Goal: Transaction & Acquisition: Purchase product/service

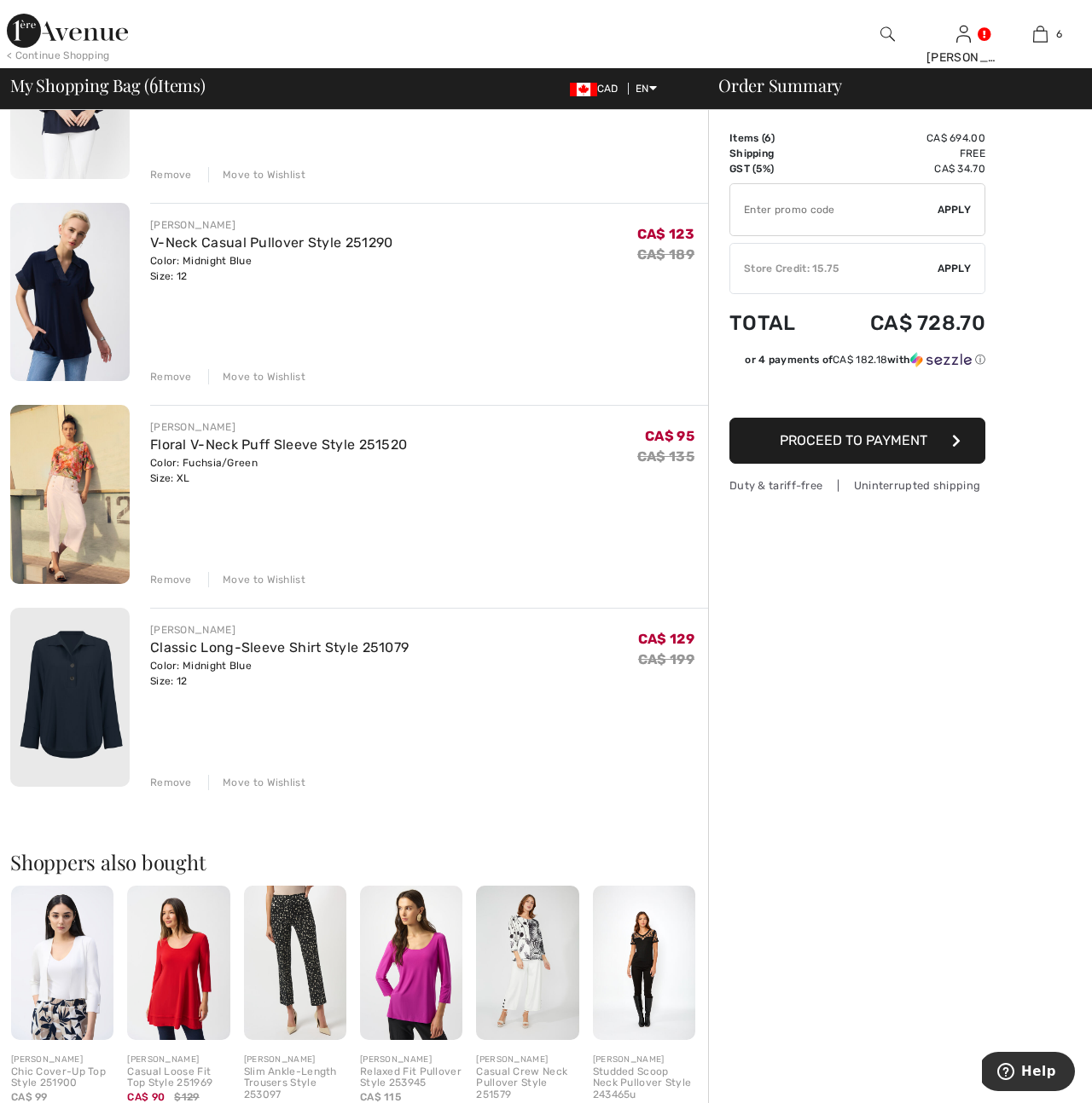
scroll to position [657, 0]
click at [174, 657] on div "Classic Long-Sleeve Shirt Style 251079" at bounding box center [279, 647] width 258 height 21
click at [122, 680] on img at bounding box center [69, 696] width 119 height 179
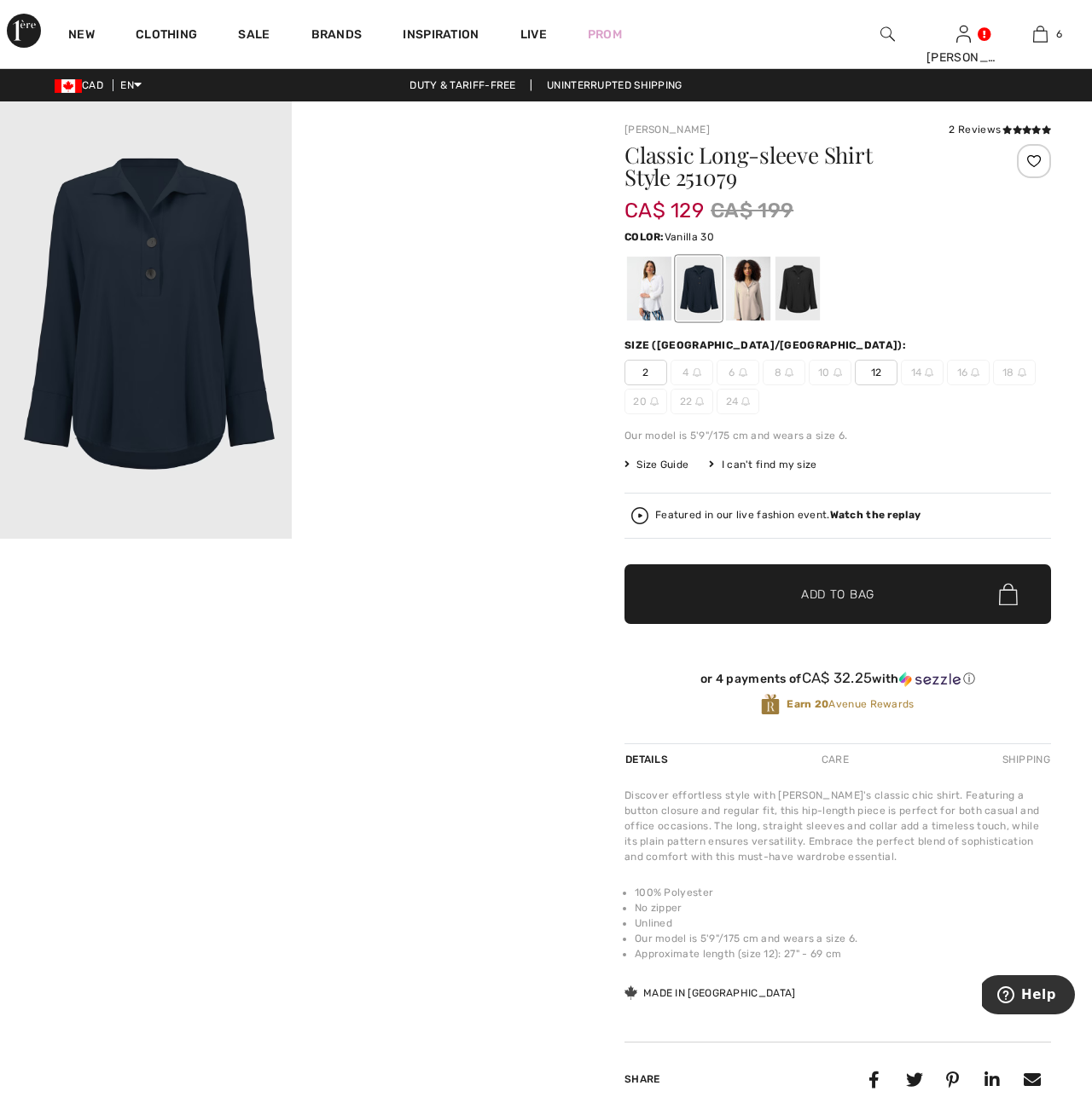
click at [661, 287] on div at bounding box center [648, 289] width 44 height 64
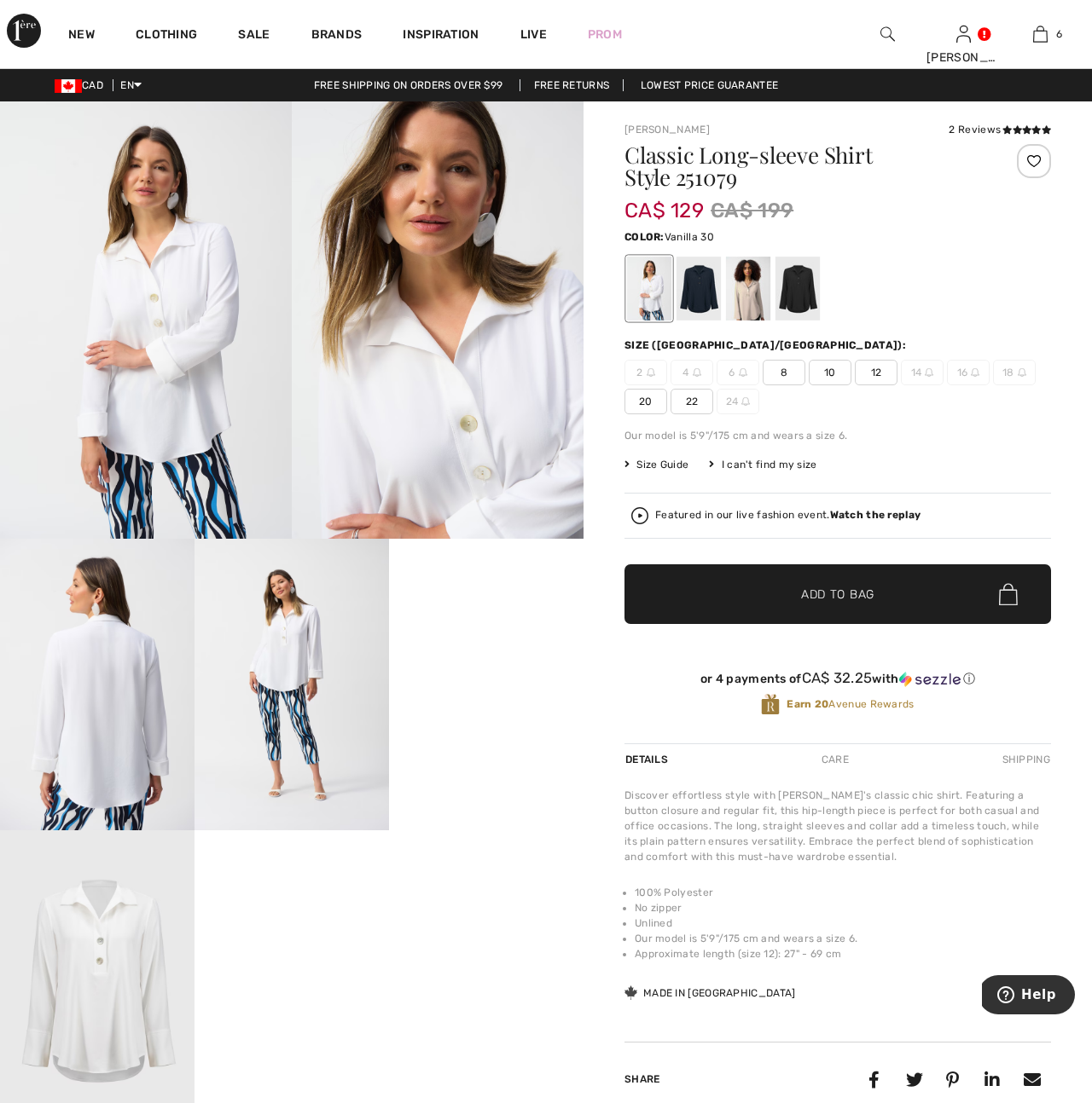
click at [124, 778] on img at bounding box center [97, 685] width 194 height 292
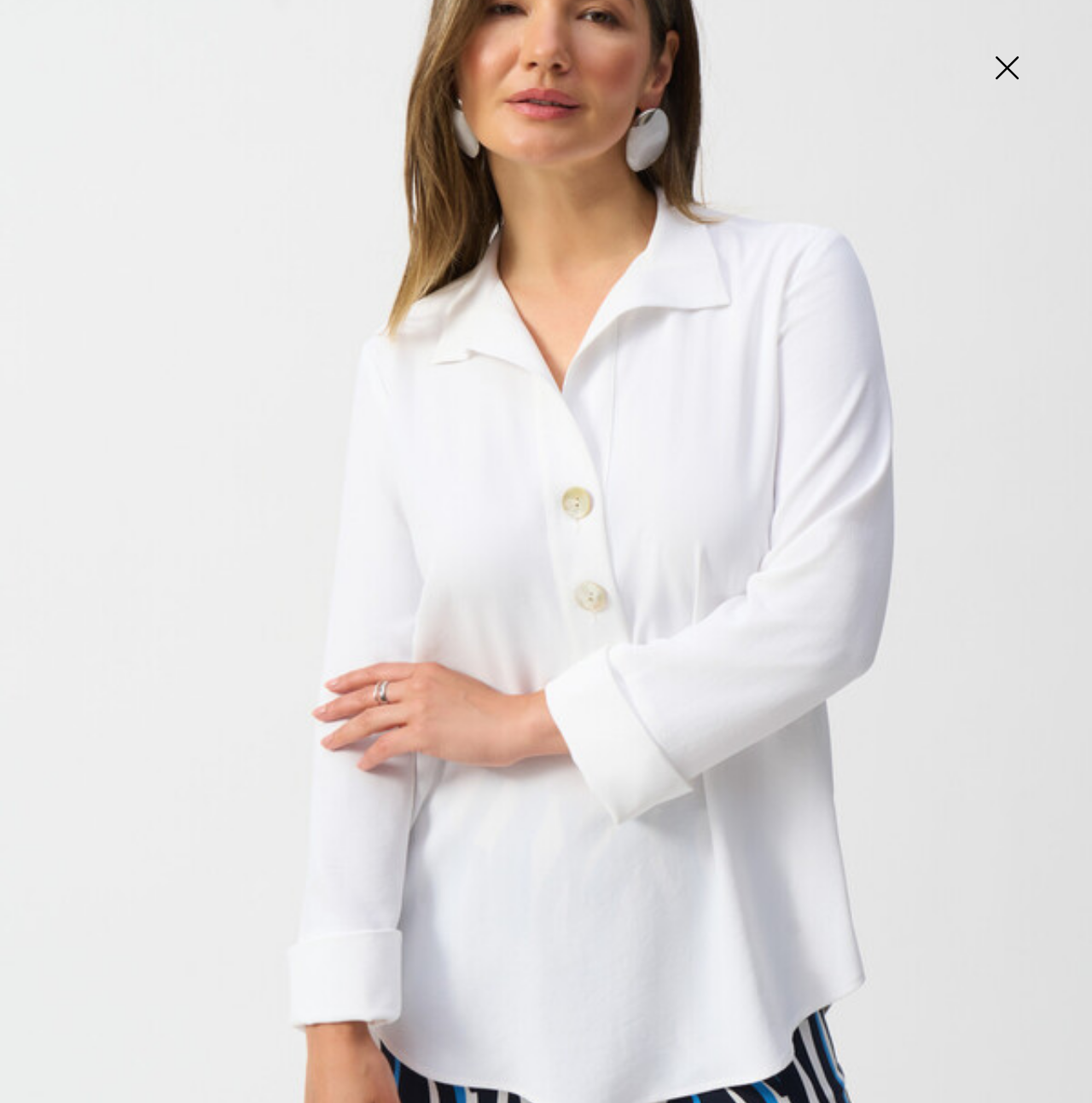
scroll to position [532, 0]
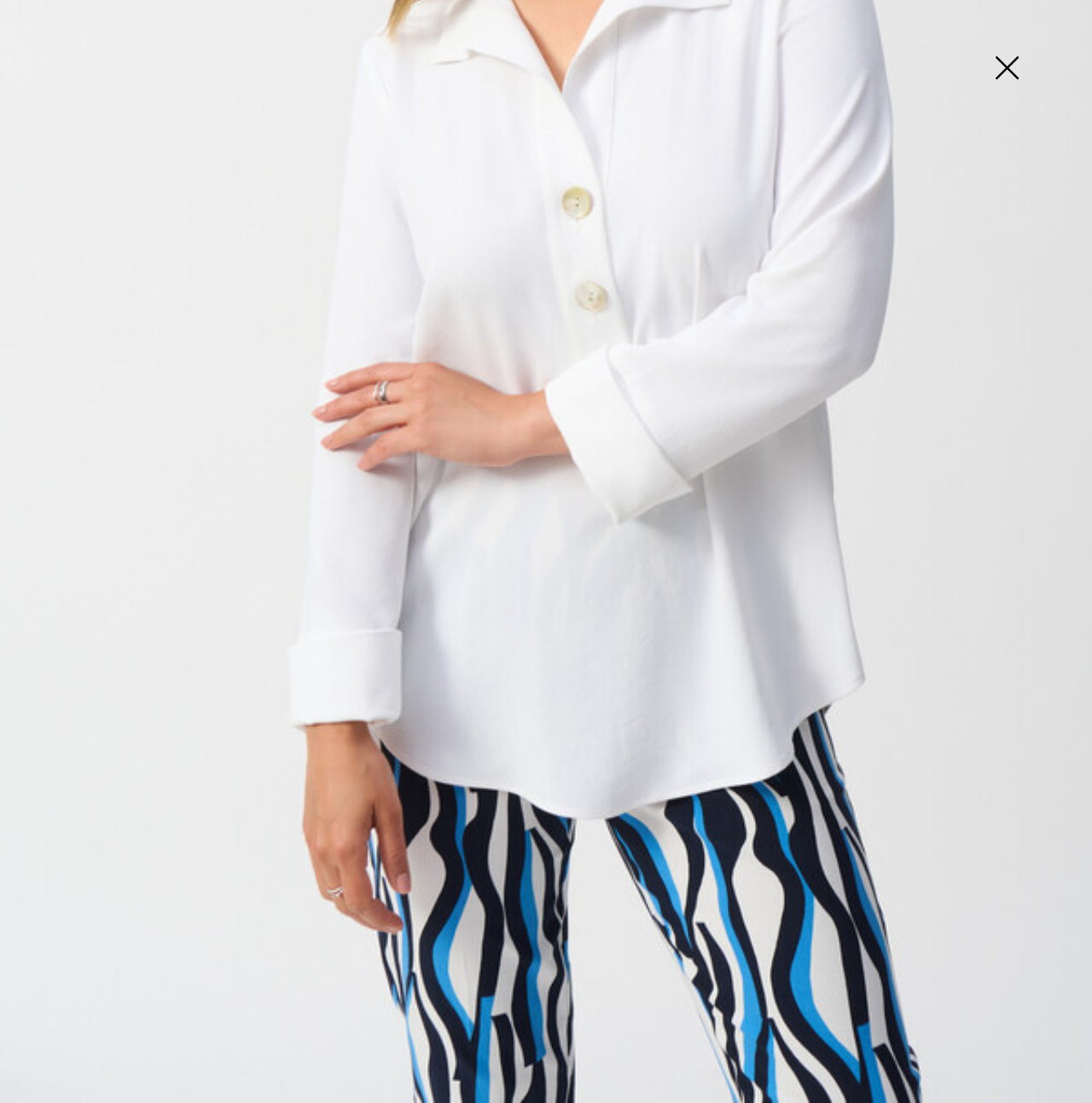
click at [1008, 72] on img at bounding box center [1006, 69] width 85 height 88
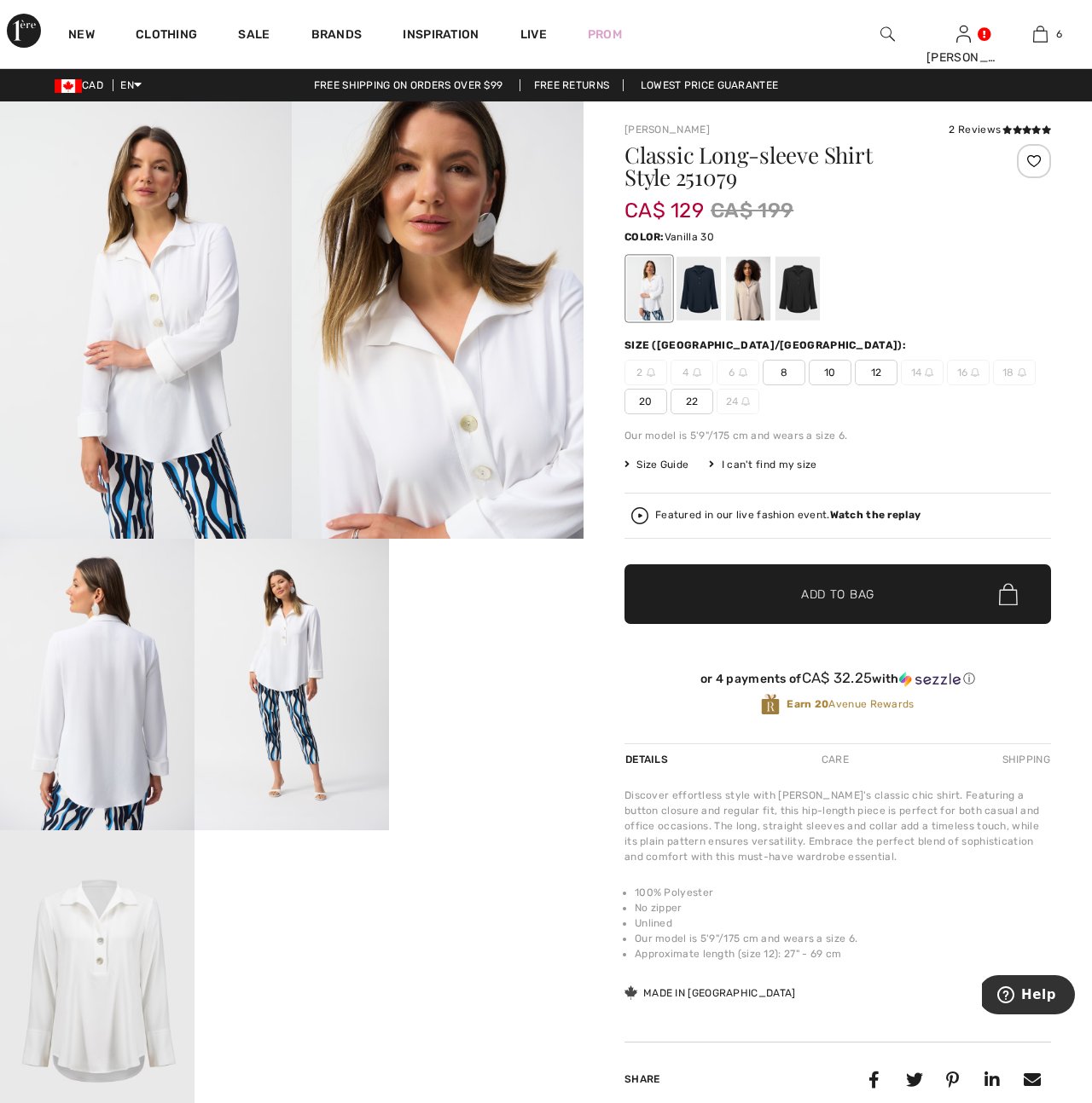
click at [435, 375] on img at bounding box center [437, 320] width 292 height 437
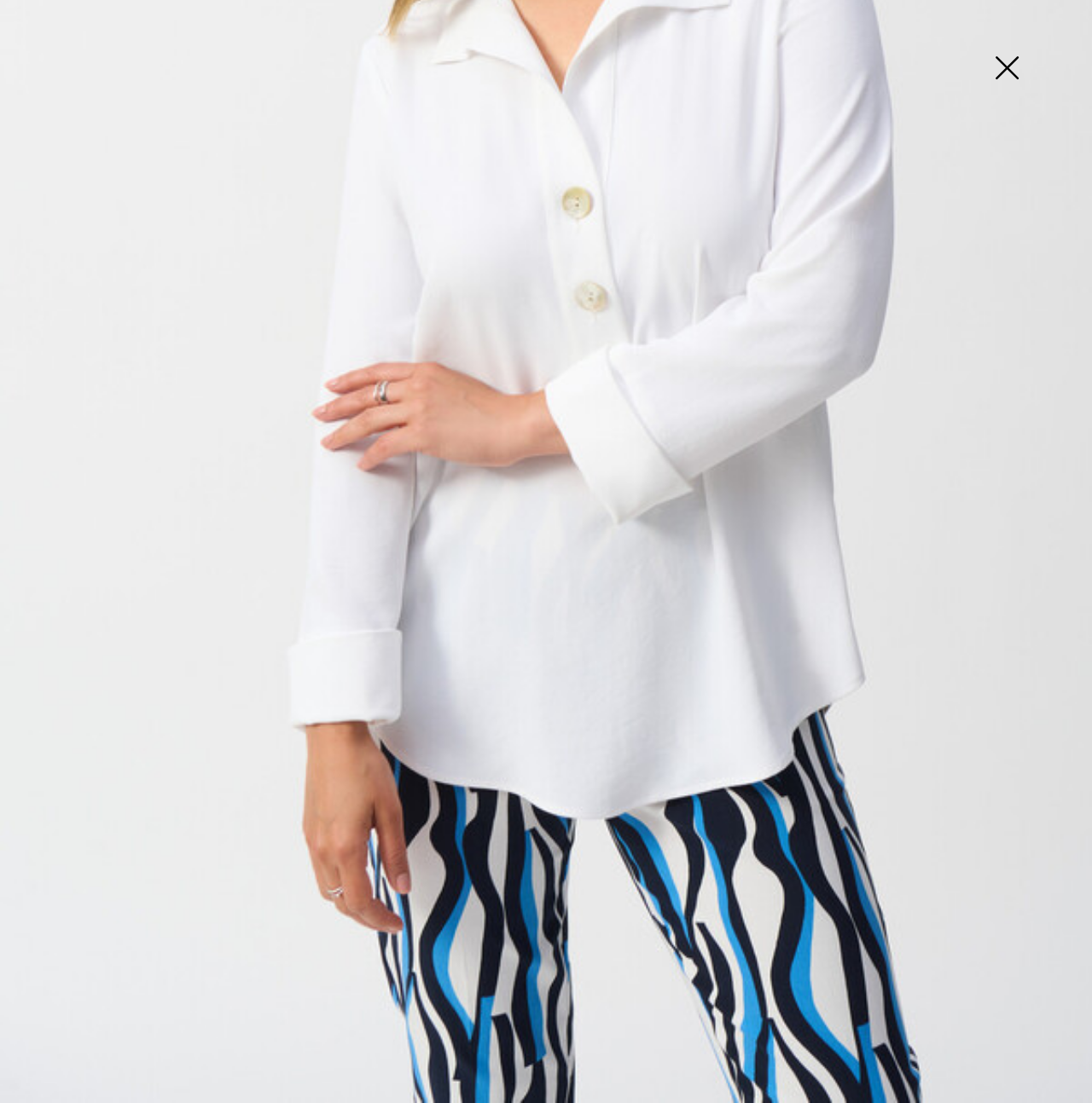
click at [1007, 70] on img at bounding box center [1006, 69] width 85 height 88
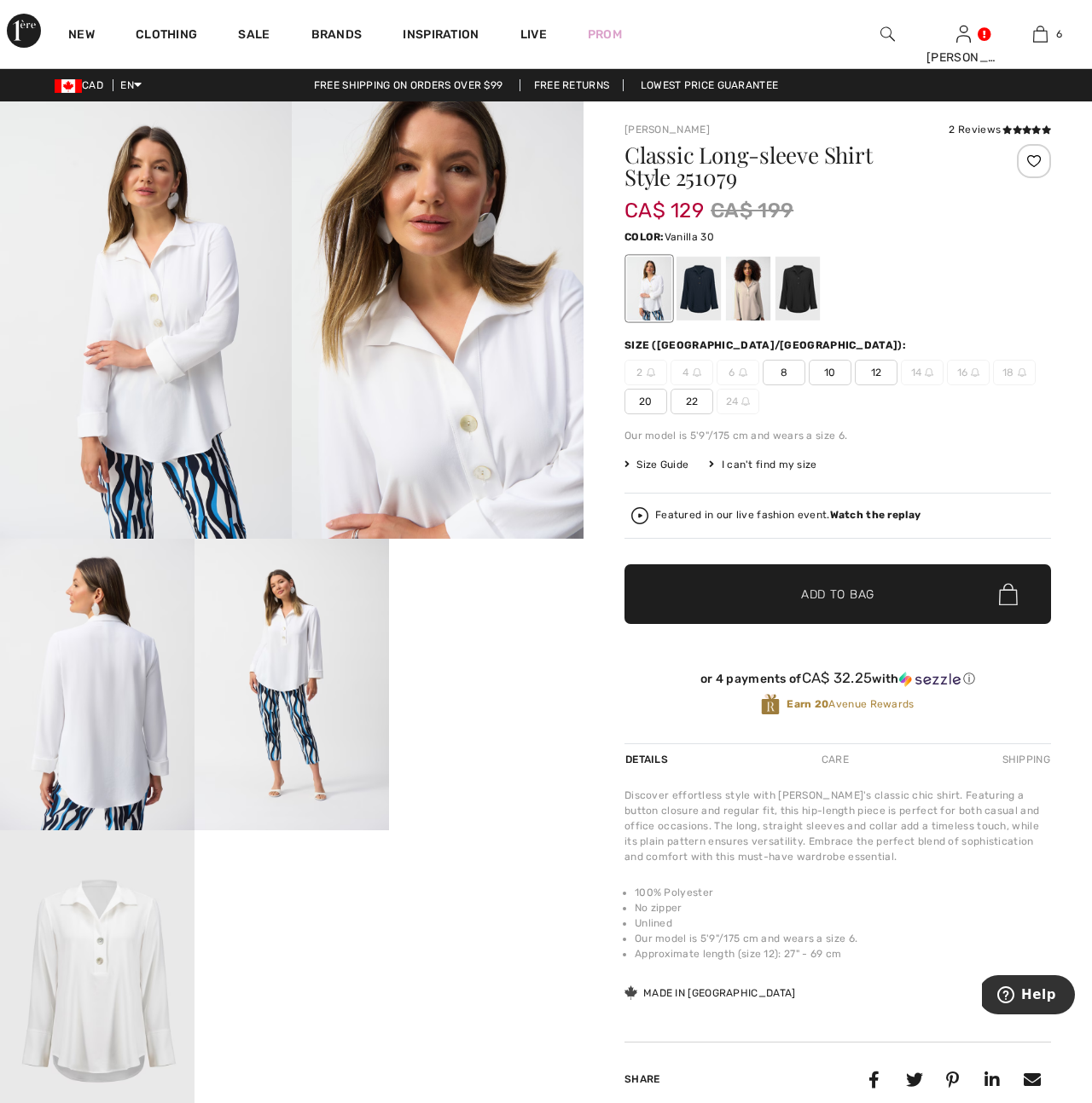
click at [104, 1007] on img at bounding box center [97, 975] width 194 height 292
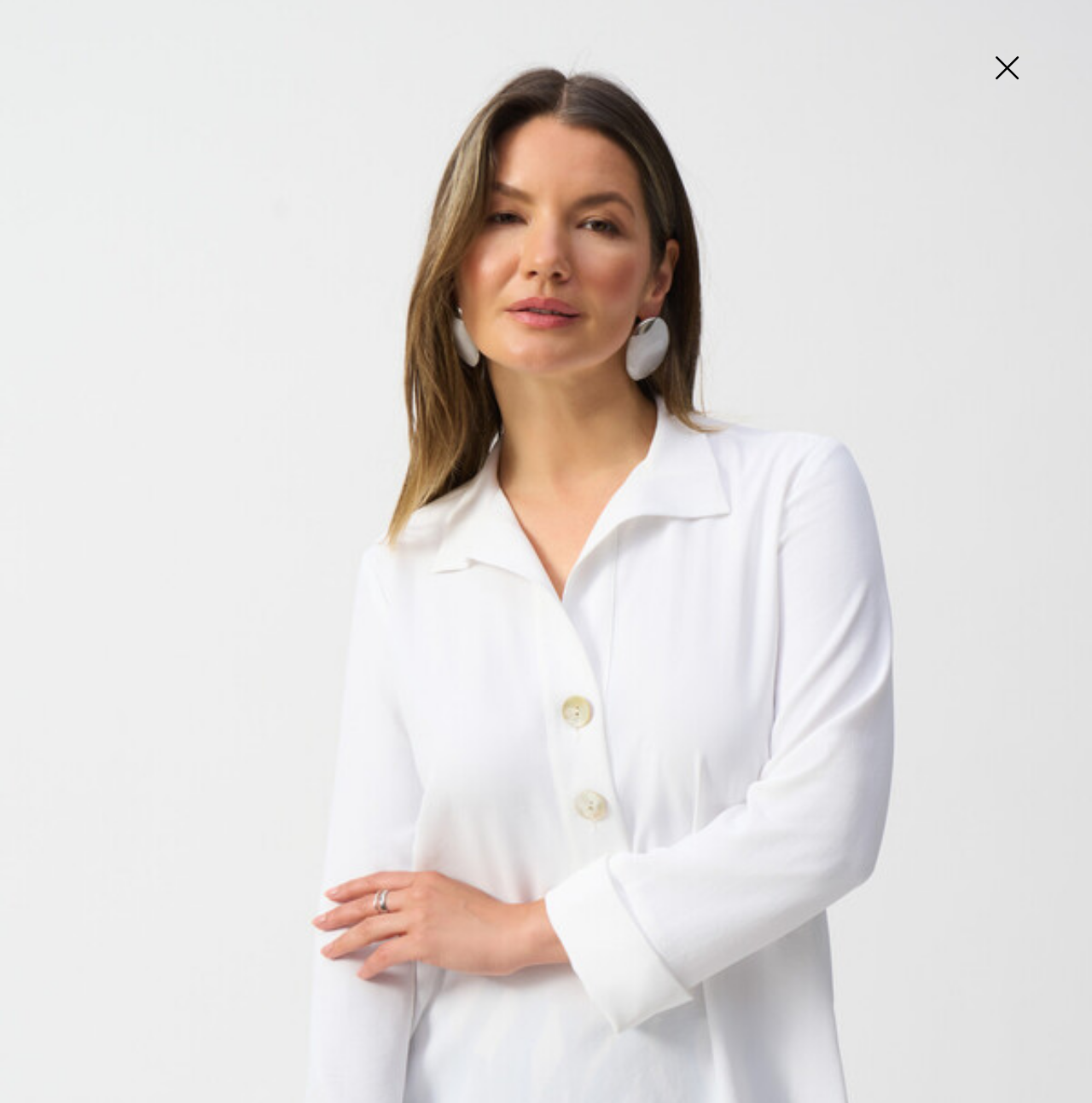
scroll to position [0, 0]
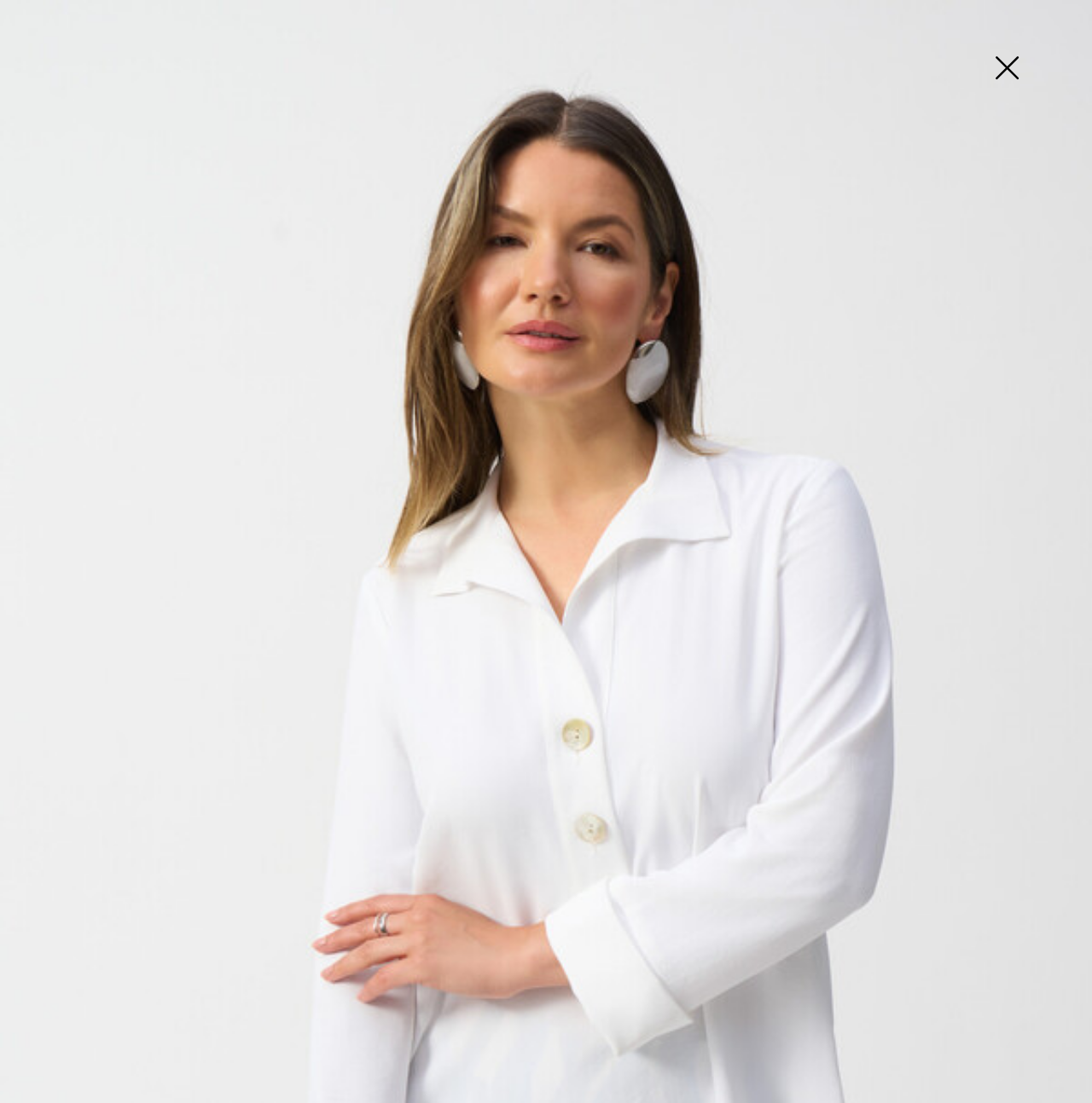
click at [1017, 62] on img at bounding box center [1006, 69] width 85 height 88
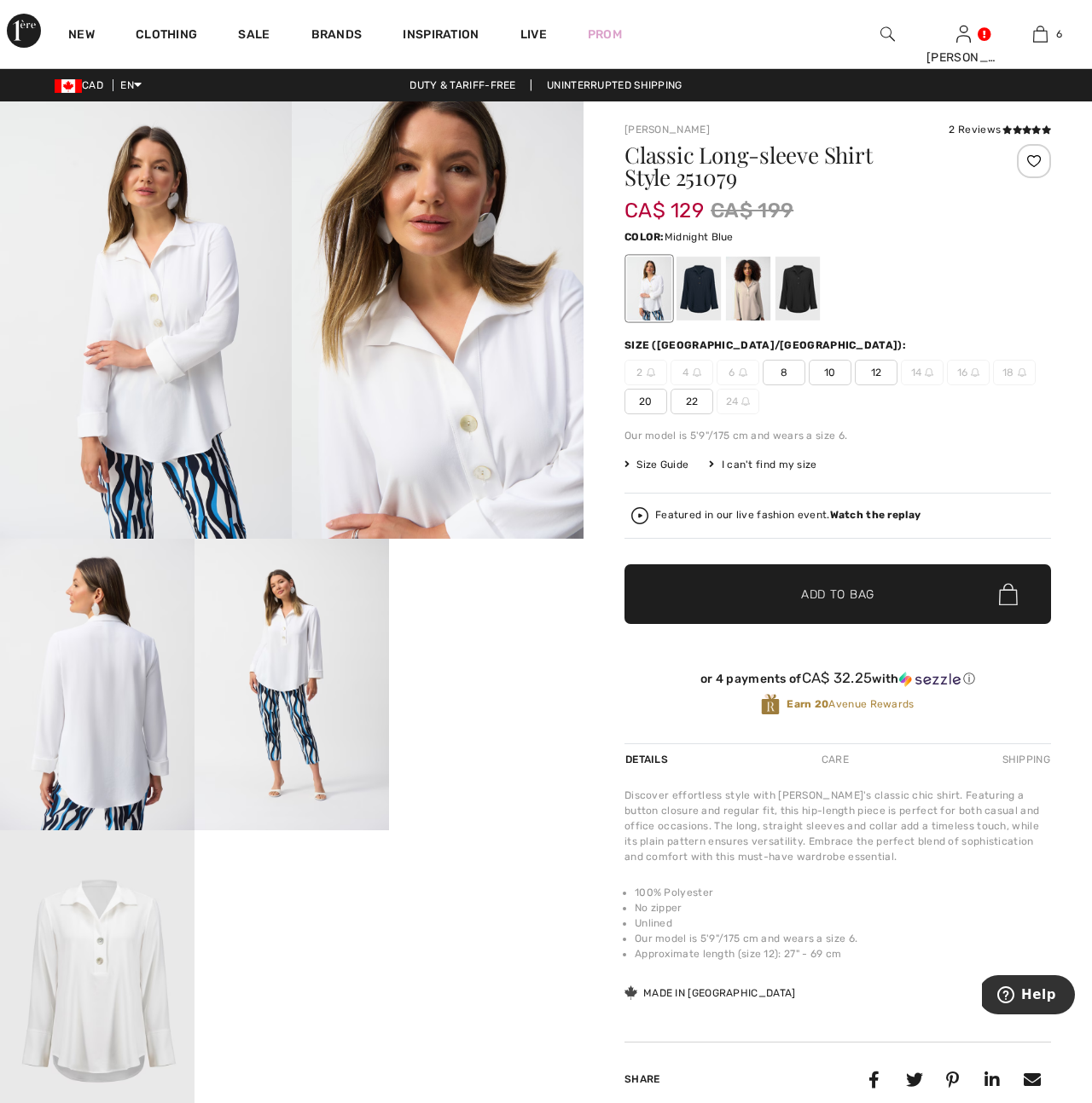
click at [697, 286] on div at bounding box center [698, 289] width 44 height 64
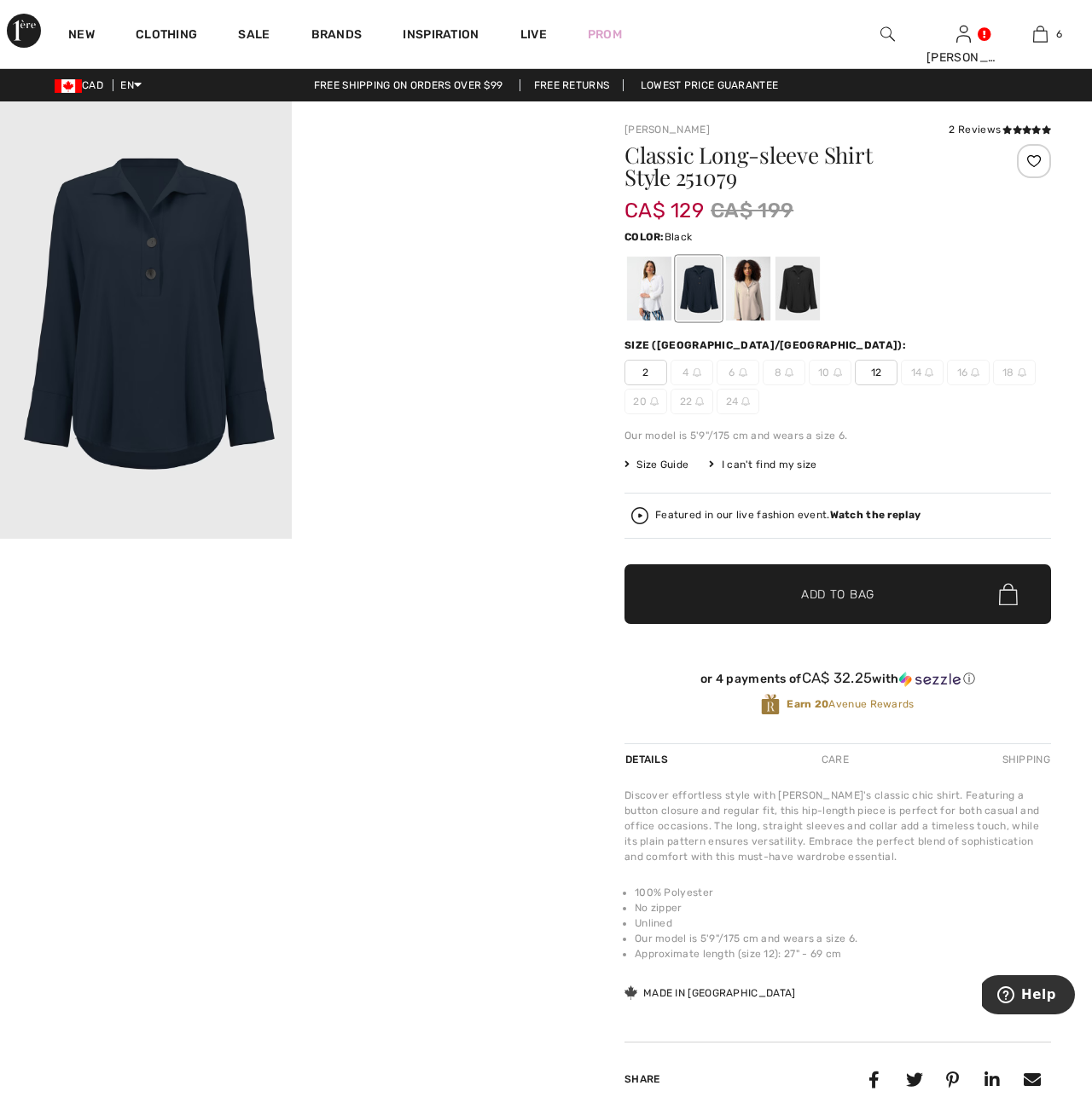
click at [801, 294] on div at bounding box center [796, 289] width 44 height 64
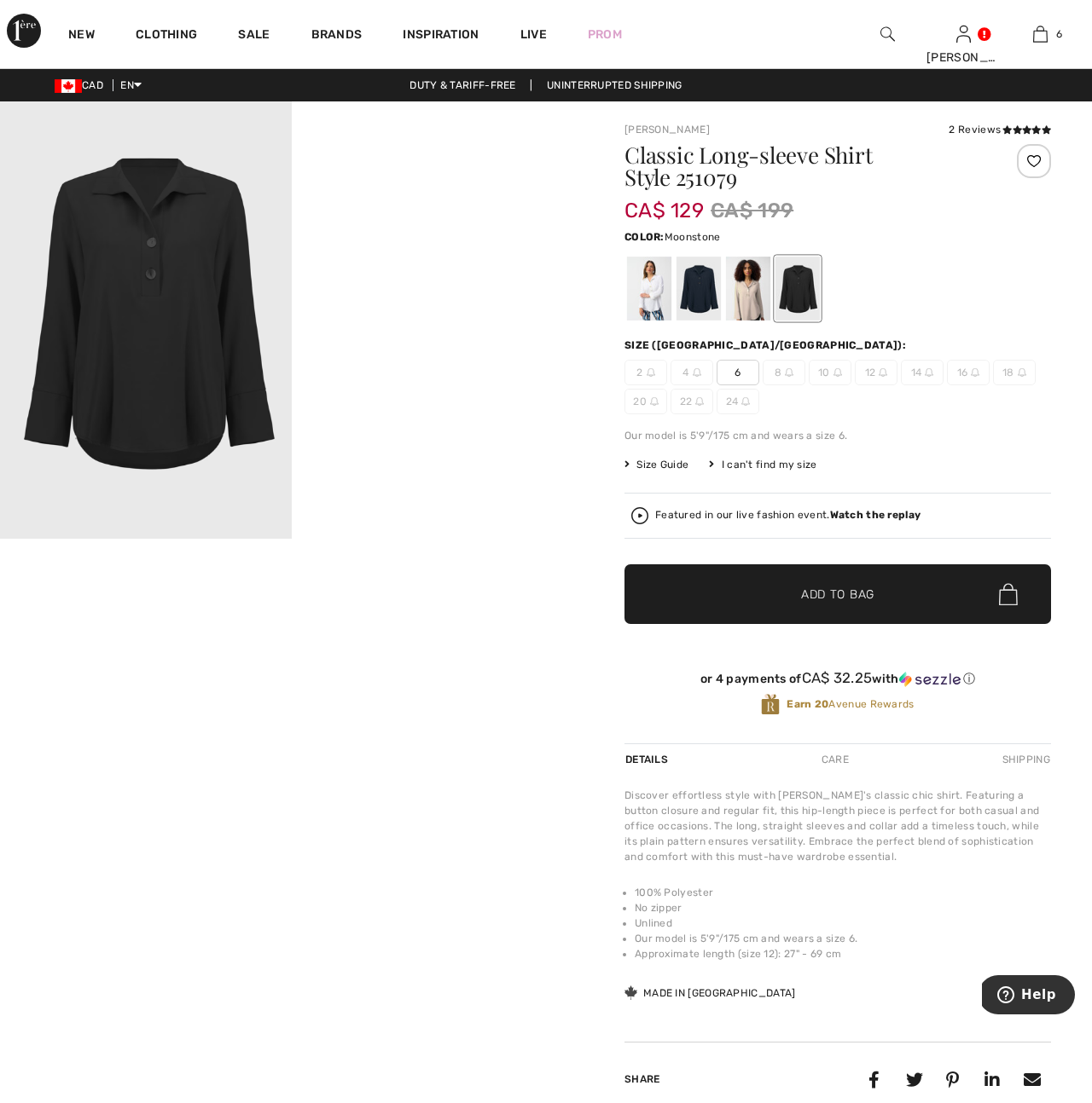
click at [747, 299] on div at bounding box center [748, 289] width 44 height 64
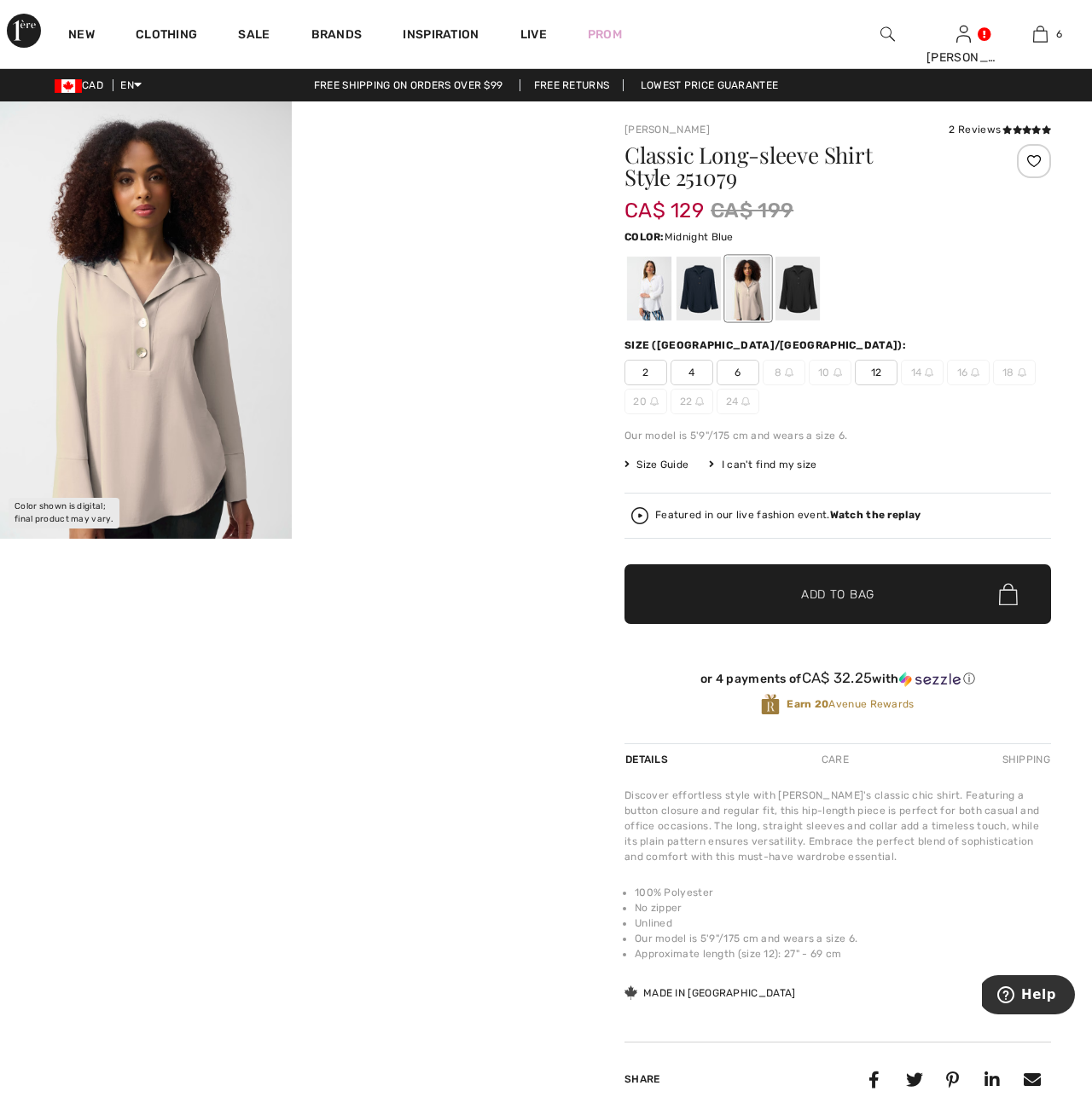
click at [707, 299] on div at bounding box center [698, 289] width 44 height 64
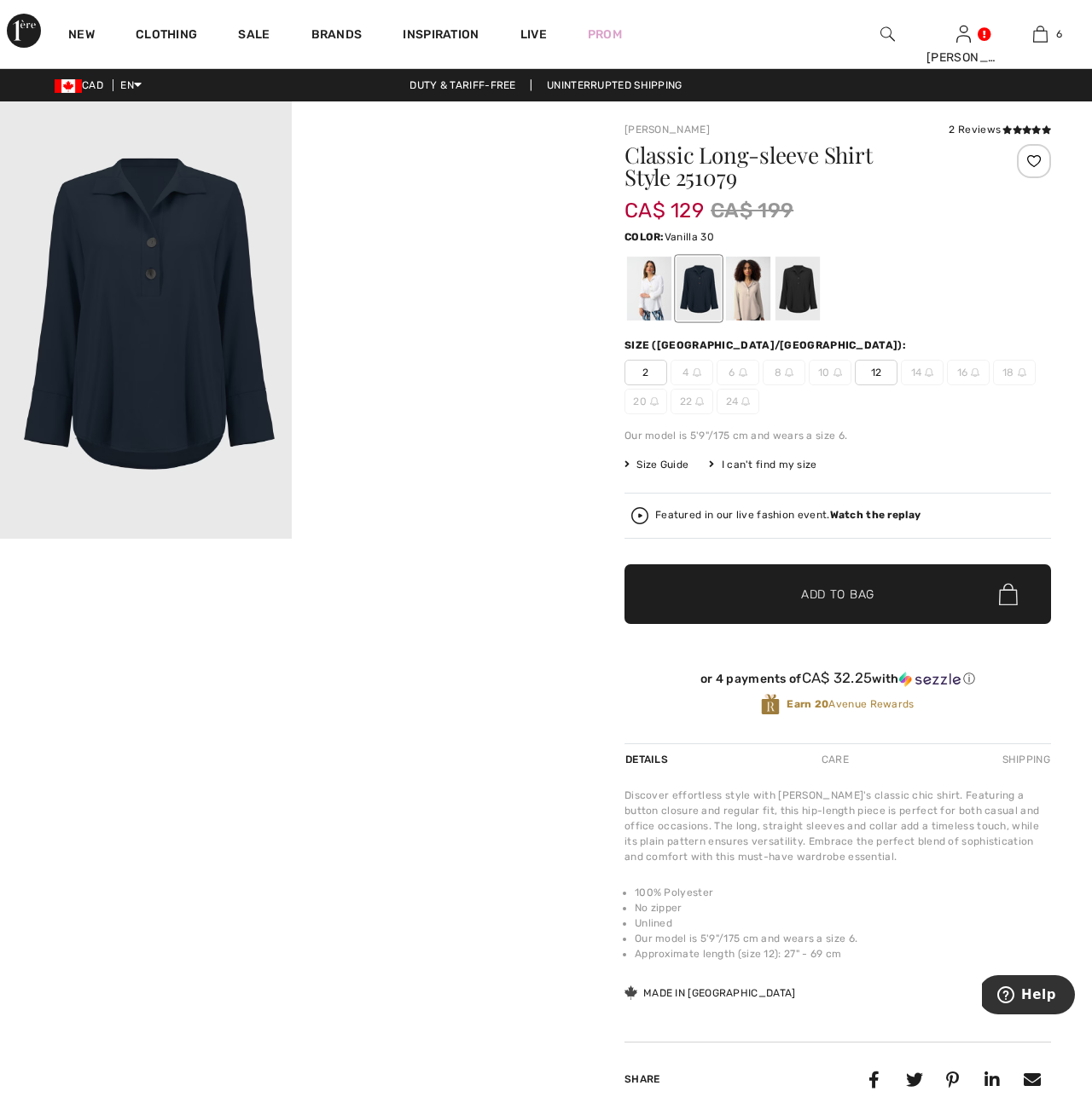
click at [648, 304] on div at bounding box center [648, 289] width 44 height 64
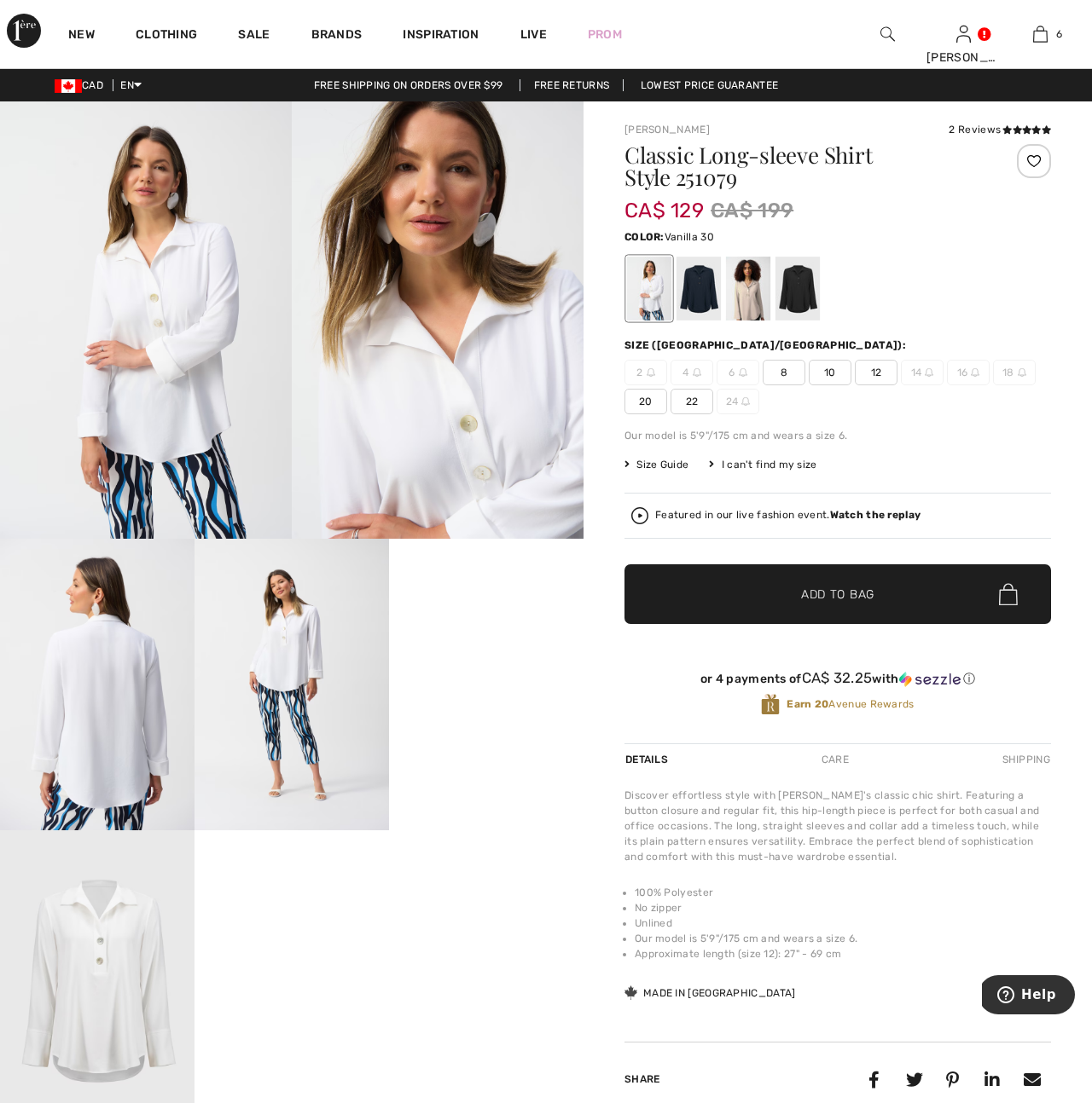
click at [136, 764] on img at bounding box center [97, 685] width 194 height 292
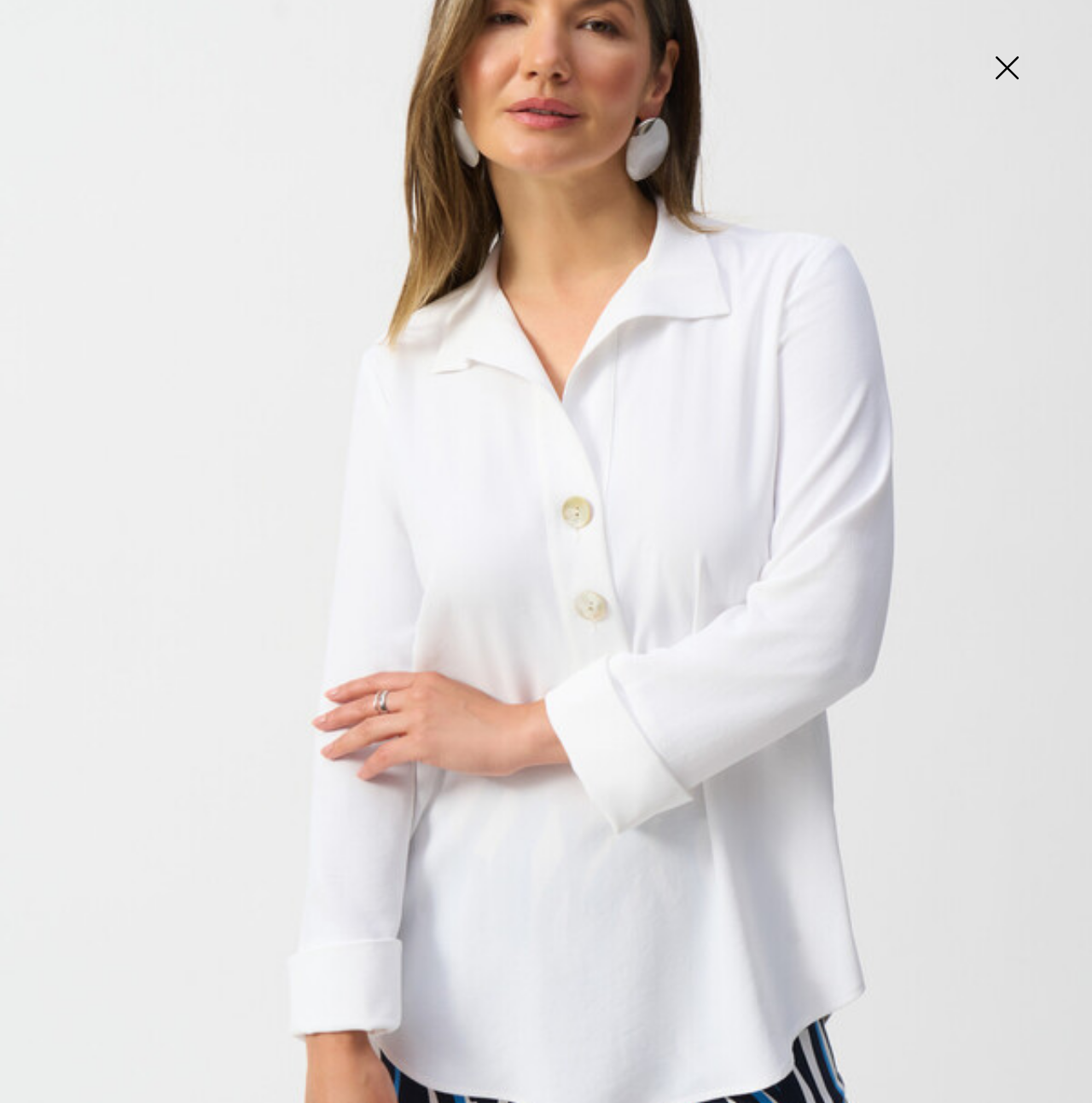
scroll to position [218, 0]
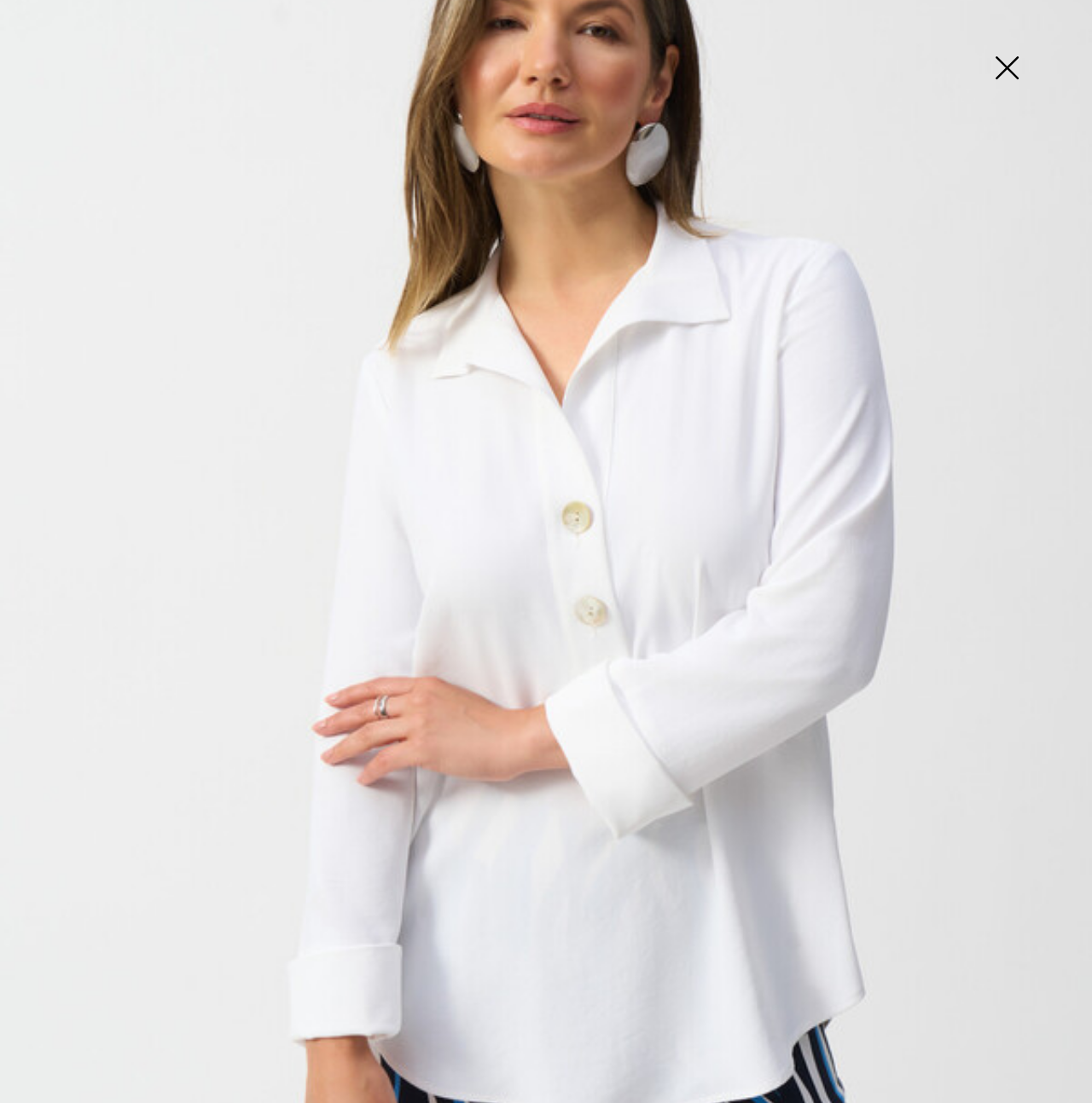
click at [1010, 70] on img at bounding box center [1006, 69] width 85 height 88
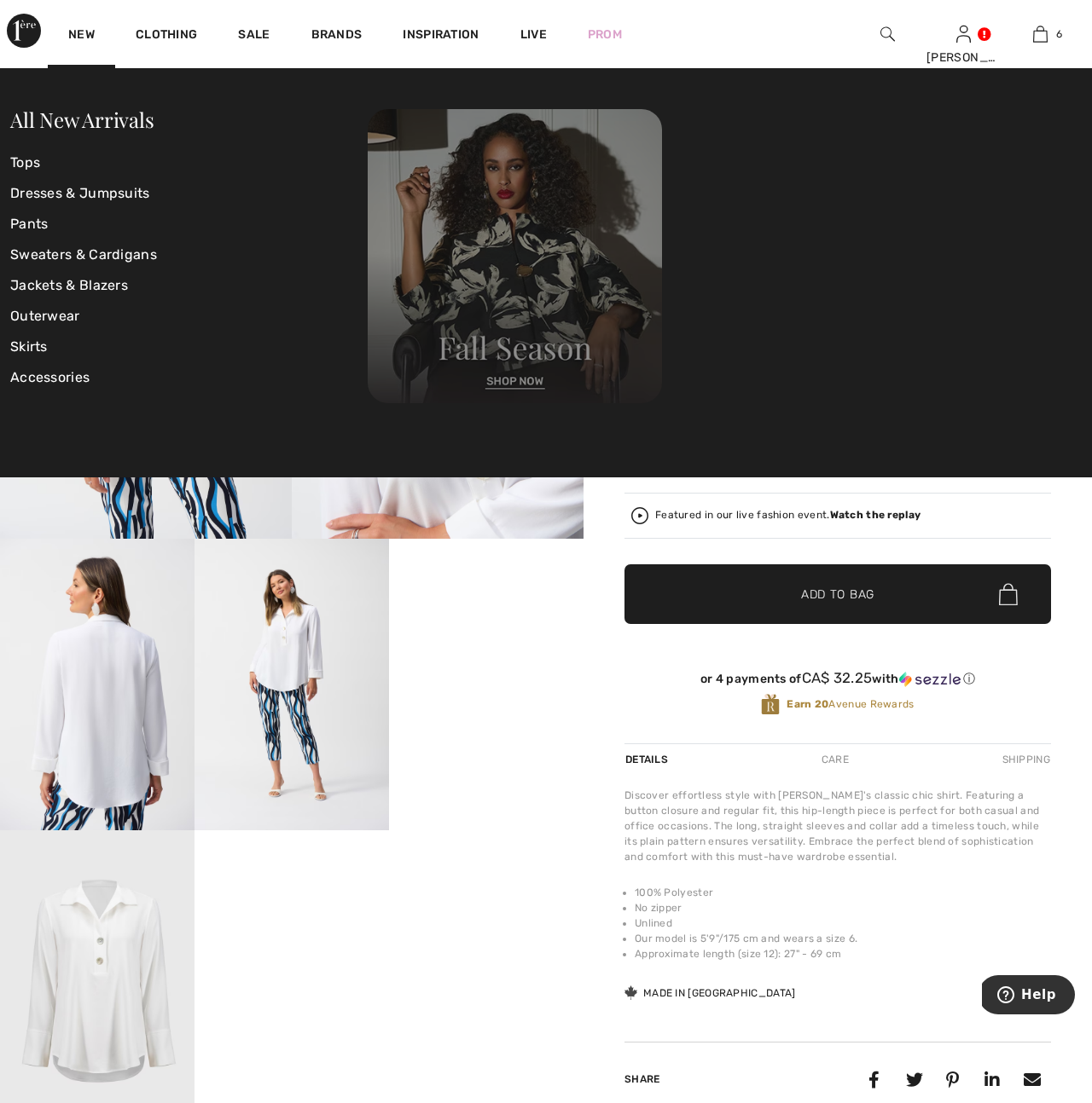
click at [509, 380] on img at bounding box center [515, 256] width 295 height 295
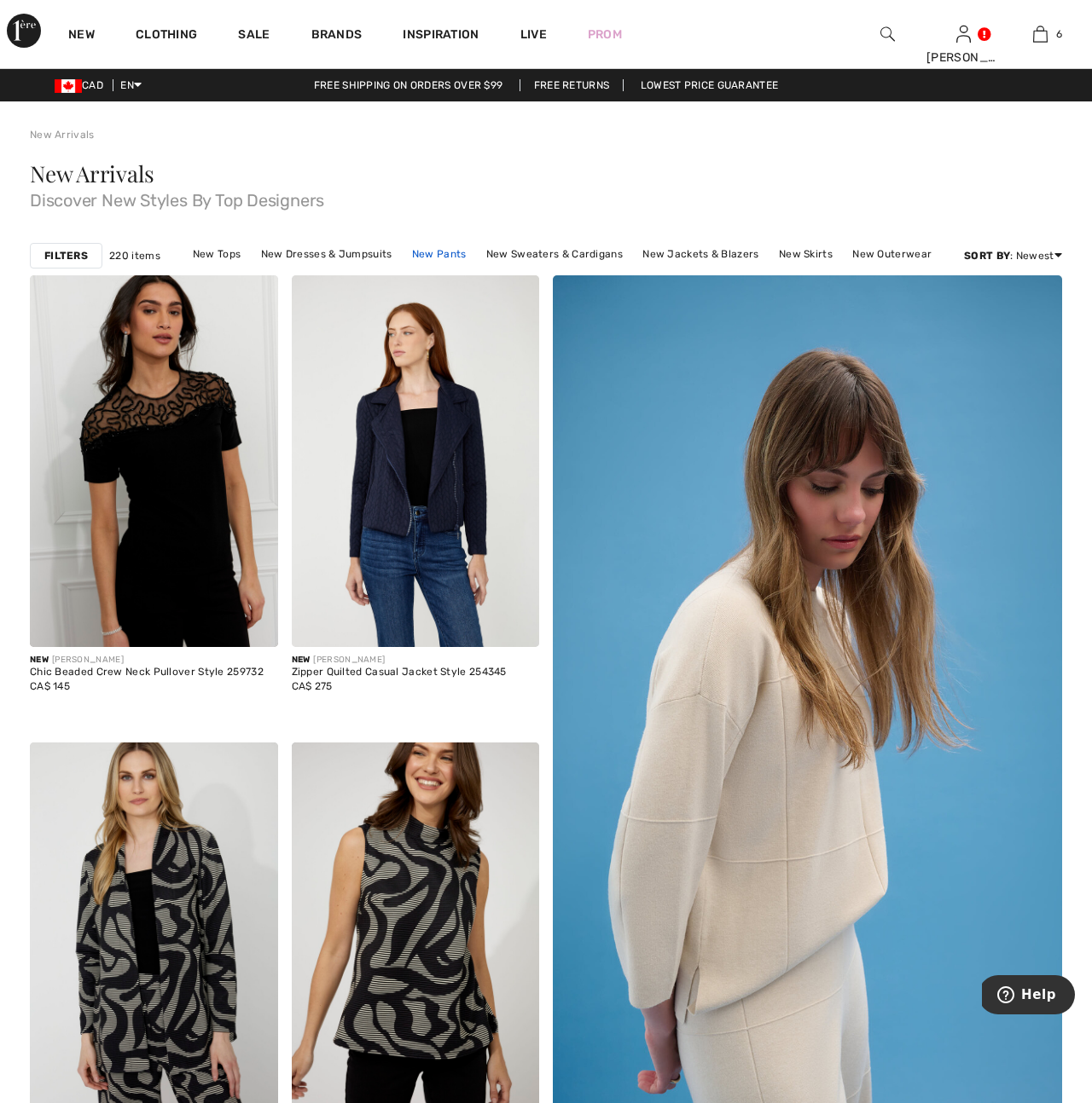
click at [433, 258] on link "New Pants" at bounding box center [439, 254] width 71 height 23
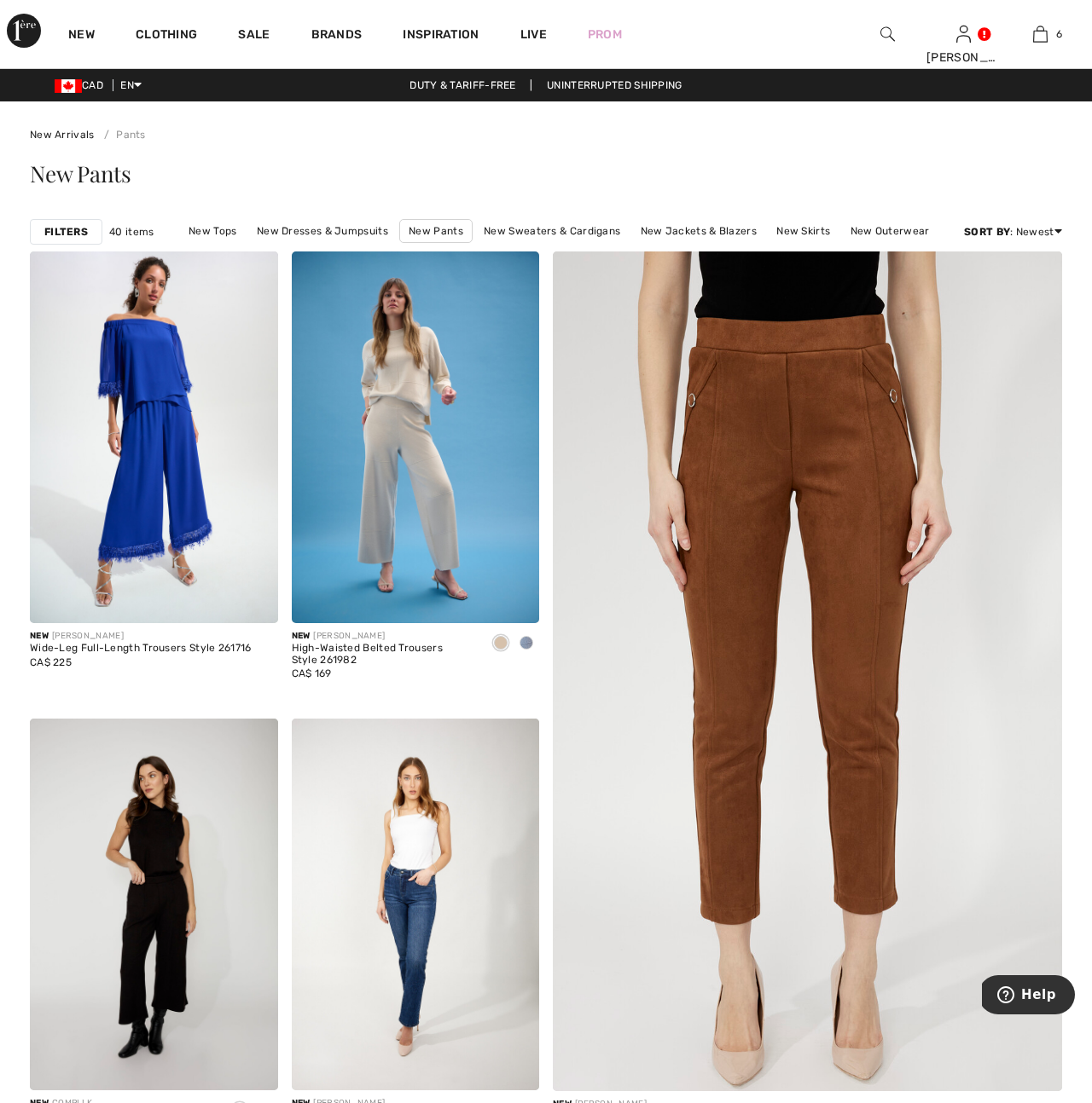
click at [50, 235] on strong "Filters" at bounding box center [66, 232] width 43 height 15
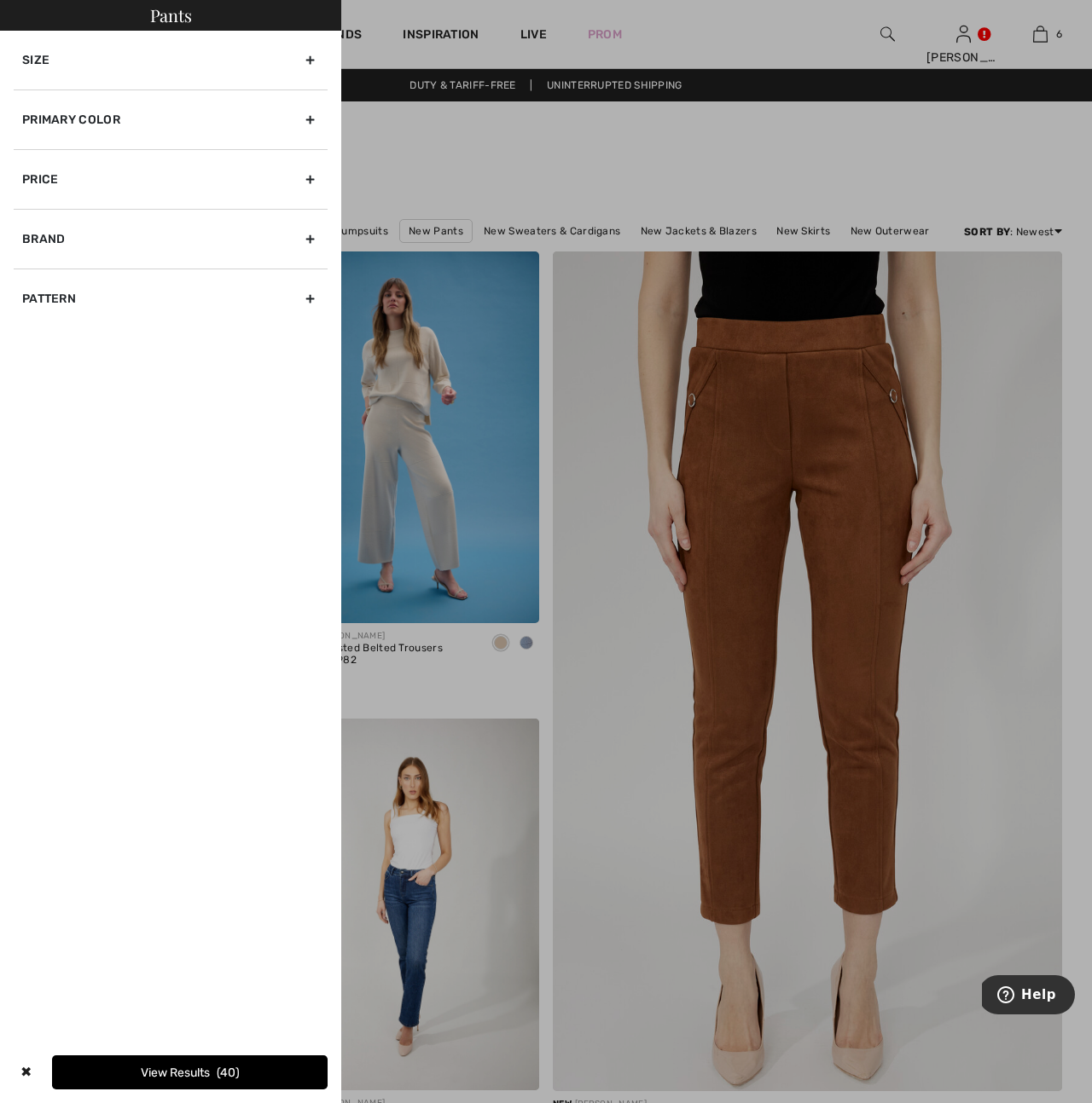
click at [305, 114] on div "Primary Color" at bounding box center [171, 119] width 314 height 60
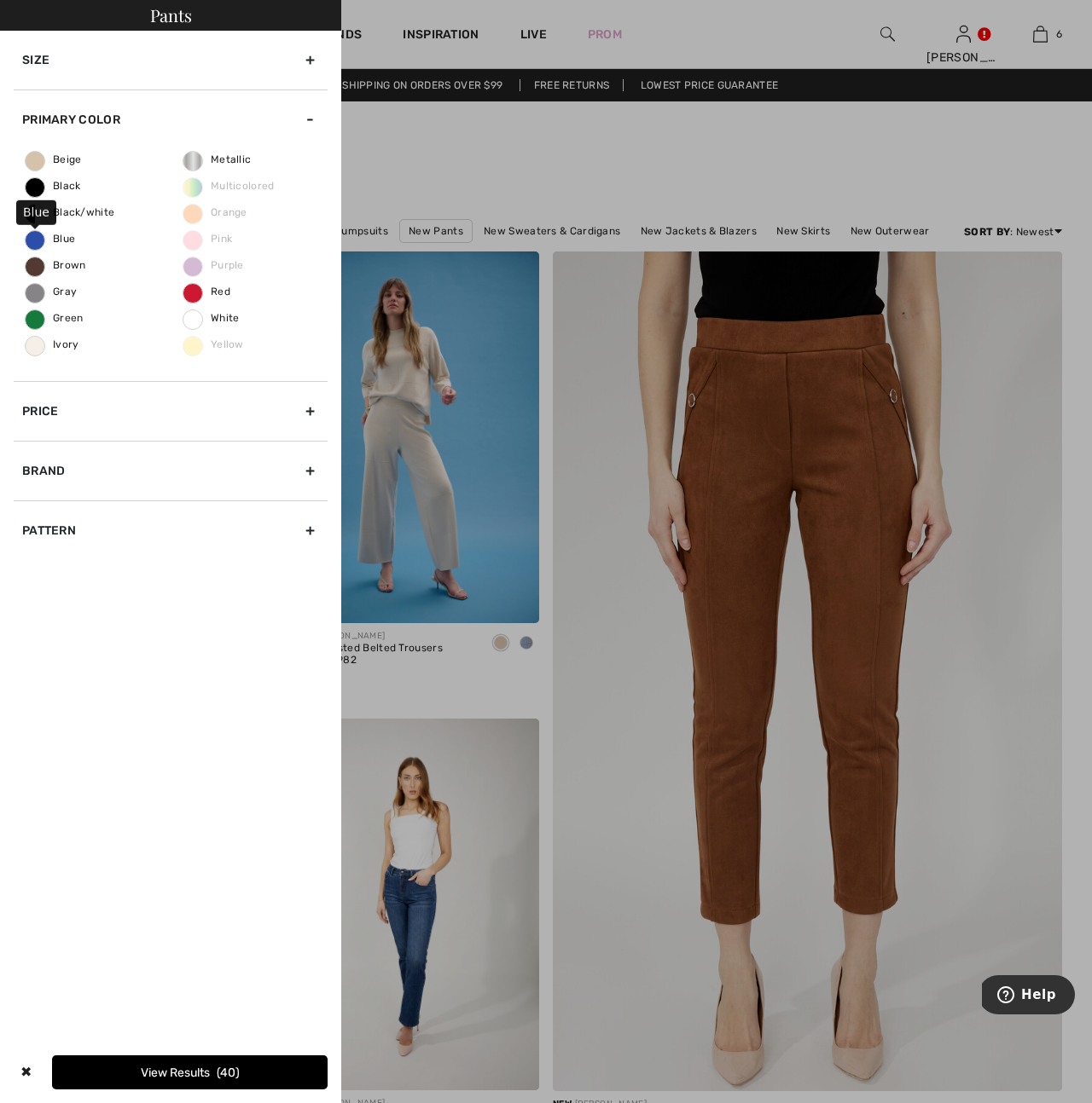
click at [61, 239] on span "Blue" at bounding box center [50, 238] width 50 height 12
click at [0, 0] on input "Blue" at bounding box center [0, 0] width 0 height 0
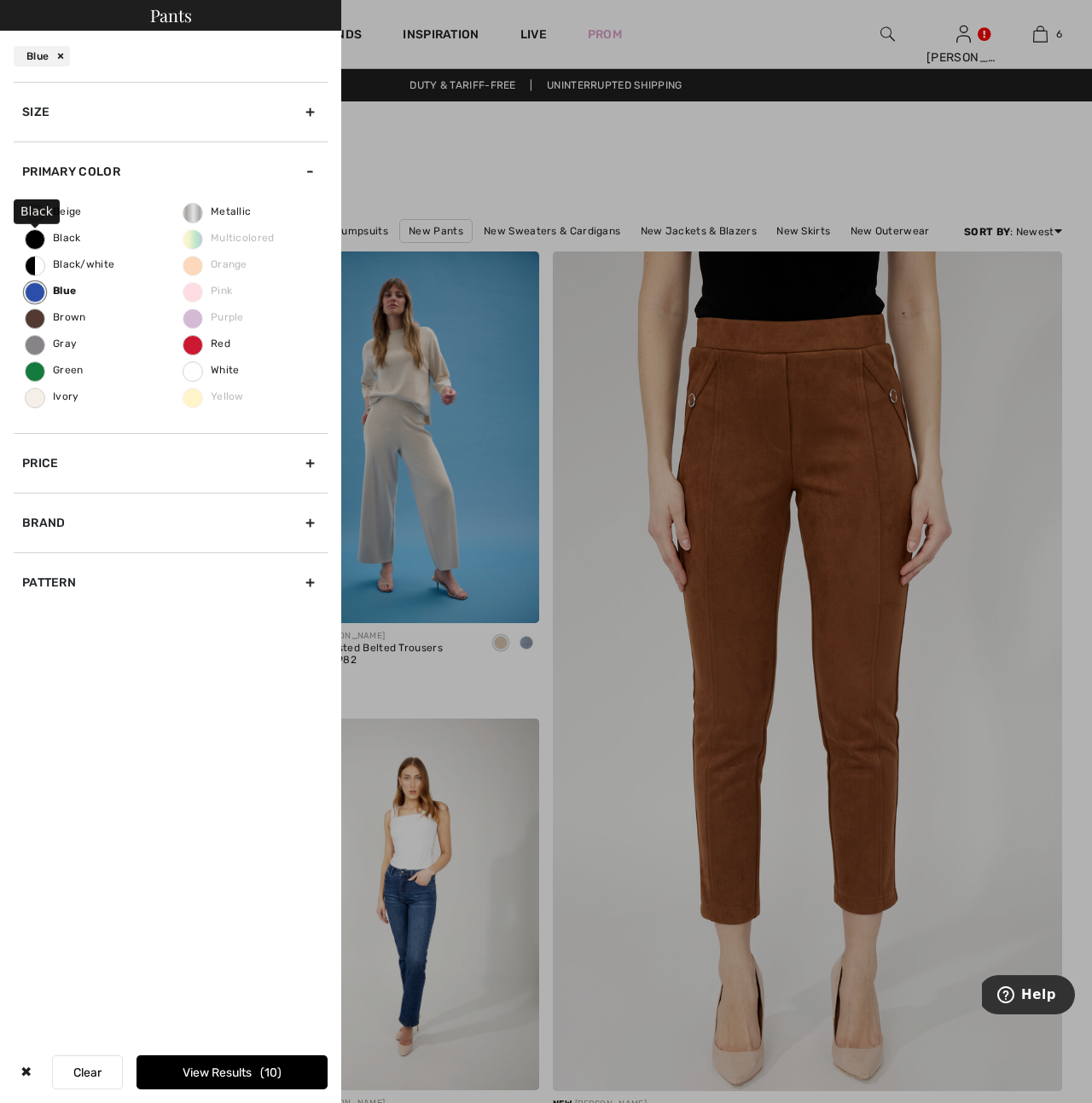
click at [61, 235] on span "Black" at bounding box center [53, 237] width 55 height 12
click at [0, 0] on input "Black" at bounding box center [0, 0] width 0 height 0
click at [311, 107] on div "Size" at bounding box center [171, 112] width 314 height 60
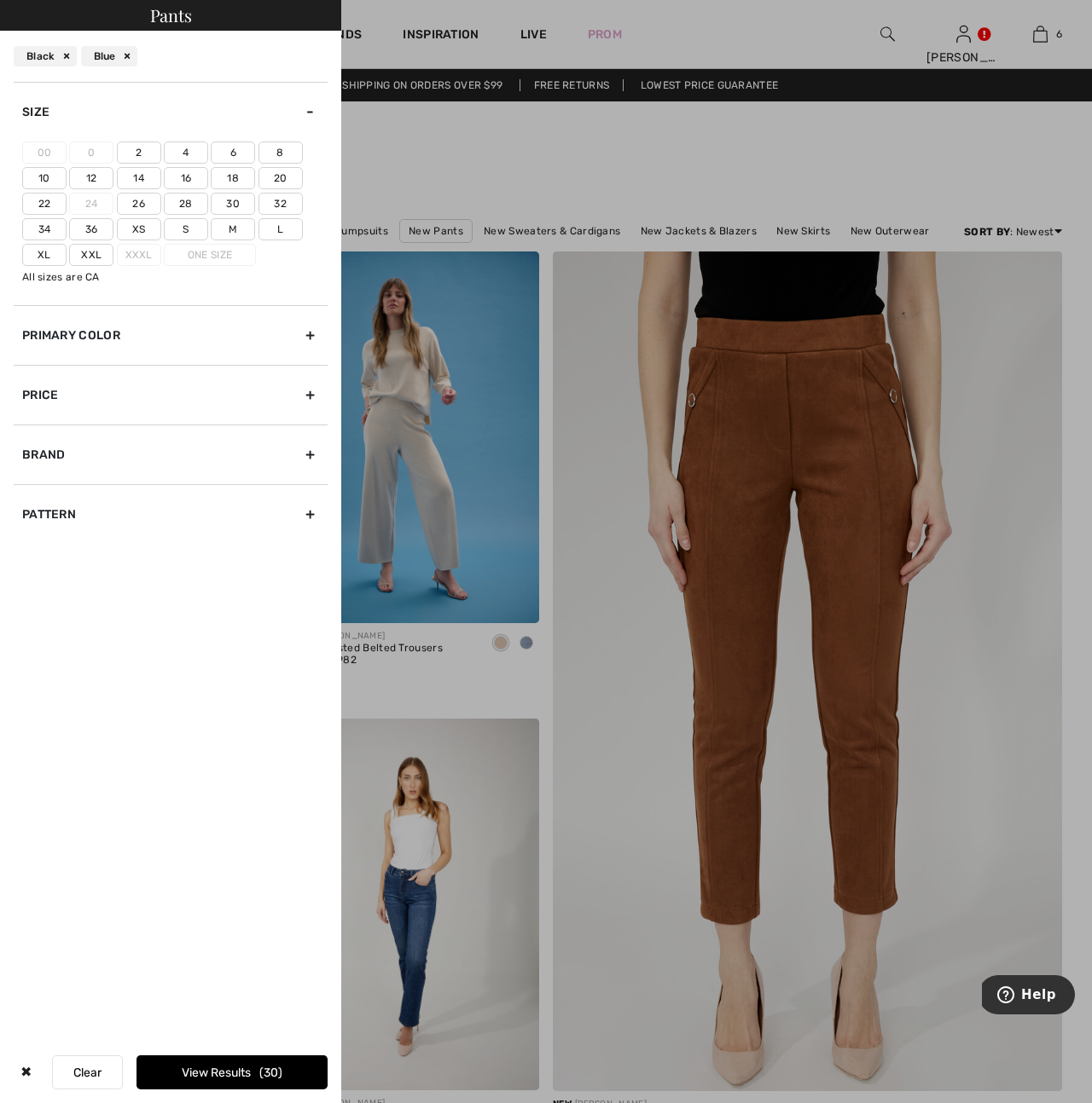
click at [142, 178] on label "14" at bounding box center [139, 178] width 44 height 23
click at [0, 0] on input"] "14" at bounding box center [0, 0] width 0 height 0
click at [284, 230] on label "L" at bounding box center [280, 230] width 44 height 23
click at [0, 0] on input"] "L" at bounding box center [0, 0] width 0 height 0
click at [204, 1073] on button "View Results 23" at bounding box center [232, 1072] width 191 height 34
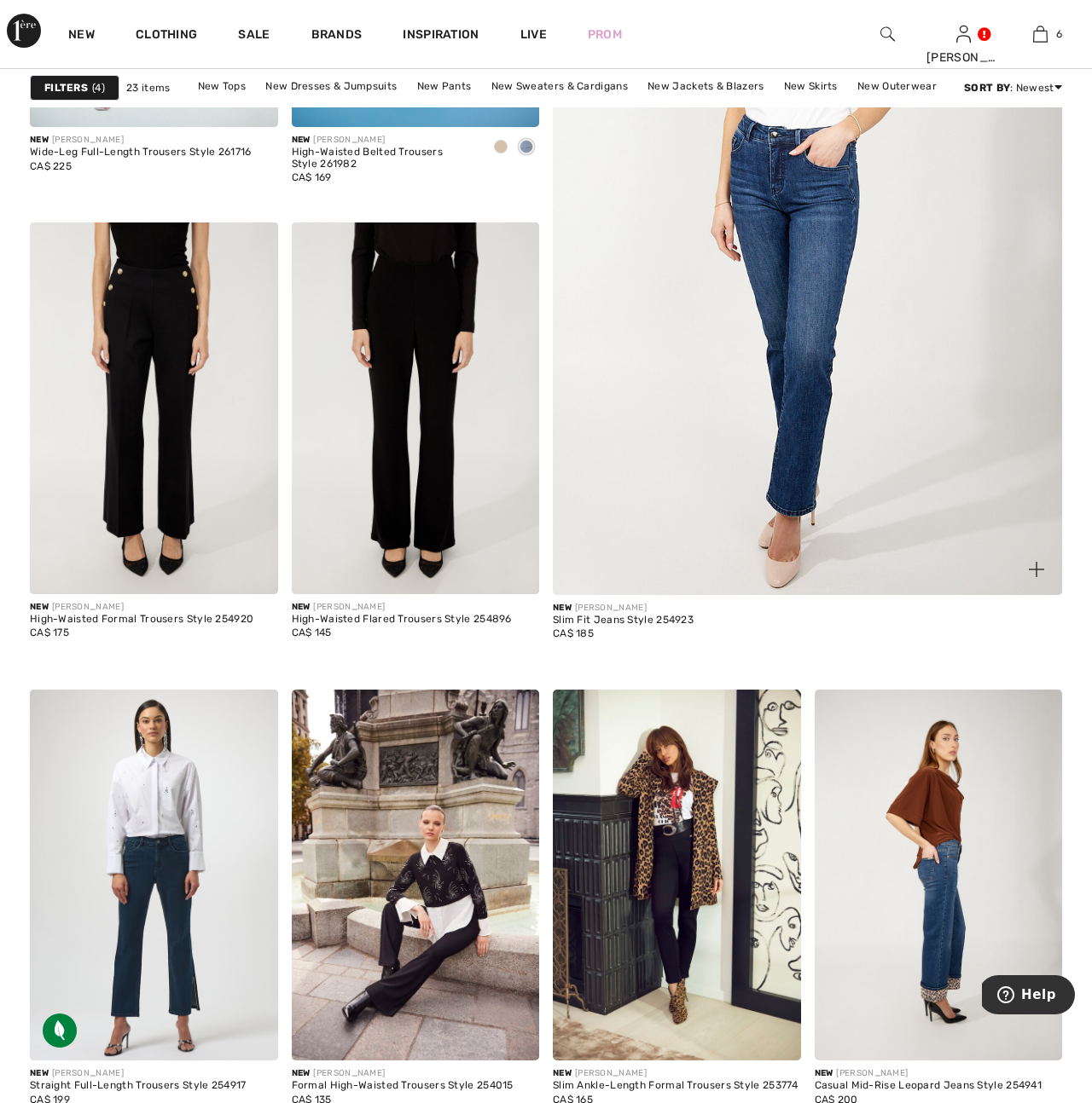
scroll to position [502, 0]
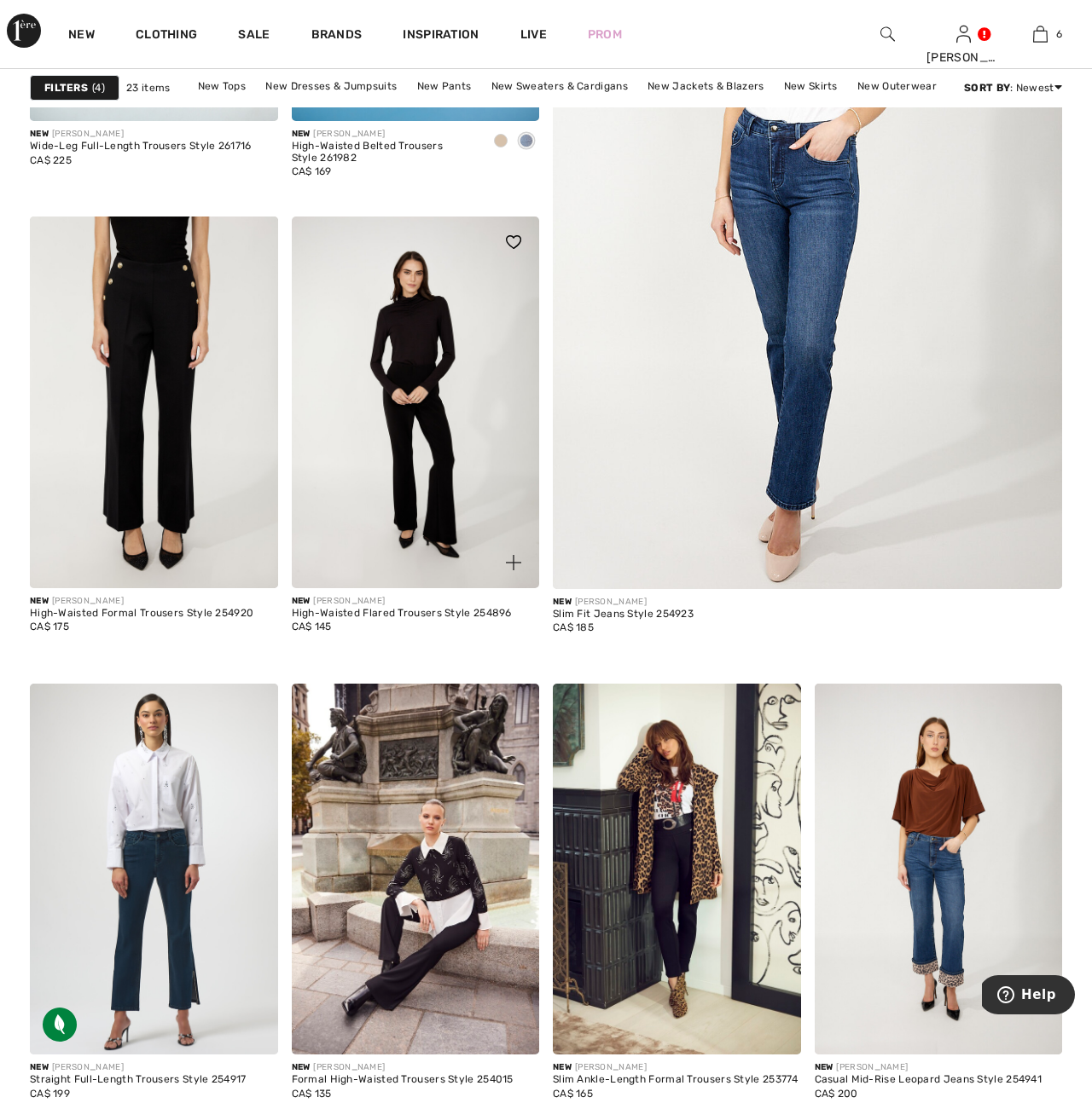
click at [446, 510] on img at bounding box center [416, 402] width 249 height 371
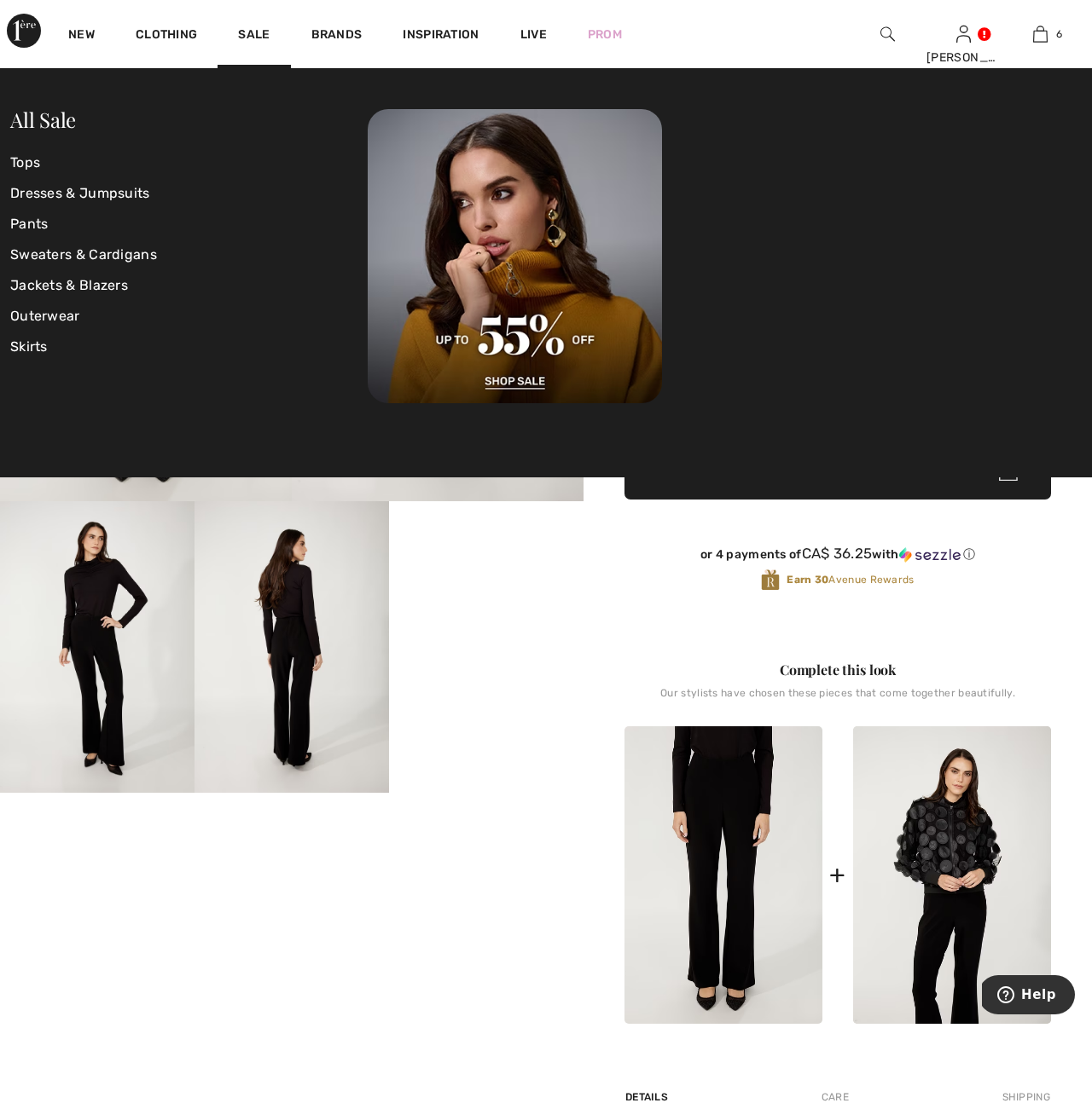
scroll to position [31, 0]
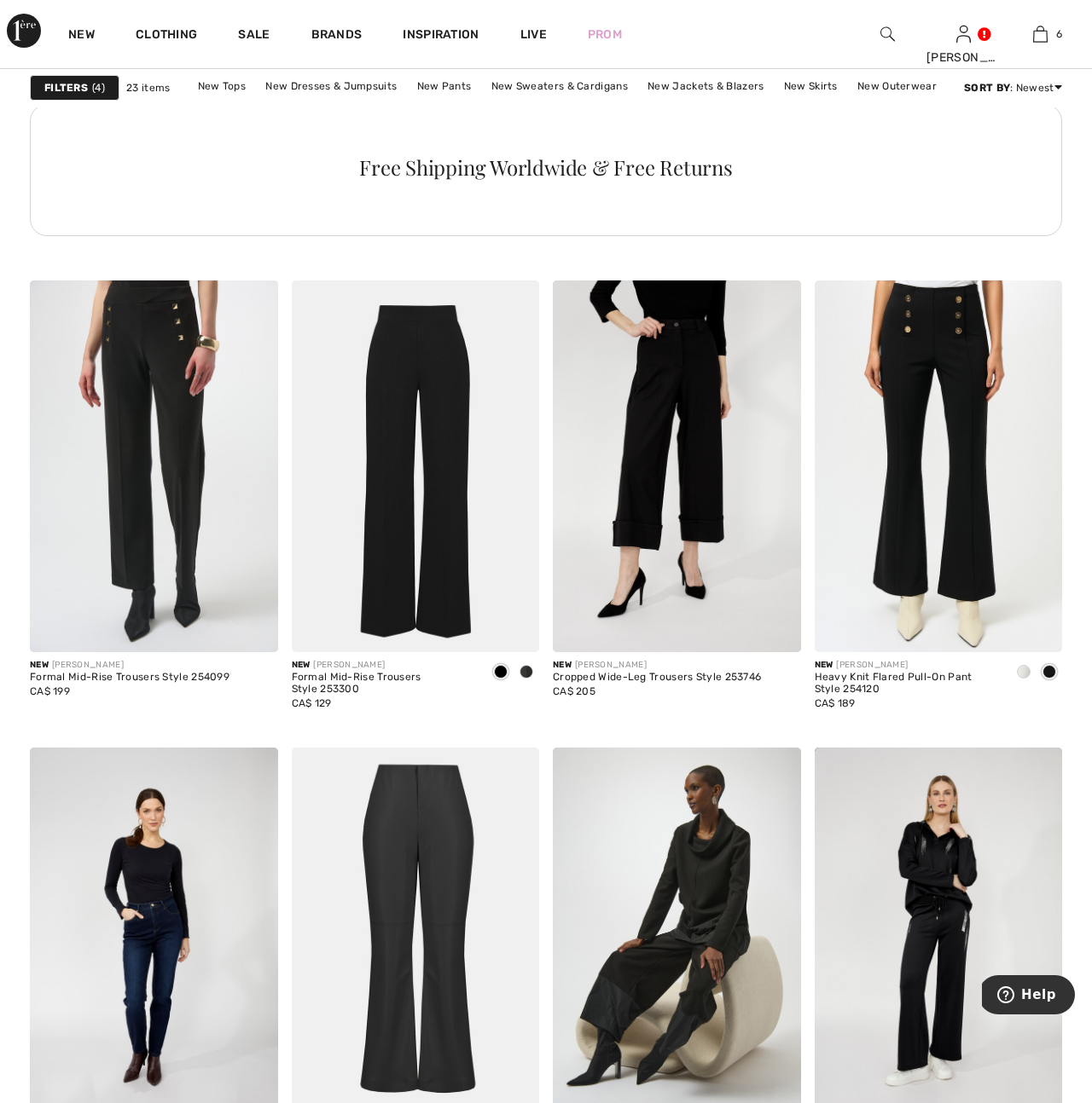
scroll to position [2017, 0]
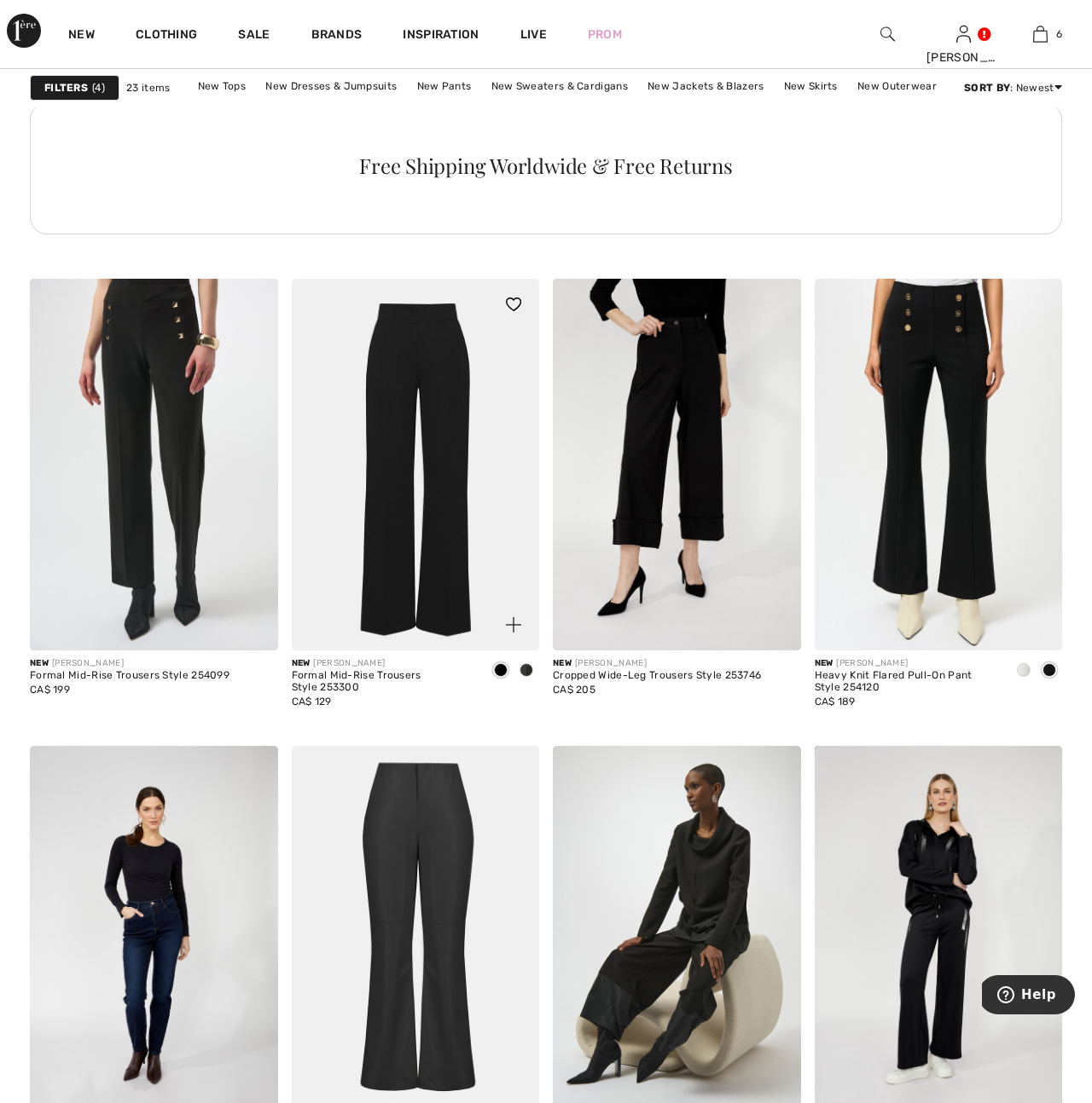
click at [436, 573] on img at bounding box center [416, 464] width 249 height 371
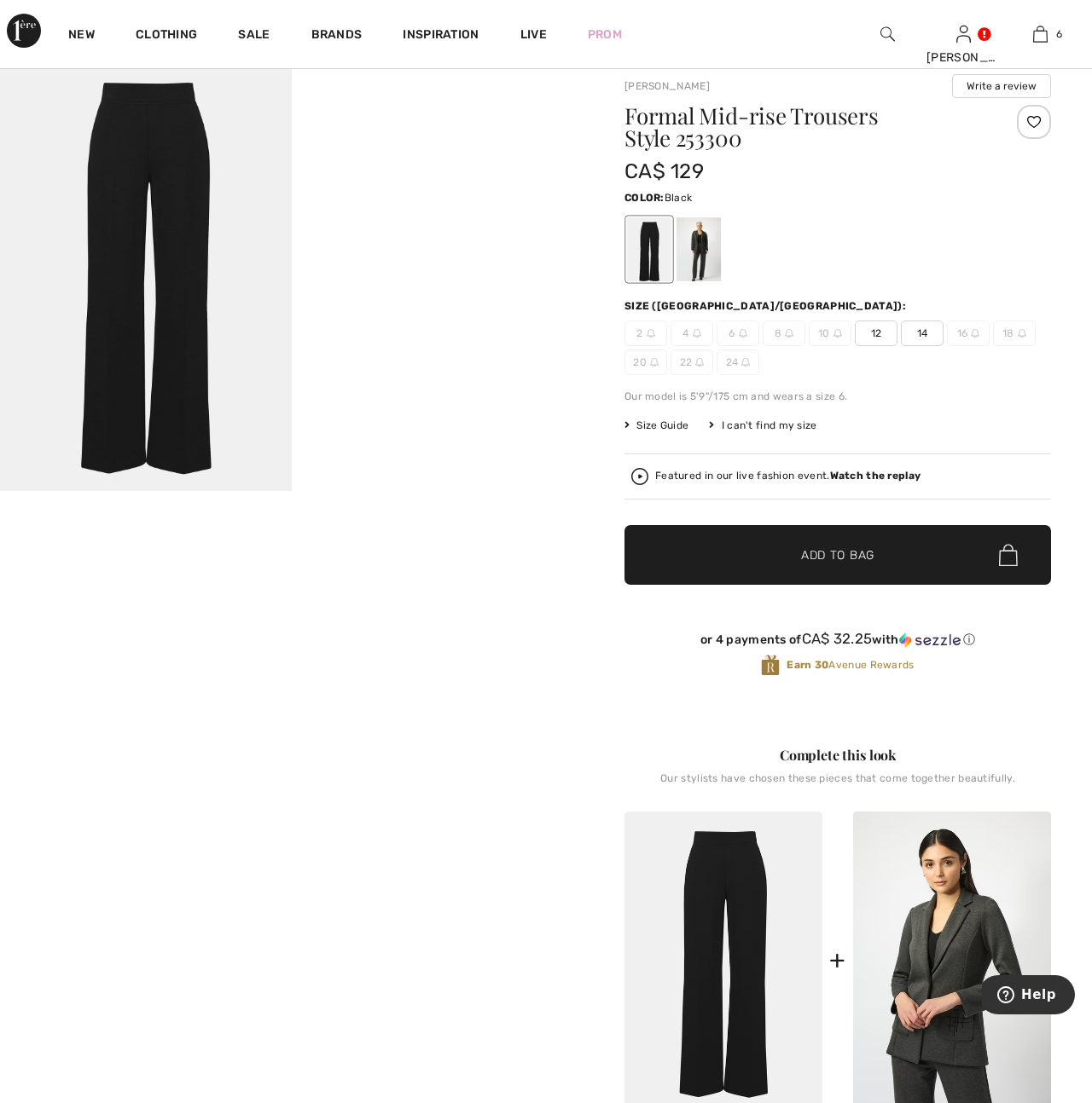
scroll to position [52, 0]
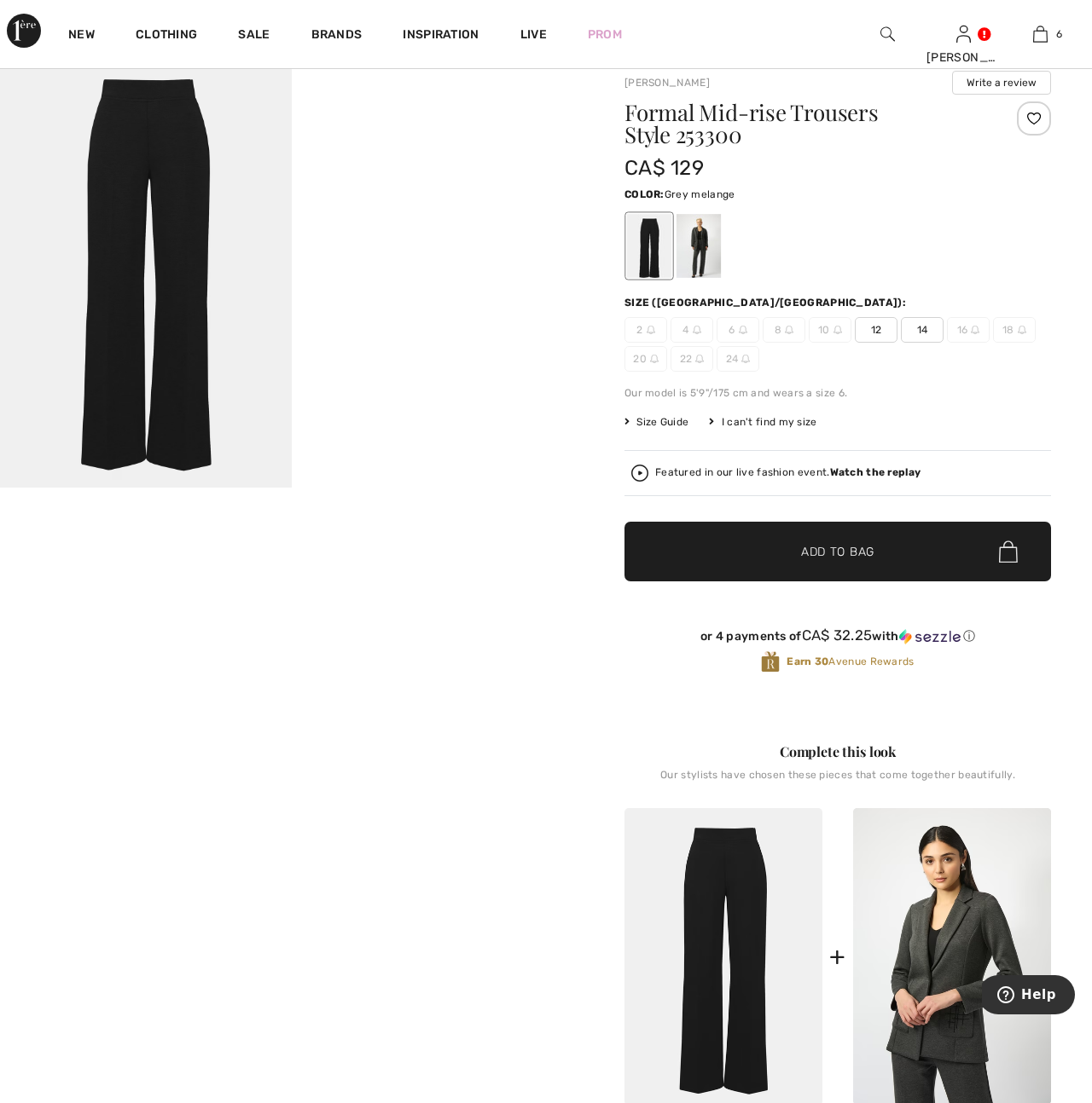
click at [703, 256] on div at bounding box center [698, 246] width 44 height 64
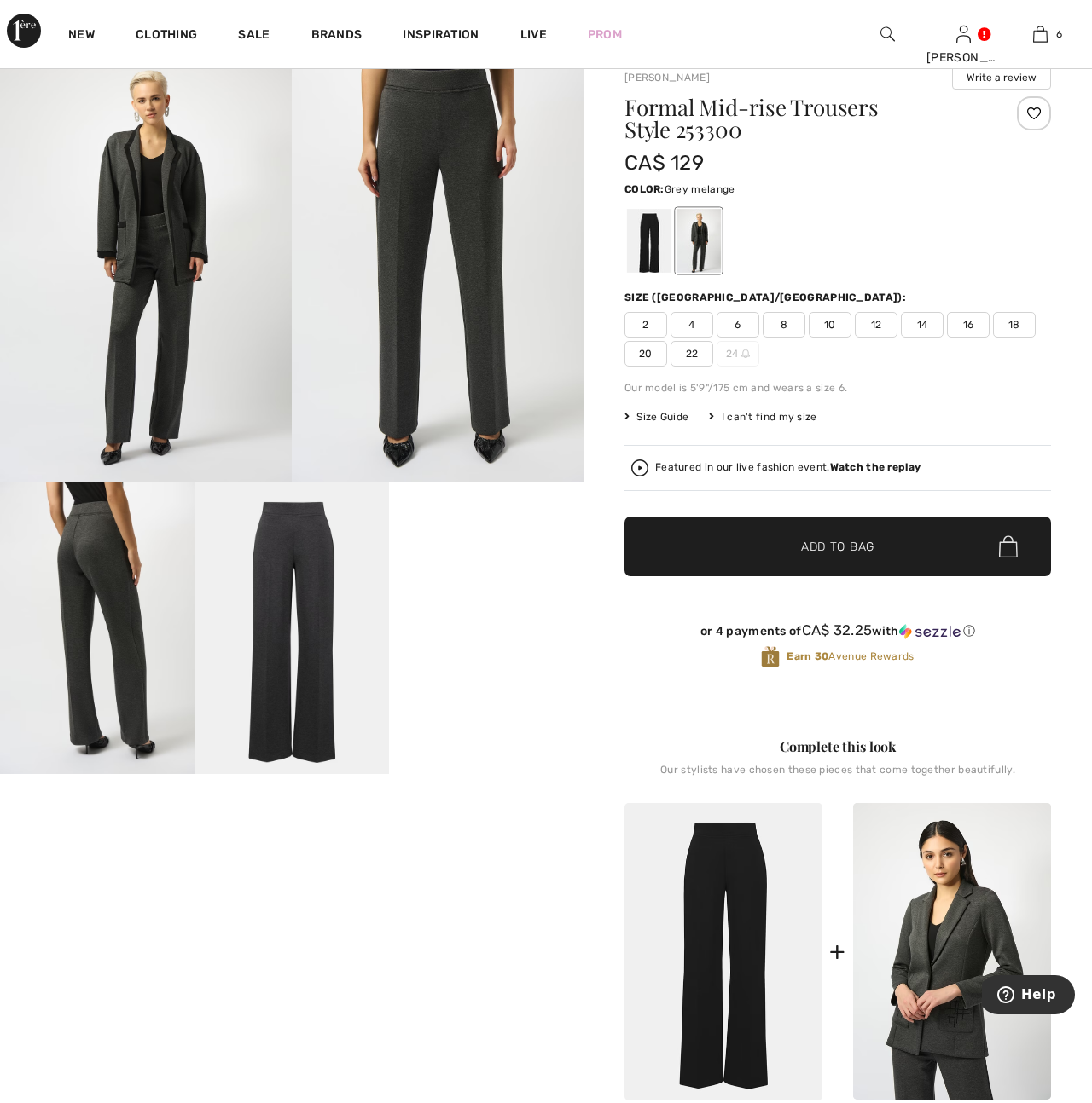
scroll to position [59, 0]
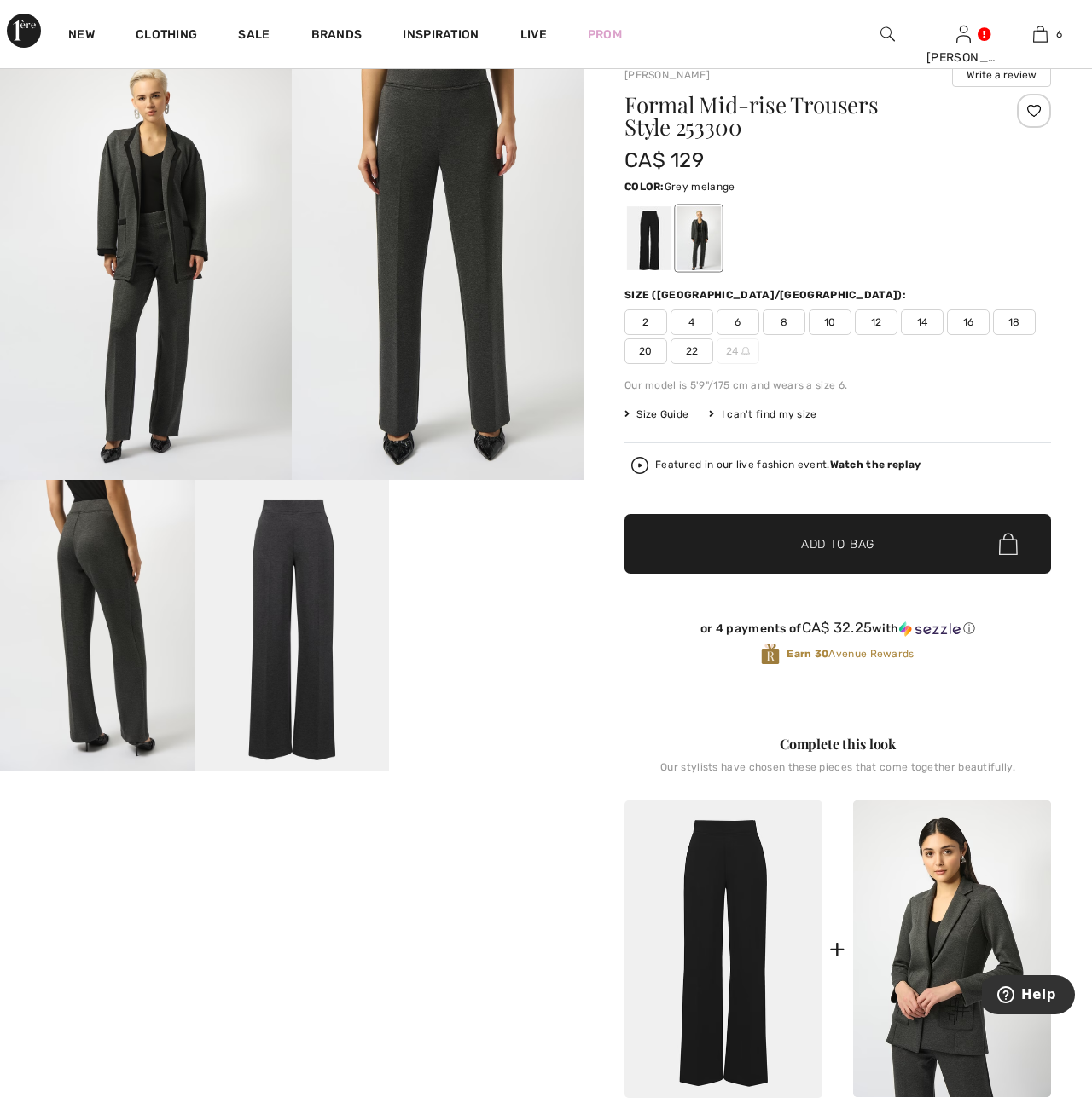
click at [302, 633] on img at bounding box center [291, 626] width 194 height 292
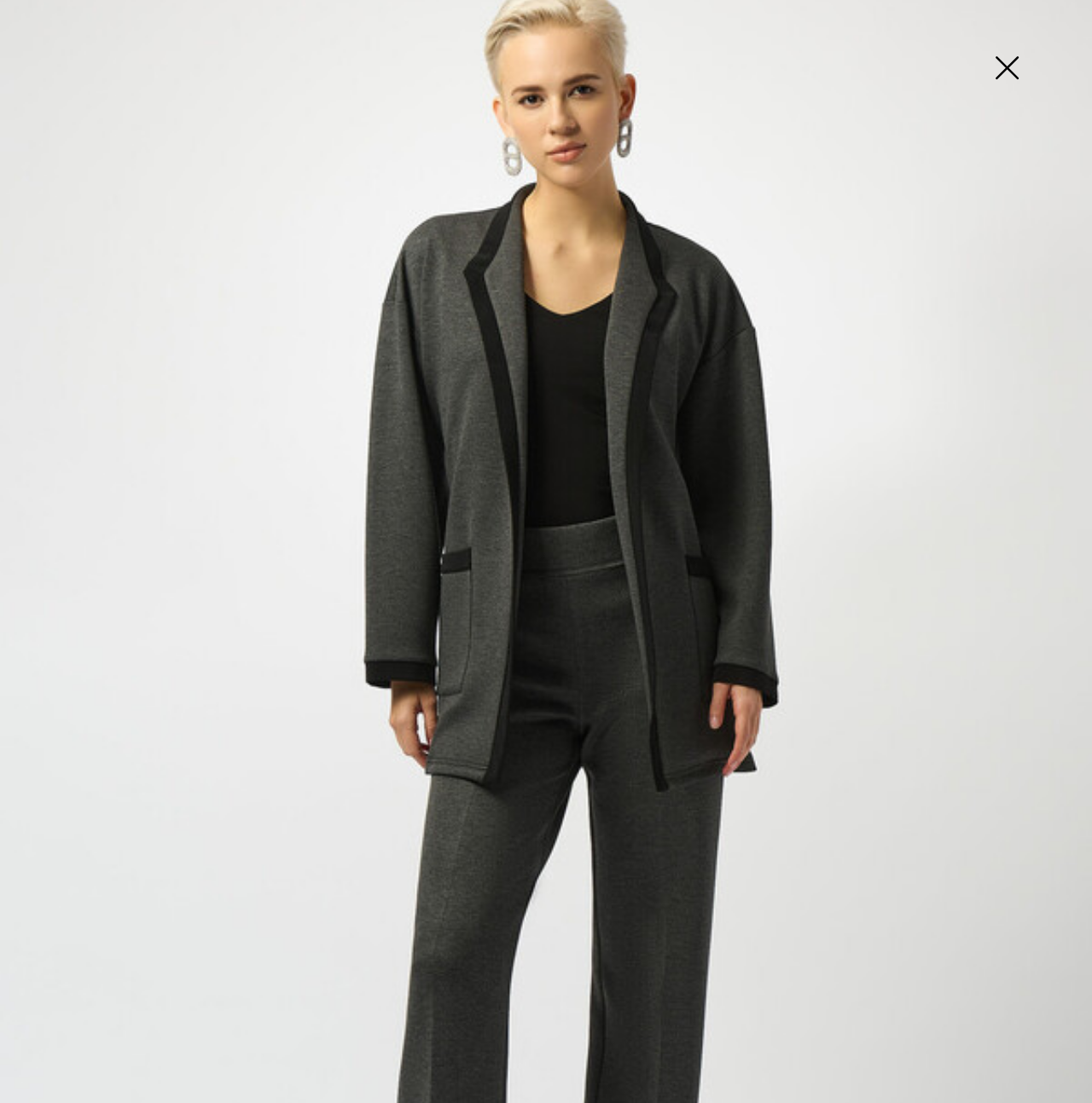
scroll to position [103, 0]
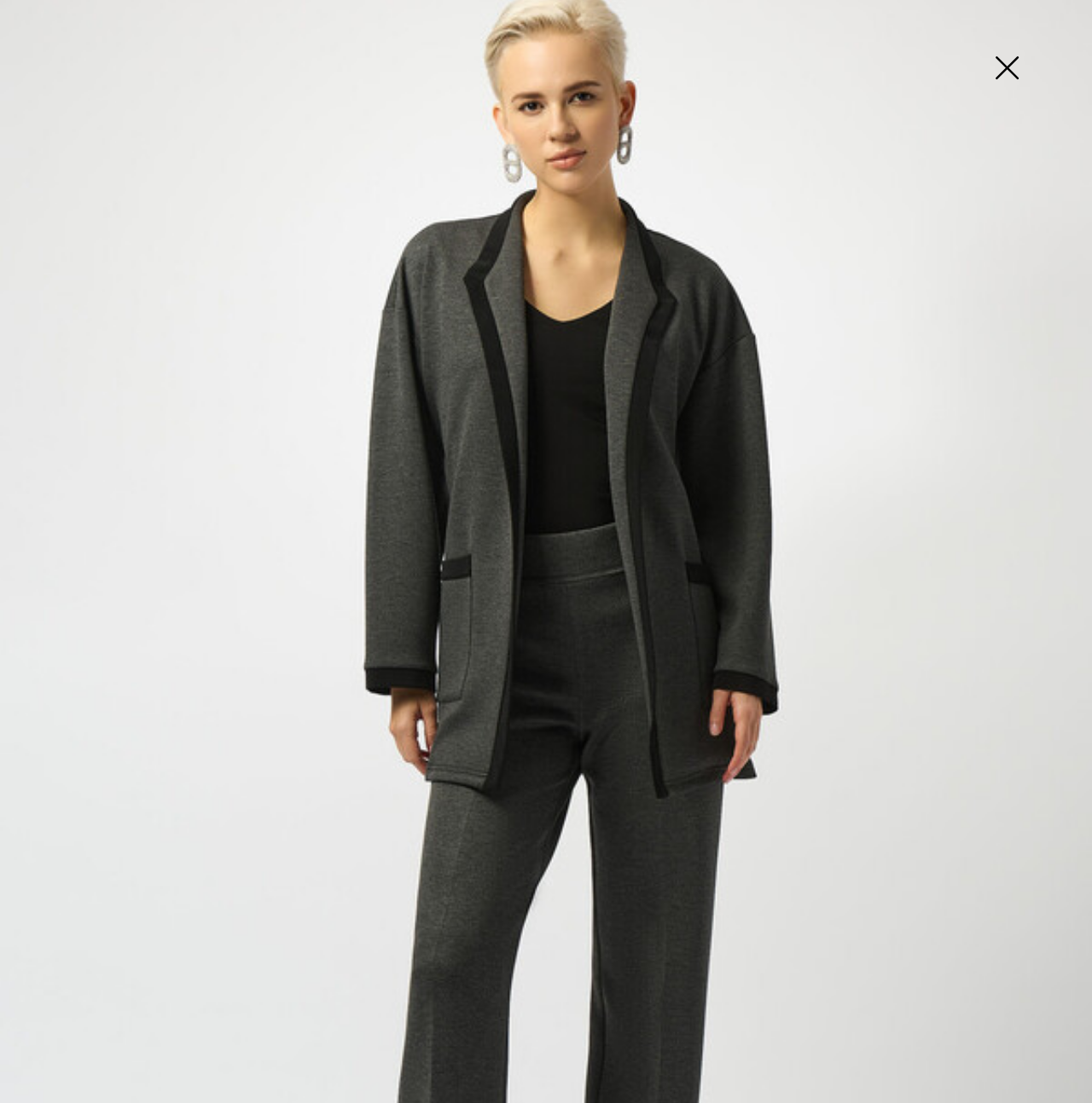
click at [1008, 68] on img at bounding box center [1006, 69] width 85 height 88
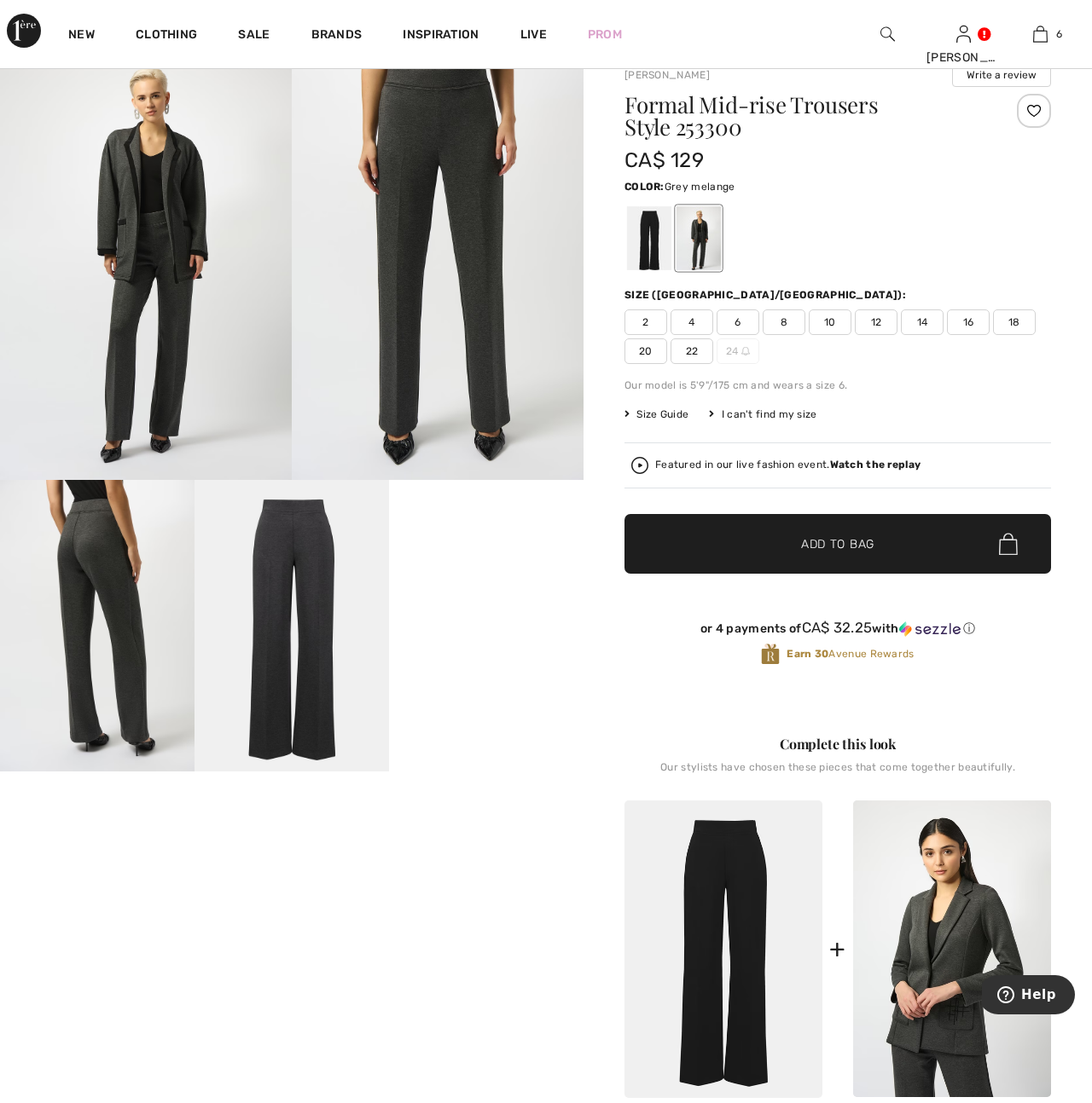
click at [103, 596] on img at bounding box center [97, 626] width 194 height 292
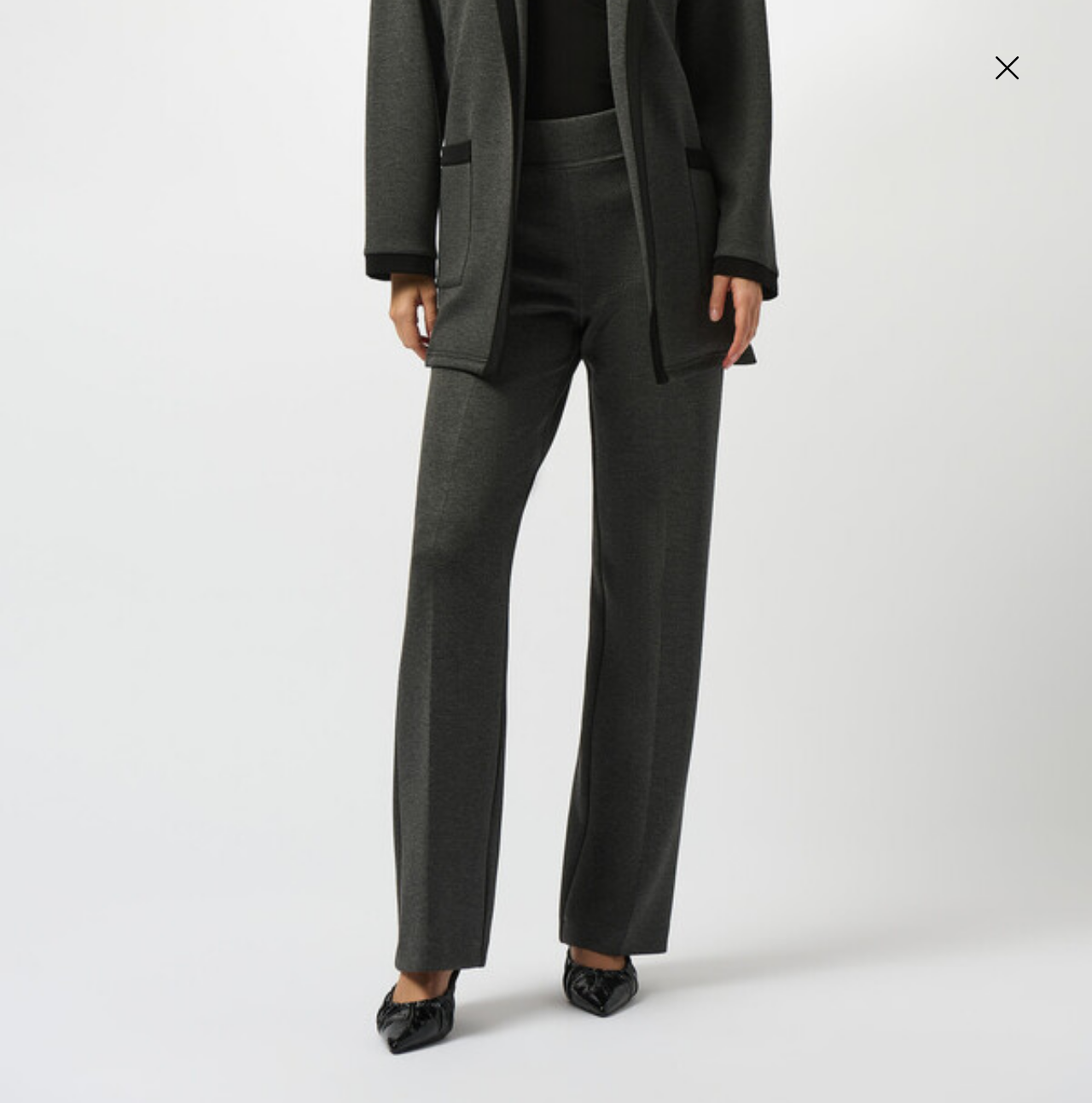
scroll to position [532, 0]
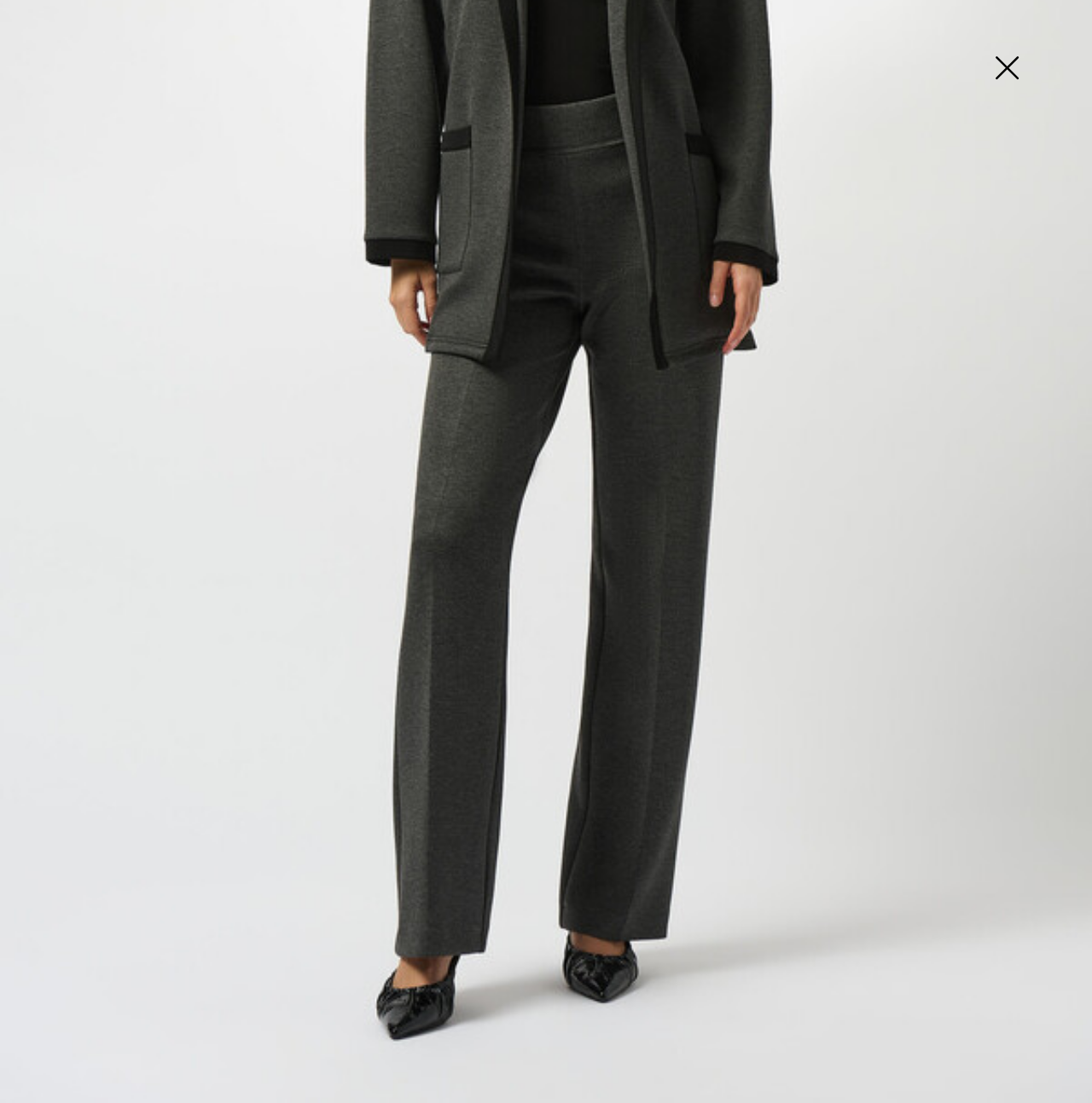
click at [1008, 59] on img at bounding box center [1006, 69] width 85 height 88
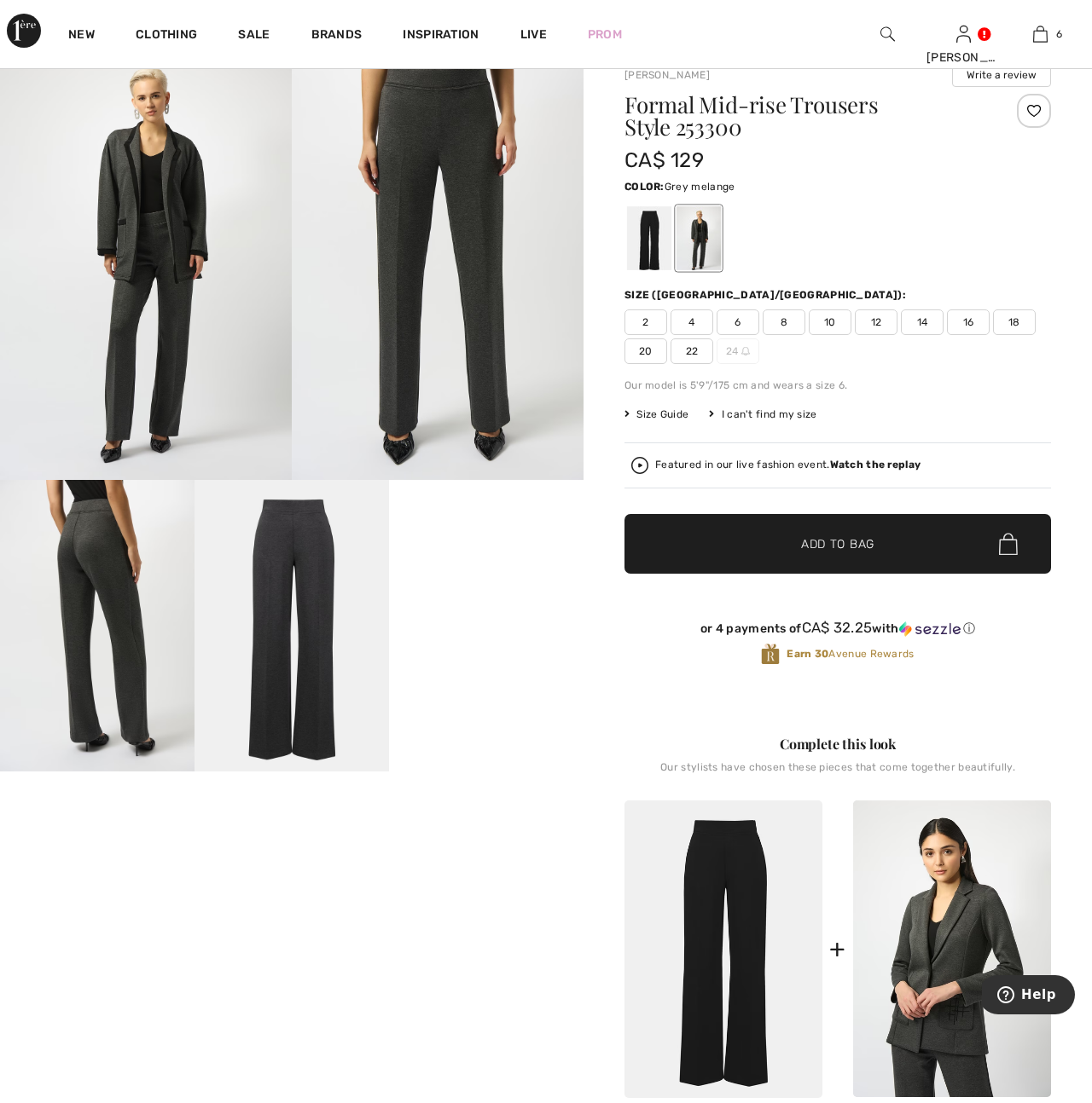
click at [192, 300] on img at bounding box center [145, 261] width 292 height 437
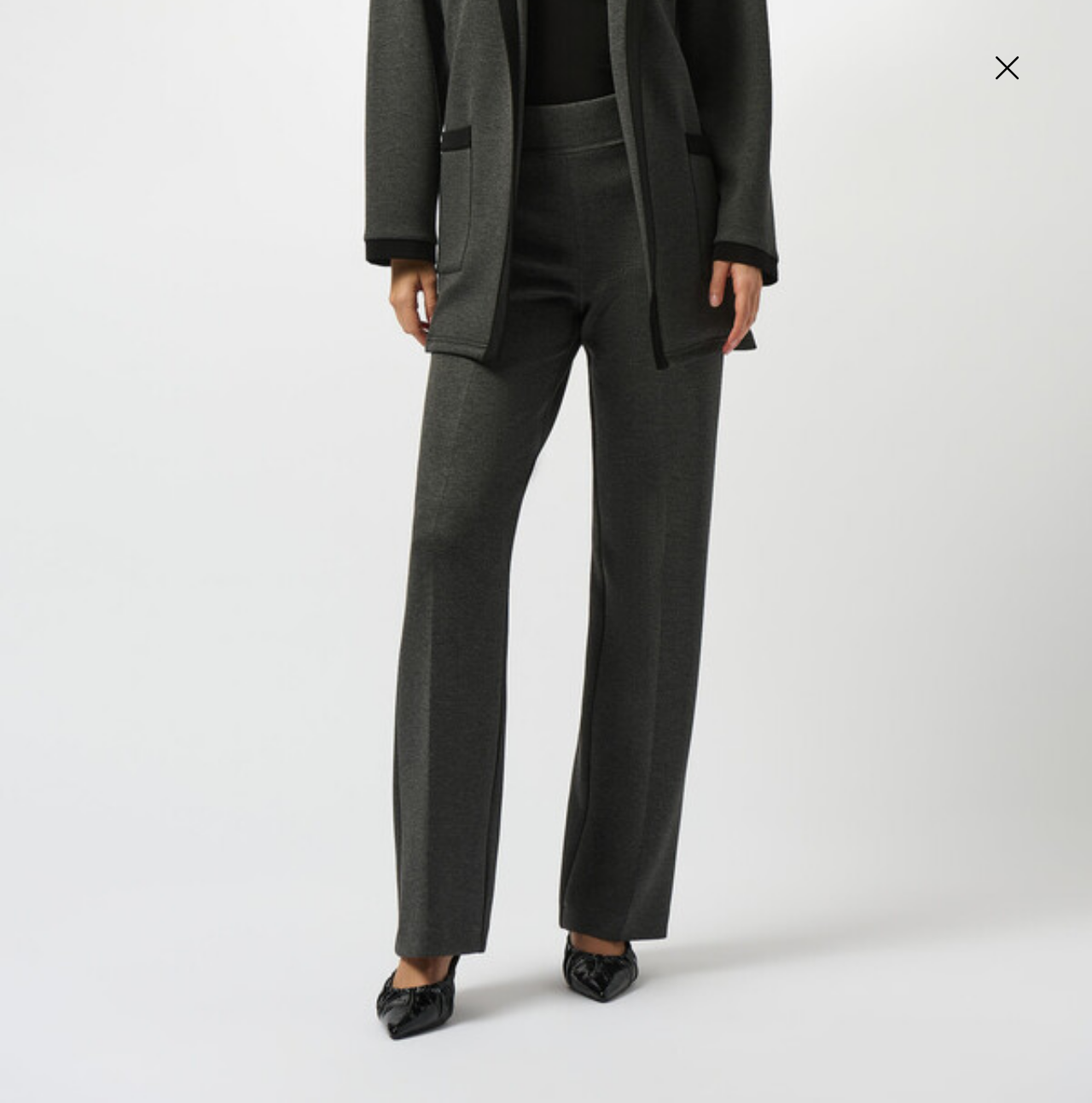
click at [1008, 70] on img at bounding box center [1006, 69] width 85 height 88
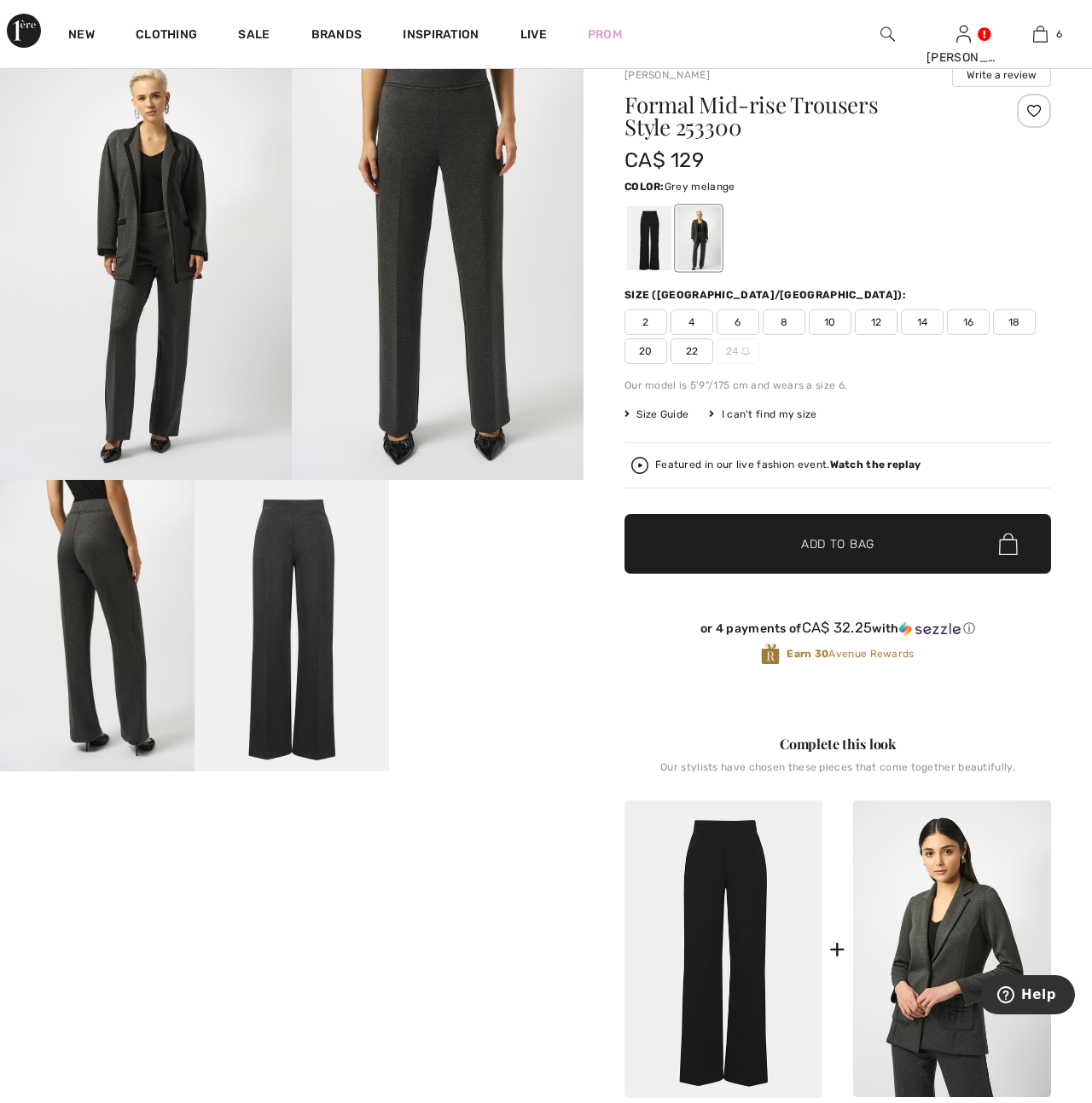
click at [423, 294] on img at bounding box center [437, 261] width 292 height 437
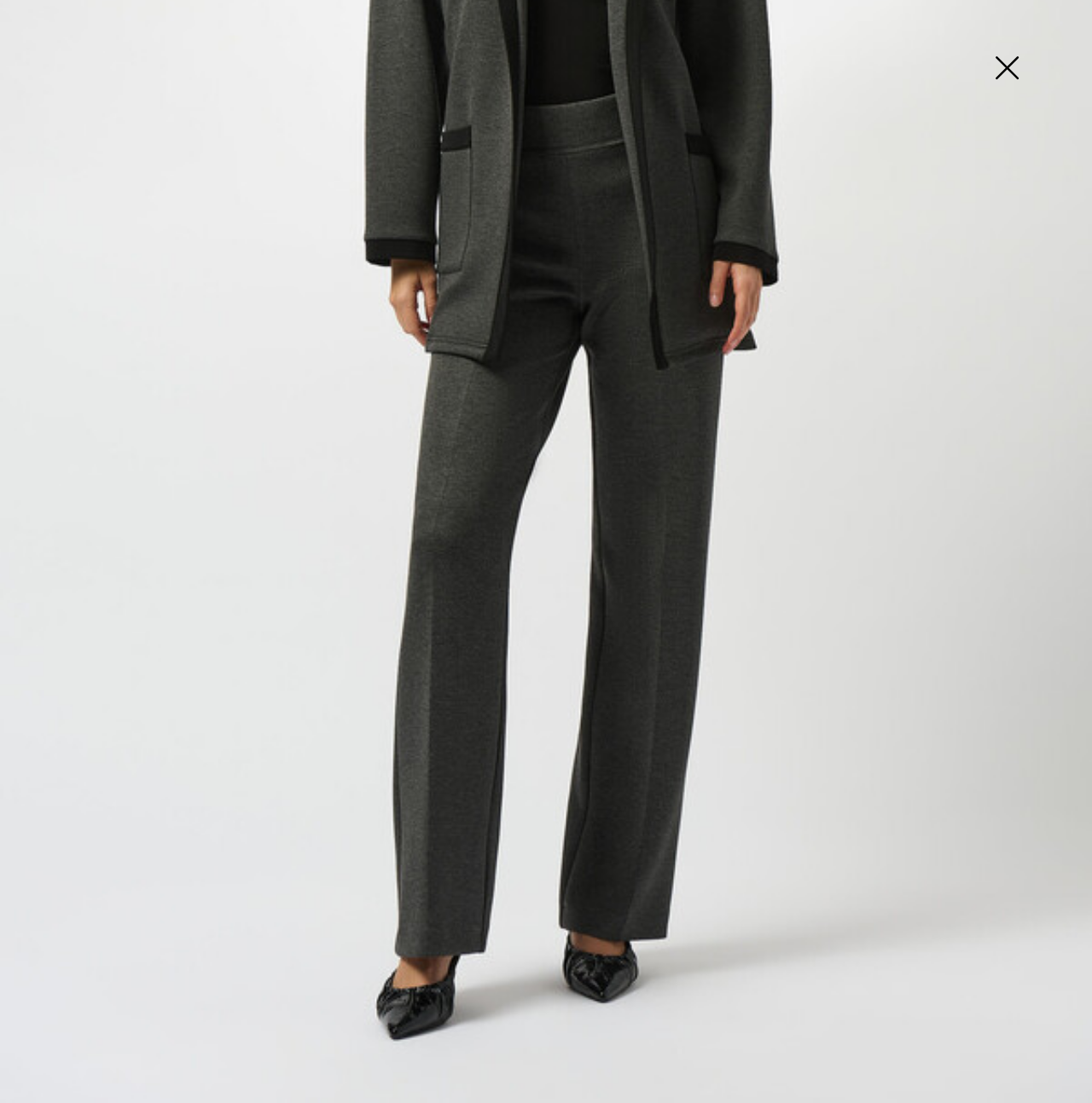
click at [1005, 74] on img at bounding box center [1006, 69] width 85 height 88
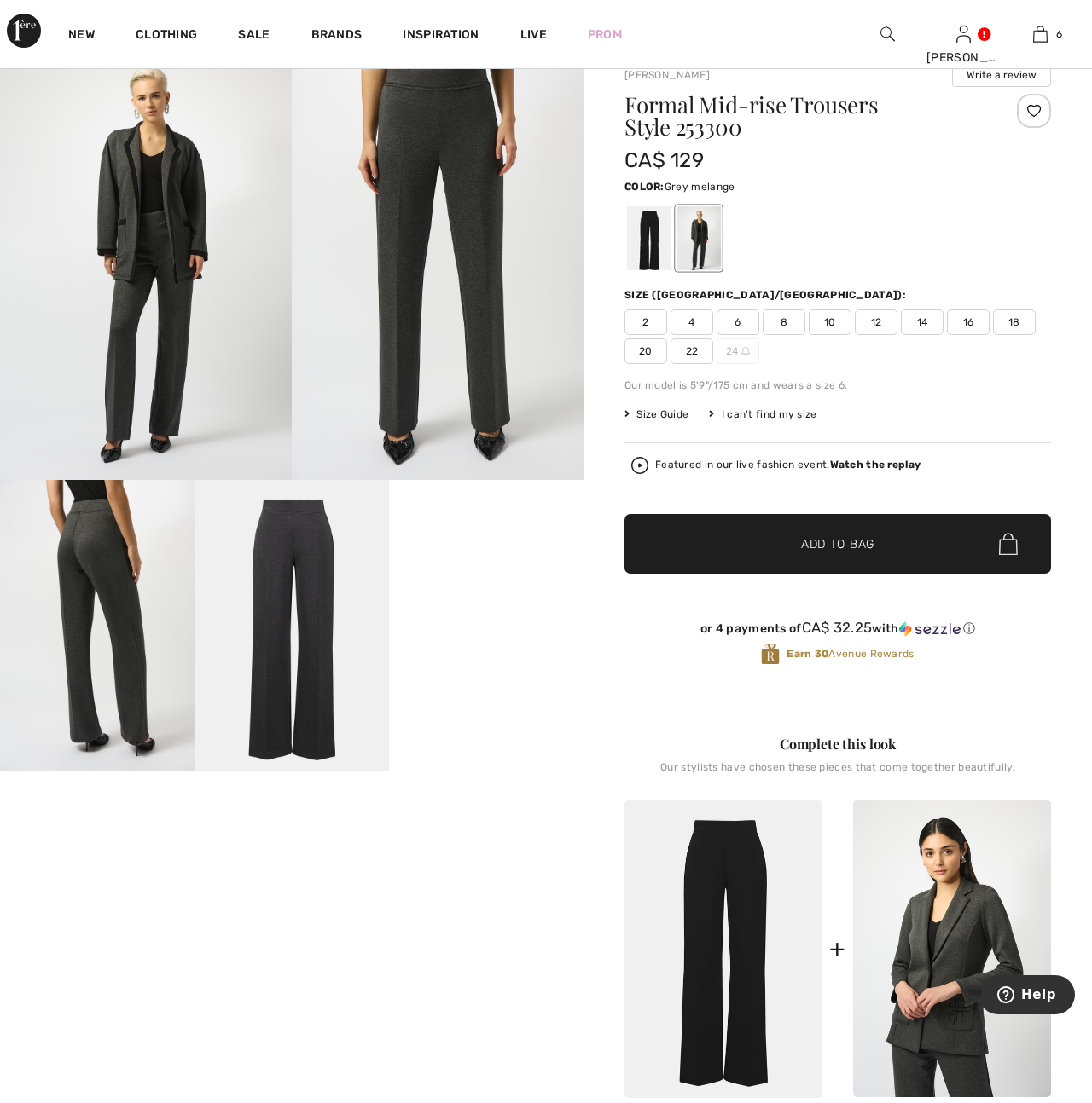
click at [135, 678] on img at bounding box center [97, 626] width 194 height 292
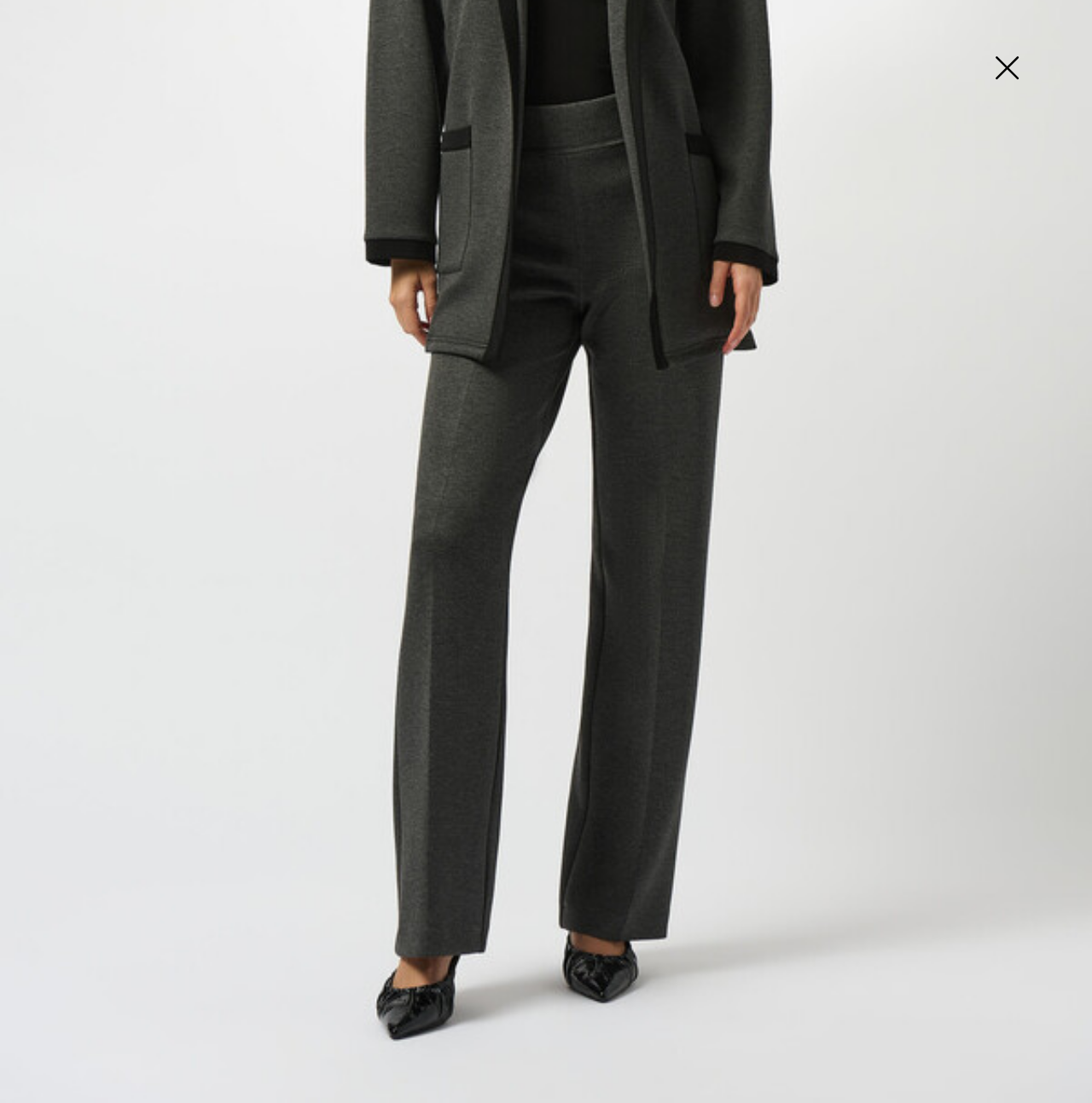
click at [1007, 70] on img at bounding box center [1006, 69] width 85 height 88
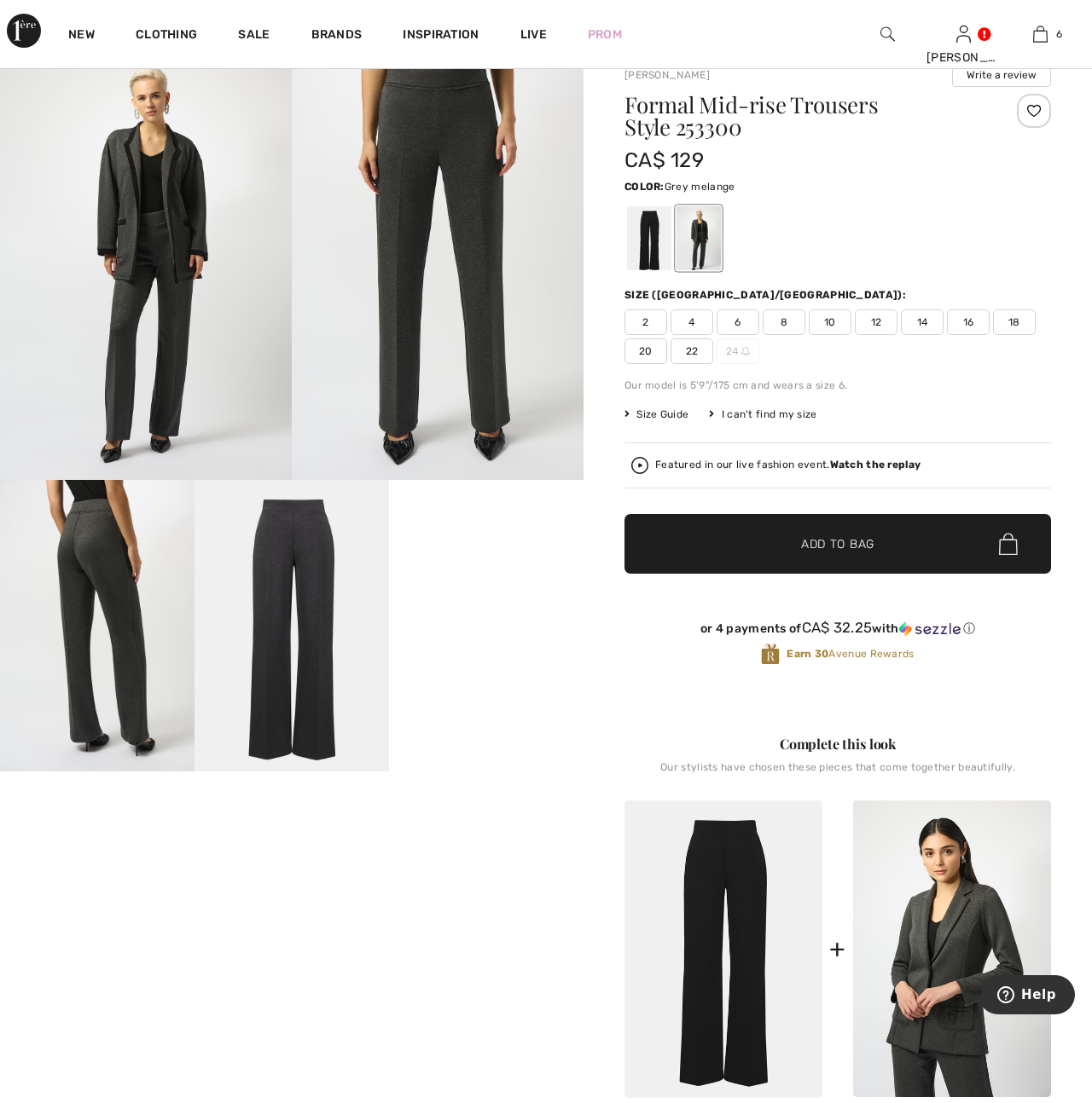
click at [324, 558] on img at bounding box center [291, 626] width 194 height 292
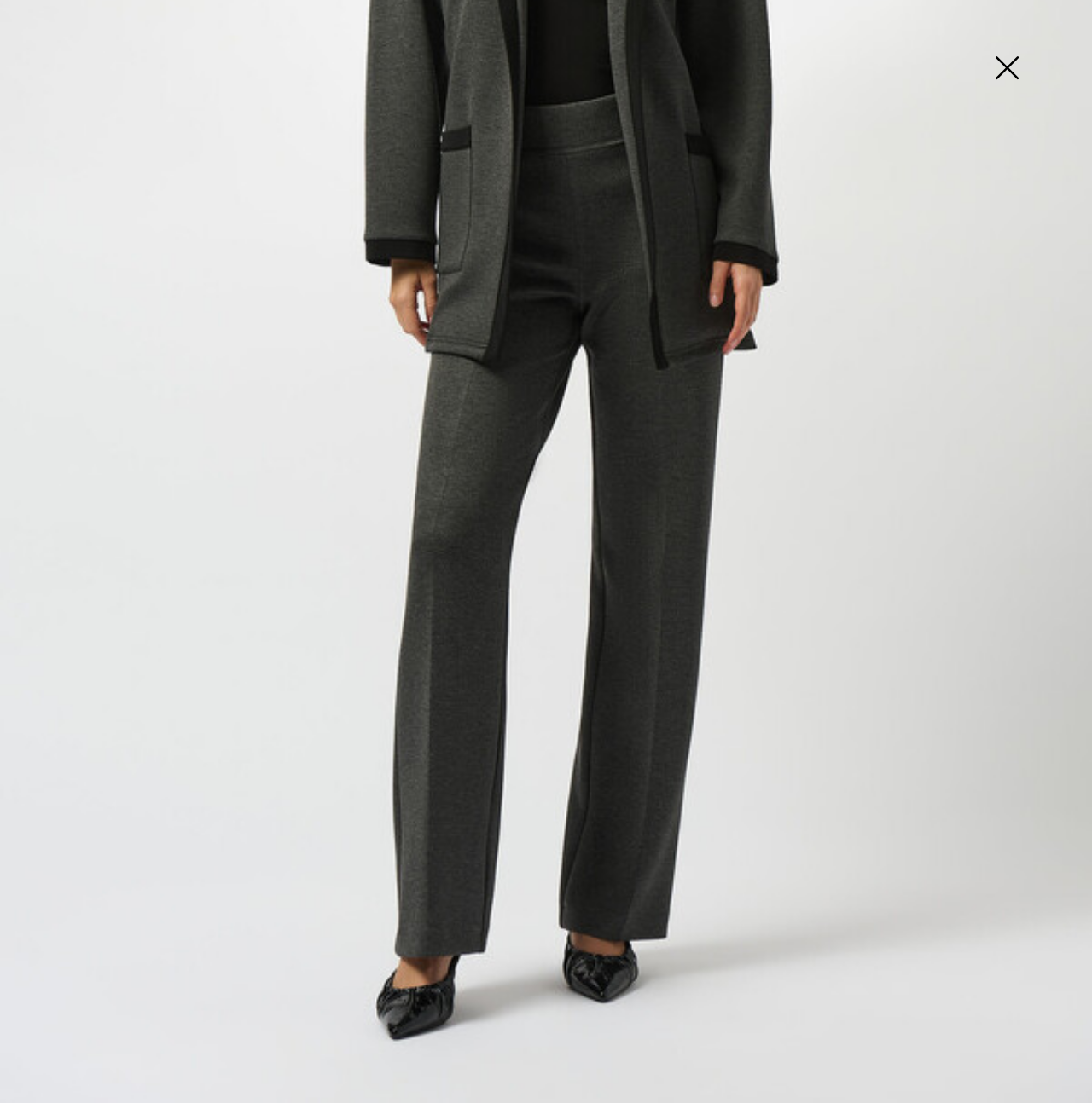
click at [1010, 68] on img at bounding box center [1006, 69] width 85 height 88
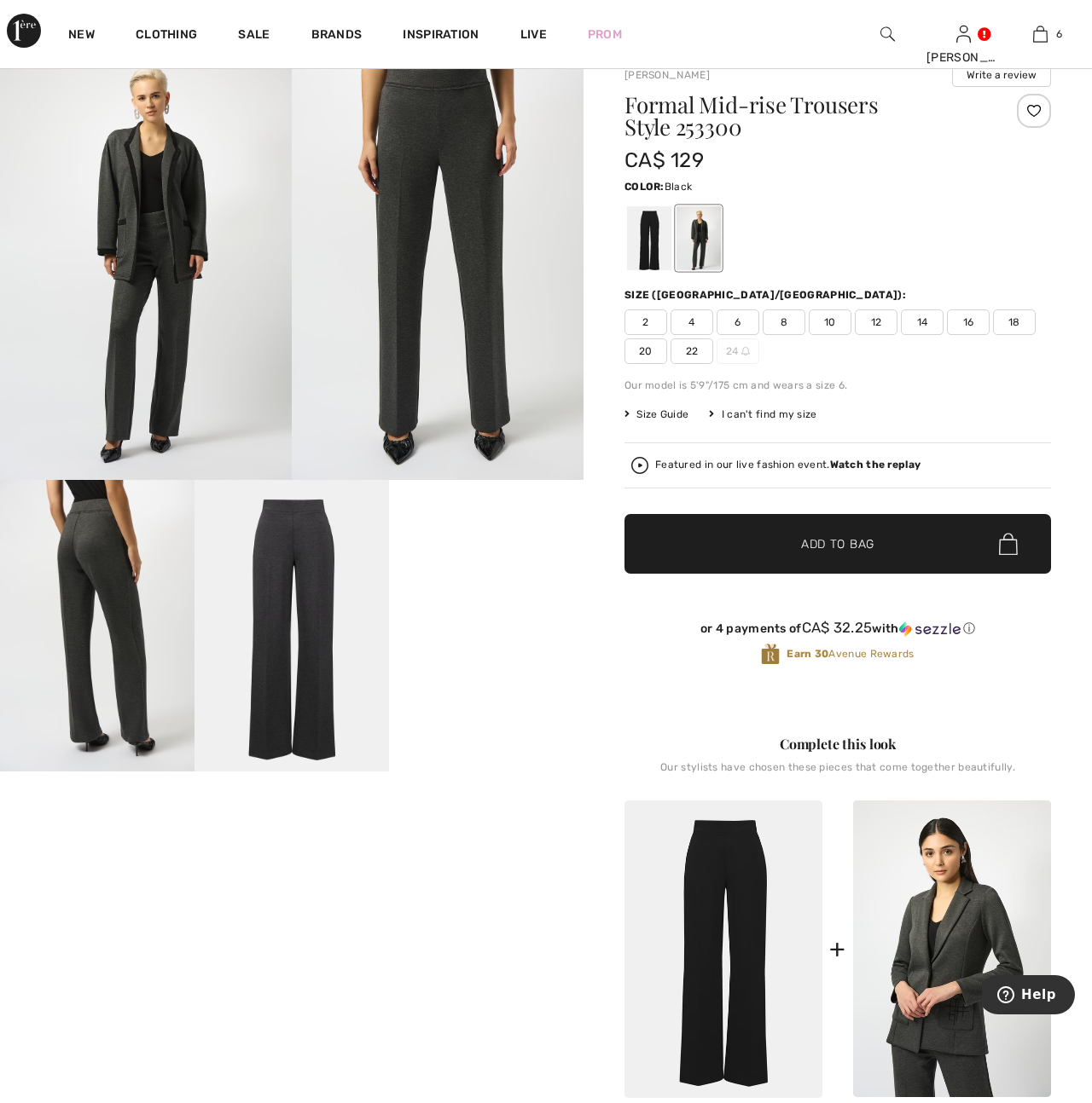
click at [646, 238] on div at bounding box center [648, 238] width 44 height 64
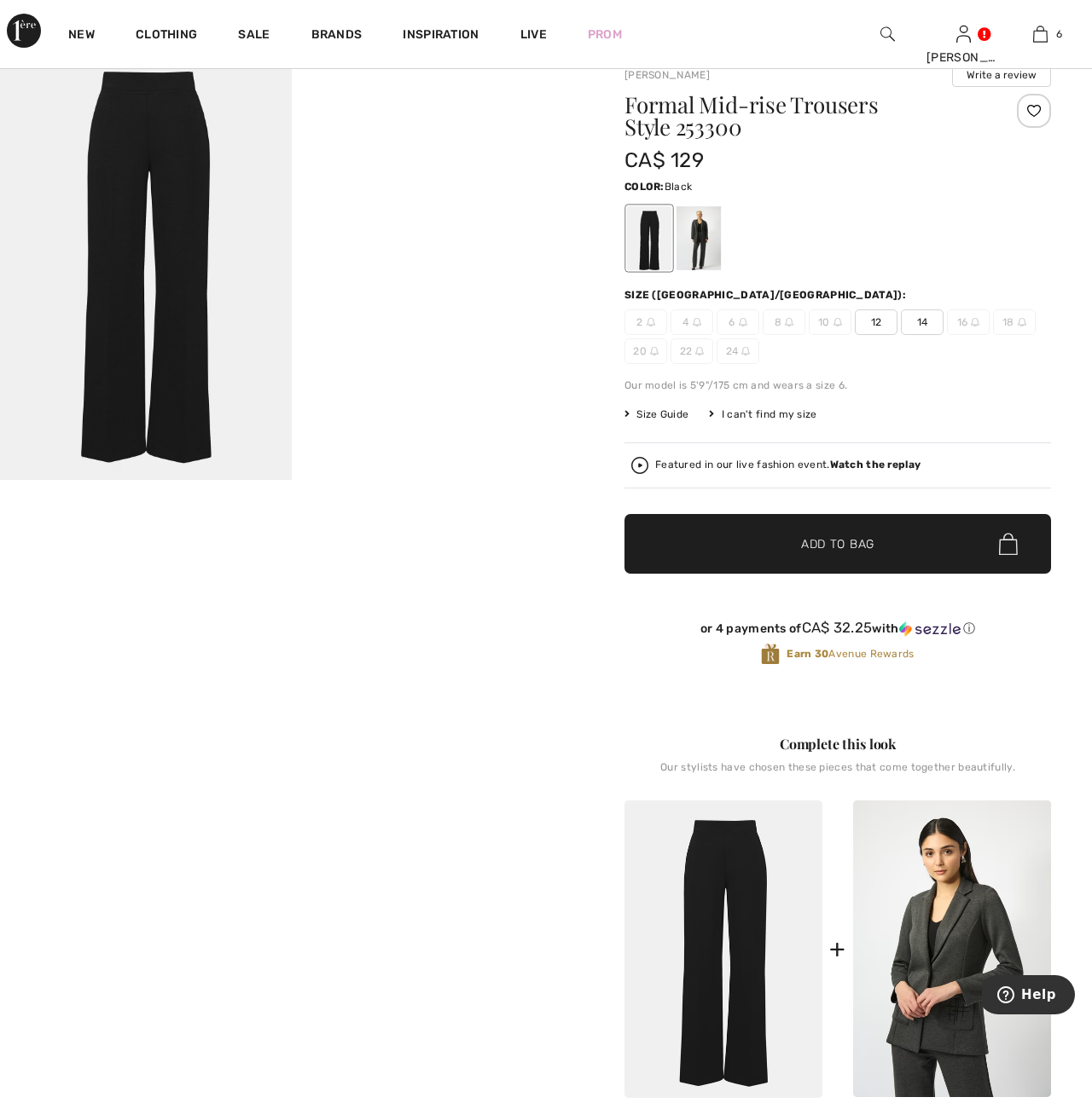
click at [179, 290] on img at bounding box center [145, 261] width 292 height 437
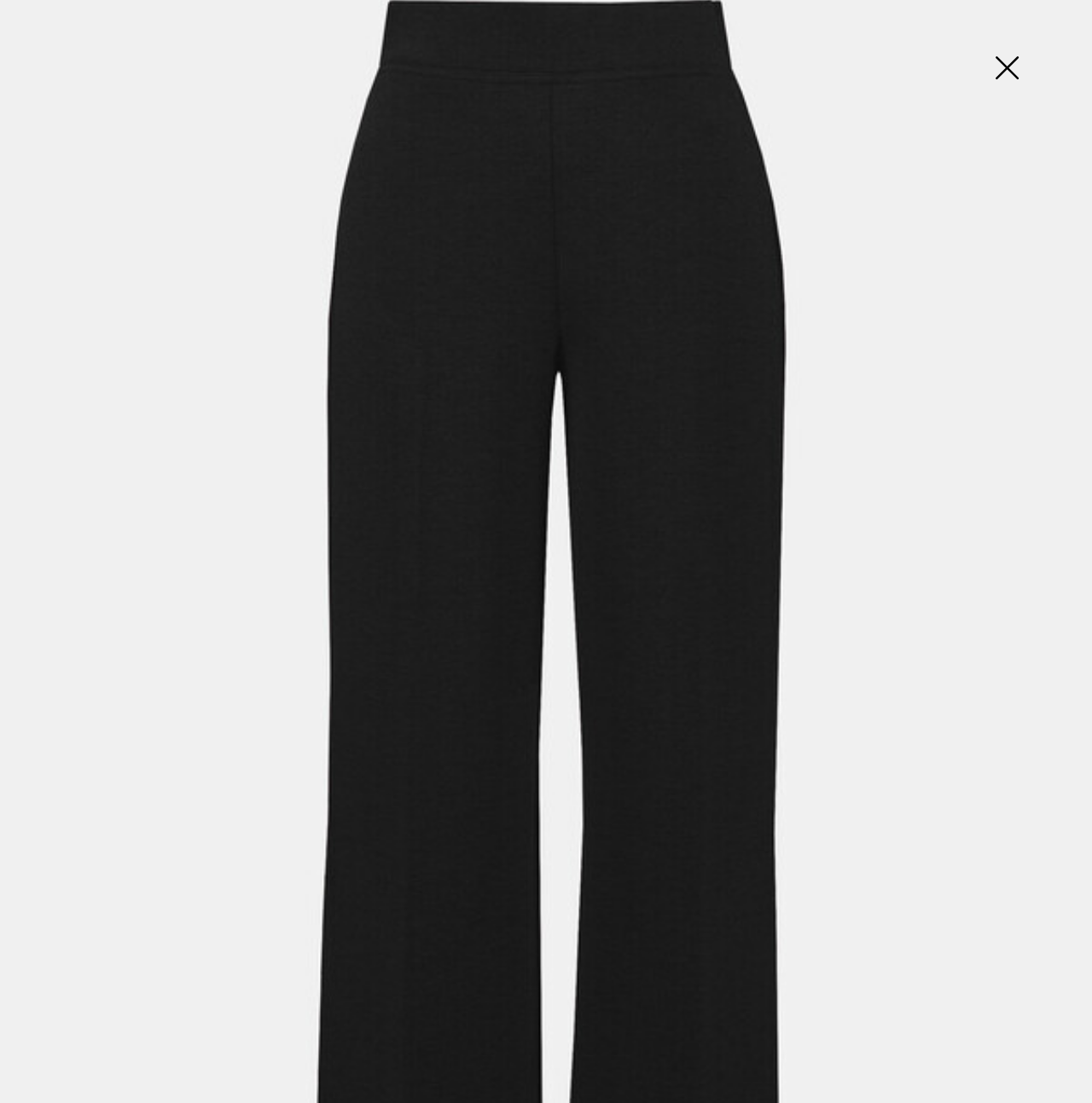
scroll to position [0, 0]
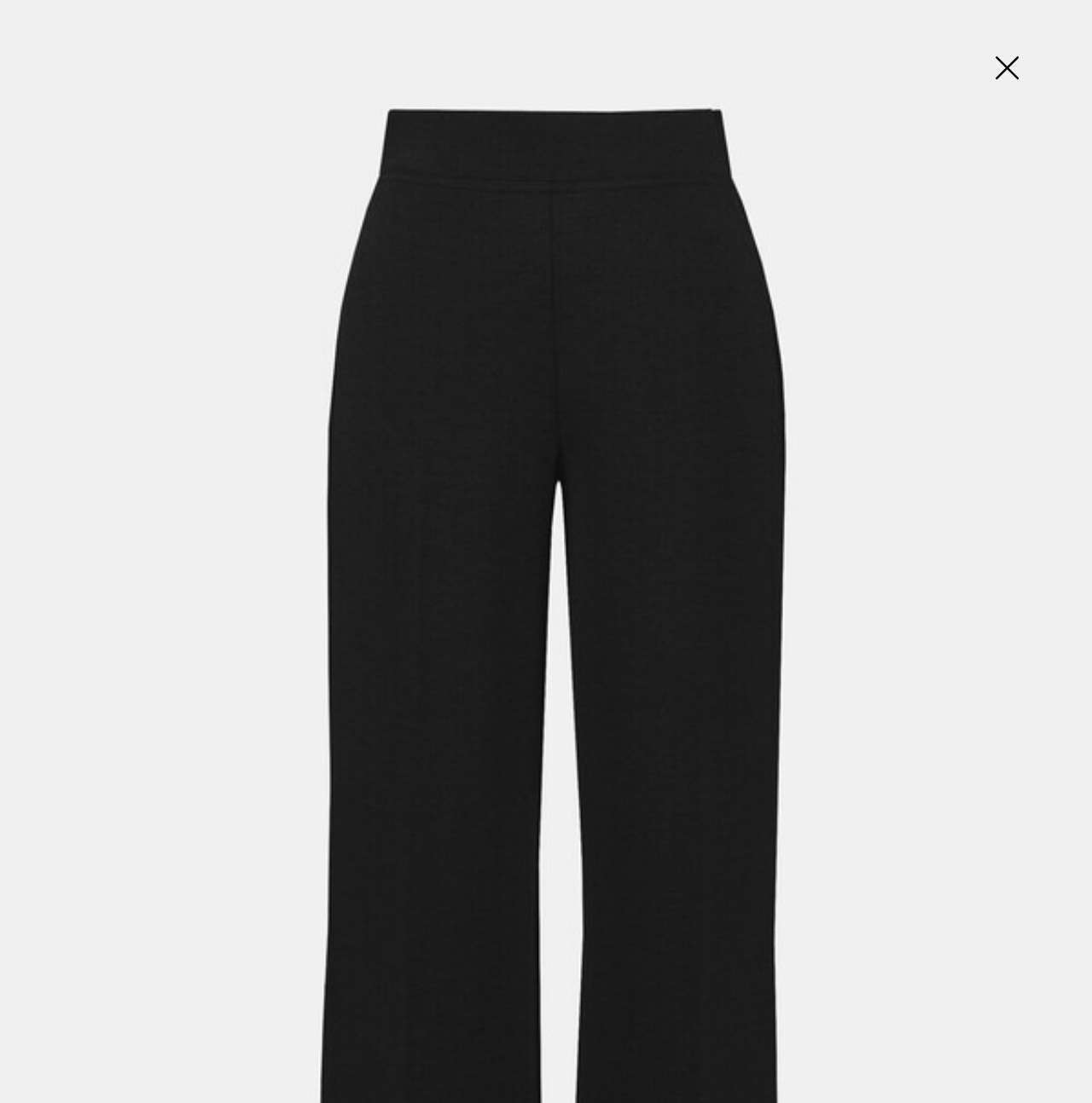
click at [1002, 68] on img at bounding box center [1006, 69] width 85 height 88
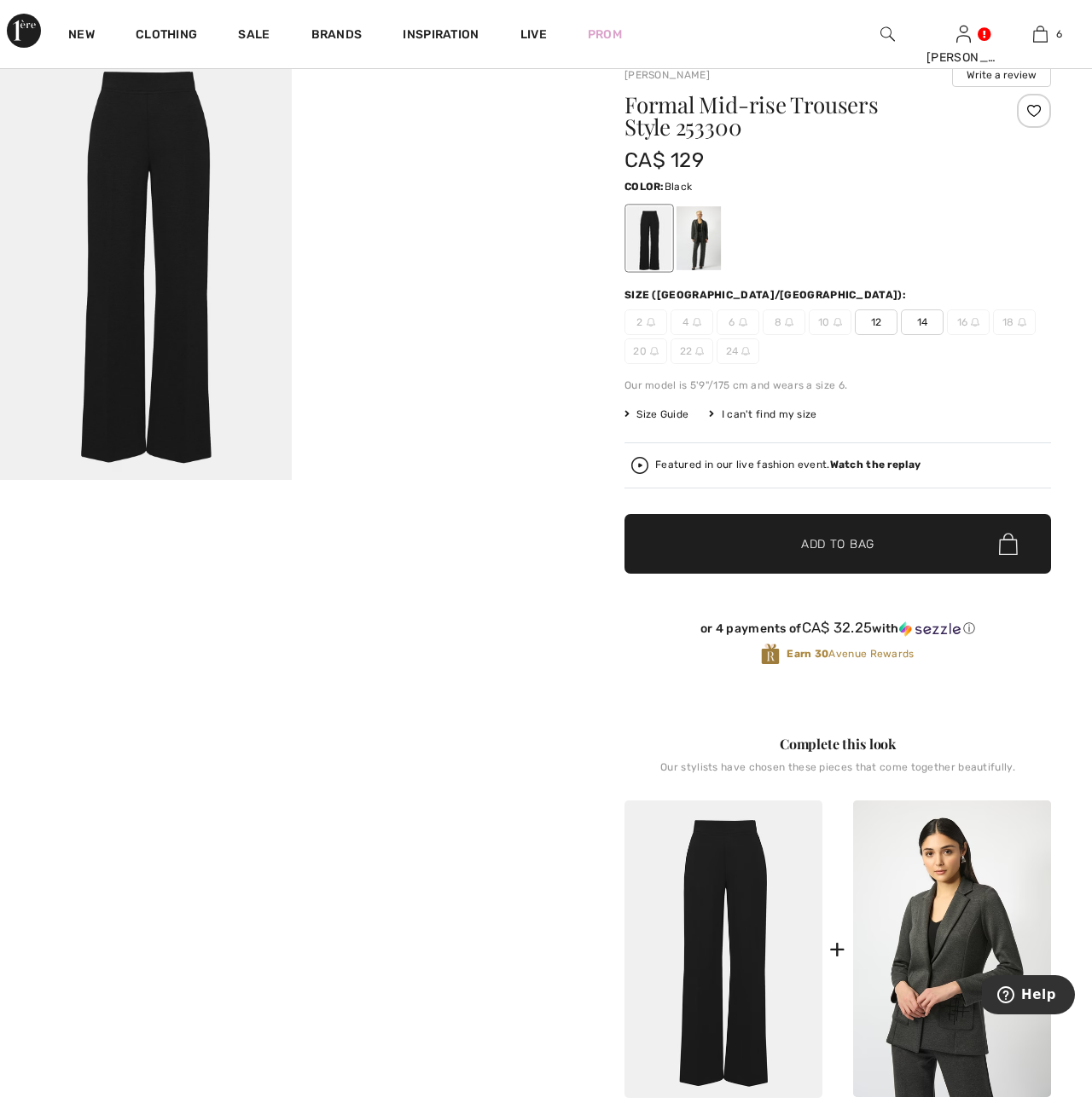
click at [476, 189] on video "Your browser does not support the video tag." at bounding box center [437, 114] width 292 height 145
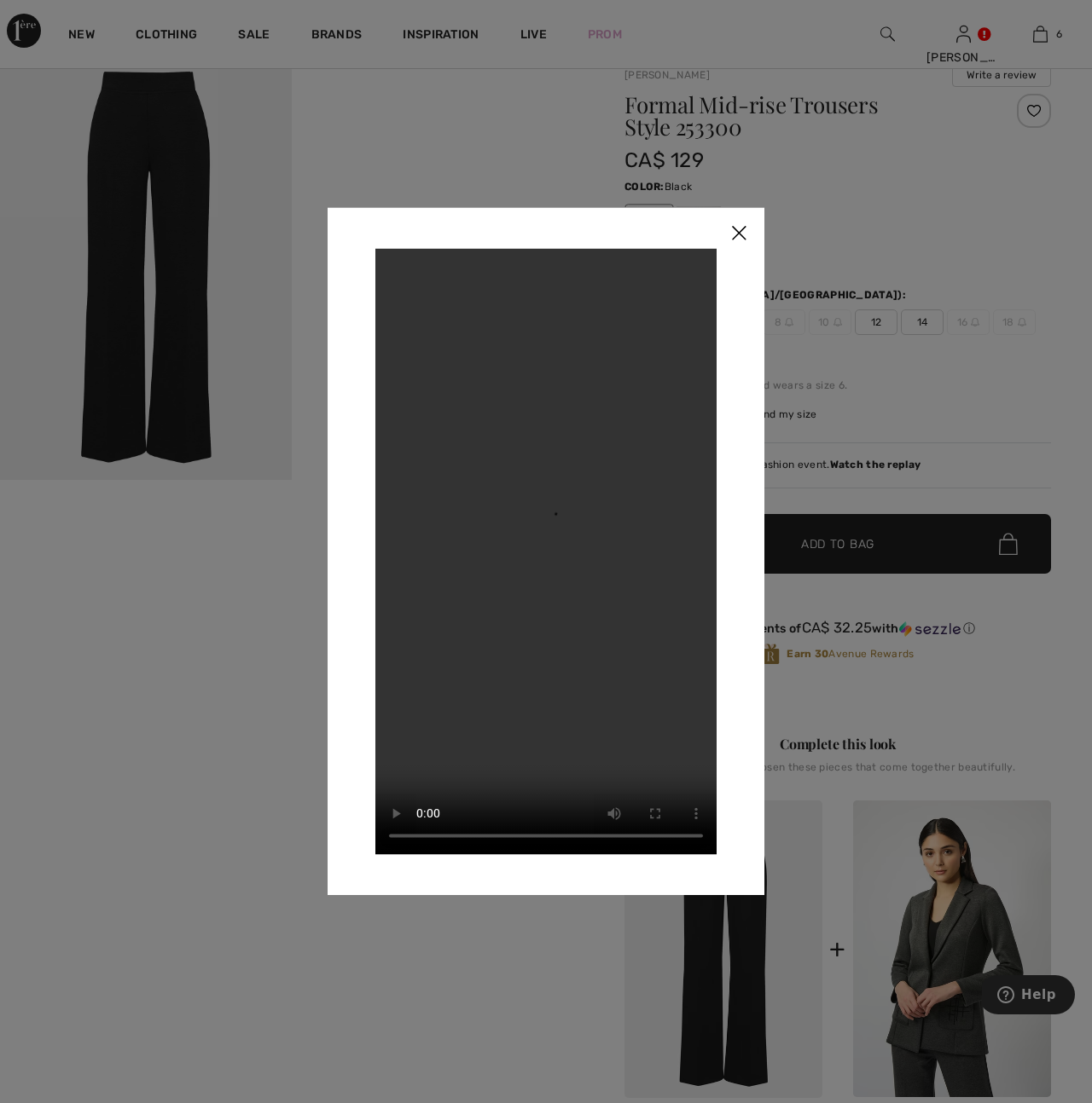
click at [740, 237] on img at bounding box center [738, 234] width 52 height 53
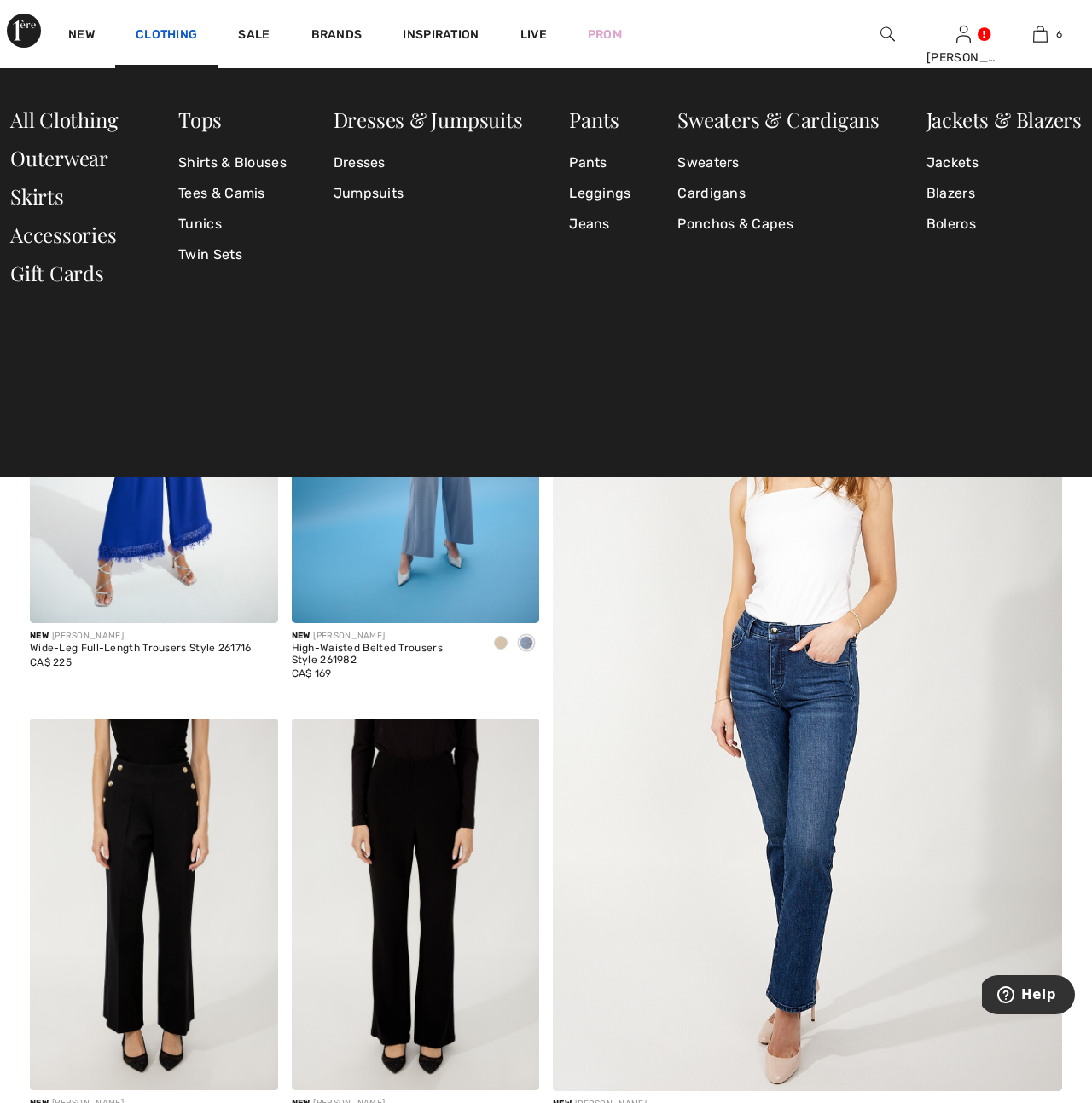
click at [179, 31] on link "Clothing" at bounding box center [166, 36] width 61 height 18
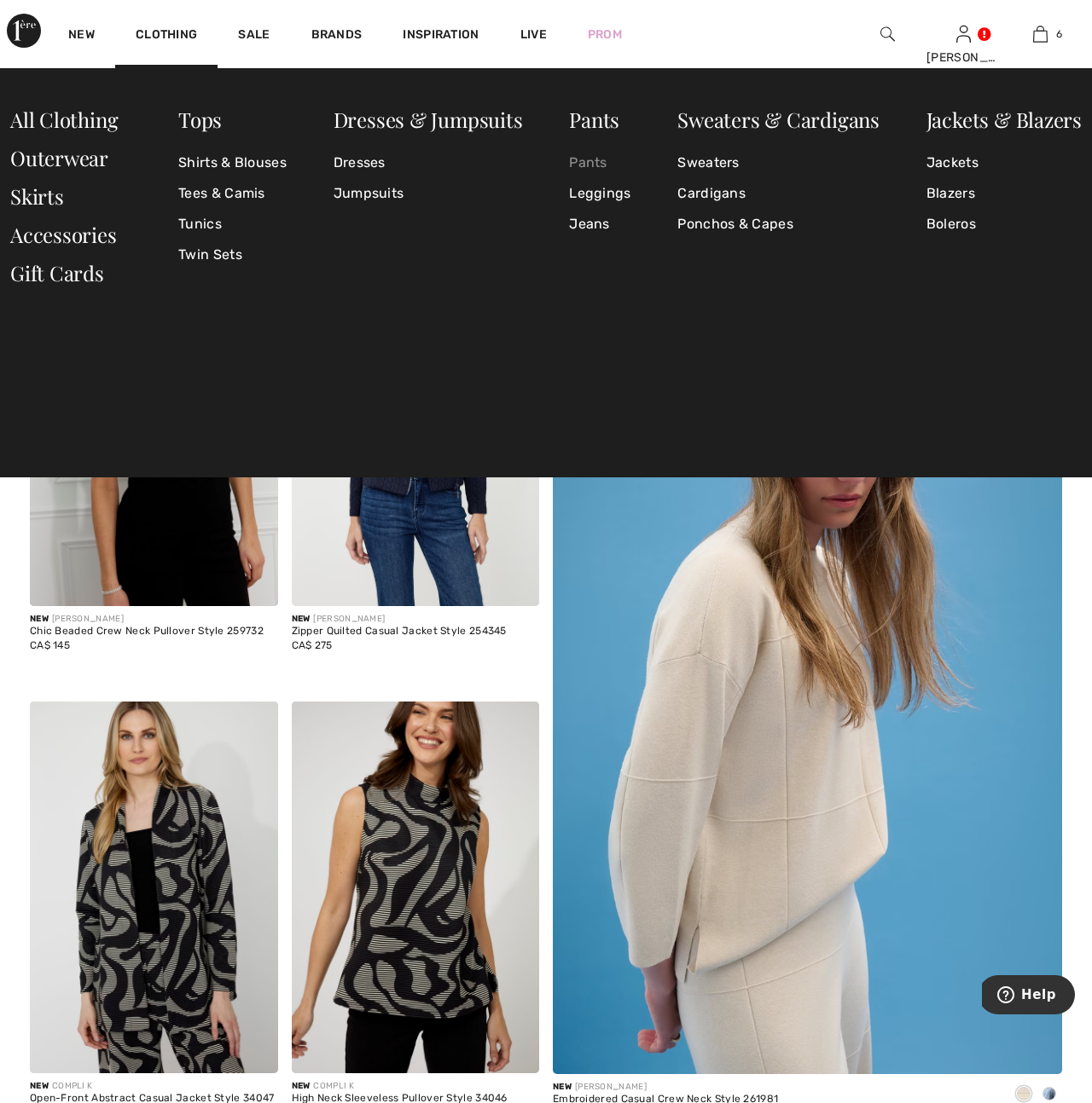
click at [582, 163] on link "Pants" at bounding box center [599, 162] width 61 height 31
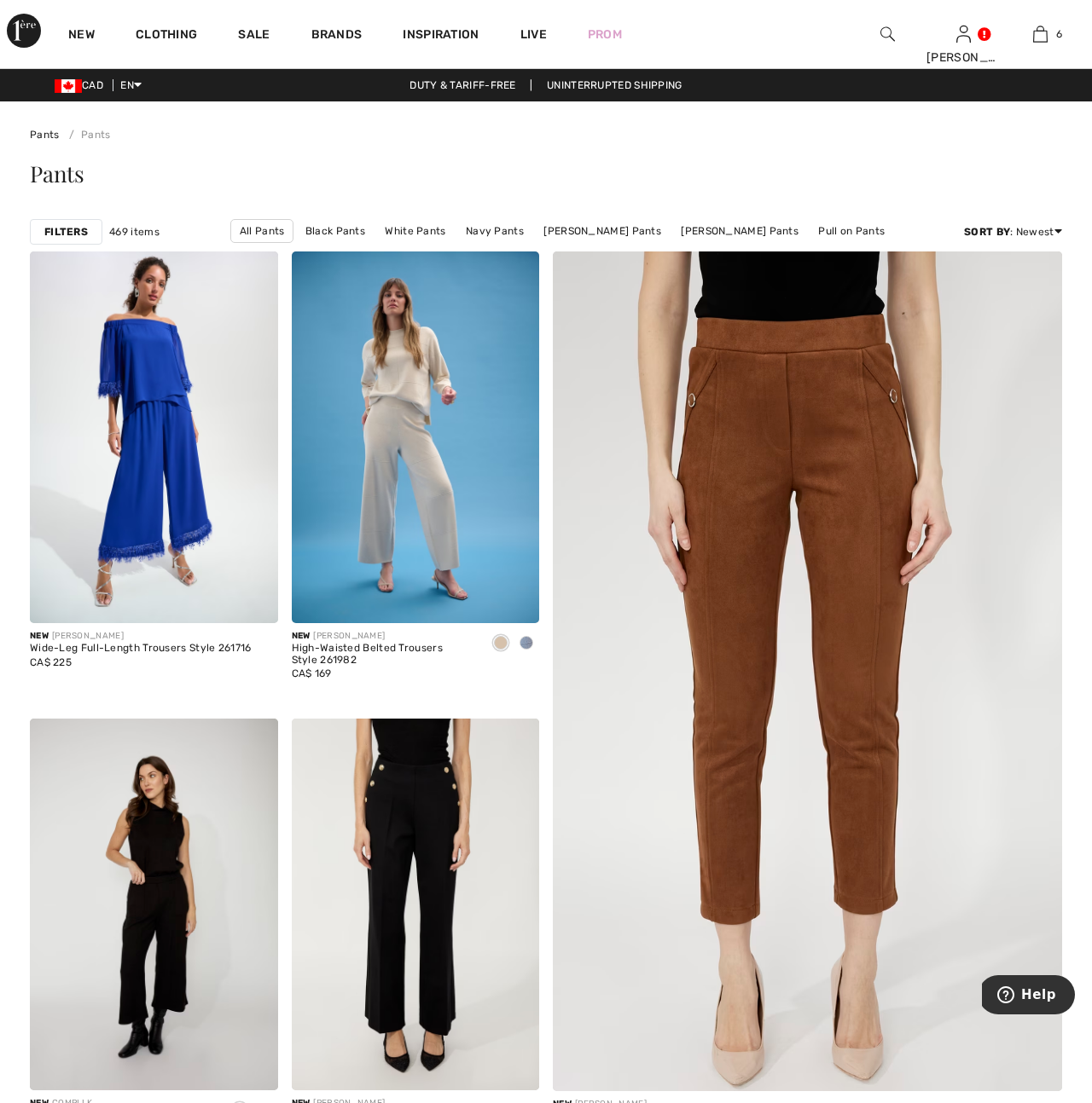
click at [64, 231] on strong "Filters" at bounding box center [66, 232] width 43 height 15
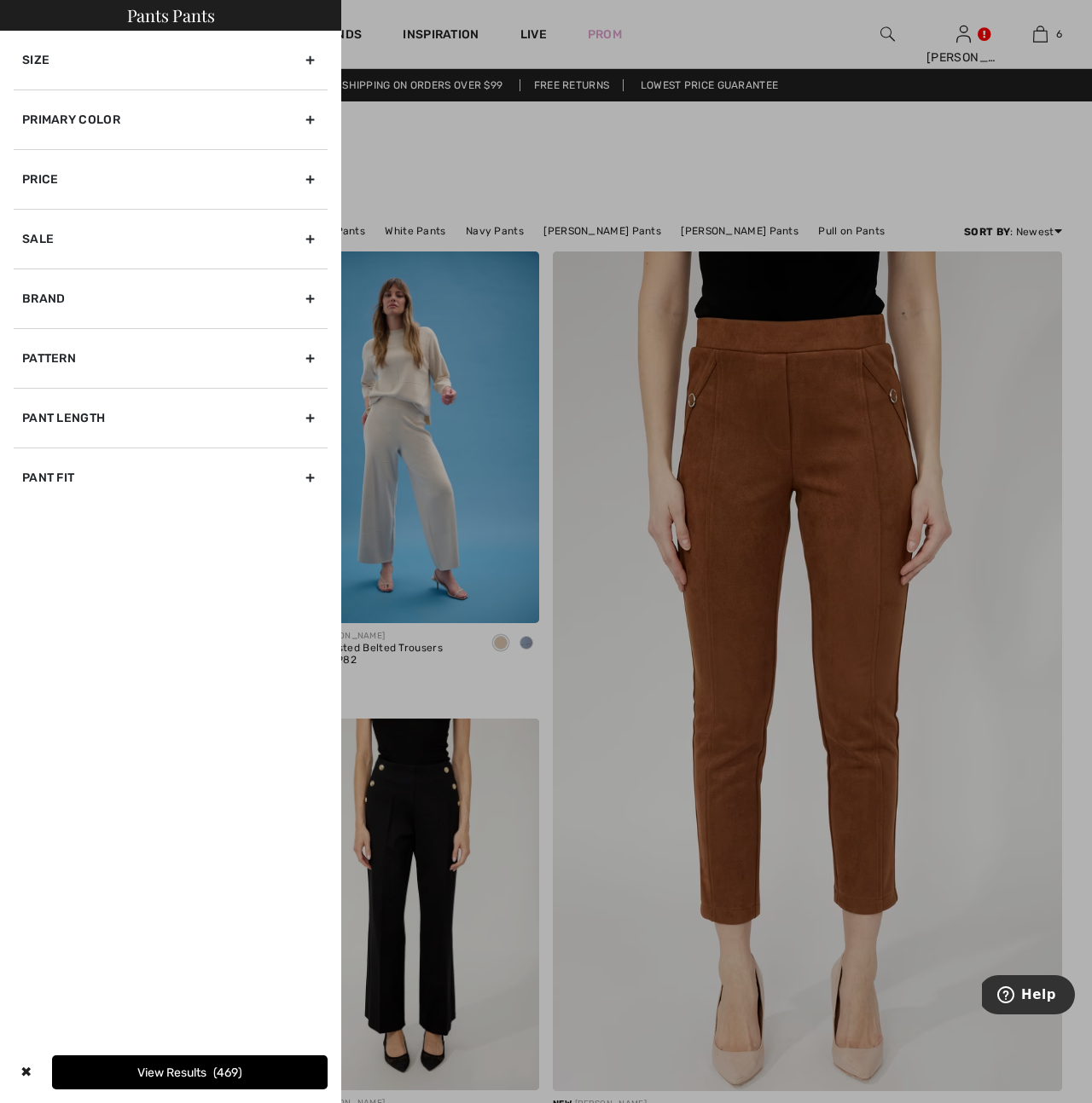
click at [309, 59] on div "Size" at bounding box center [171, 60] width 314 height 59
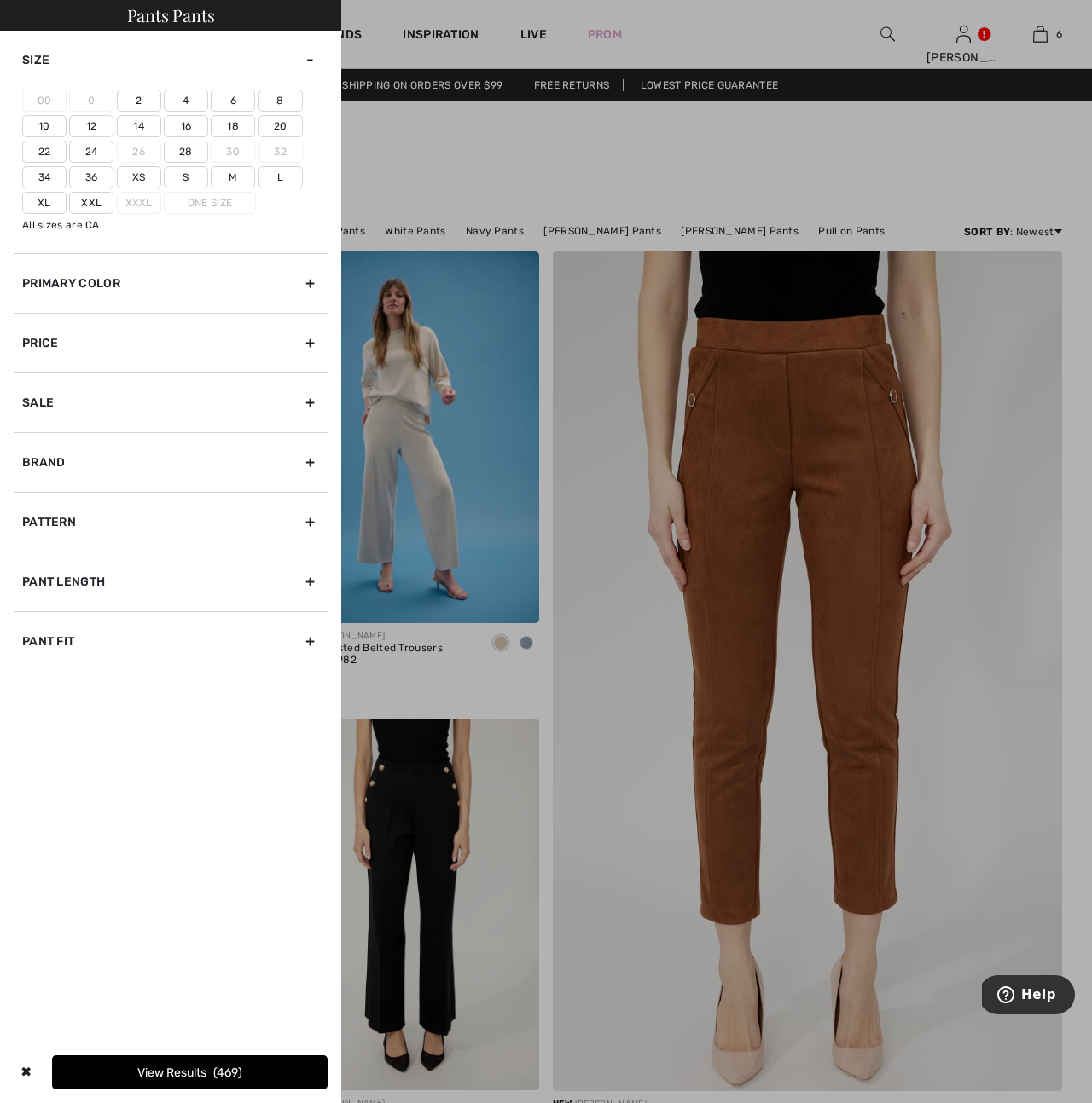
click at [136, 128] on label "14" at bounding box center [139, 127] width 44 height 23
click at [0, 0] on input"] "14" at bounding box center [0, 0] width 0 height 0
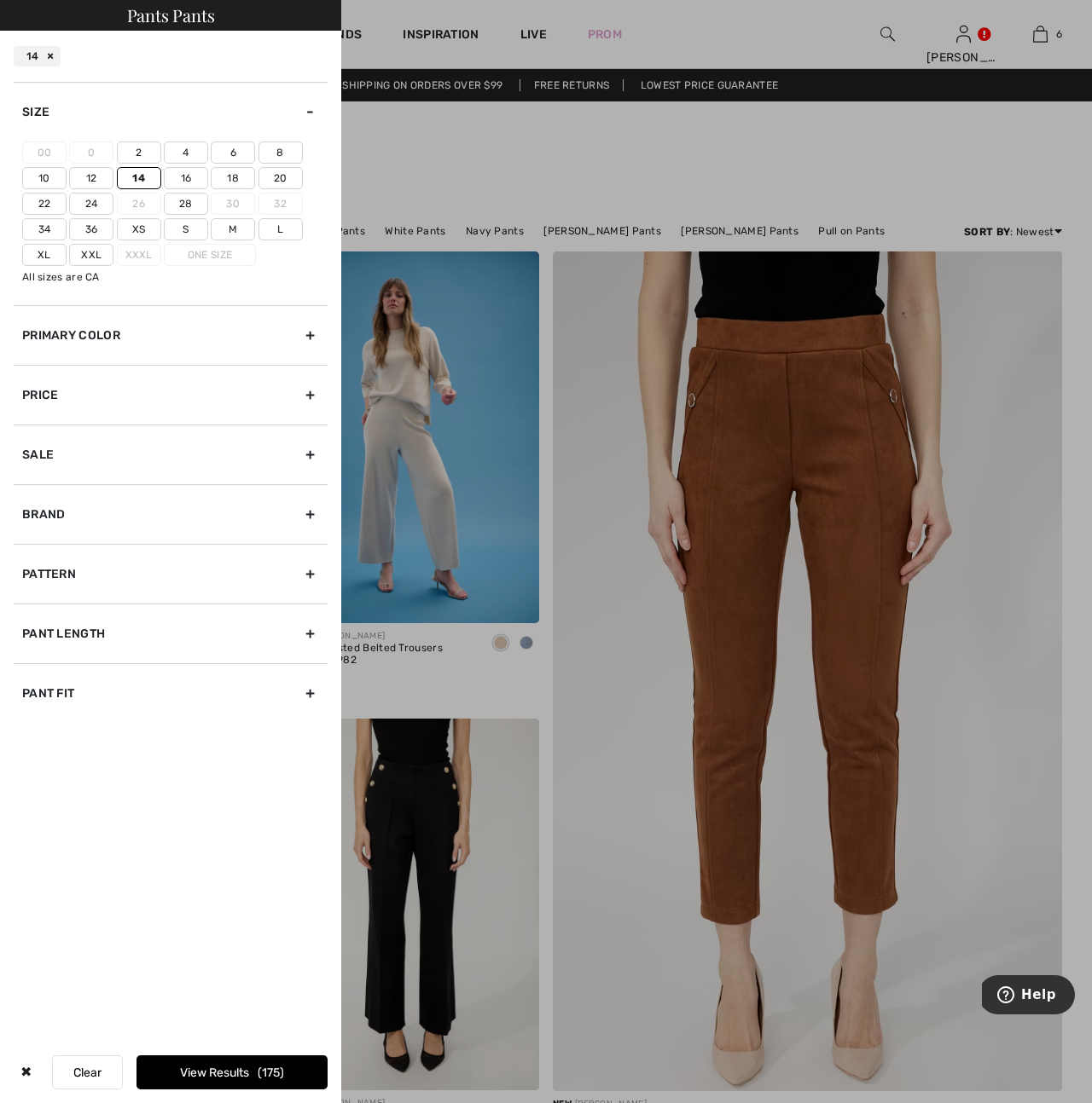
click at [286, 230] on label "L" at bounding box center [280, 230] width 44 height 23
click at [0, 0] on input"] "L" at bounding box center [0, 0] width 0 height 0
click at [306, 333] on div "Primary Color" at bounding box center [171, 335] width 314 height 60
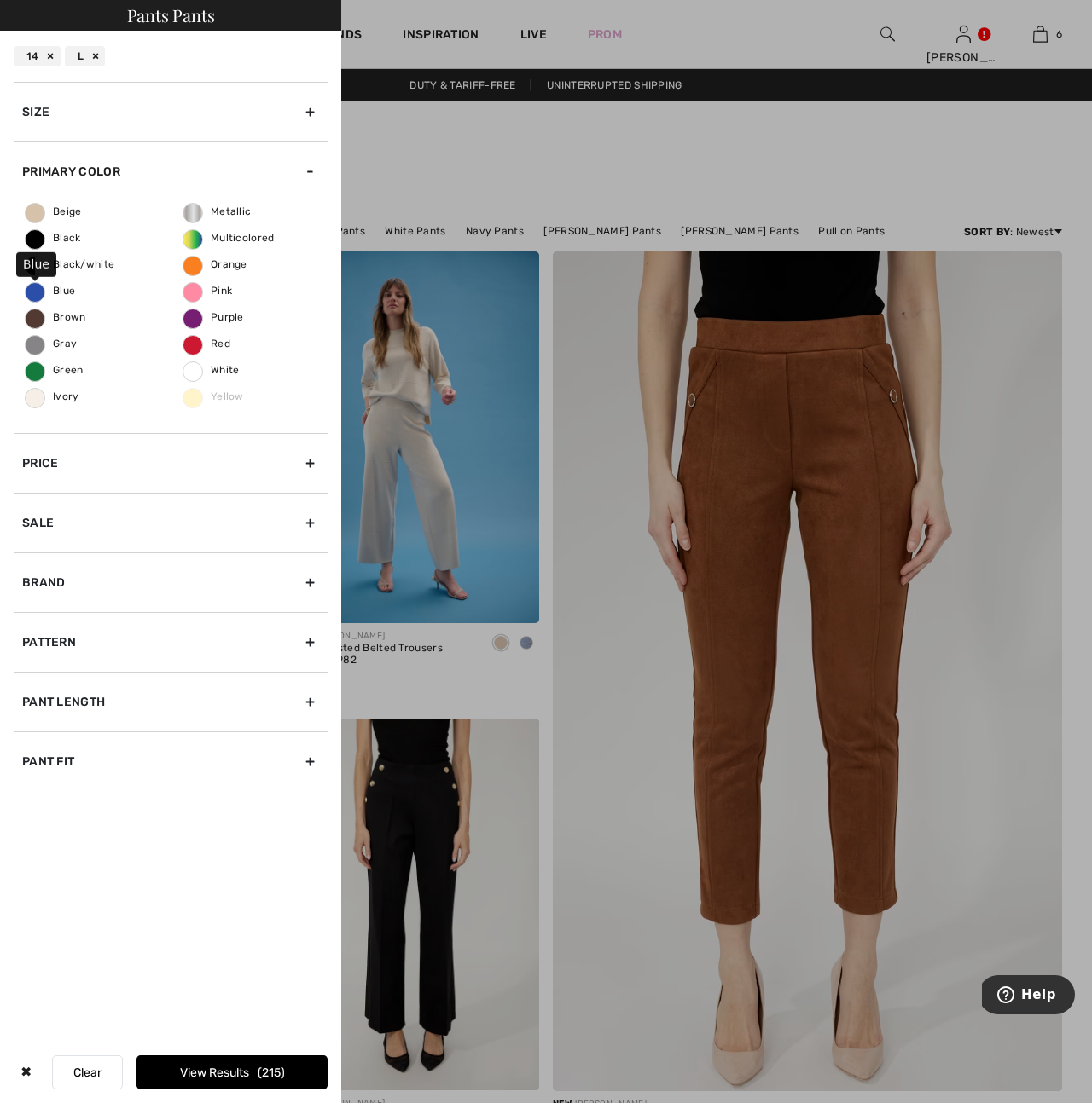
click at [60, 286] on span "Blue" at bounding box center [50, 291] width 50 height 12
click at [0, 0] on input "Blue" at bounding box center [0, 0] width 0 height 0
click at [311, 703] on div "Pant Length" at bounding box center [171, 702] width 314 height 60
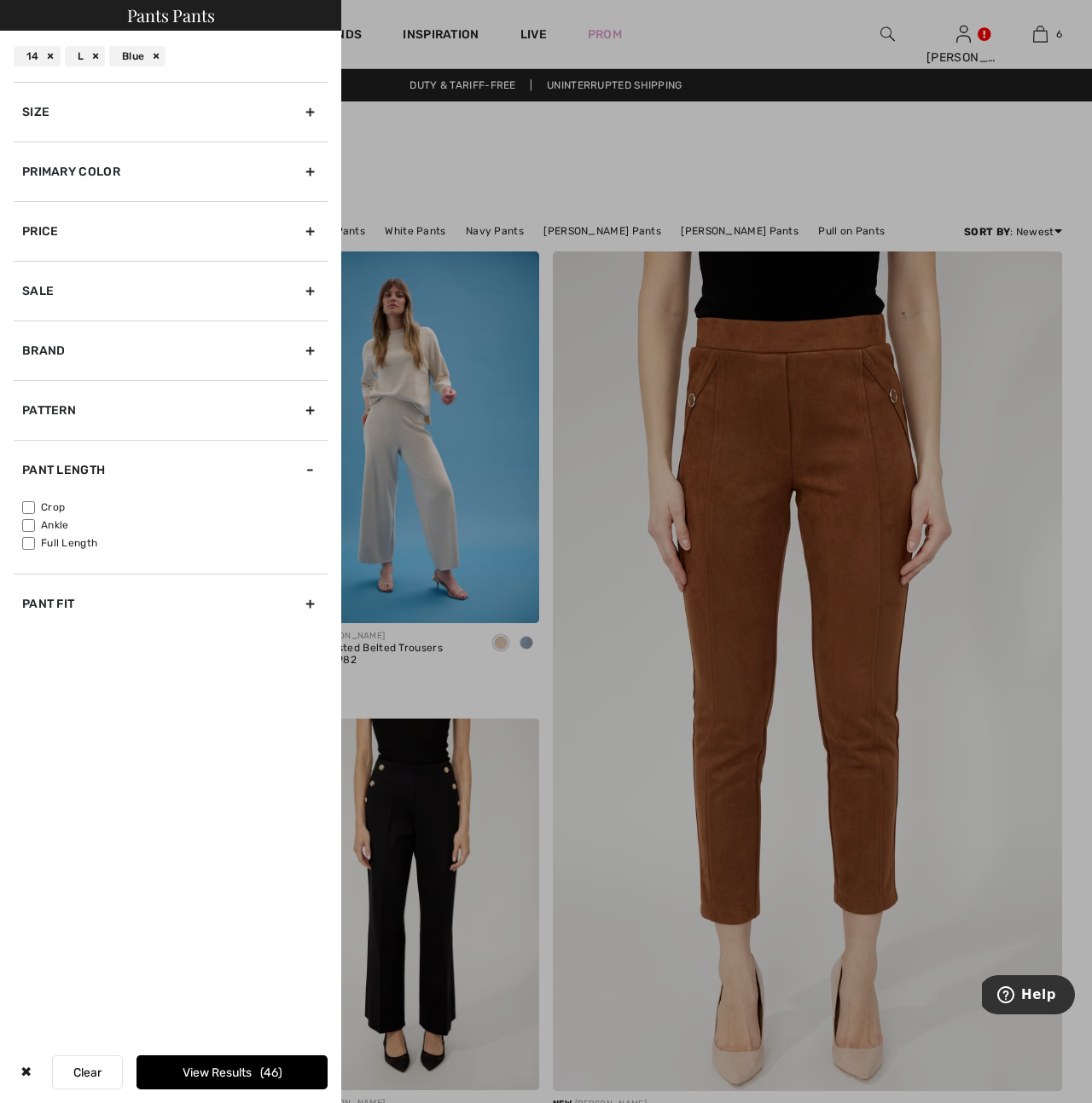
click at [208, 1077] on button "View Results 46" at bounding box center [232, 1072] width 191 height 34
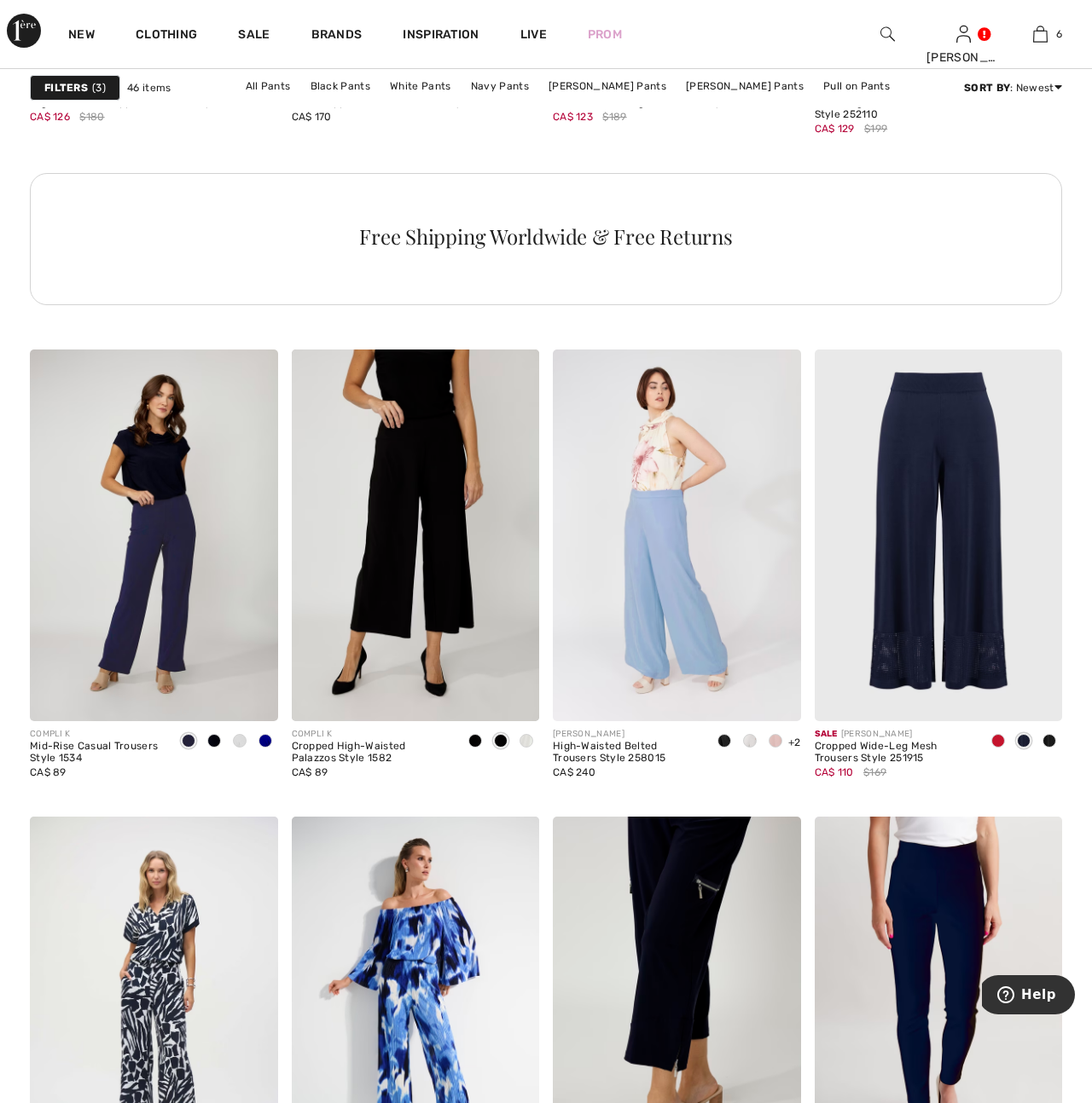
scroll to position [1958, 0]
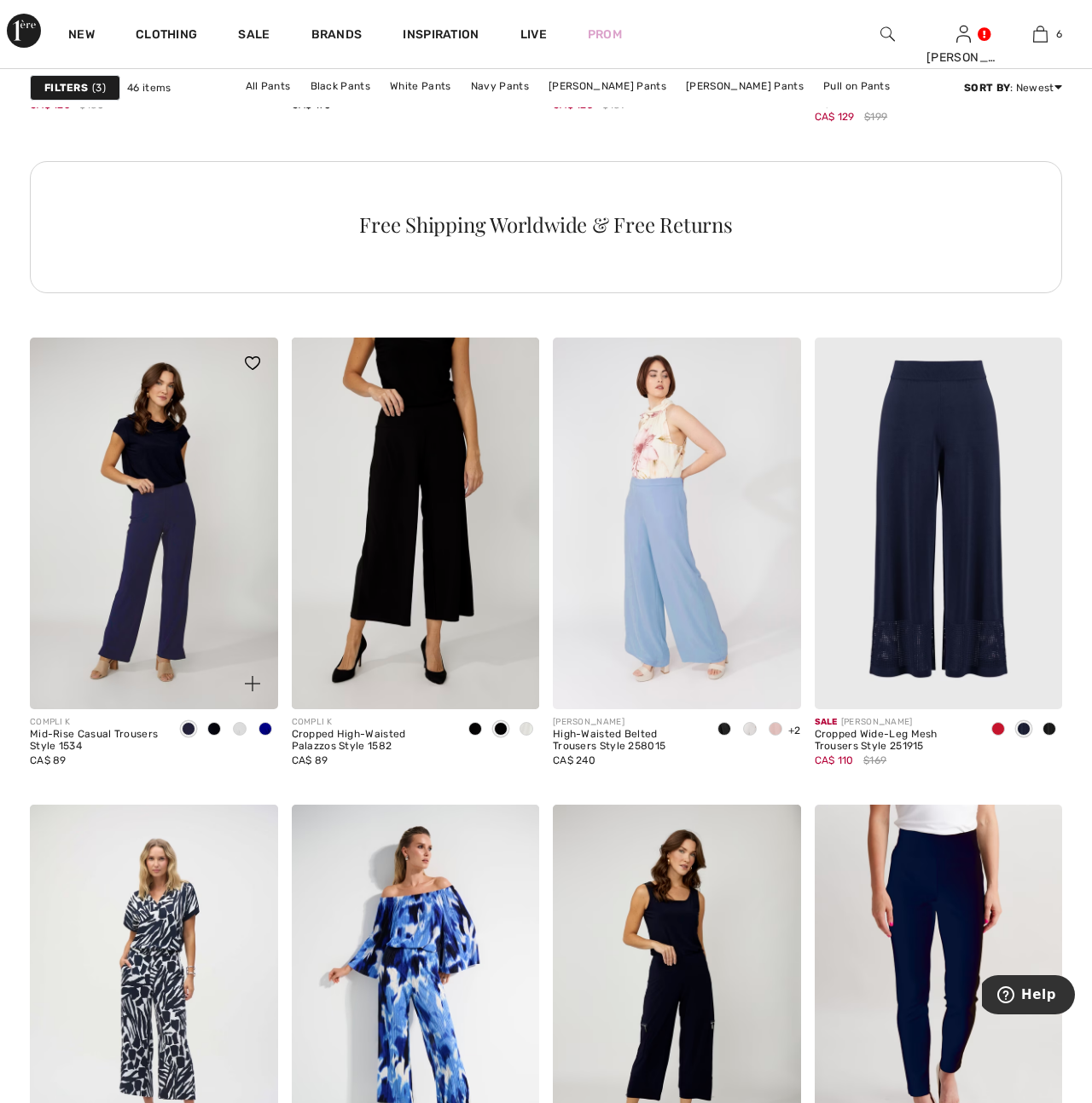
click at [172, 614] on img at bounding box center [154, 523] width 249 height 371
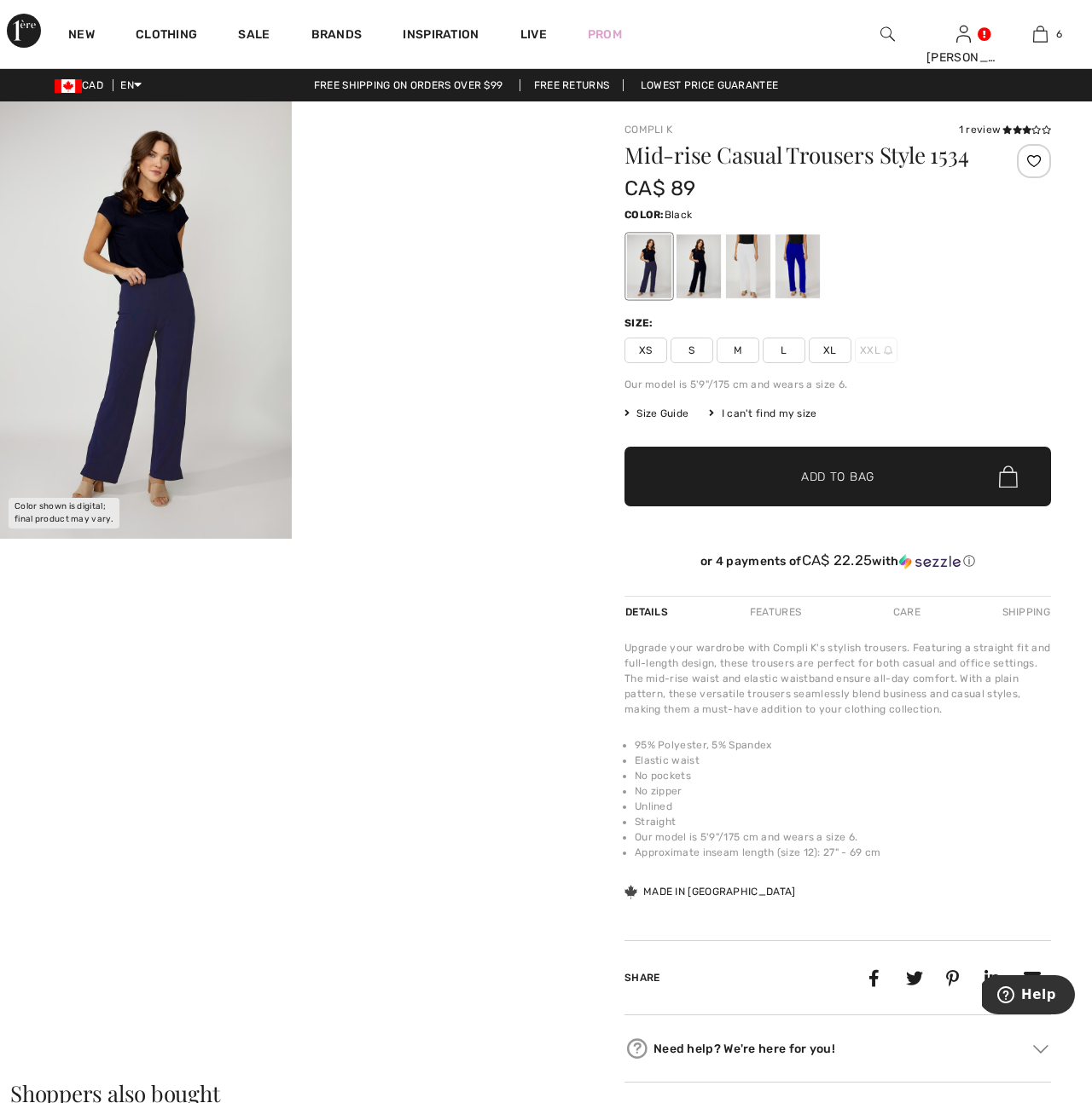
click at [705, 270] on div at bounding box center [698, 266] width 44 height 64
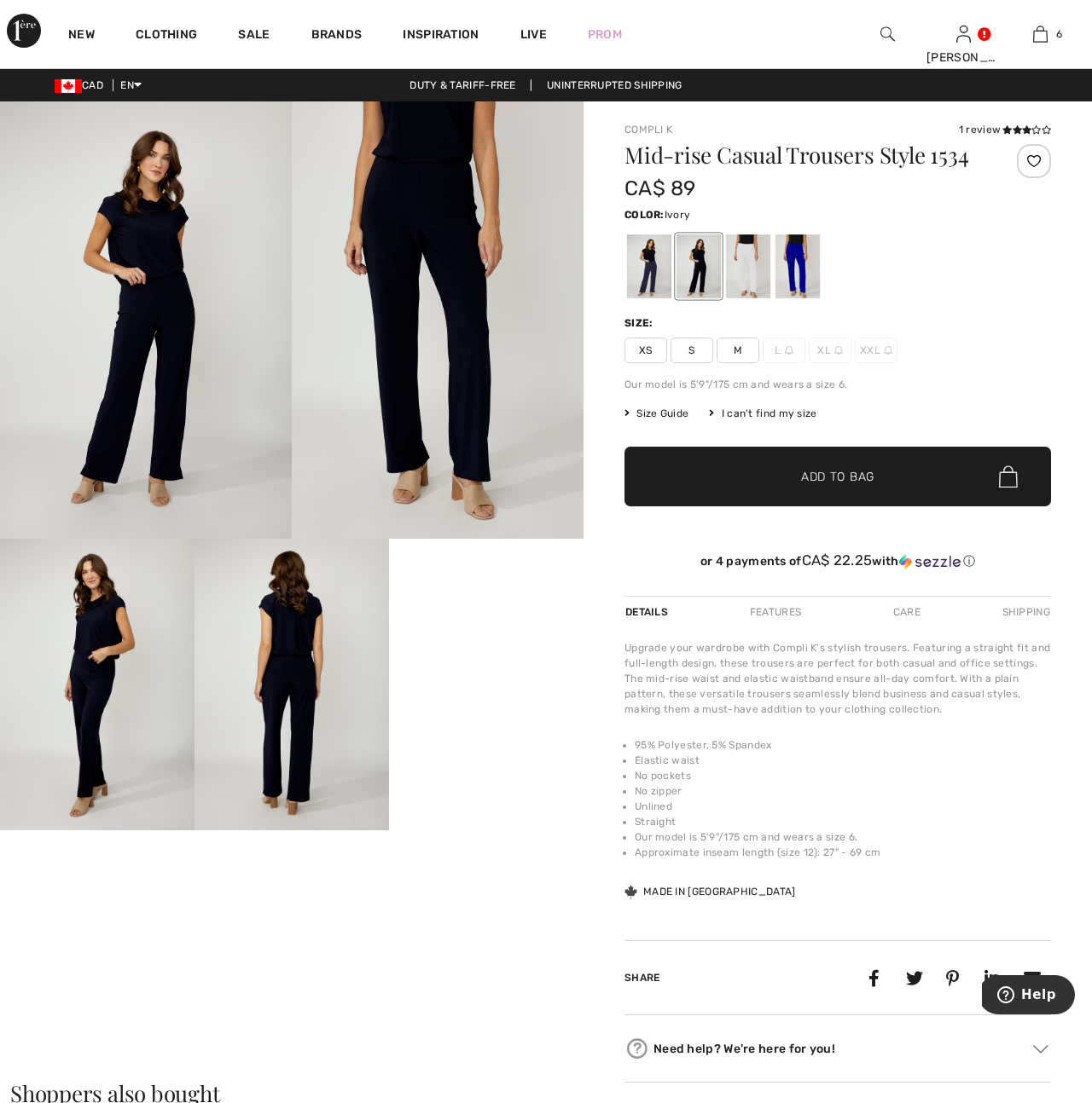
click at [753, 267] on div at bounding box center [748, 266] width 44 height 64
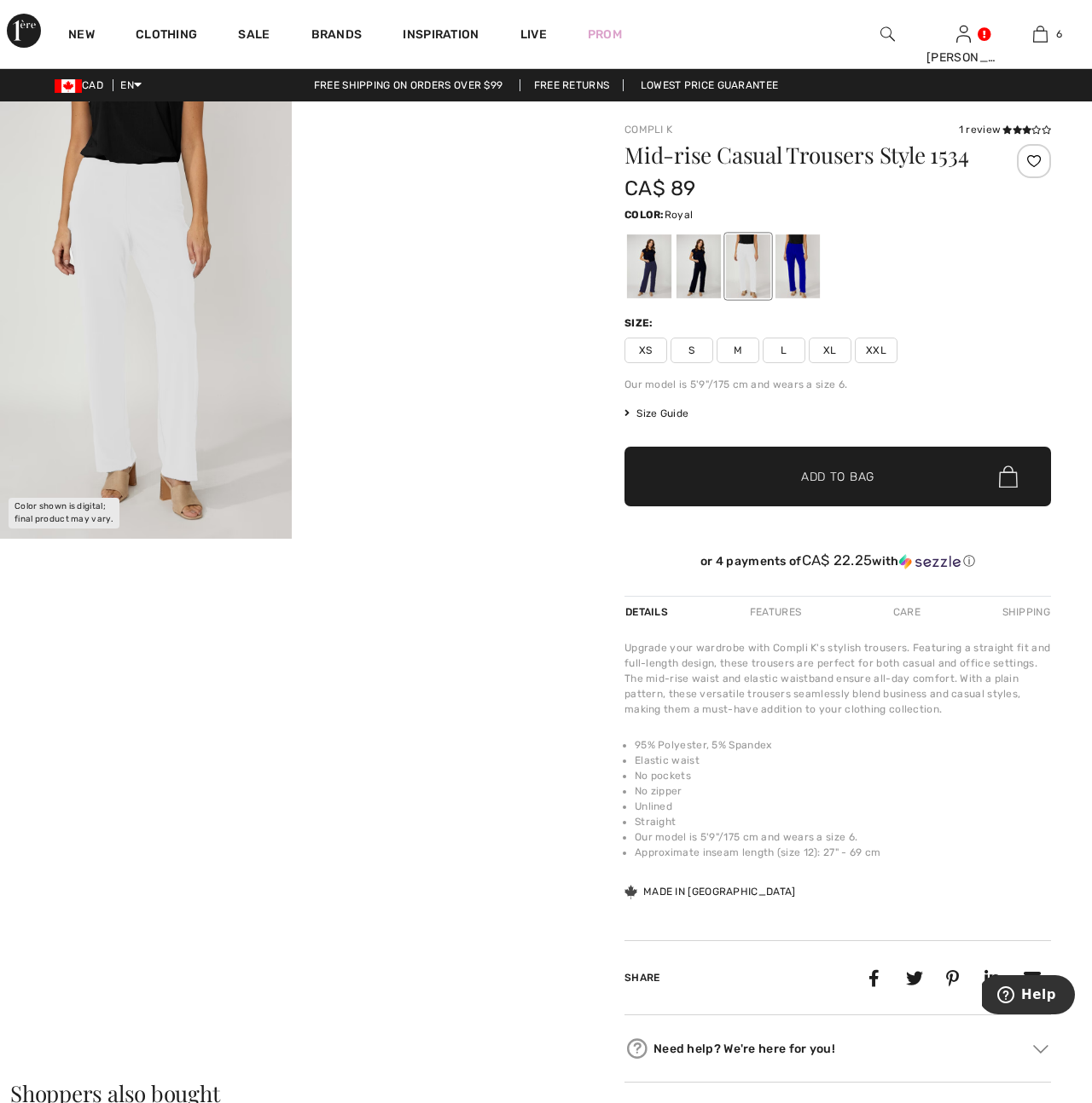
click at [794, 273] on div at bounding box center [796, 266] width 44 height 64
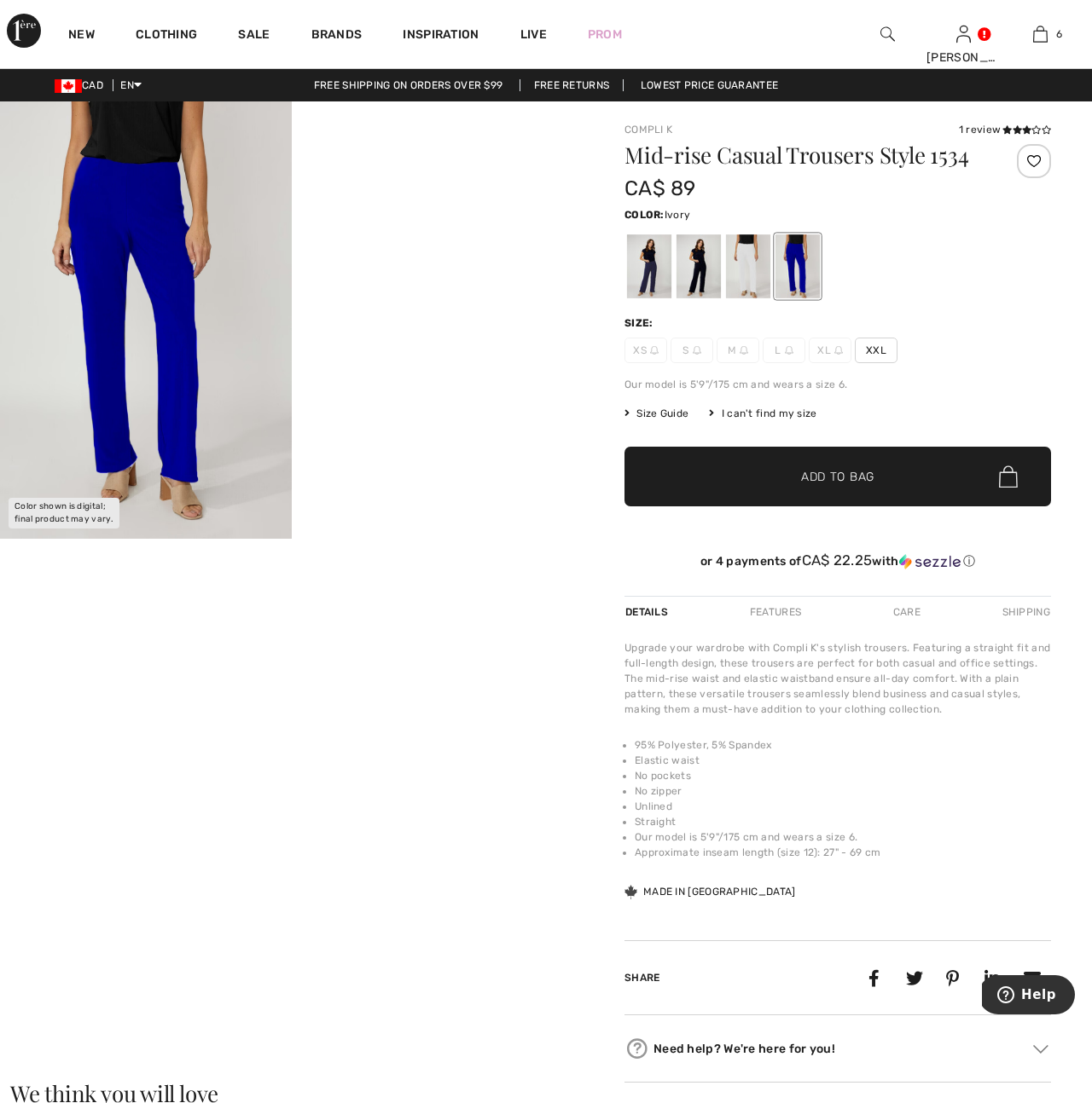
click at [748, 276] on div at bounding box center [748, 266] width 44 height 64
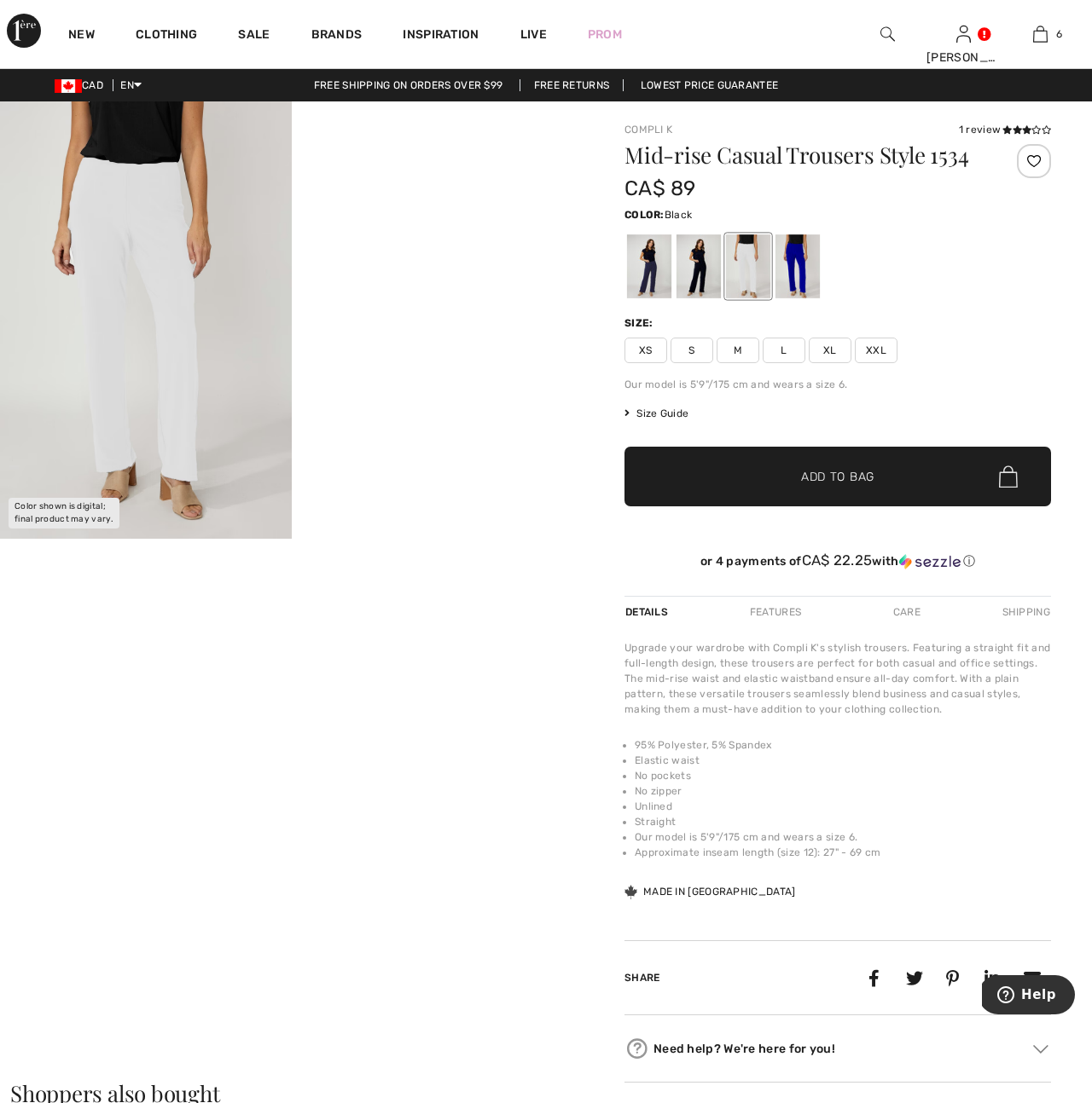
click at [690, 280] on div at bounding box center [698, 266] width 44 height 64
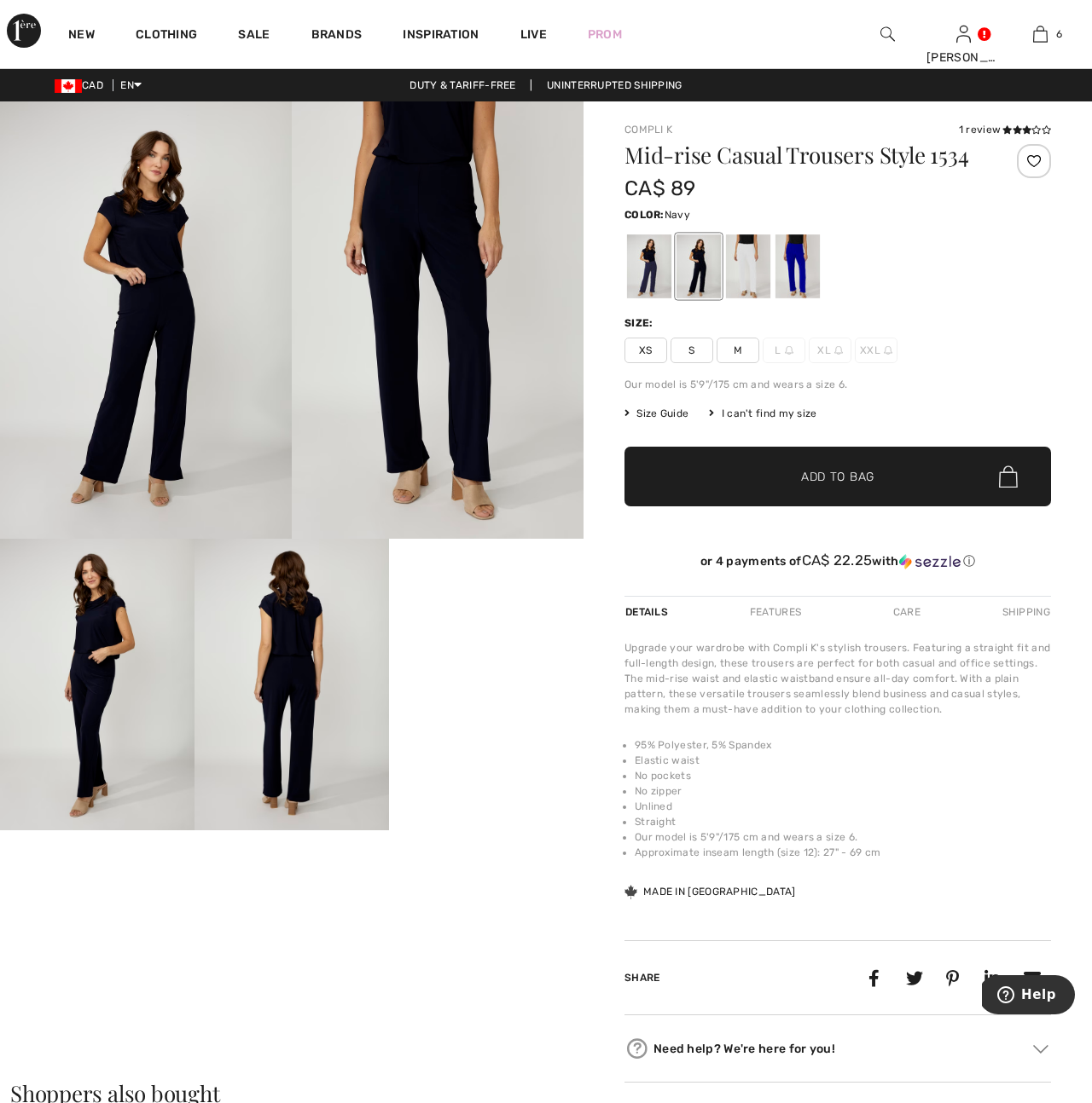
click at [651, 282] on div at bounding box center [648, 266] width 44 height 64
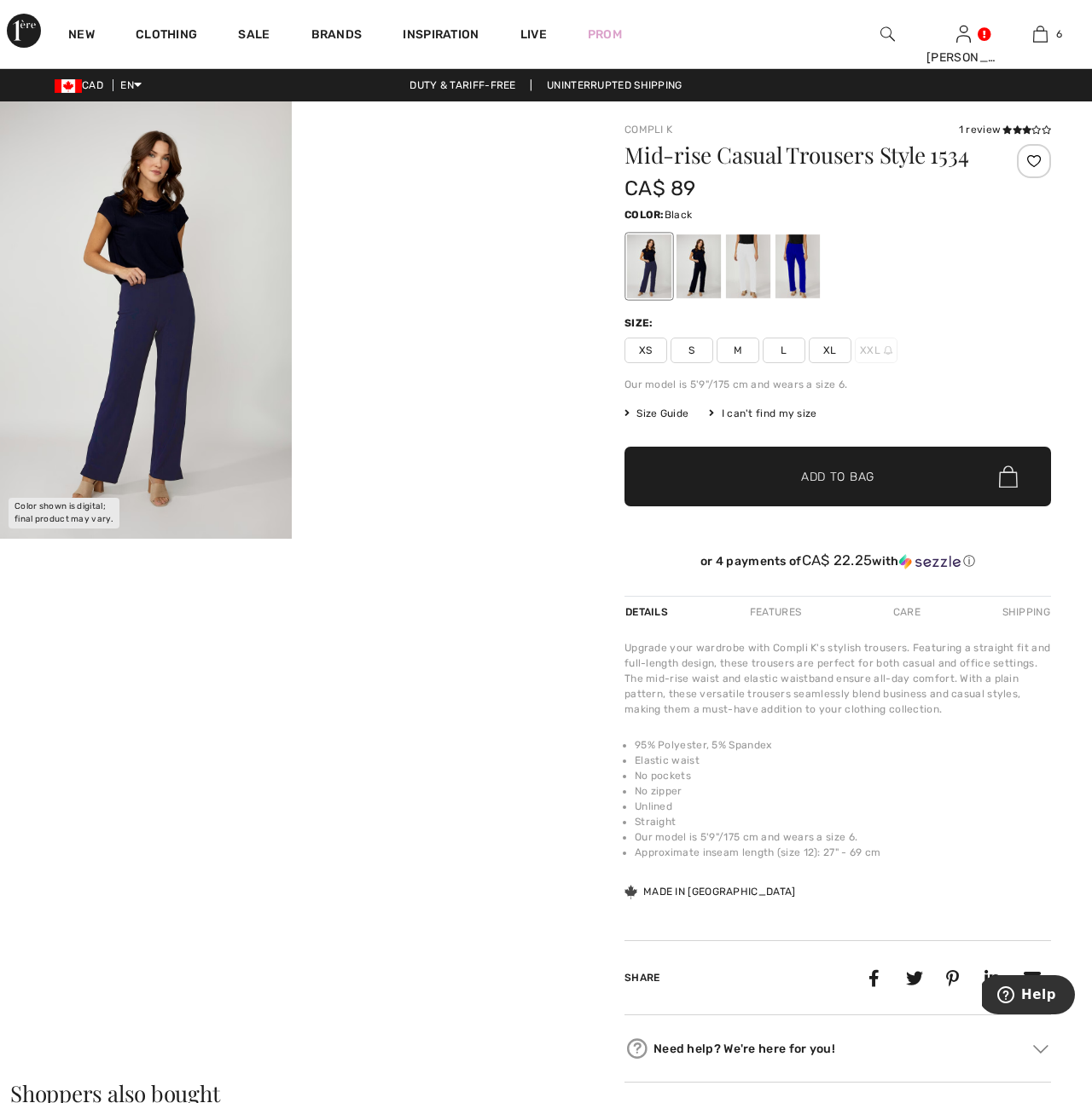
click at [703, 264] on div at bounding box center [698, 266] width 44 height 64
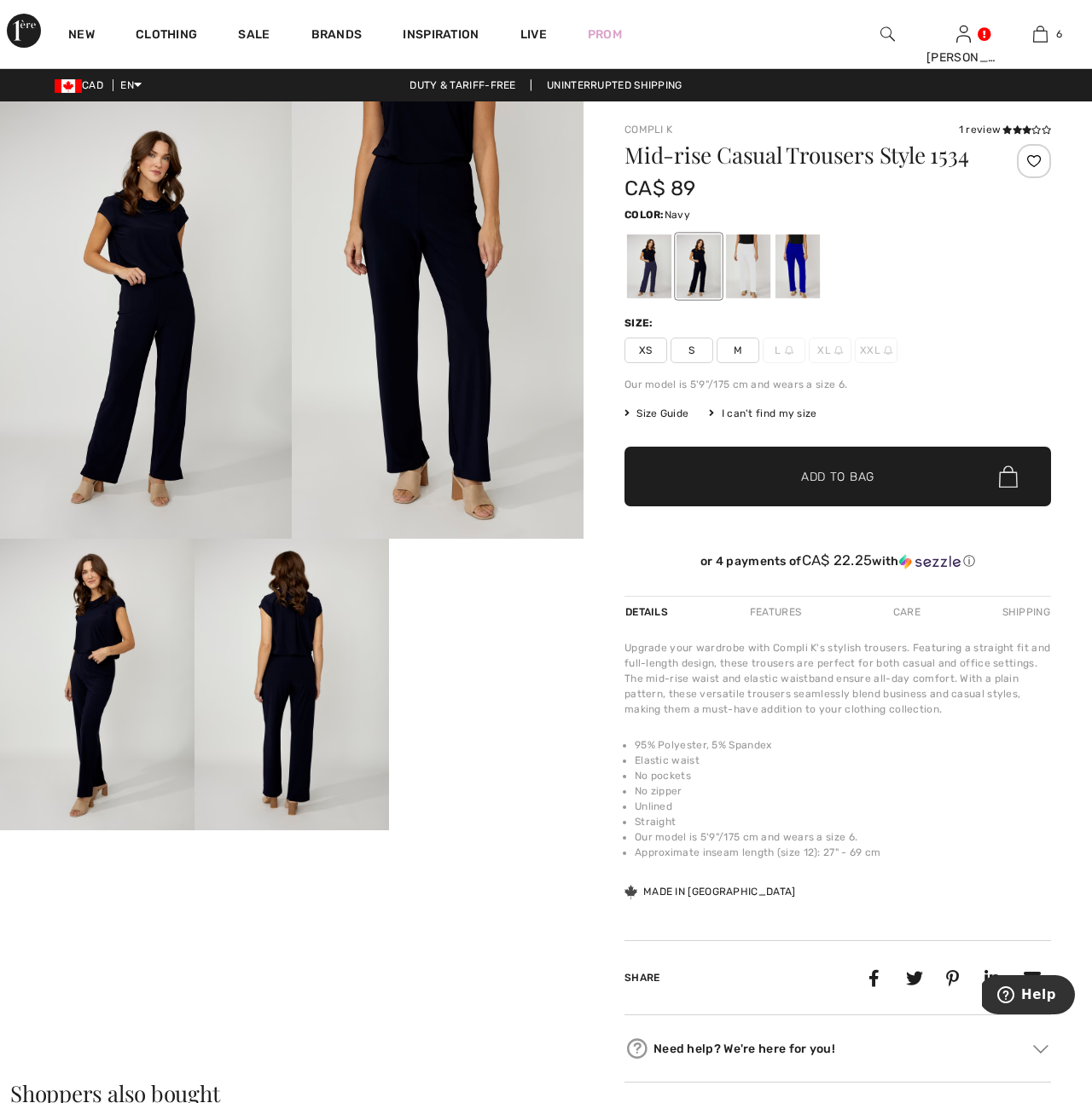
click at [650, 277] on div at bounding box center [648, 266] width 44 height 64
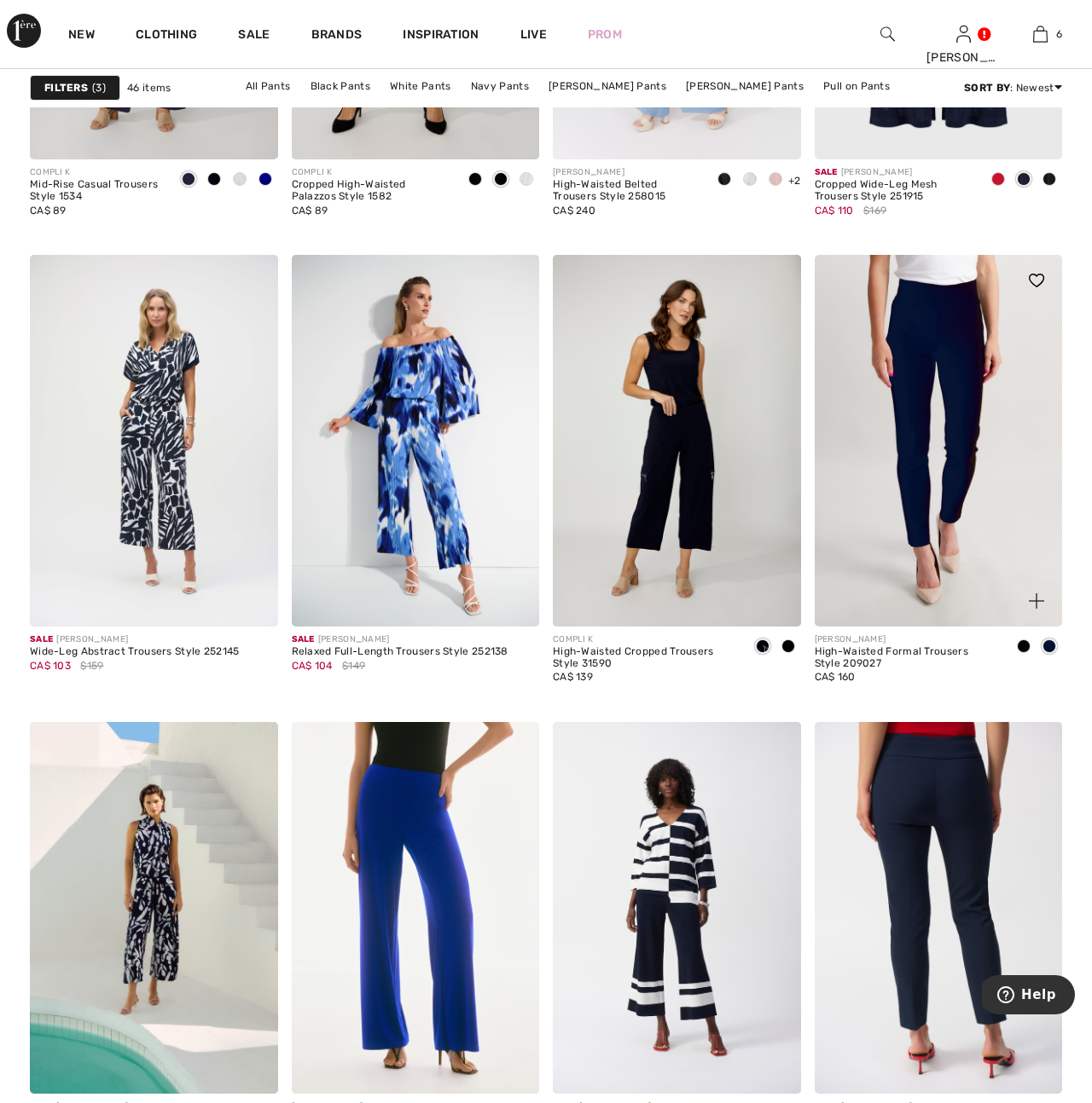
scroll to position [2510, 0]
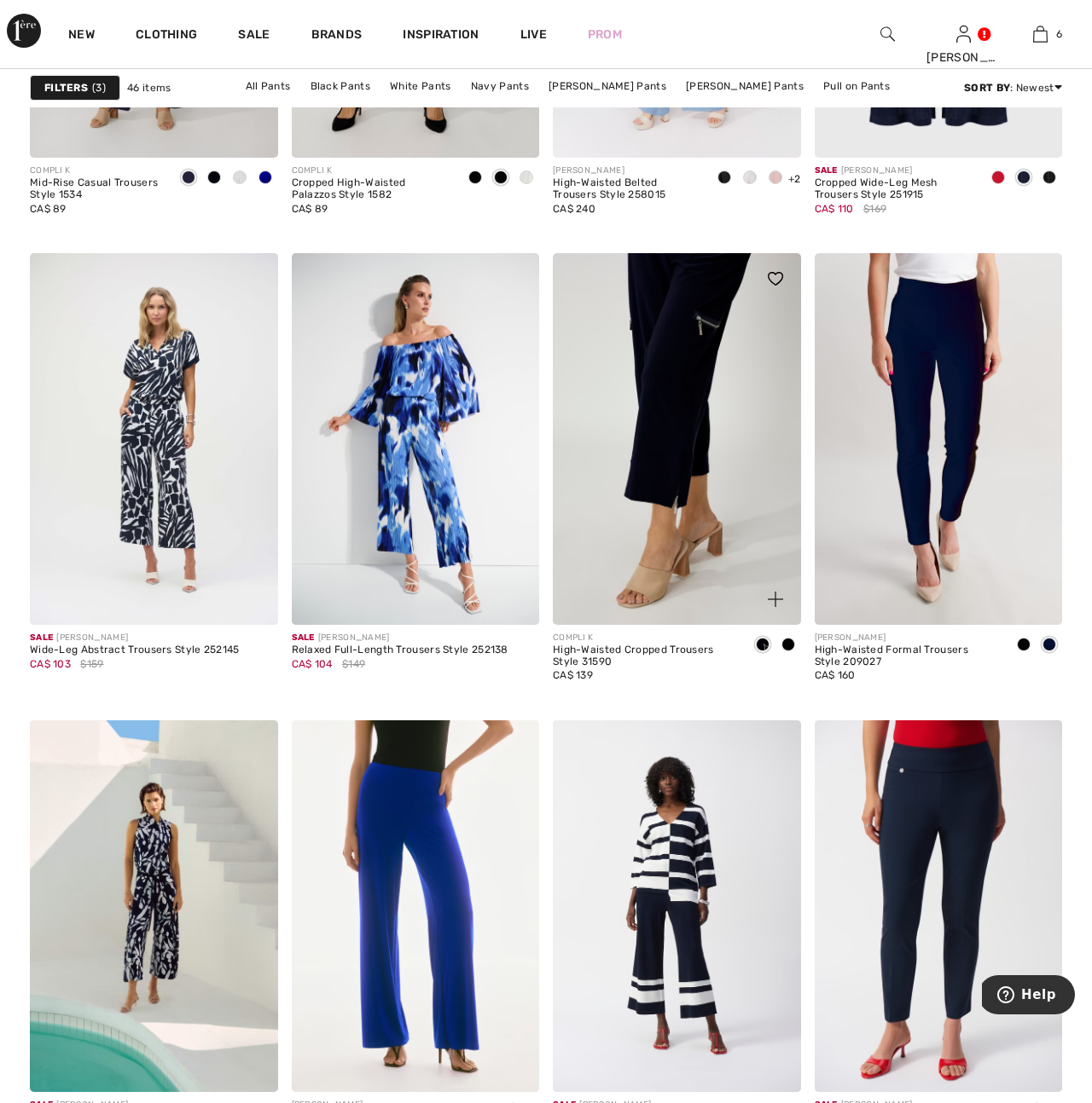
click at [666, 537] on img at bounding box center [676, 439] width 249 height 371
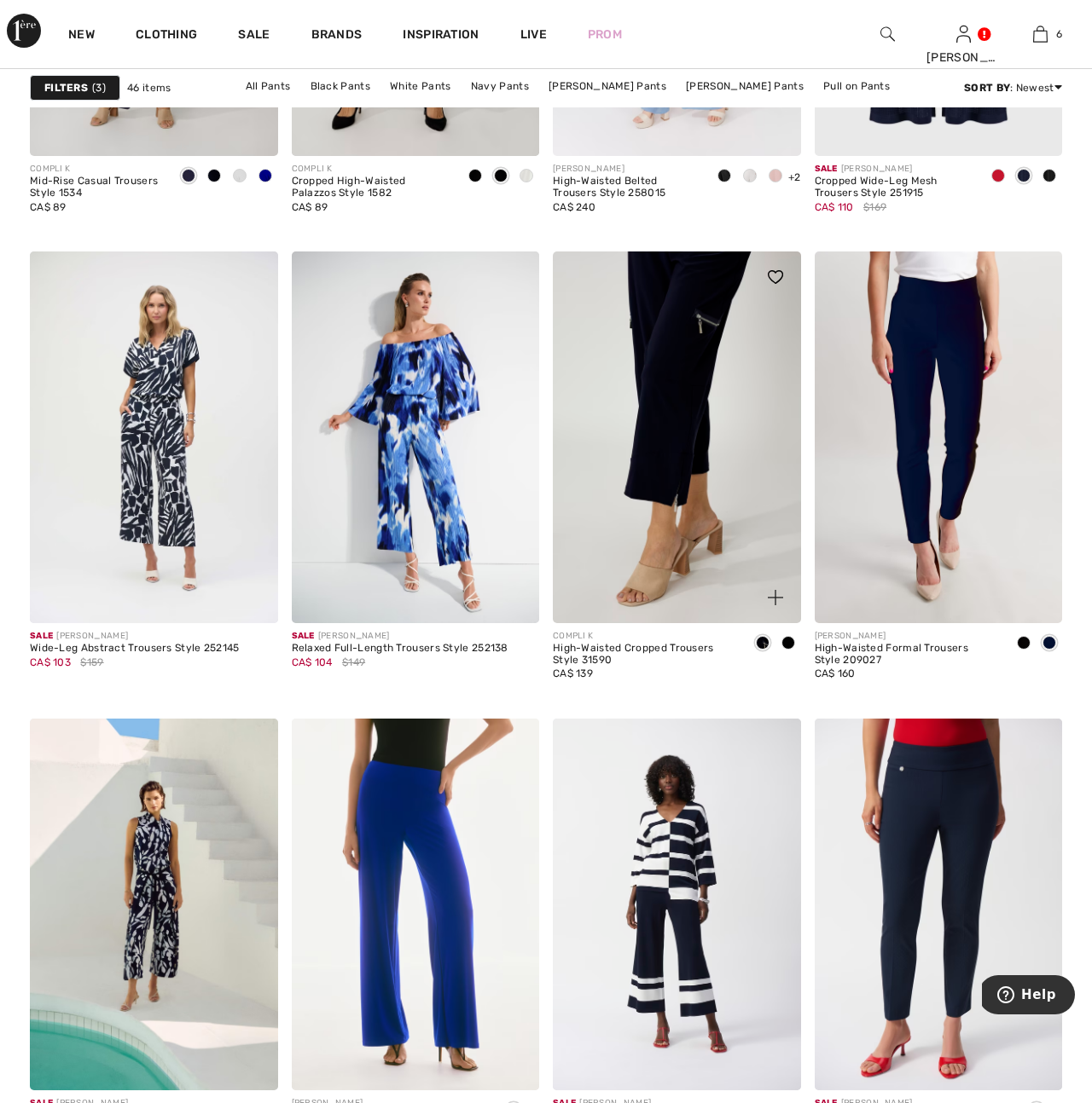
scroll to position [2514, 0]
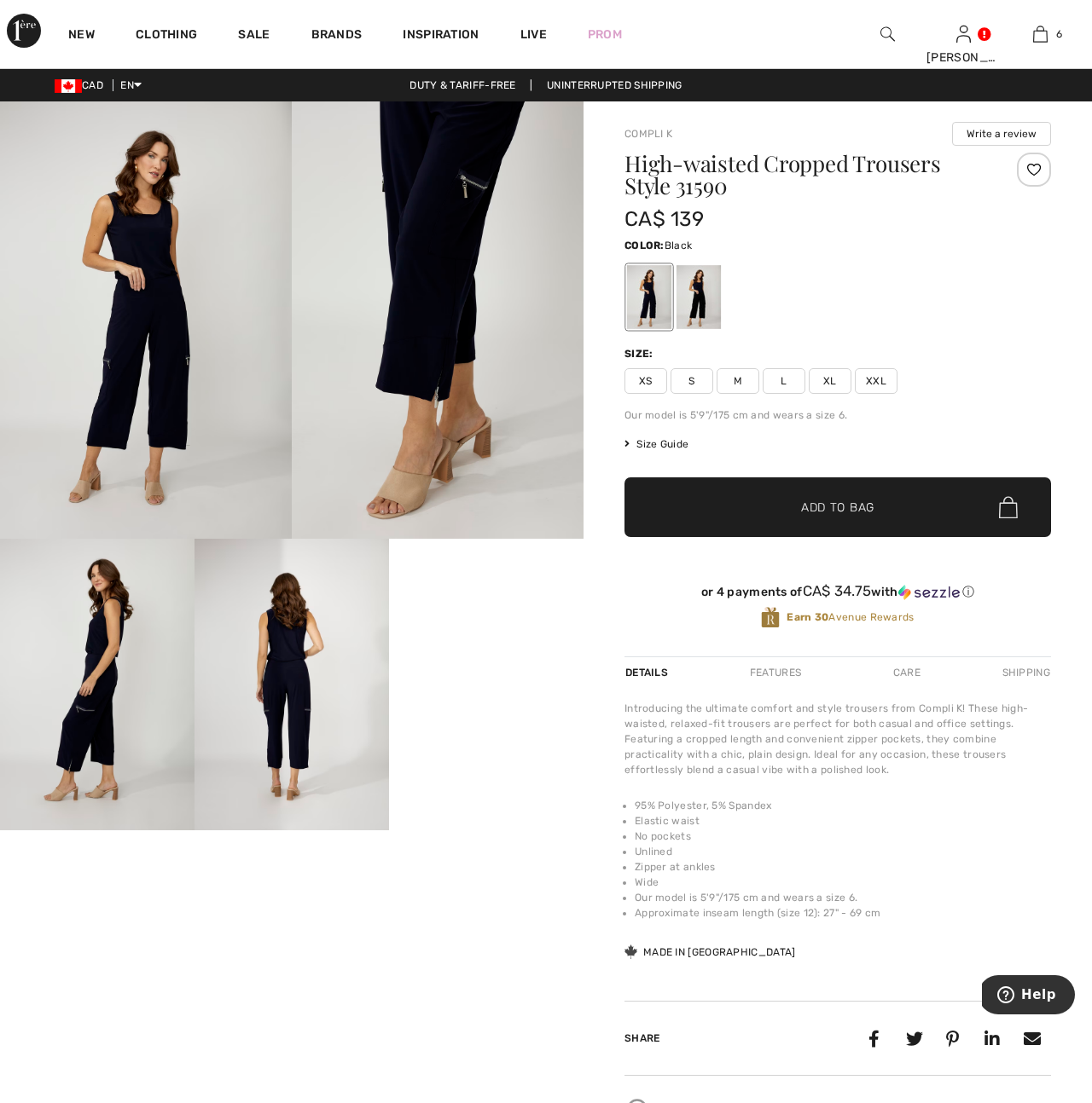
click at [692, 301] on div at bounding box center [698, 297] width 44 height 64
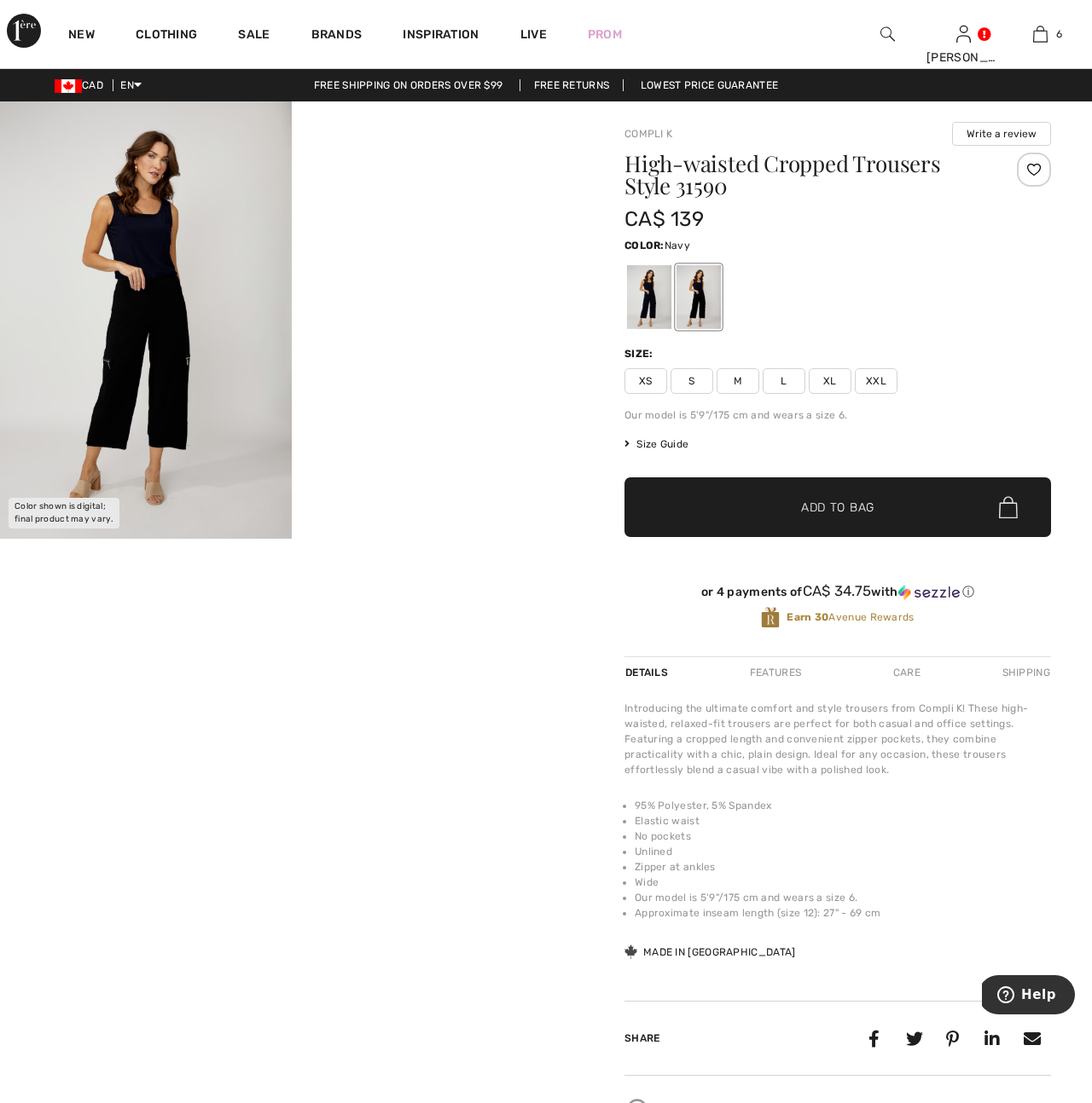
click at [628, 306] on div at bounding box center [648, 297] width 44 height 64
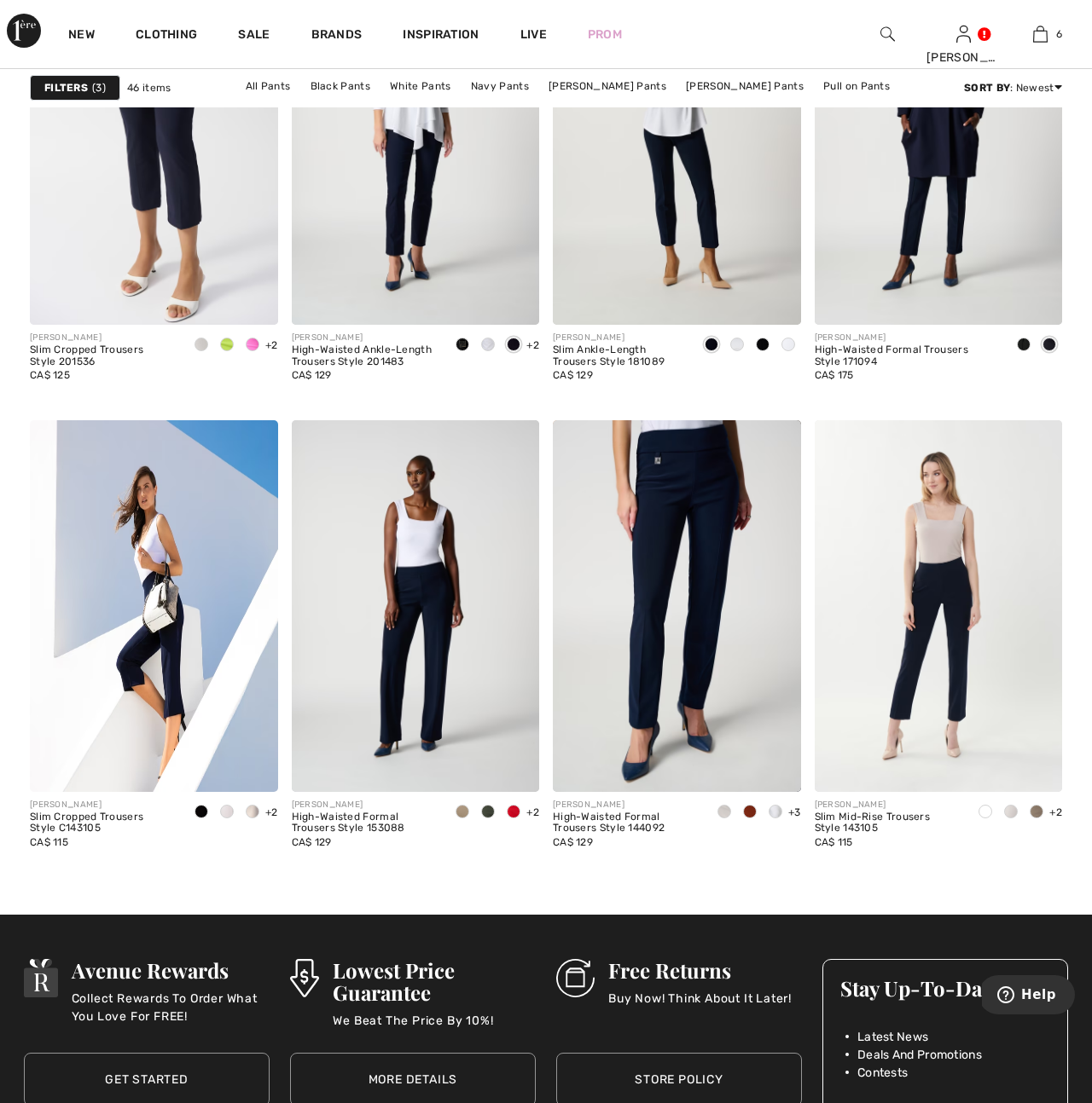
scroll to position [6014, 0]
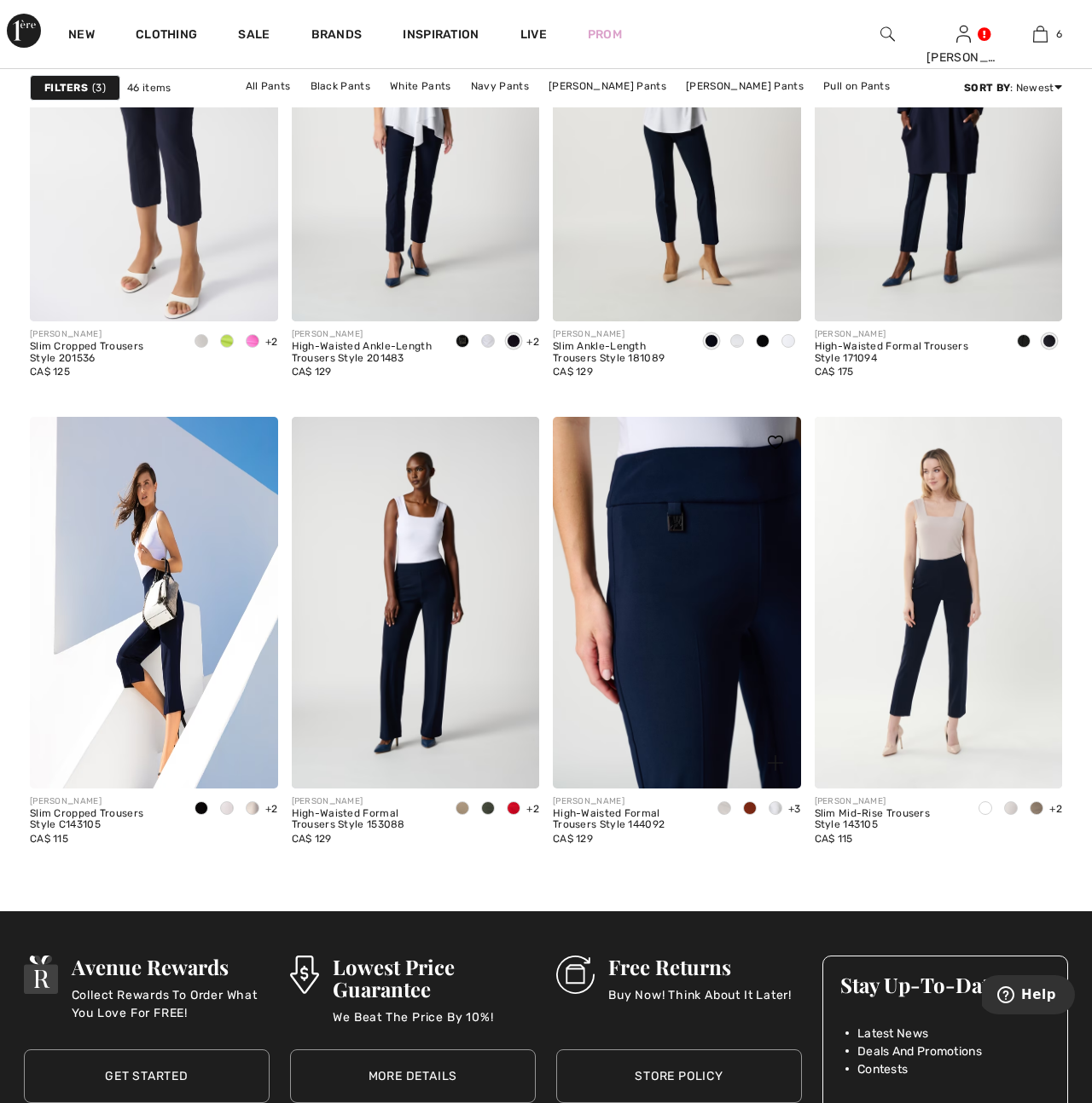
click at [654, 679] on img at bounding box center [676, 603] width 249 height 371
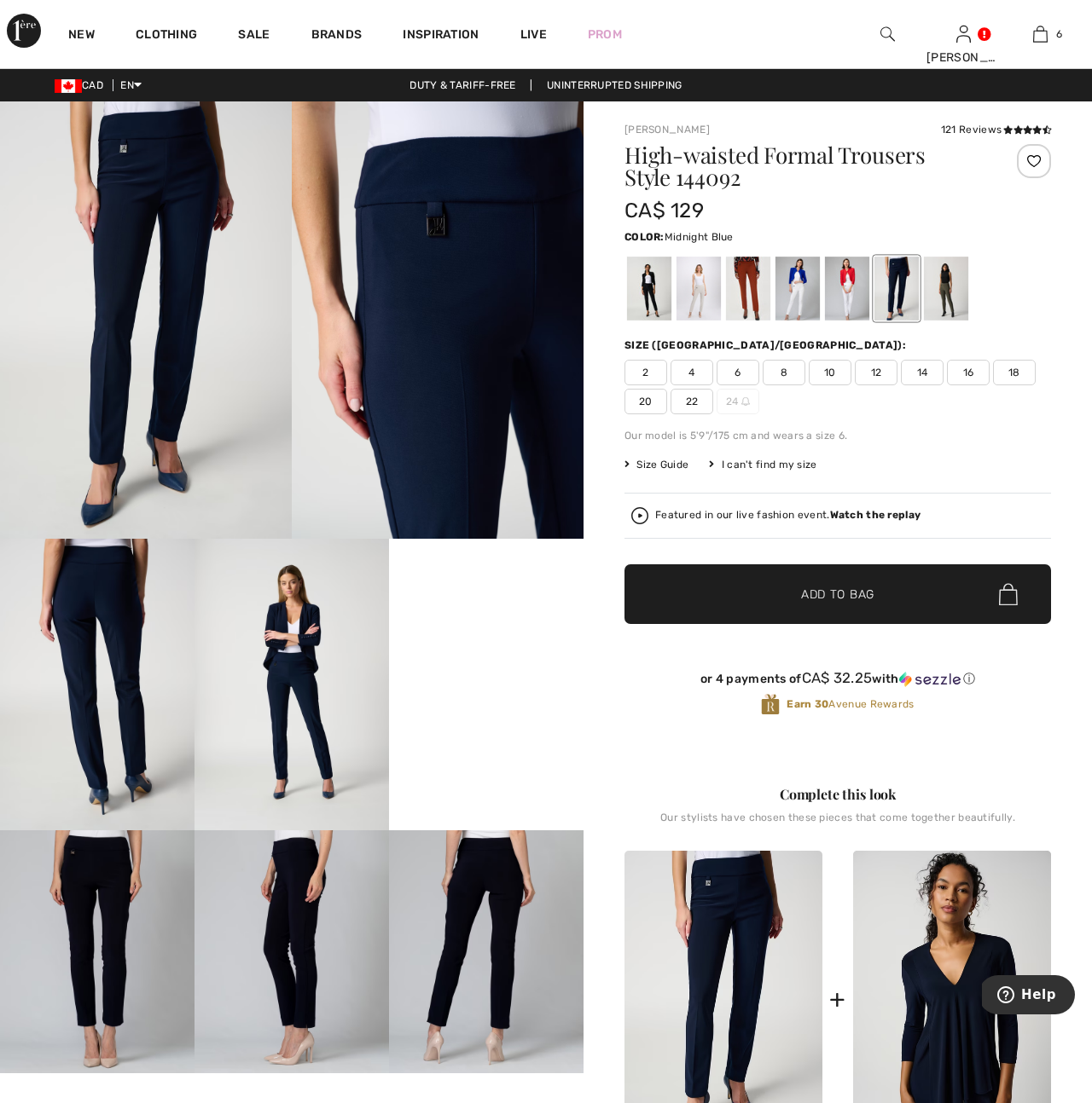
click at [201, 382] on img at bounding box center [145, 320] width 292 height 437
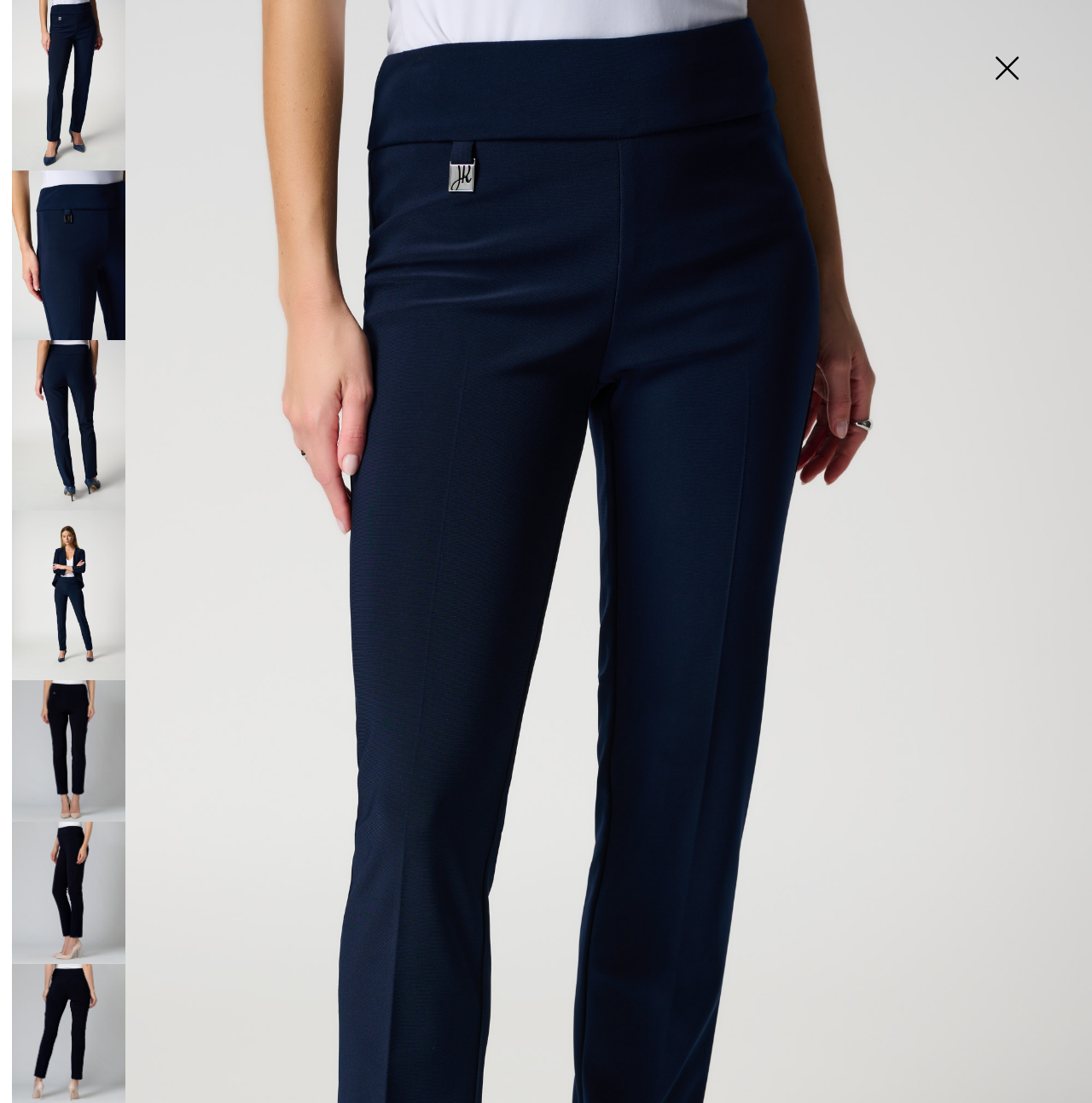
click at [84, 270] on img at bounding box center [68, 256] width 114 height 171
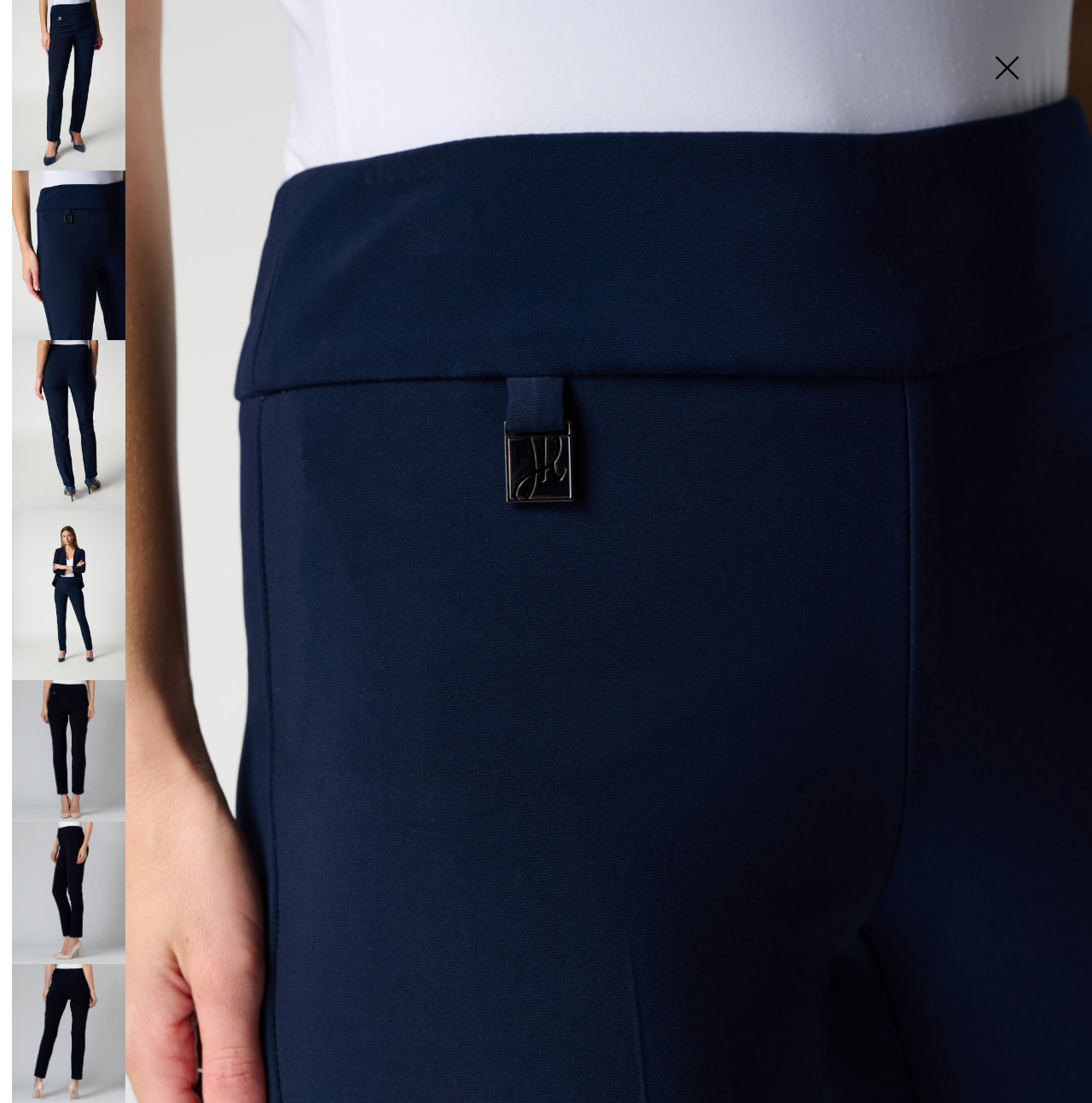
click at [86, 404] on img at bounding box center [68, 426] width 114 height 171
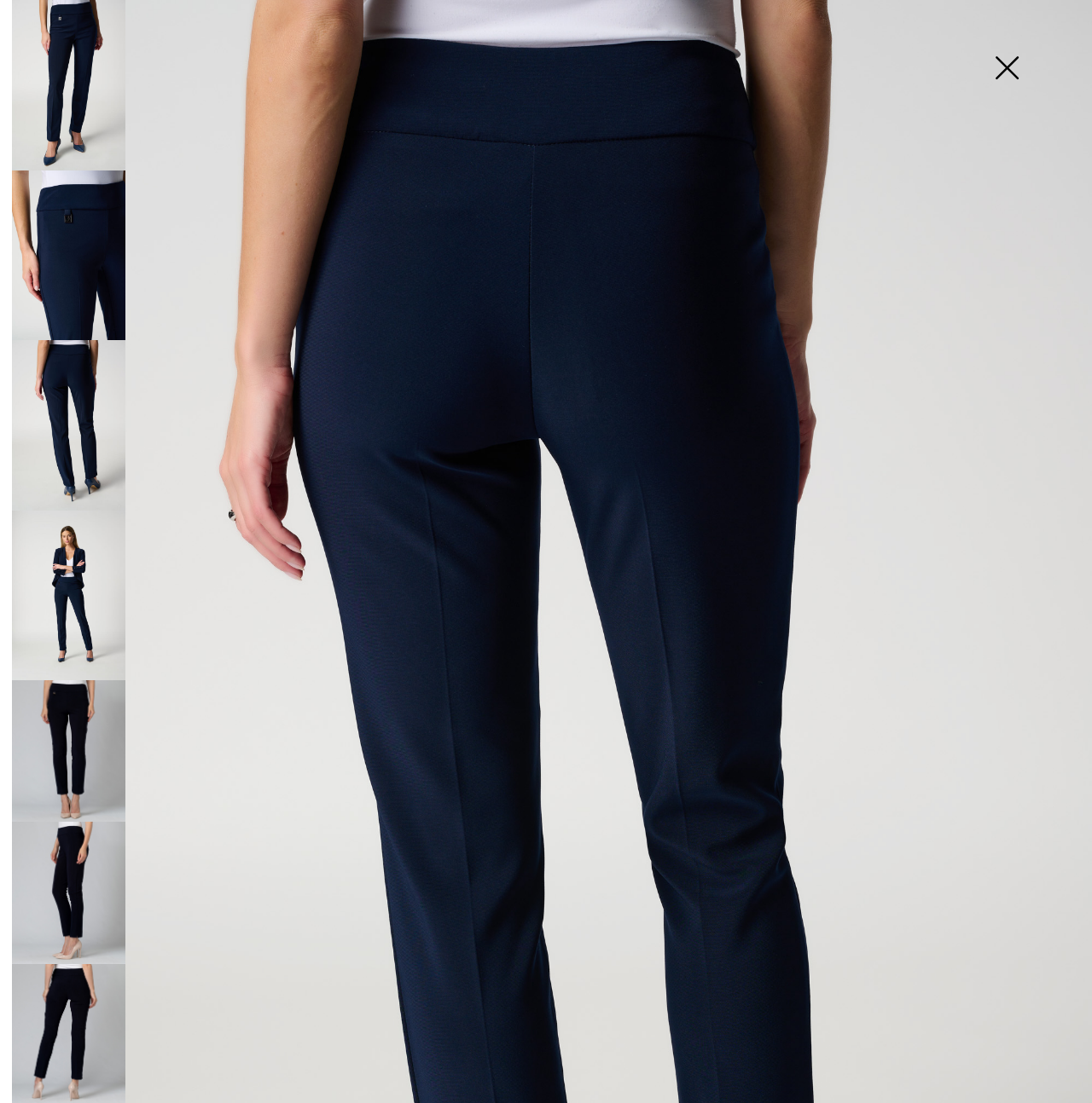
click at [74, 576] on img at bounding box center [68, 597] width 114 height 171
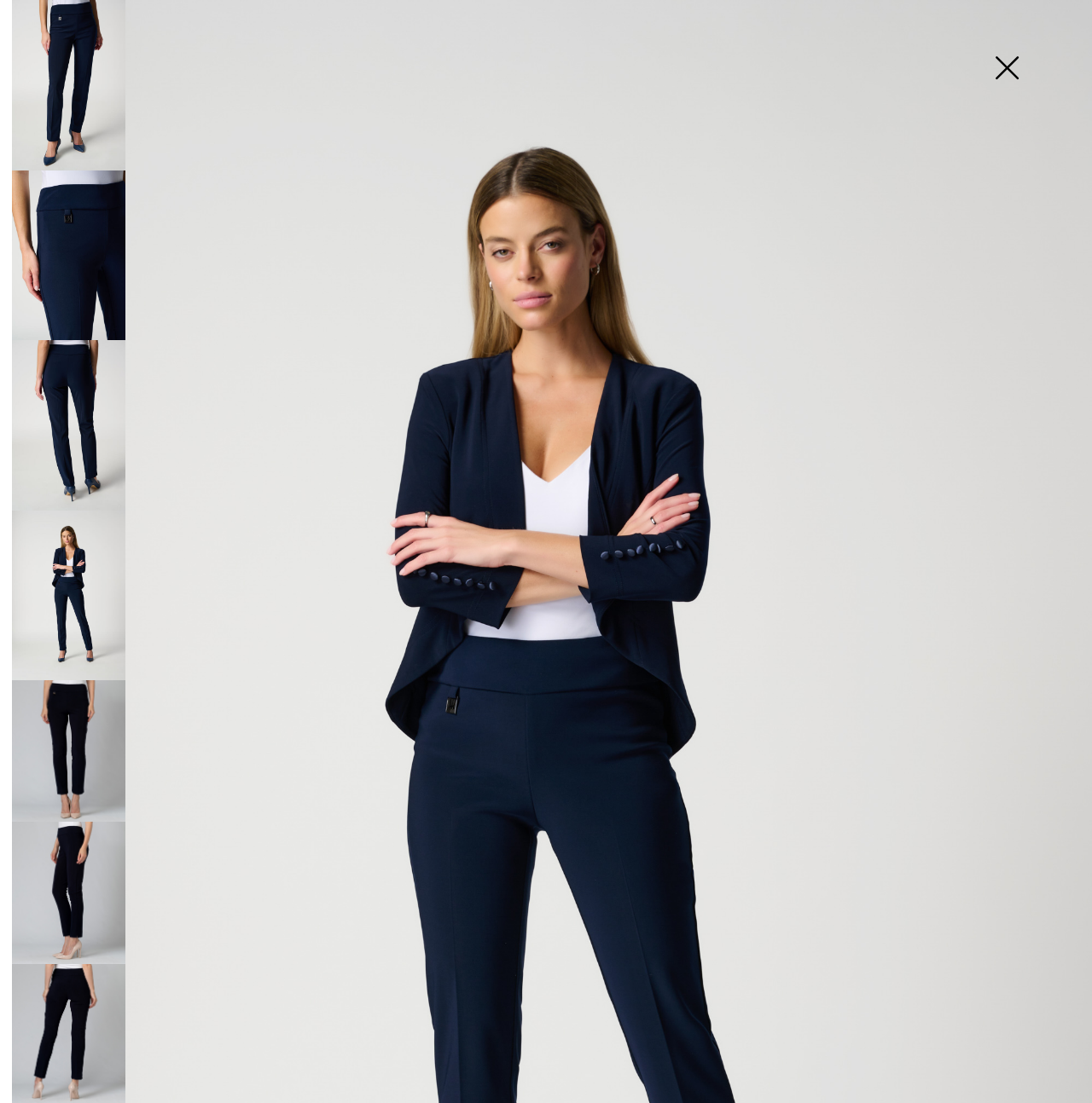
click at [59, 717] on img at bounding box center [68, 750] width 114 height 142
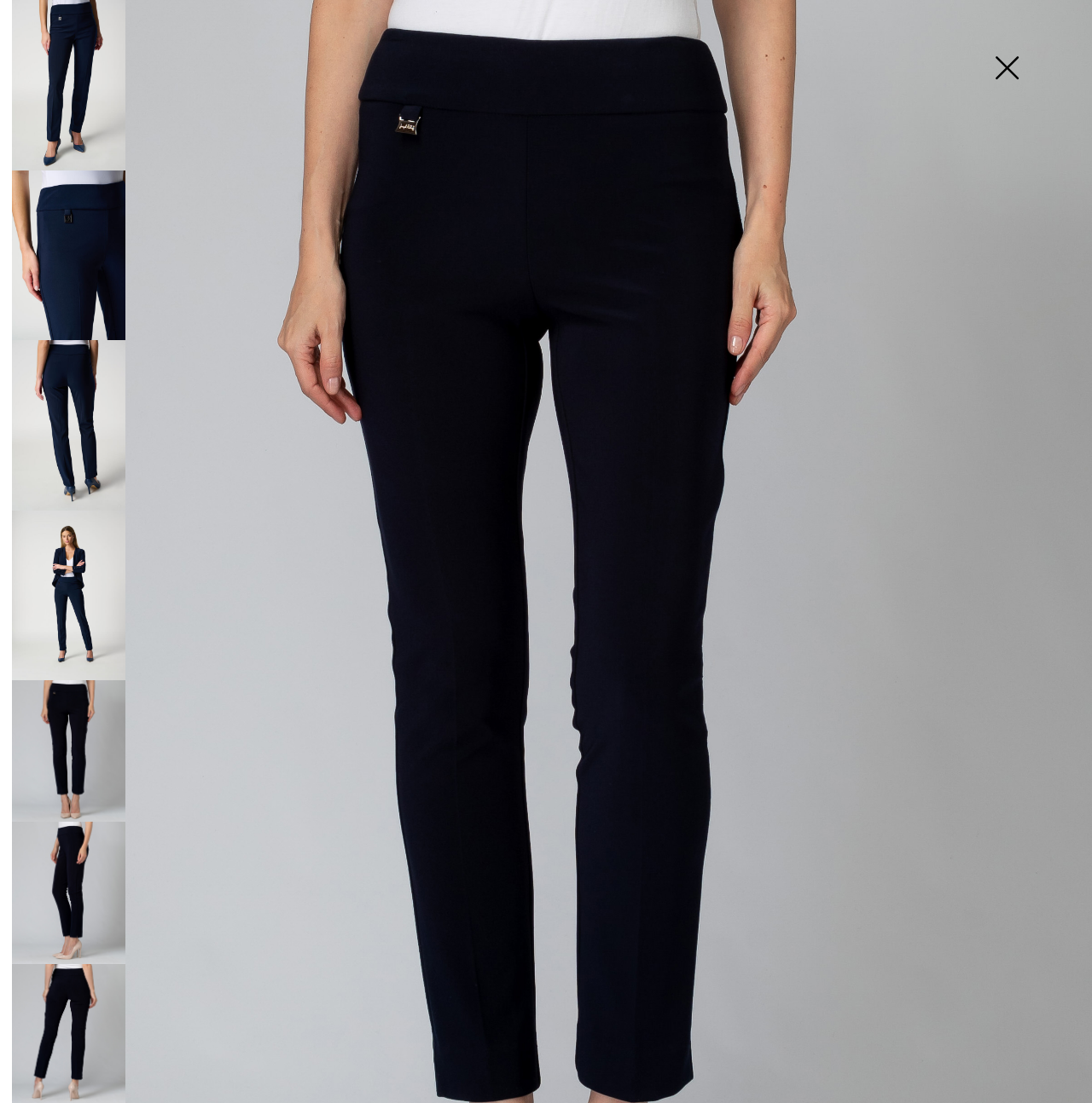
click at [80, 875] on img at bounding box center [68, 892] width 114 height 142
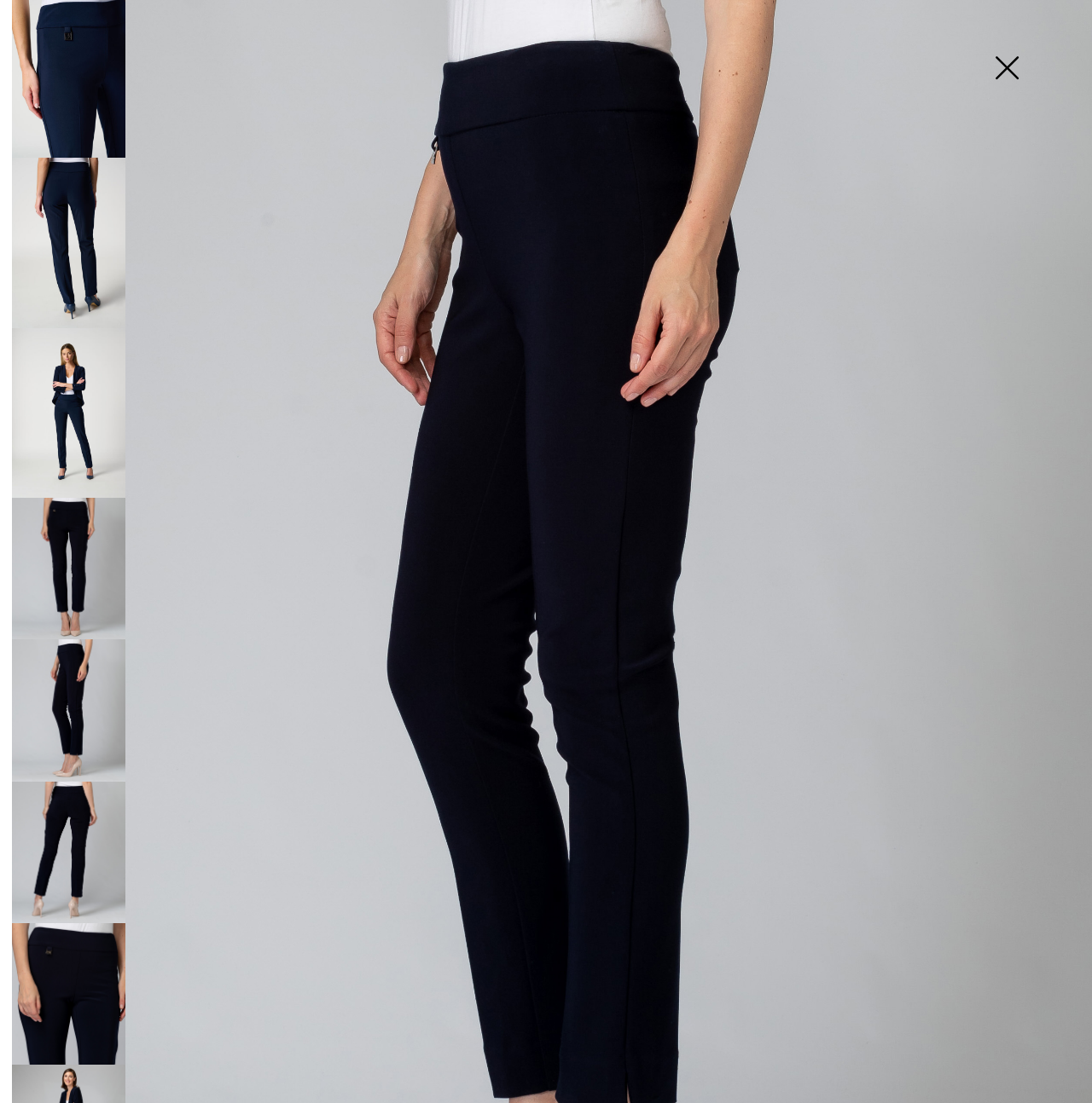
scroll to position [189, 0]
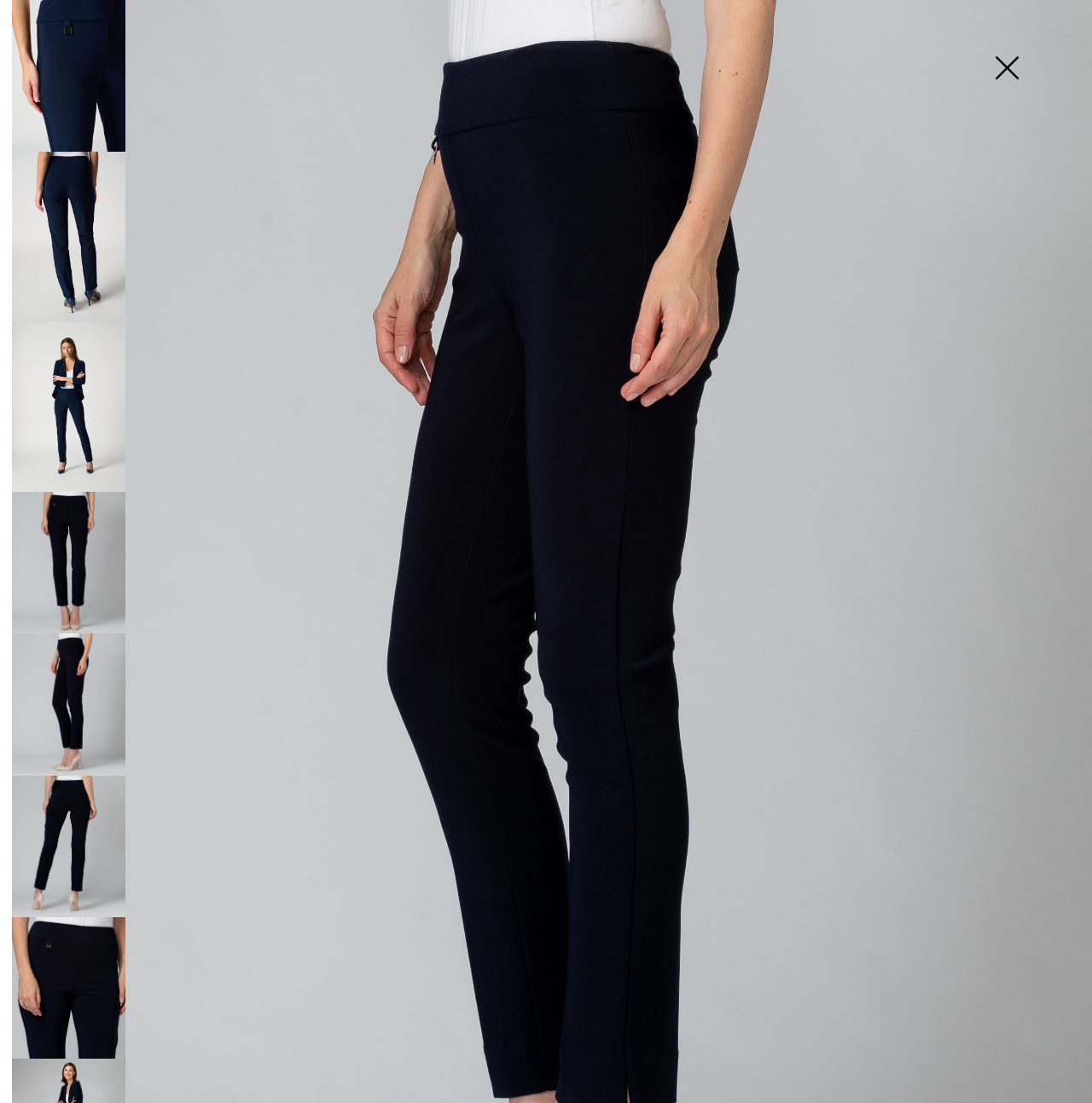
click at [82, 967] on img at bounding box center [68, 988] width 114 height 142
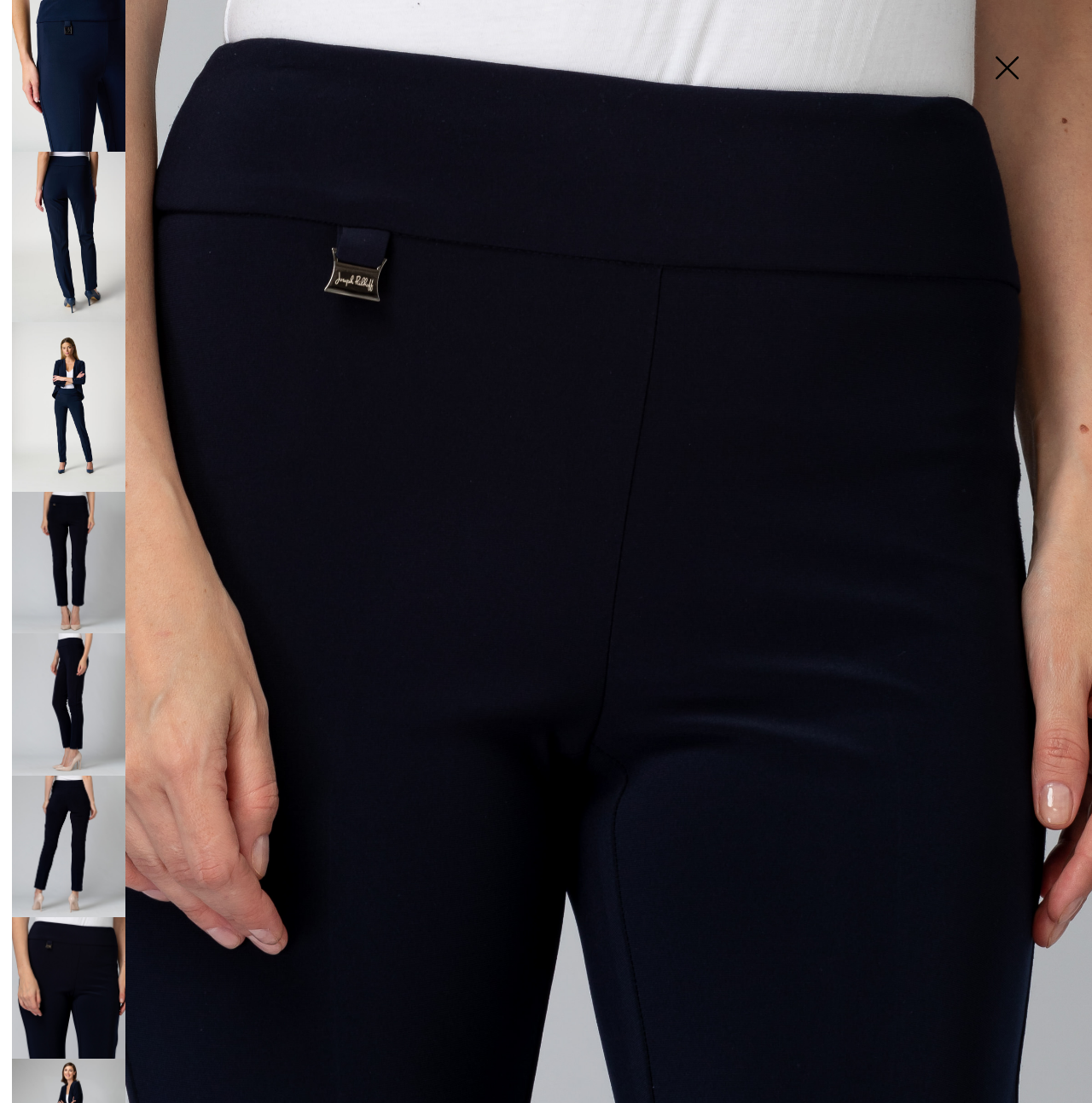
scroll to position [506, 0]
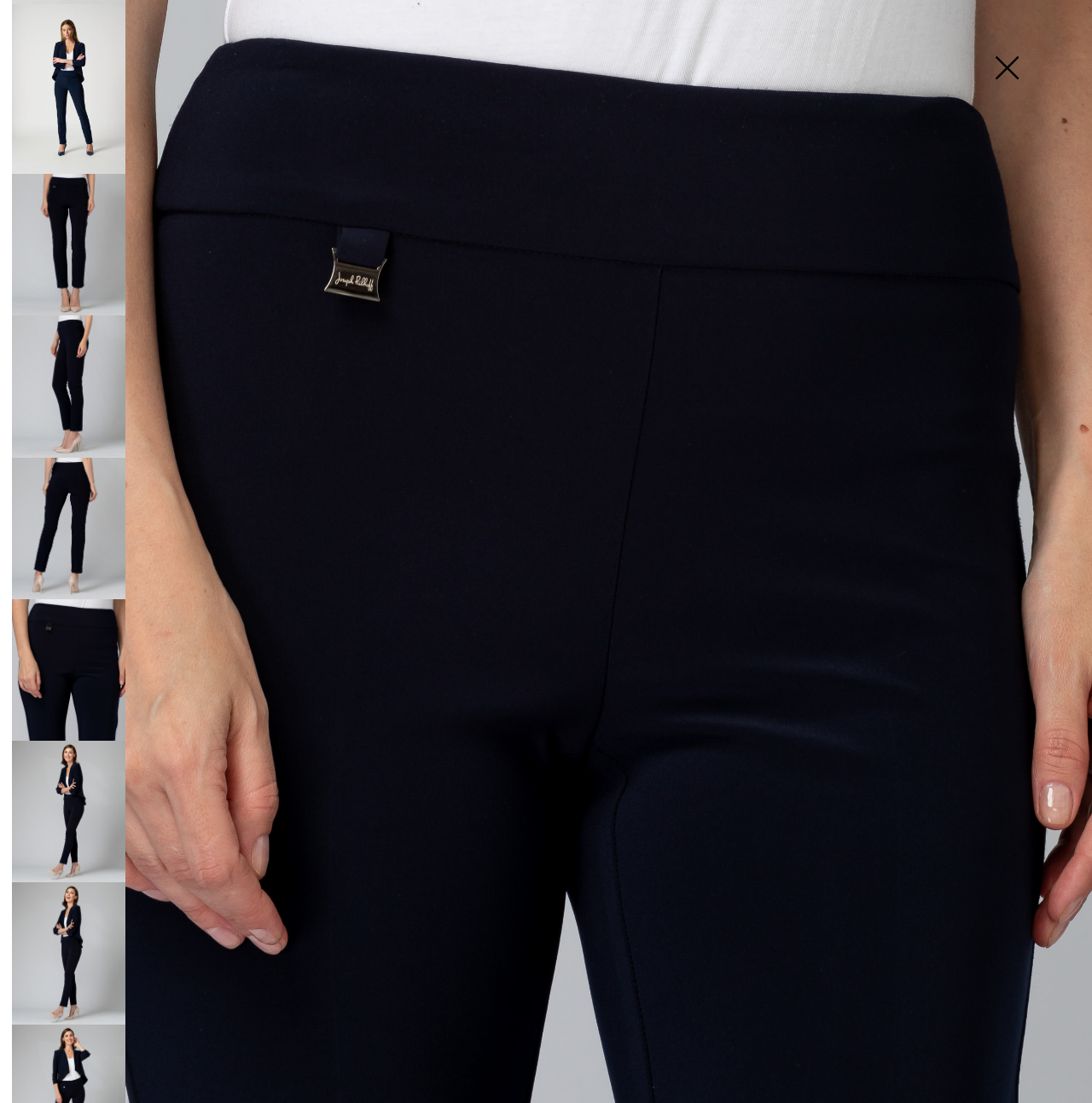
click at [73, 778] on img at bounding box center [68, 811] width 114 height 142
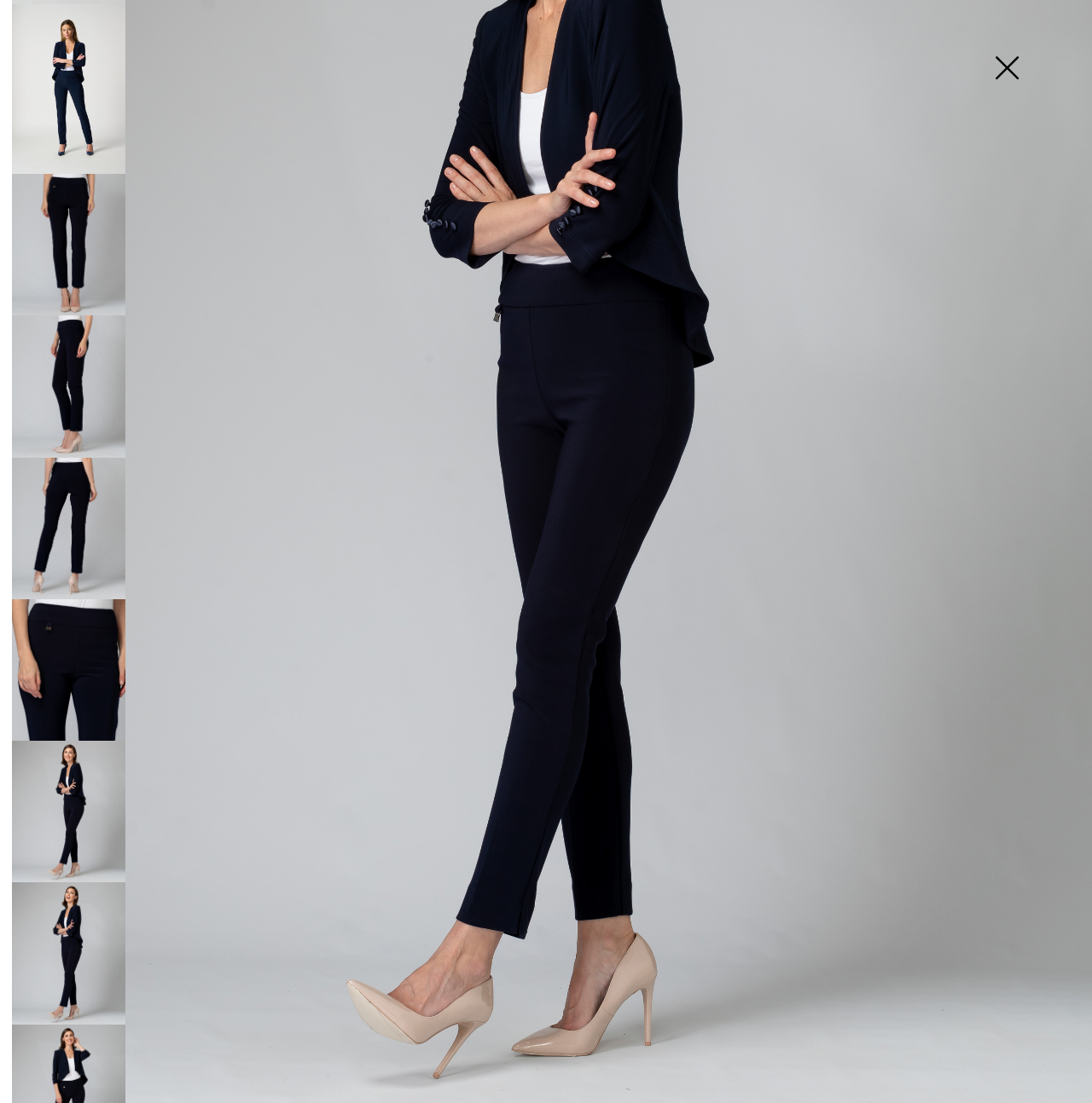
scroll to position [261, 0]
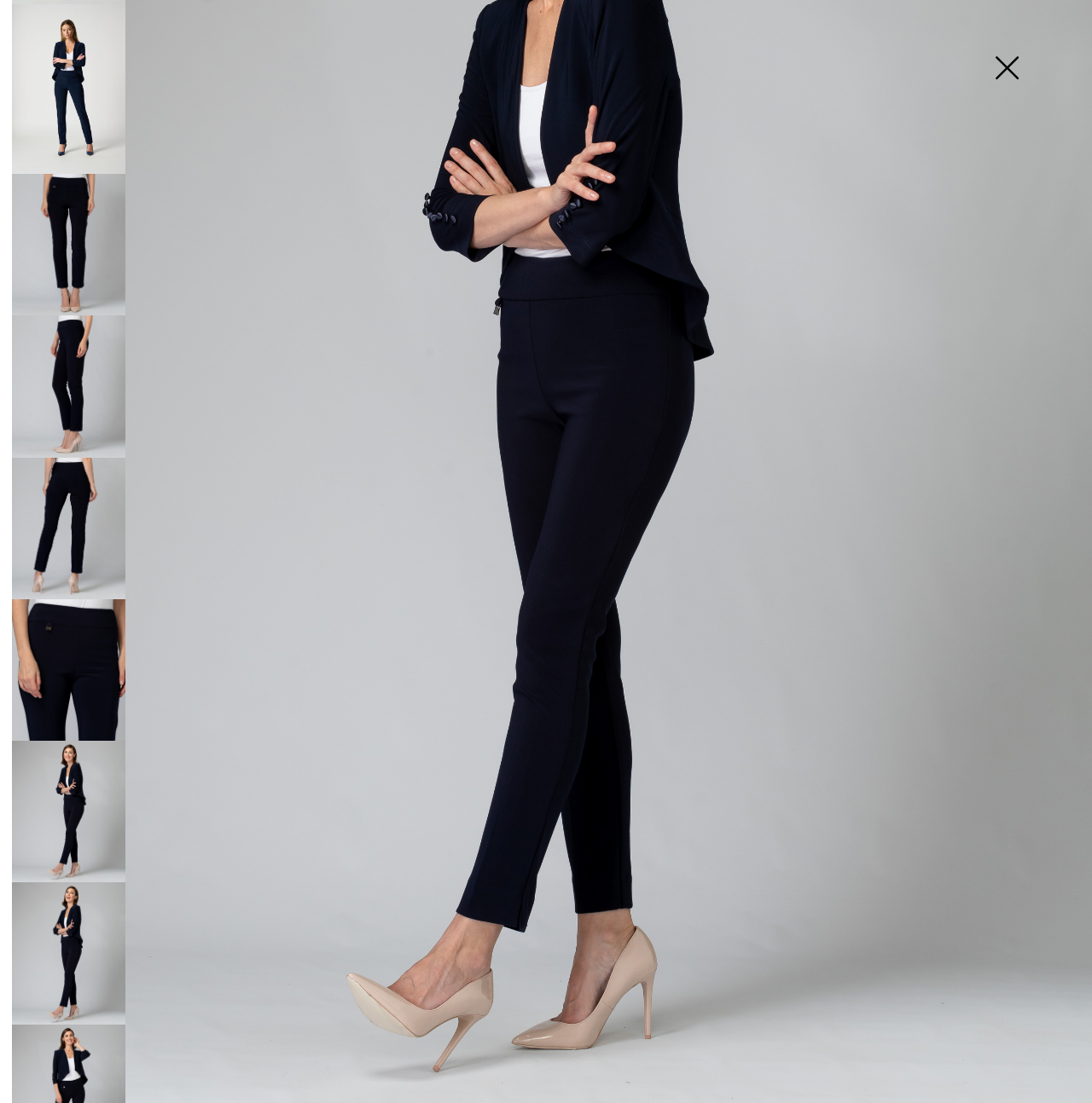
click at [1010, 69] on img at bounding box center [1006, 69] width 85 height 88
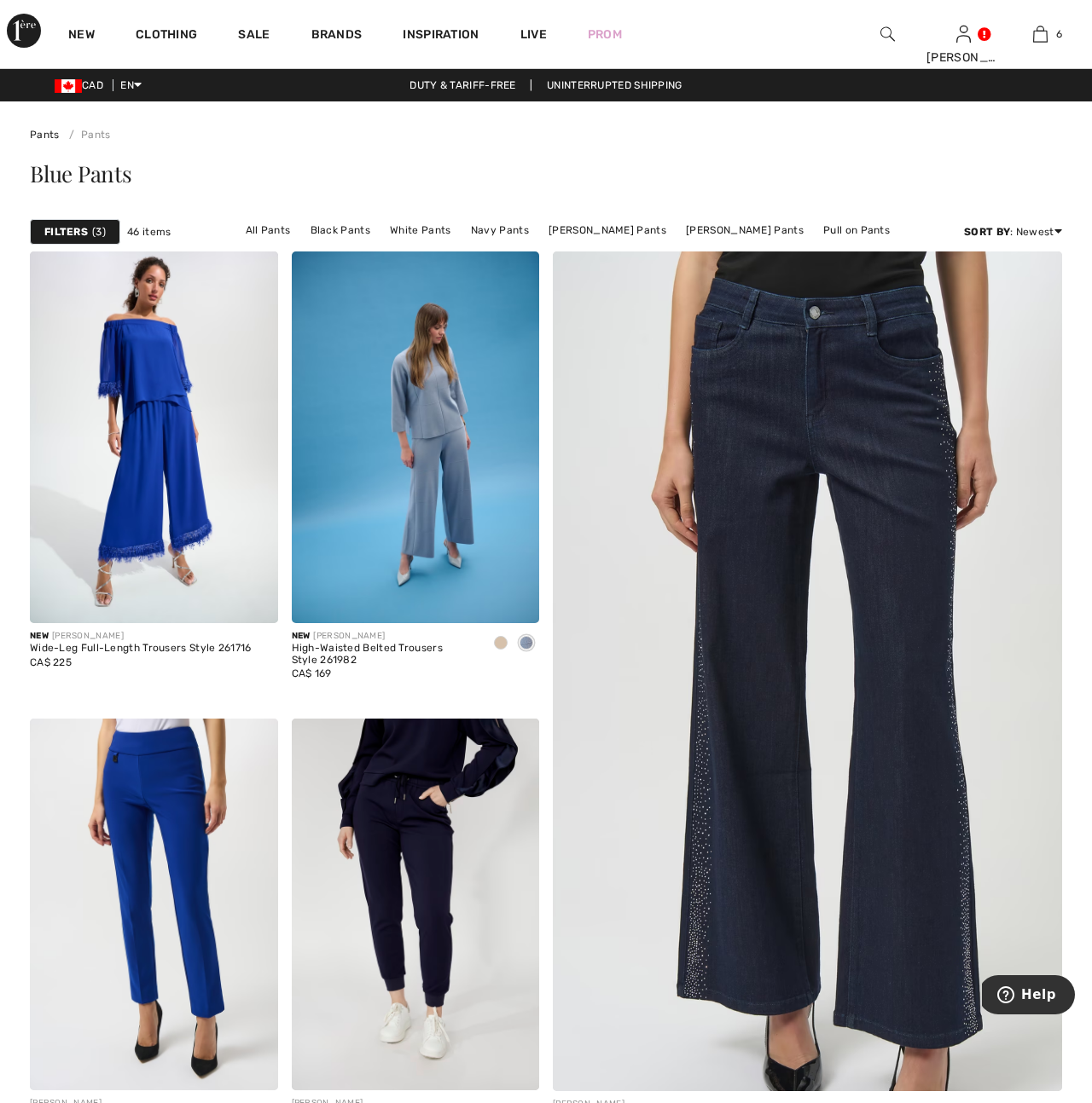
click at [72, 227] on strong "Filters" at bounding box center [66, 232] width 43 height 15
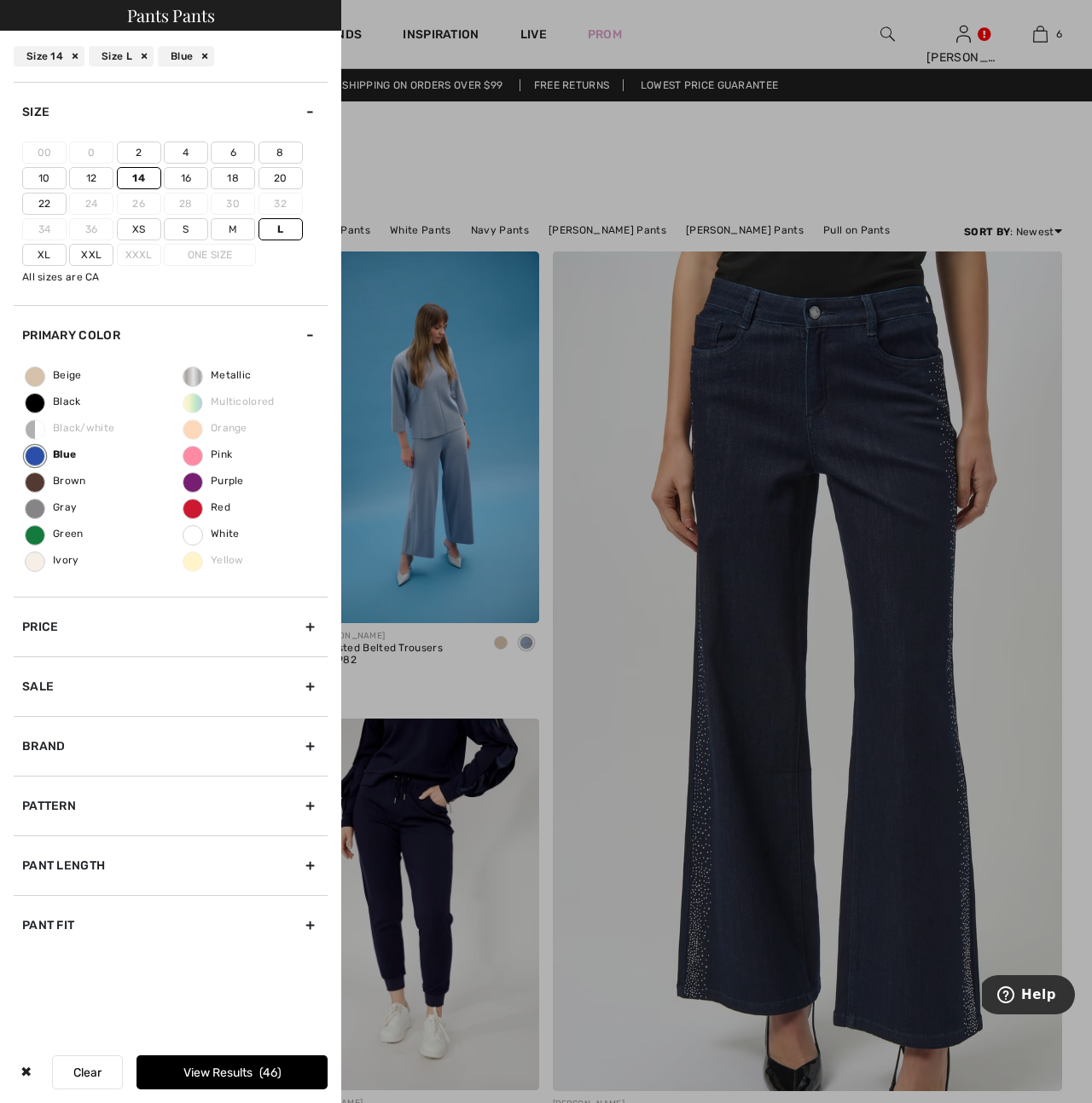
click at [310, 863] on div "Pant Length" at bounding box center [171, 866] width 314 height 60
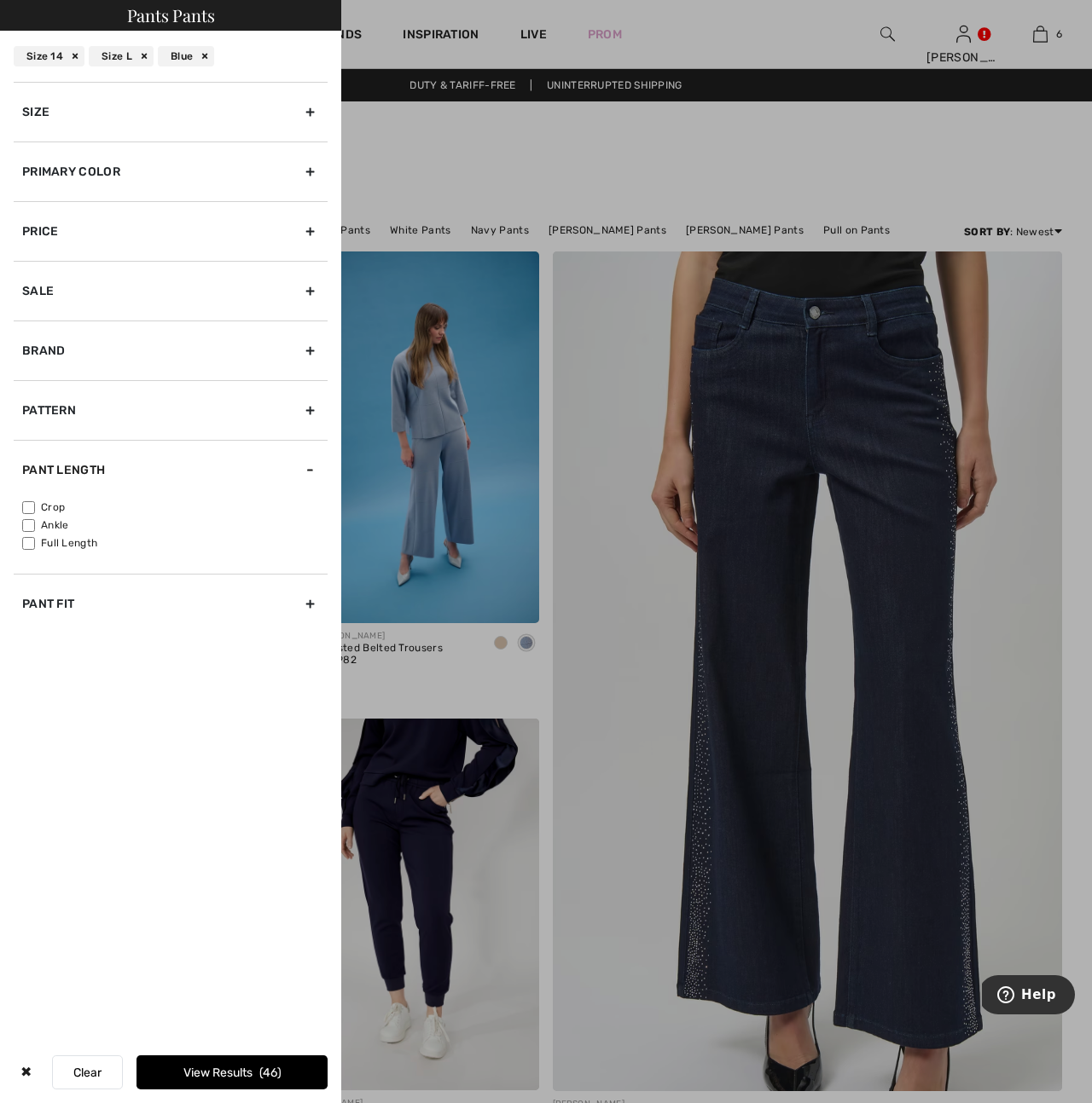
click at [308, 604] on div "Pant Fit" at bounding box center [171, 604] width 314 height 60
click at [147, 723] on div "Pants Pants Size 14 Size L Blue Size 00 0 2 4 6 8 10 12 14 16 18 20 22 24 26 28…" at bounding box center [171, 552] width 341 height 1103
click at [437, 174] on div at bounding box center [546, 552] width 1092 height 1103
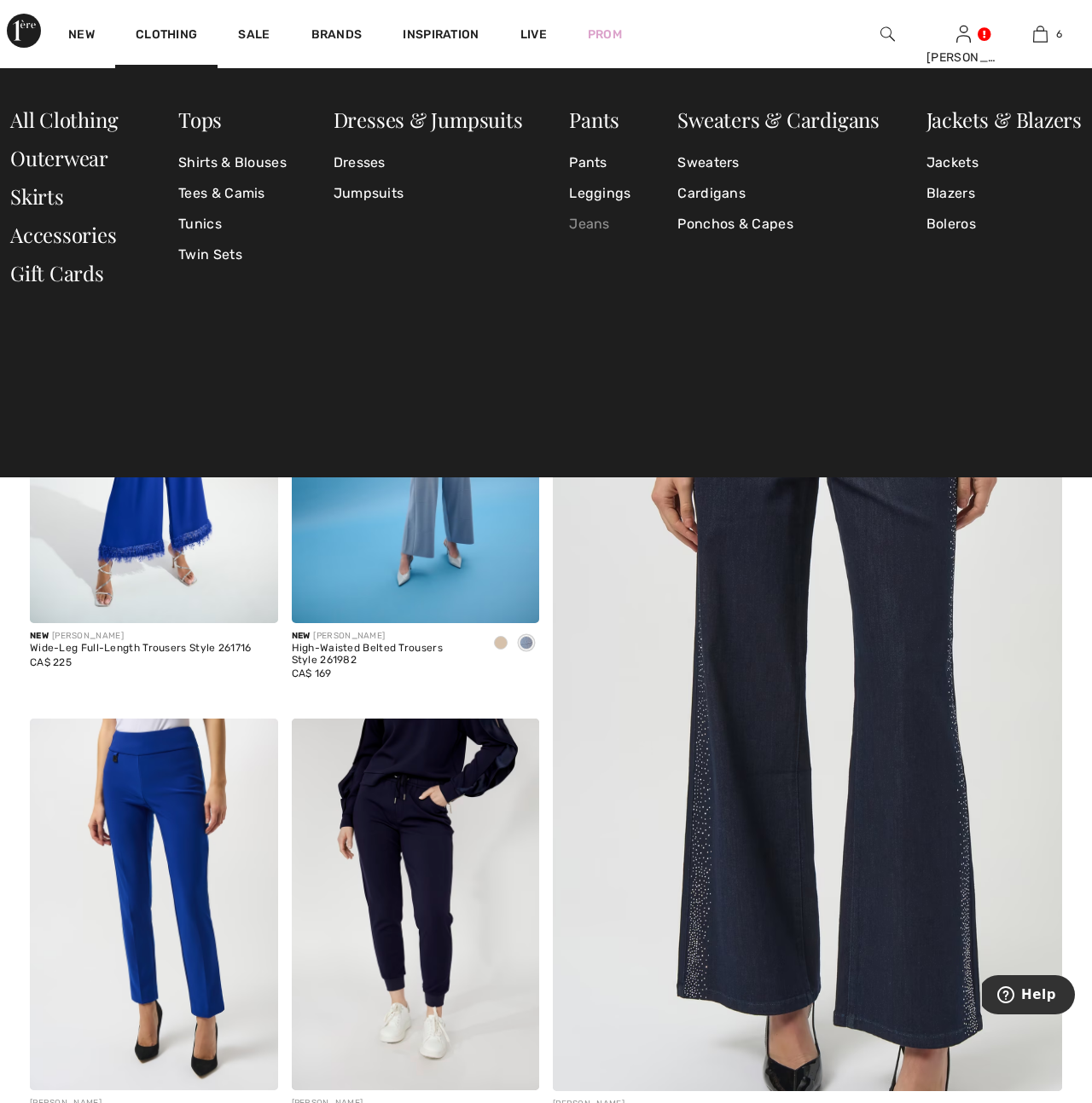
click at [596, 227] on link "Jeans" at bounding box center [599, 224] width 61 height 31
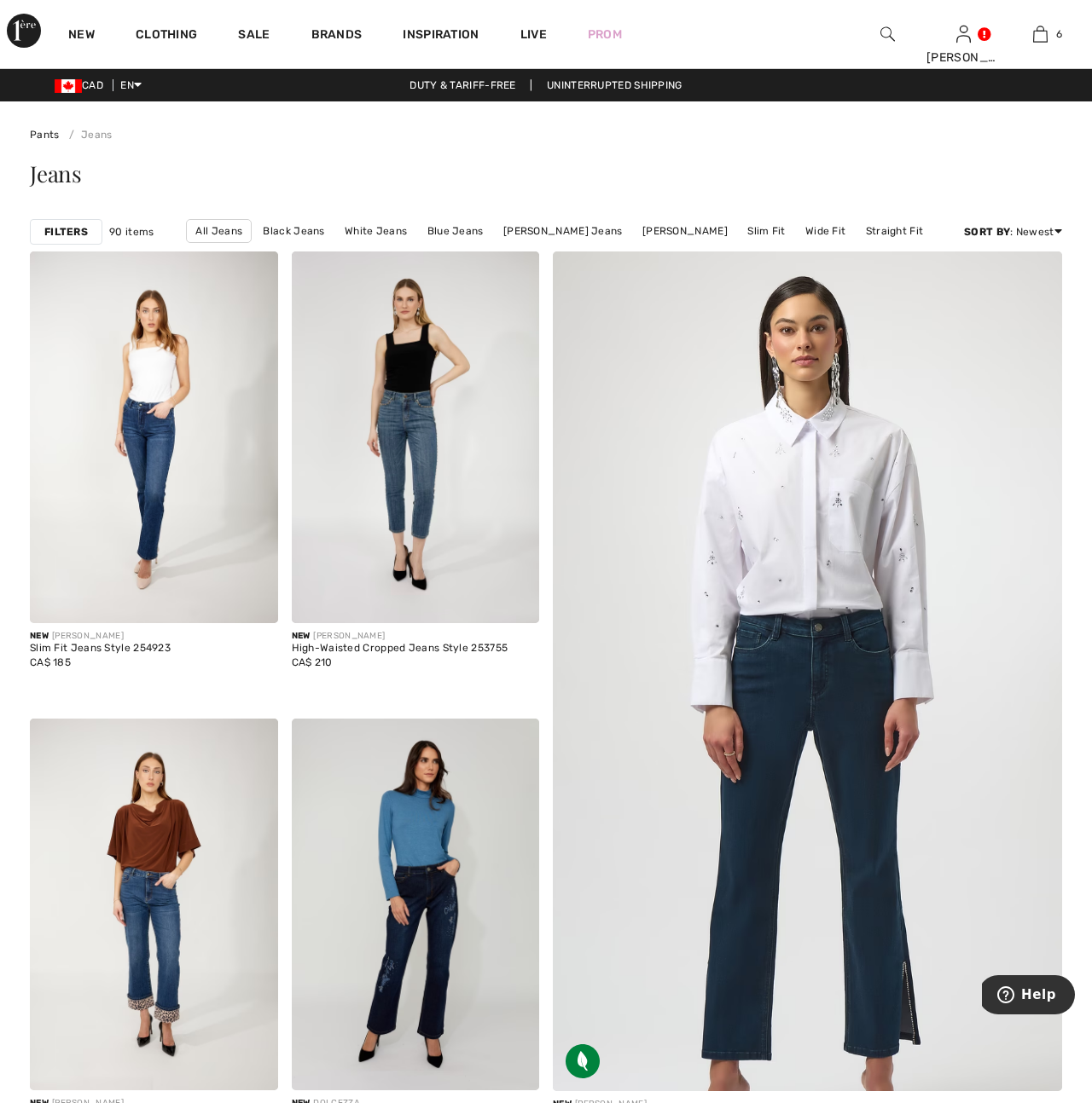
click at [70, 234] on strong "Filters" at bounding box center [66, 232] width 43 height 15
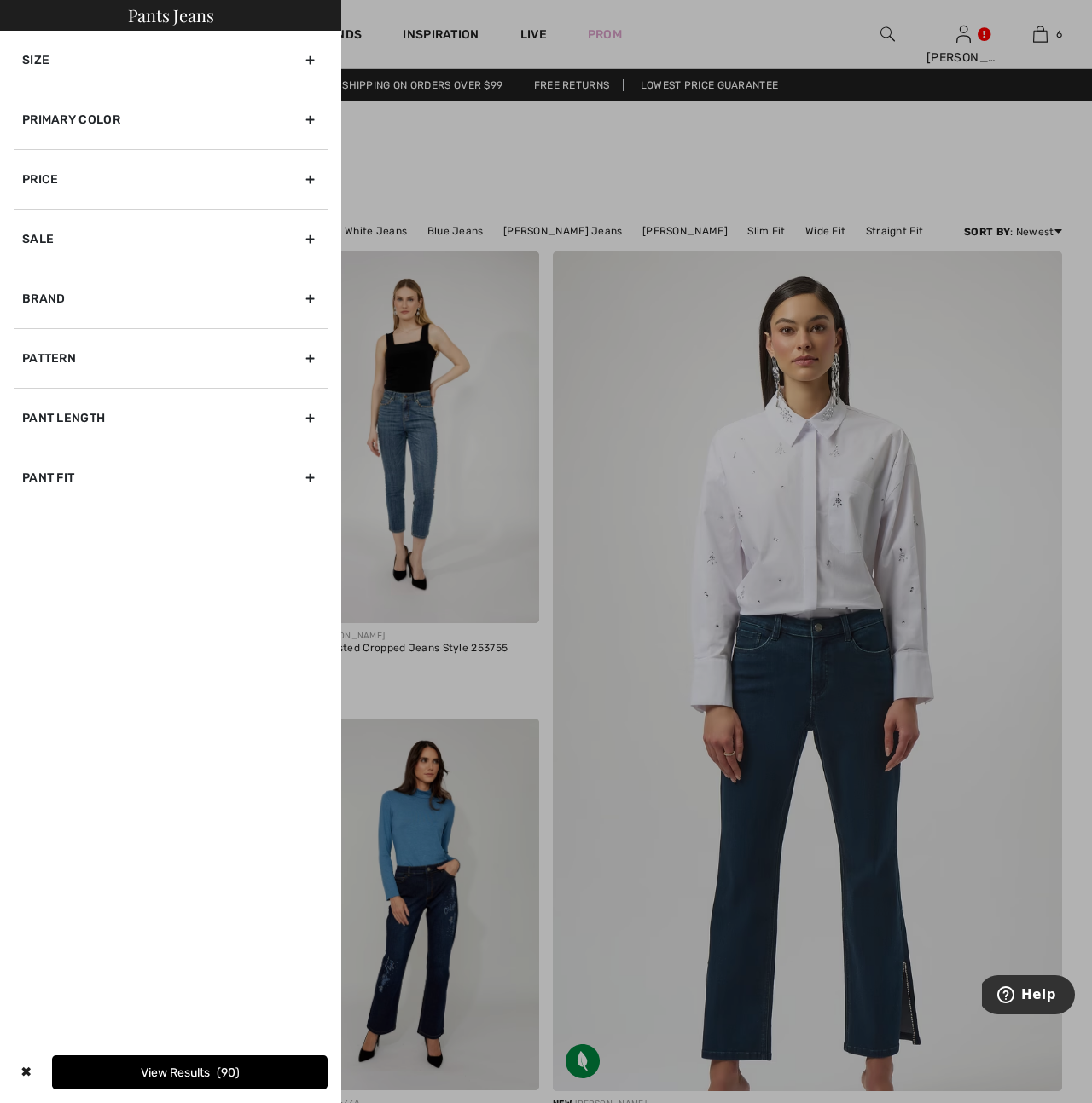
click at [305, 117] on div "Primary Color" at bounding box center [171, 119] width 314 height 60
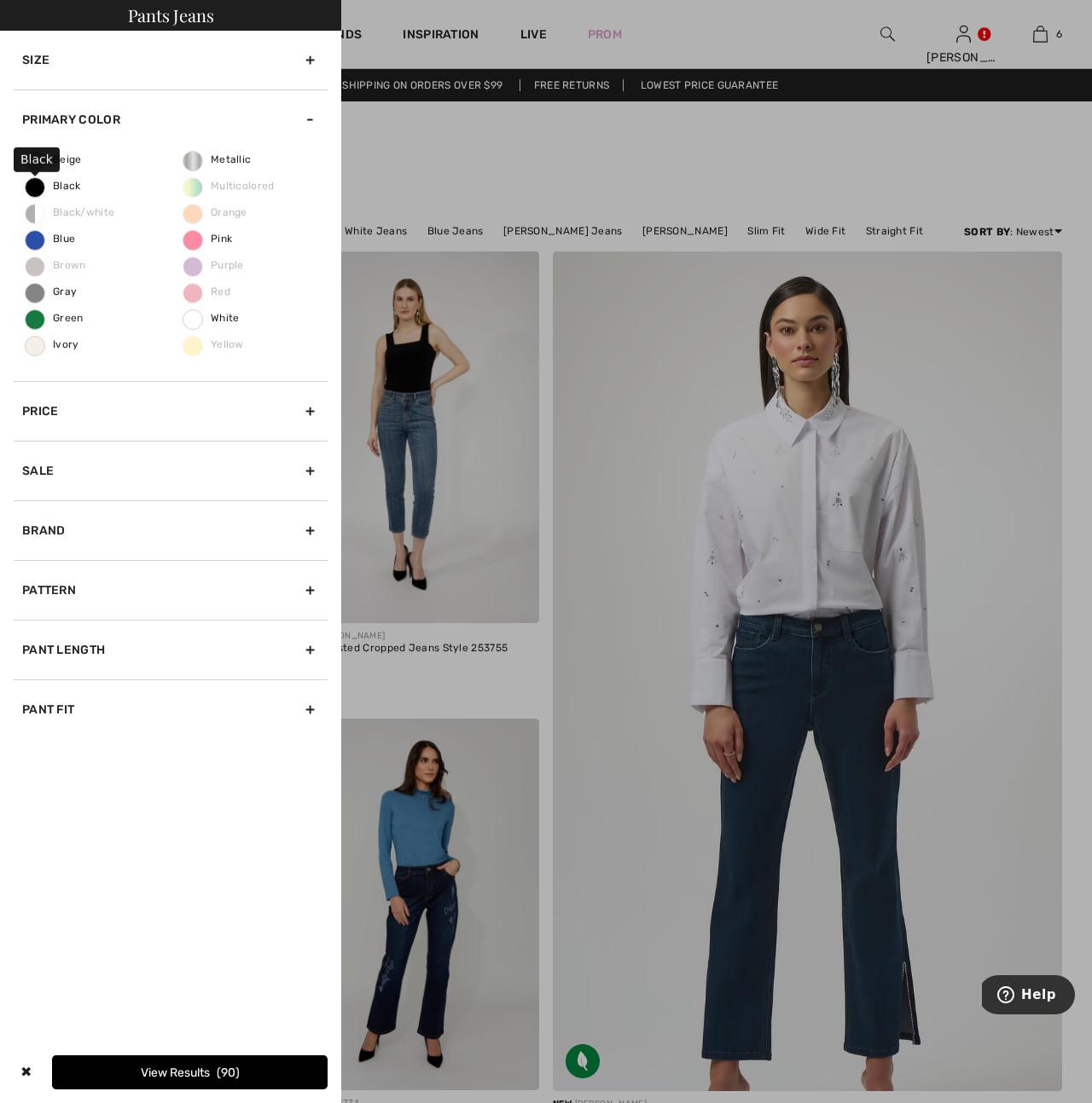
click at [43, 187] on span "Black" at bounding box center [53, 186] width 55 height 12
click at [0, 0] on input "Black" at bounding box center [0, 0] width 0 height 0
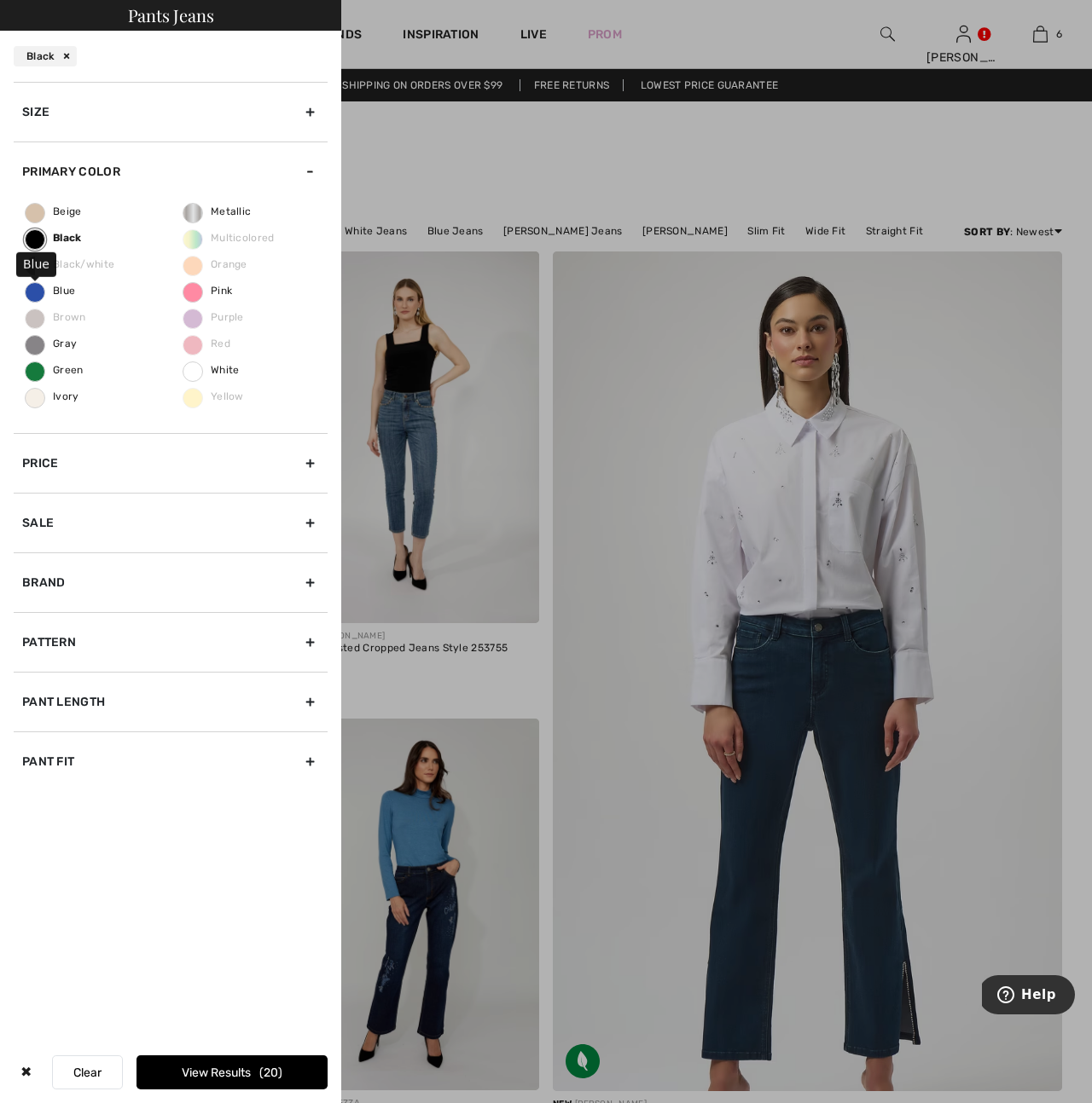
click at [46, 288] on span "Blue" at bounding box center [50, 291] width 50 height 12
click at [0, 0] on input "Blue" at bounding box center [0, 0] width 0 height 0
click at [313, 761] on div "Pant Fit" at bounding box center [171, 762] width 314 height 60
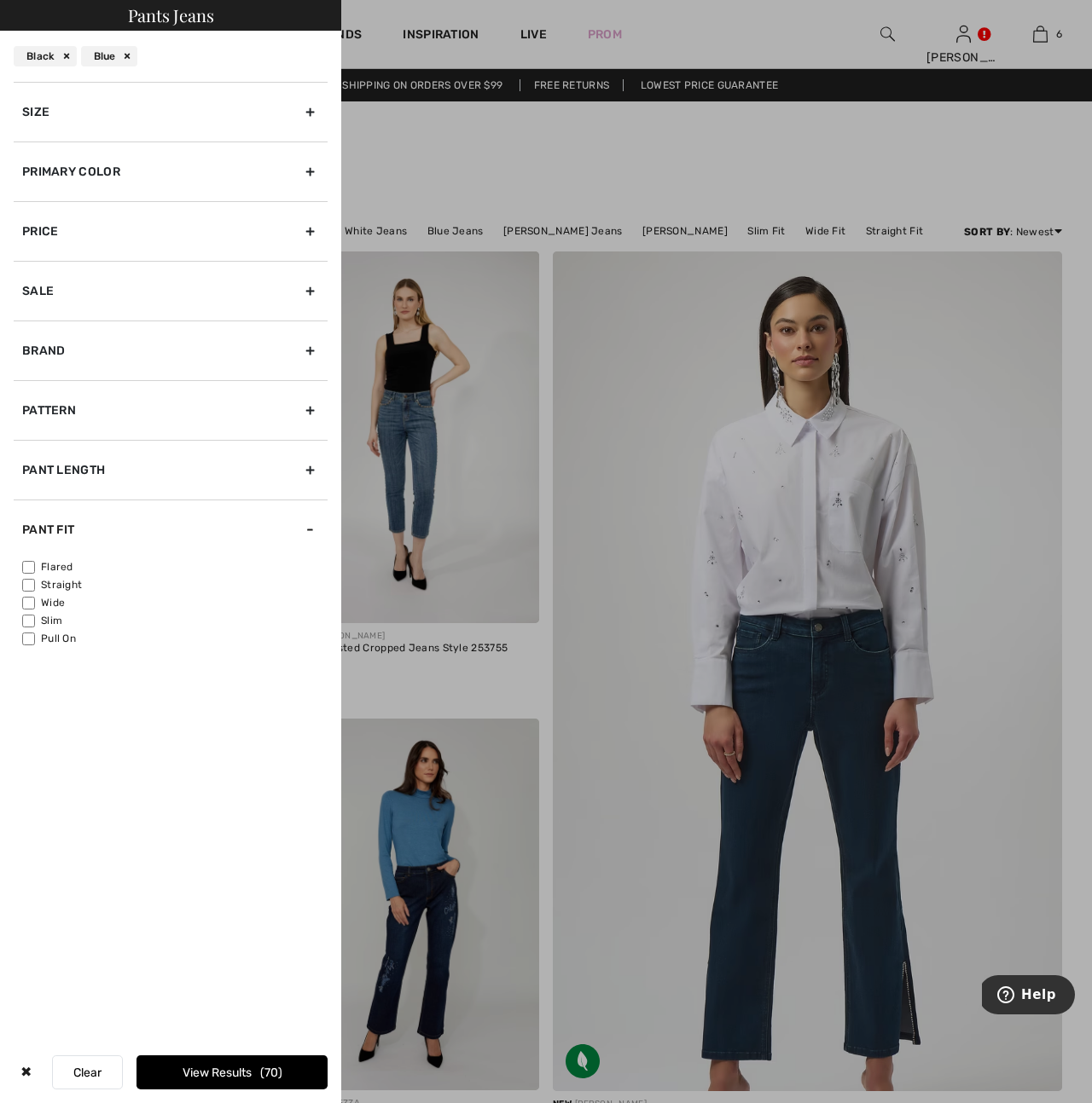
click at [24, 564] on input"] "Flared" at bounding box center [29, 567] width 13 height 13
checkbox input"] "true"
click at [23, 582] on input"] "Straight" at bounding box center [29, 585] width 13 height 13
checkbox input"] "true"
click at [23, 604] on input"] "Wide" at bounding box center [29, 603] width 13 height 13
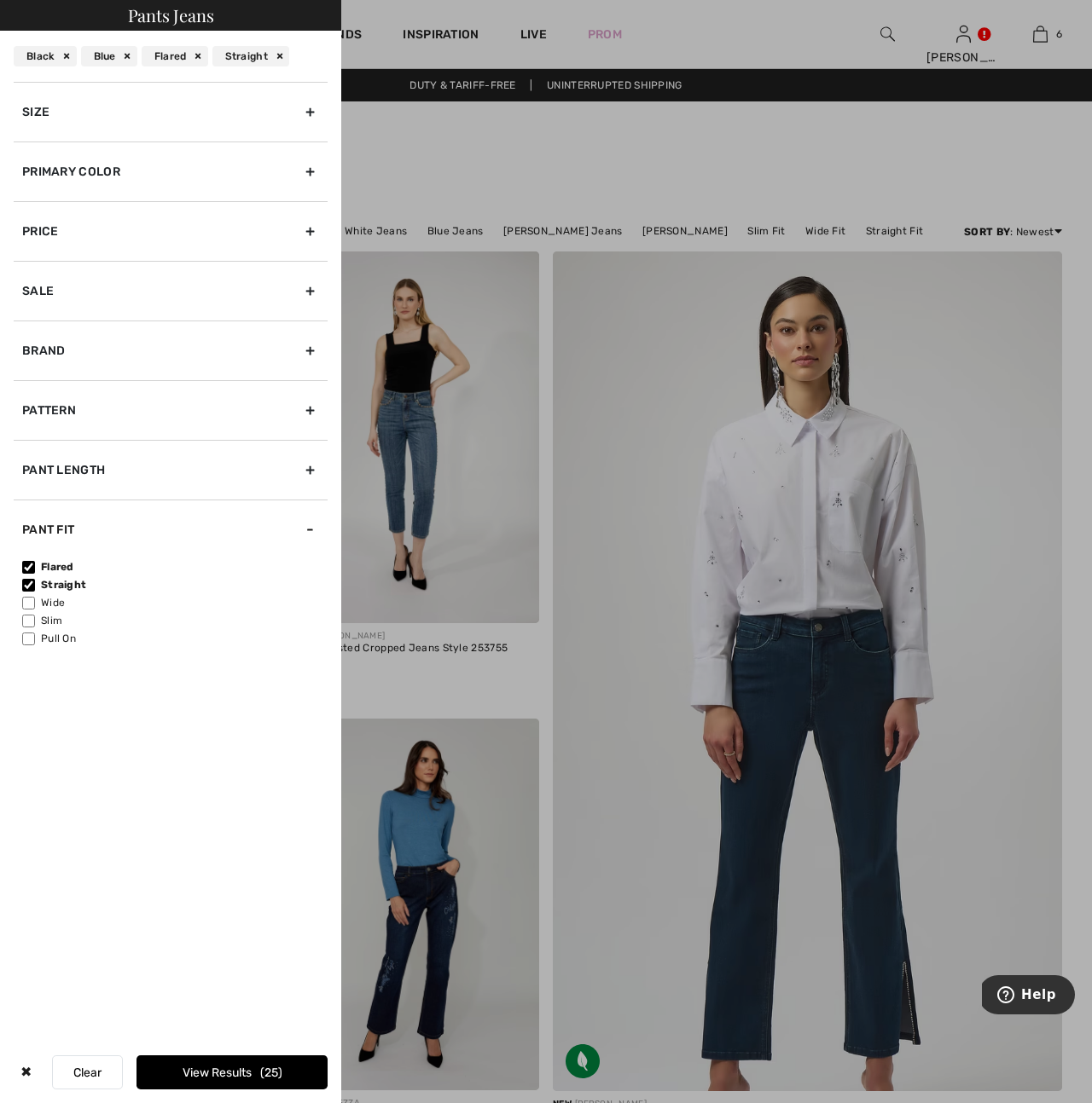
checkbox input"] "true"
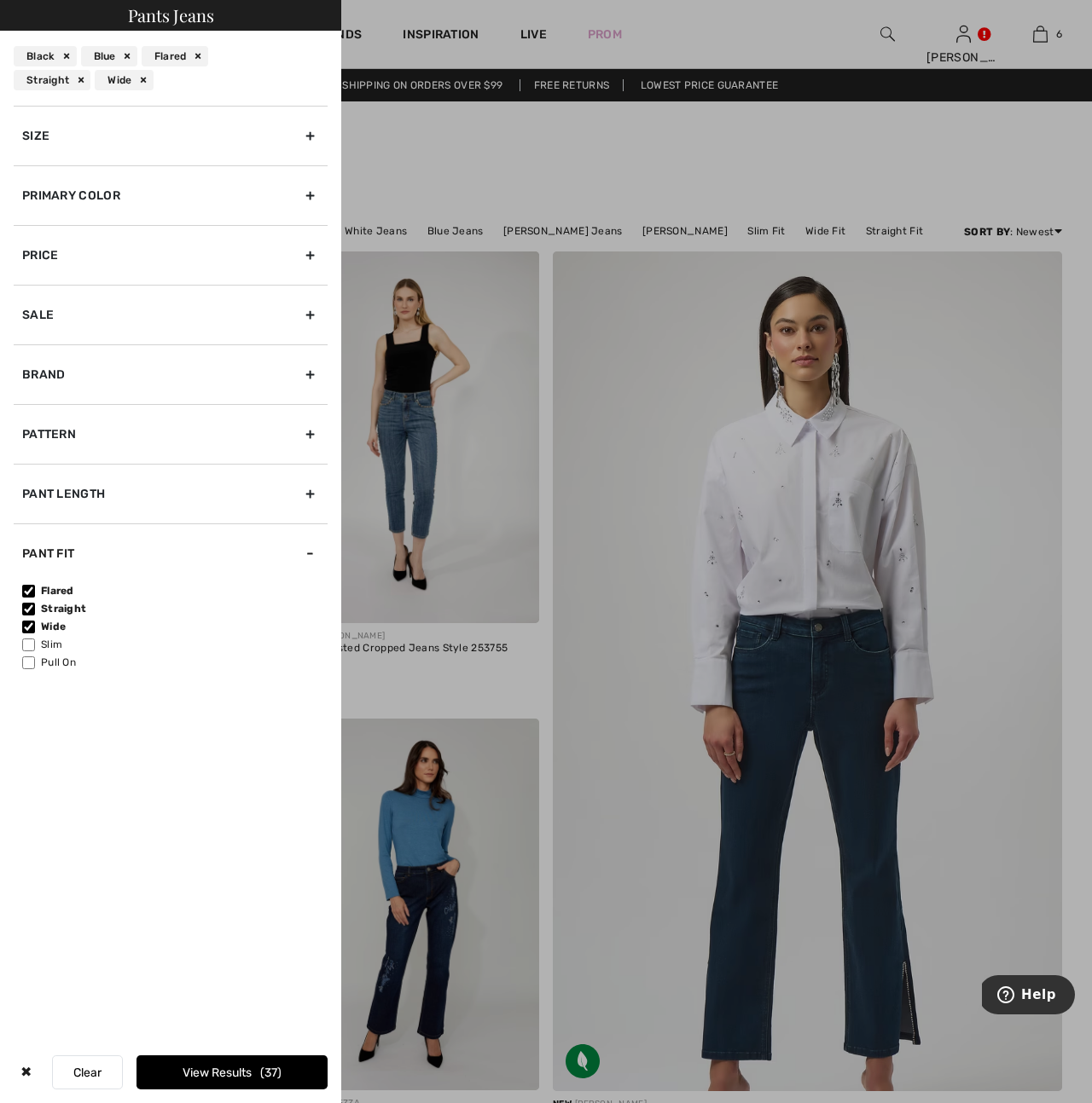
click at [29, 668] on input"] "Pull On" at bounding box center [29, 663] width 13 height 13
checkbox input"] "true"
click at [233, 1069] on button "View Results 40" at bounding box center [232, 1072] width 191 height 34
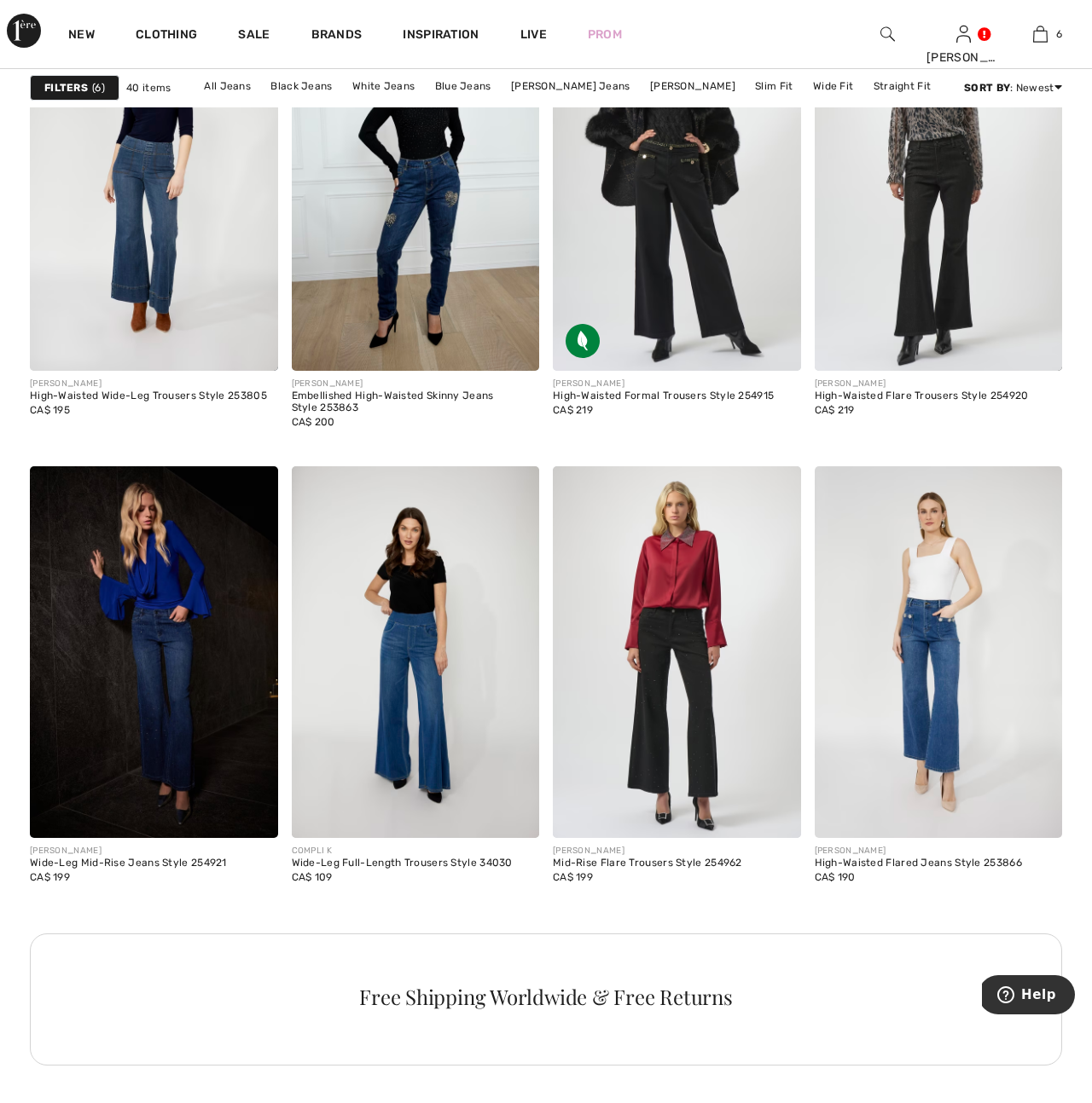
scroll to position [1192, 0]
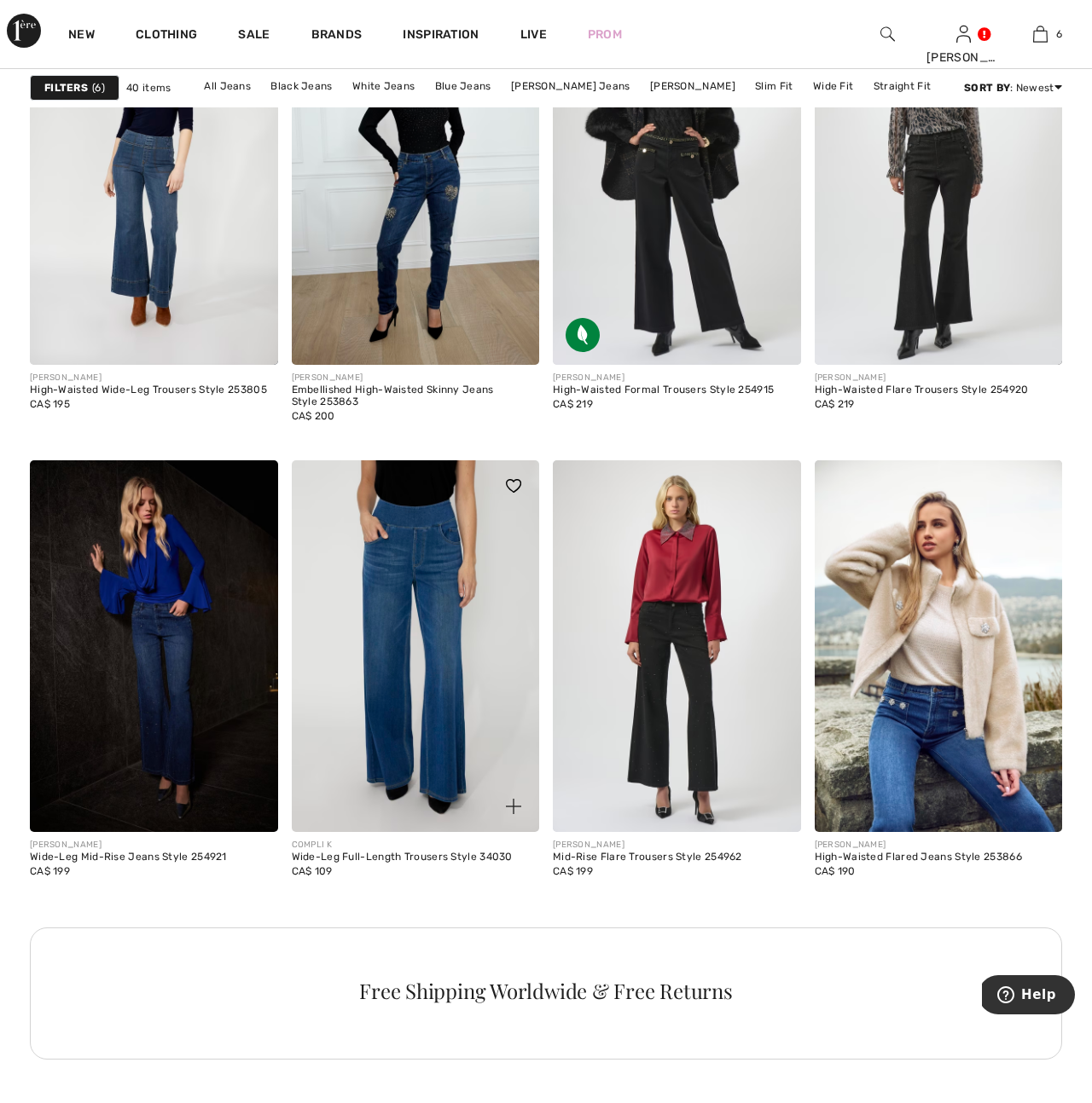
click at [402, 706] on img at bounding box center [416, 646] width 249 height 371
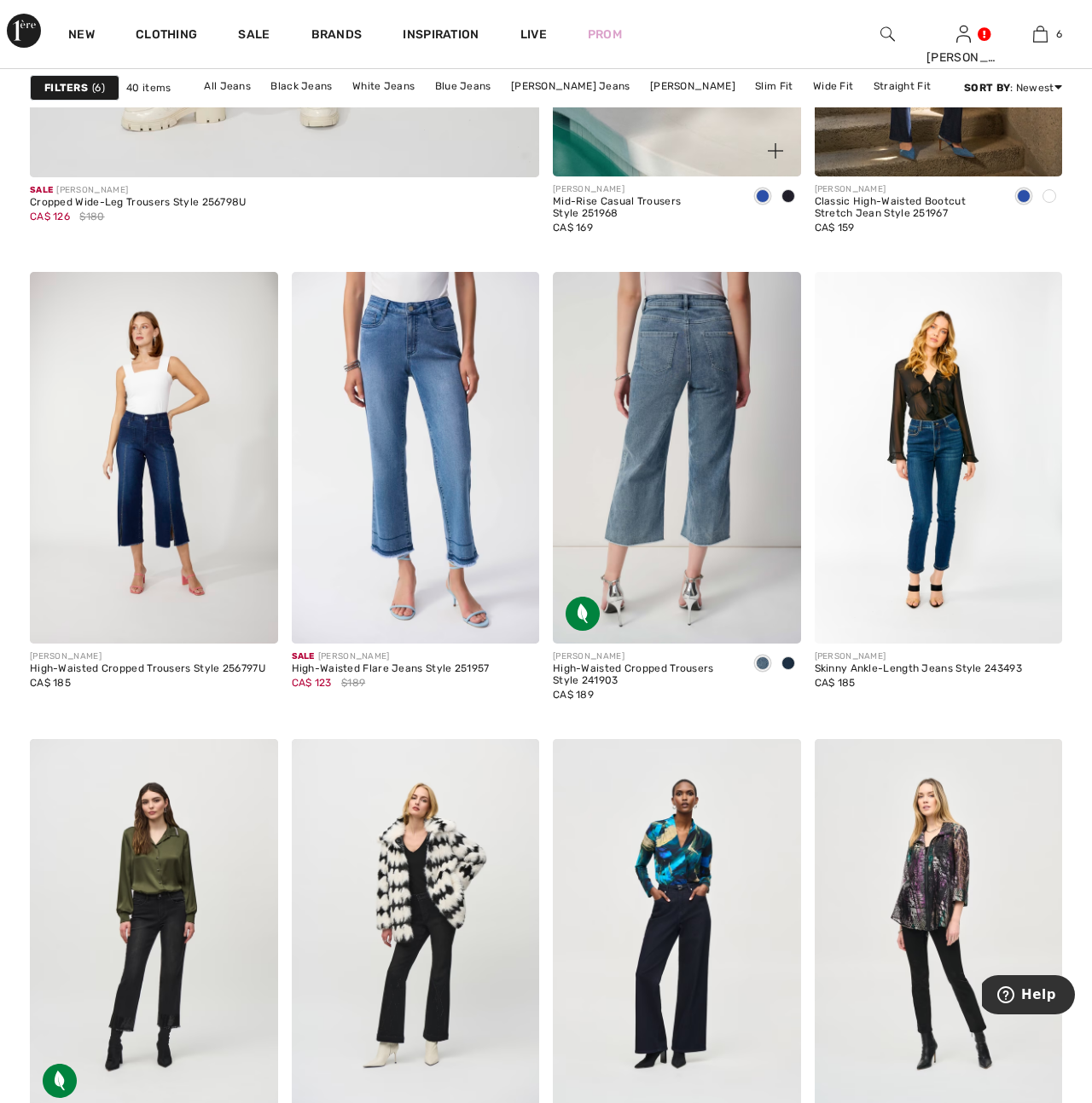
scroll to position [4586, 0]
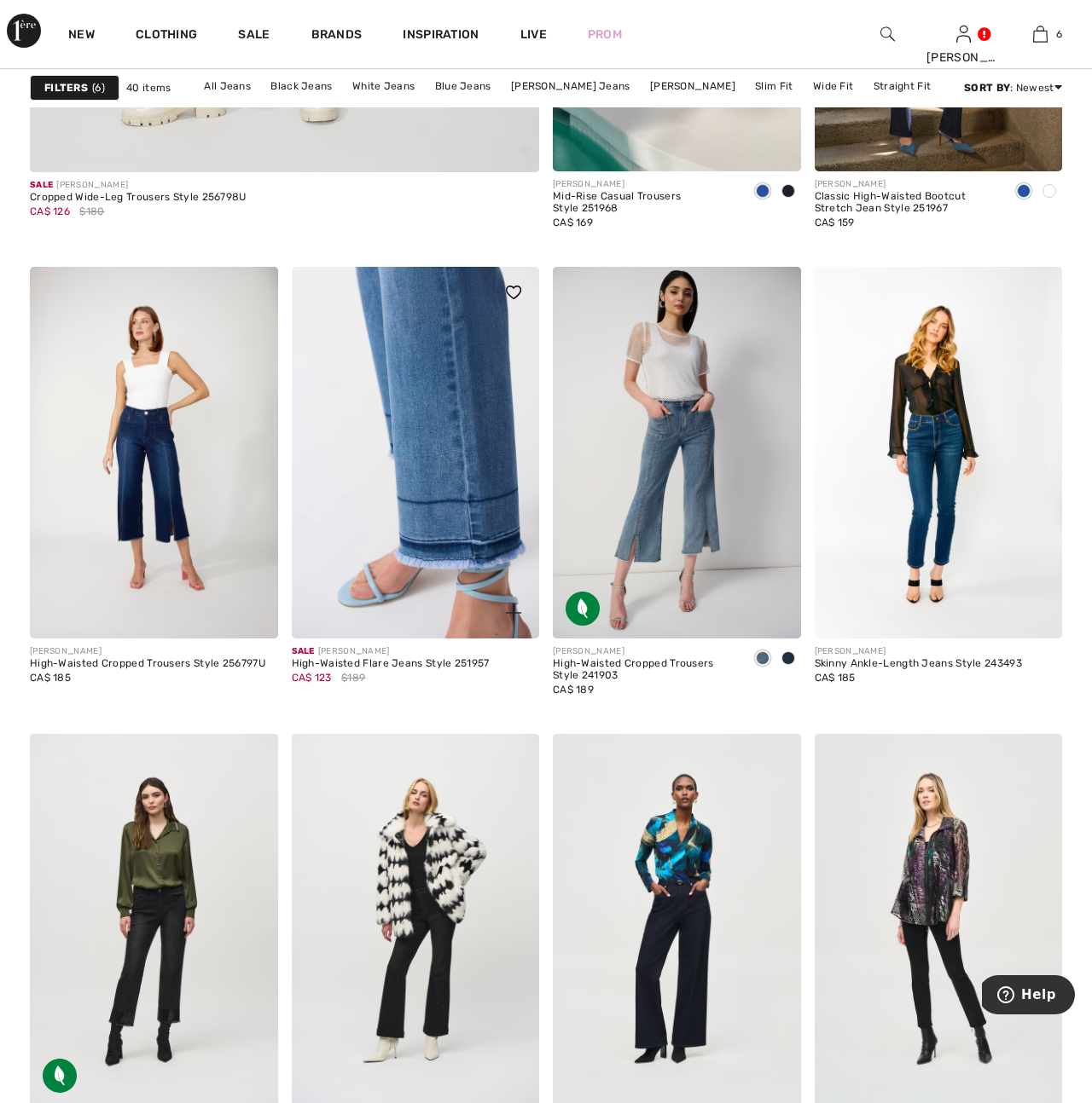
drag, startPoint x: 455, startPoint y: 526, endPoint x: 467, endPoint y: 525, distance: 12.0
click at [455, 526] on img at bounding box center [416, 453] width 249 height 371
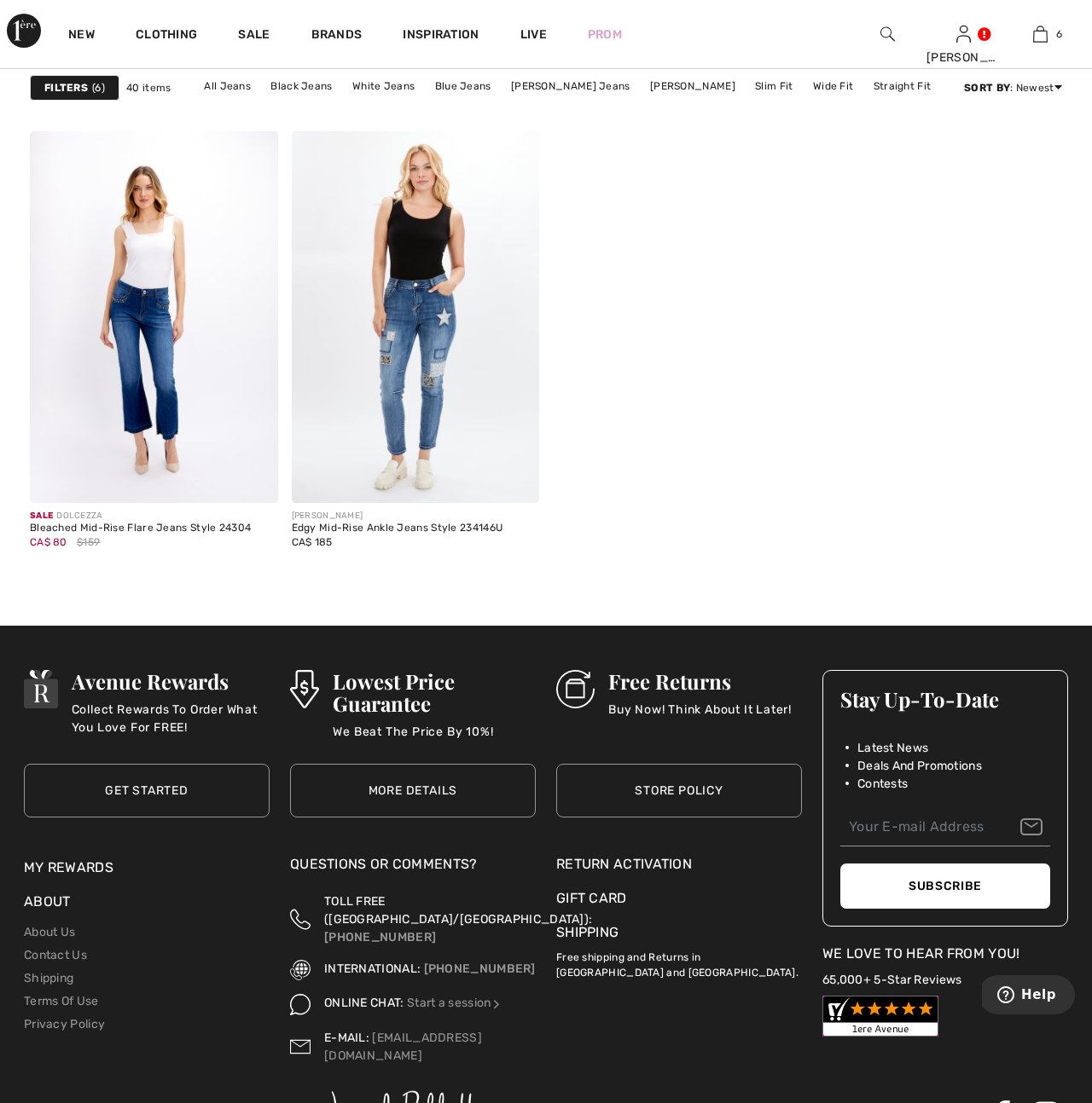
scroll to position [5835, 0]
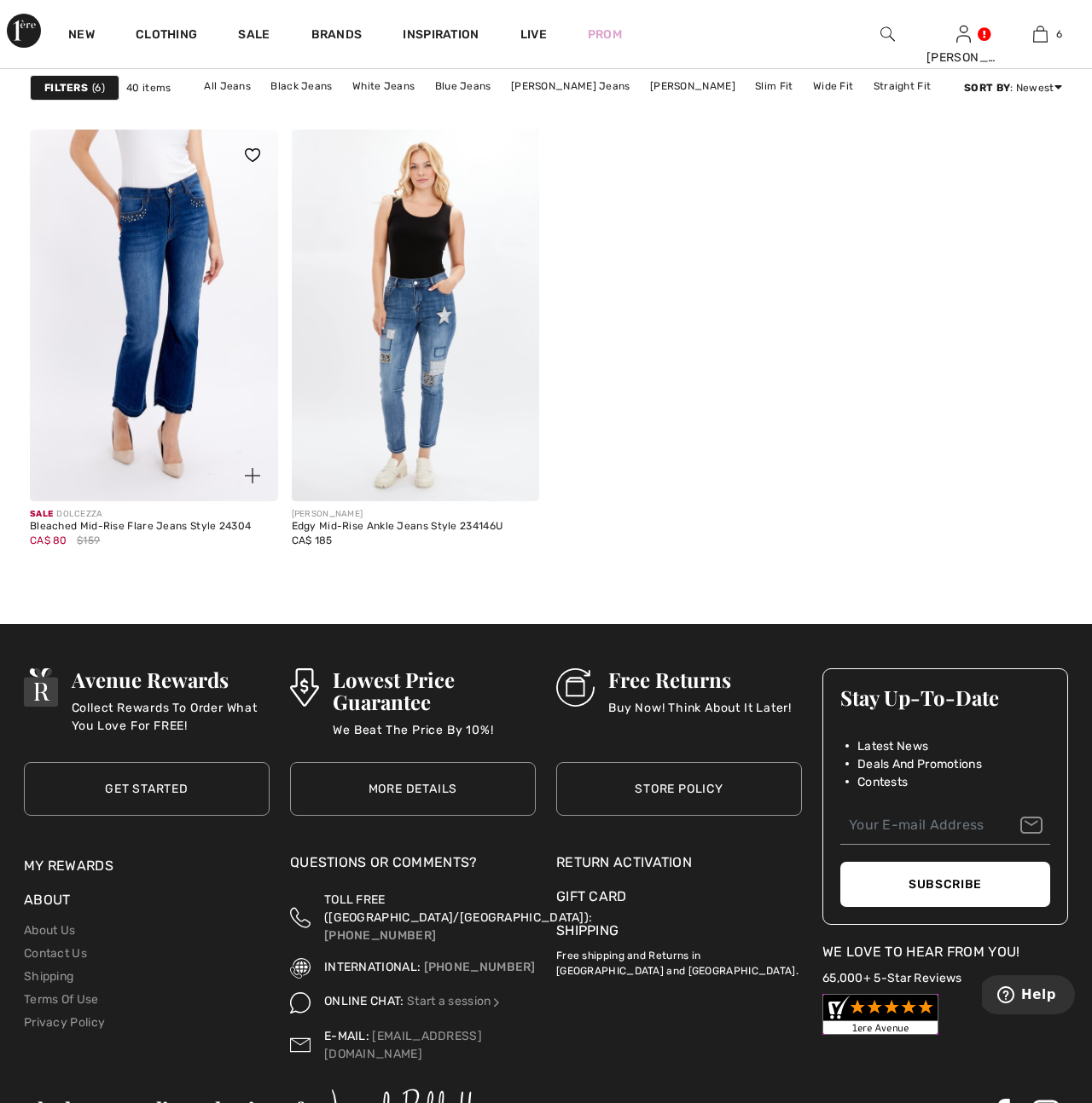
click at [188, 348] on img at bounding box center [154, 315] width 249 height 371
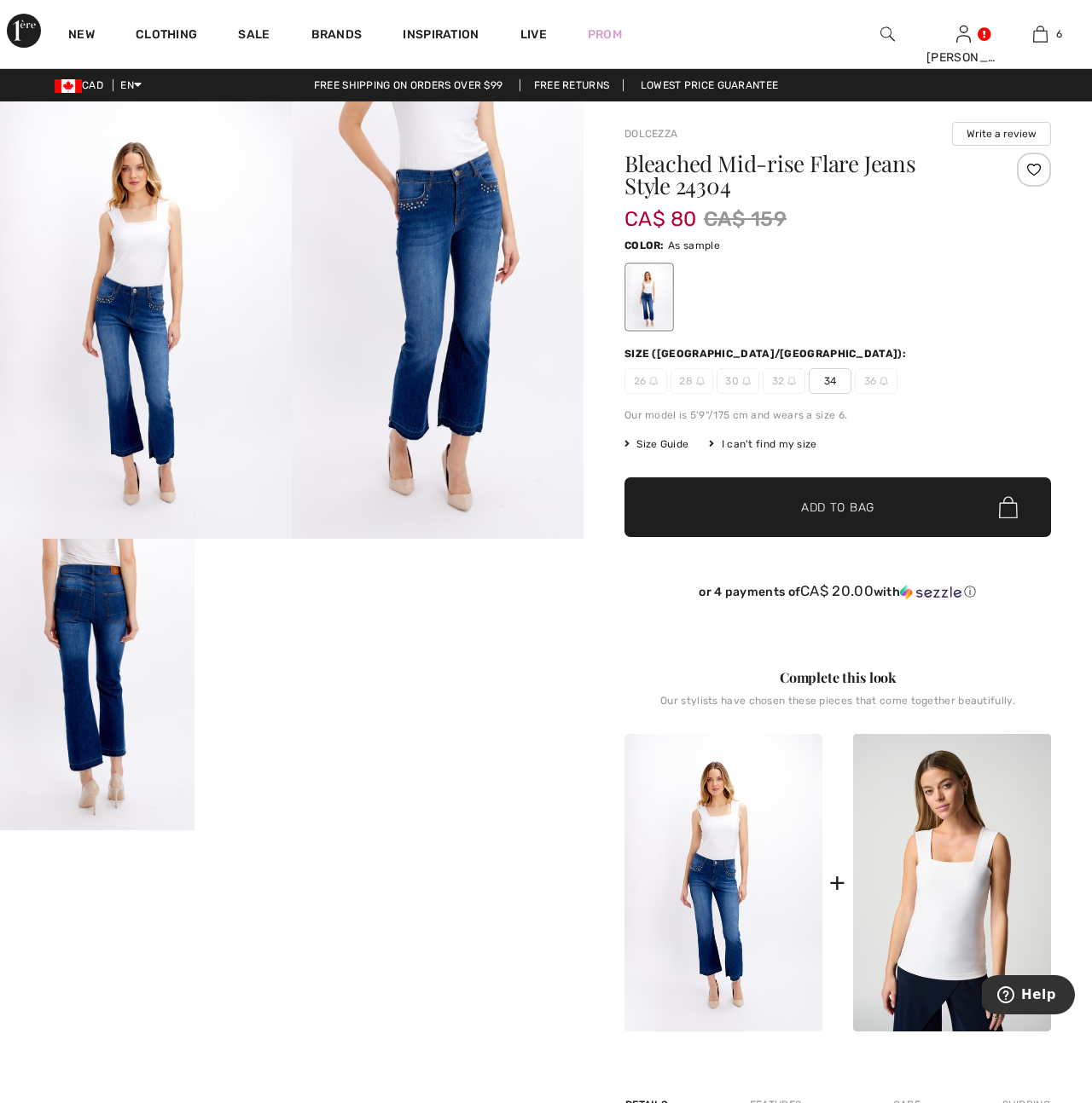
click at [887, 29] on img at bounding box center [887, 34] width 14 height 21
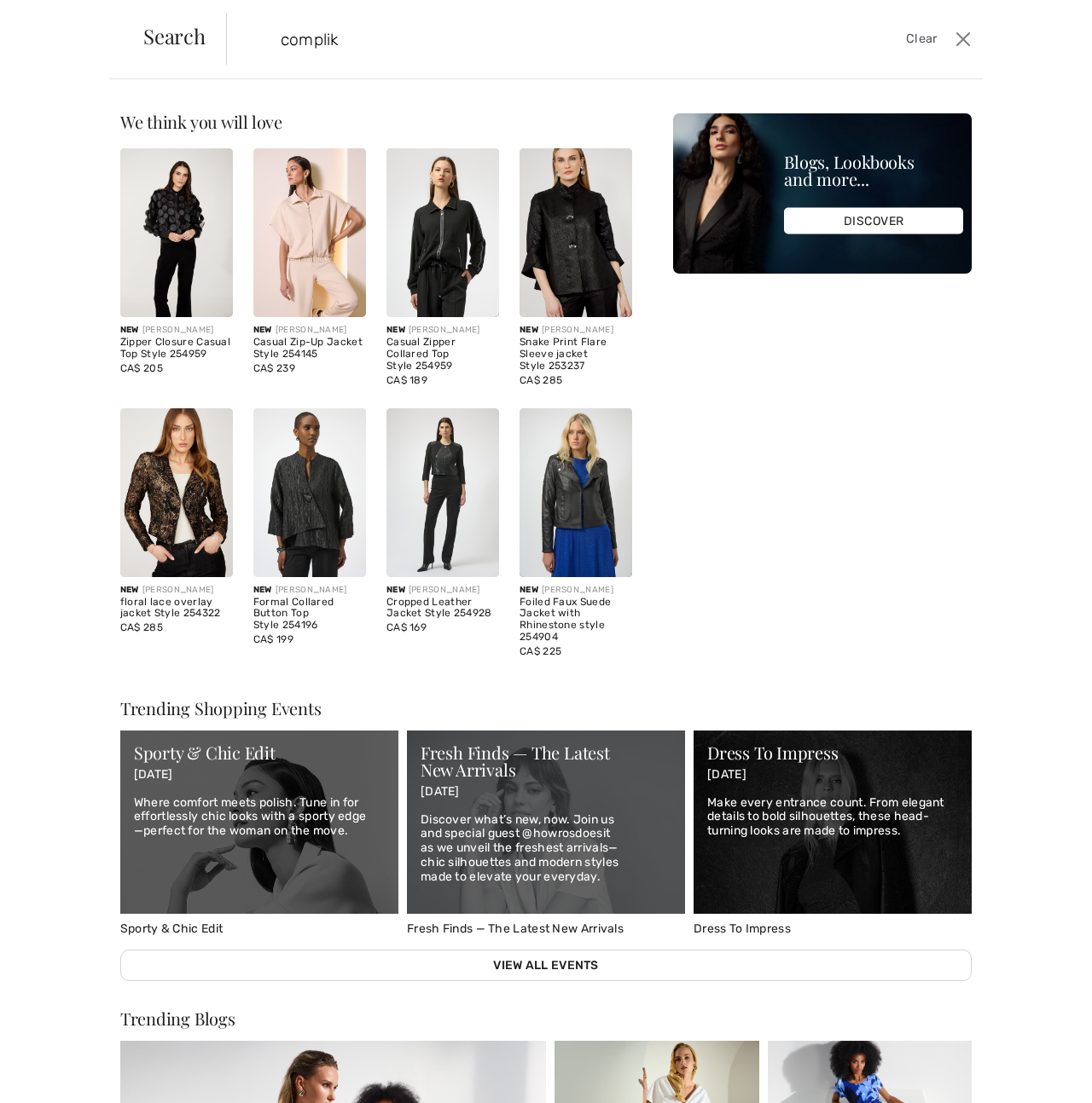
type input "complik"
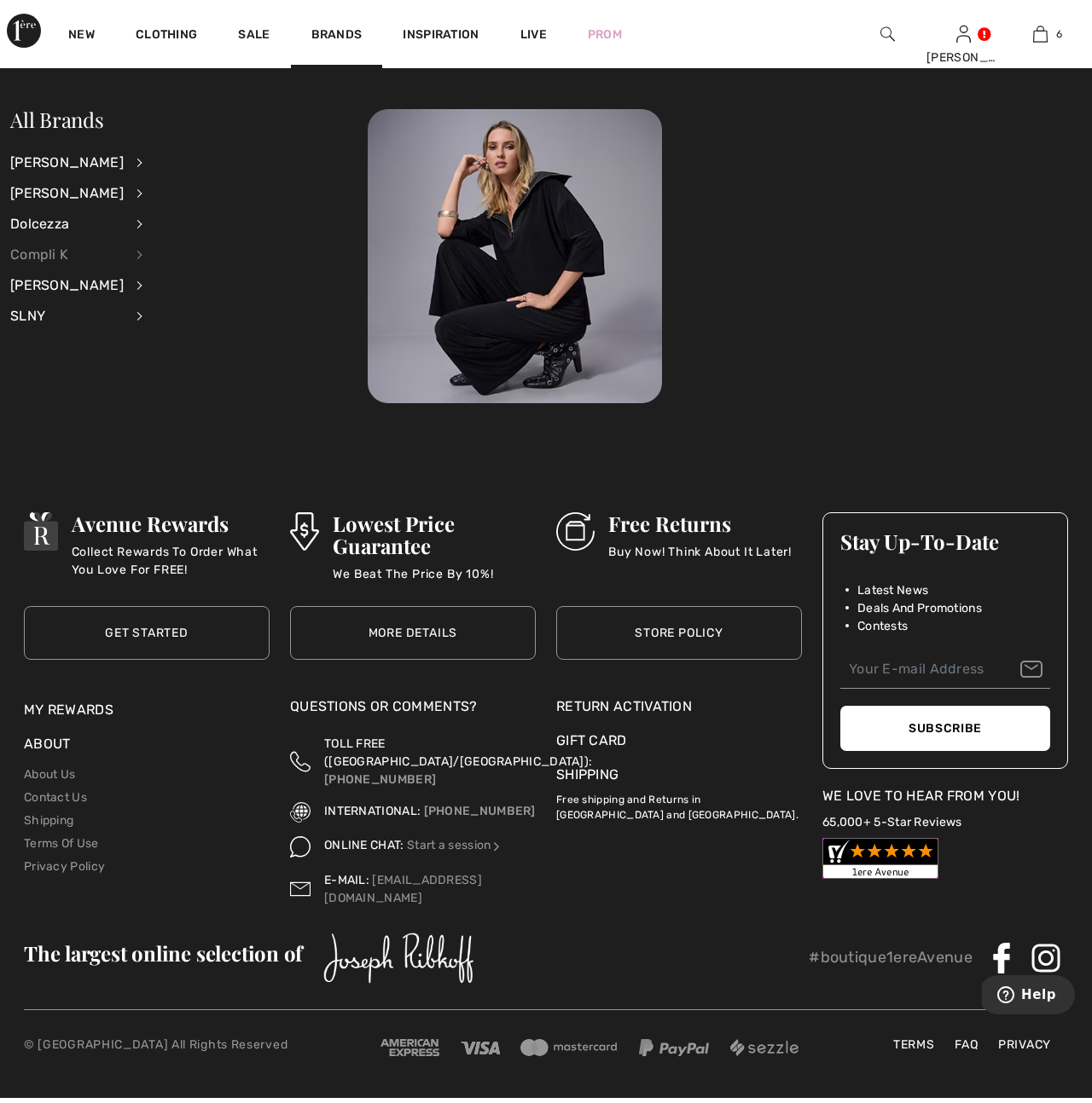
click at [59, 251] on div "Compli K" at bounding box center [67, 254] width 114 height 31
click at [60, 251] on div "Compli K" at bounding box center [67, 254] width 114 height 31
click at [196, 159] on link "View All" at bounding box center [230, 161] width 132 height 28
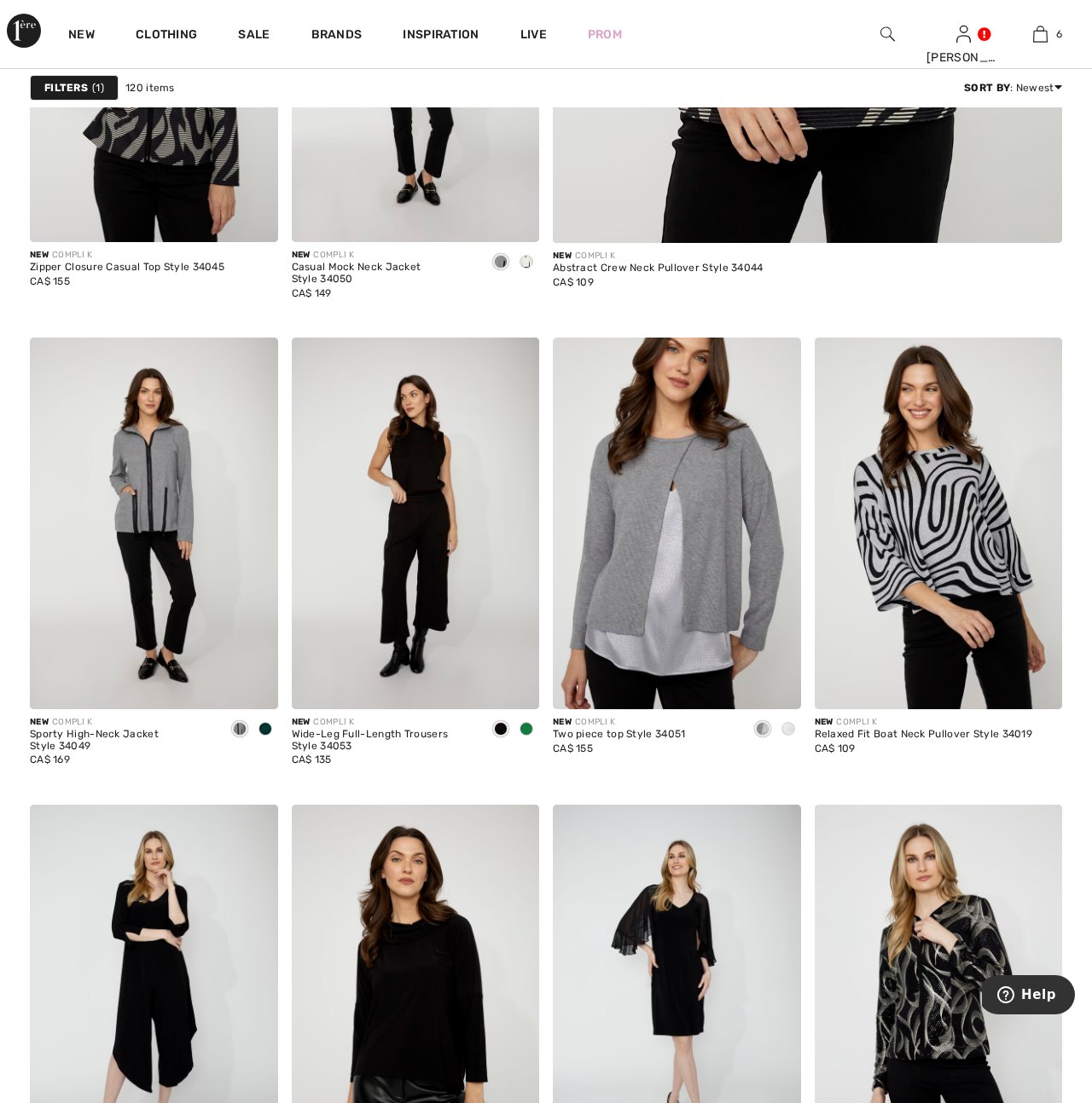
scroll to position [1172, 0]
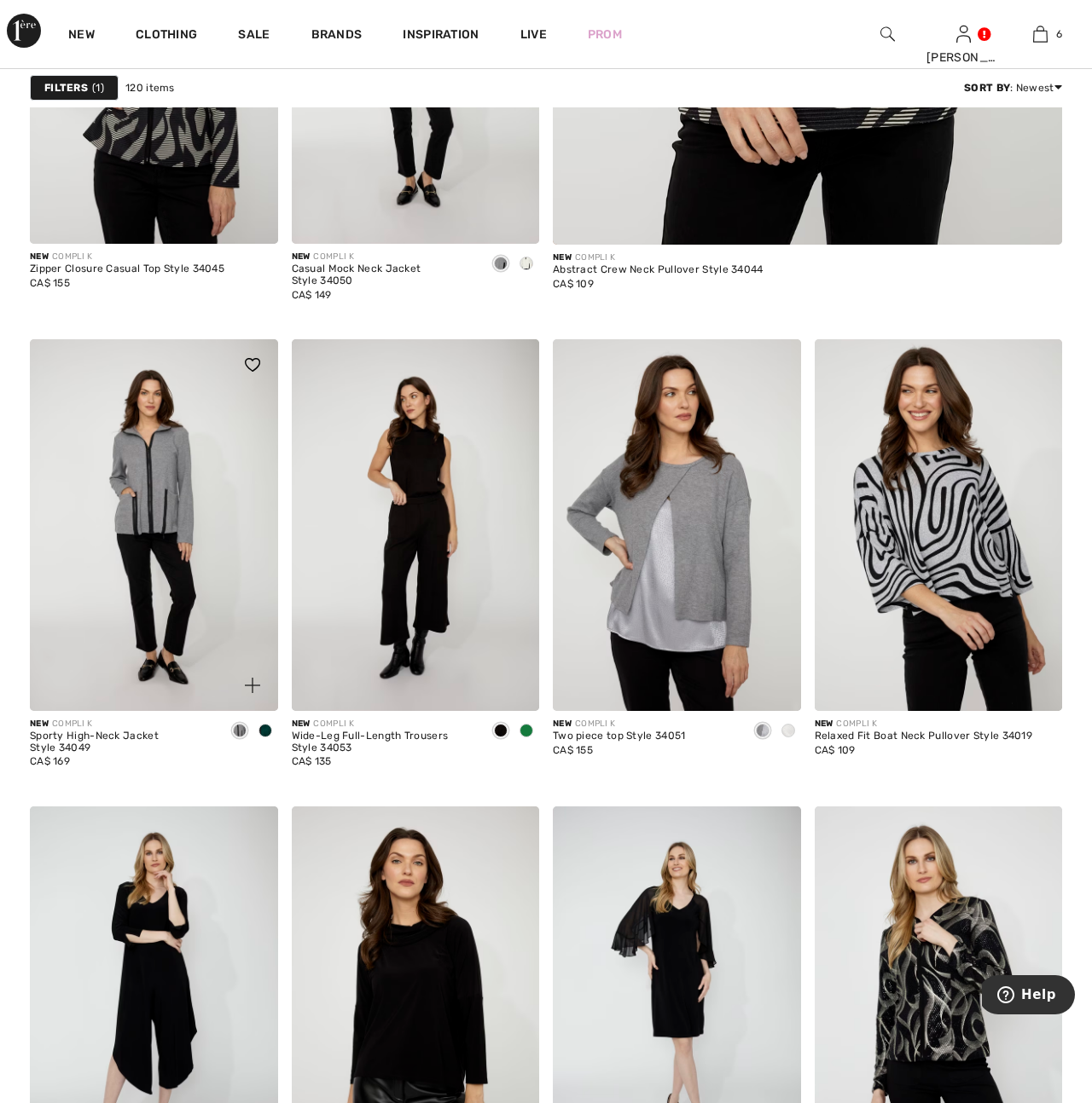
click at [265, 730] on span at bounding box center [265, 731] width 14 height 14
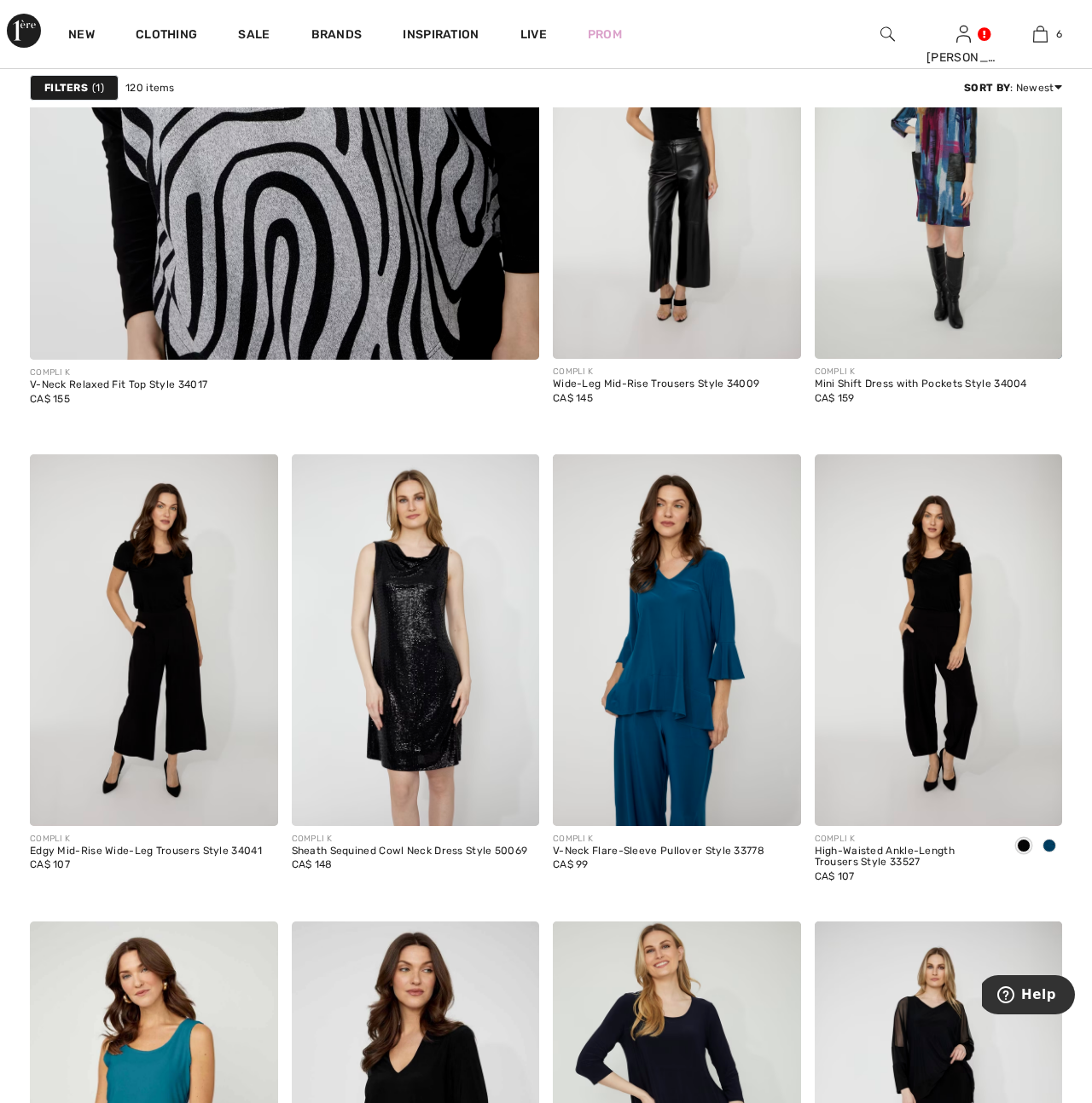
scroll to position [4726, 0]
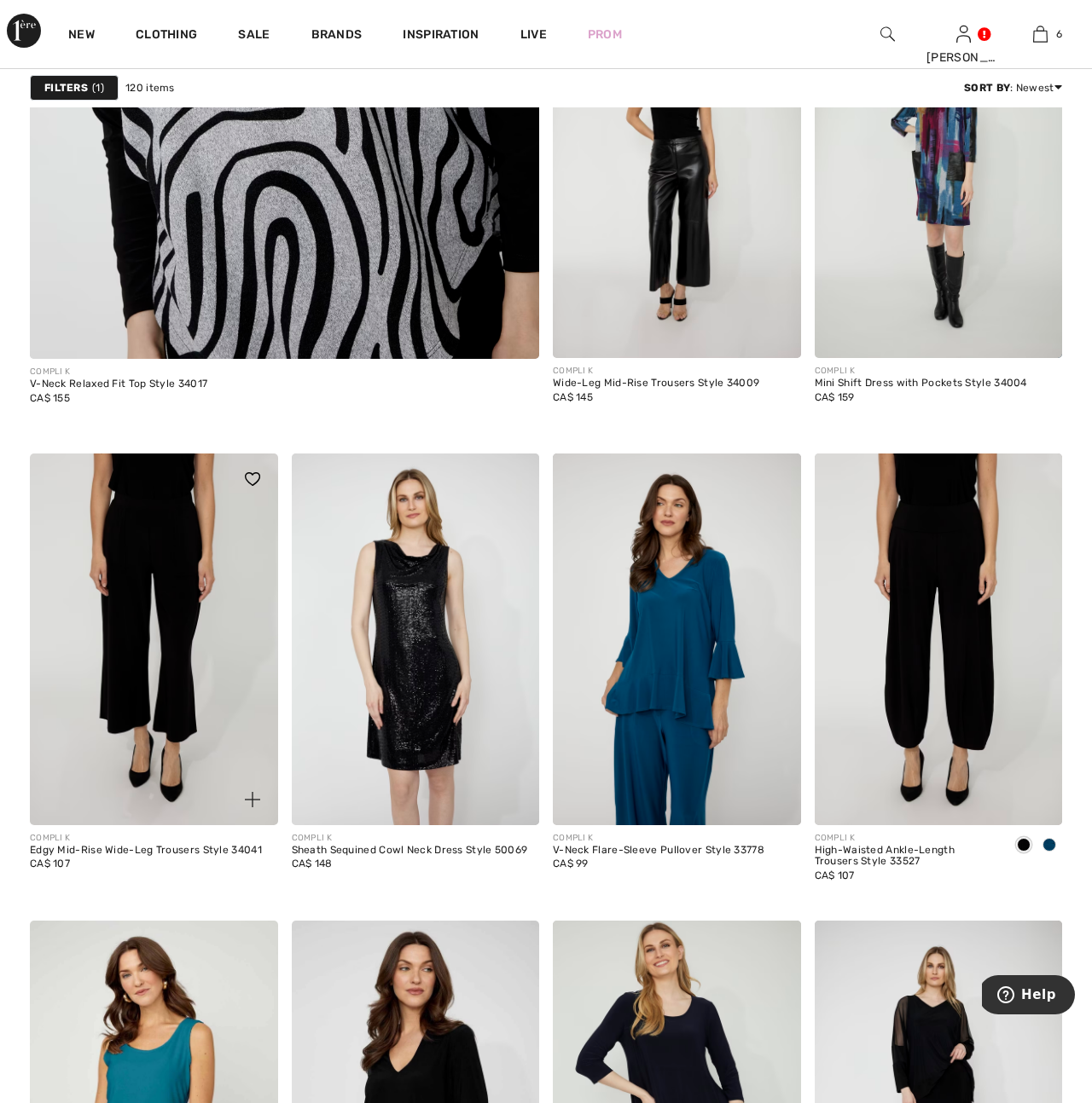
click at [145, 689] on img at bounding box center [154, 640] width 249 height 371
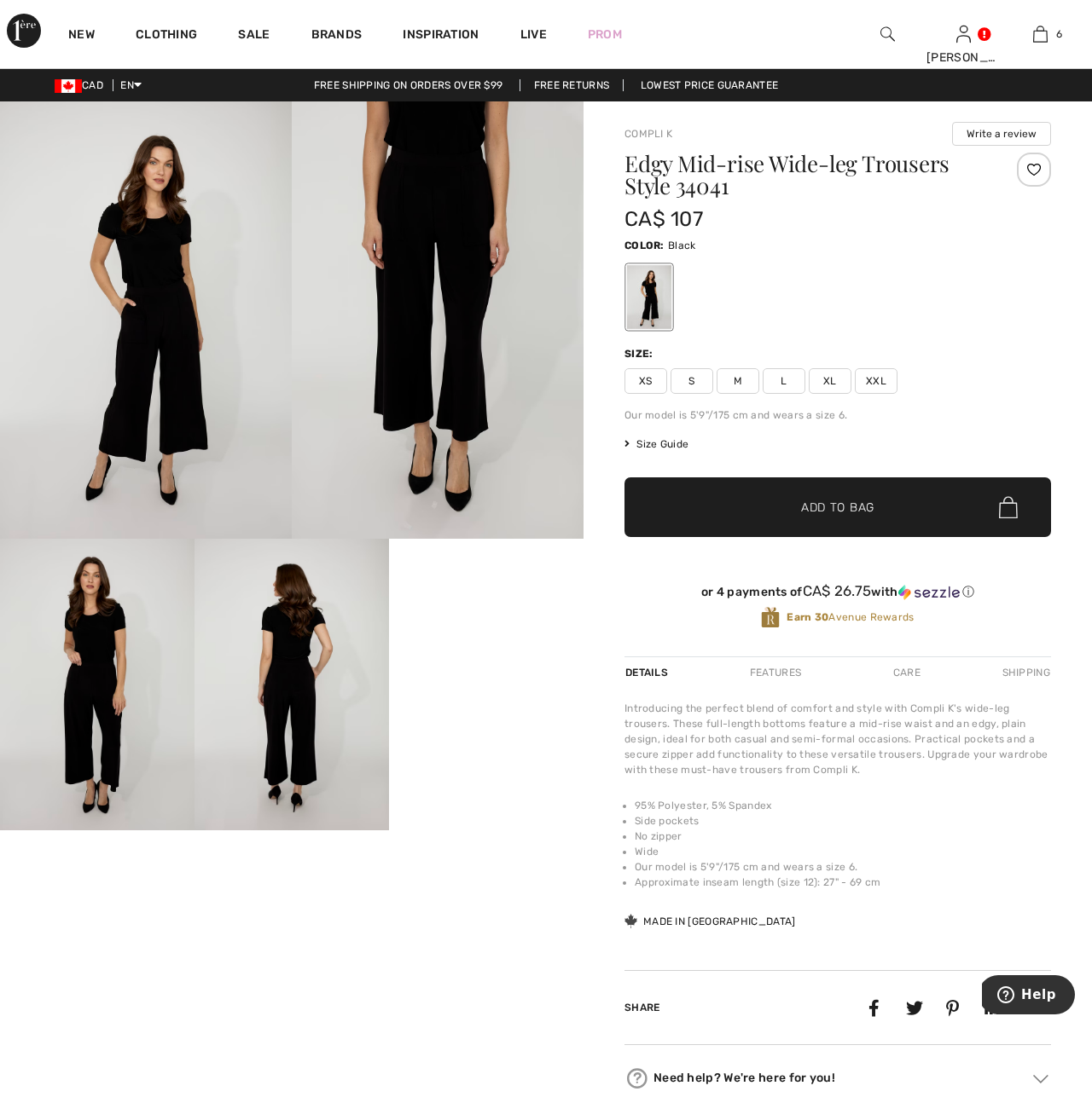
click at [464, 636] on video "Your browser does not support the video tag." at bounding box center [486, 588] width 194 height 98
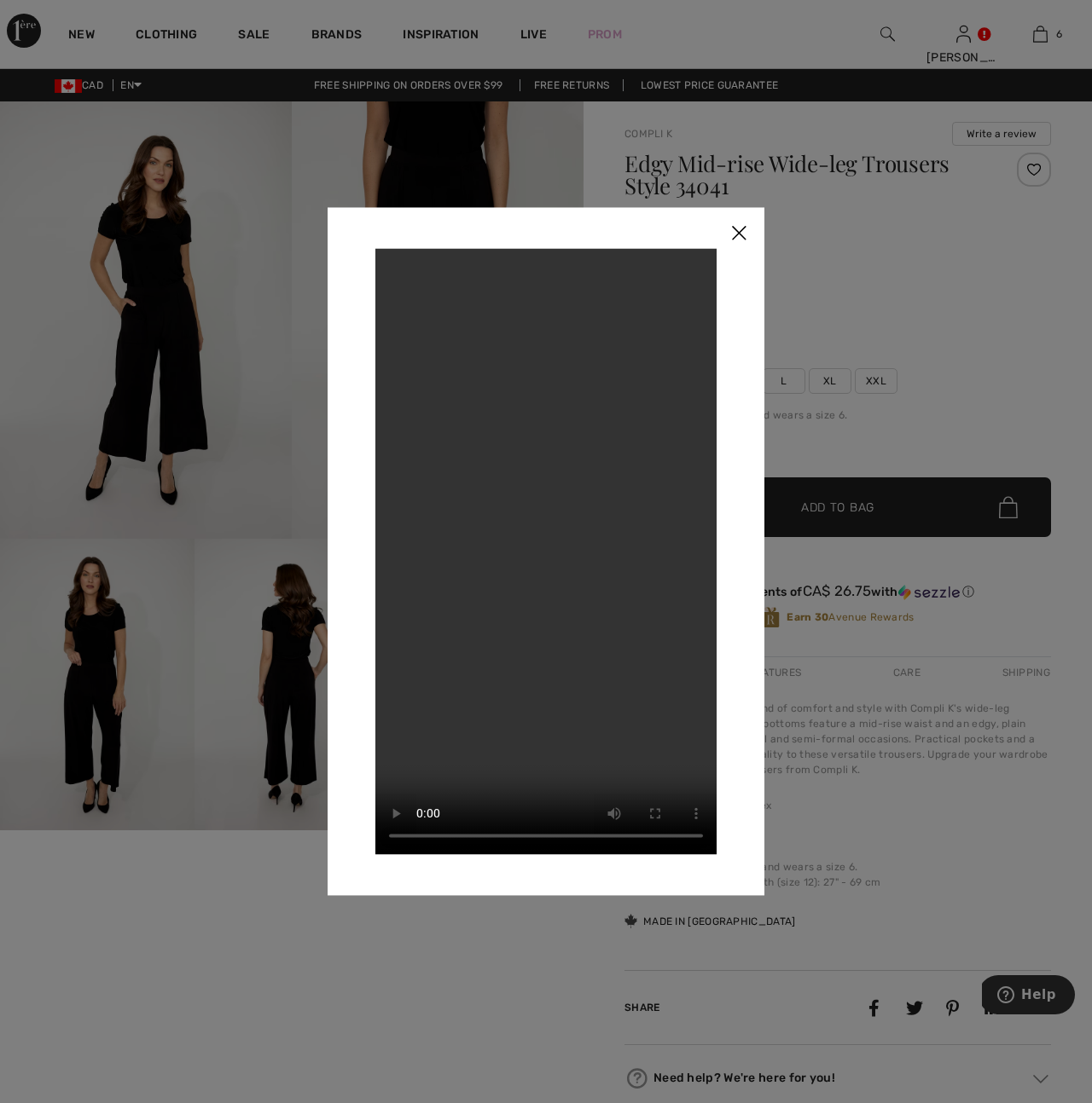
click at [736, 230] on img at bounding box center [738, 234] width 52 height 53
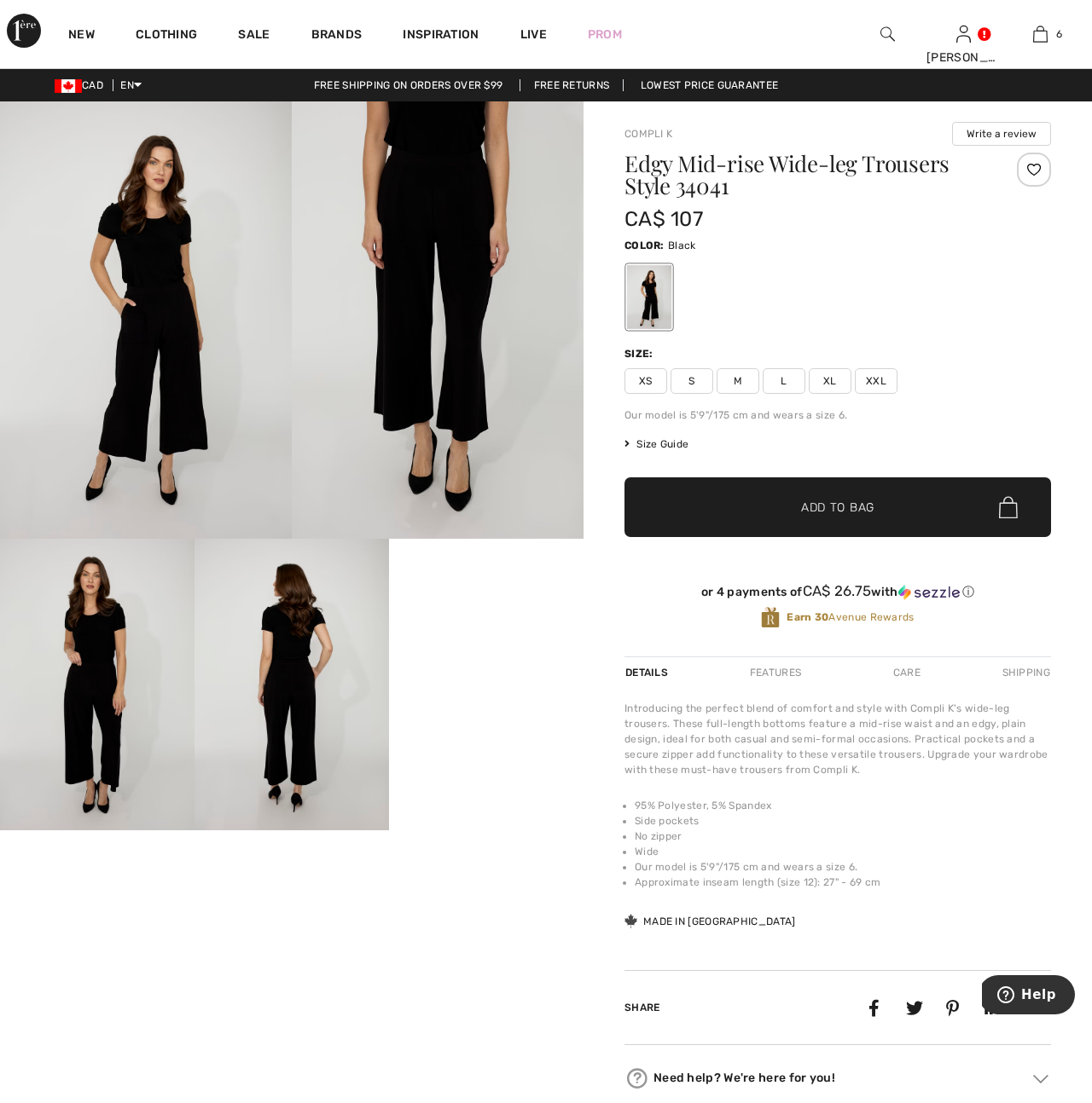
click at [165, 352] on img at bounding box center [145, 320] width 292 height 437
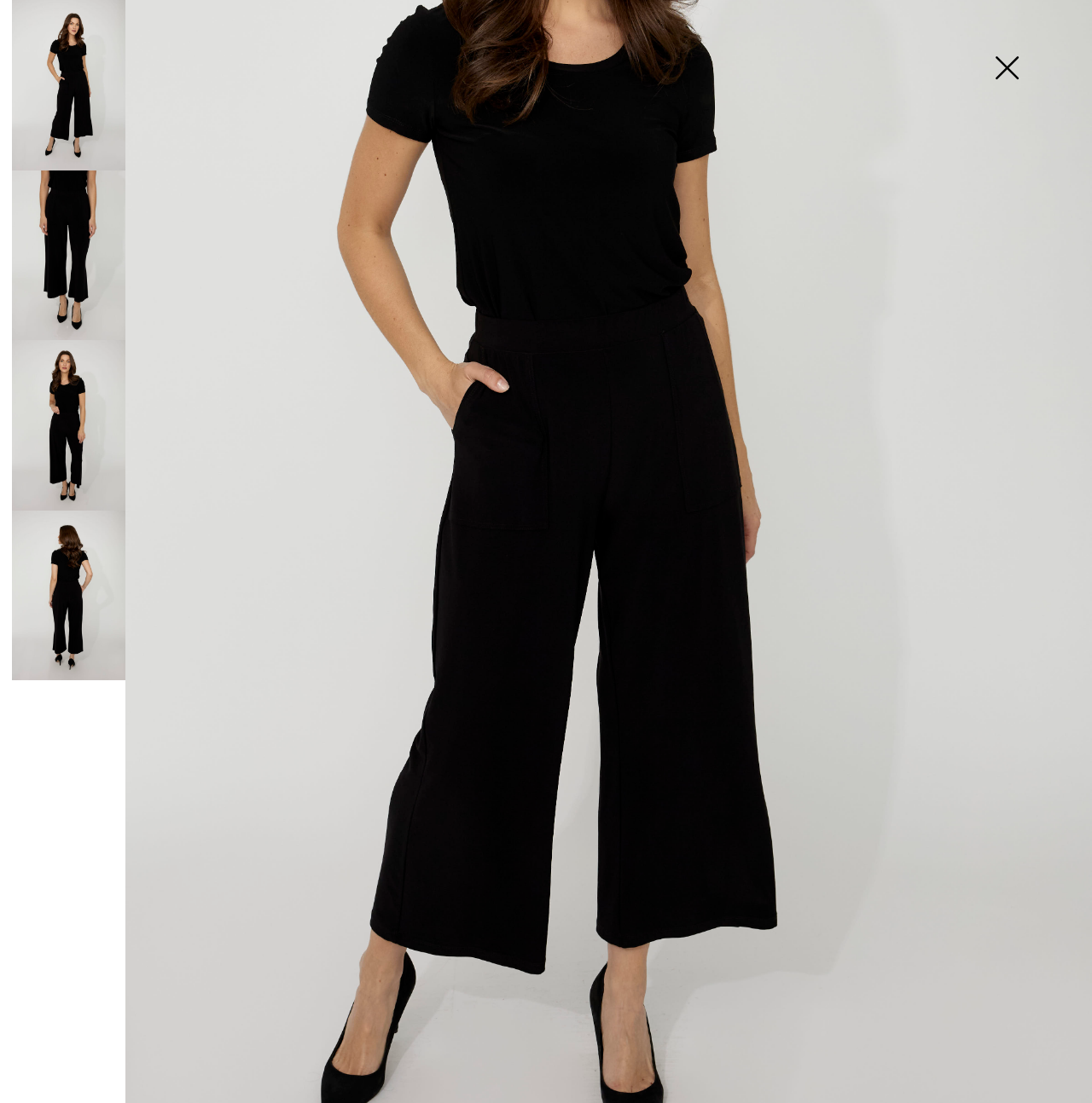
scroll to position [372, 0]
click at [57, 250] on img at bounding box center [68, 256] width 114 height 171
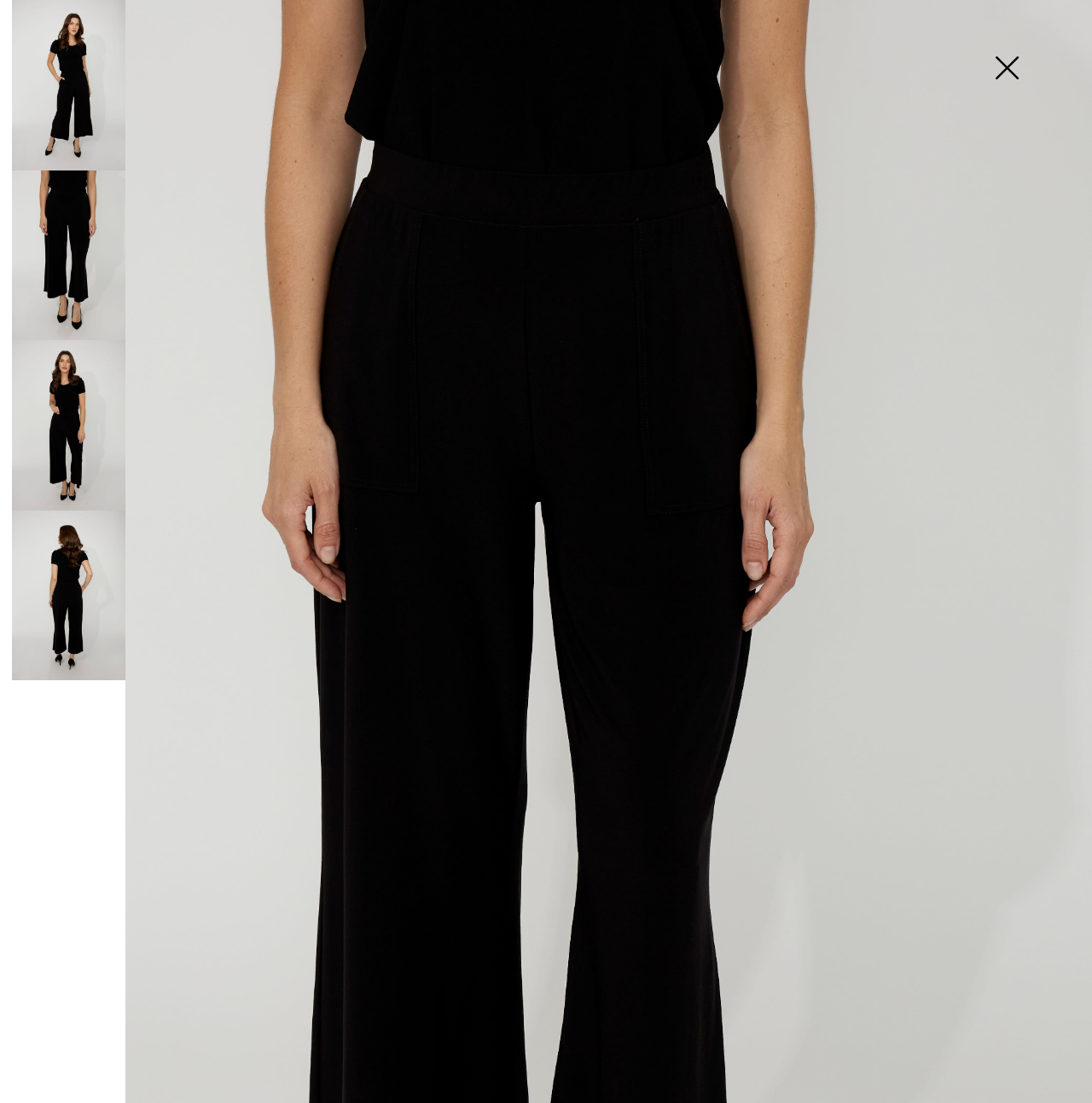
scroll to position [0, 0]
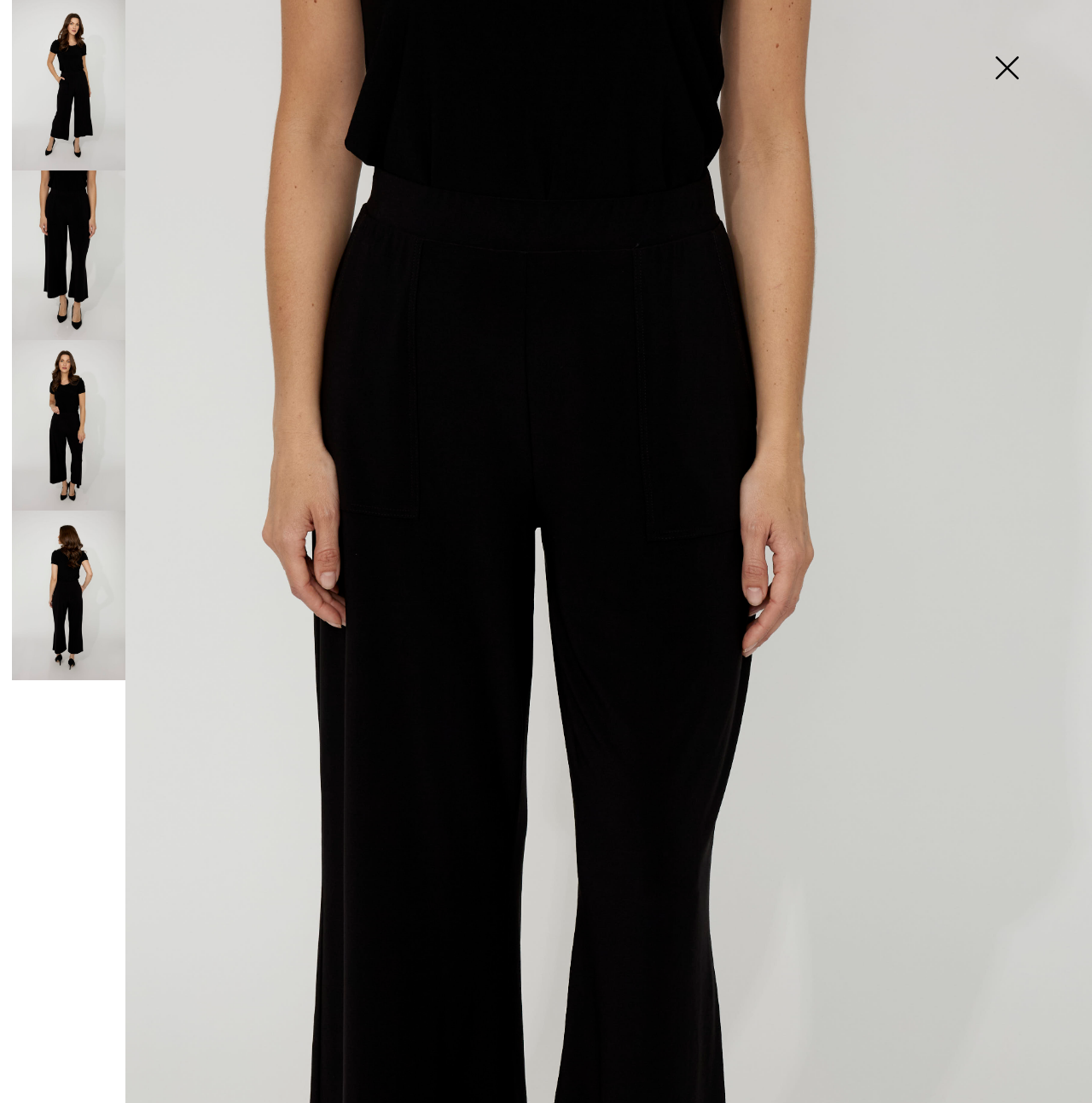
click at [70, 628] on img at bounding box center [68, 597] width 114 height 171
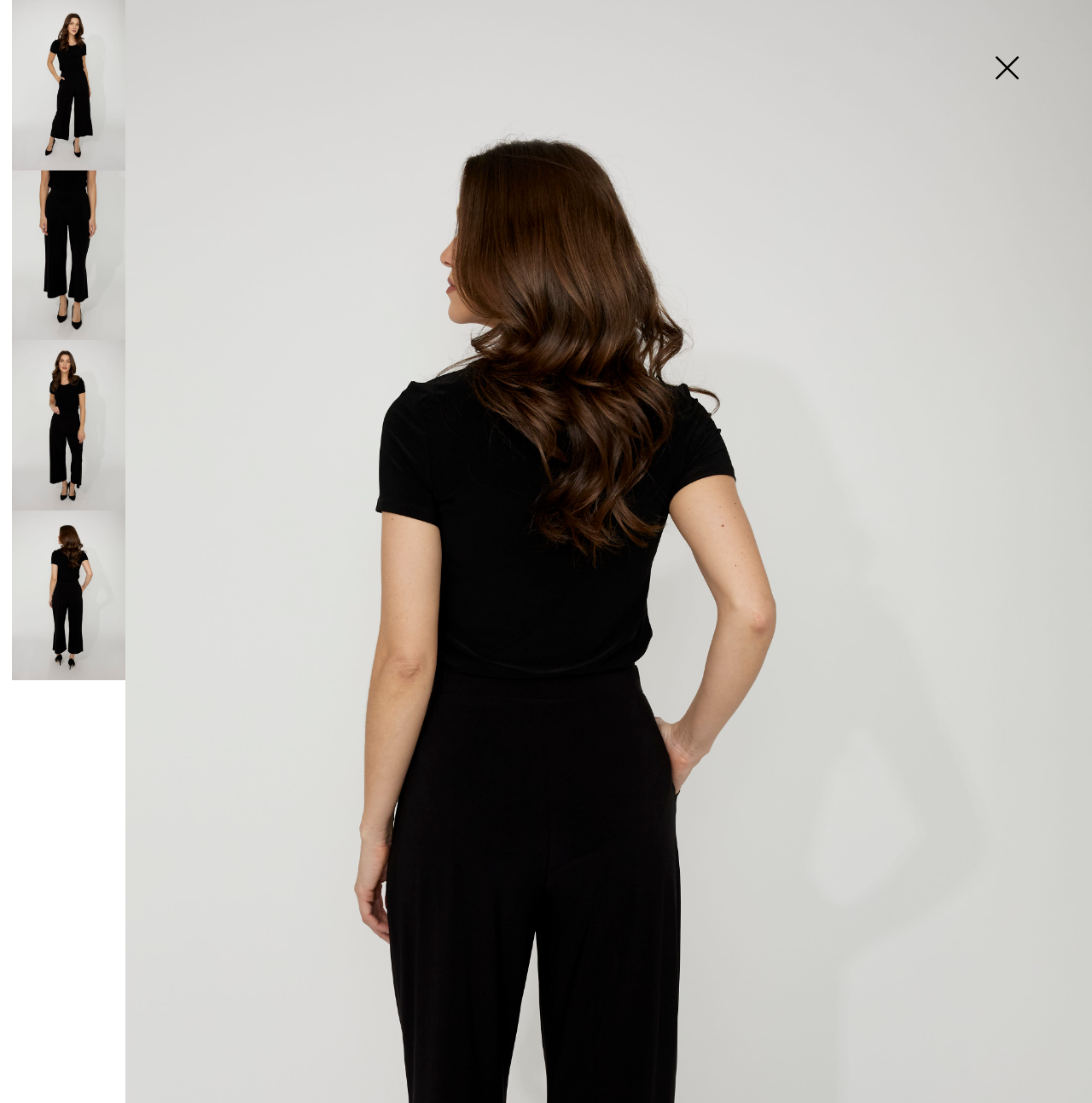
click at [1003, 70] on img at bounding box center [1006, 69] width 85 height 88
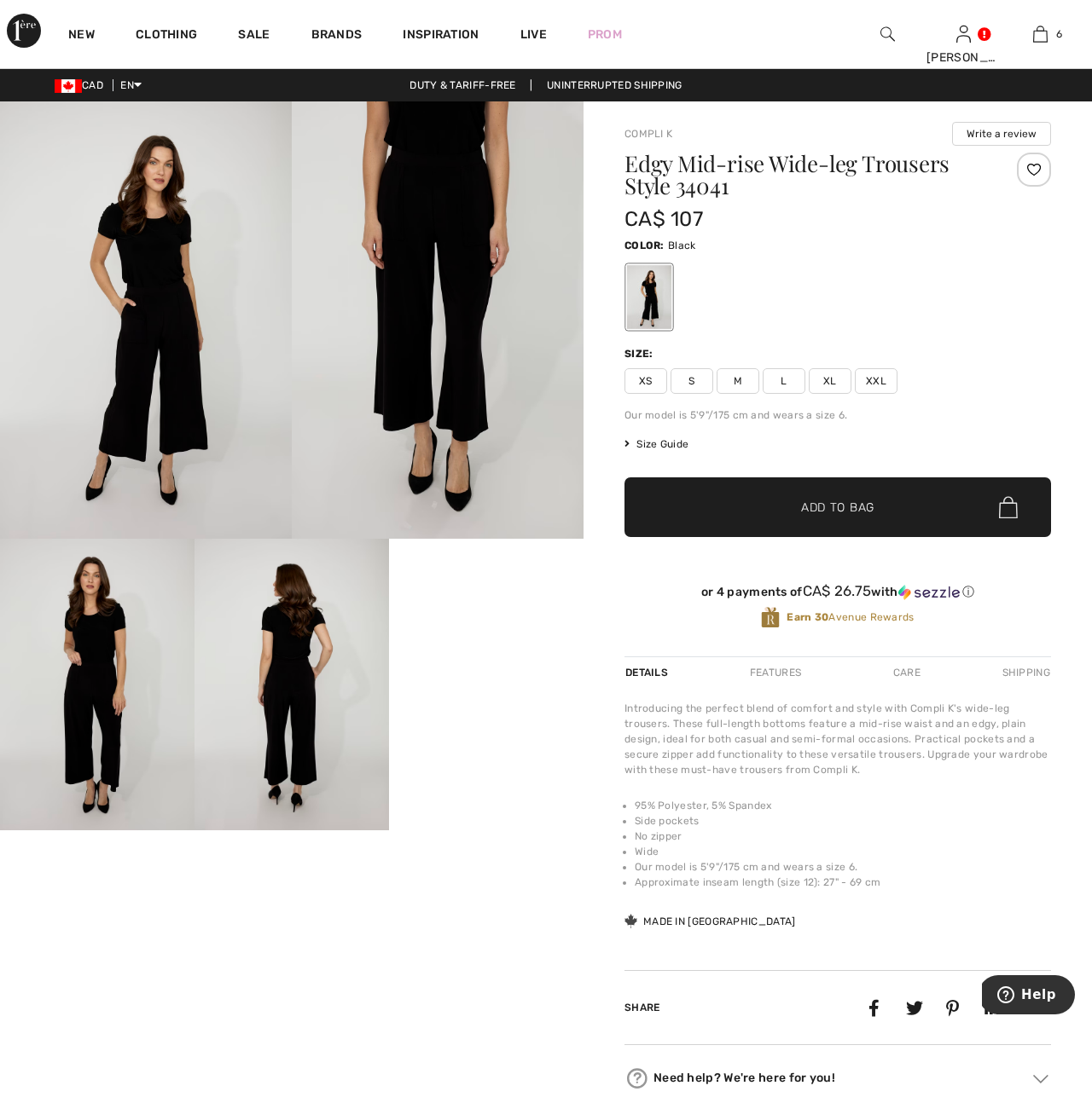
click at [446, 330] on img at bounding box center [437, 320] width 292 height 437
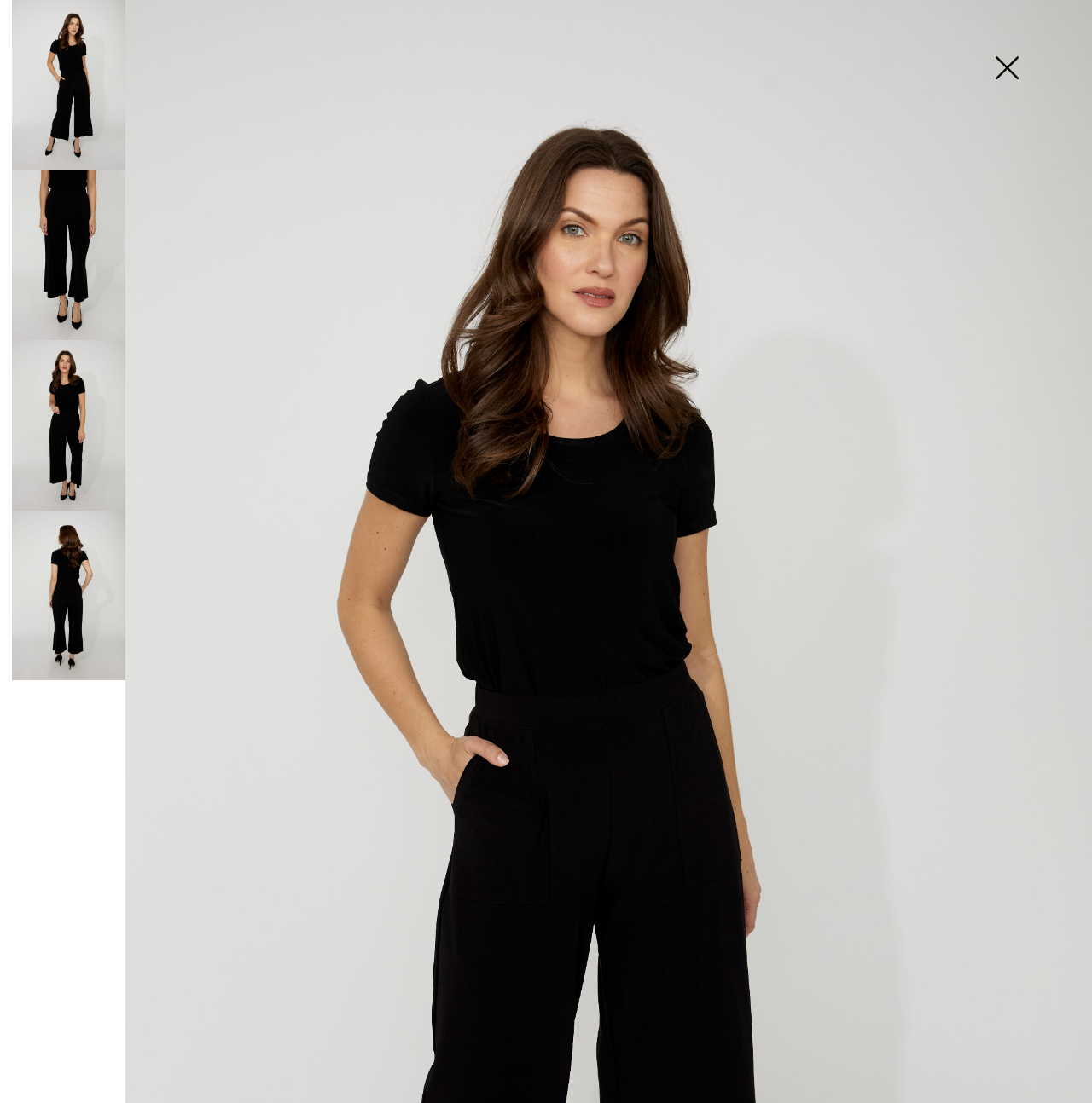
click at [1013, 69] on img at bounding box center [1006, 69] width 85 height 88
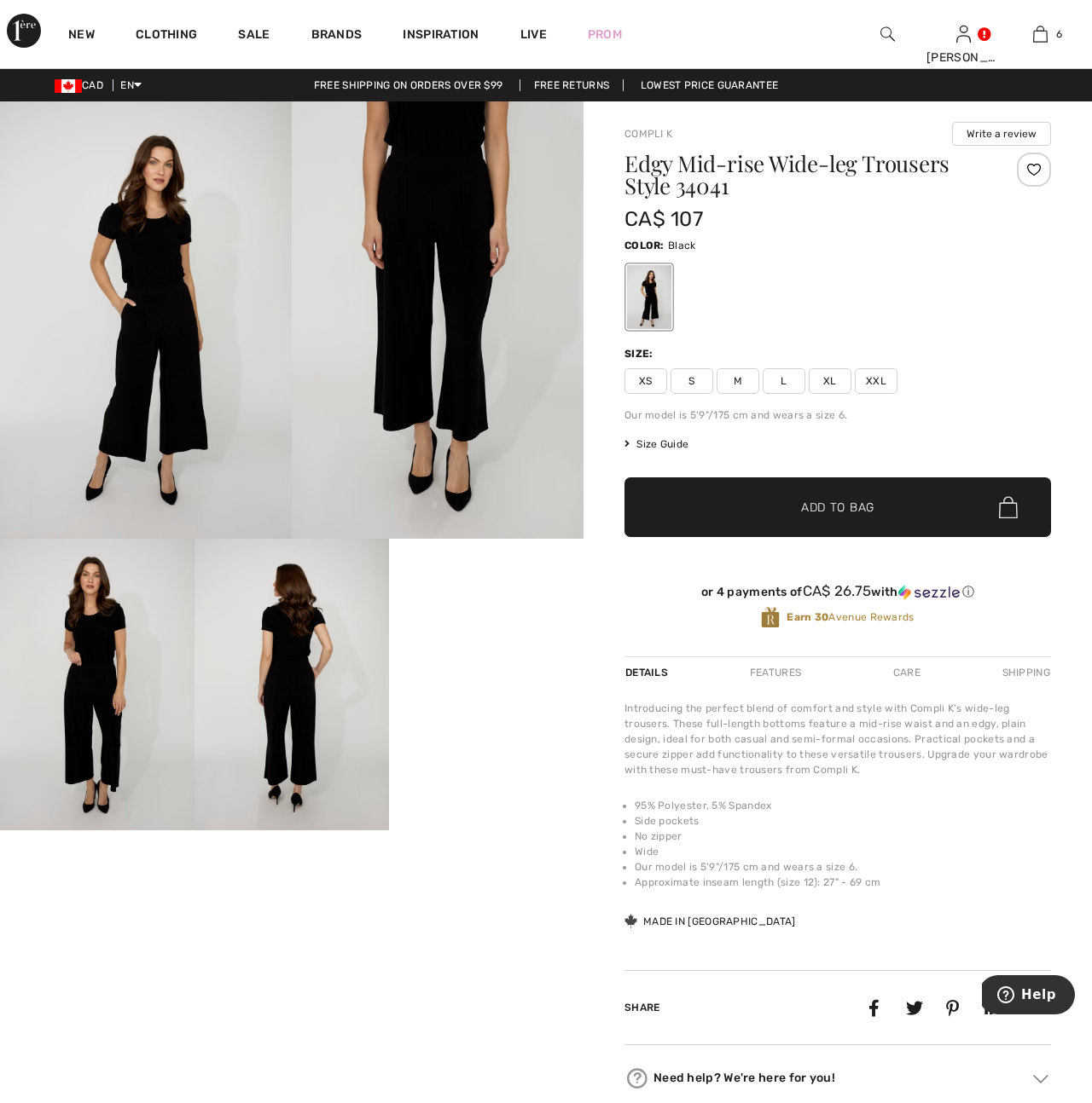
click at [787, 387] on span "L" at bounding box center [783, 381] width 42 height 25
click at [829, 510] on span "Add to Bag" at bounding box center [838, 507] width 73 height 18
click at [556, 210] on img at bounding box center [437, 320] width 292 height 437
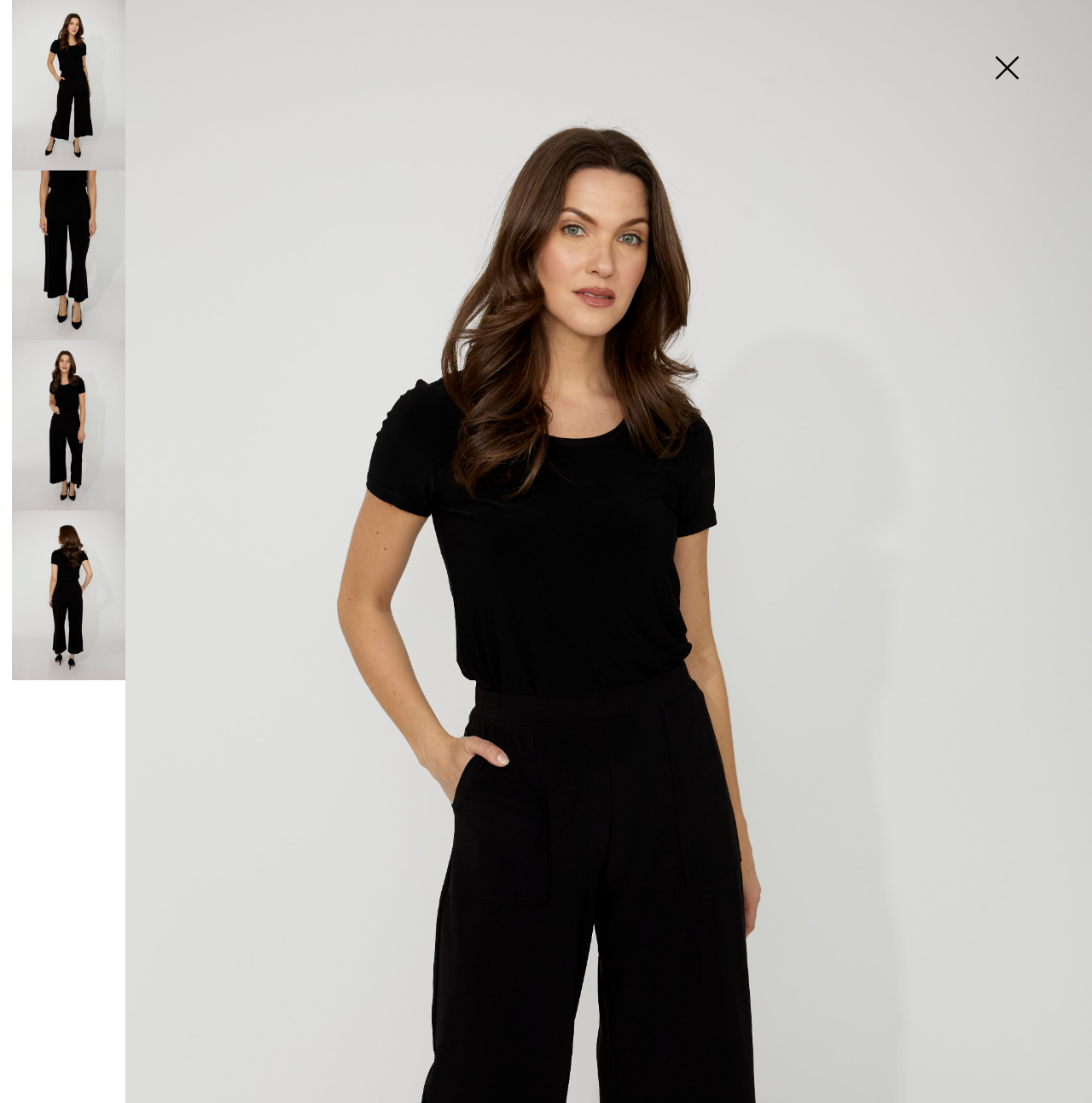
click at [1010, 68] on img at bounding box center [1006, 69] width 85 height 88
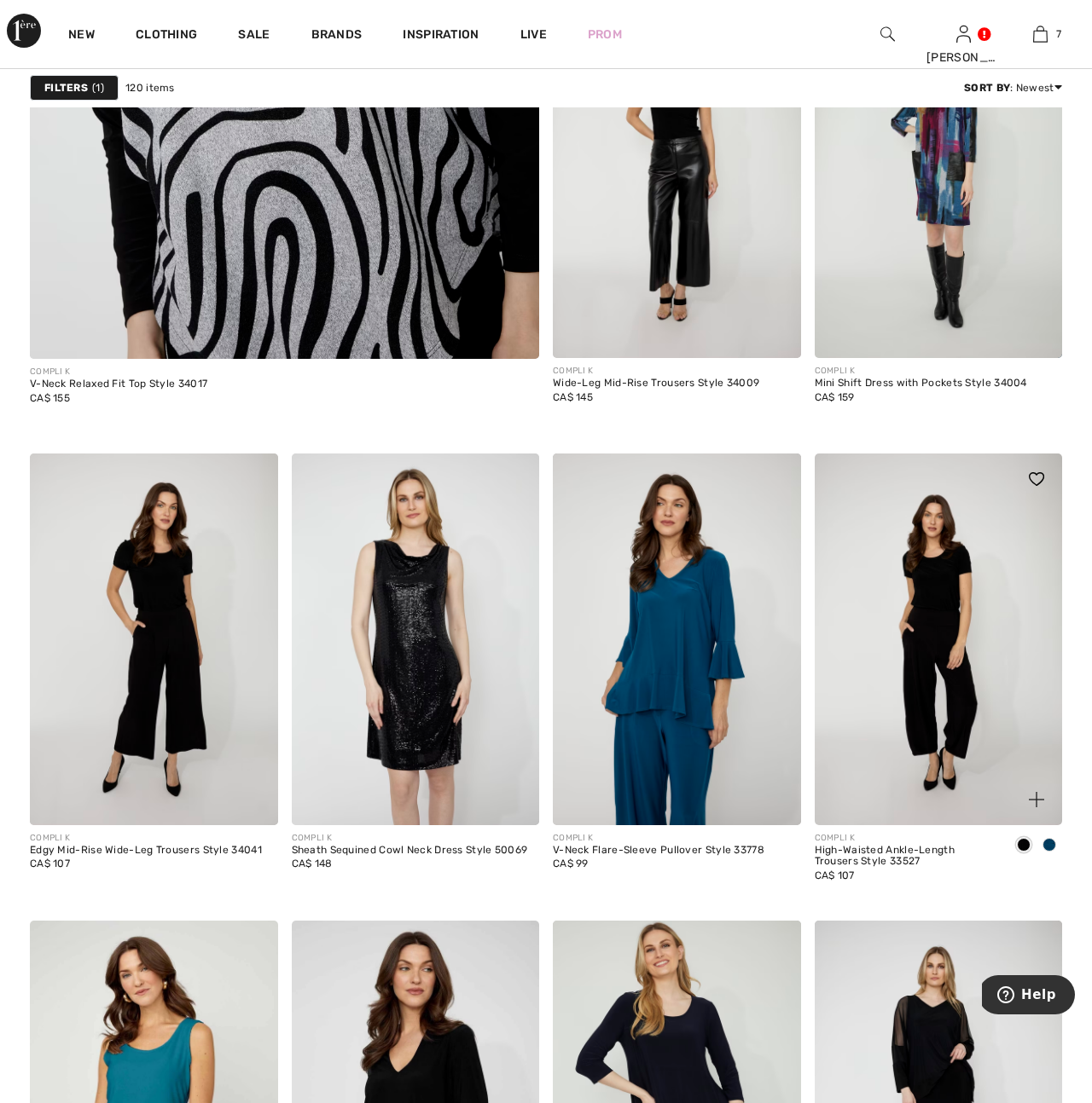
click at [966, 697] on img at bounding box center [938, 640] width 249 height 371
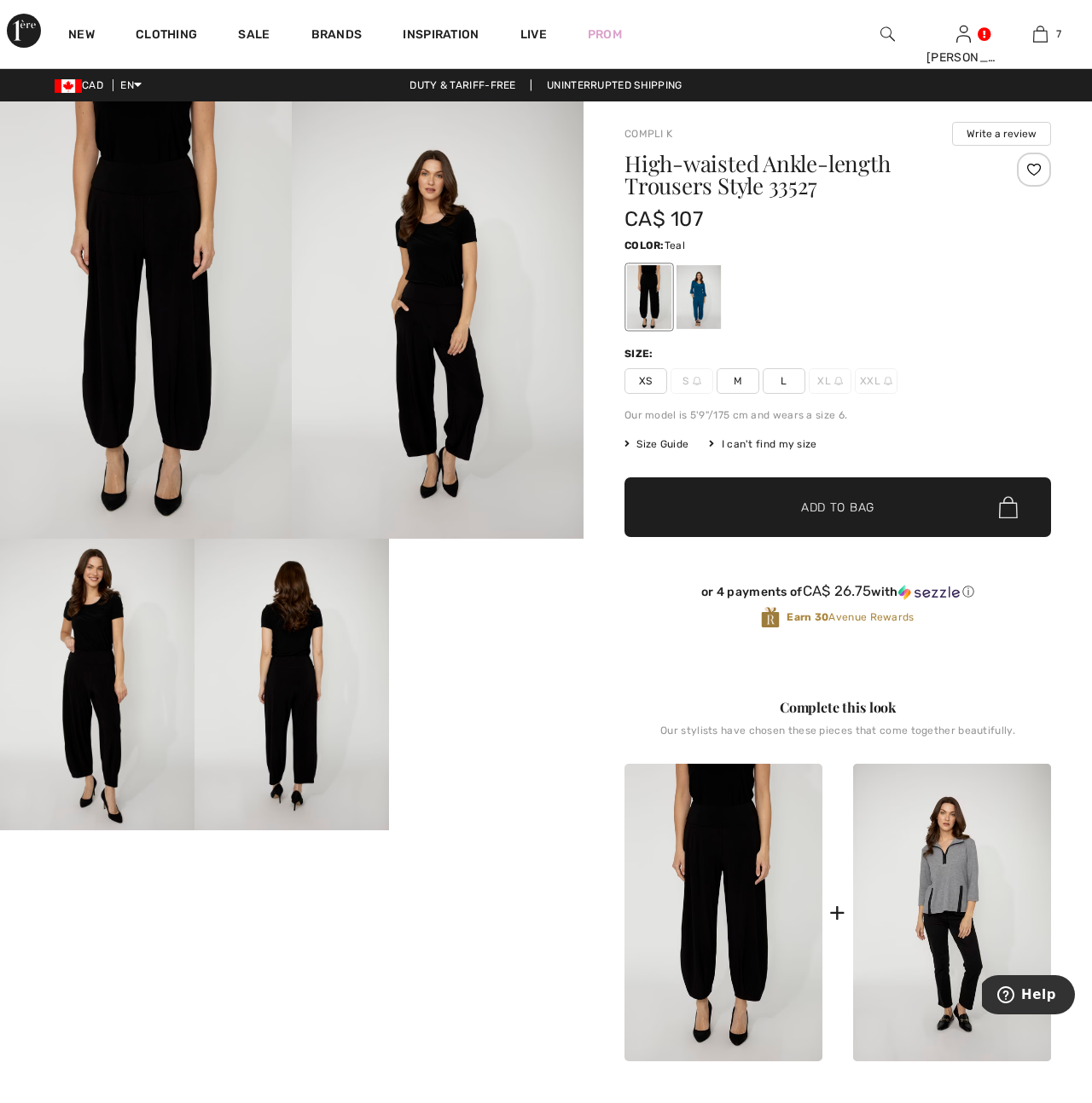
click at [690, 309] on div at bounding box center [698, 297] width 44 height 64
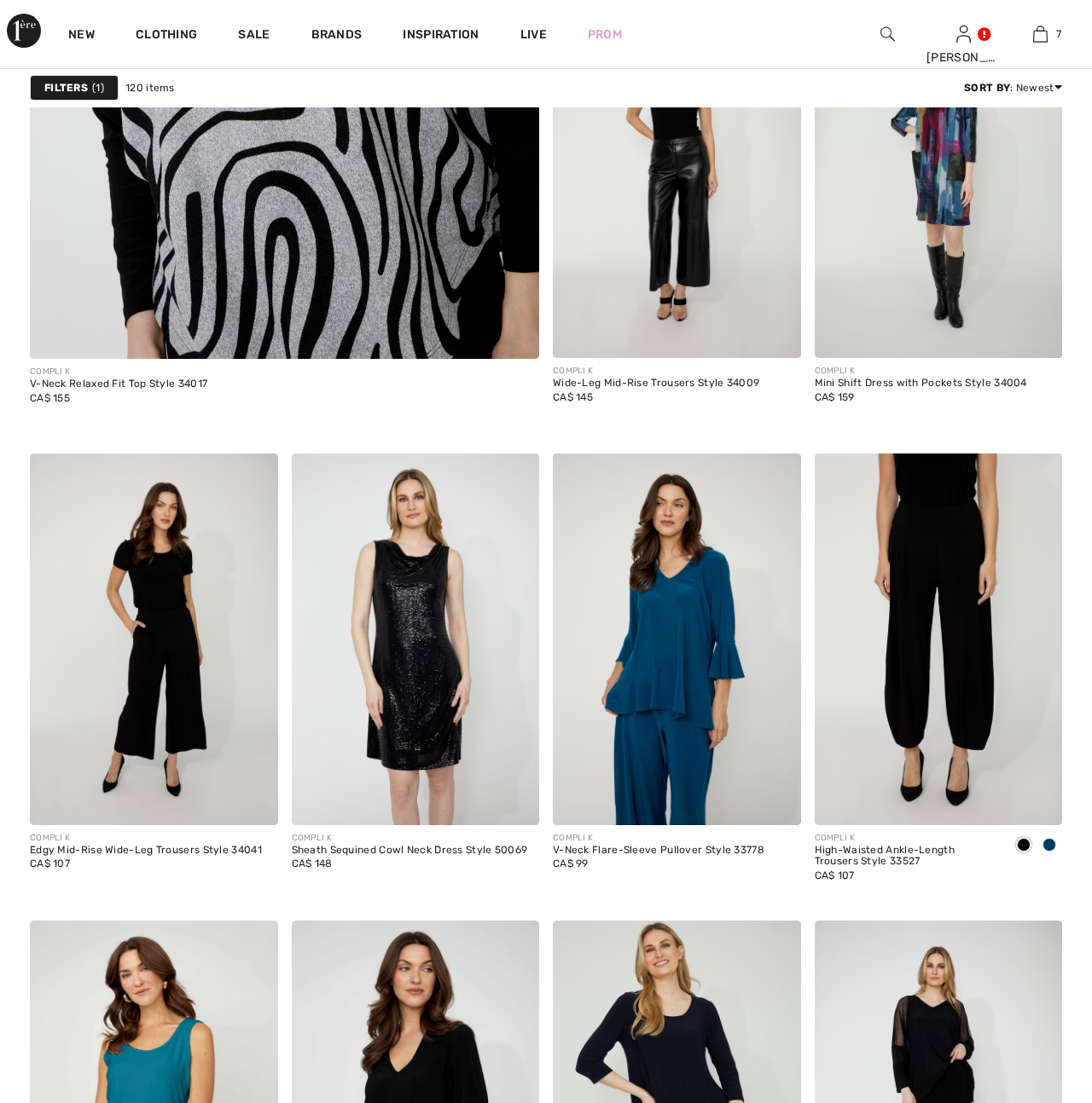
scroll to position [4726, 0]
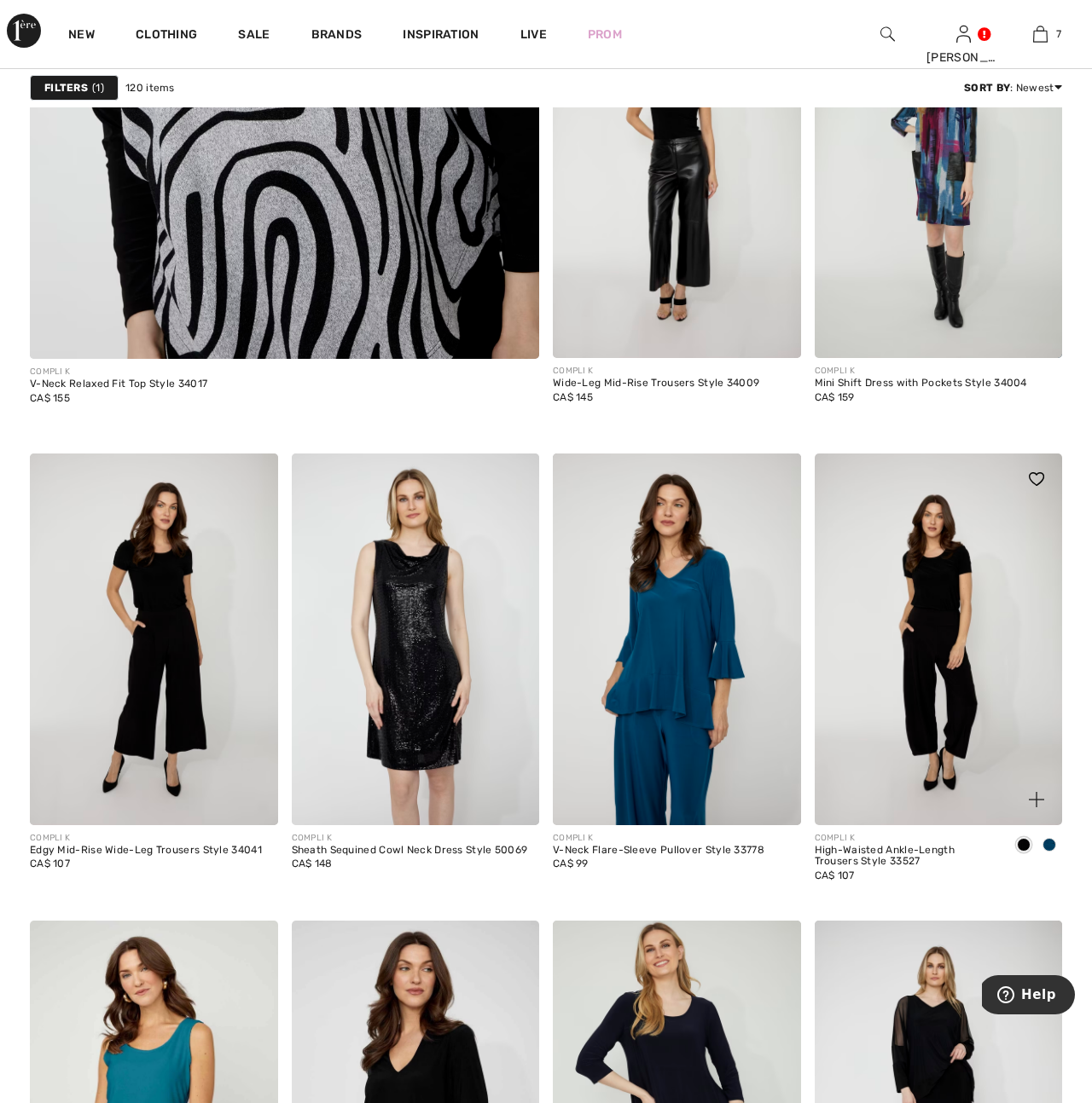
click at [963, 752] on img at bounding box center [938, 640] width 249 height 371
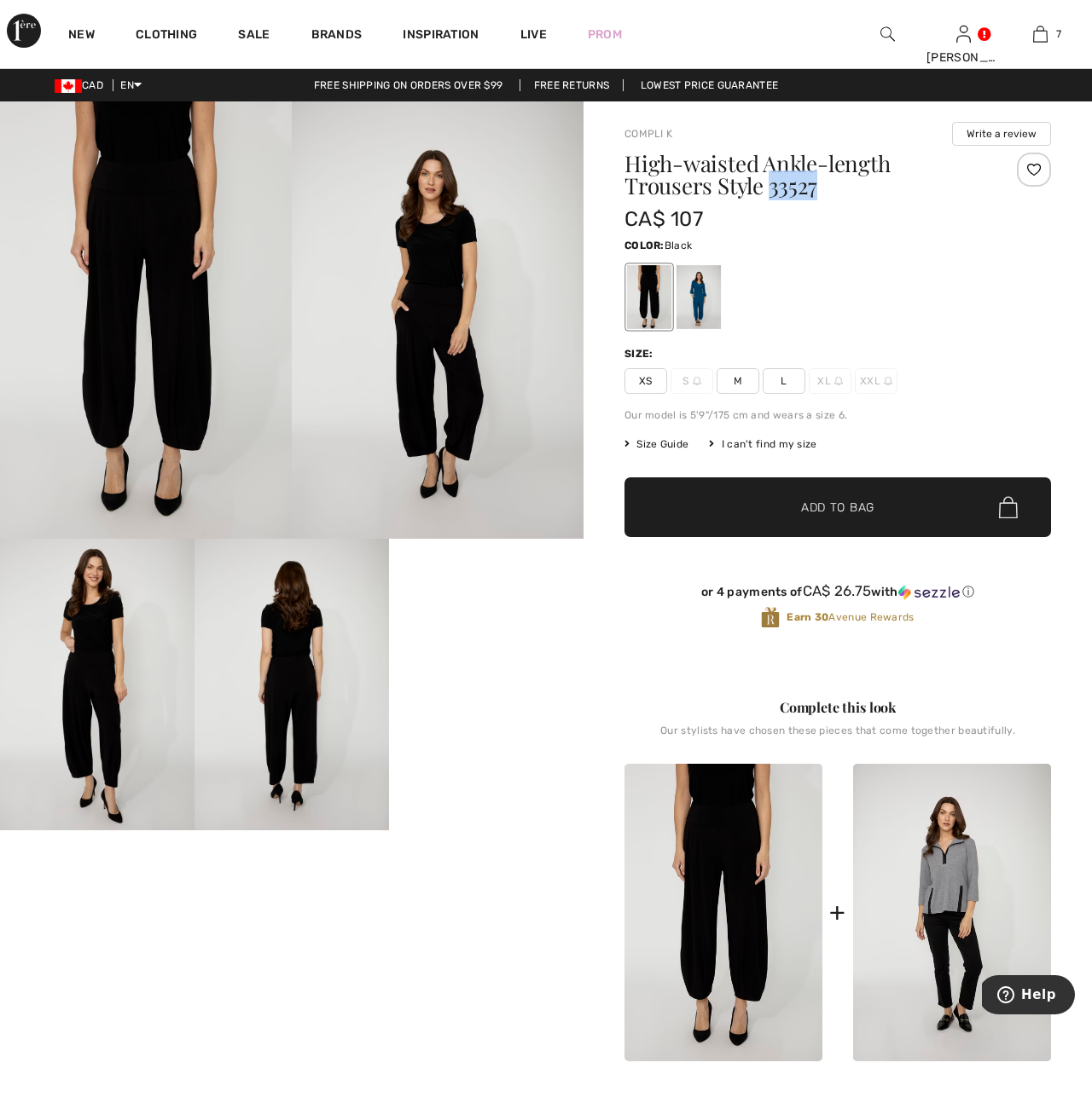
drag, startPoint x: 770, startPoint y: 186, endPoint x: 827, endPoint y: 191, distance: 57.2
click at [827, 191] on h1 "High-waisted Ankle-length Trousers Style 33527" at bounding box center [801, 174] width 356 height 44
copy h1 "33527"
click at [925, 313] on div at bounding box center [837, 296] width 427 height 70
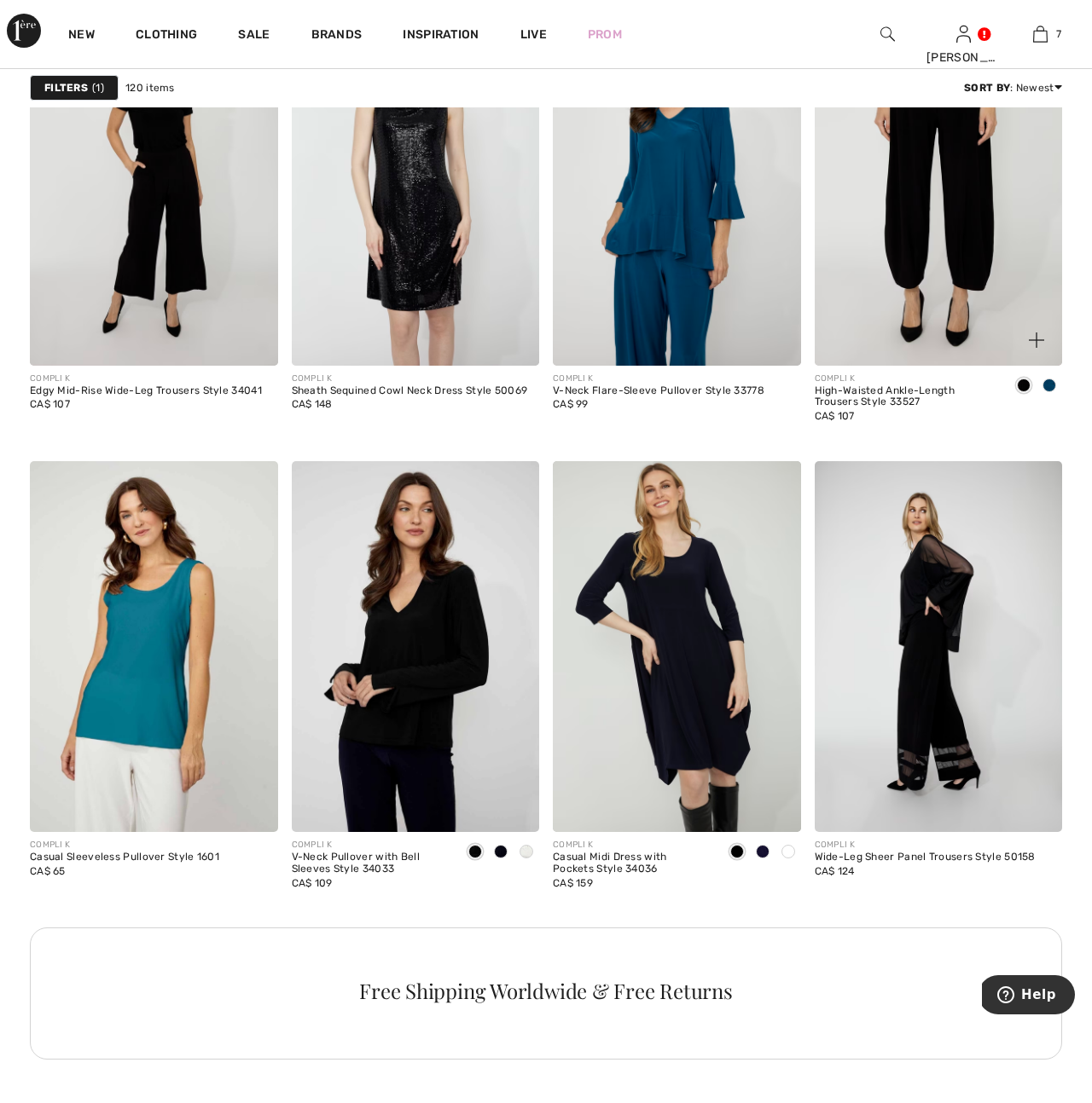
scroll to position [5187, 0]
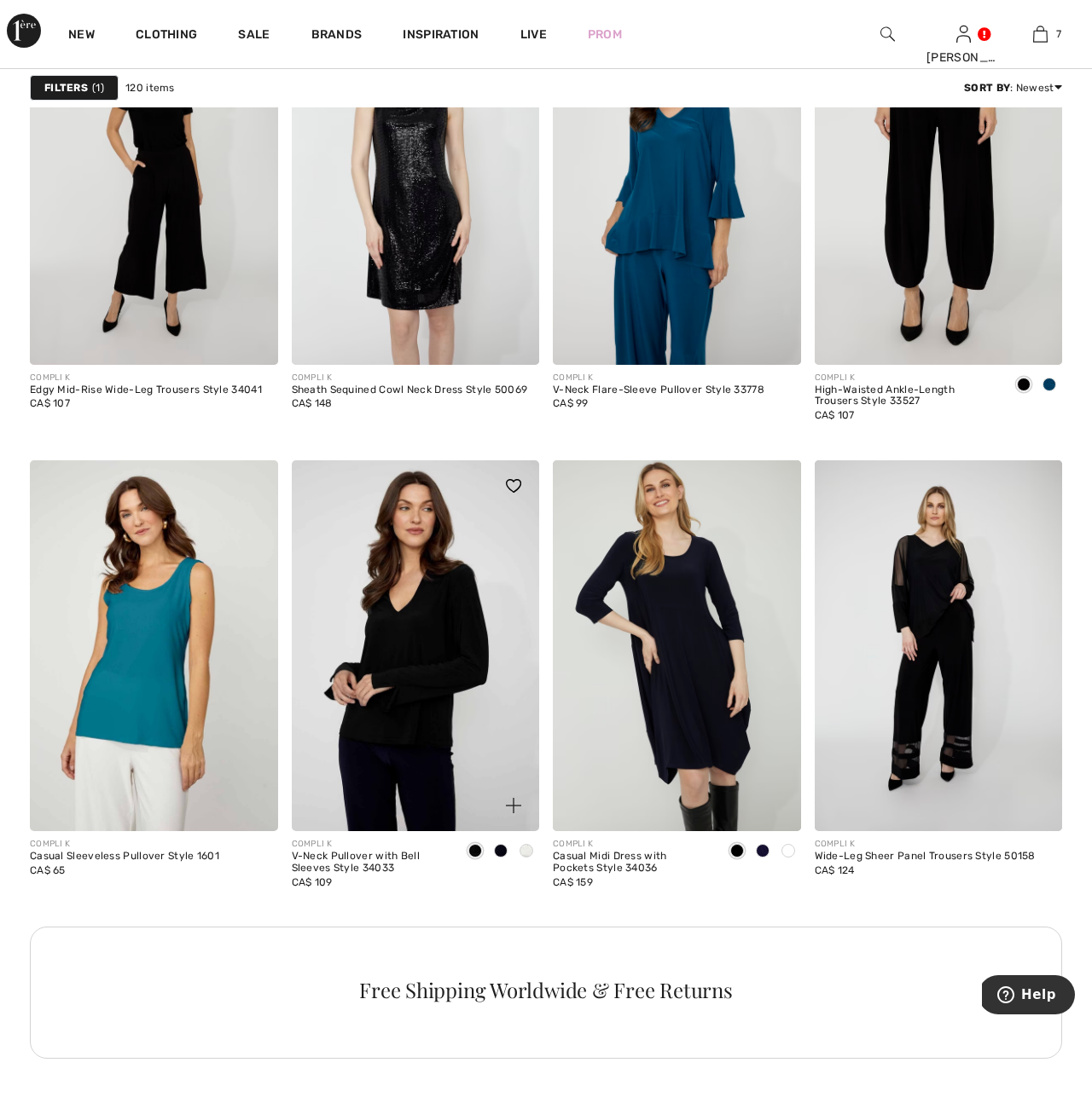
click at [432, 727] on img at bounding box center [416, 646] width 249 height 371
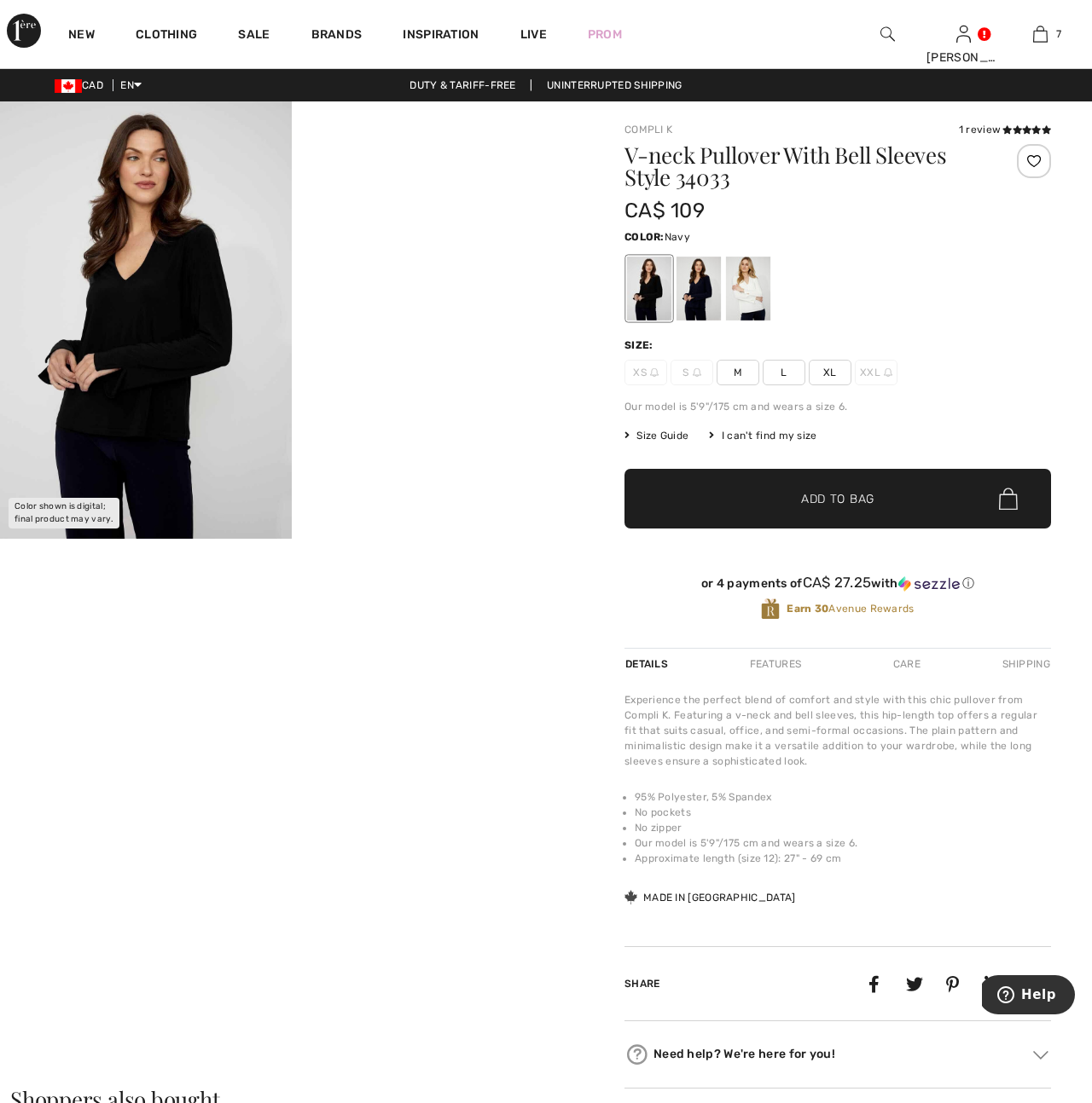
click at [691, 294] on div at bounding box center [698, 289] width 44 height 64
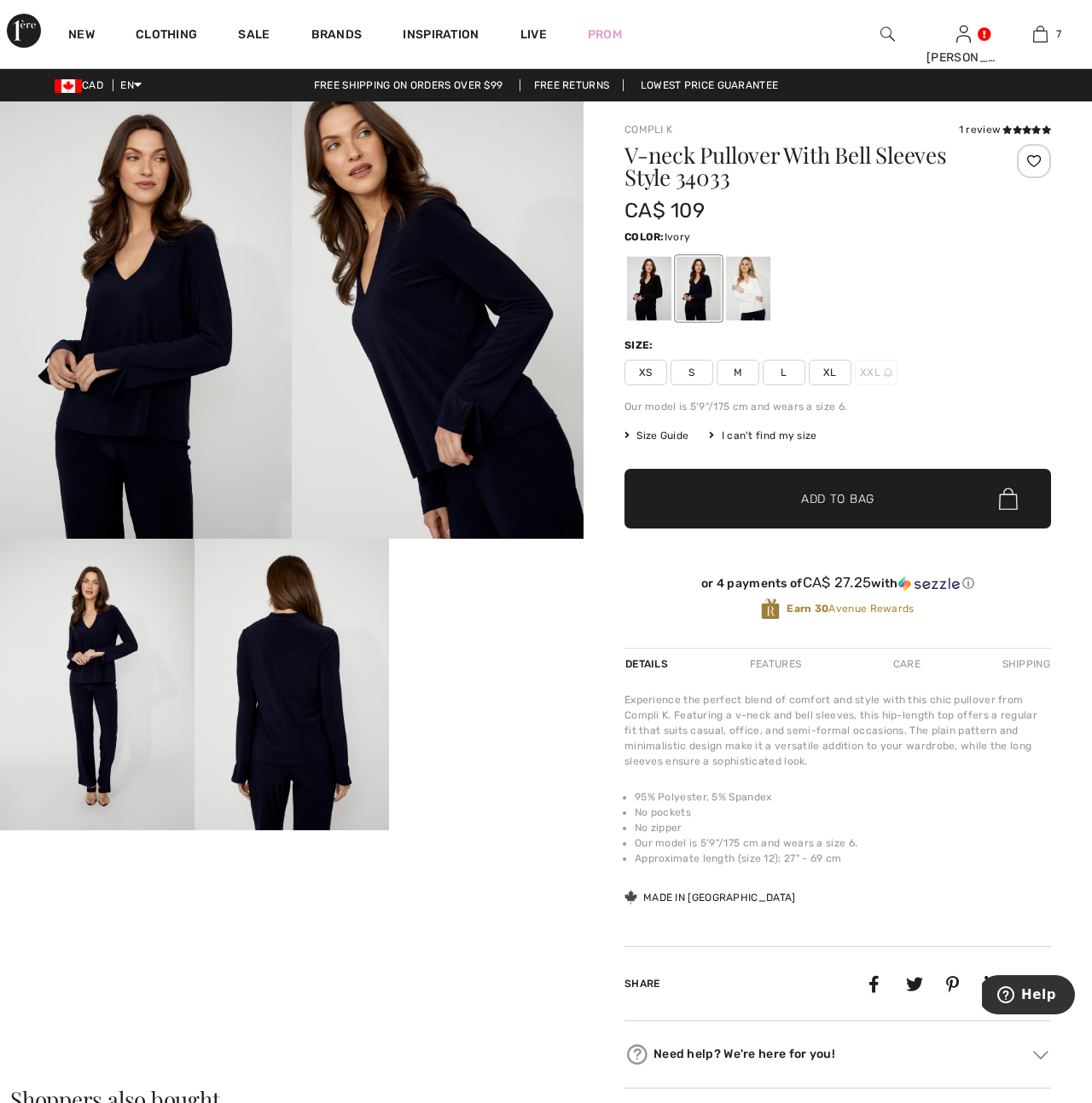
click at [767, 295] on div at bounding box center [748, 289] width 44 height 64
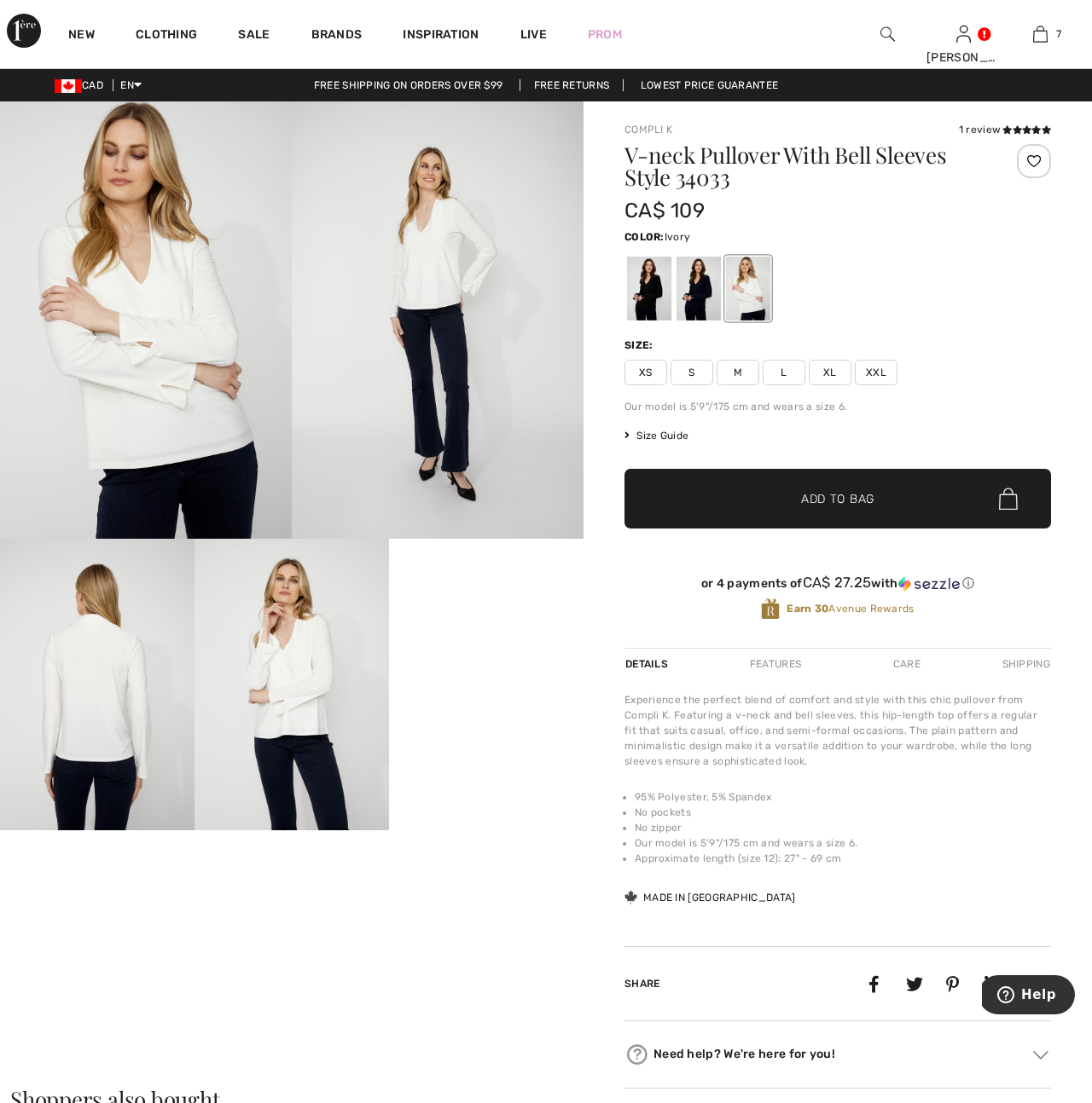
click at [330, 698] on img at bounding box center [291, 685] width 194 height 292
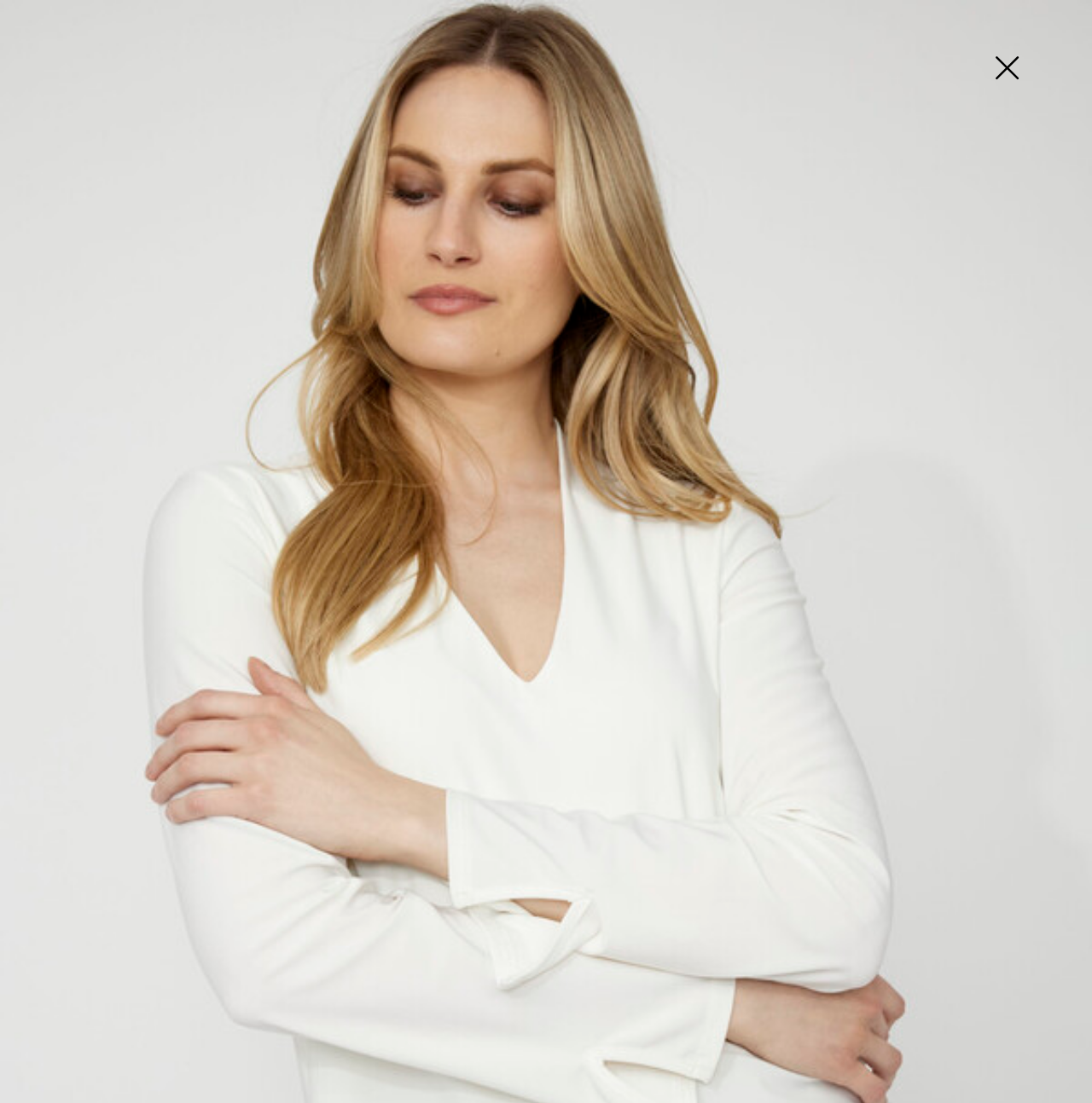
click at [1006, 65] on img at bounding box center [1006, 69] width 85 height 88
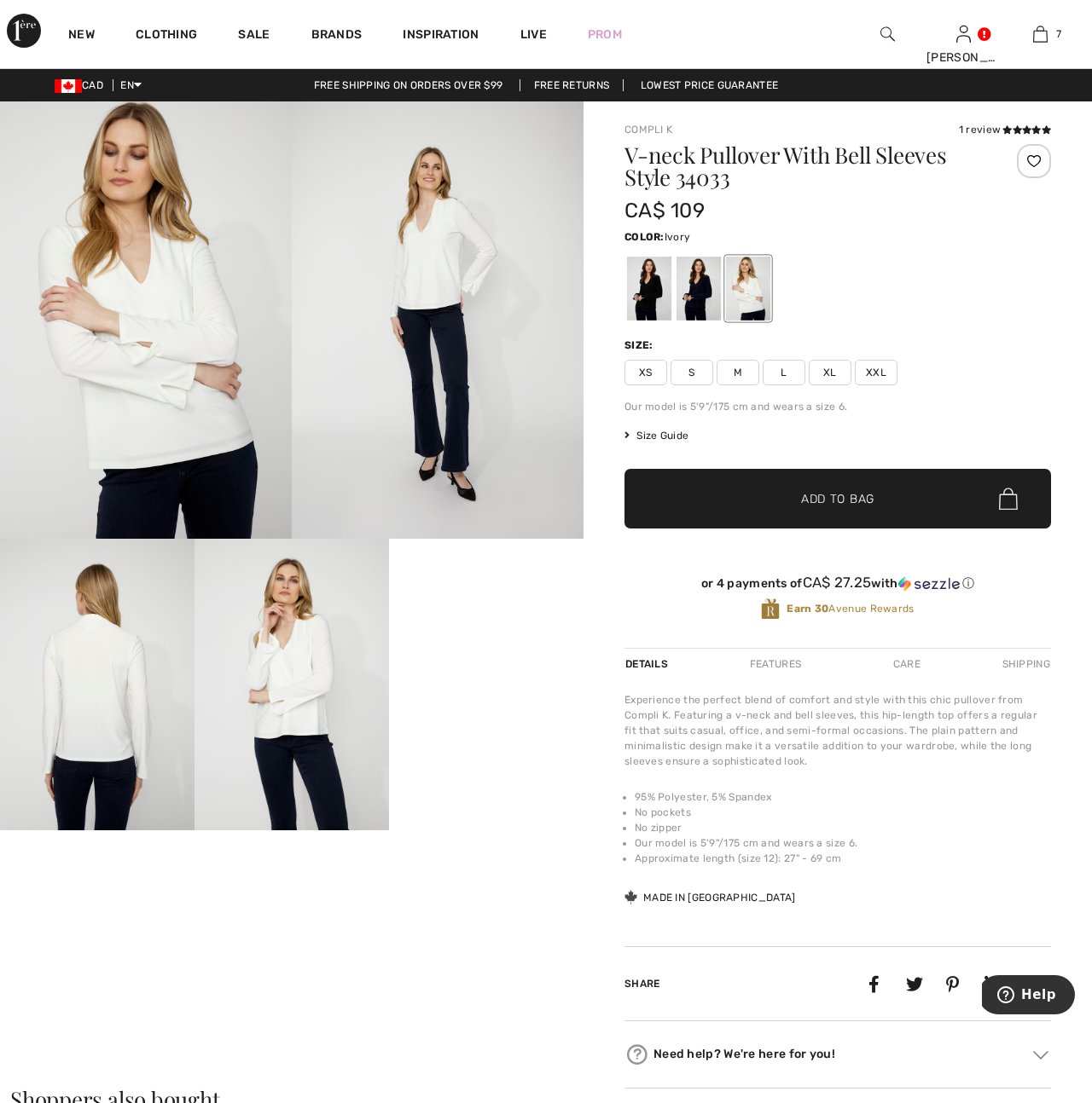
scroll to position [1, 0]
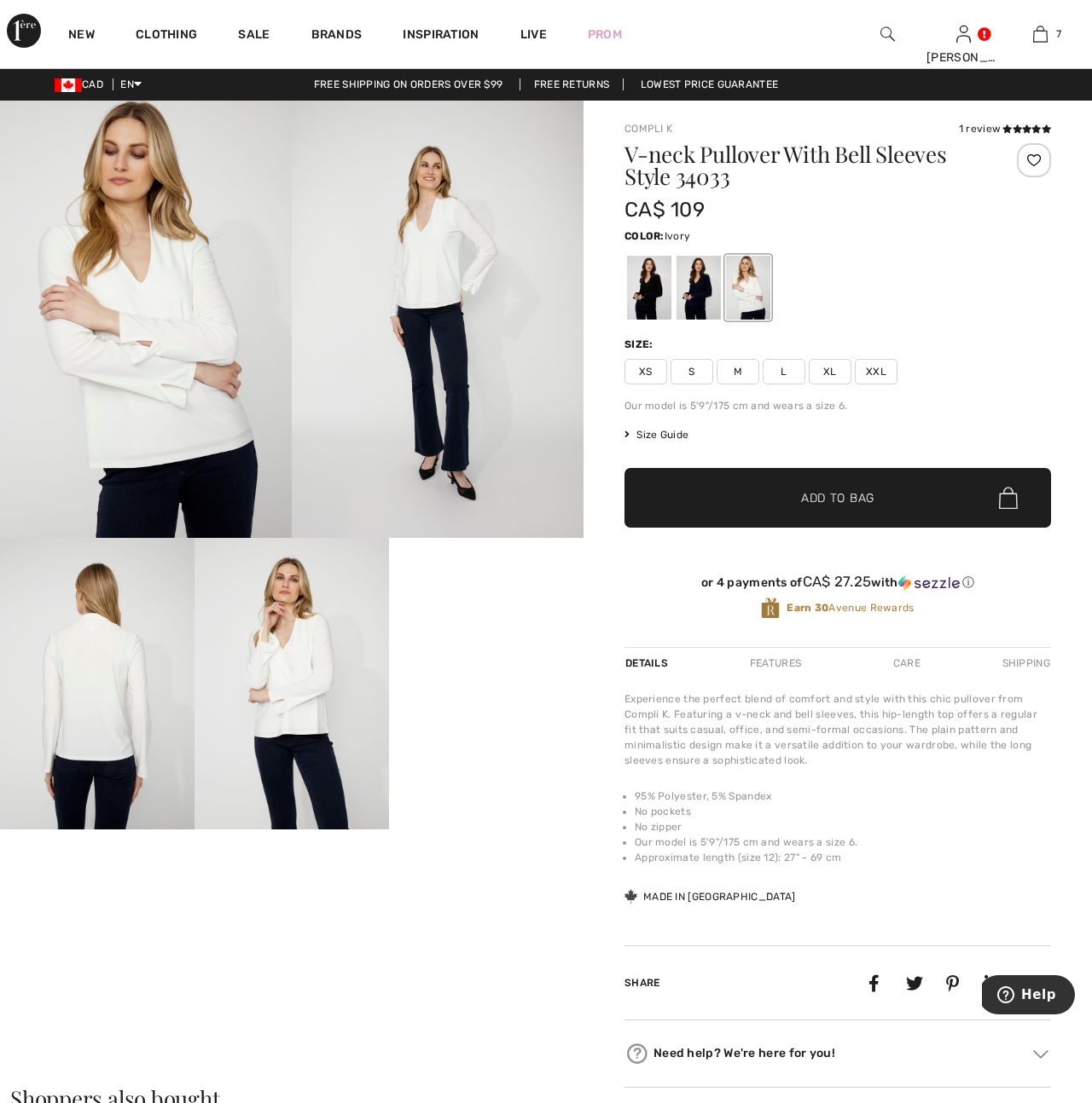
click at [115, 684] on img at bounding box center [97, 684] width 194 height 292
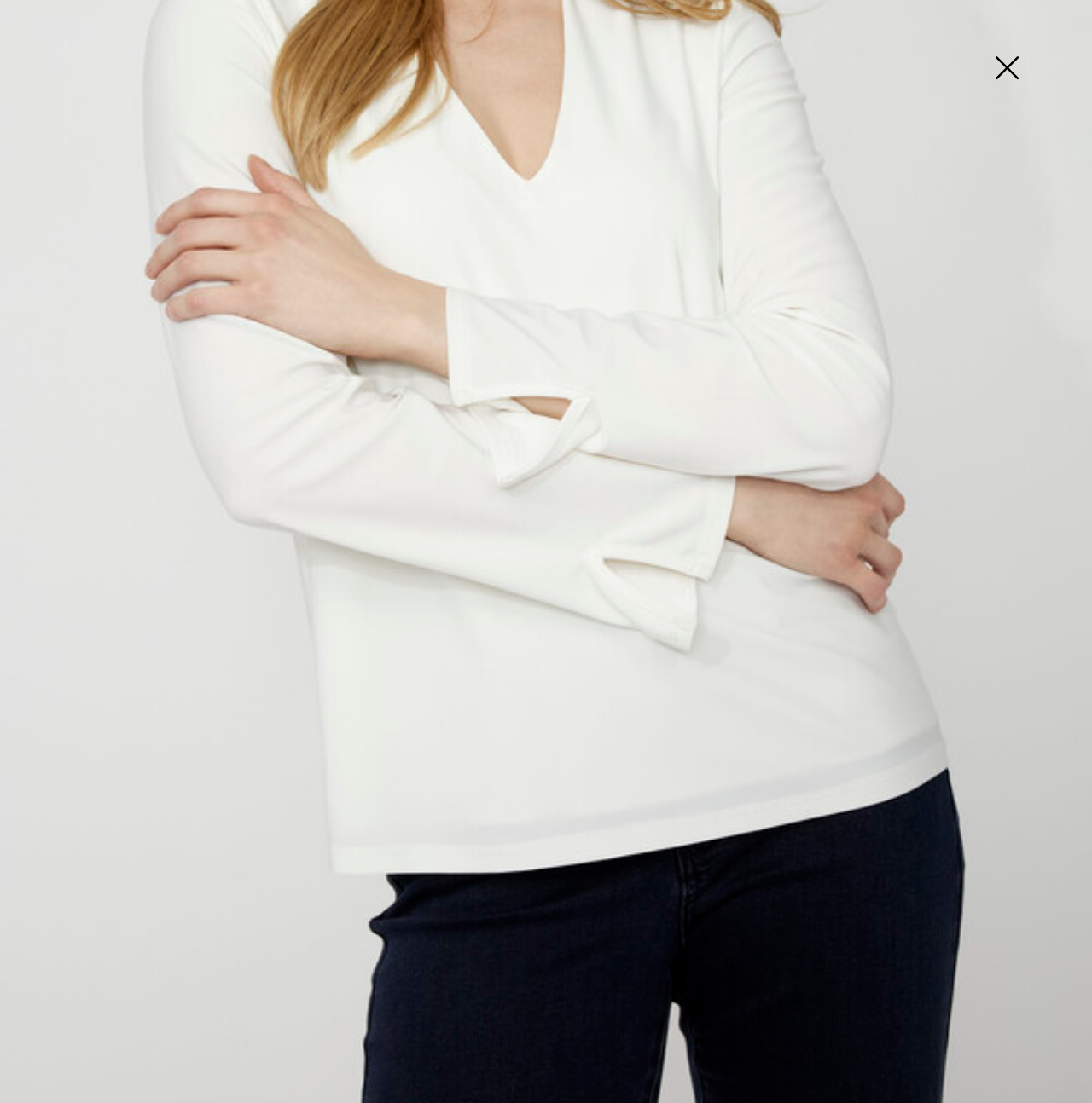
scroll to position [534, 0]
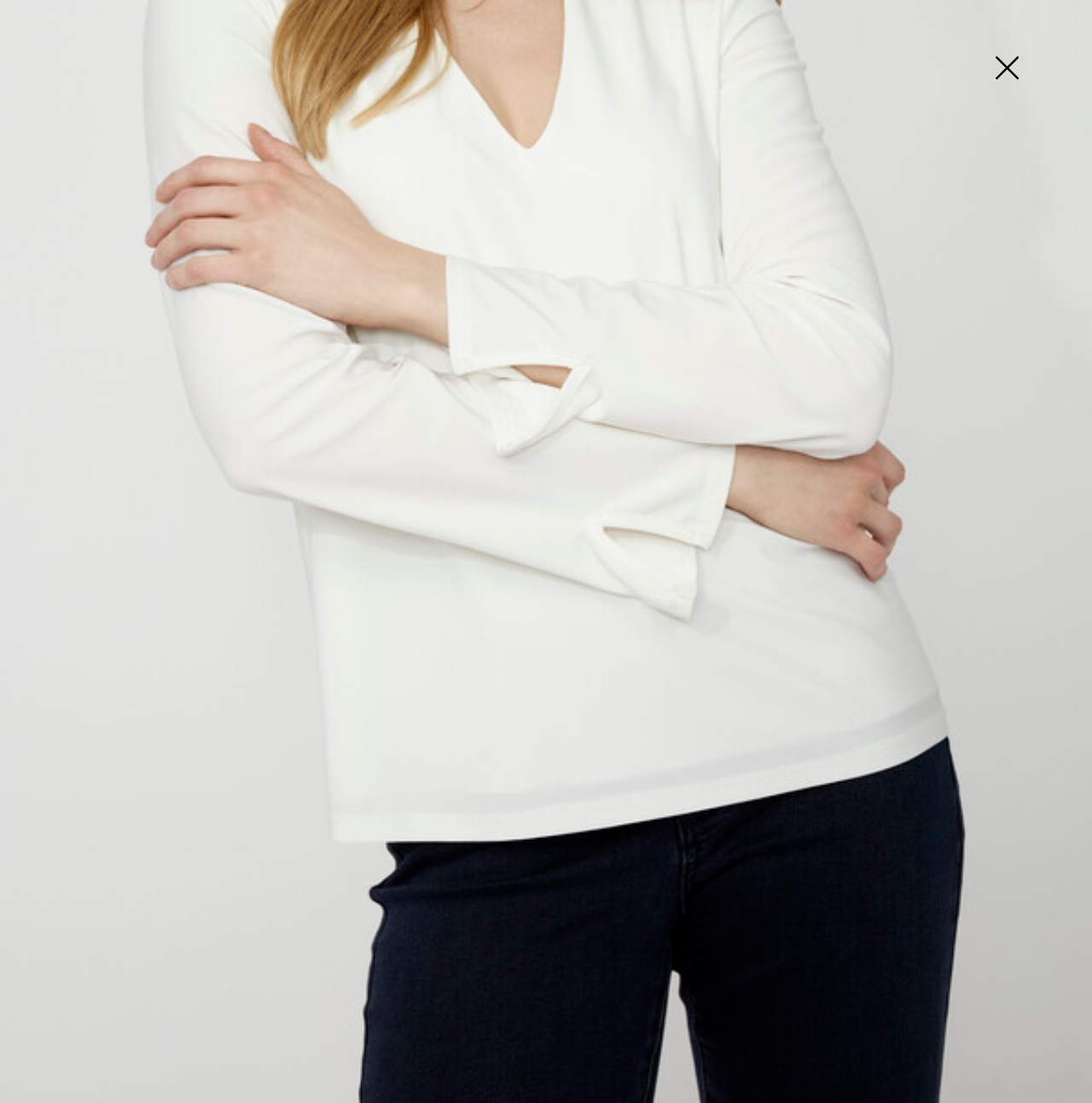
click at [996, 67] on img at bounding box center [1006, 69] width 85 height 88
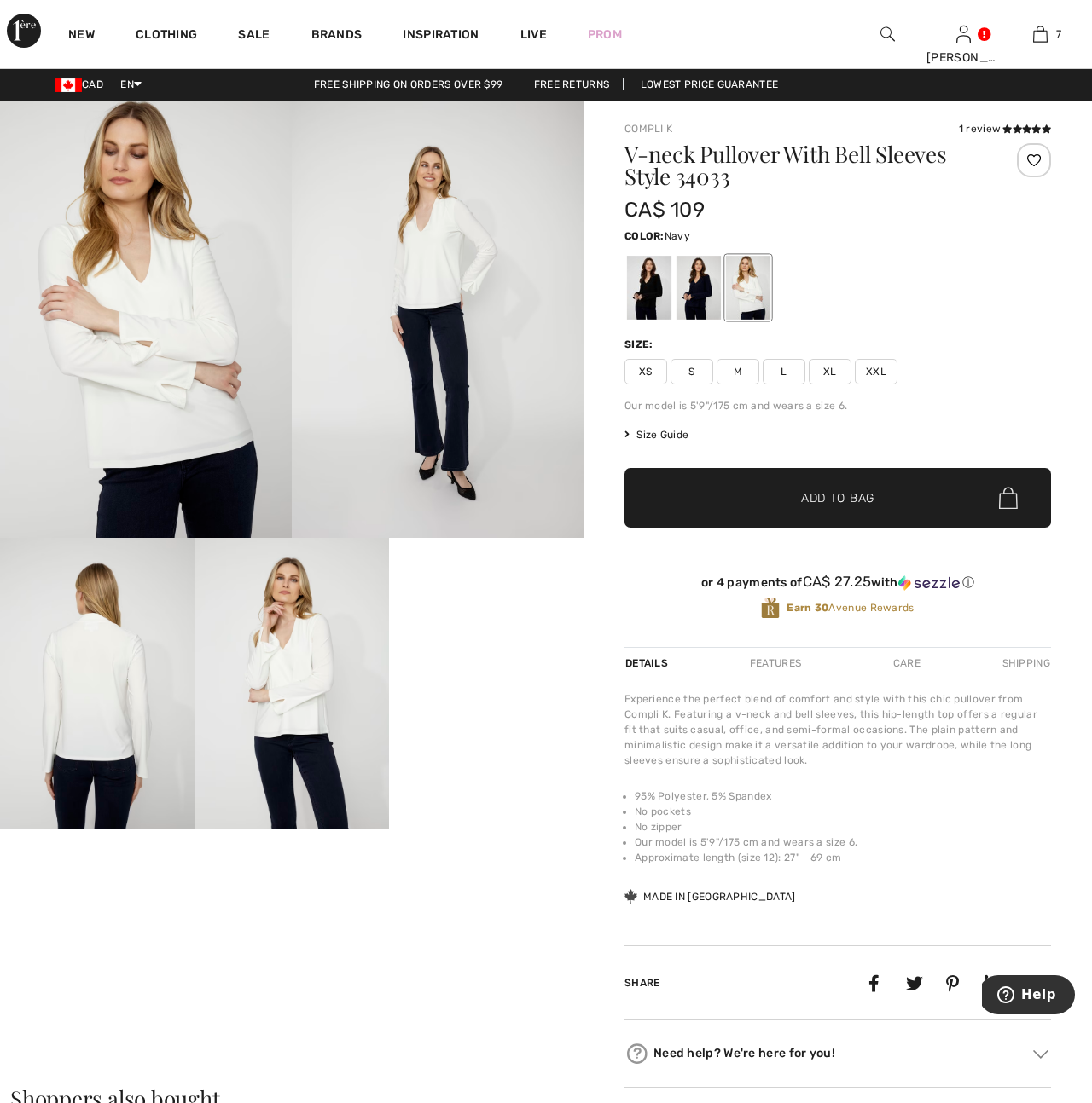
click at [683, 290] on div at bounding box center [698, 288] width 44 height 64
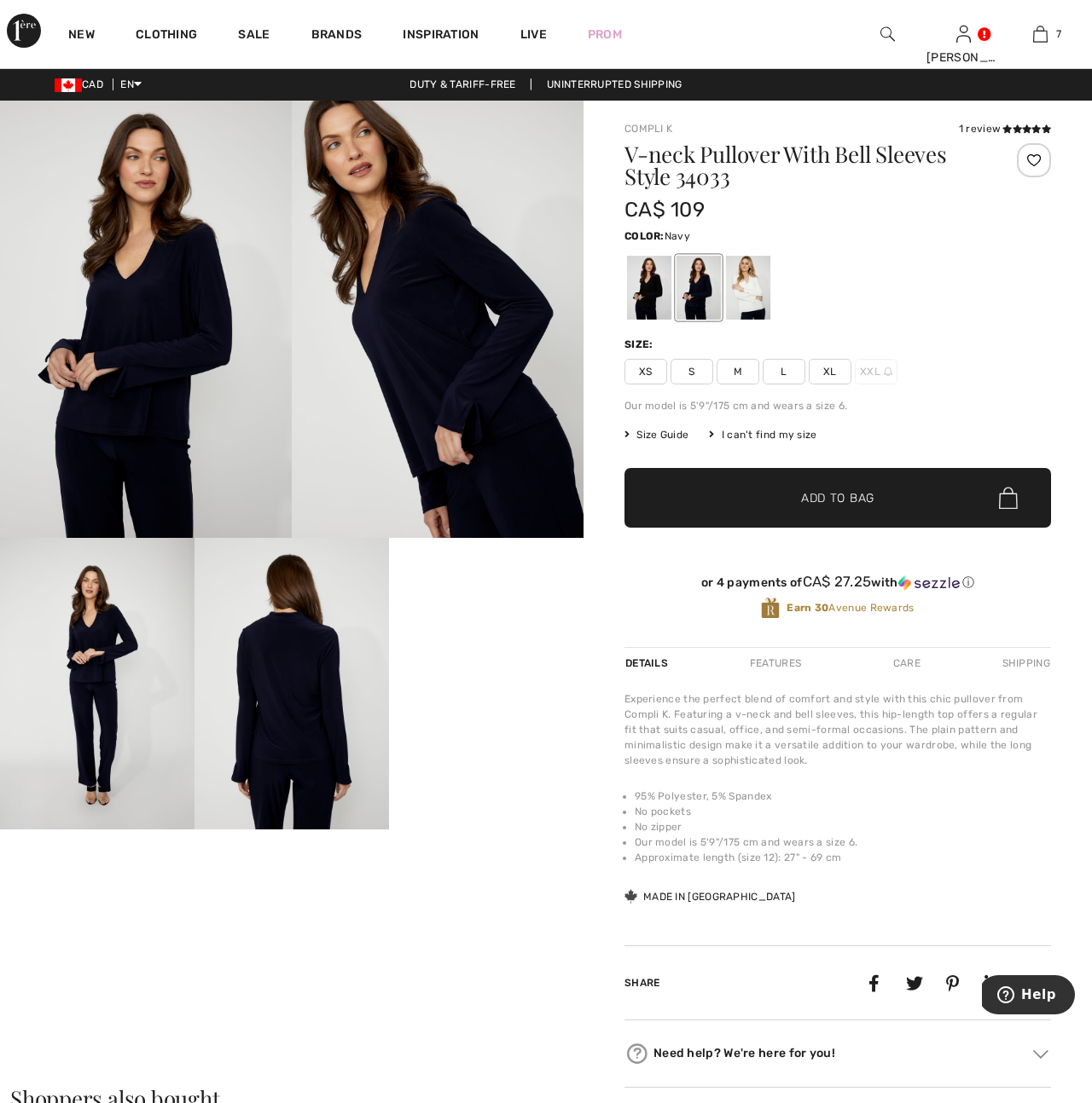
click at [203, 379] on img at bounding box center [145, 319] width 292 height 437
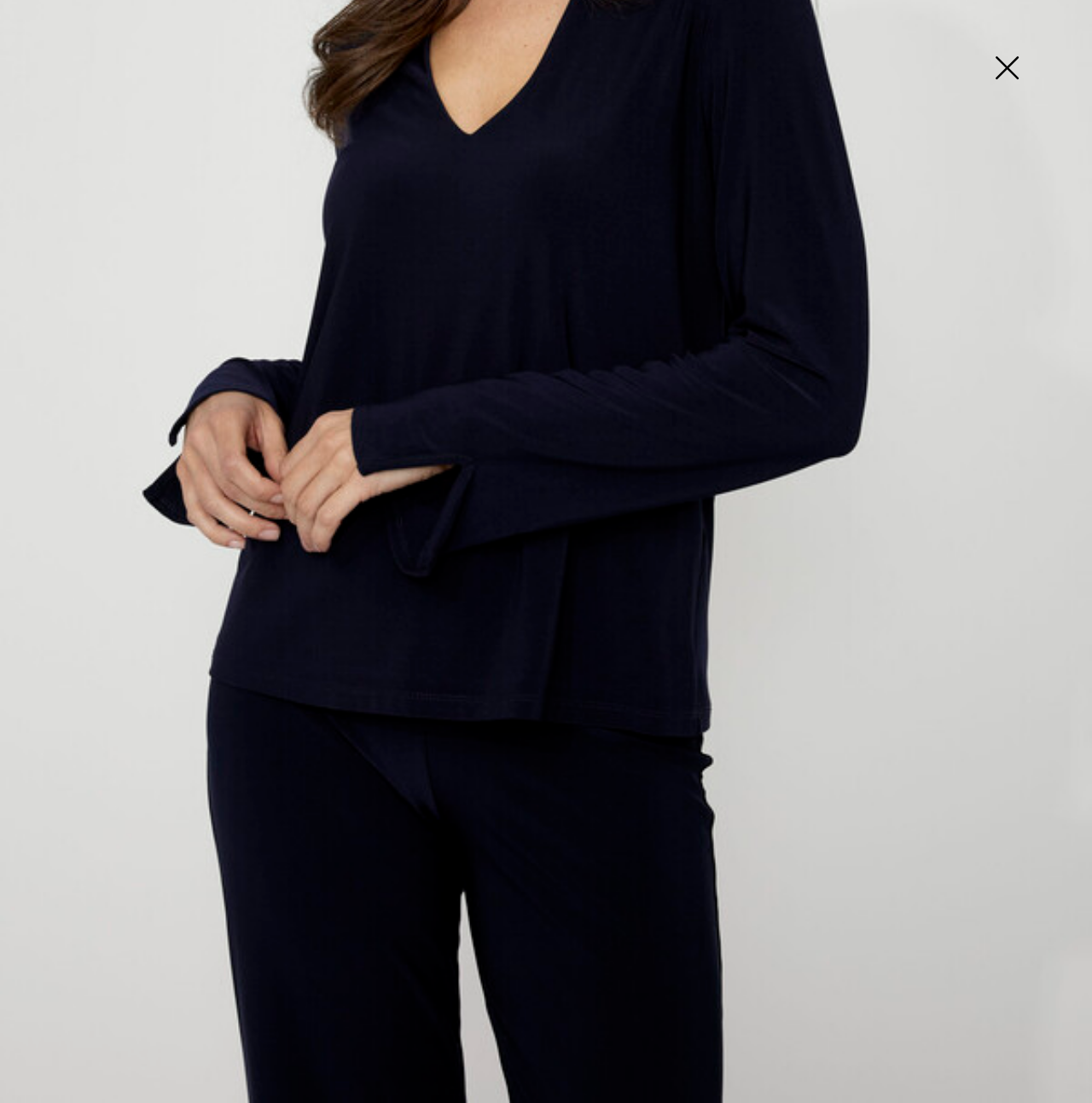
click at [1011, 80] on img at bounding box center [1006, 69] width 85 height 88
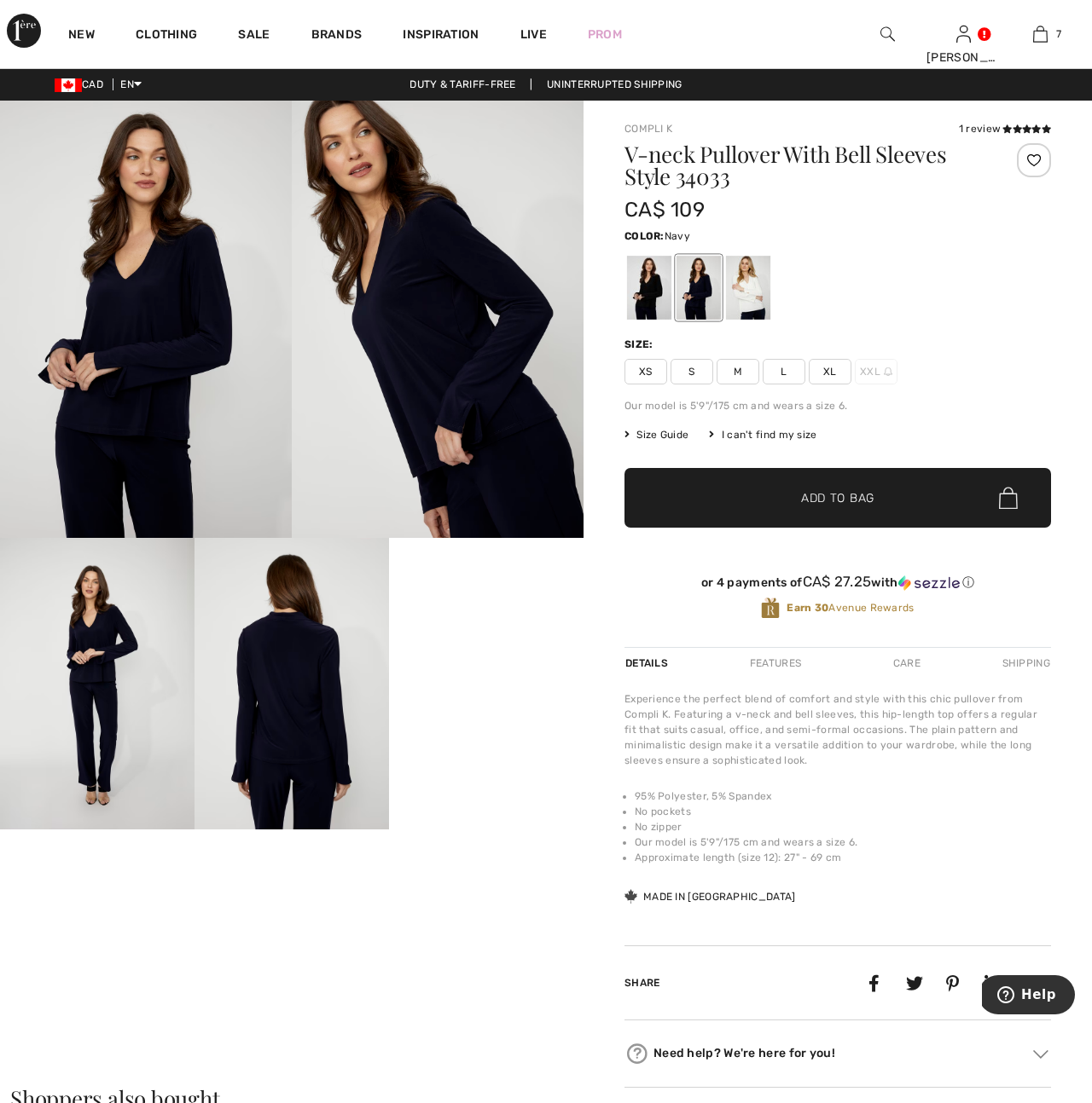
scroll to position [0, 0]
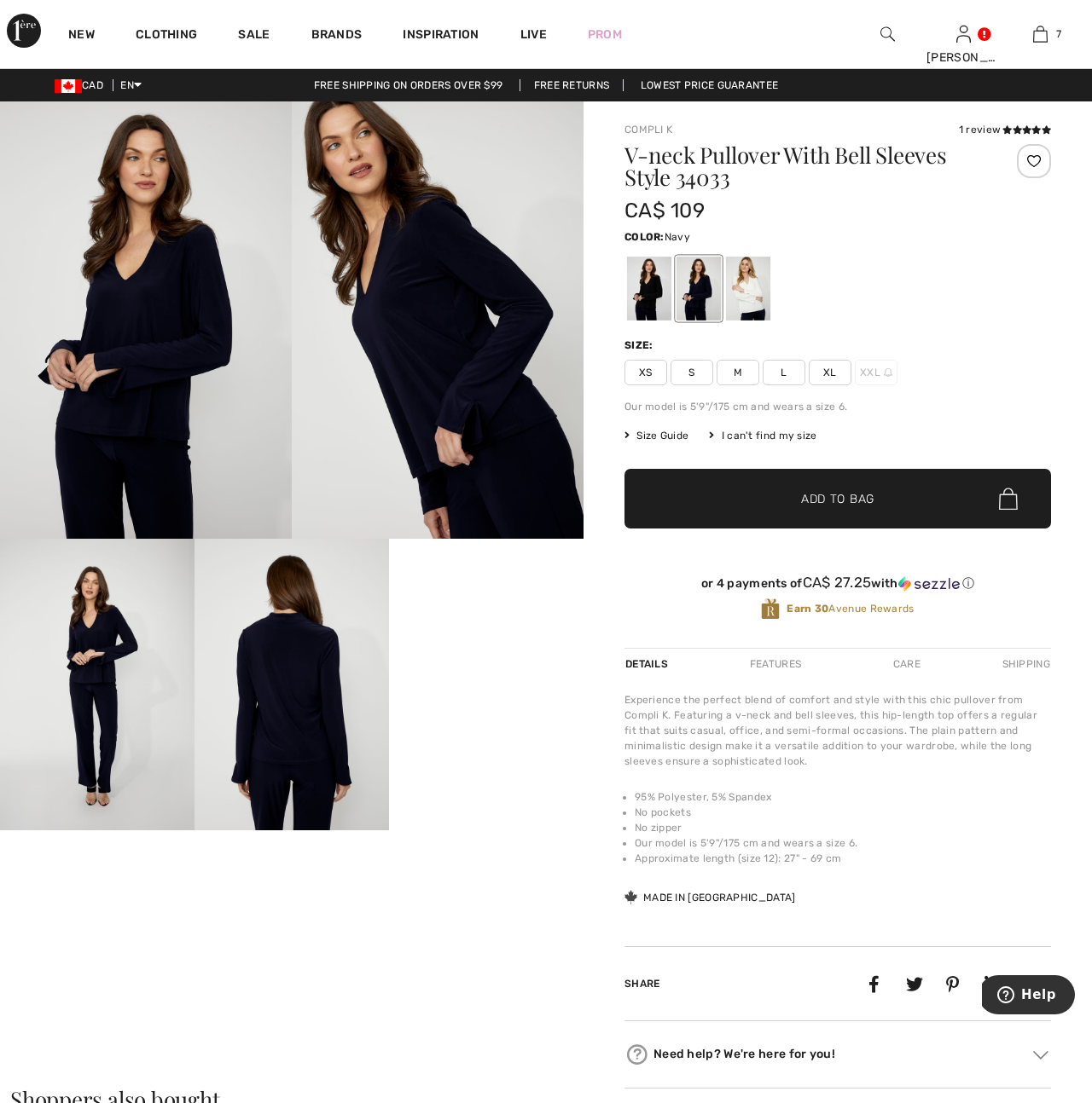
click at [155, 355] on img at bounding box center [145, 320] width 292 height 437
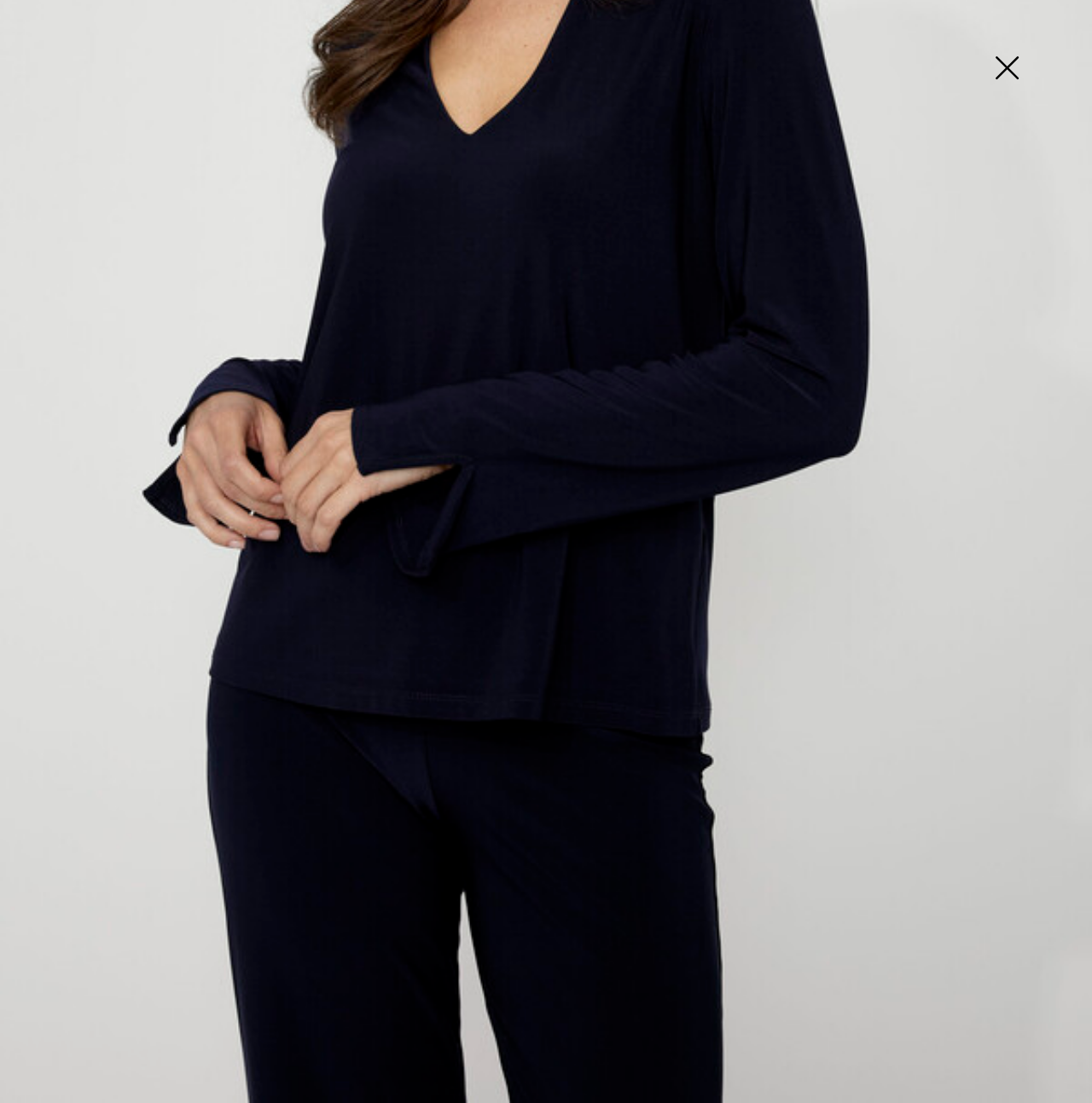
click at [1011, 72] on img at bounding box center [1006, 69] width 85 height 88
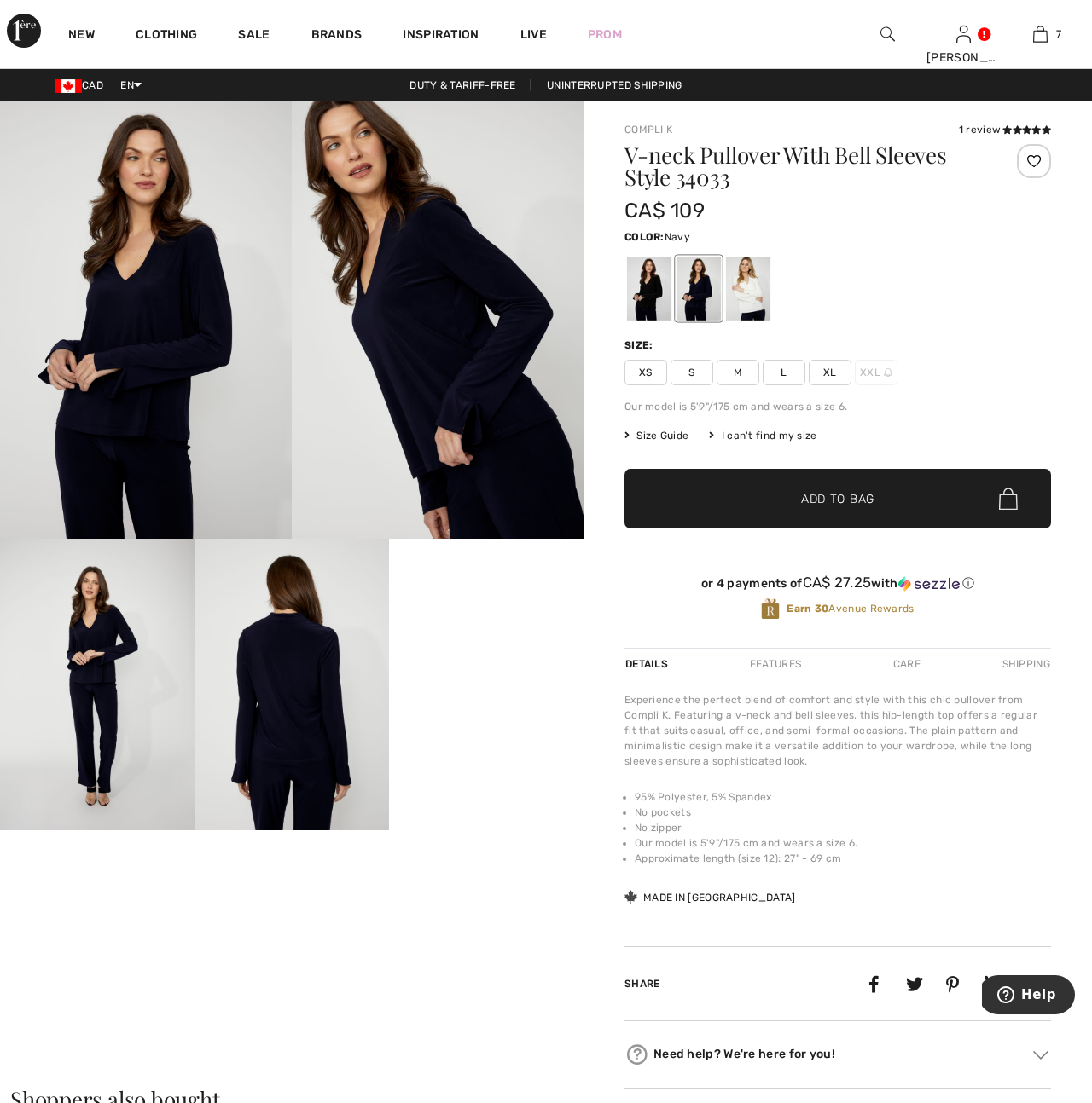
click at [824, 378] on span "XL" at bounding box center [829, 372] width 42 height 25
click at [815, 511] on span "✔ Added to Bag Add to Bag" at bounding box center [837, 499] width 427 height 60
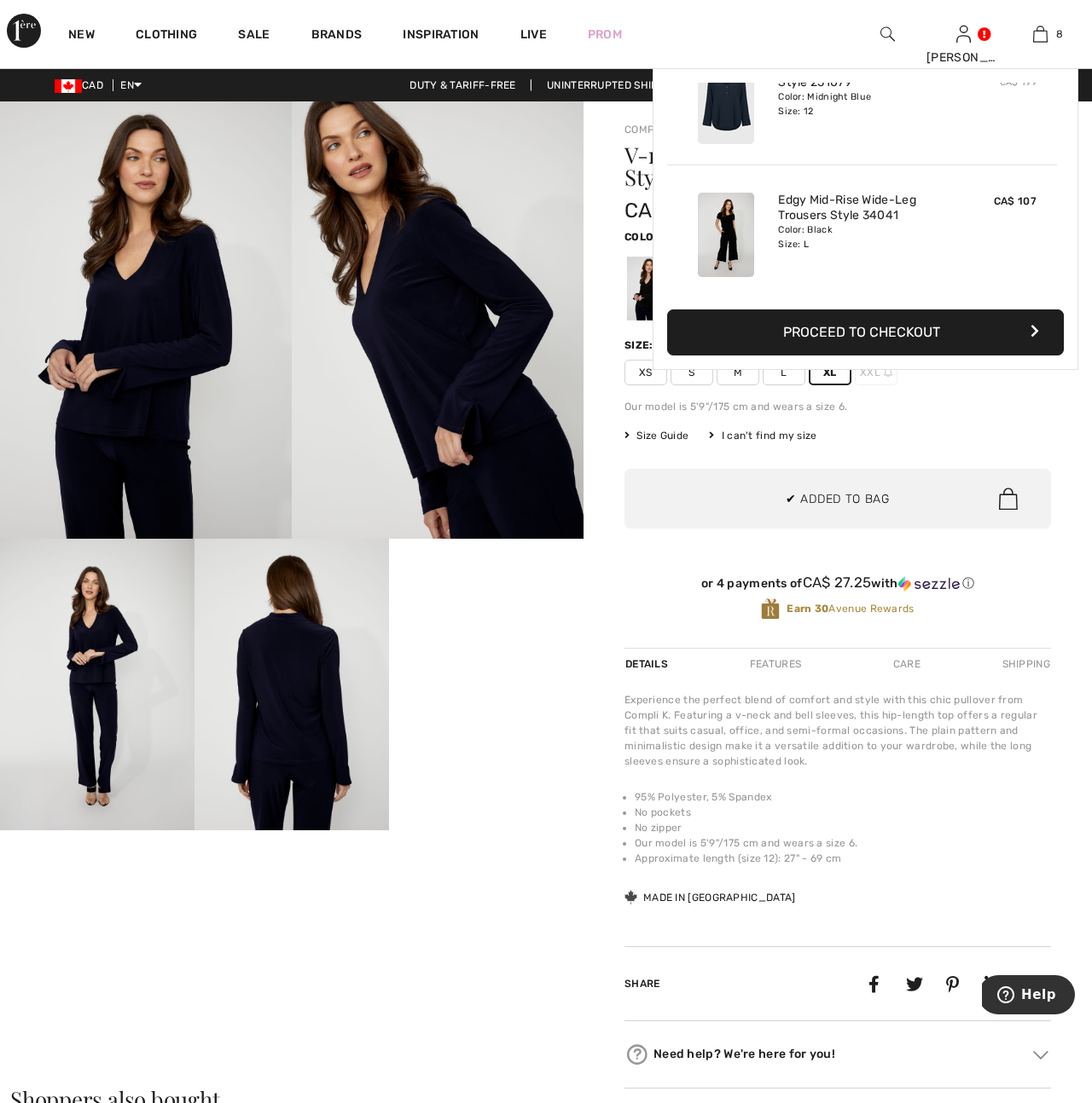
scroll to position [851, 0]
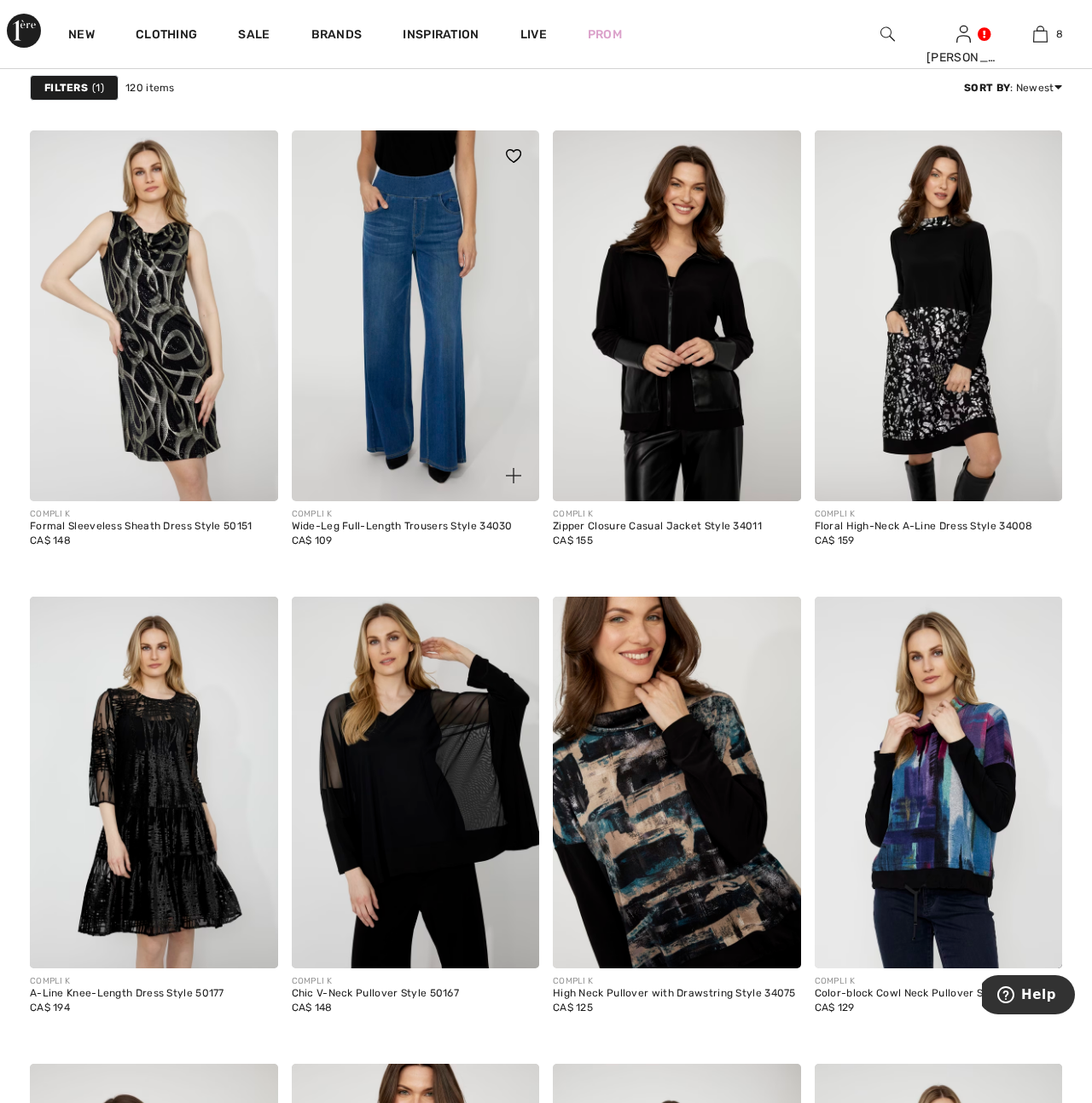
scroll to position [6162, 0]
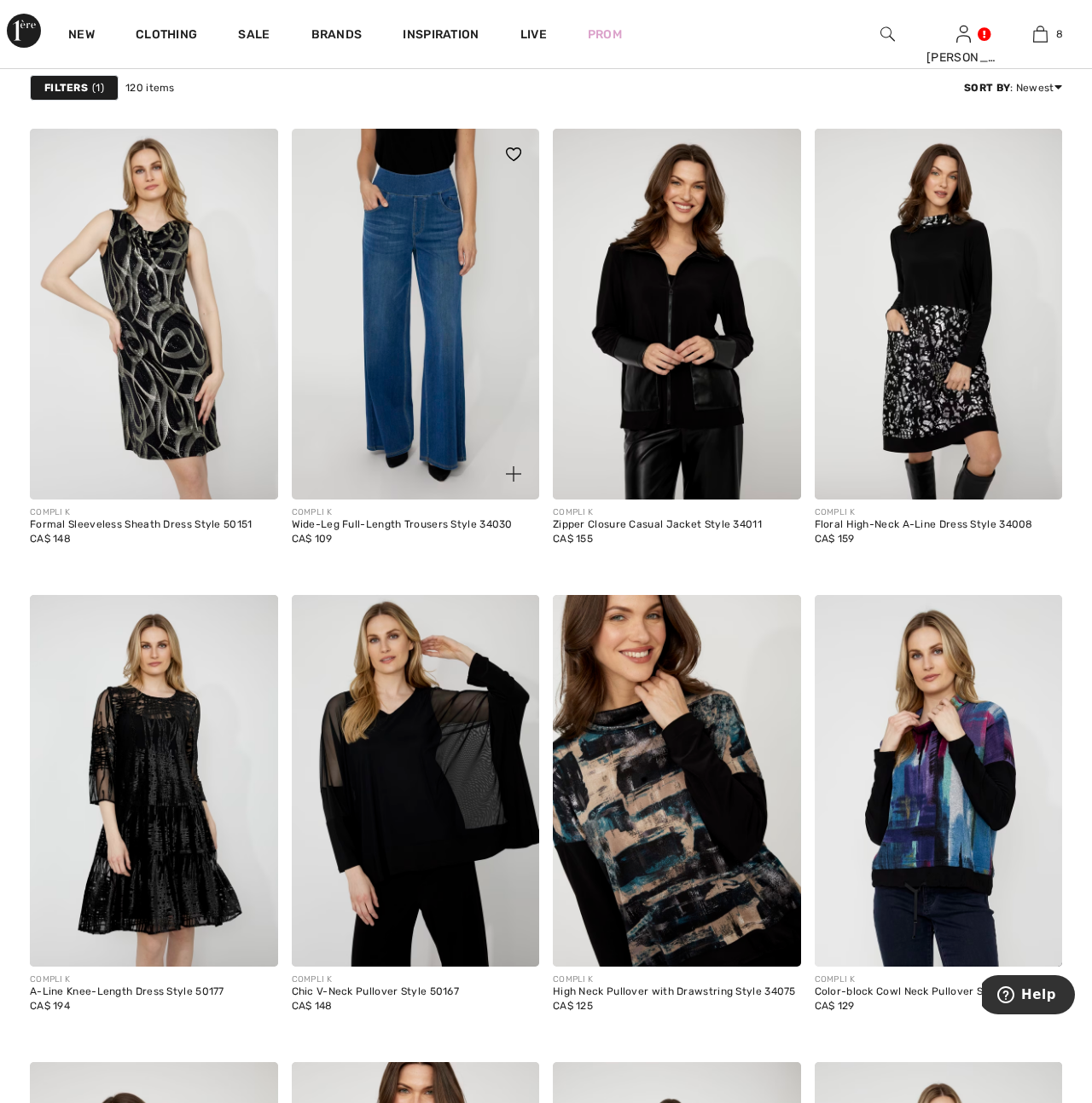
click at [427, 457] on img at bounding box center [416, 314] width 249 height 371
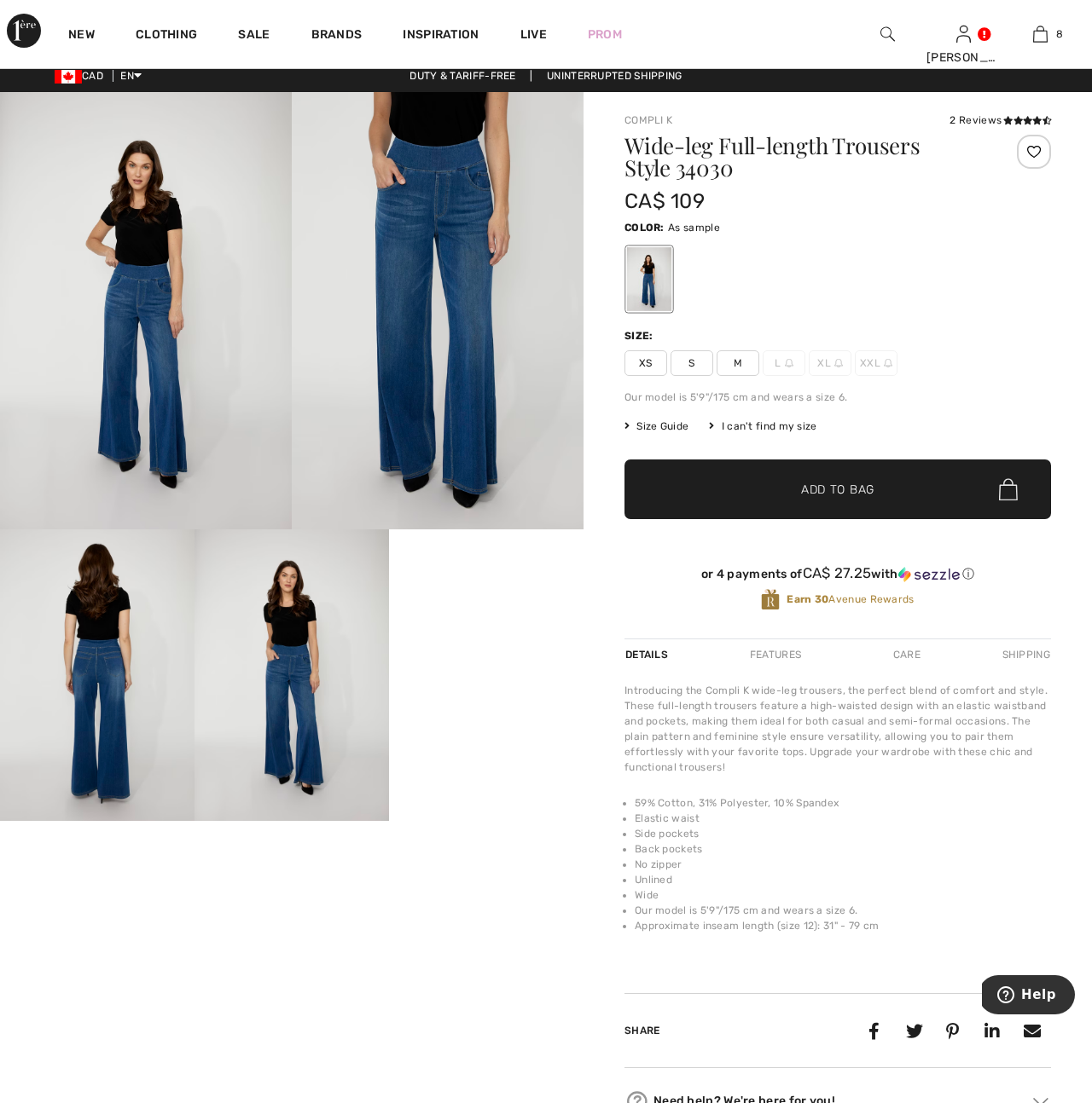
scroll to position [11, 0]
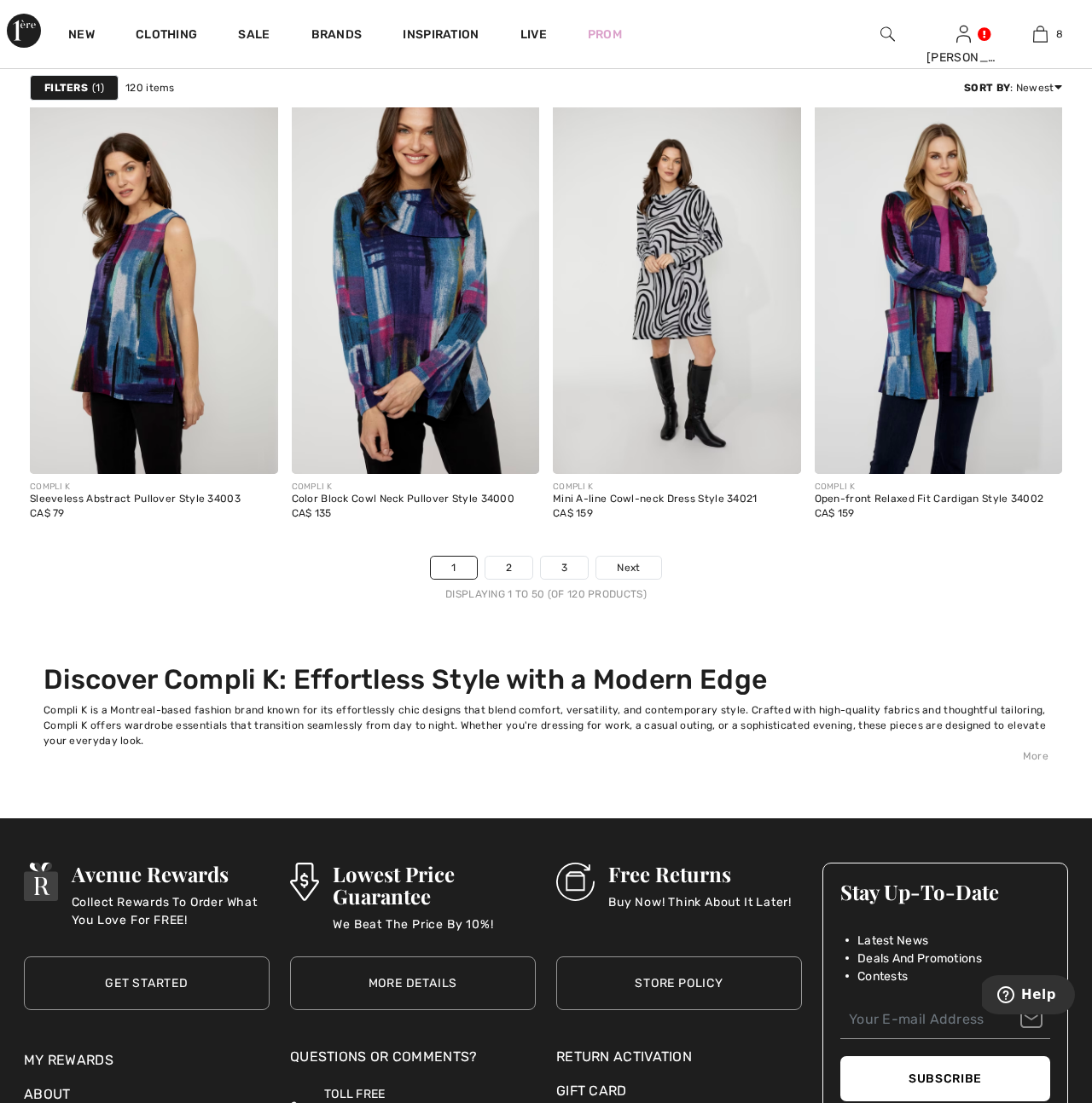
scroll to position [7123, 0]
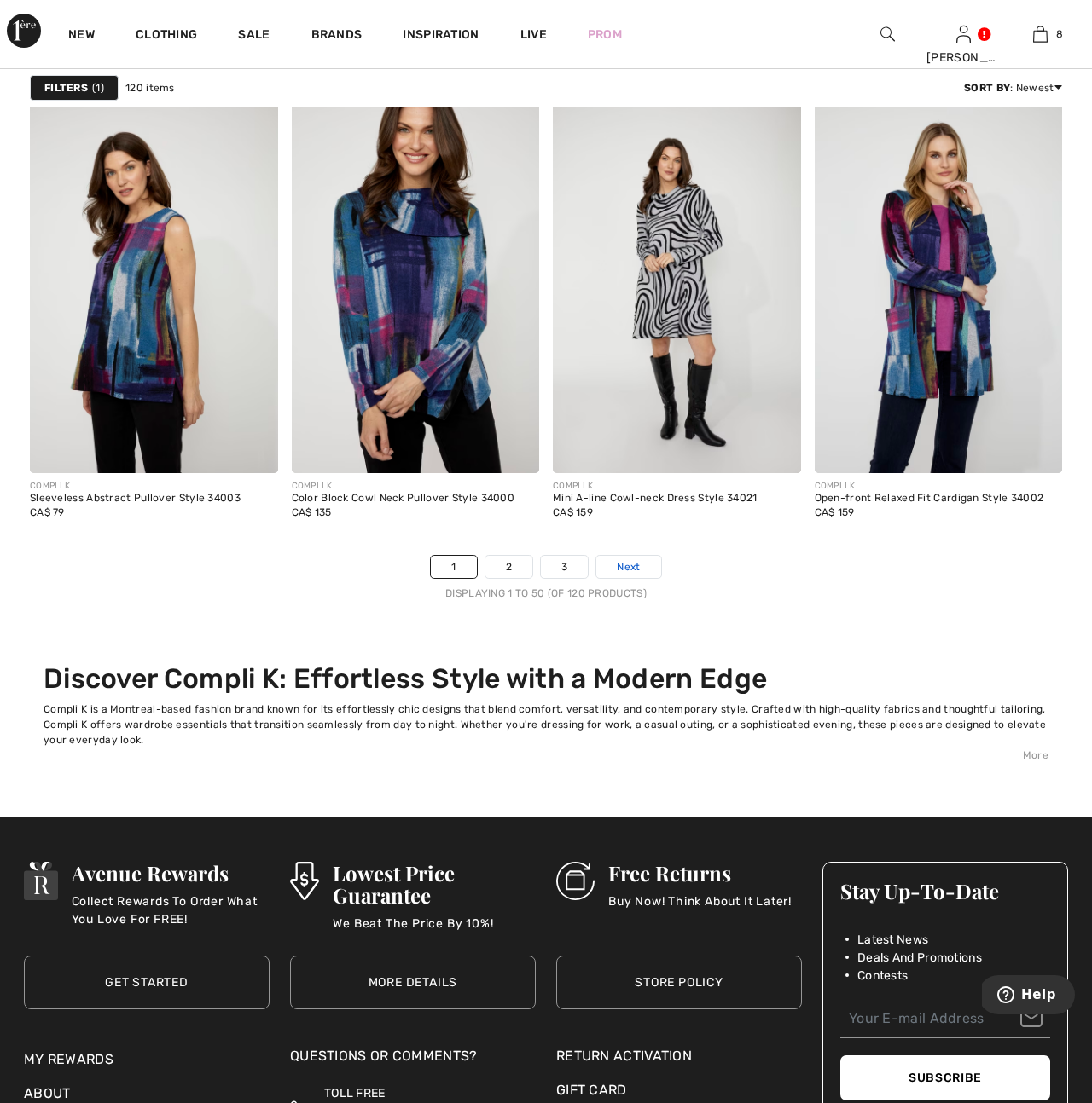
click at [626, 567] on span "Next" at bounding box center [628, 567] width 23 height 15
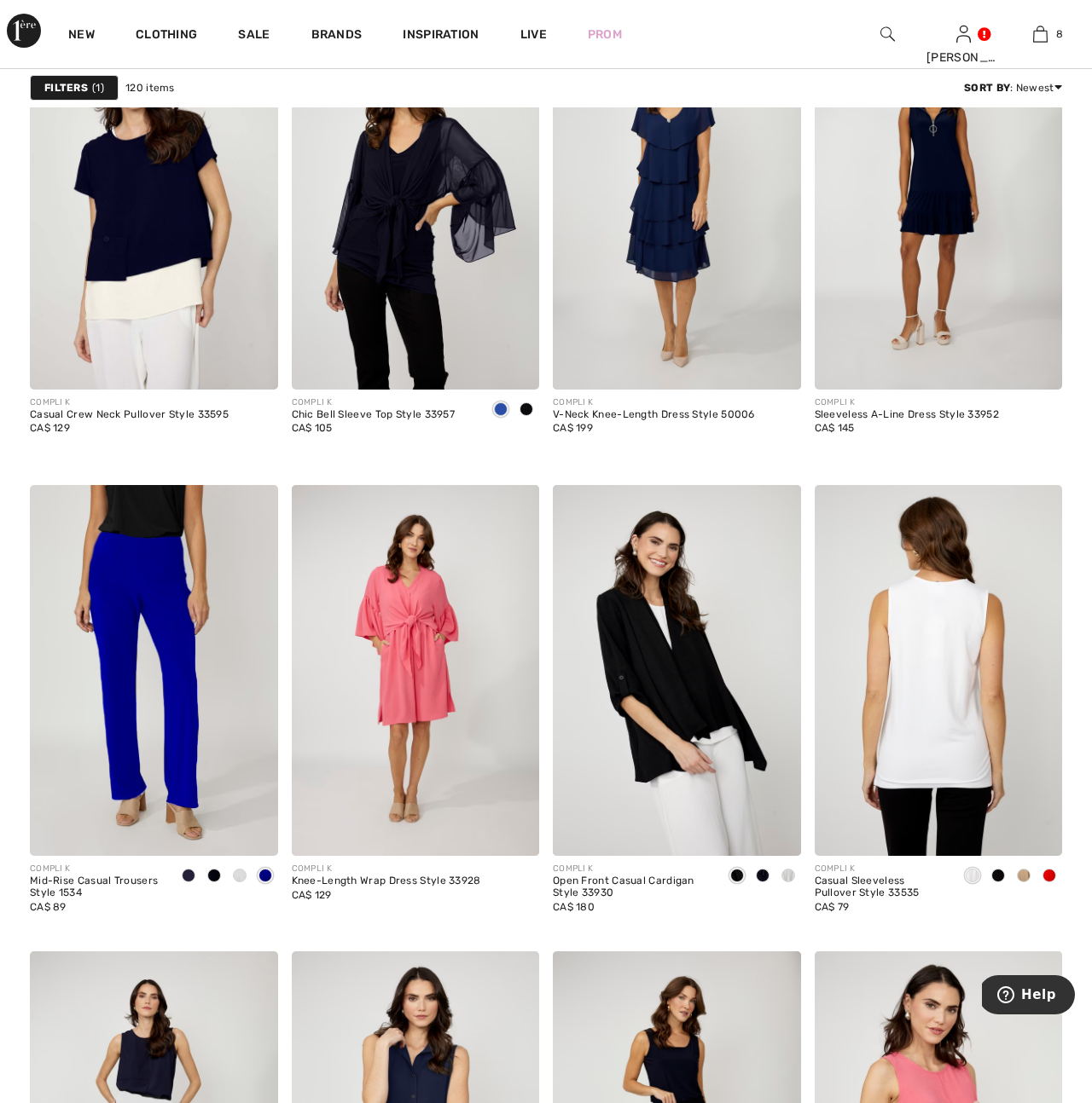
scroll to position [2608, 0]
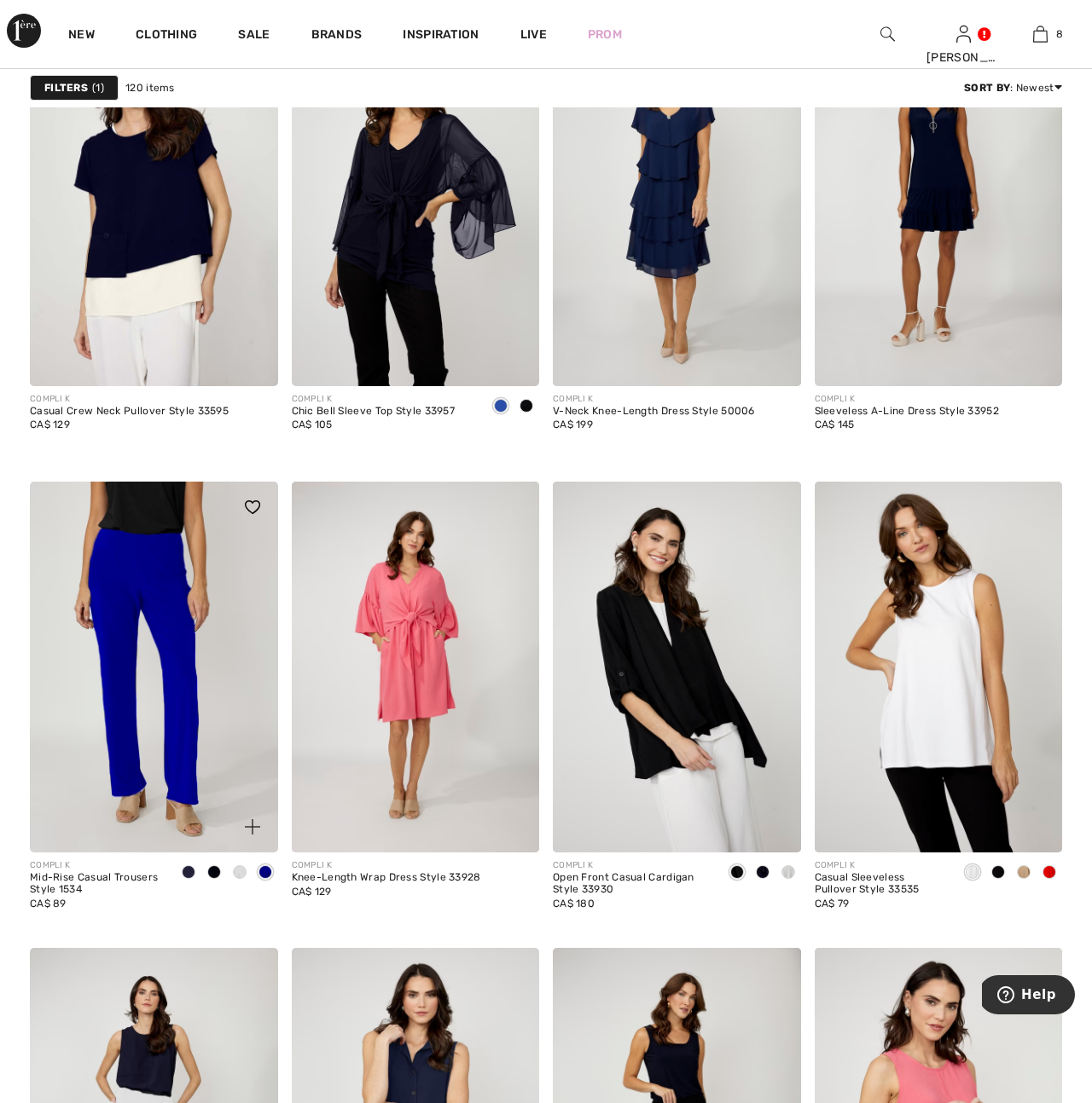
click at [190, 713] on img at bounding box center [154, 668] width 249 height 371
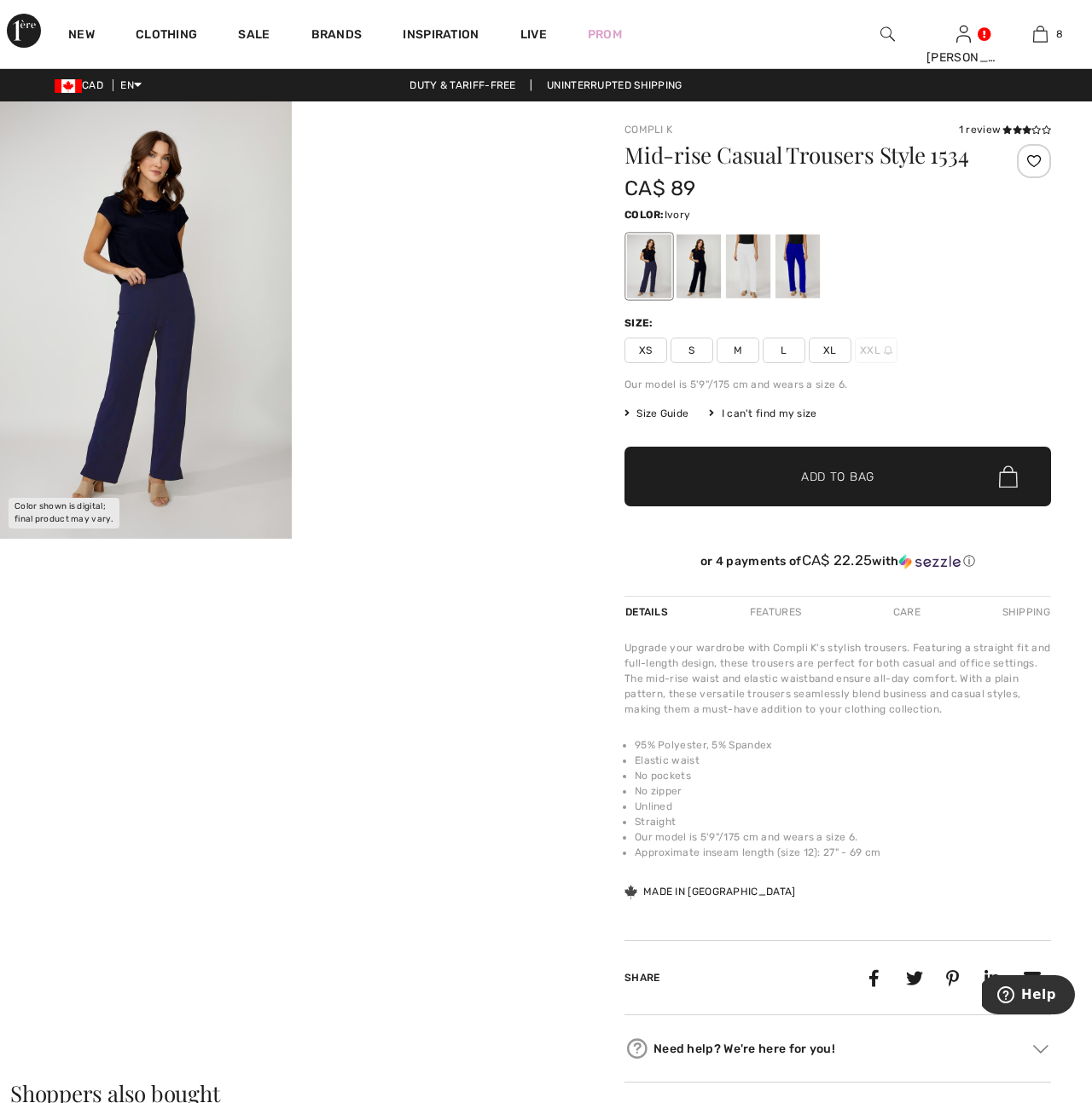
click at [755, 280] on div at bounding box center [748, 266] width 44 height 64
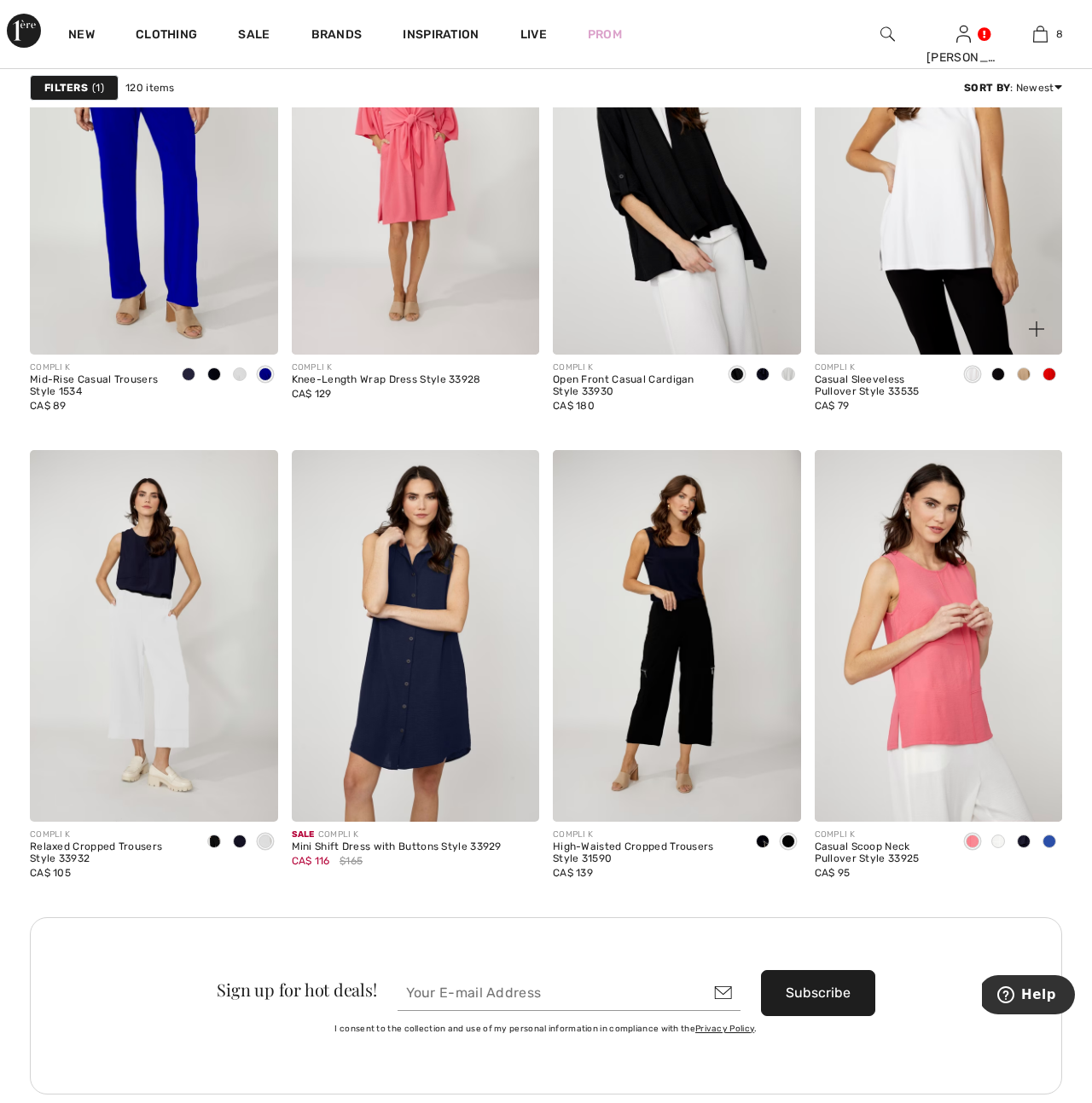
scroll to position [3109, 0]
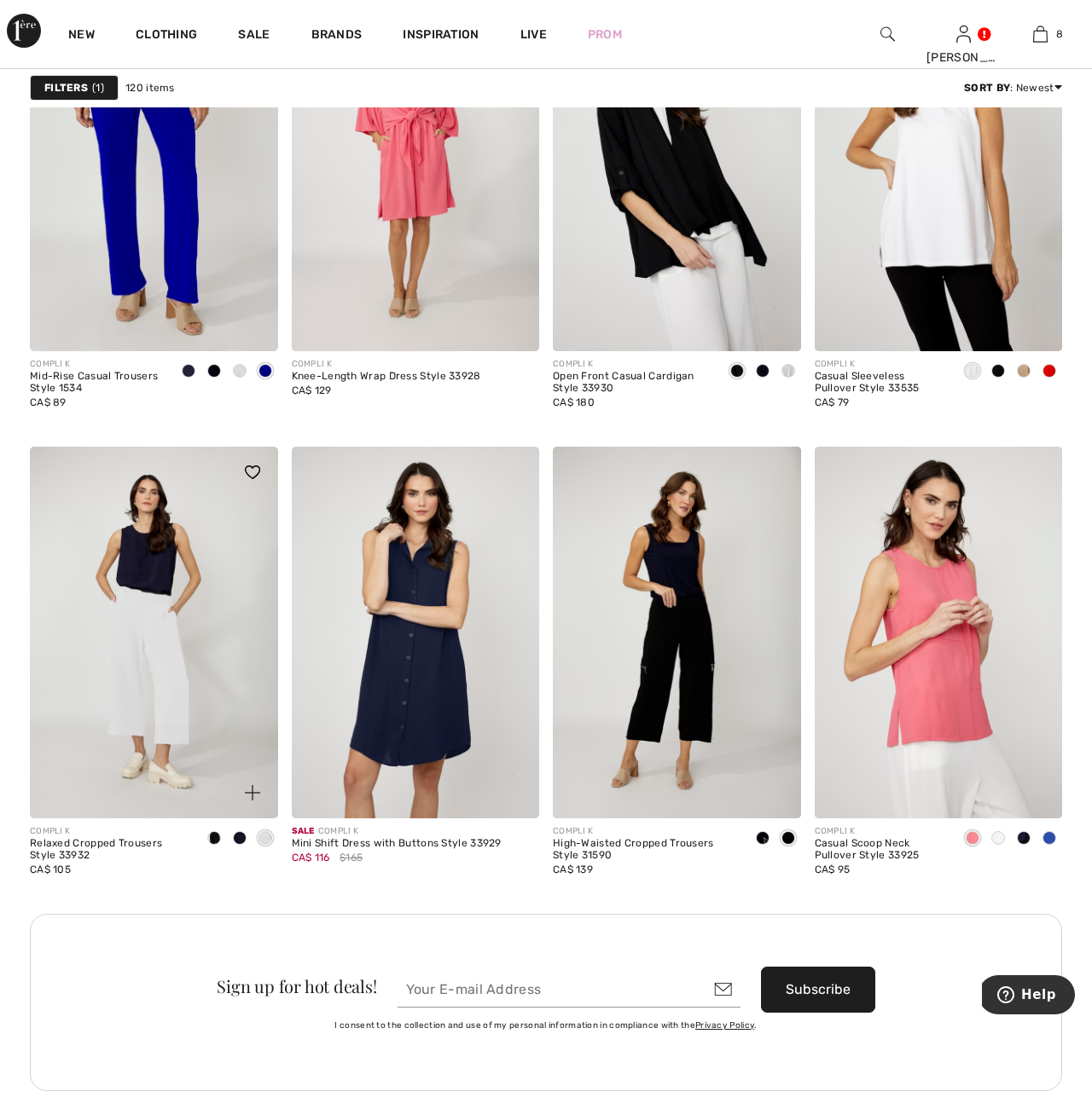
click at [170, 678] on img at bounding box center [154, 632] width 249 height 371
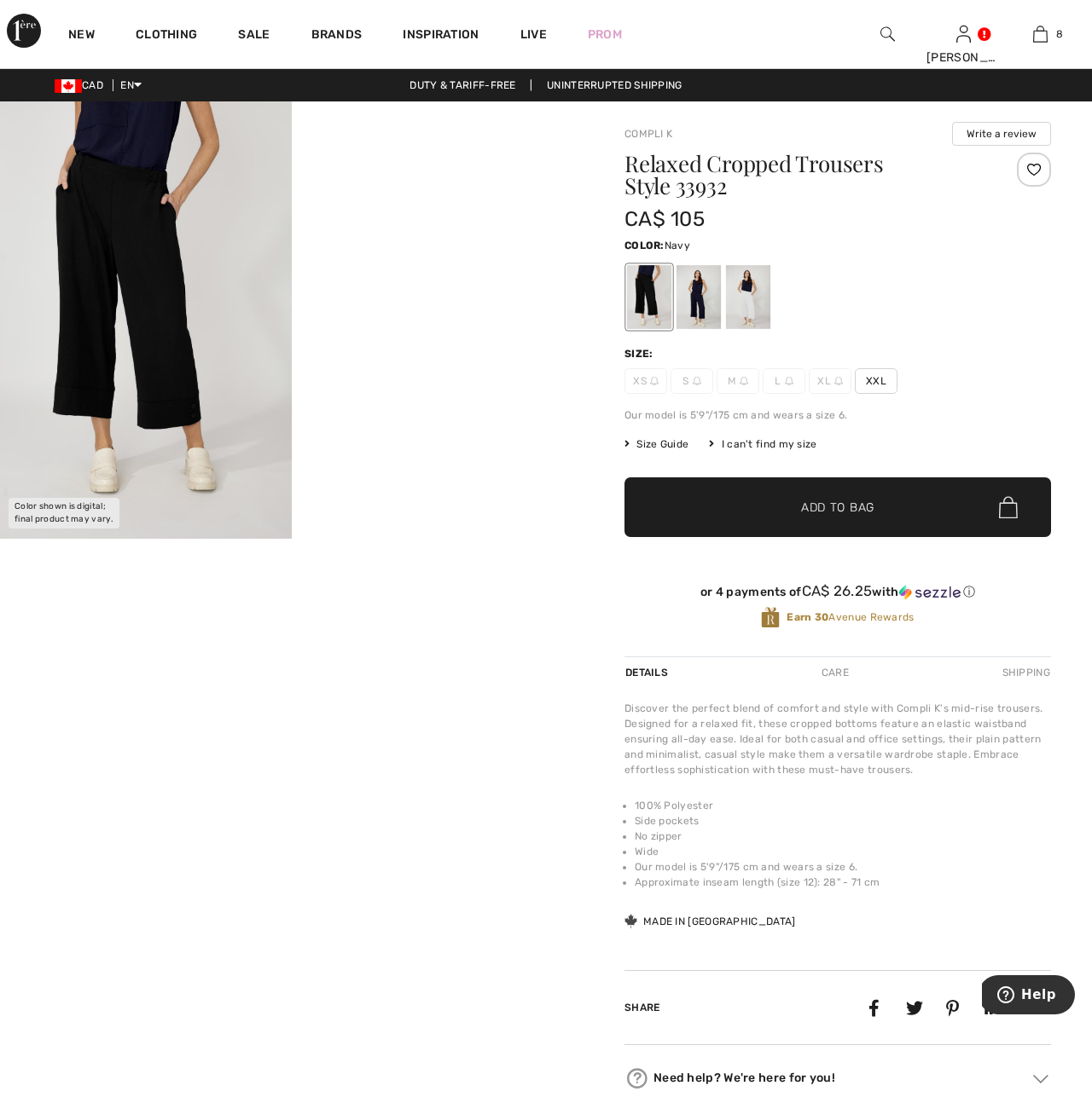
click at [690, 301] on div at bounding box center [698, 297] width 44 height 64
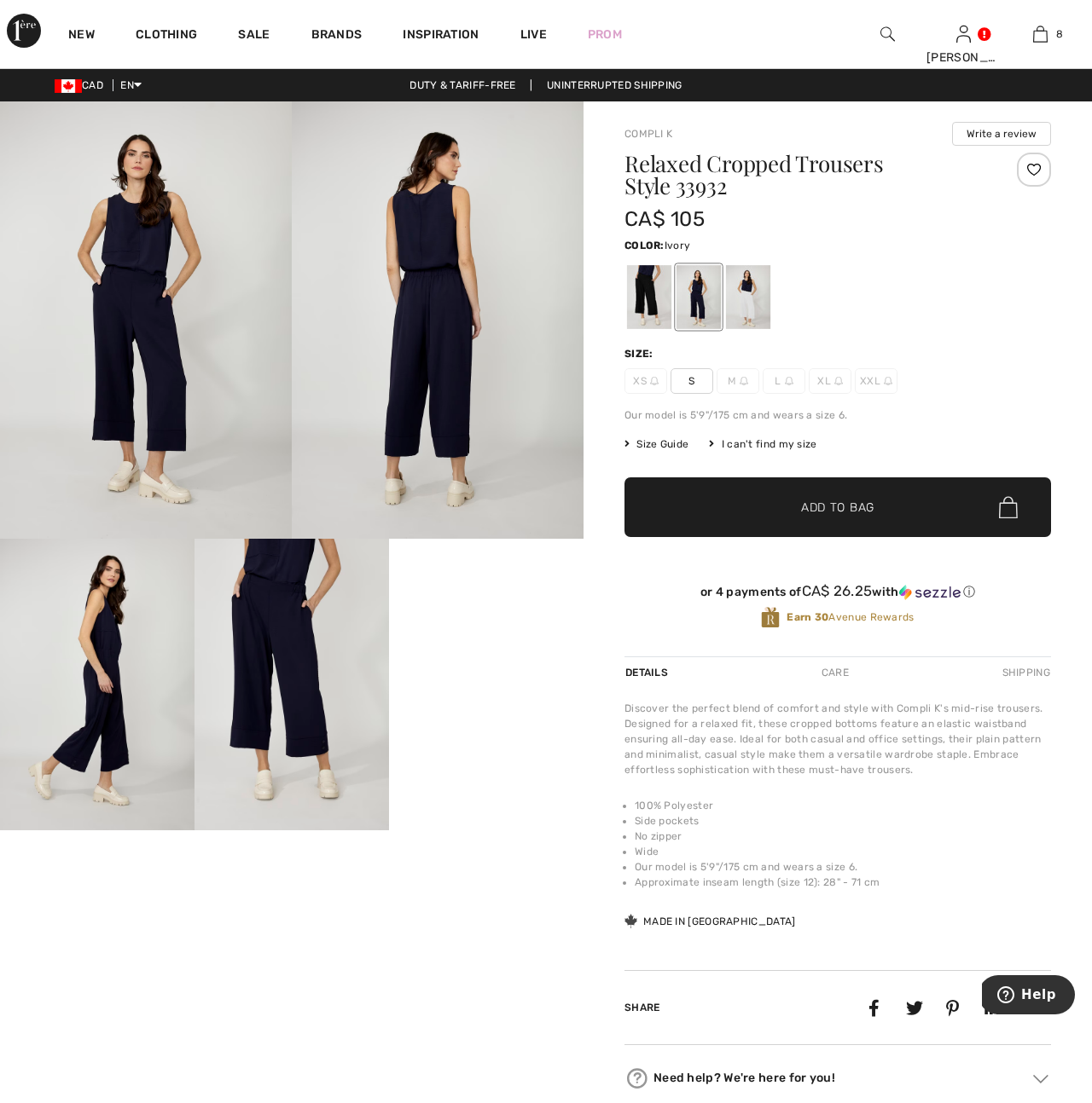
click at [738, 297] on div at bounding box center [748, 297] width 44 height 64
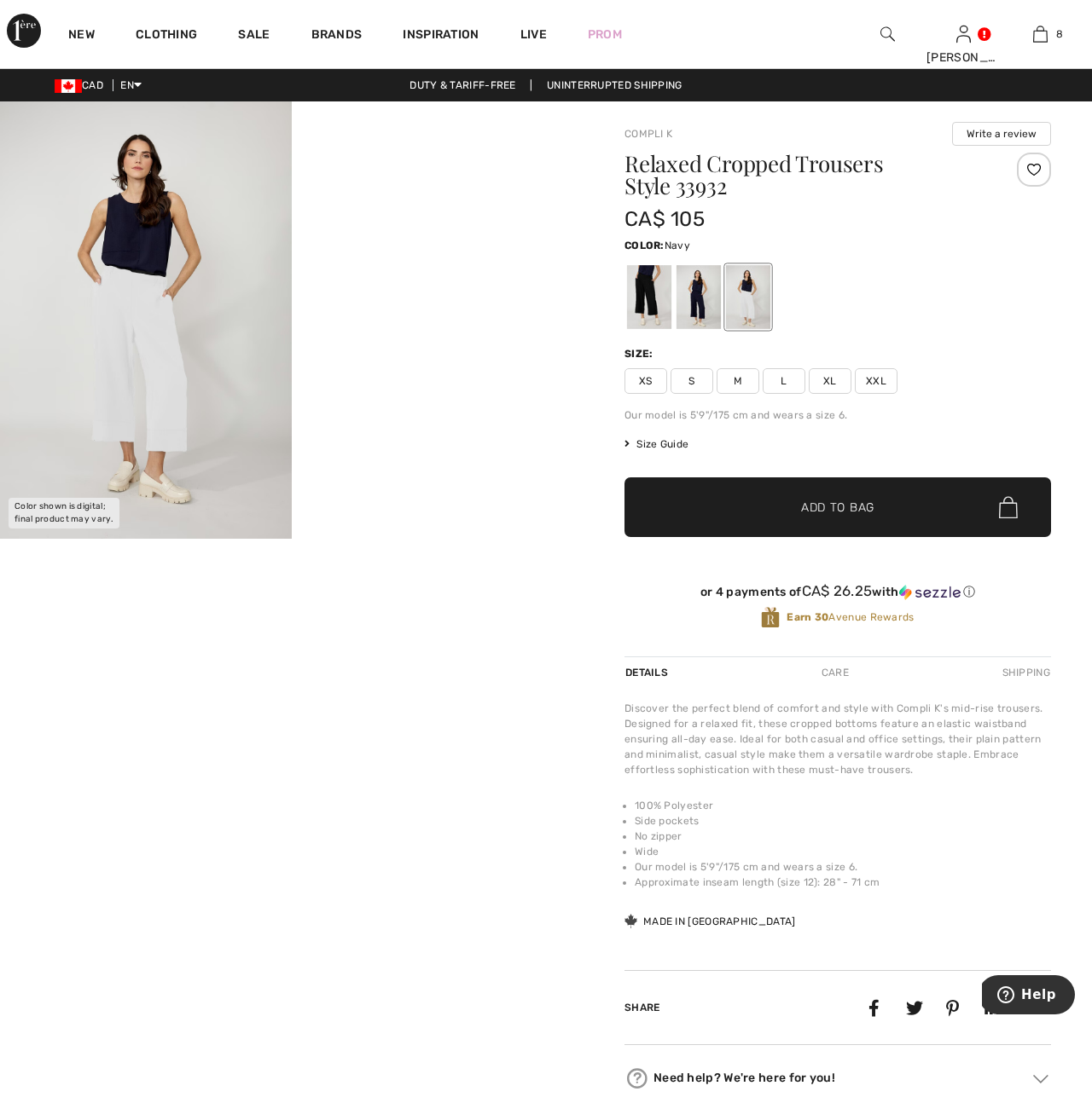
click at [692, 300] on div at bounding box center [698, 297] width 44 height 64
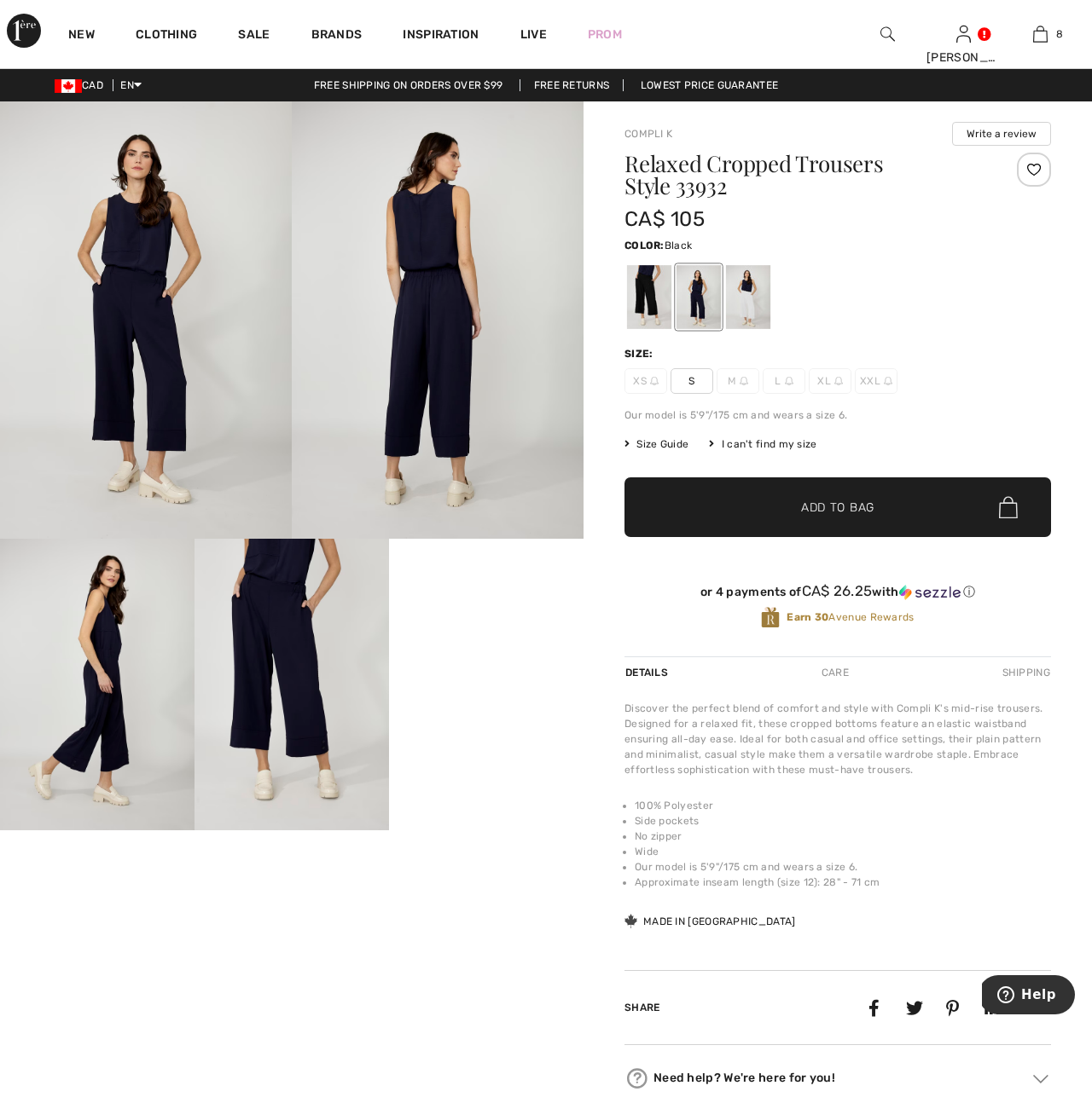
click at [649, 303] on div at bounding box center [648, 297] width 44 height 64
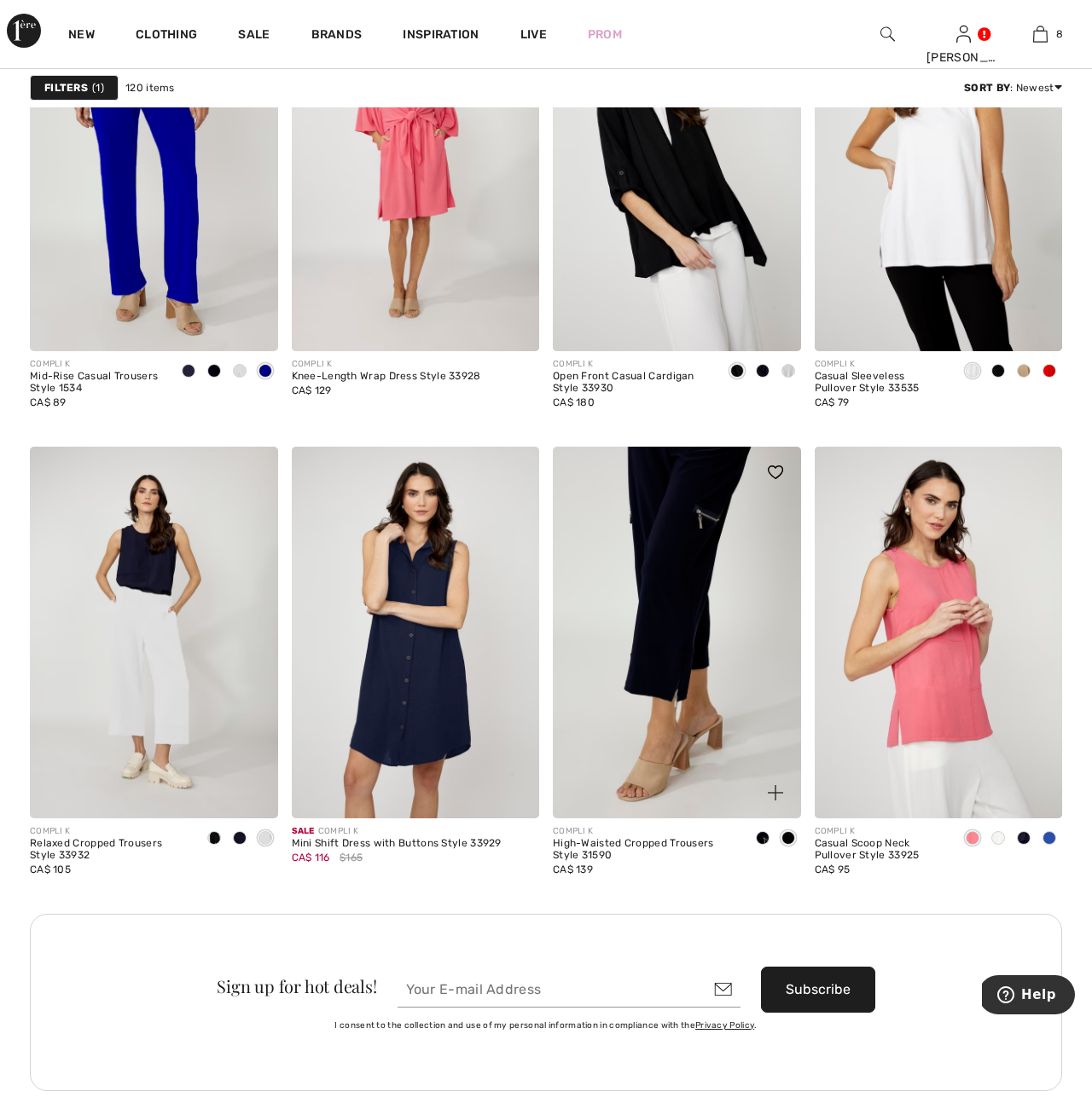
click at [651, 691] on img at bounding box center [676, 632] width 249 height 371
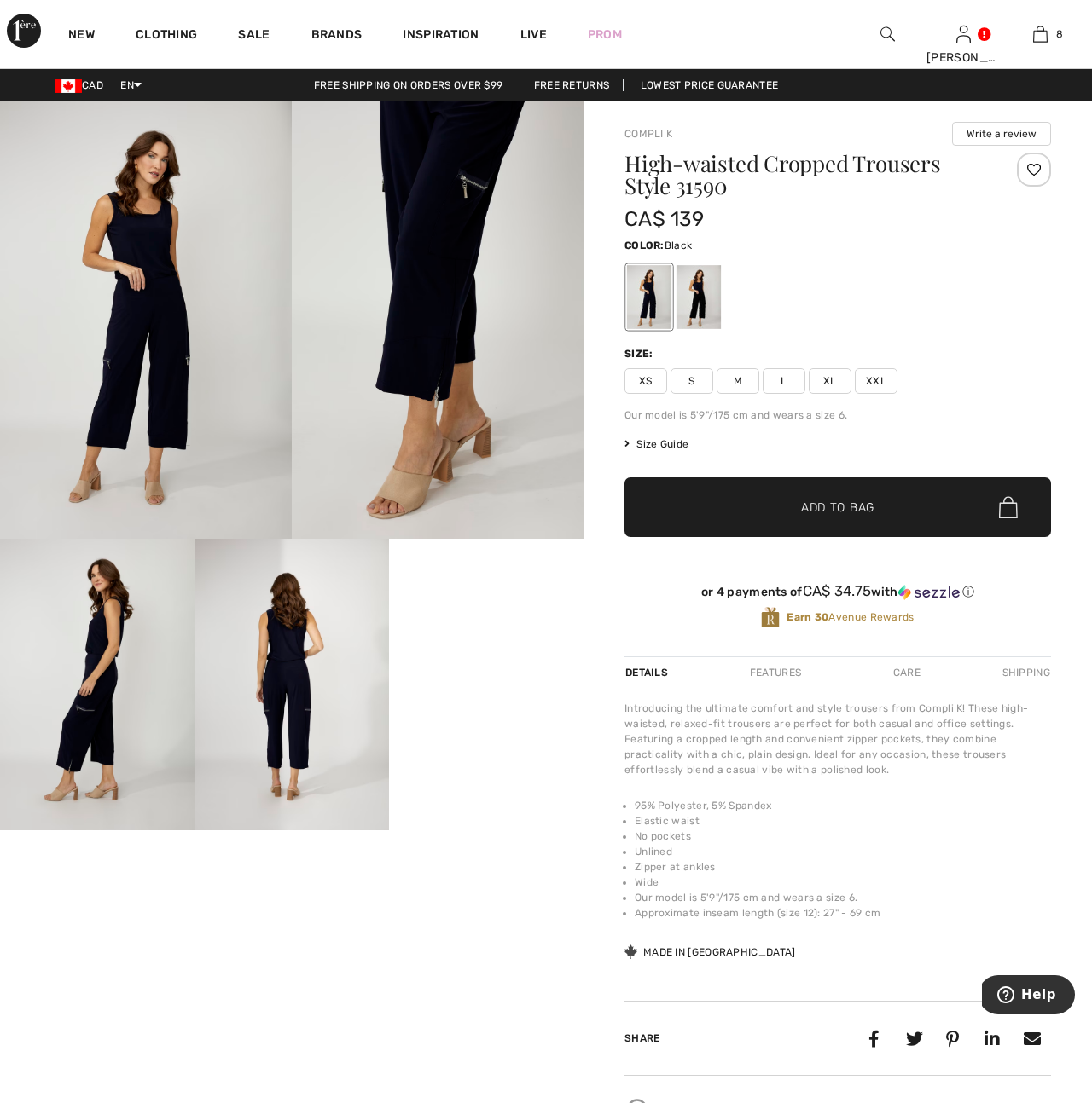
click at [691, 297] on div at bounding box center [698, 297] width 44 height 64
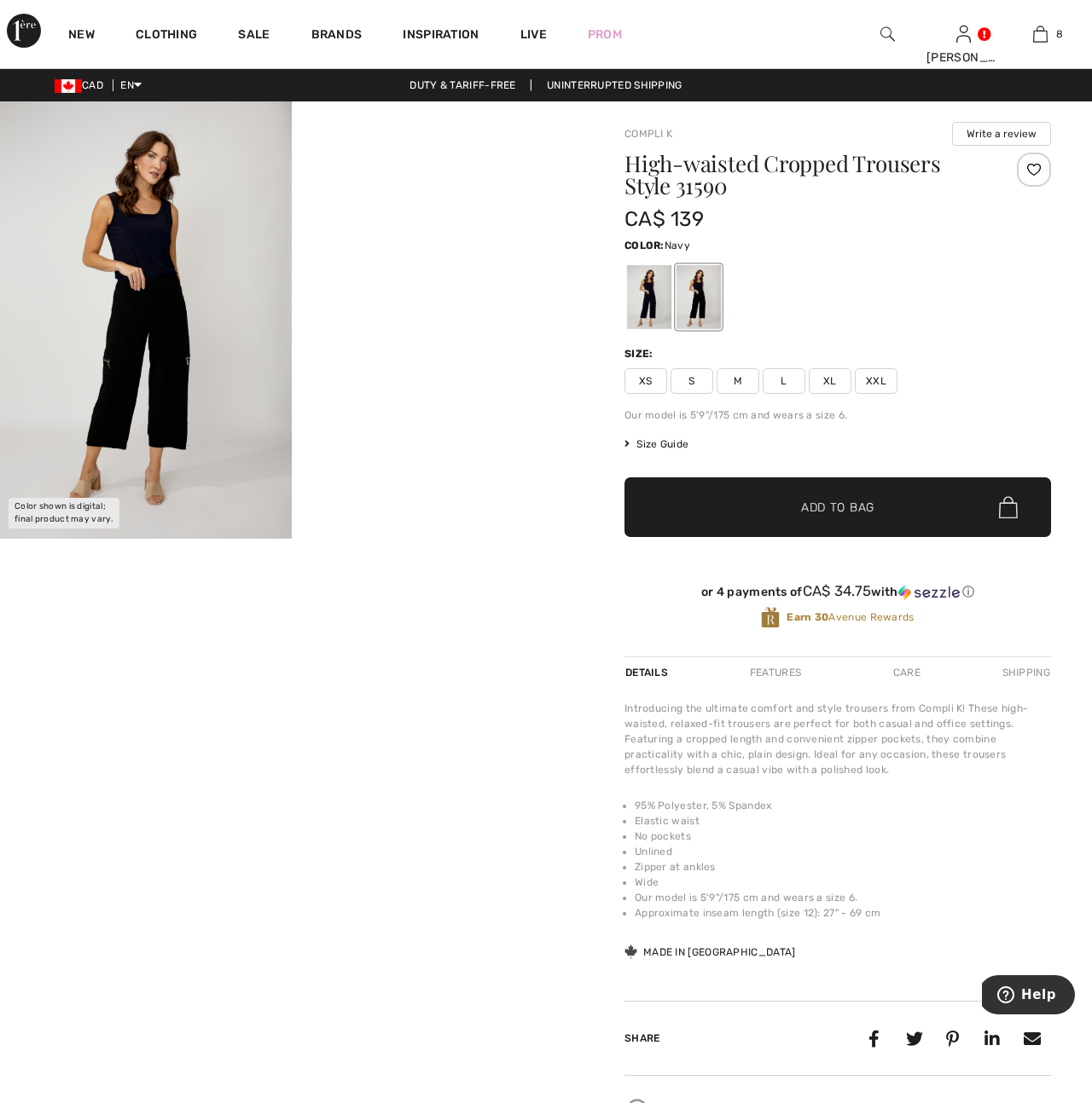
click at [652, 304] on div at bounding box center [648, 297] width 44 height 64
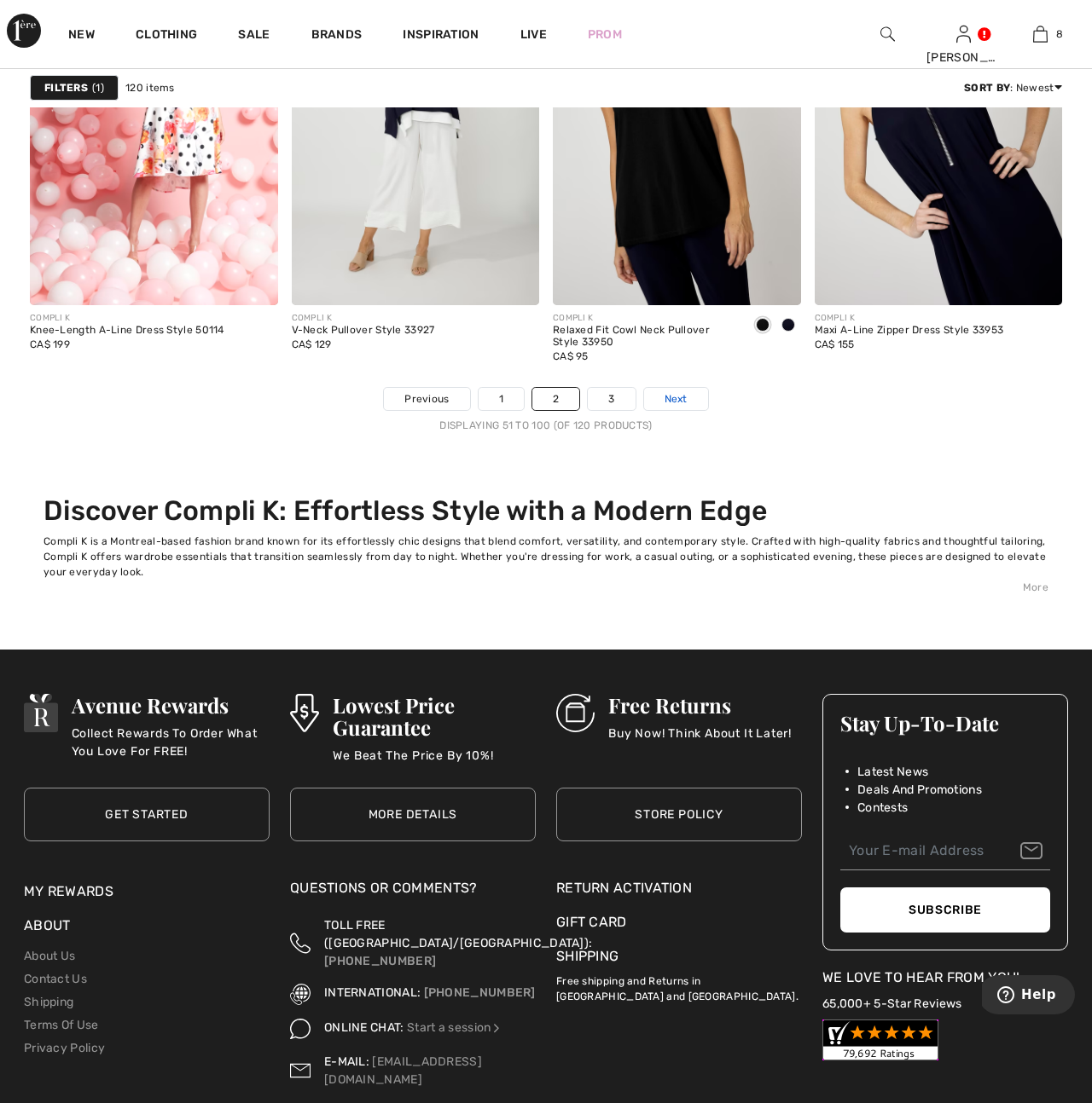
scroll to position [7289, 0]
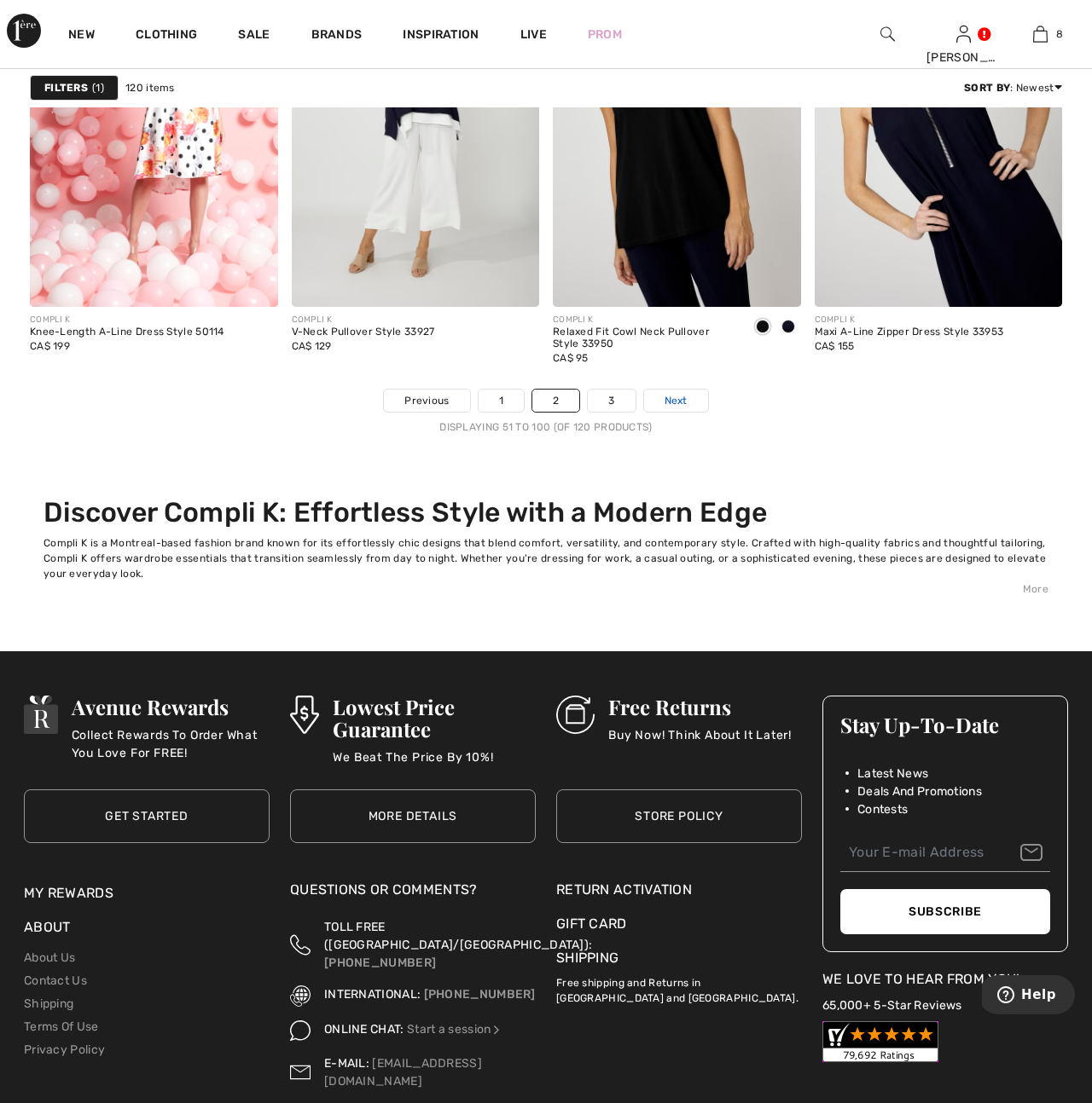
click at [674, 398] on span "Next" at bounding box center [675, 400] width 23 height 15
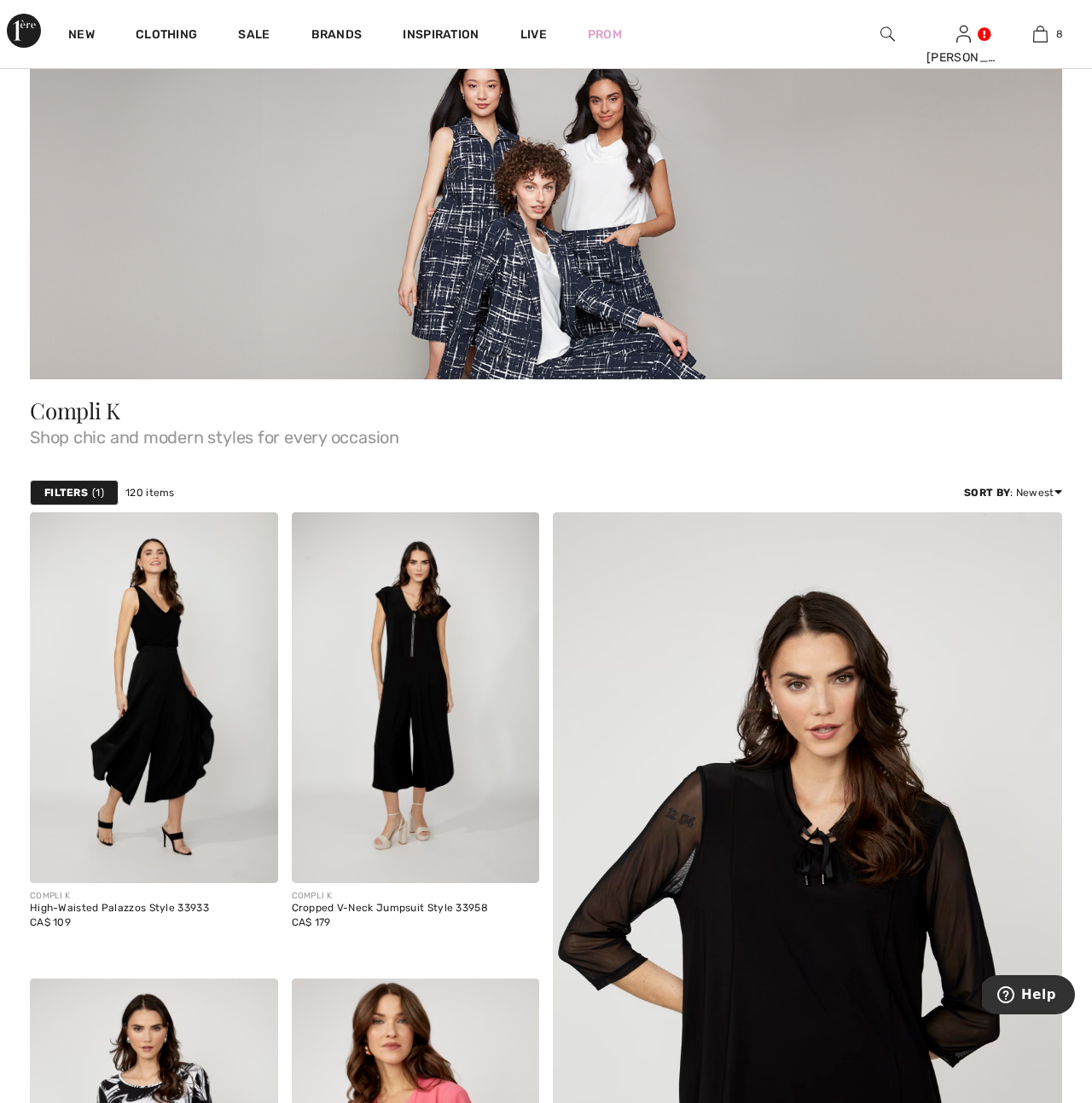
scroll to position [61, 0]
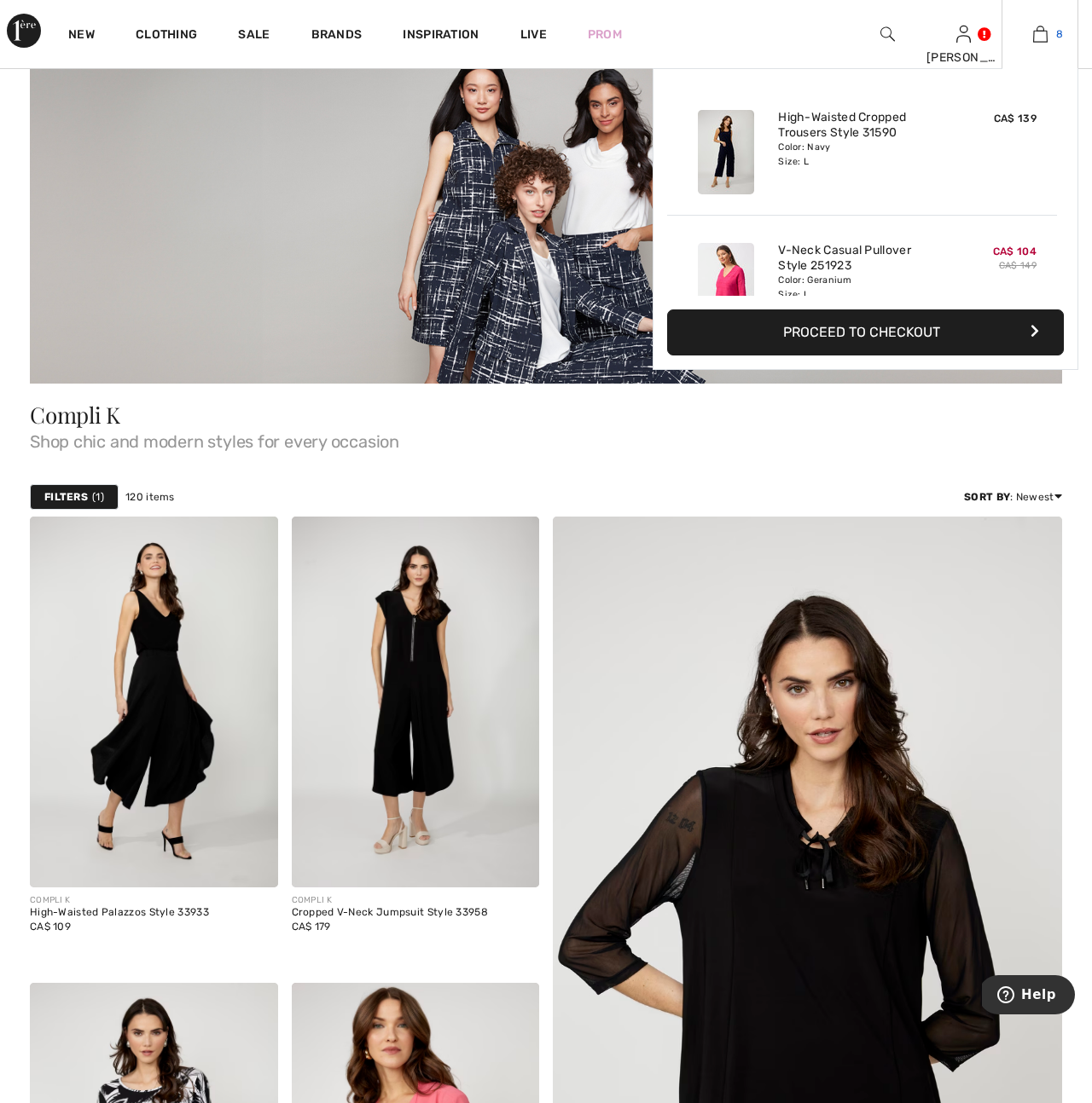
click at [1036, 38] on img at bounding box center [1039, 34] width 14 height 21
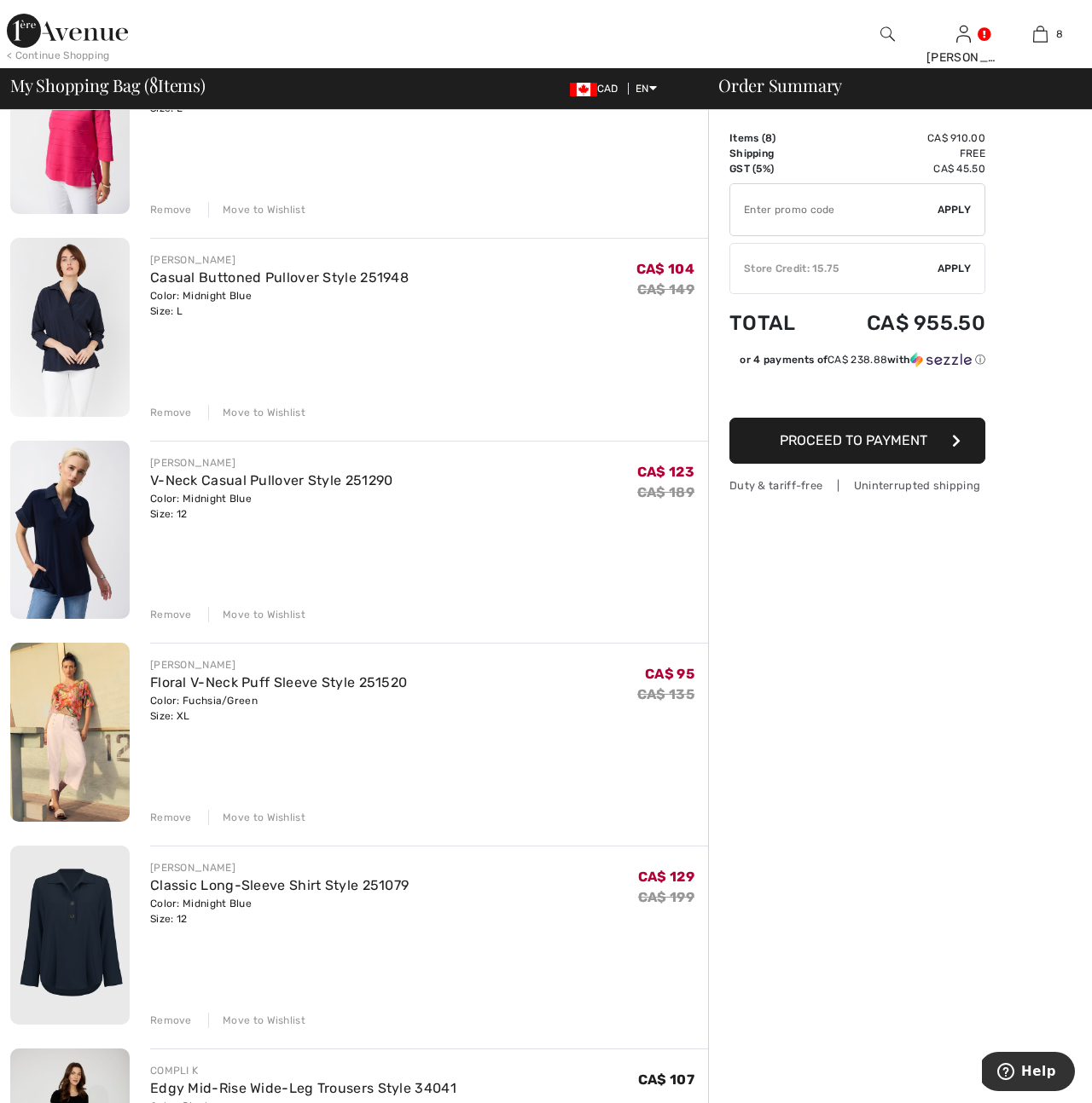
scroll to position [416, 0]
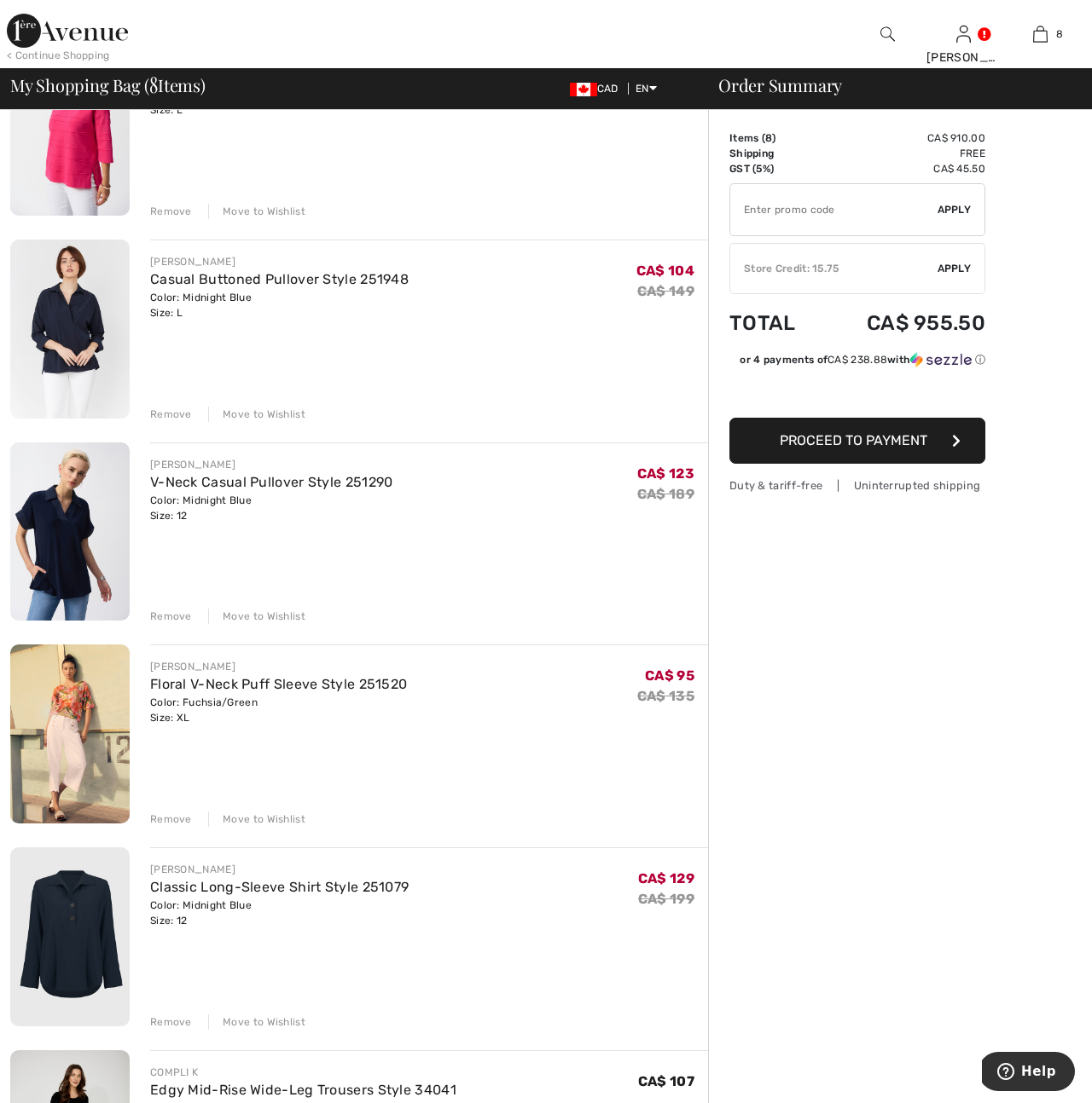
click at [173, 621] on div "Remove" at bounding box center [171, 616] width 42 height 15
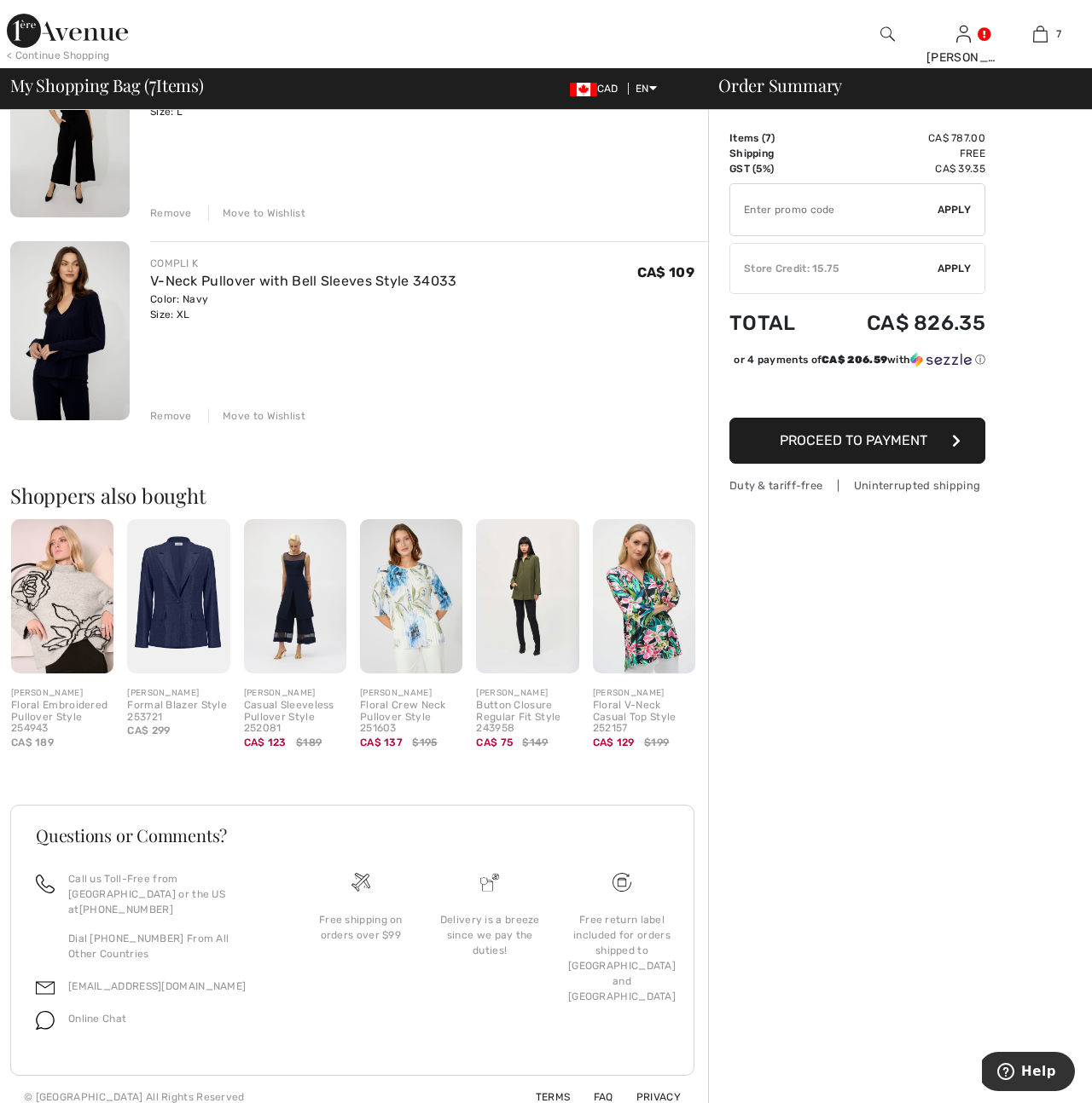
scroll to position [0, 0]
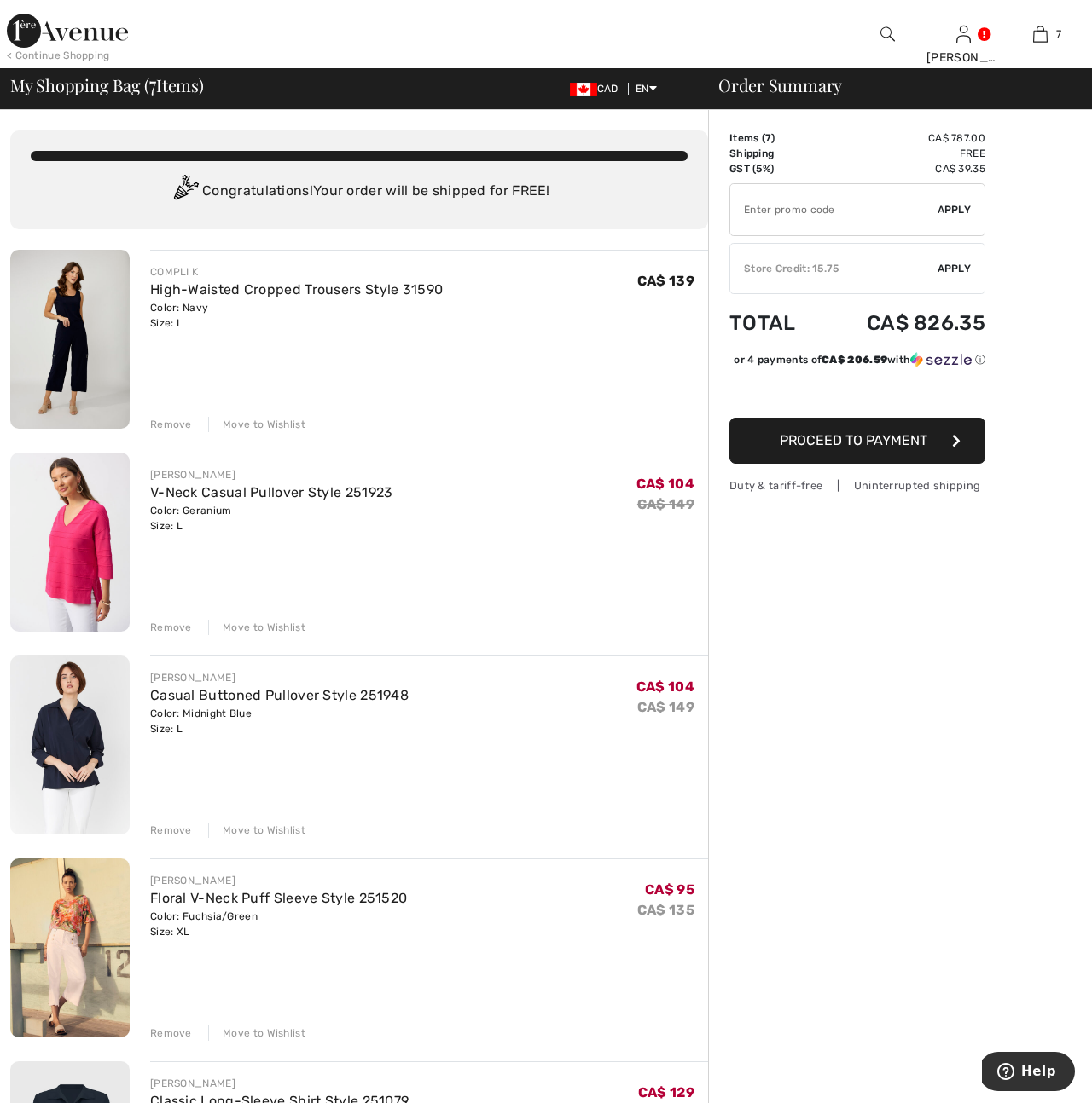
click at [36, 52] on div "< Continue Shopping" at bounding box center [58, 55] width 103 height 15
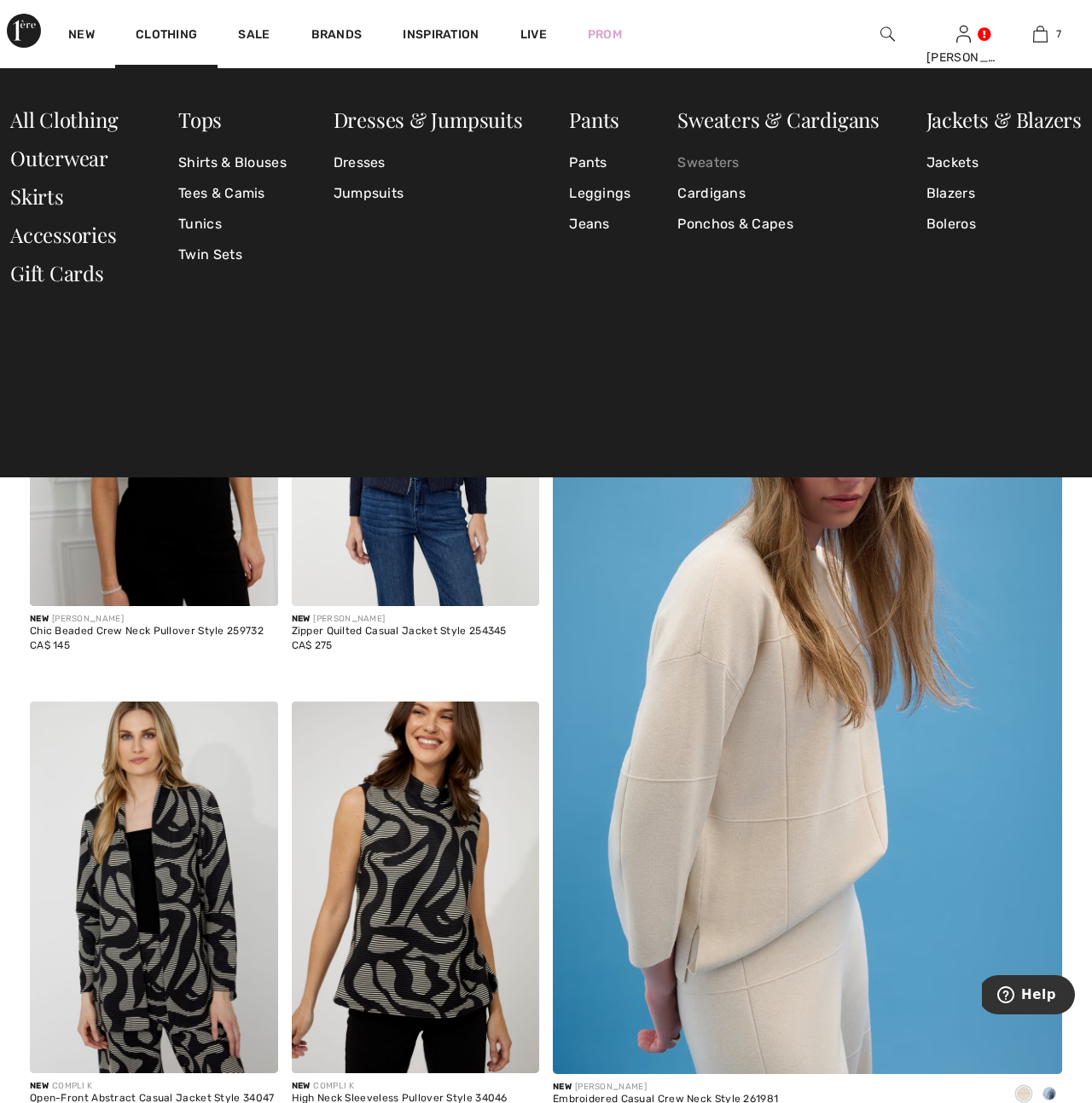
click at [708, 163] on link "Sweaters" at bounding box center [778, 162] width 202 height 31
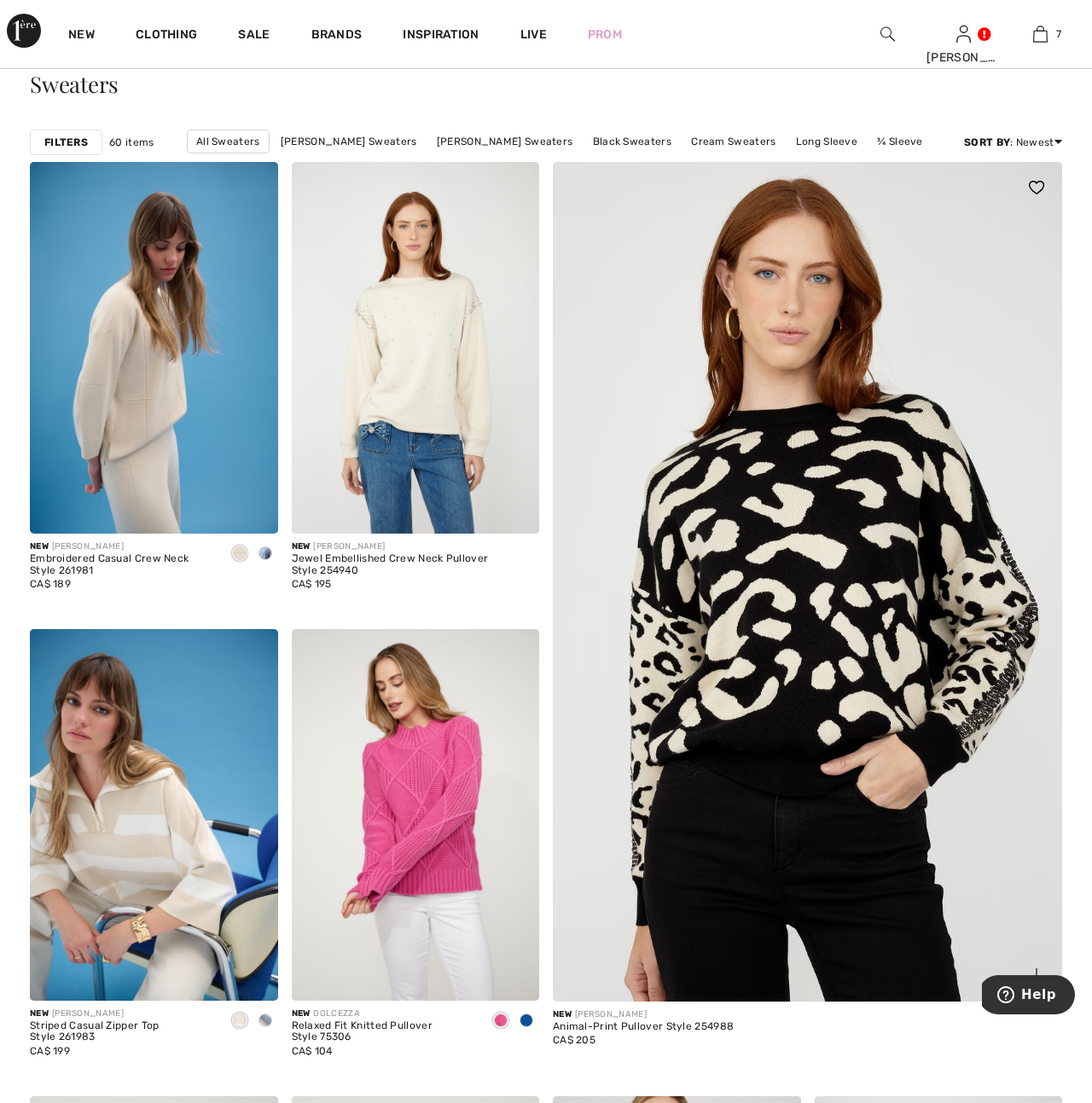
scroll to position [90, 0]
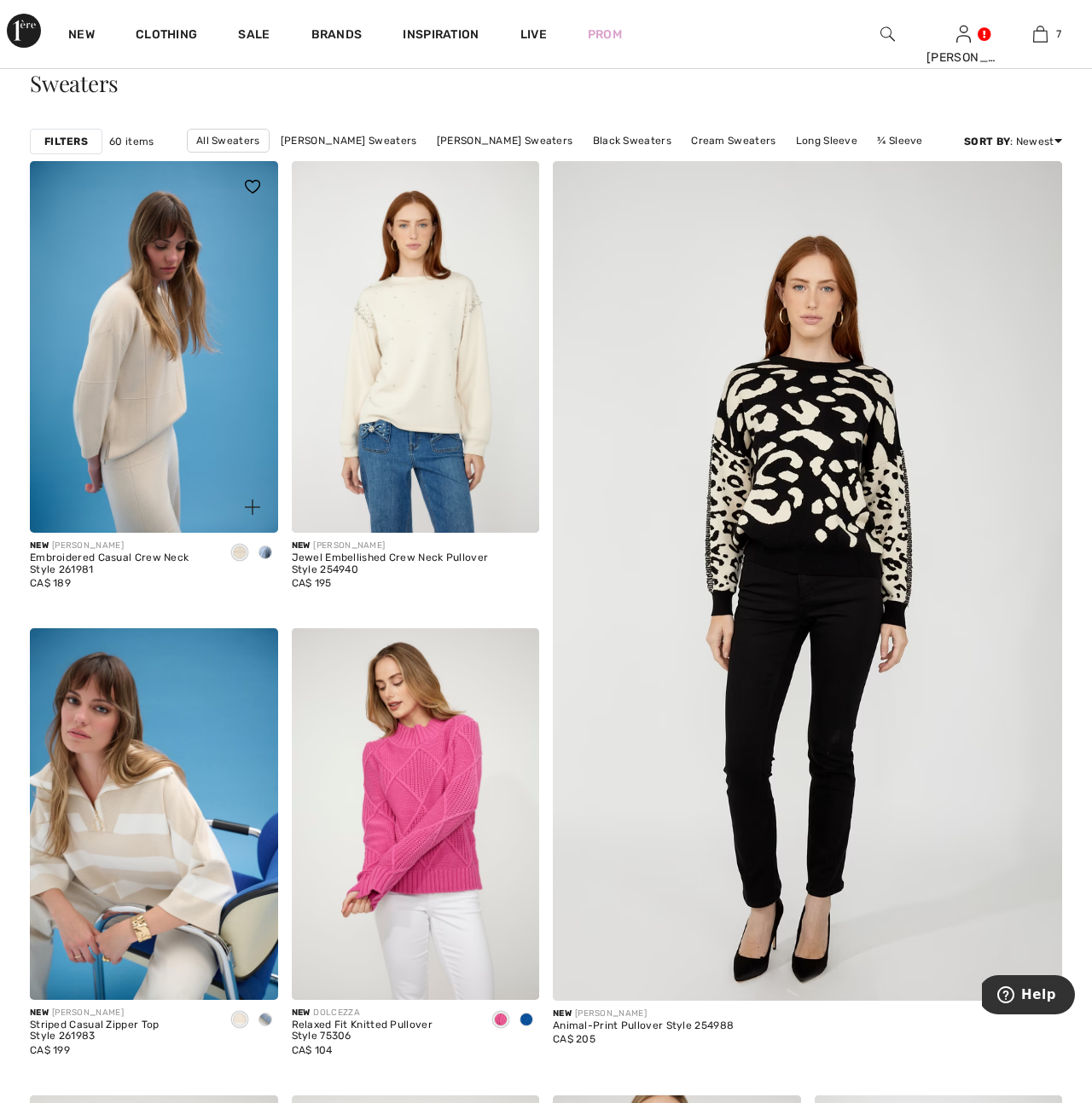
click at [265, 549] on span at bounding box center [265, 552] width 14 height 14
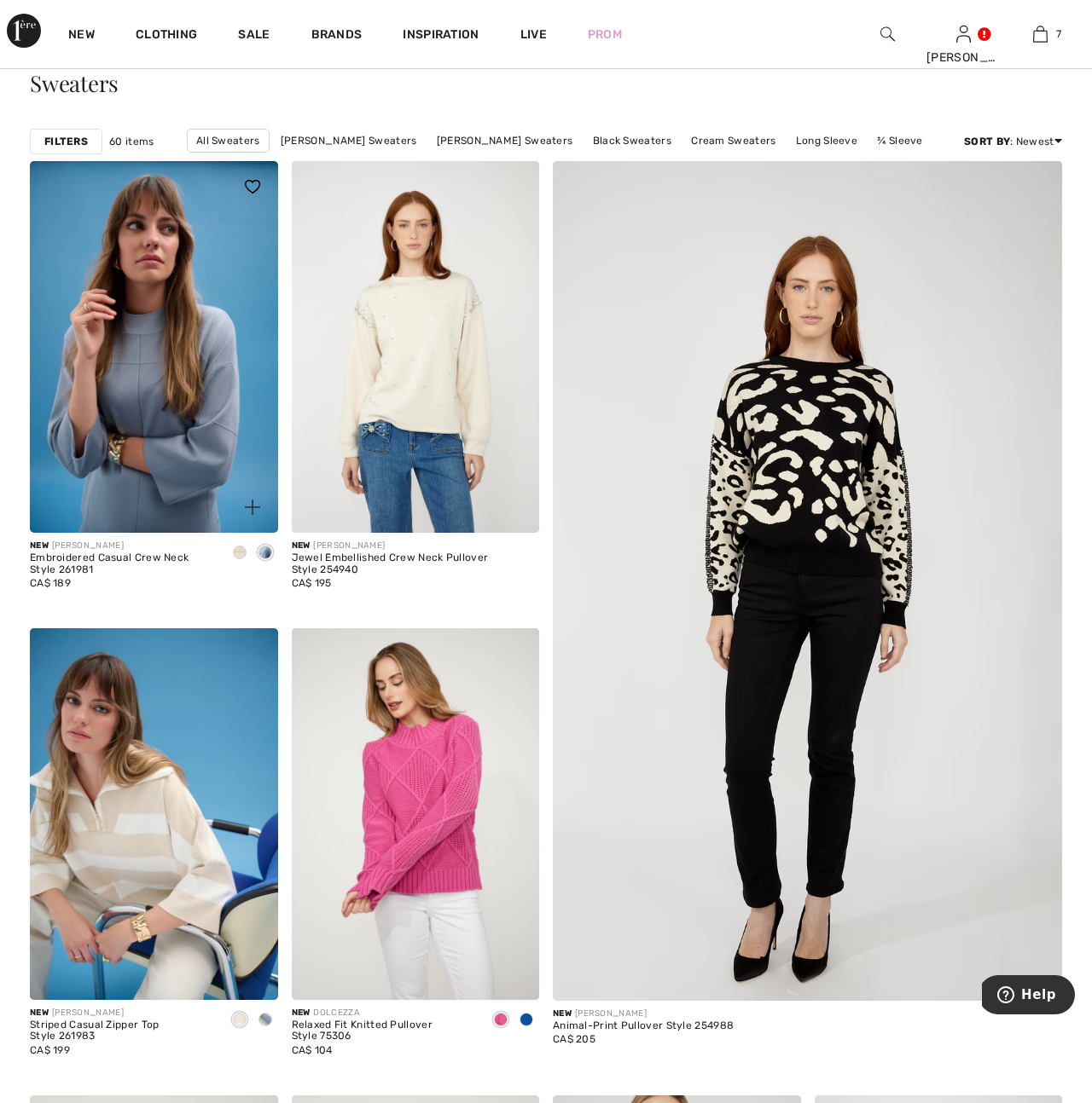
click at [154, 436] on img at bounding box center [154, 347] width 249 height 371
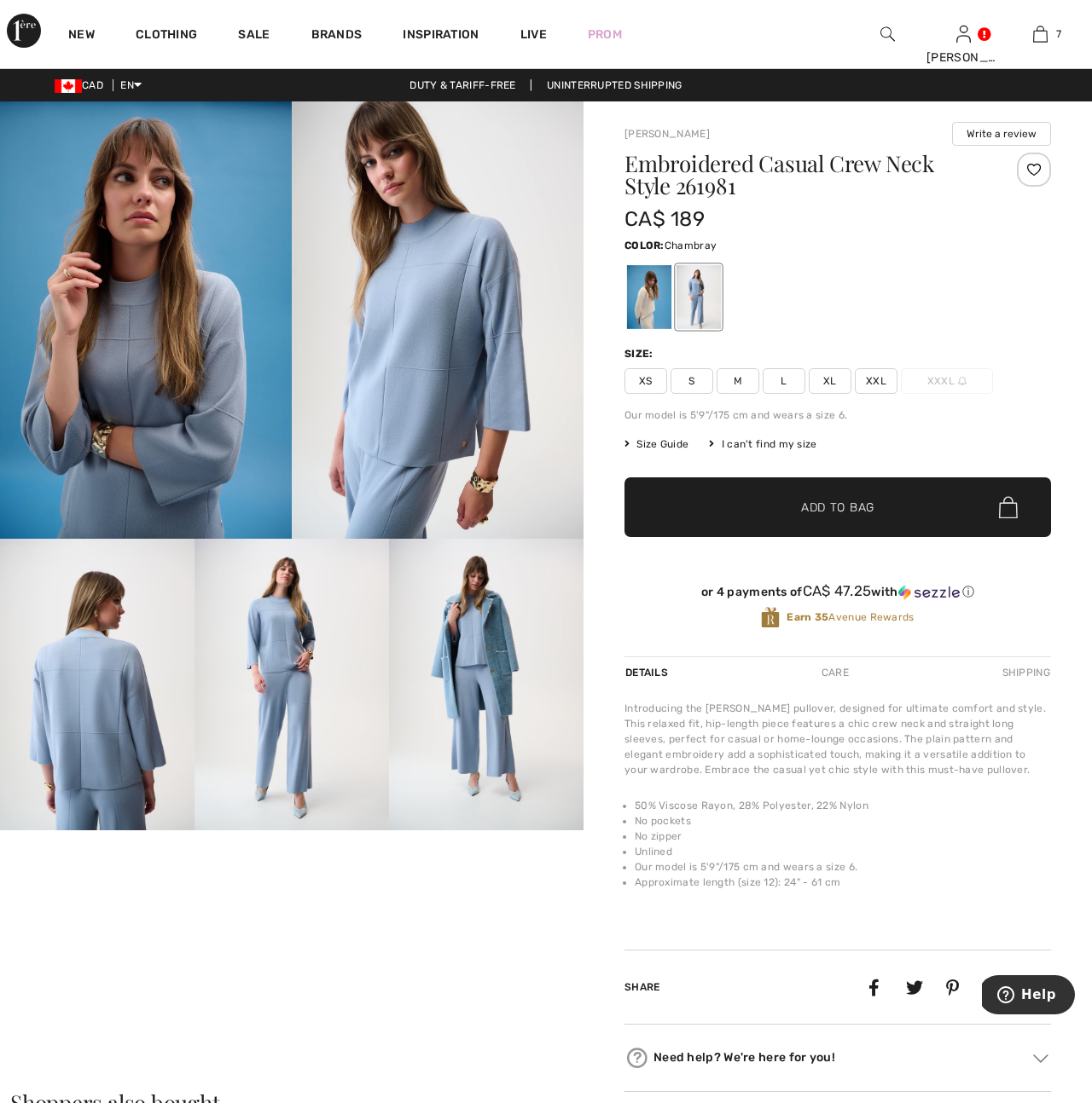
click at [107, 767] on img at bounding box center [97, 685] width 194 height 292
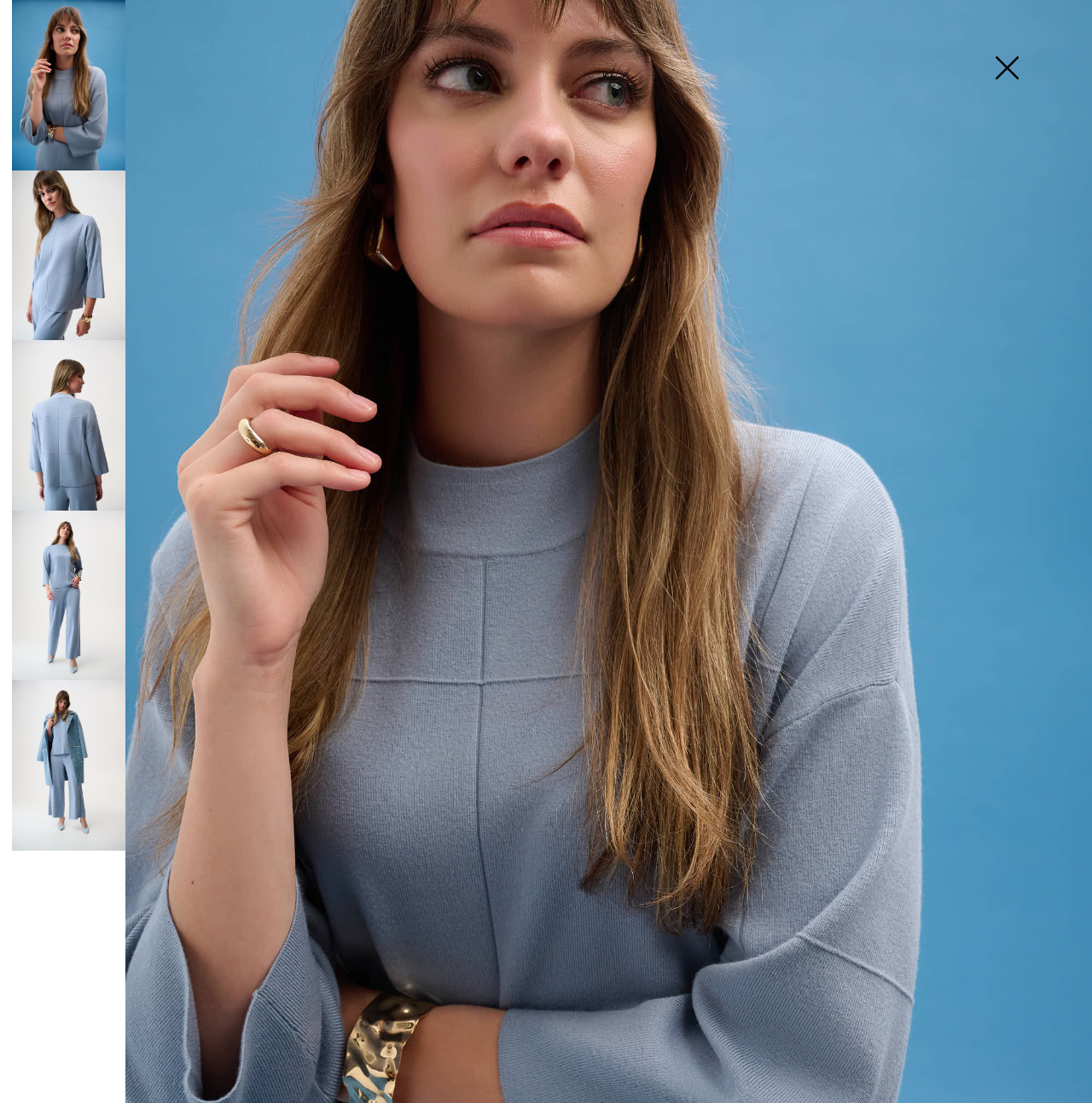
scroll to position [203, 0]
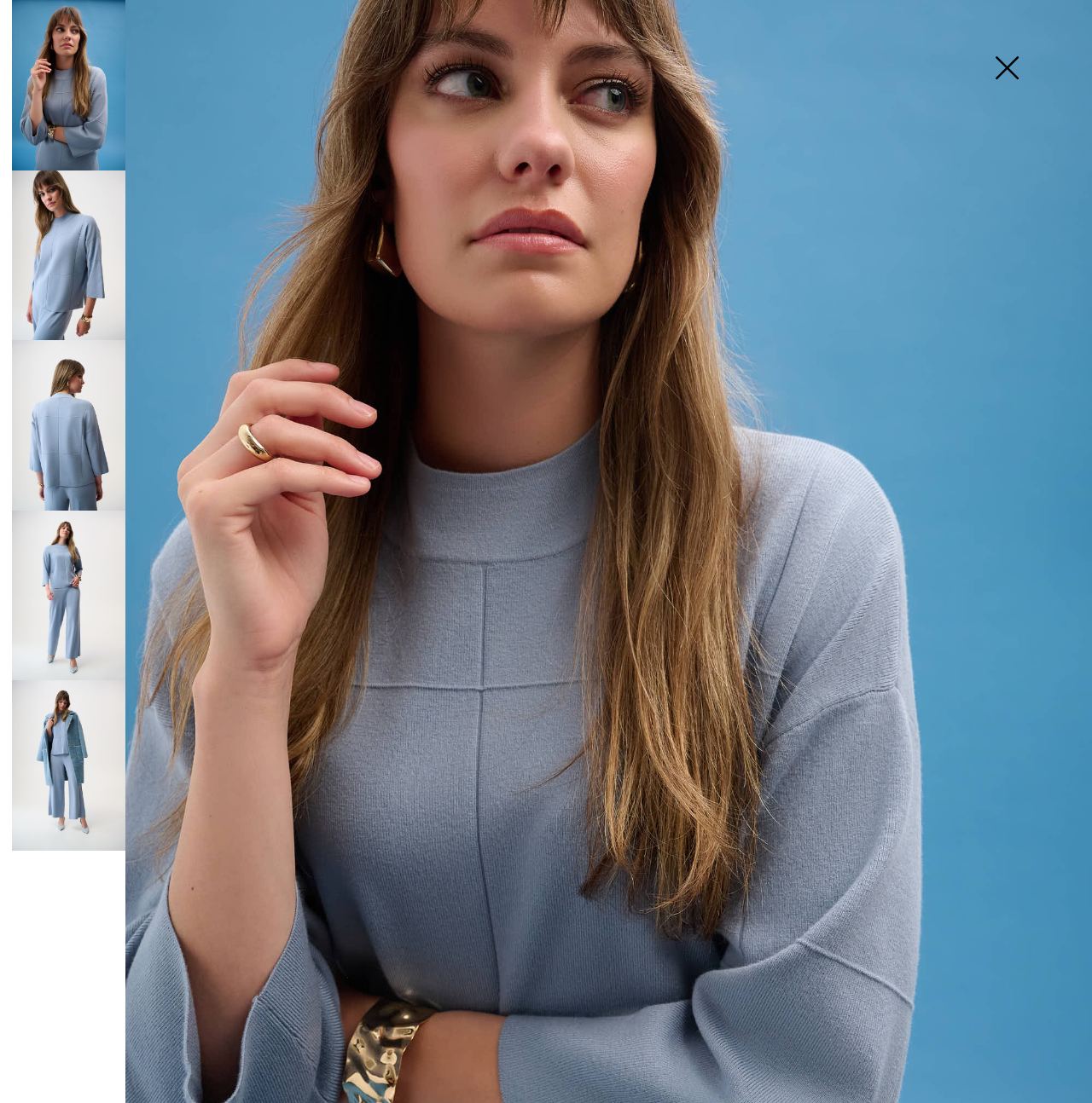
click at [65, 605] on img at bounding box center [68, 597] width 114 height 171
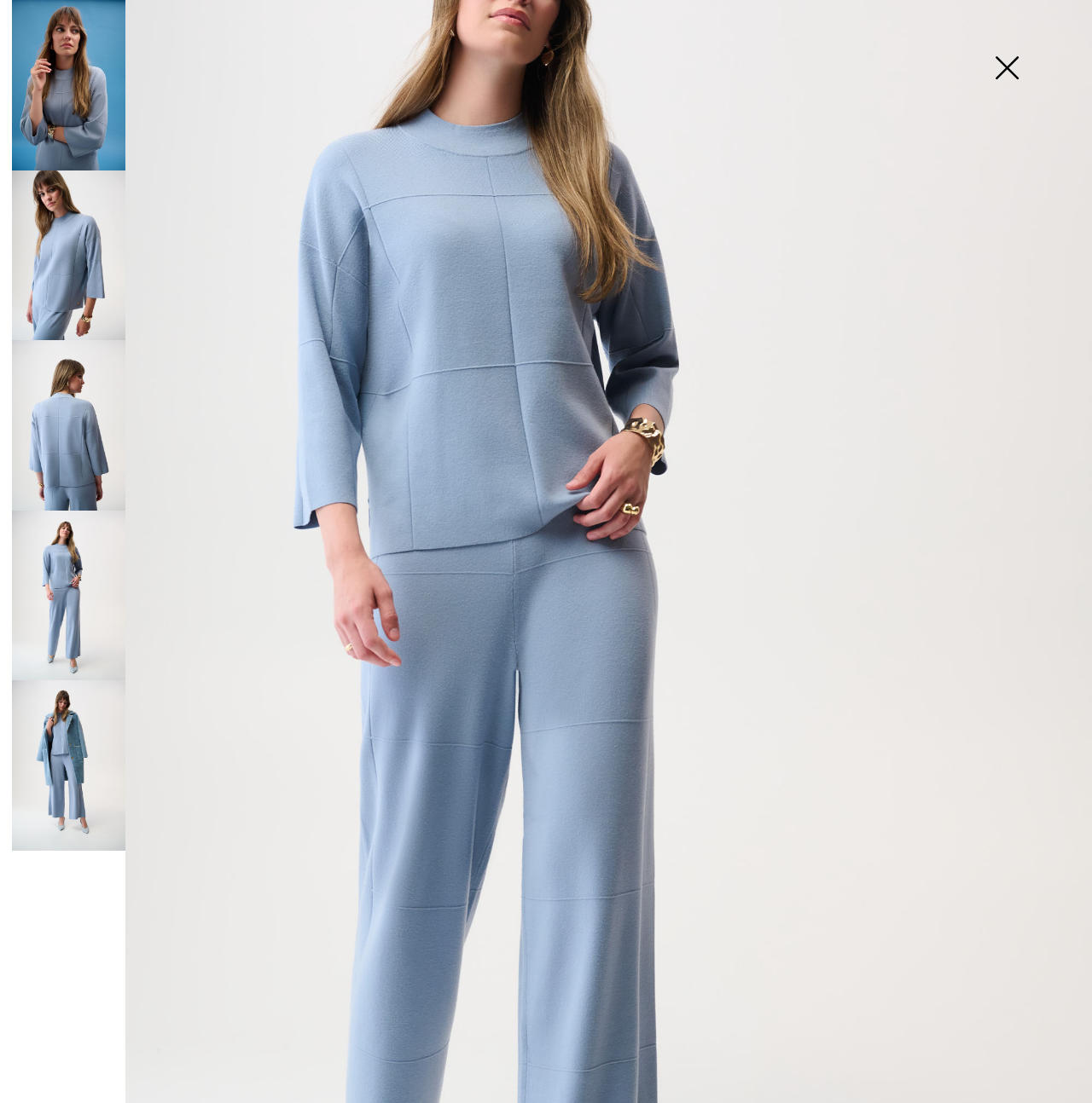
click at [1009, 70] on img at bounding box center [1006, 69] width 85 height 88
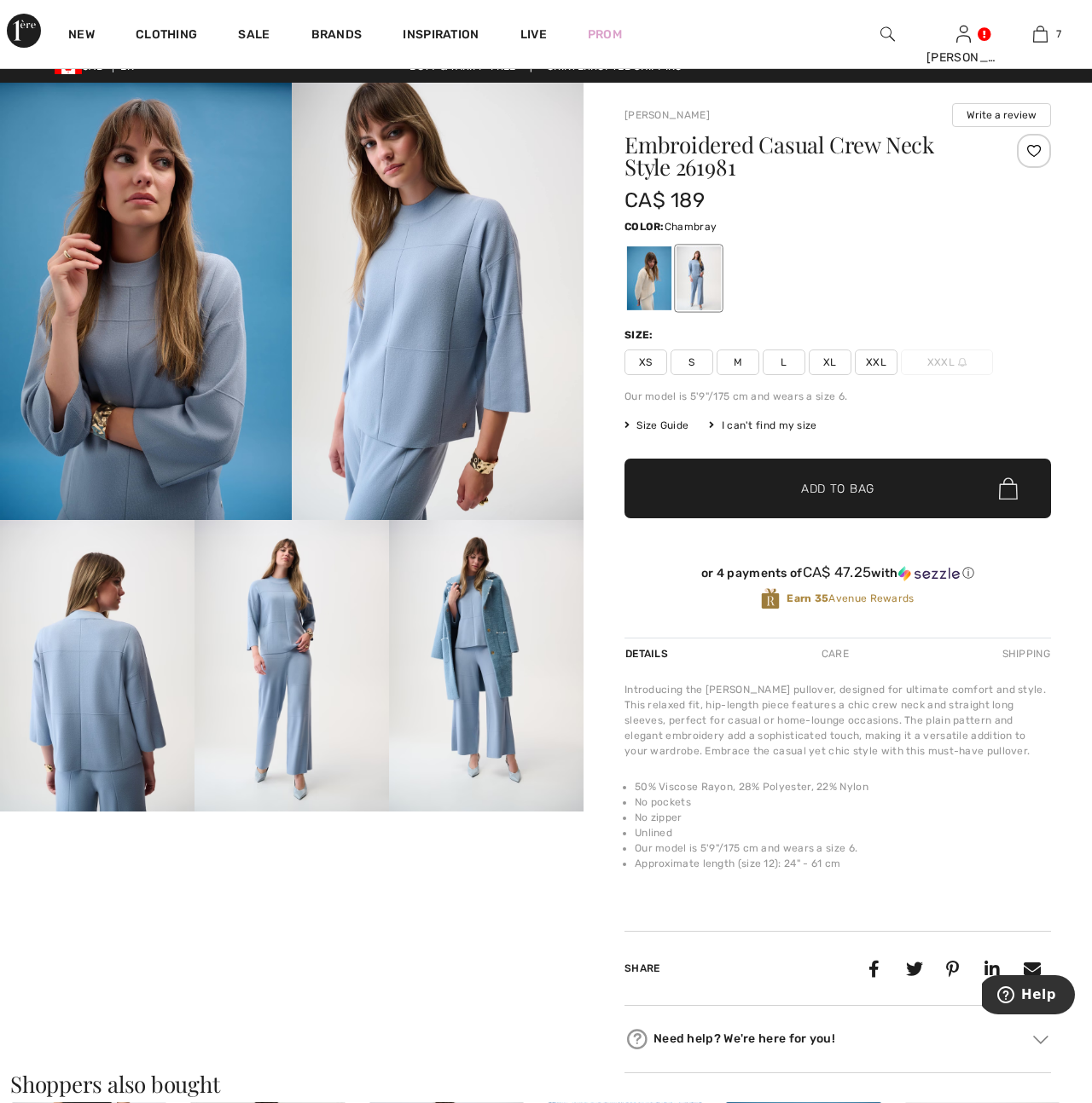
scroll to position [0, 0]
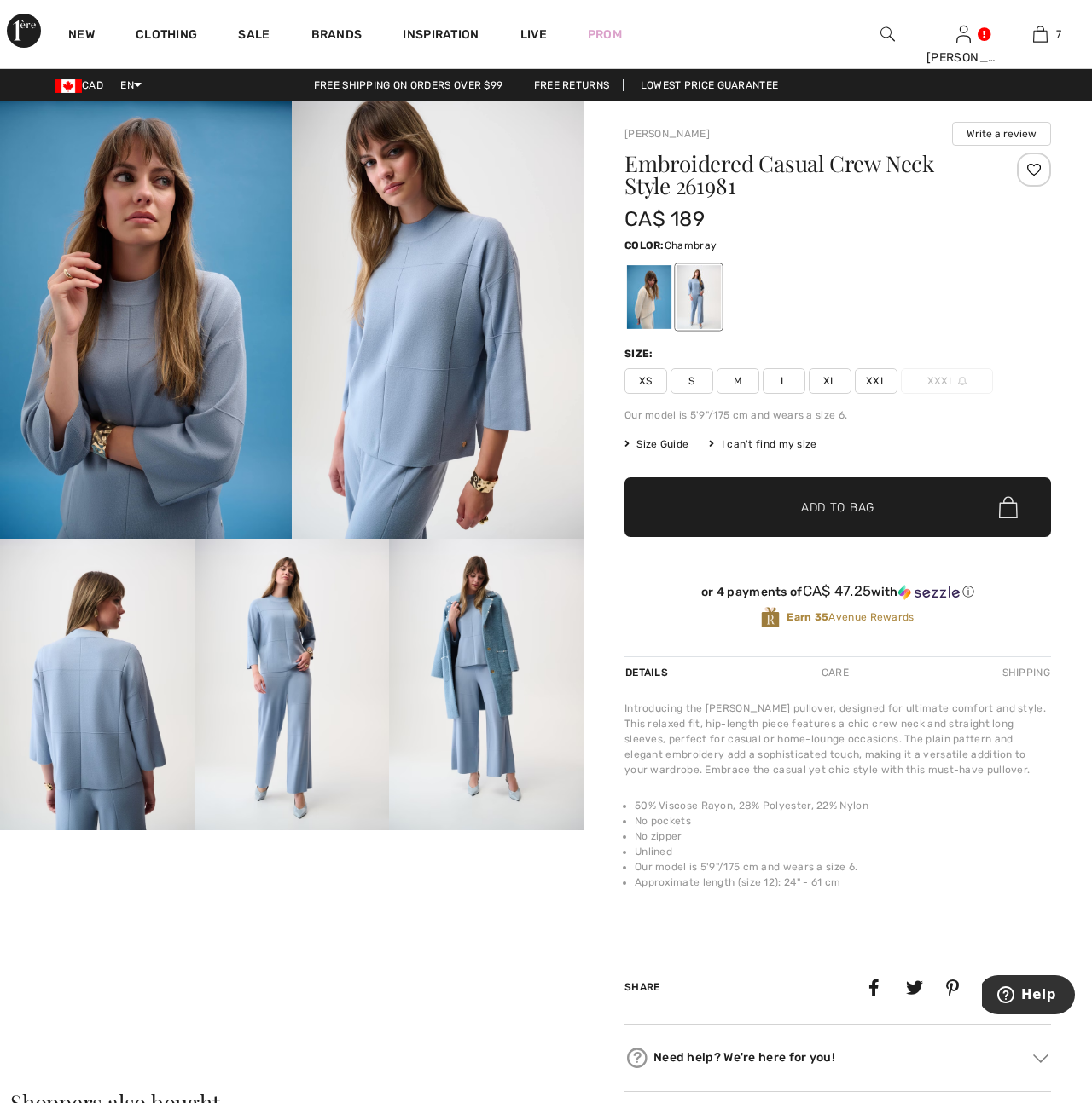
click at [132, 732] on img at bounding box center [97, 685] width 194 height 292
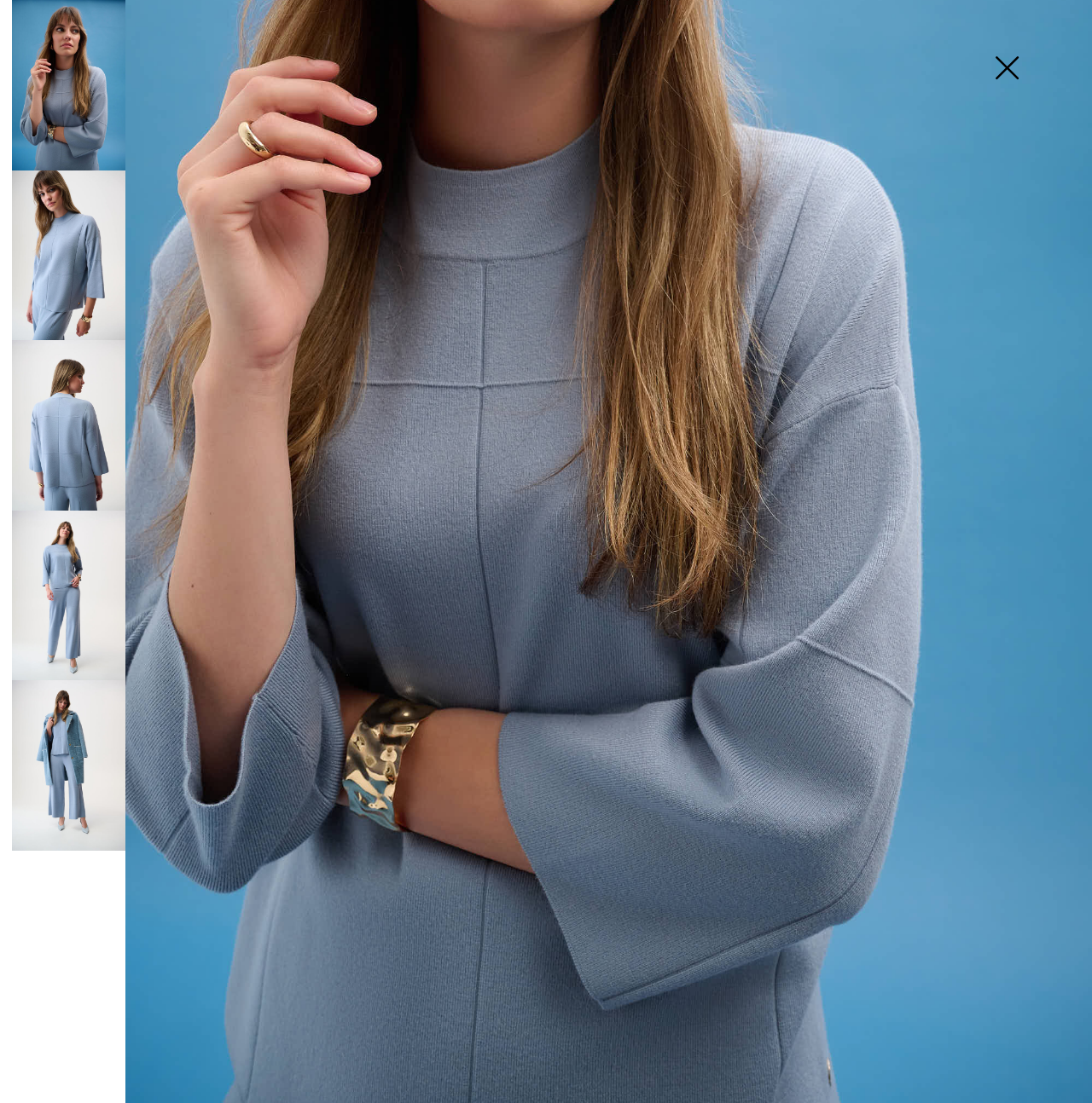
scroll to position [534, 0]
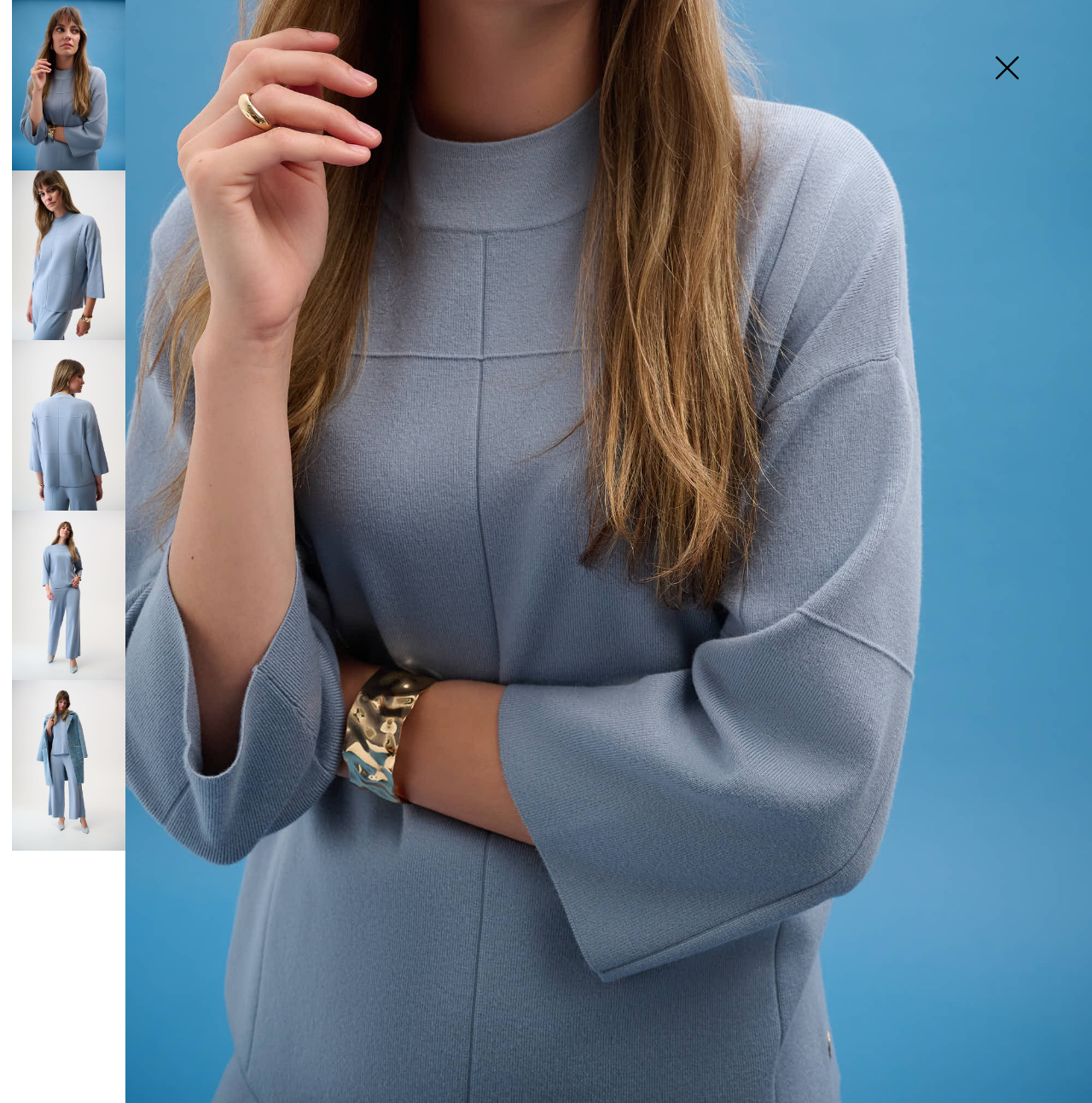
click at [97, 258] on img at bounding box center [68, 256] width 114 height 171
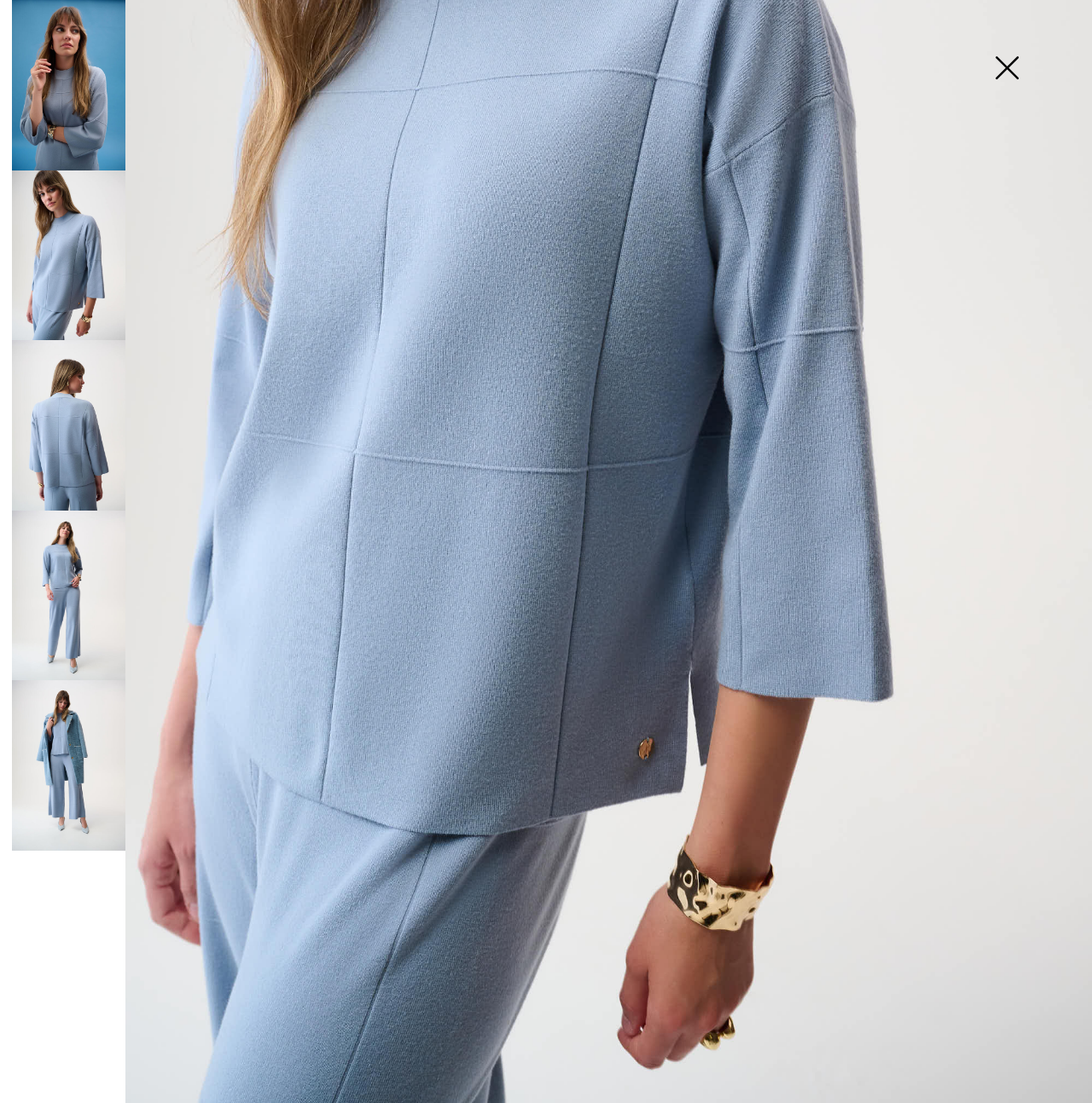
click at [73, 433] on img at bounding box center [68, 426] width 114 height 171
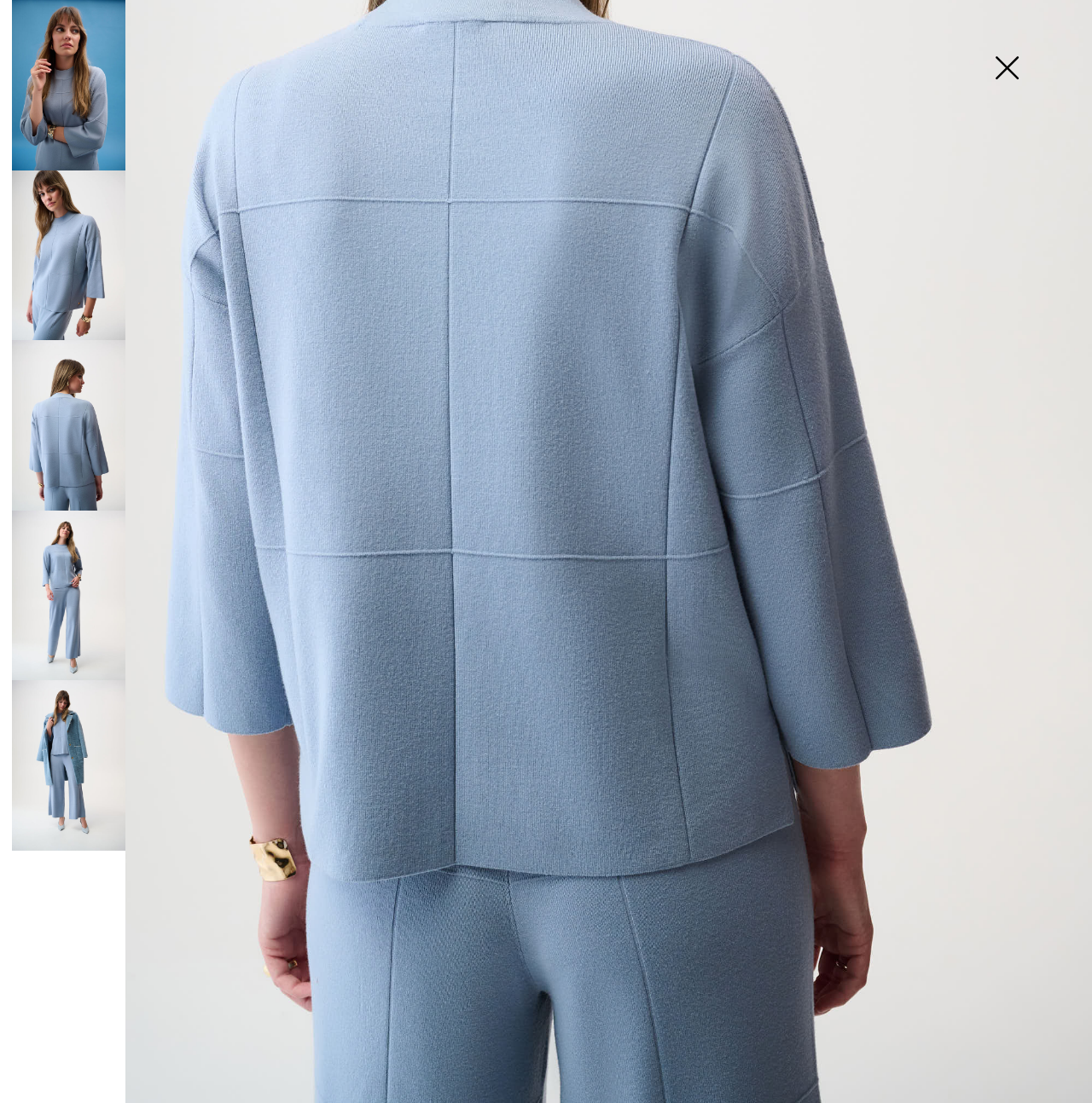
click at [60, 587] on img at bounding box center [68, 597] width 114 height 171
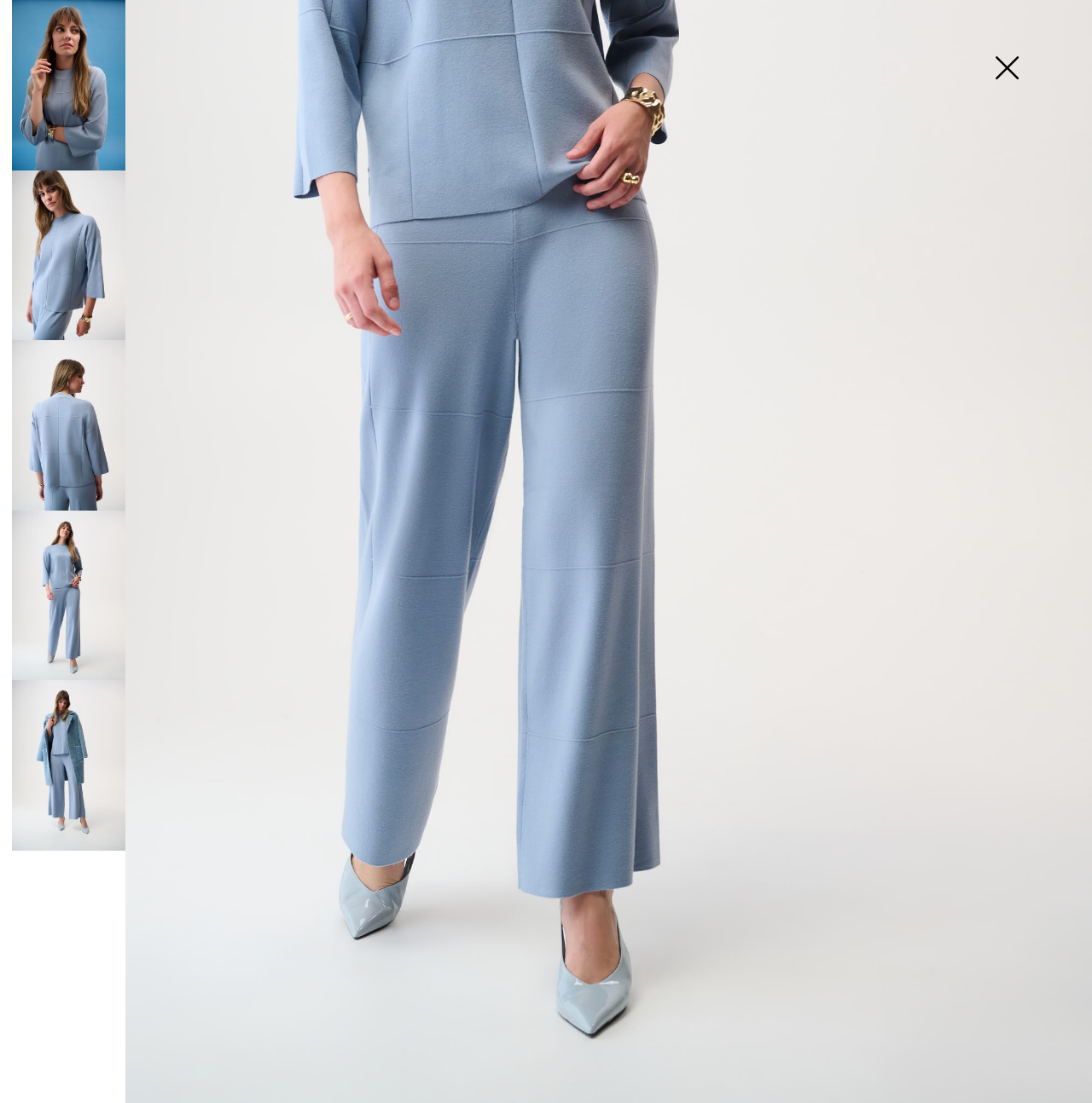
click at [73, 781] on img at bounding box center [68, 765] width 114 height 171
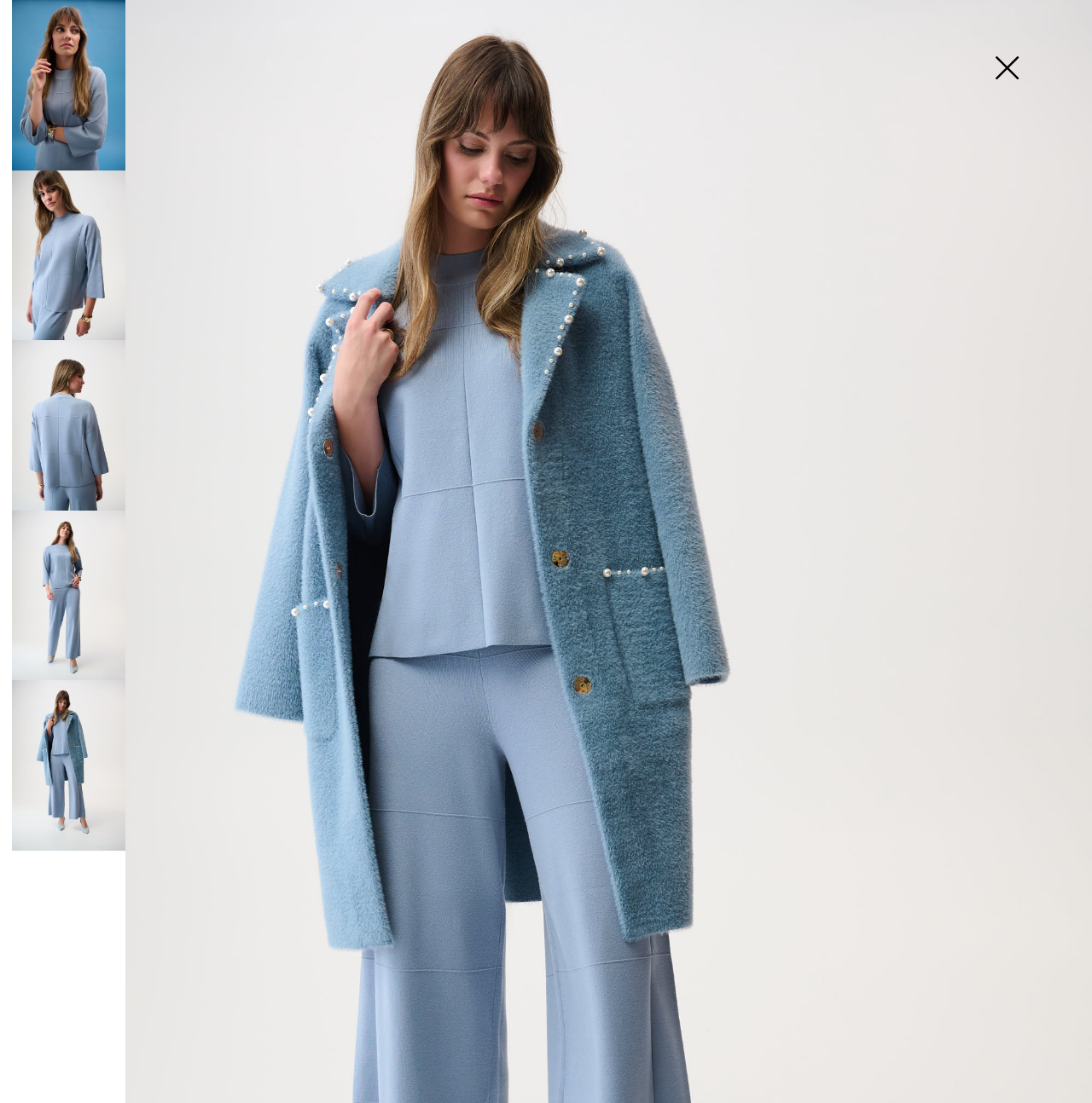
scroll to position [0, 0]
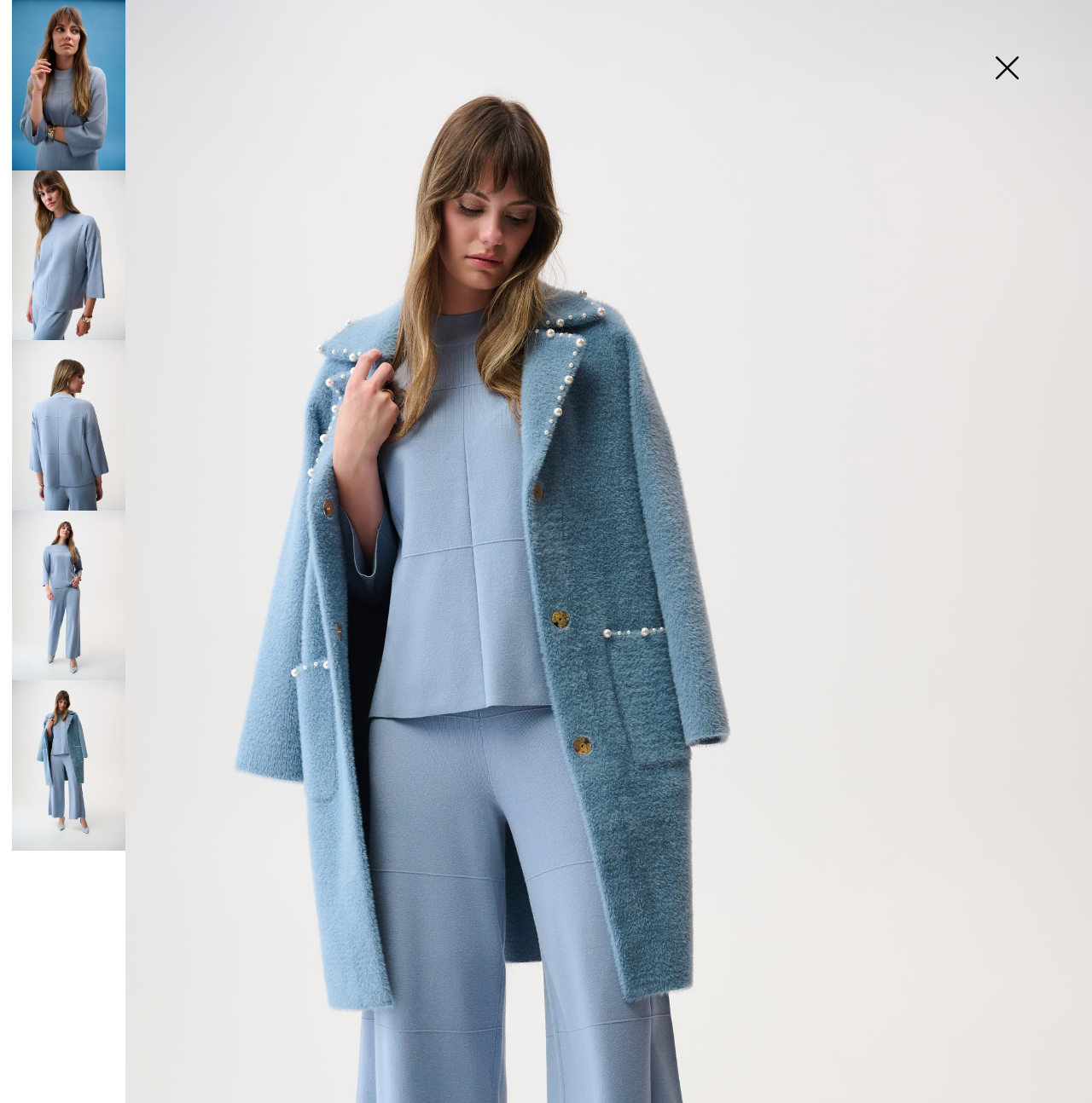
click at [69, 494] on img at bounding box center [68, 426] width 114 height 171
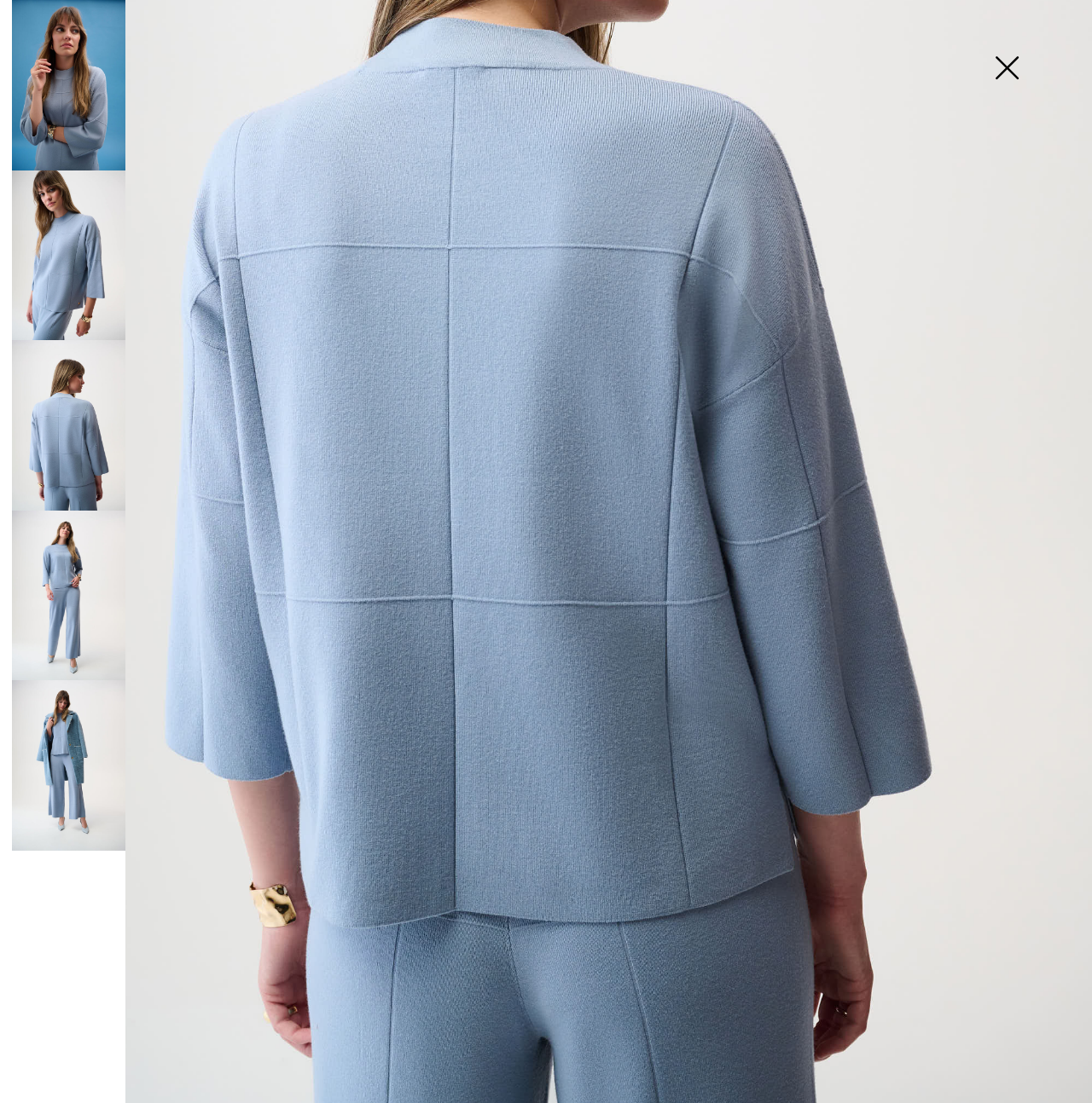
scroll to position [534, 0]
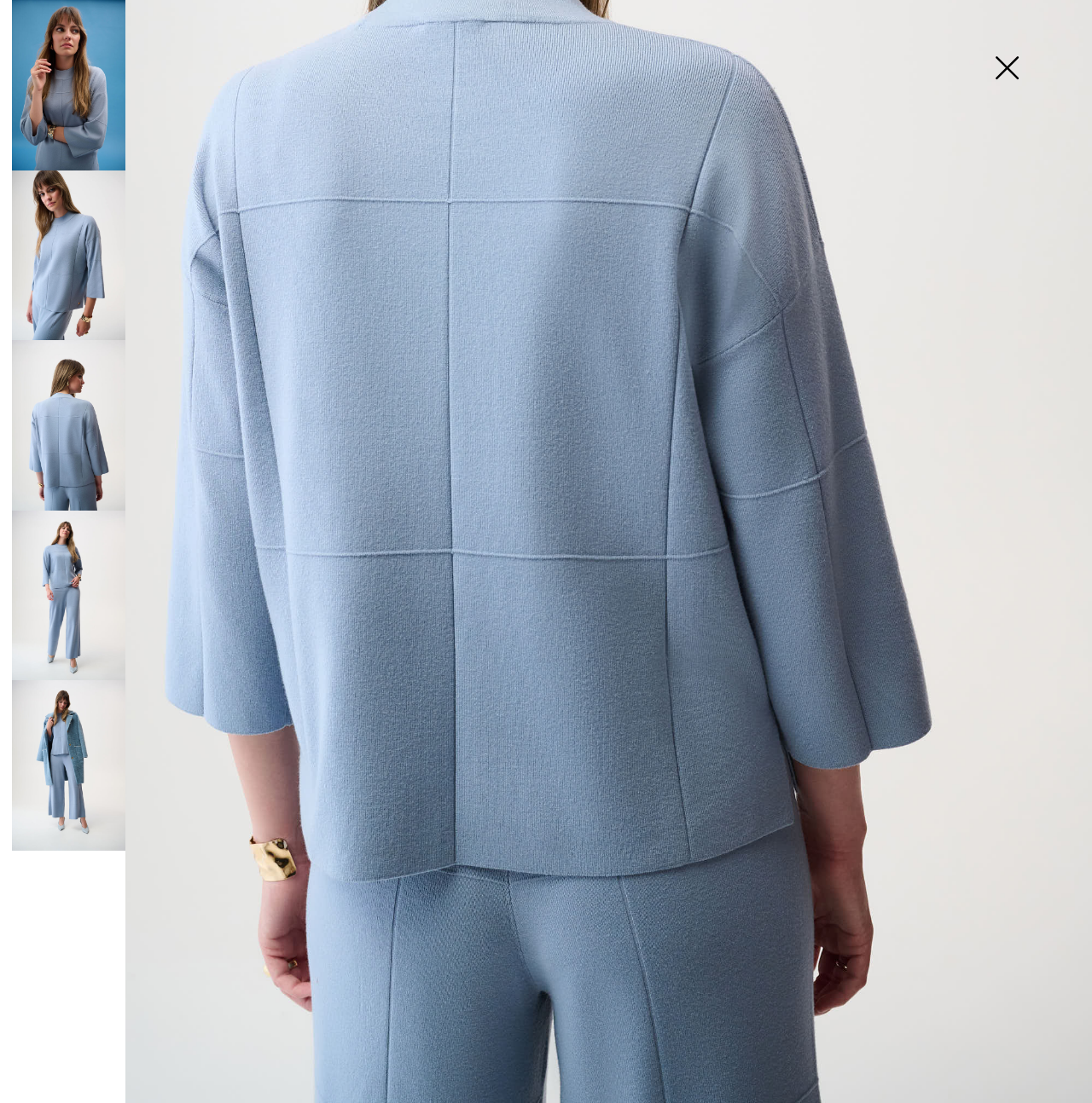
click at [1014, 64] on img at bounding box center [1006, 69] width 85 height 88
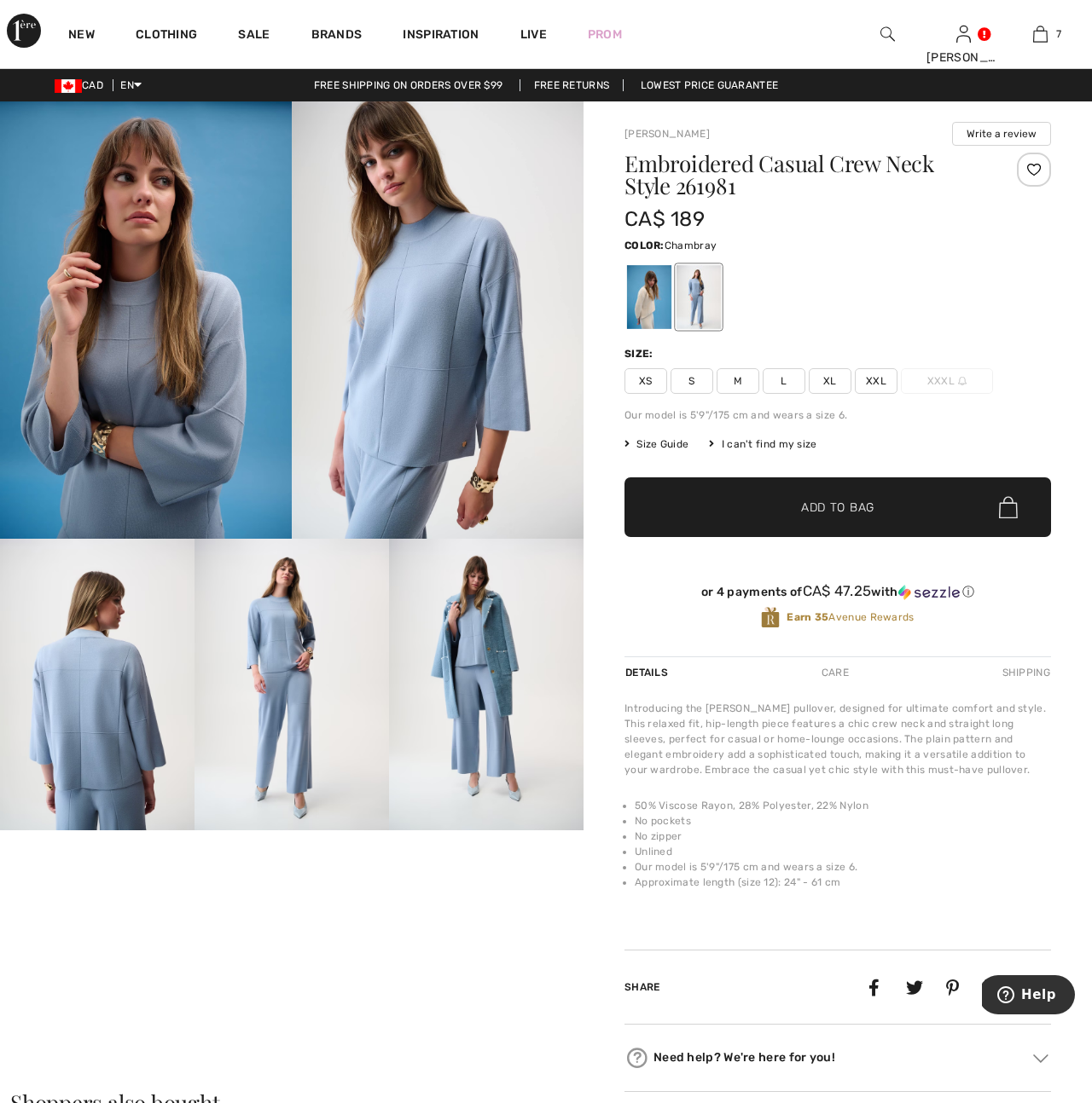
click at [786, 383] on span "L" at bounding box center [783, 381] width 42 height 25
click at [842, 515] on span "Add to Bag" at bounding box center [838, 507] width 73 height 18
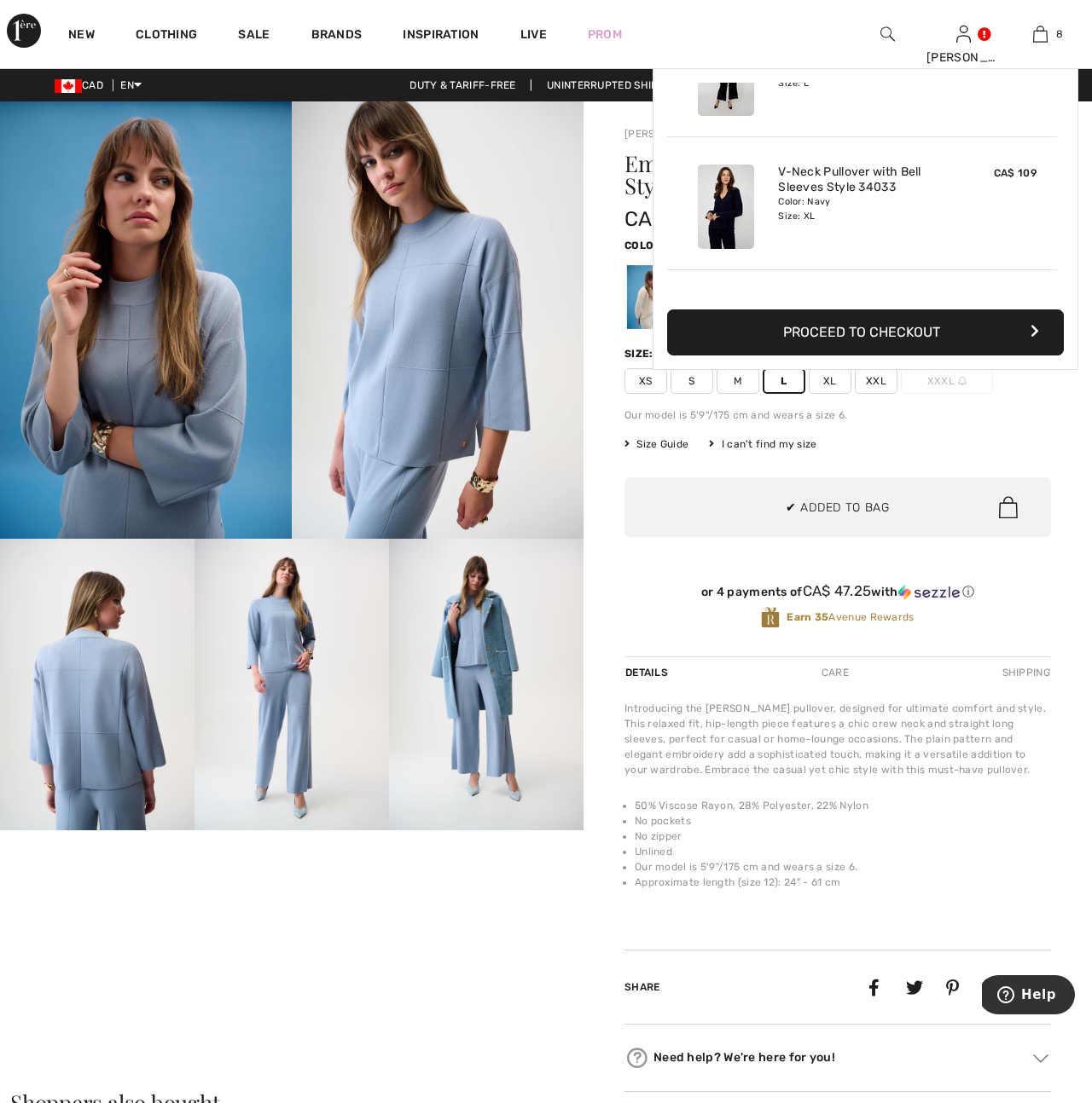
scroll to position [851, 0]
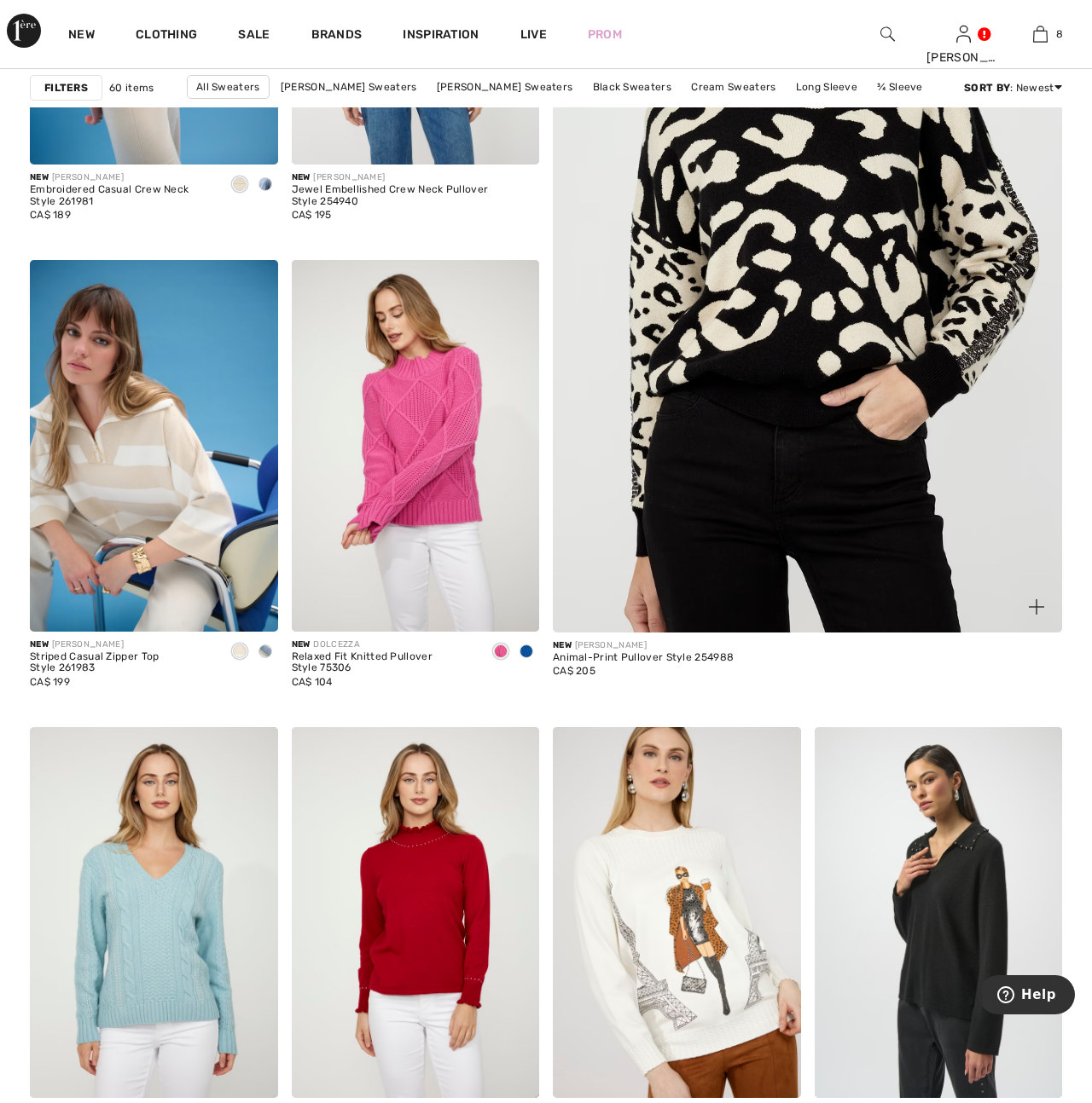
scroll to position [463, 0]
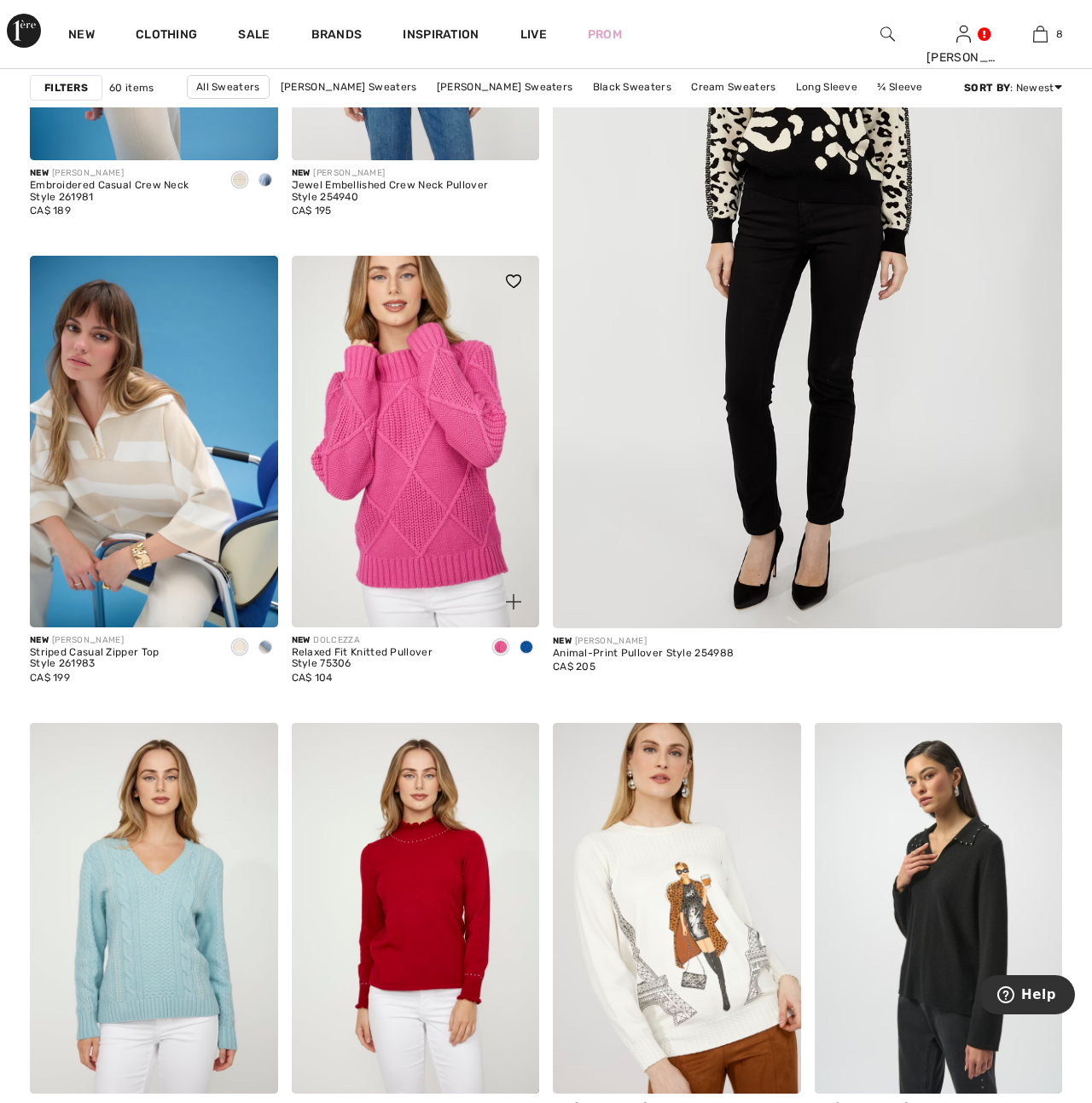
click at [415, 505] on img at bounding box center [416, 442] width 249 height 371
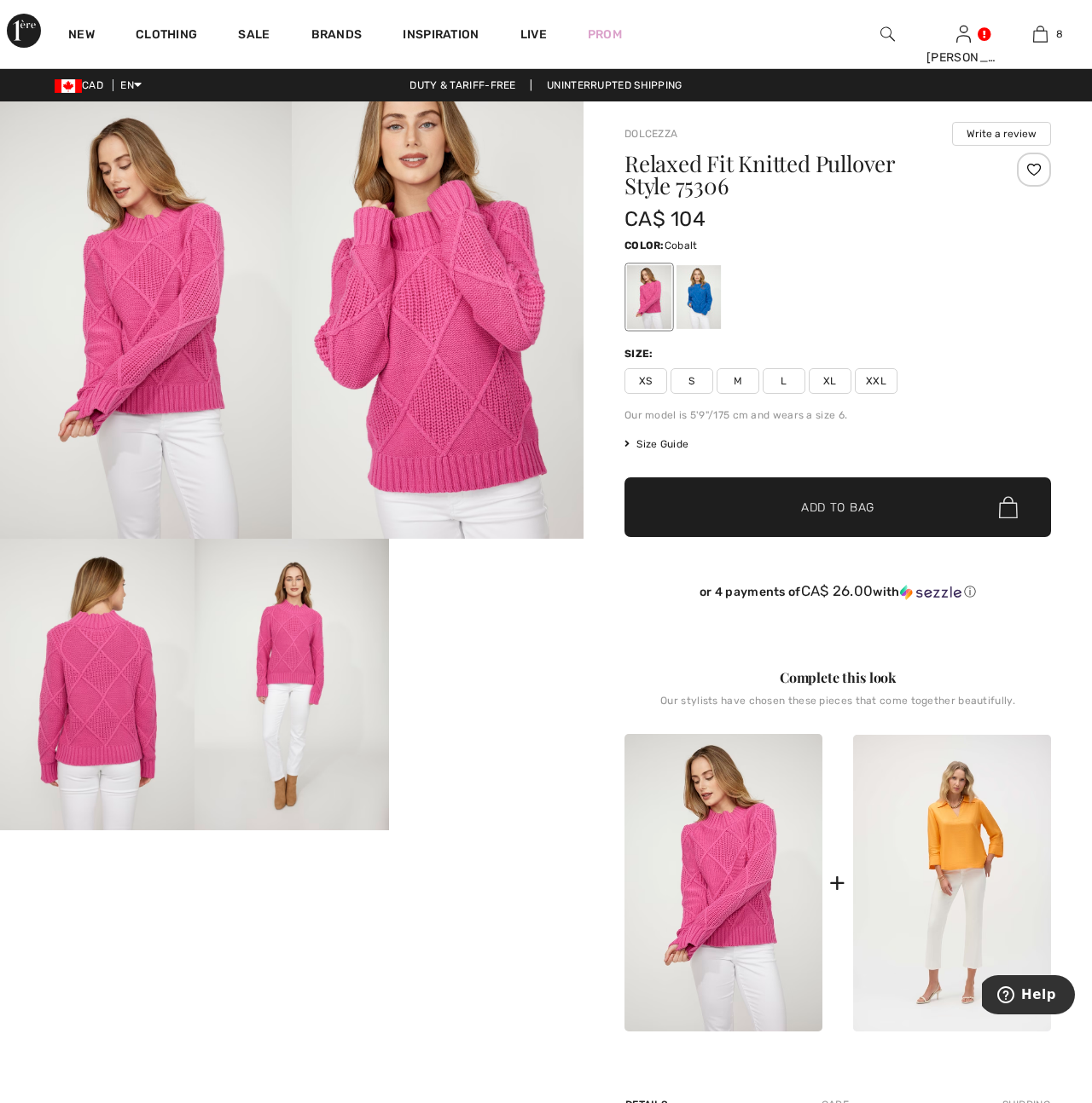
click at [701, 301] on div at bounding box center [698, 297] width 44 height 64
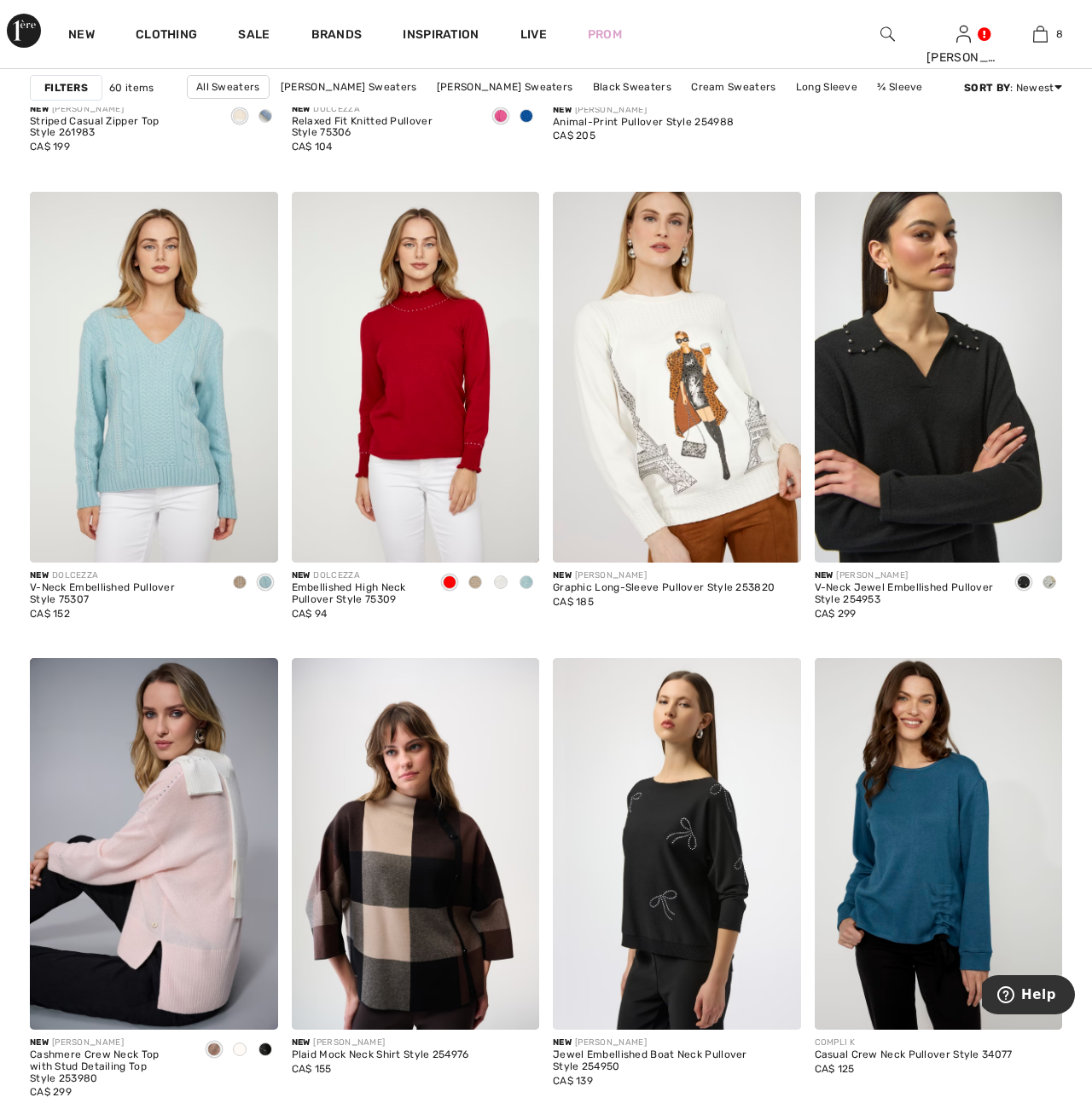
scroll to position [997, 0]
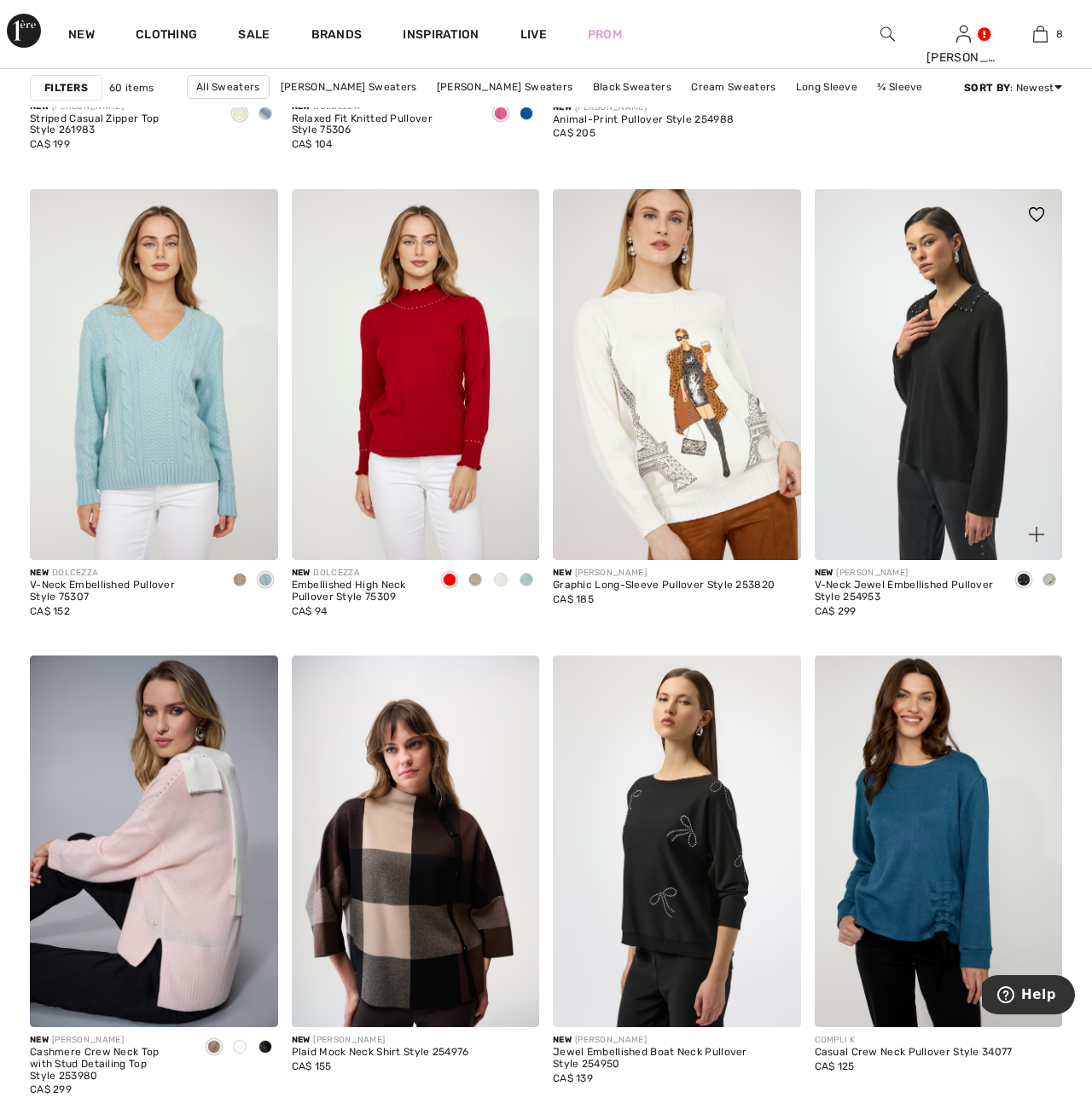
click at [1052, 580] on span at bounding box center [1049, 580] width 14 height 14
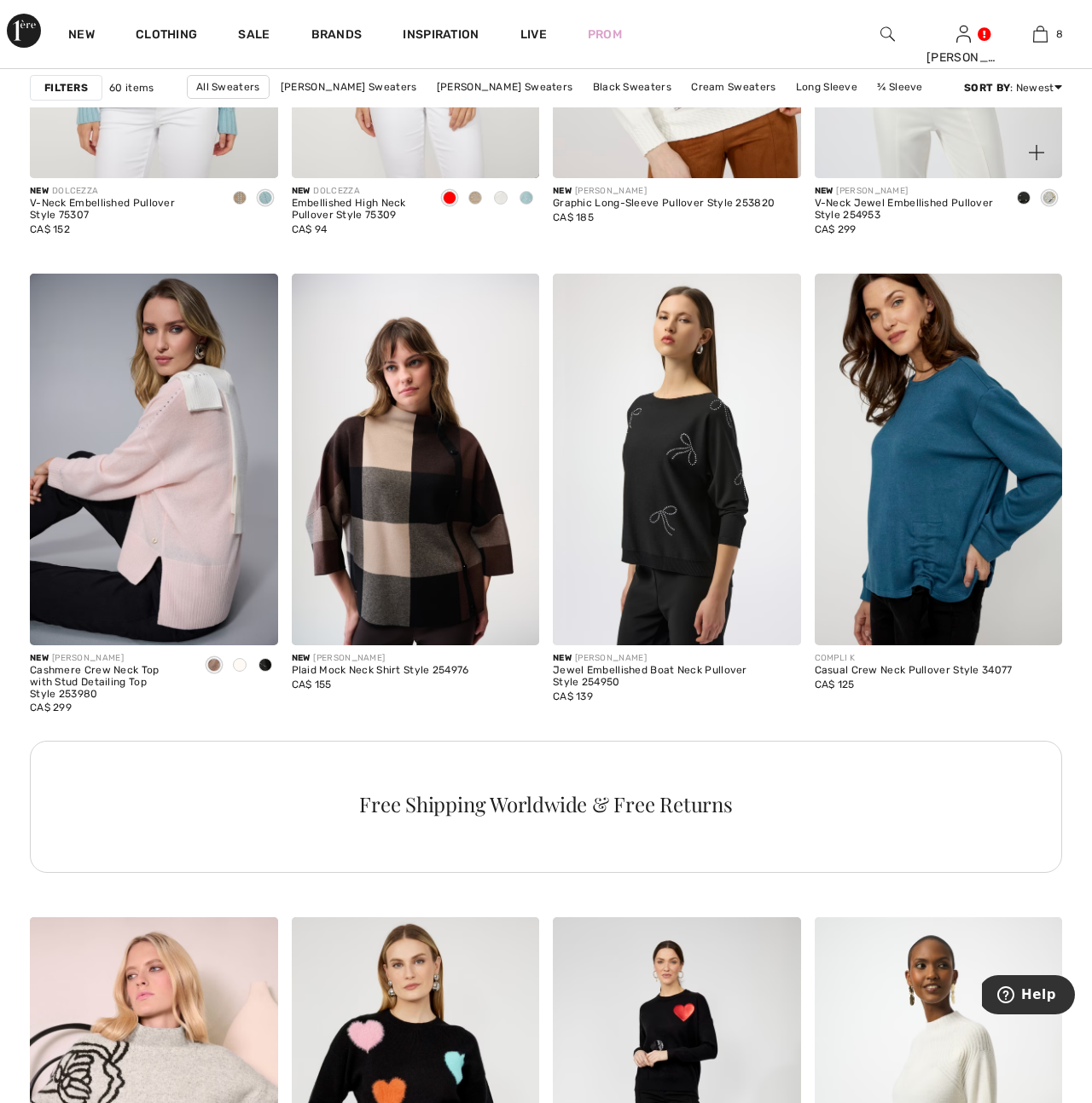
scroll to position [1391, 0]
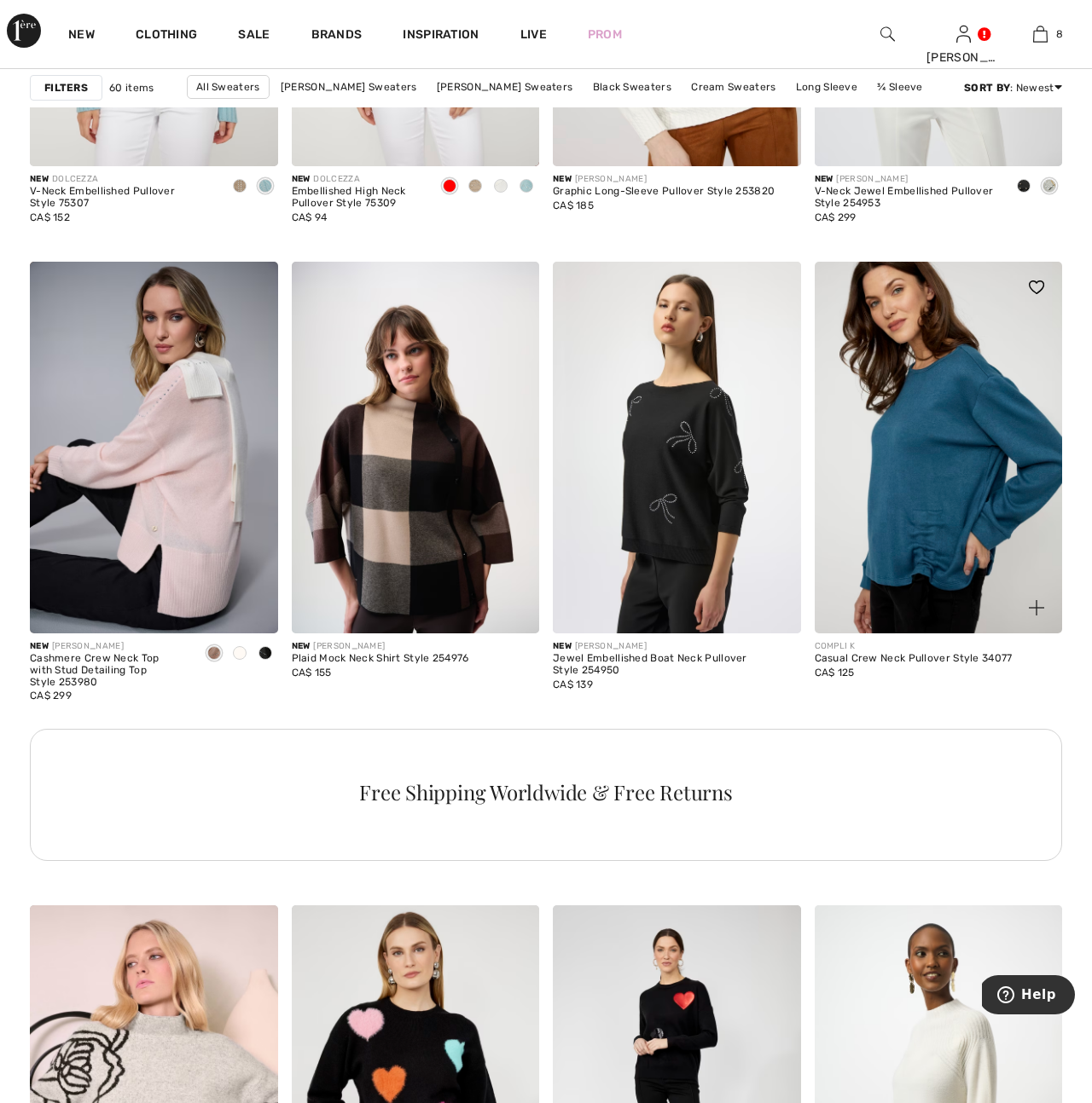
click at [943, 560] on img at bounding box center [938, 447] width 249 height 371
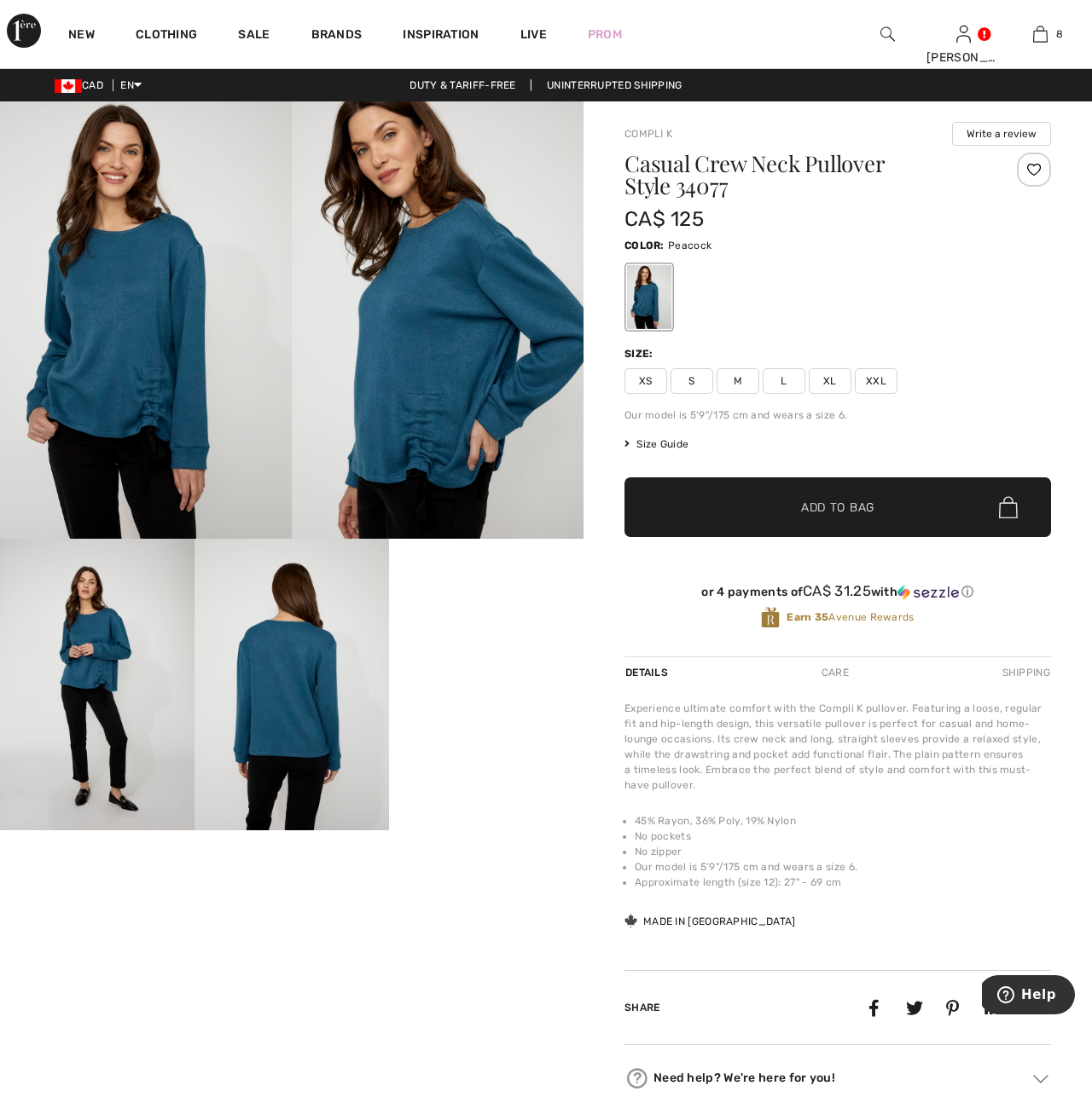
click at [312, 720] on img at bounding box center [291, 685] width 194 height 292
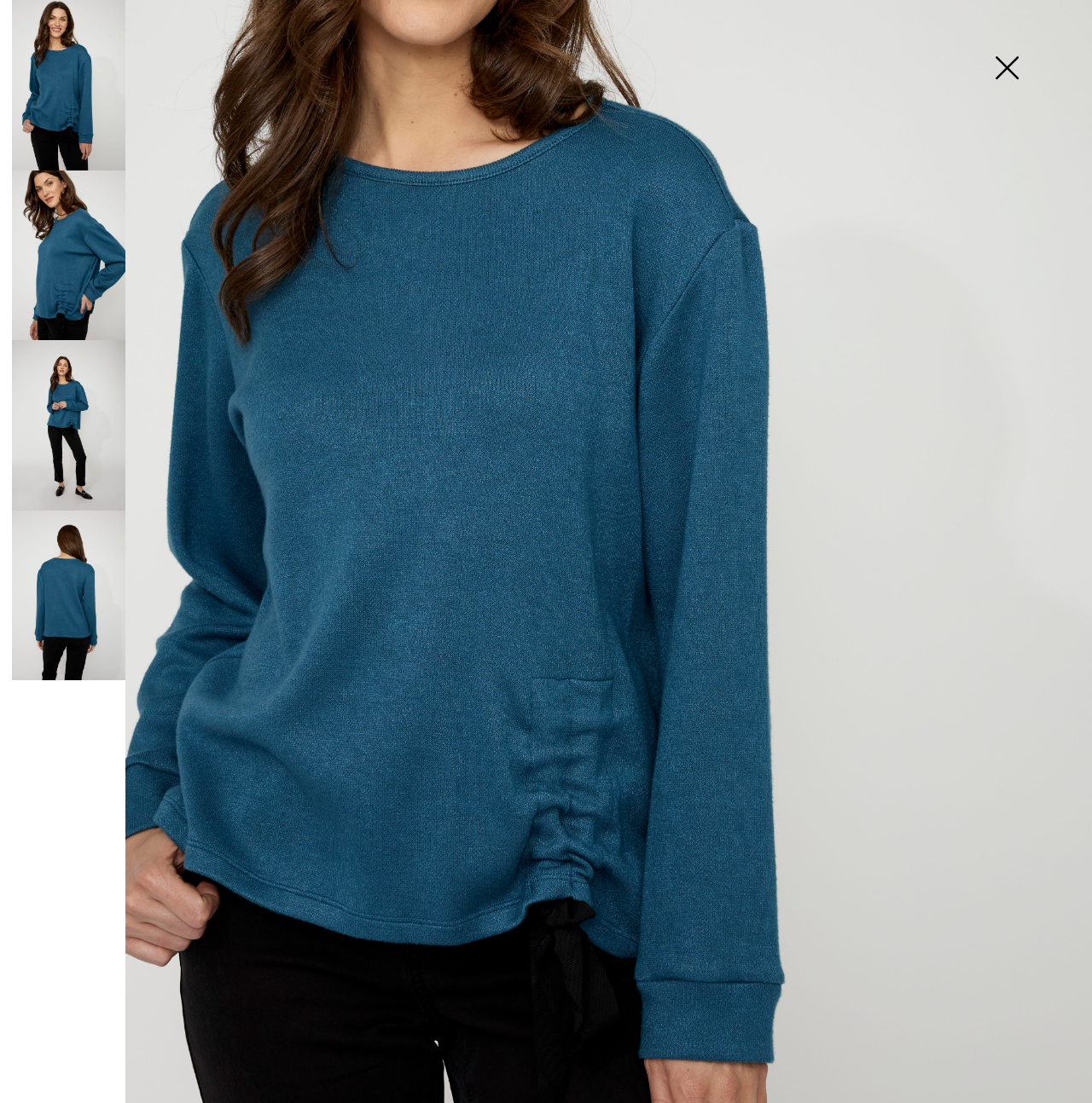
scroll to position [308, 0]
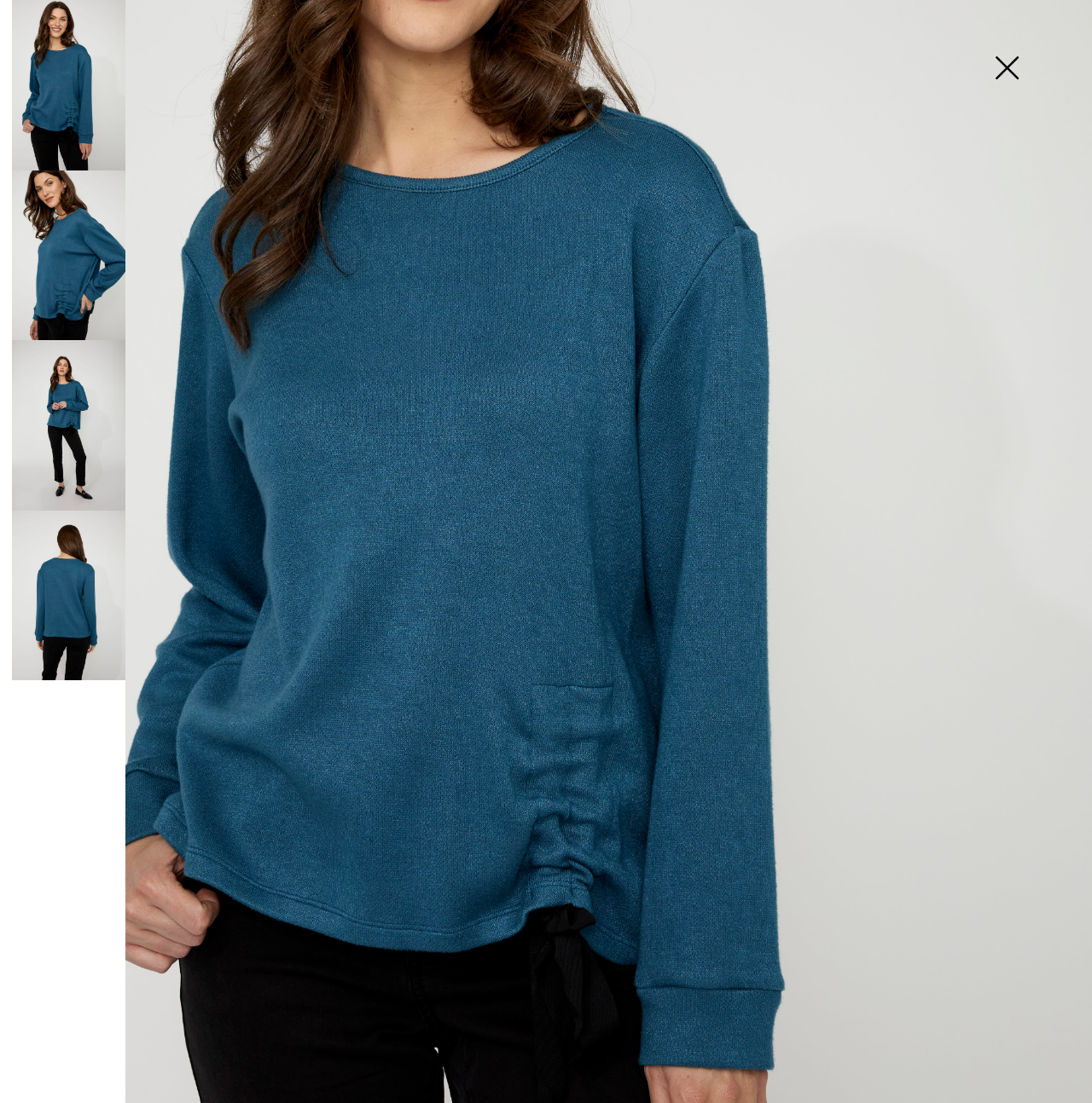
click at [61, 589] on img at bounding box center [68, 597] width 114 height 171
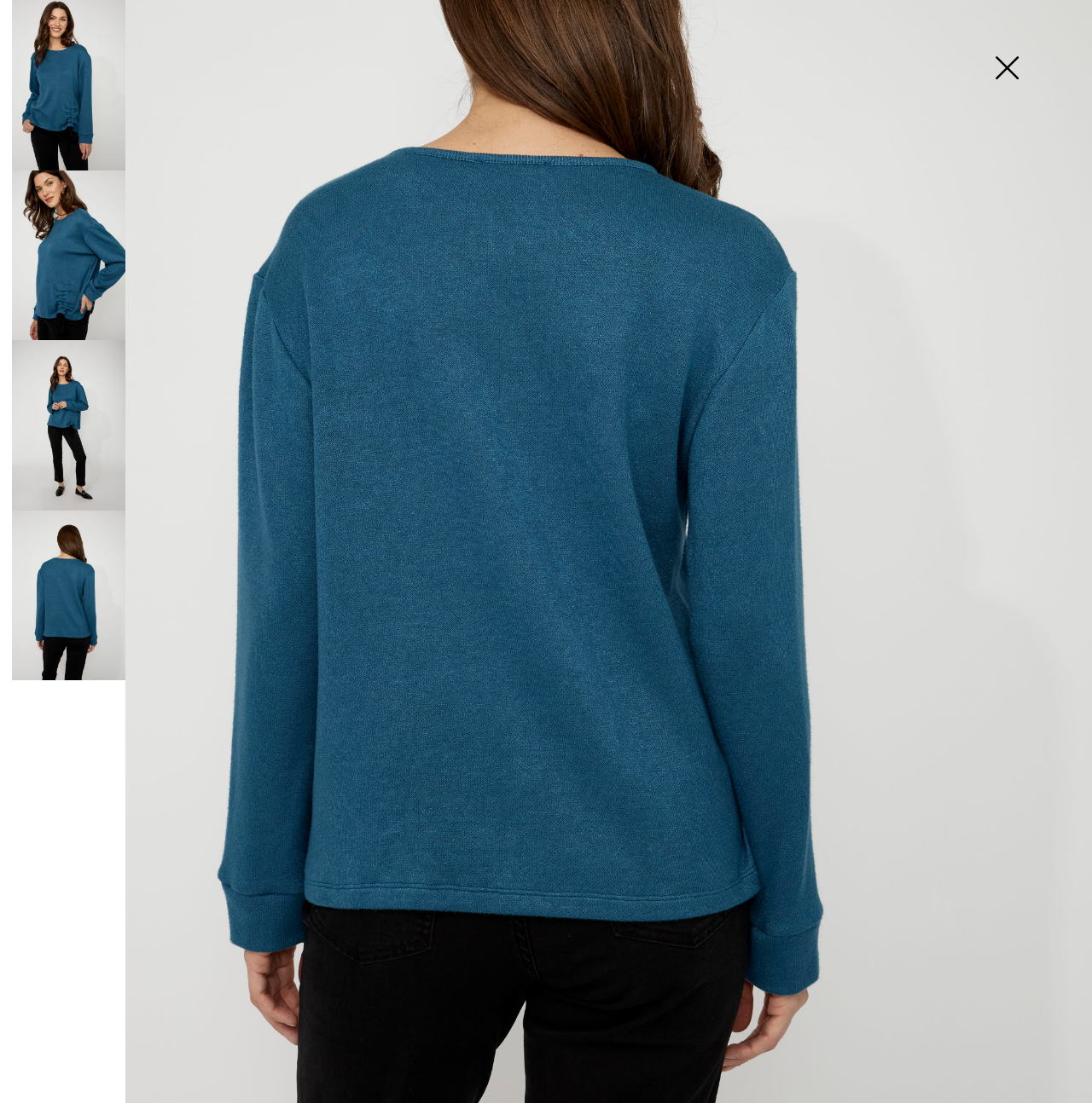
click at [91, 431] on img at bounding box center [68, 426] width 114 height 171
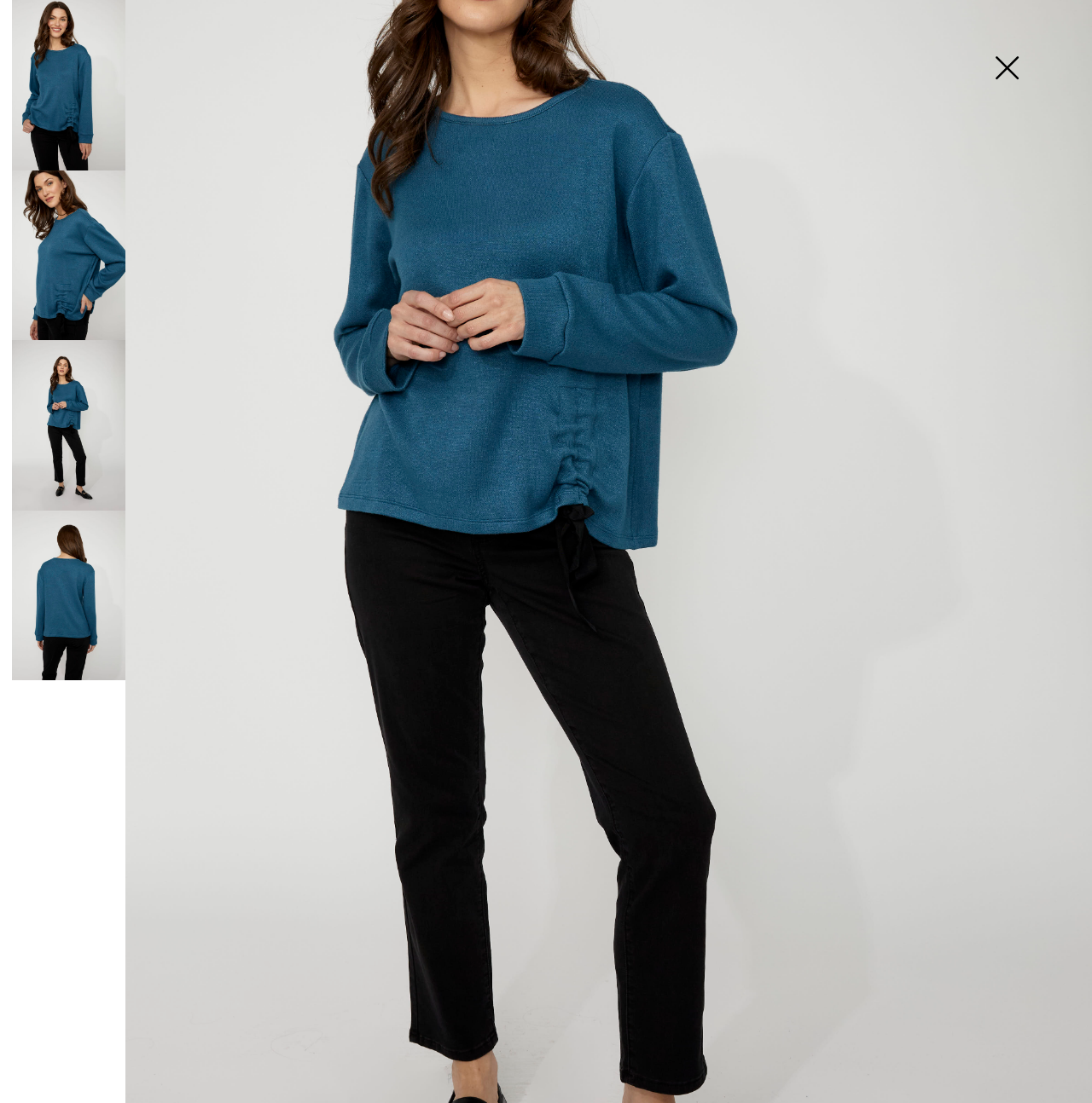
click at [79, 277] on img at bounding box center [68, 256] width 114 height 171
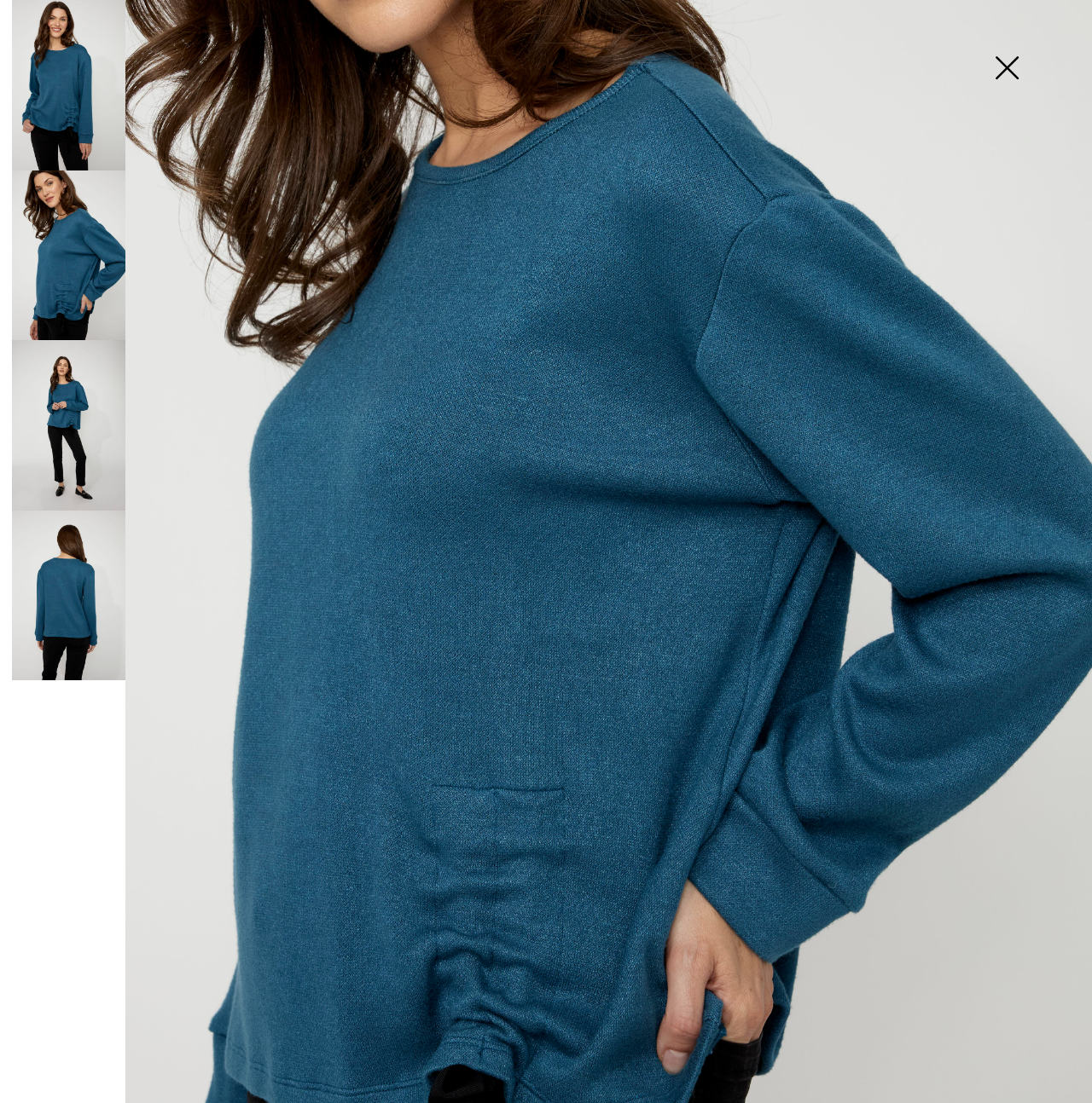
click at [54, 98] on img at bounding box center [68, 85] width 114 height 171
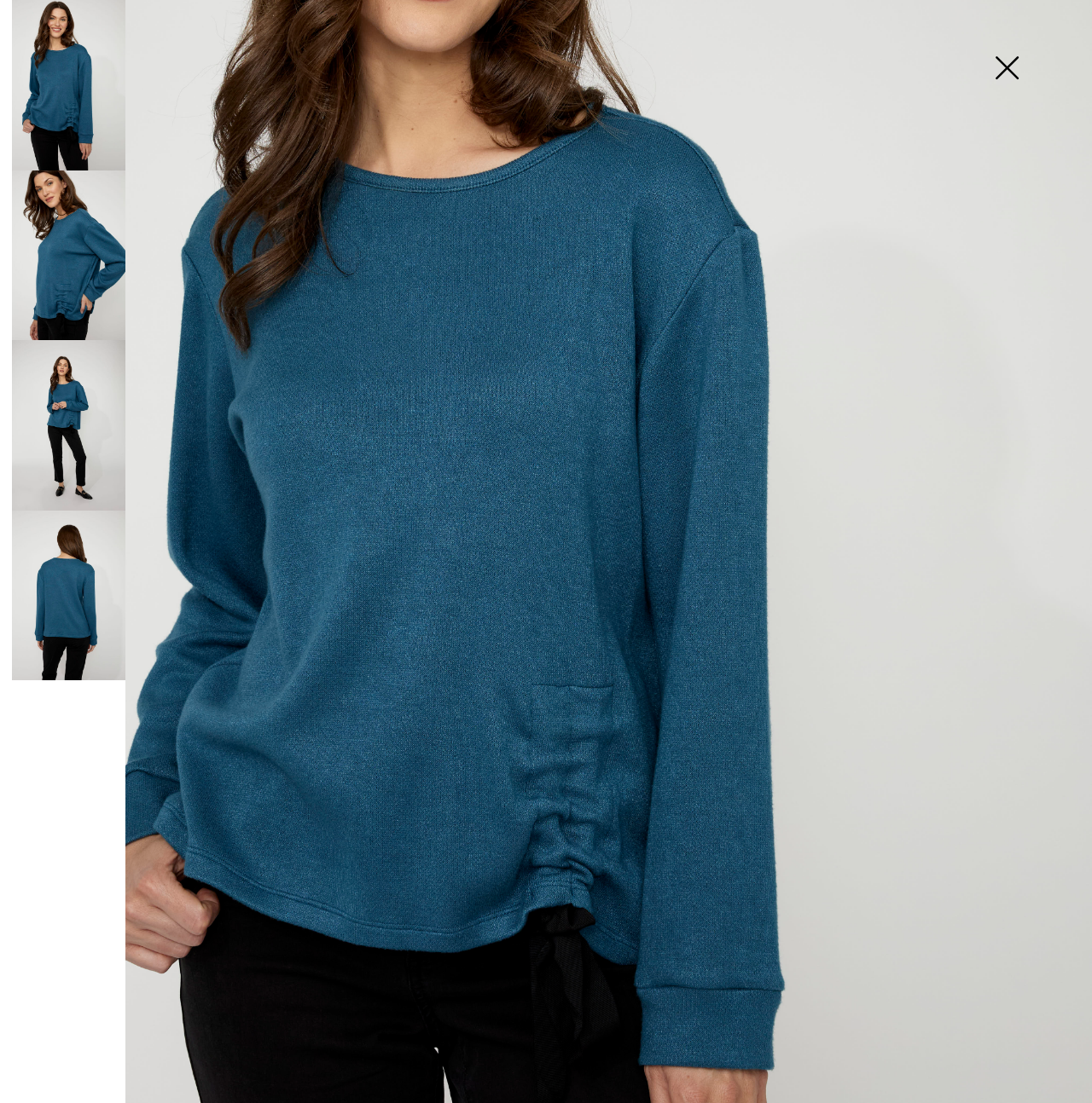
click at [94, 118] on img at bounding box center [68, 85] width 114 height 171
click at [998, 69] on img at bounding box center [1006, 69] width 85 height 88
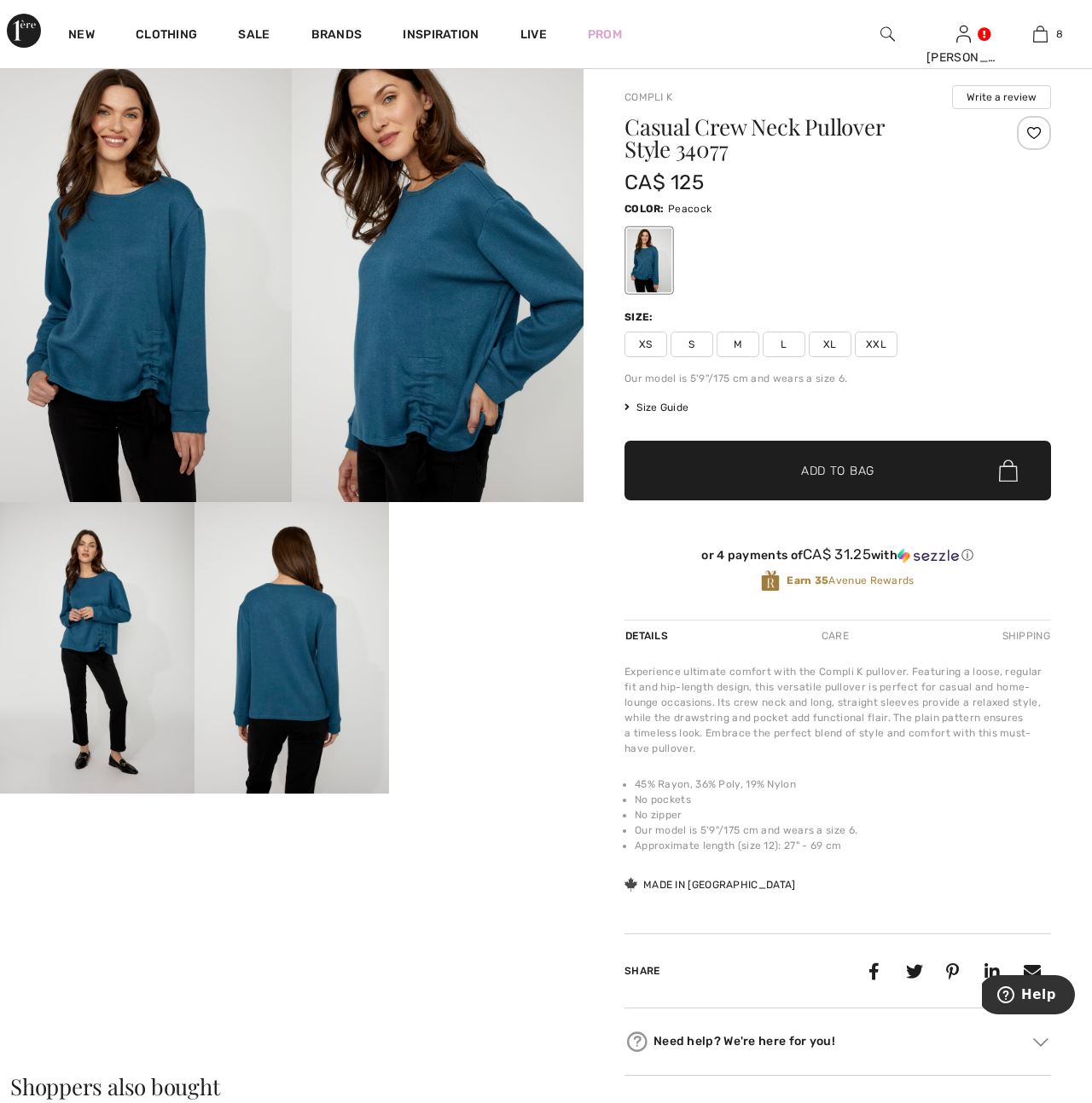
scroll to position [38, 0]
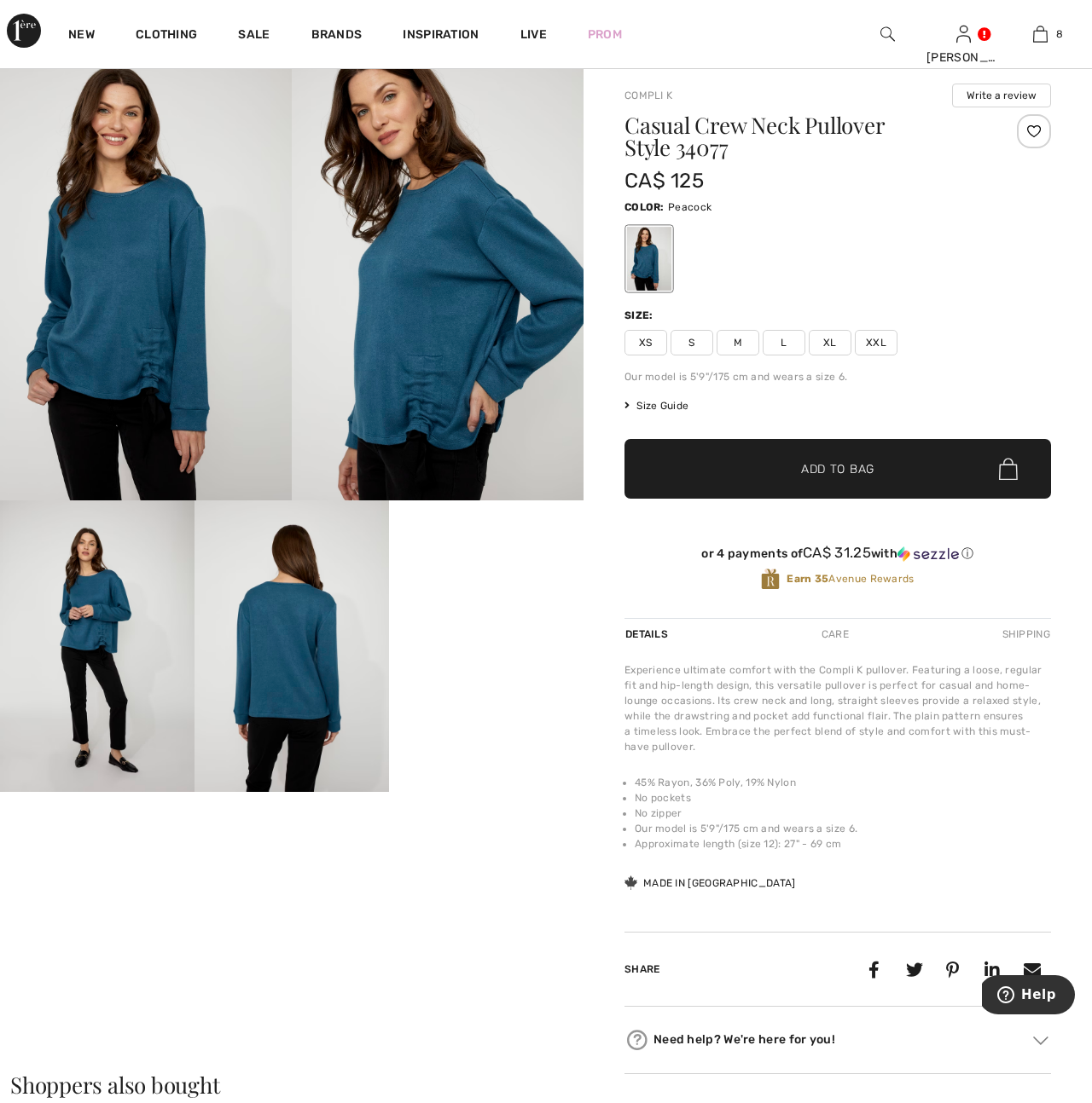
click at [517, 597] on video "Your browser does not support the video tag." at bounding box center [486, 550] width 194 height 98
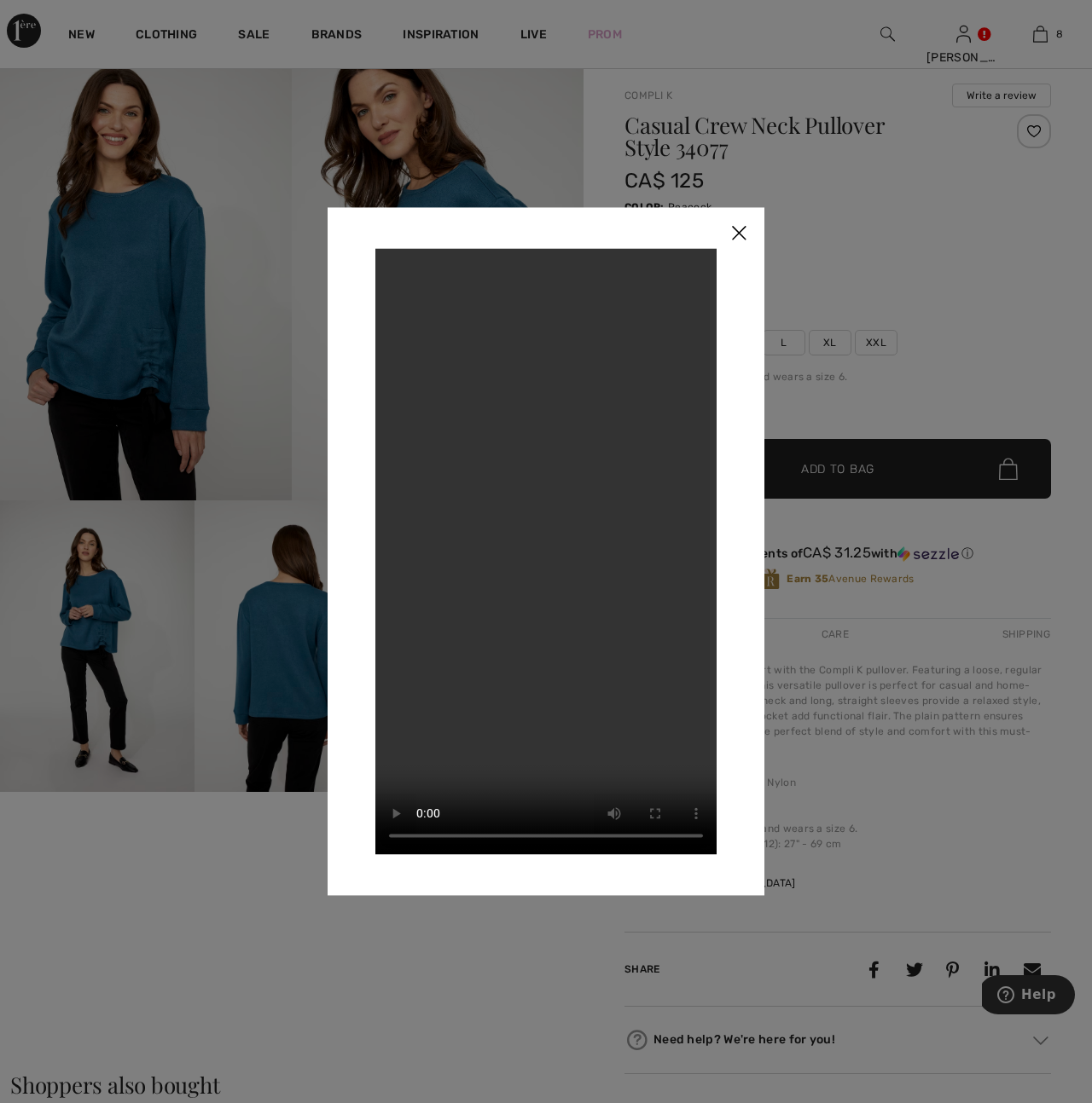
drag, startPoint x: 740, startPoint y: 233, endPoint x: 655, endPoint y: 153, distance: 116.7
click at [740, 233] on img at bounding box center [738, 234] width 52 height 53
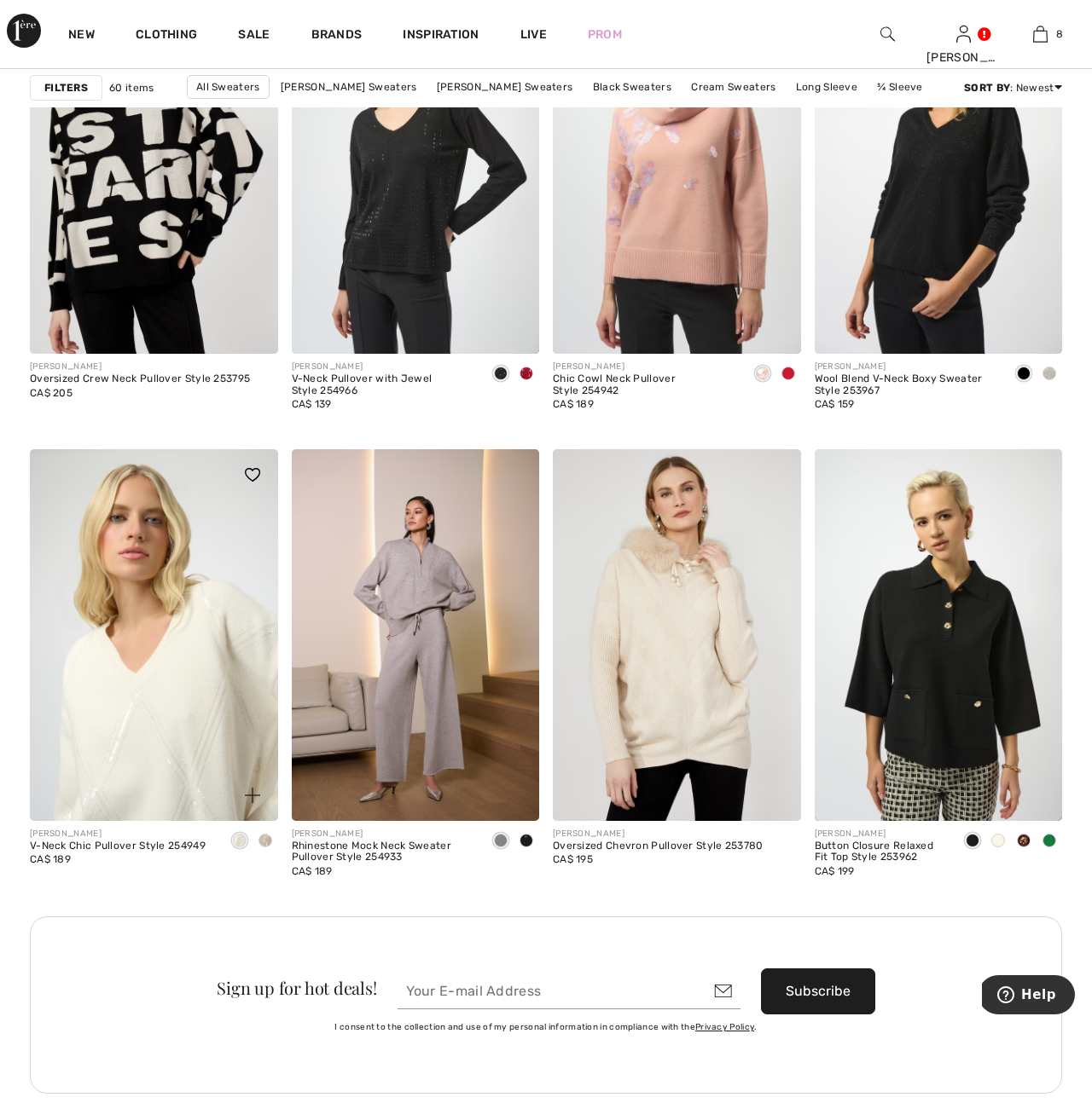
scroll to position [2784, 0]
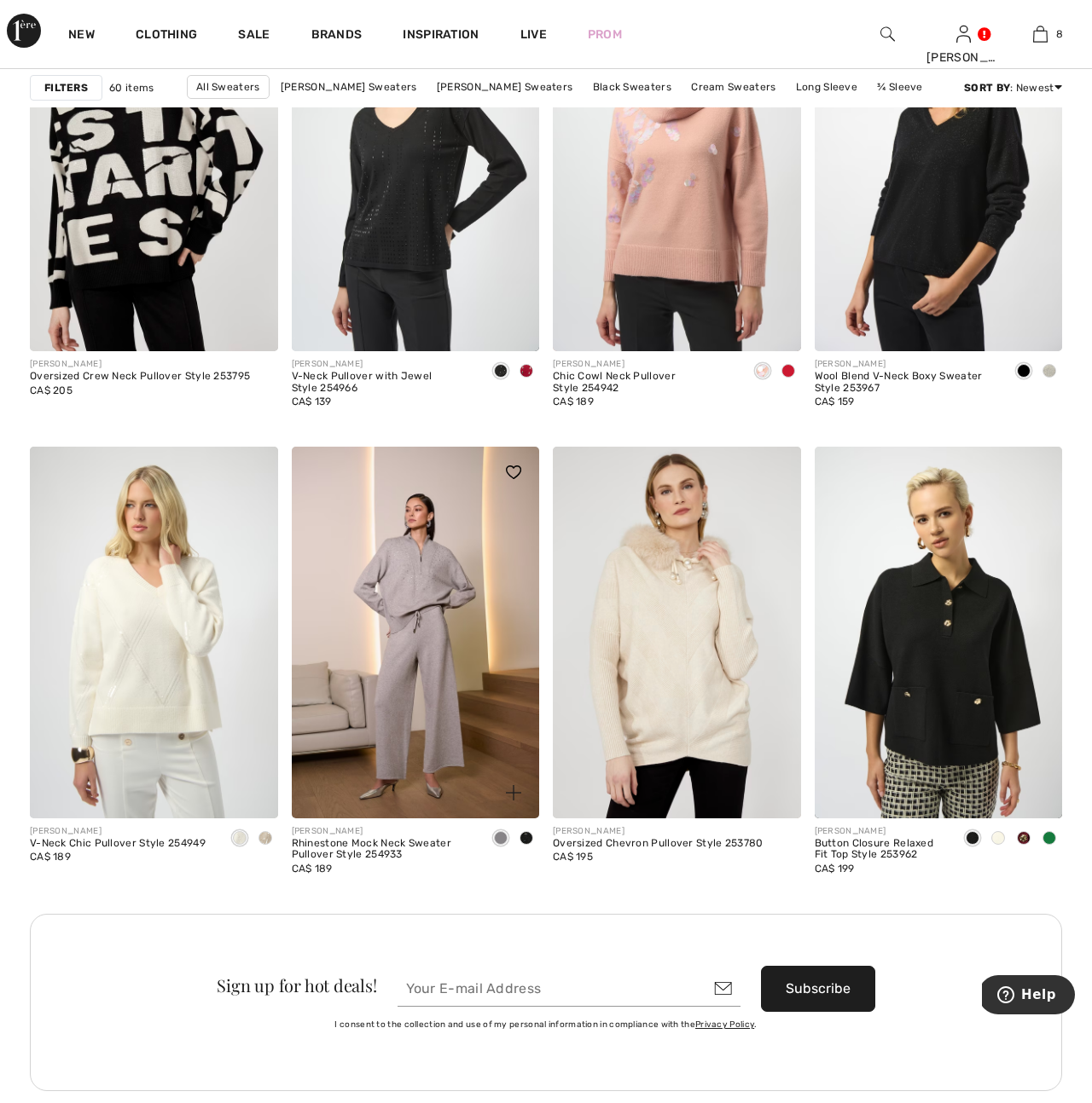
click at [526, 834] on span at bounding box center [526, 838] width 14 height 14
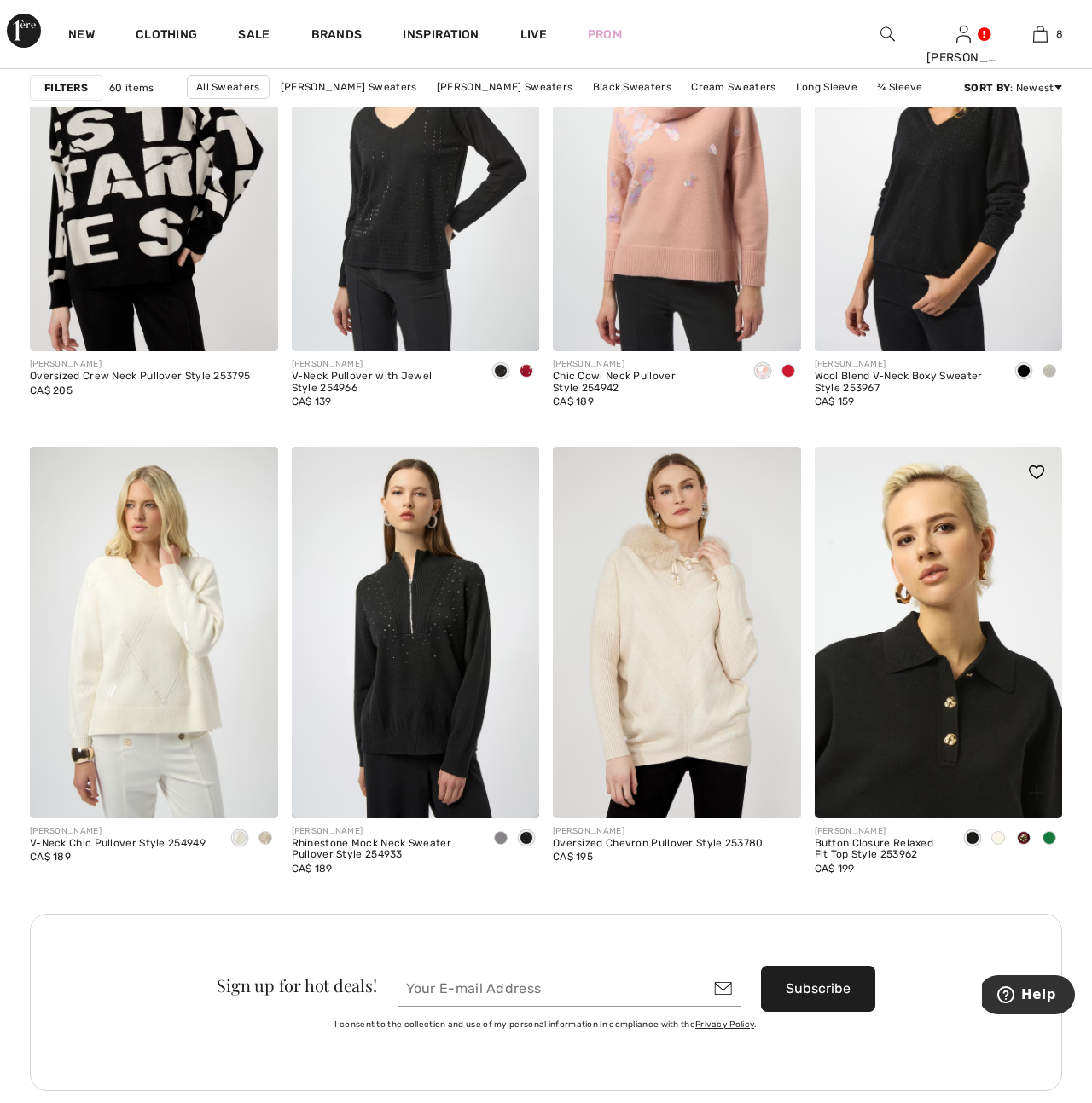
click at [955, 724] on img at bounding box center [938, 632] width 249 height 371
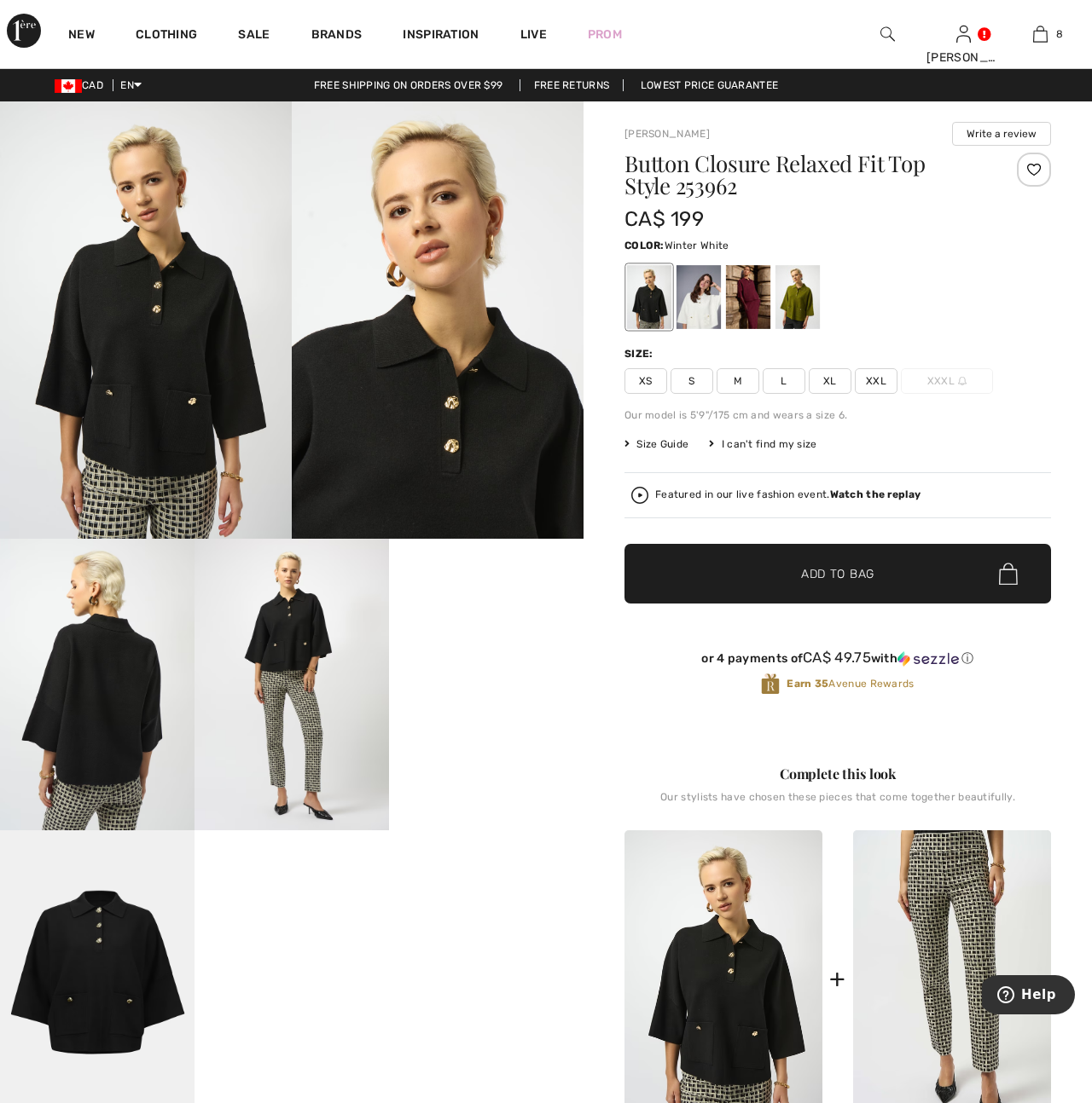
click at [696, 313] on div at bounding box center [698, 297] width 44 height 64
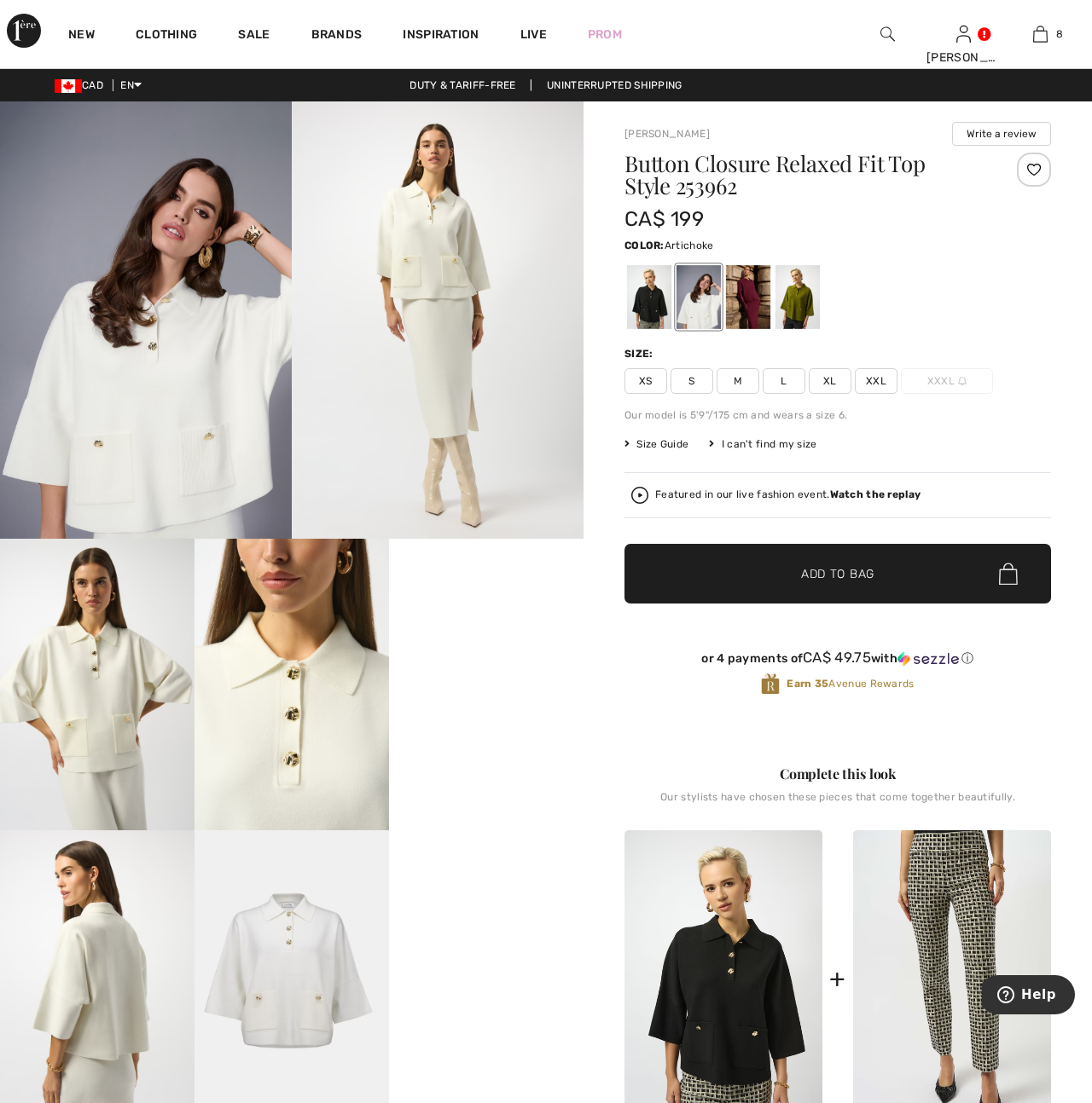
click at [793, 297] on div at bounding box center [796, 297] width 44 height 64
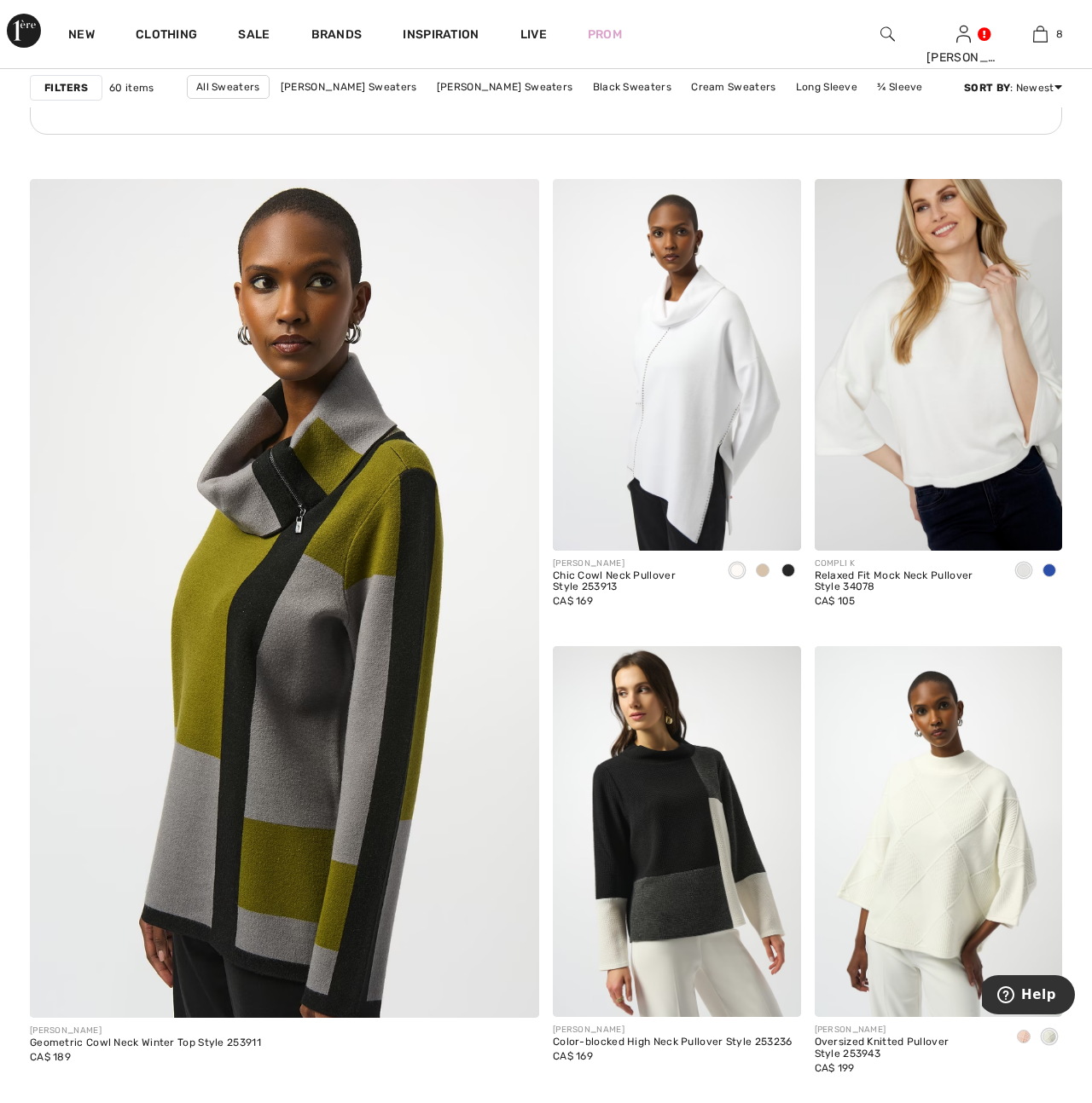
scroll to position [3744, 0]
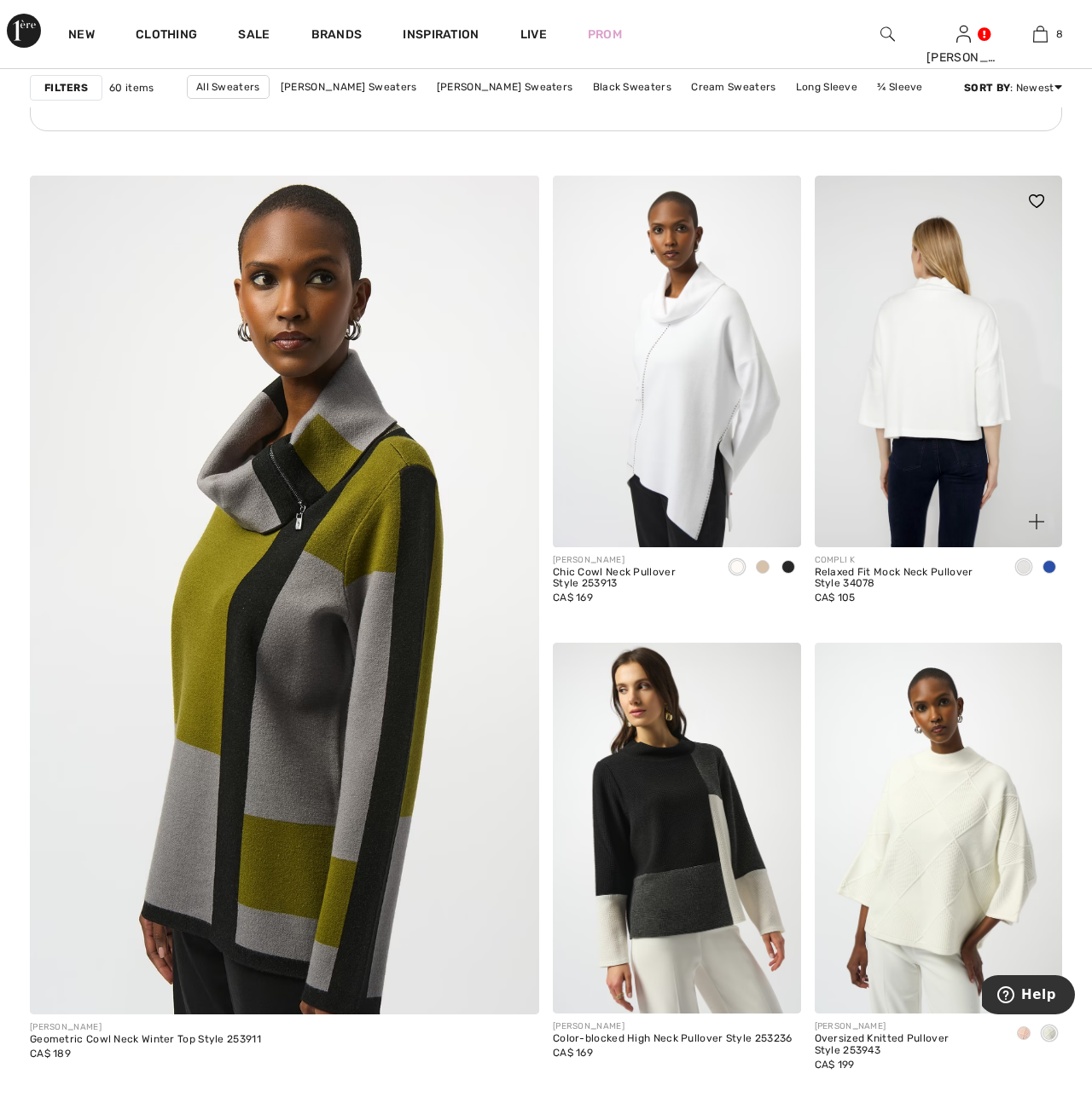
click at [930, 411] on img at bounding box center [938, 361] width 249 height 371
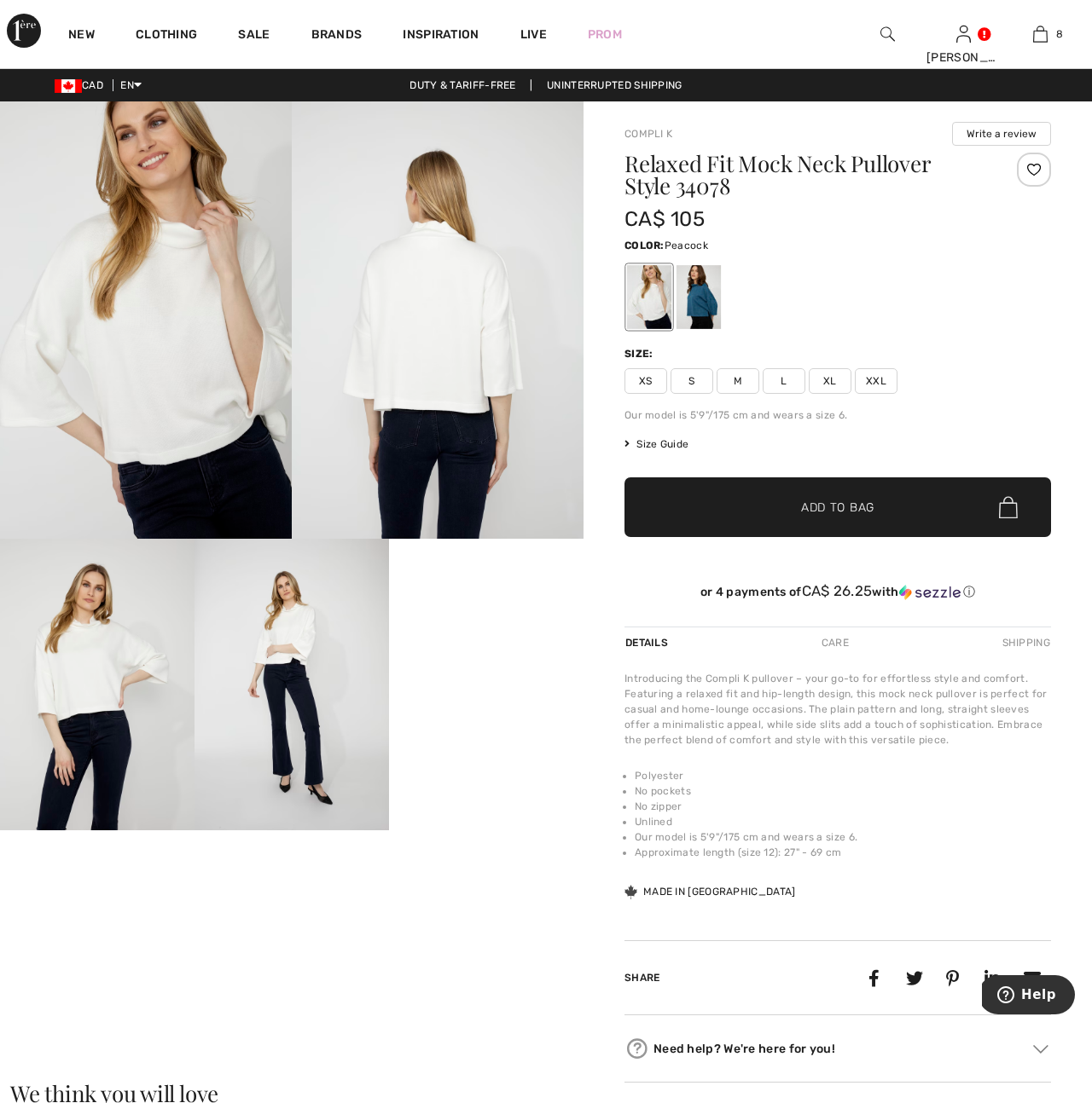
click at [690, 290] on div at bounding box center [698, 297] width 44 height 64
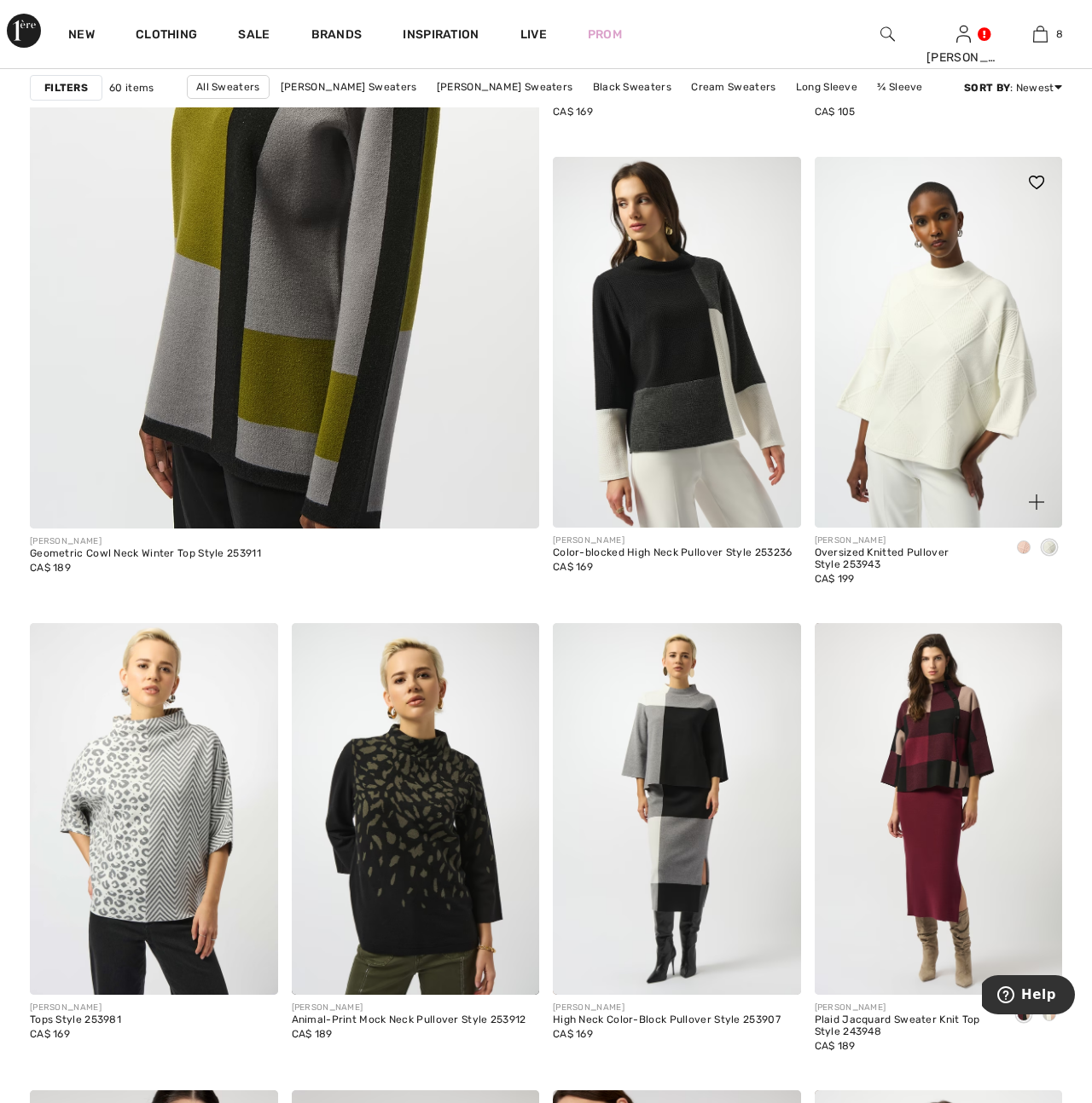
scroll to position [4224, 0]
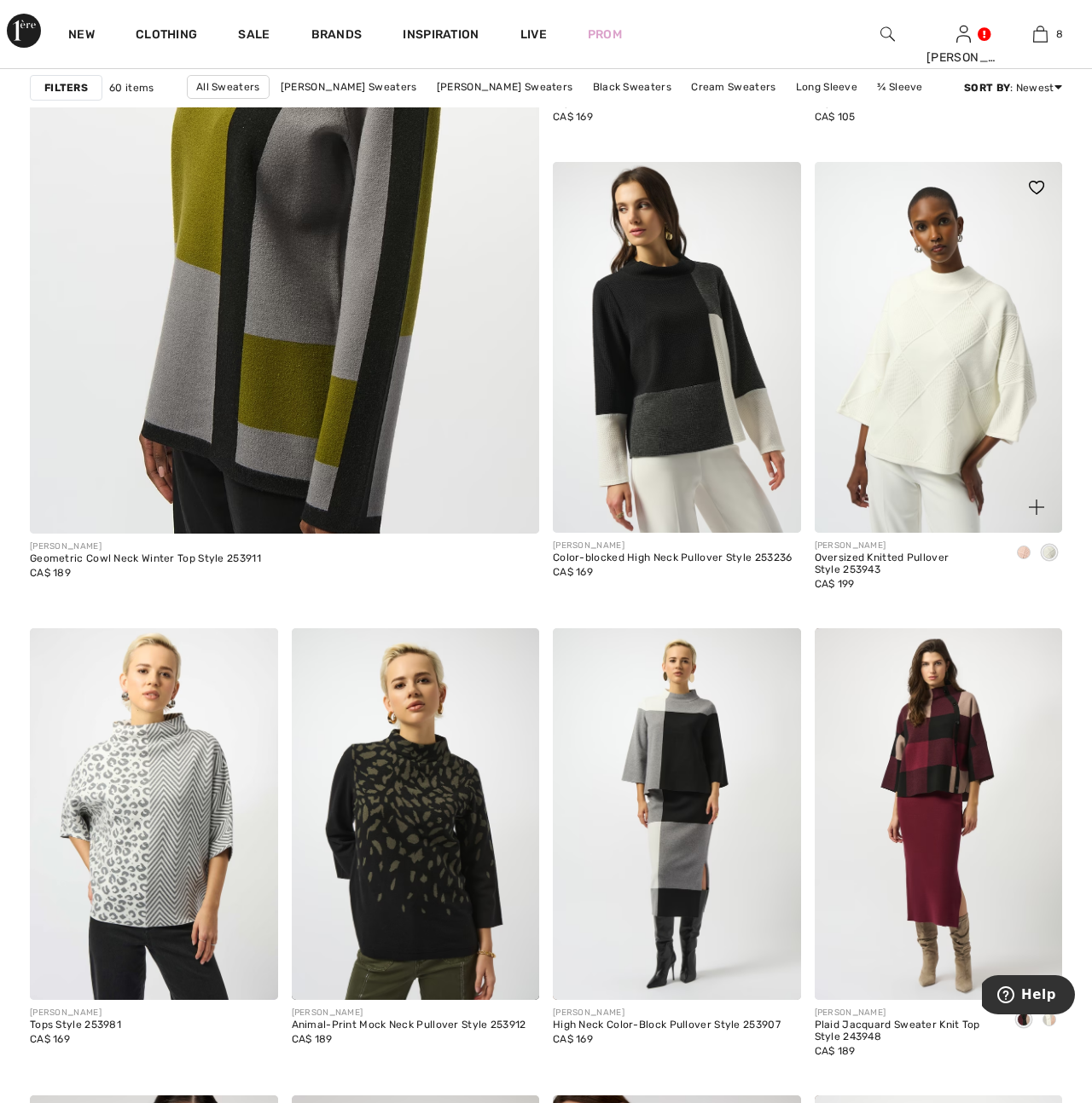
click at [1023, 551] on span at bounding box center [1024, 552] width 14 height 14
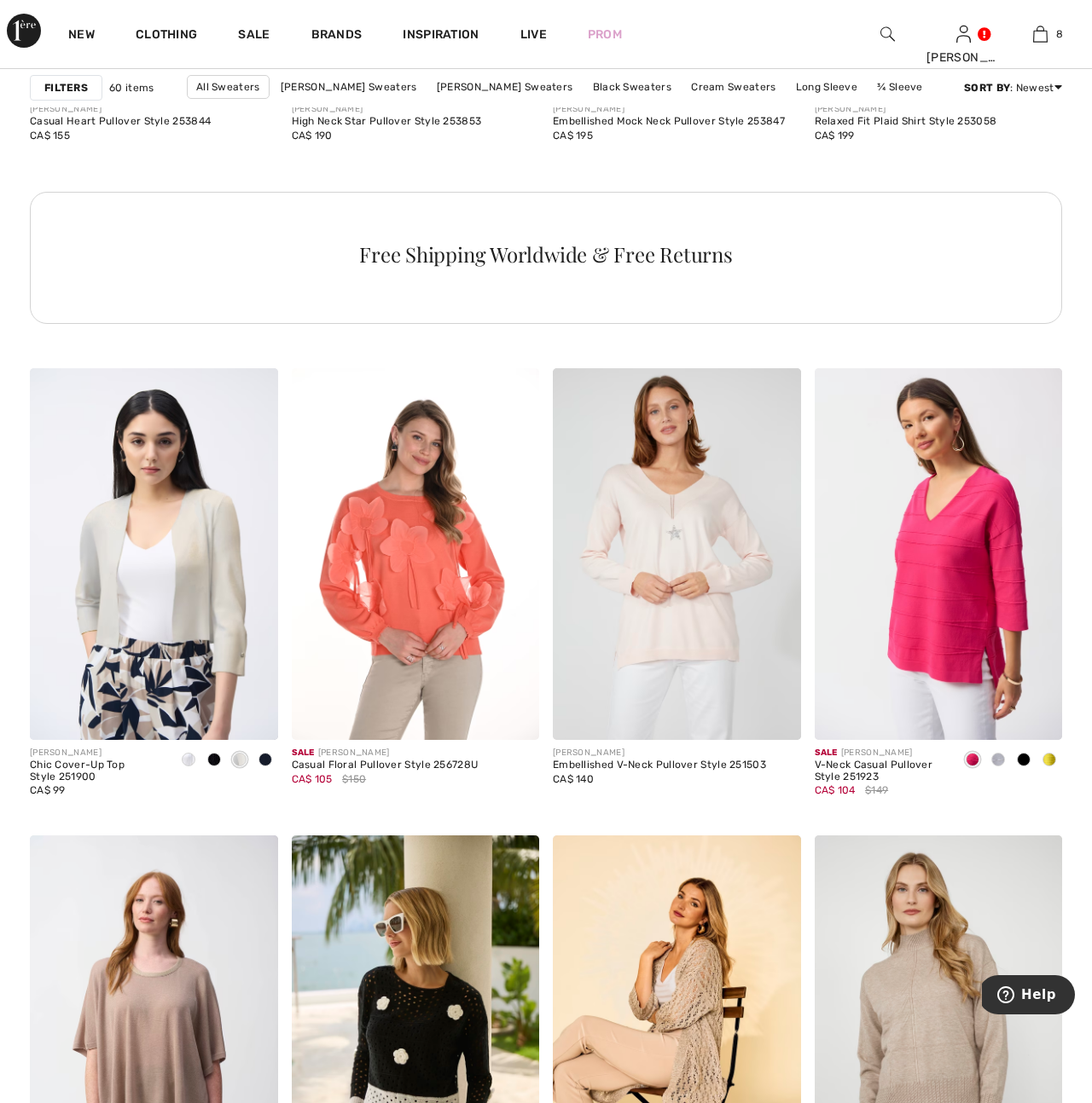
scroll to position [5612, 0]
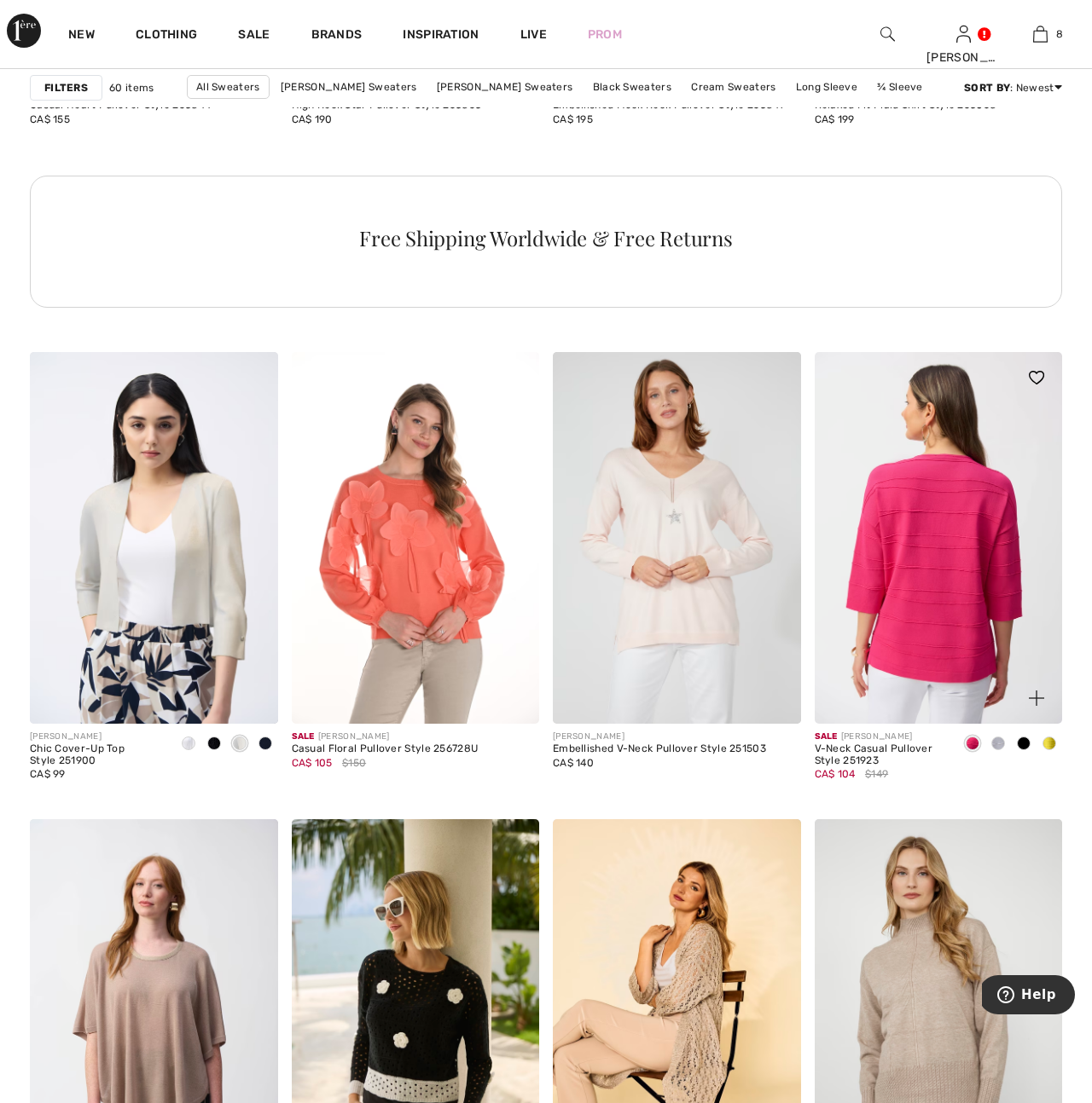
click at [949, 645] on img at bounding box center [938, 537] width 249 height 371
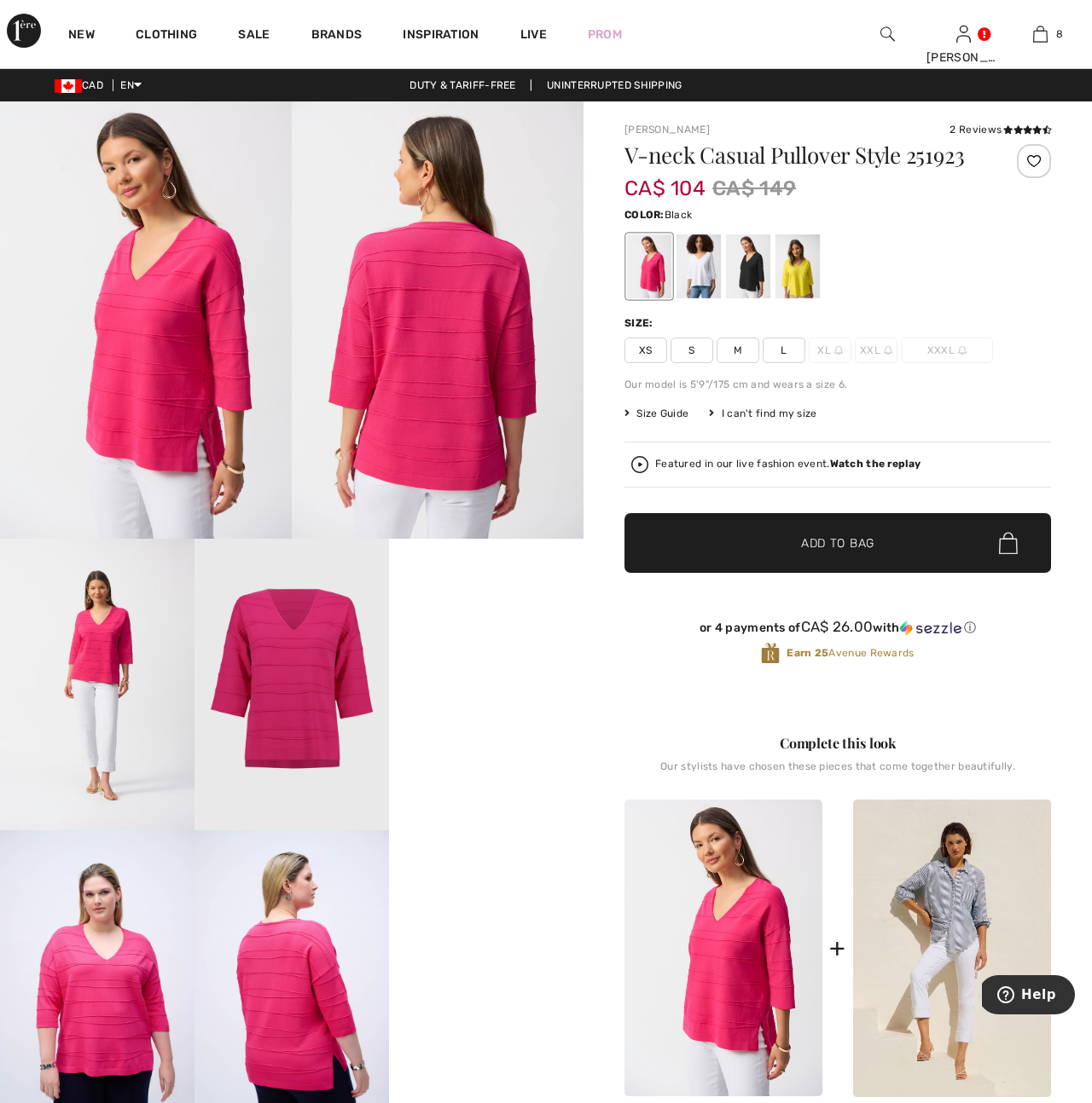
click at [746, 270] on div at bounding box center [748, 266] width 44 height 64
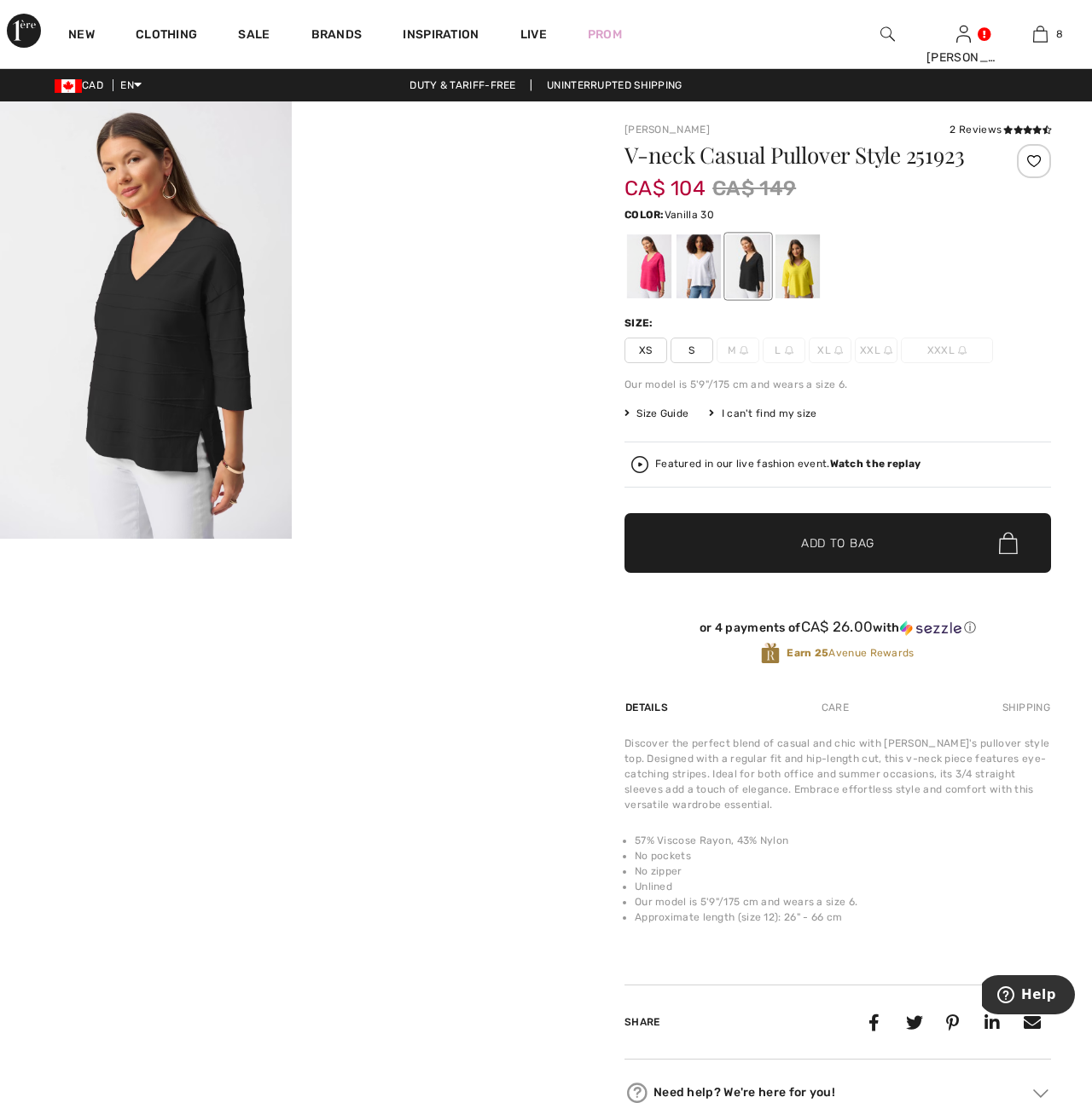
click at [696, 272] on div at bounding box center [698, 266] width 44 height 64
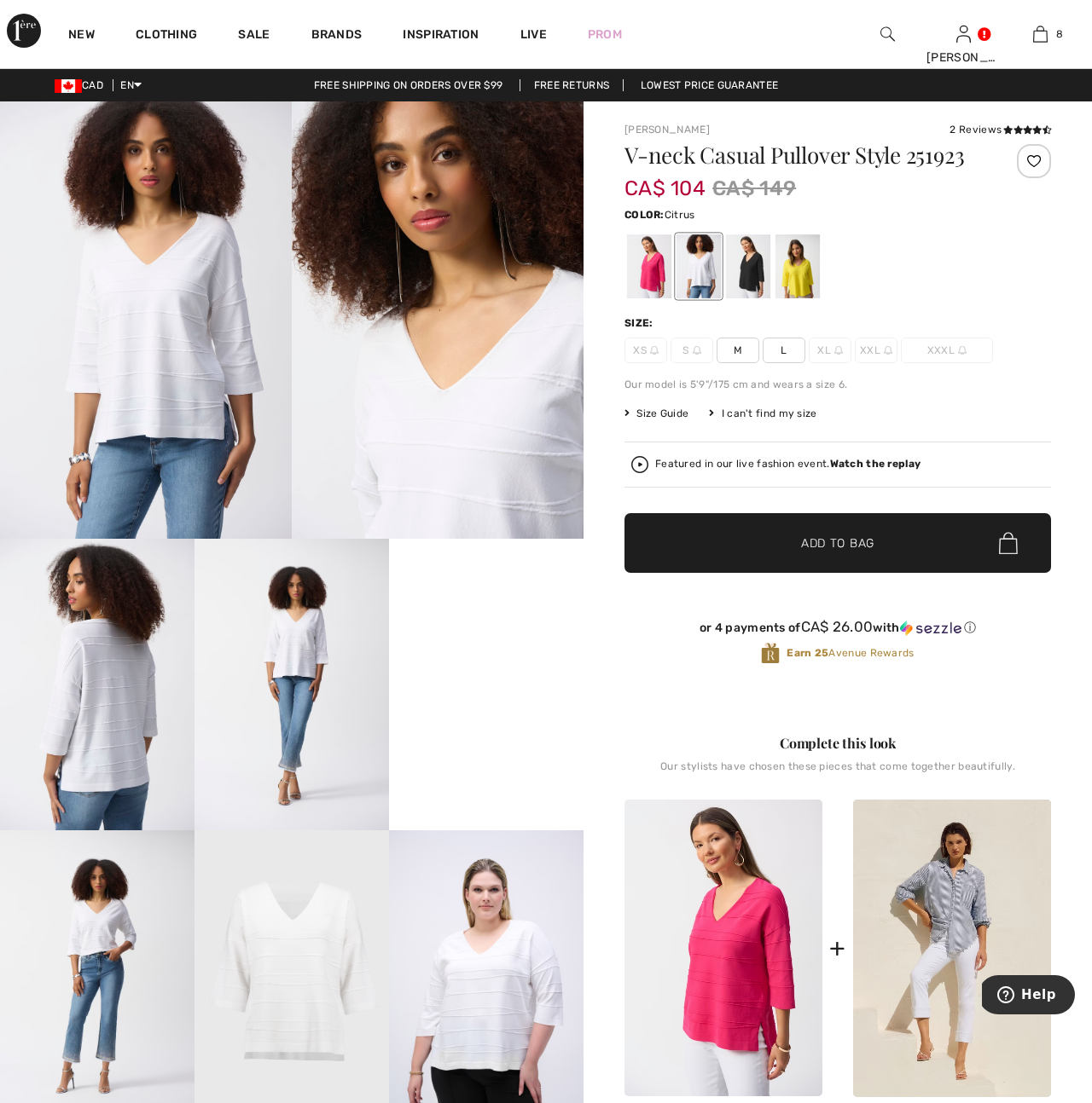
click at [796, 269] on div at bounding box center [796, 266] width 44 height 64
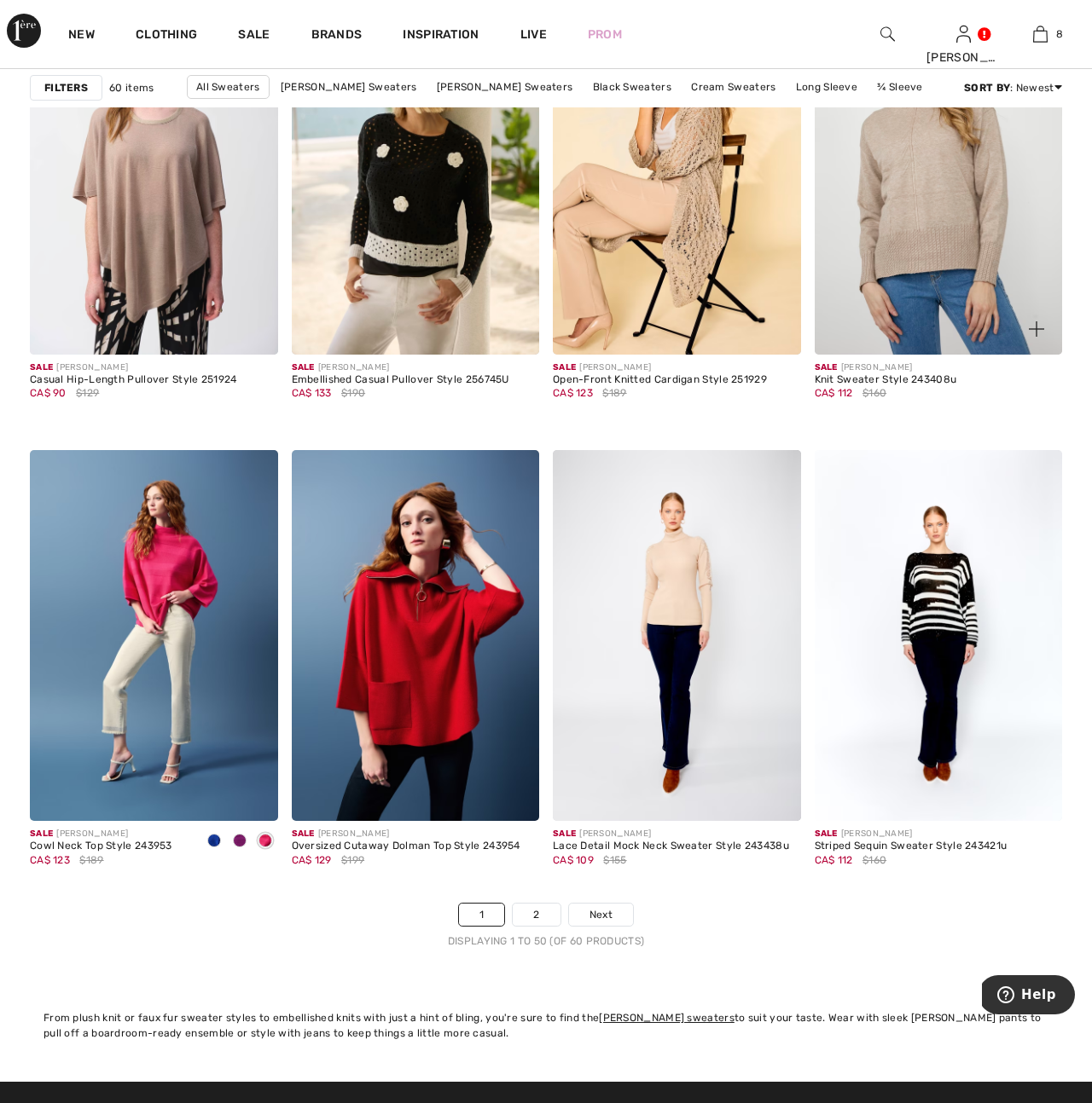
scroll to position [6450, 0]
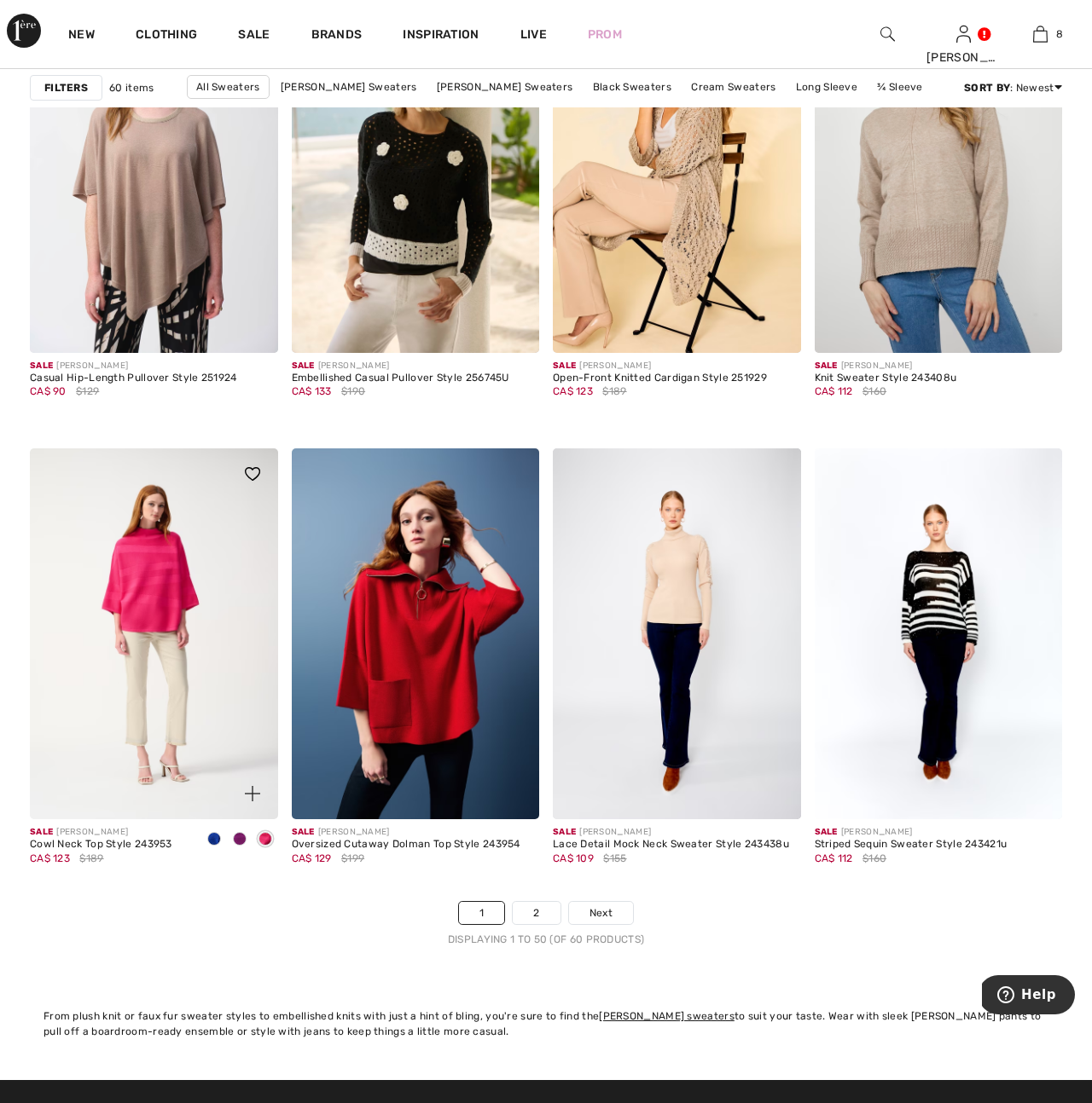
click at [186, 589] on img at bounding box center [154, 634] width 249 height 371
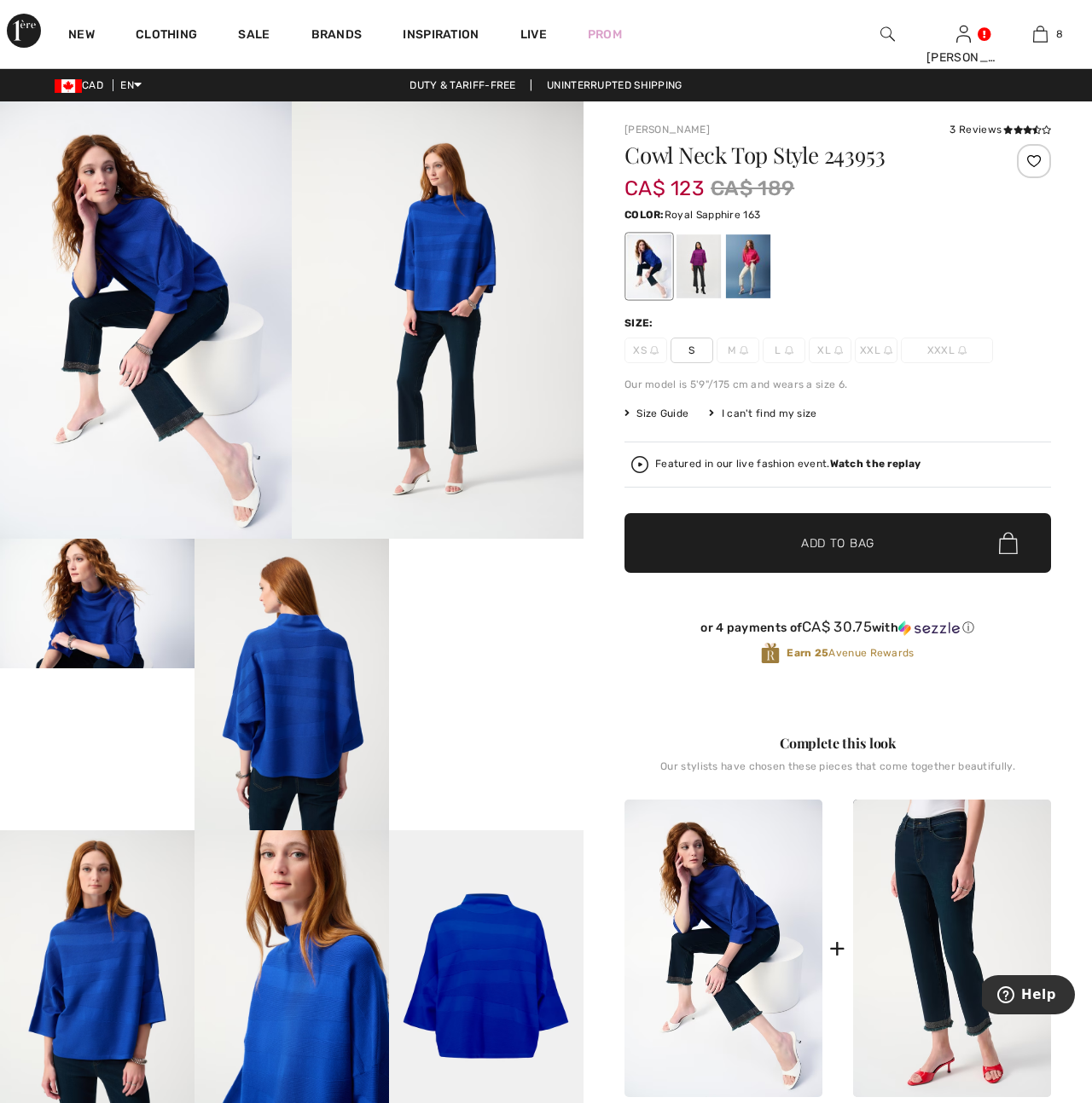
click at [433, 636] on video "Your browser does not support the video tag." at bounding box center [486, 588] width 194 height 98
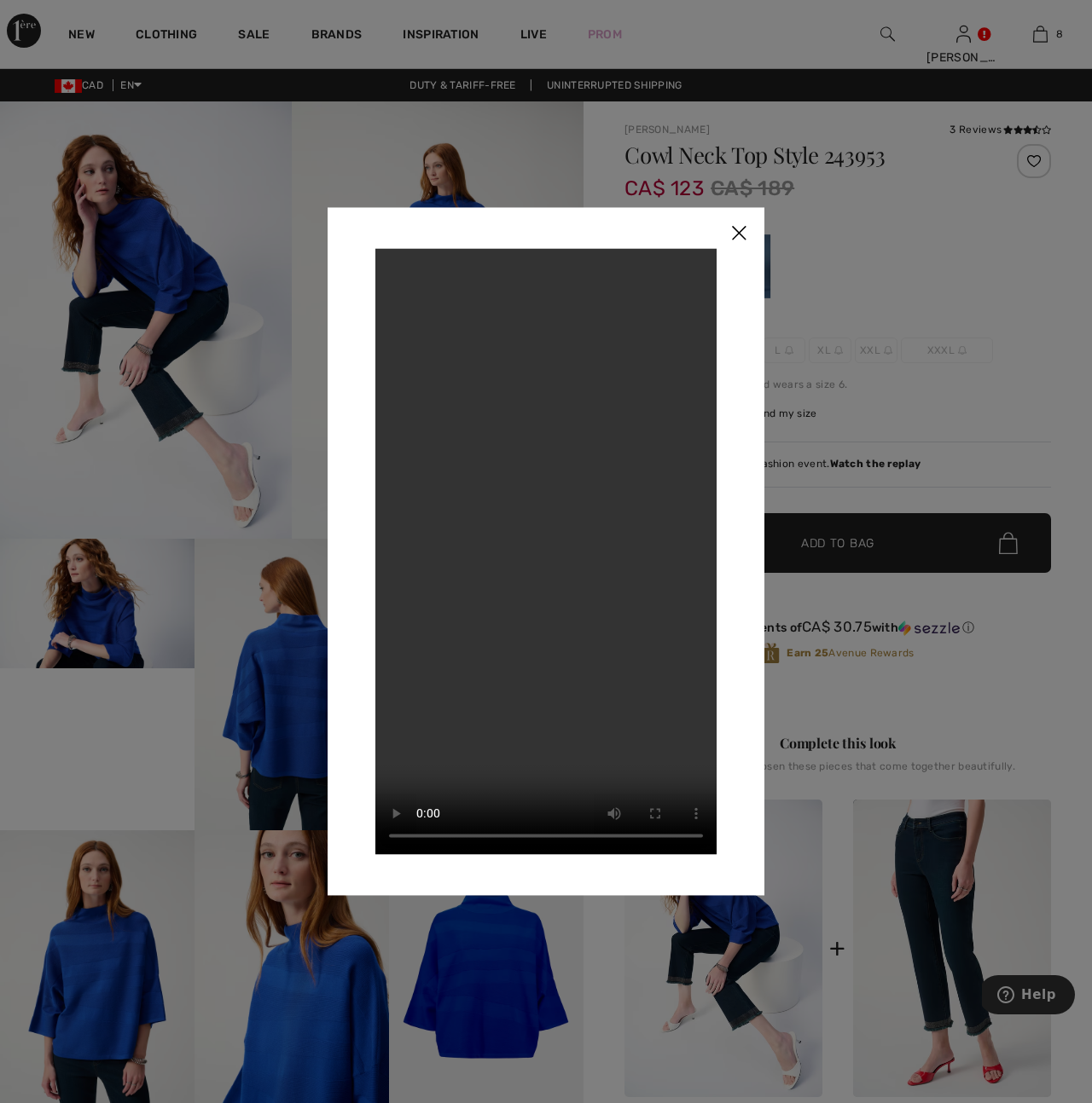
click at [739, 235] on img at bounding box center [738, 234] width 52 height 53
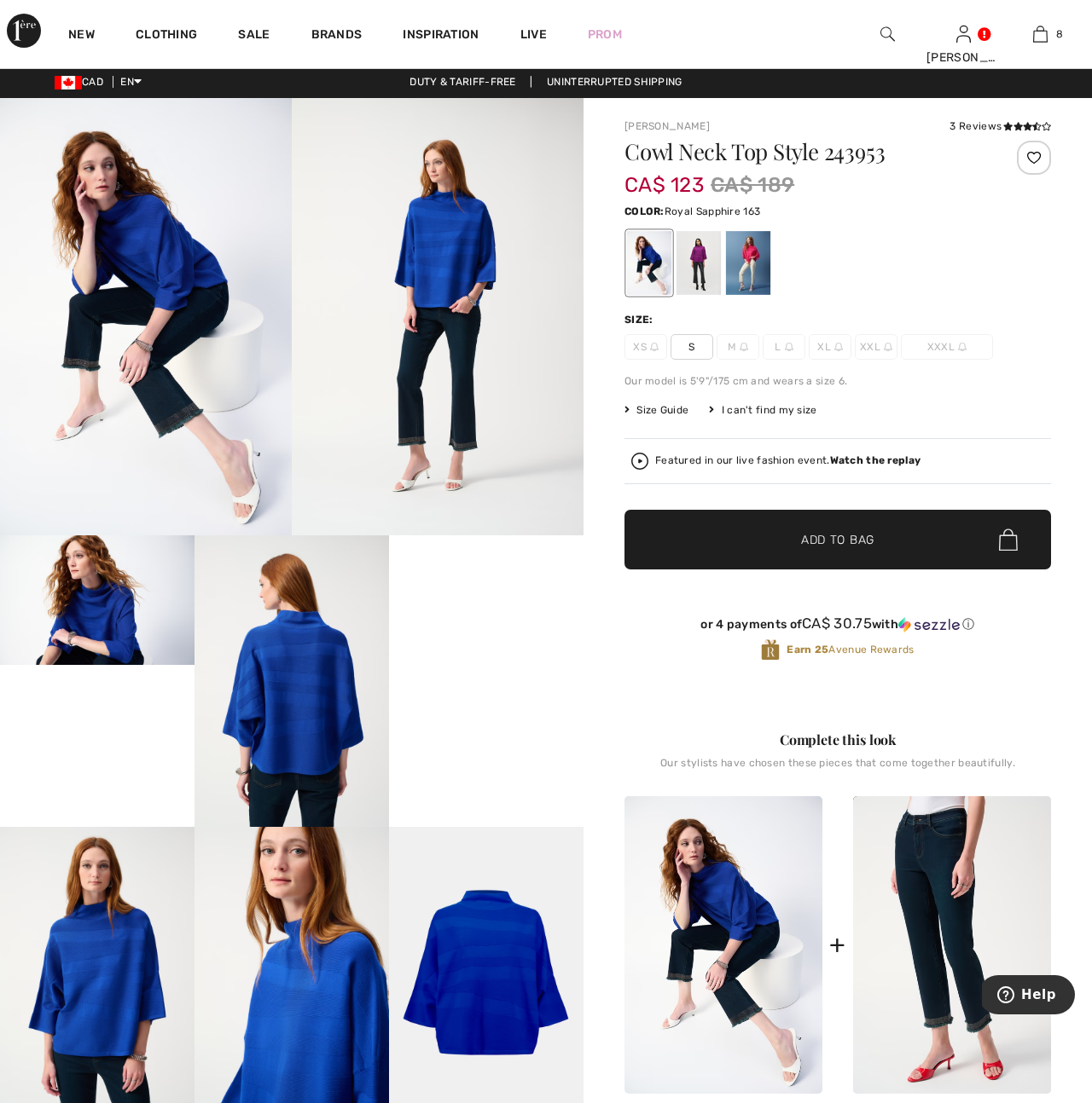
click at [653, 269] on div at bounding box center [648, 263] width 44 height 64
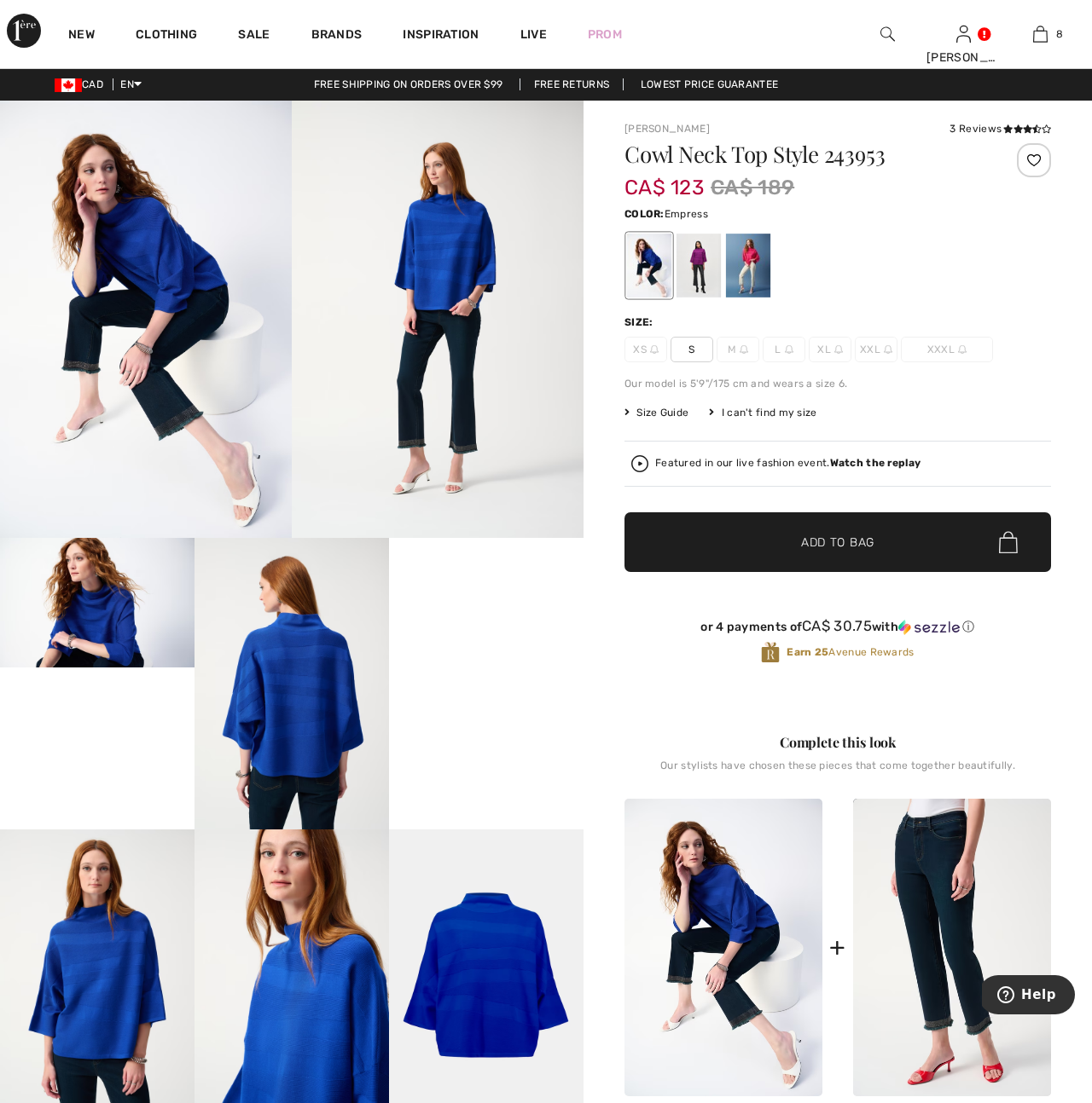
click at [708, 265] on div at bounding box center [698, 265] width 44 height 64
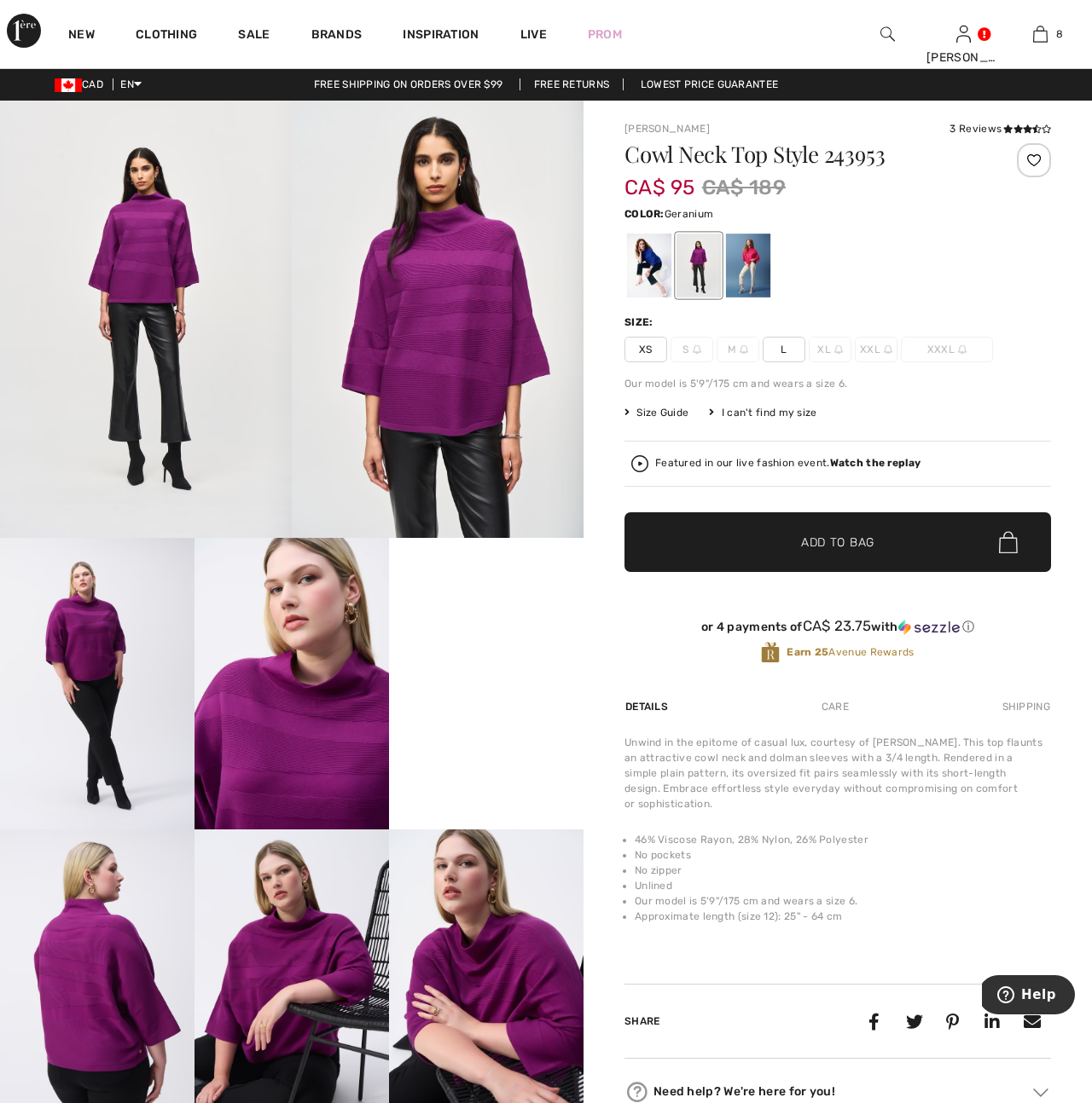
scroll to position [0, 0]
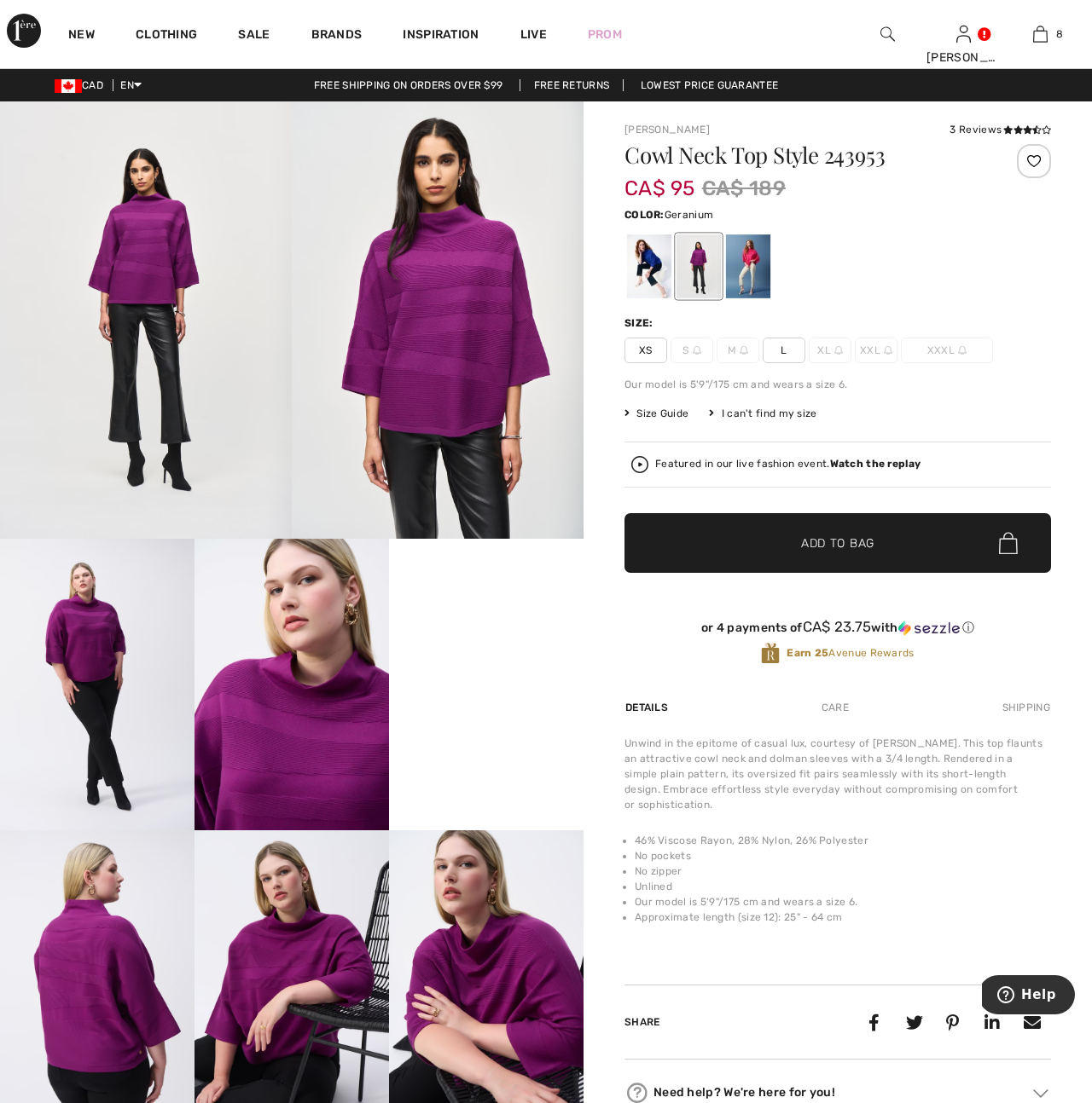
click at [755, 269] on div at bounding box center [748, 266] width 44 height 64
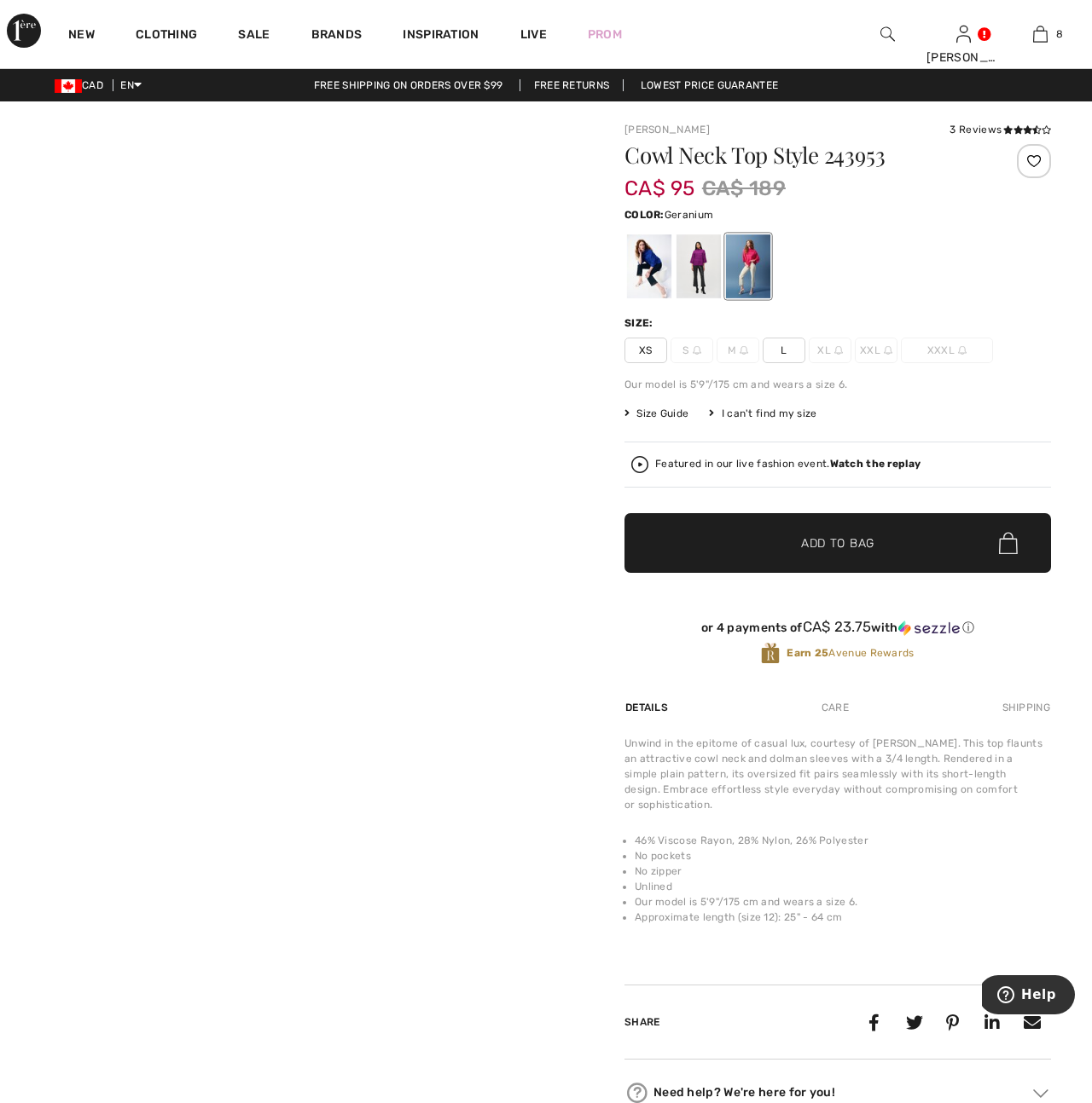
scroll to position [4, 0]
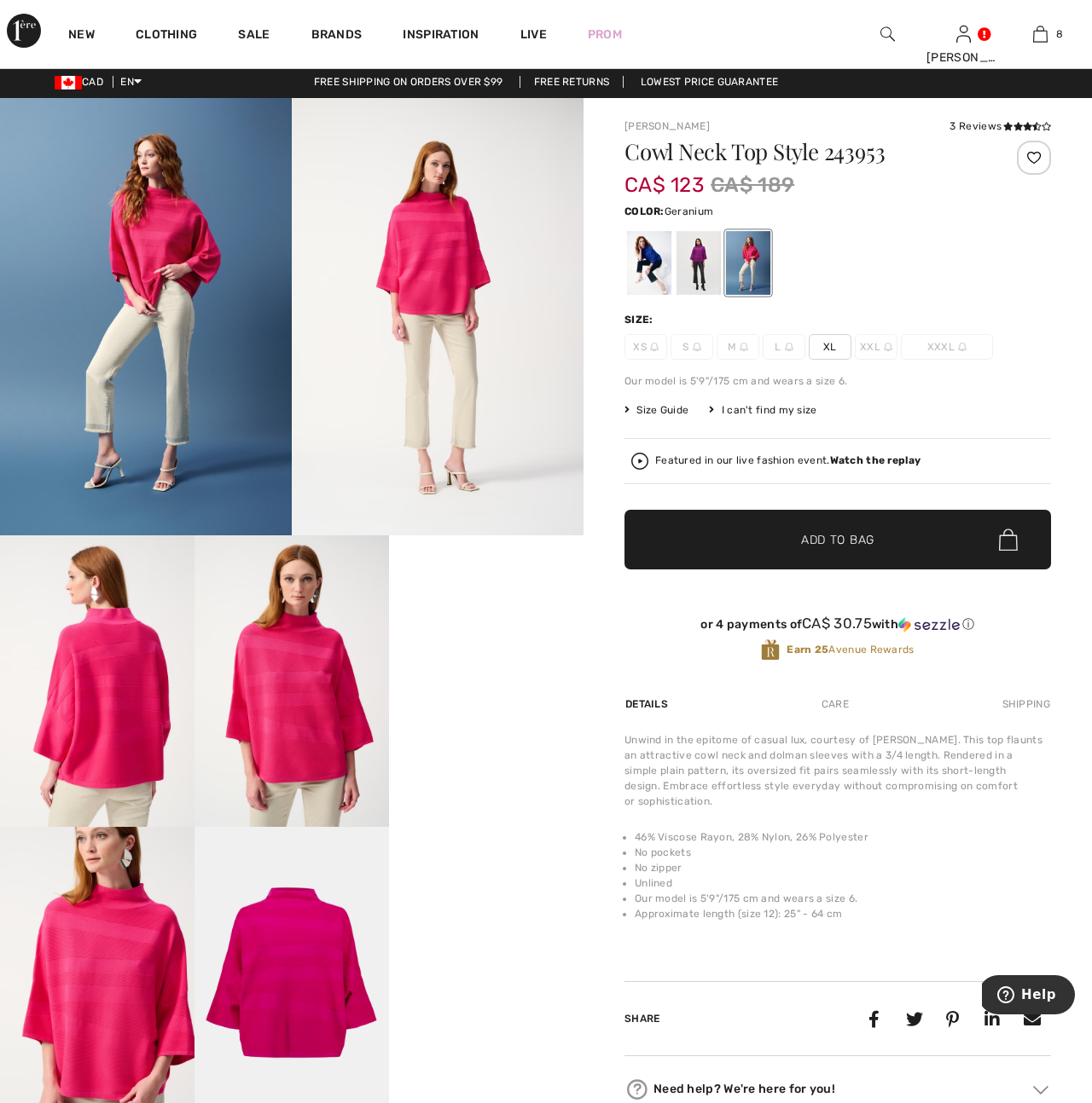
click at [314, 988] on img at bounding box center [291, 973] width 194 height 292
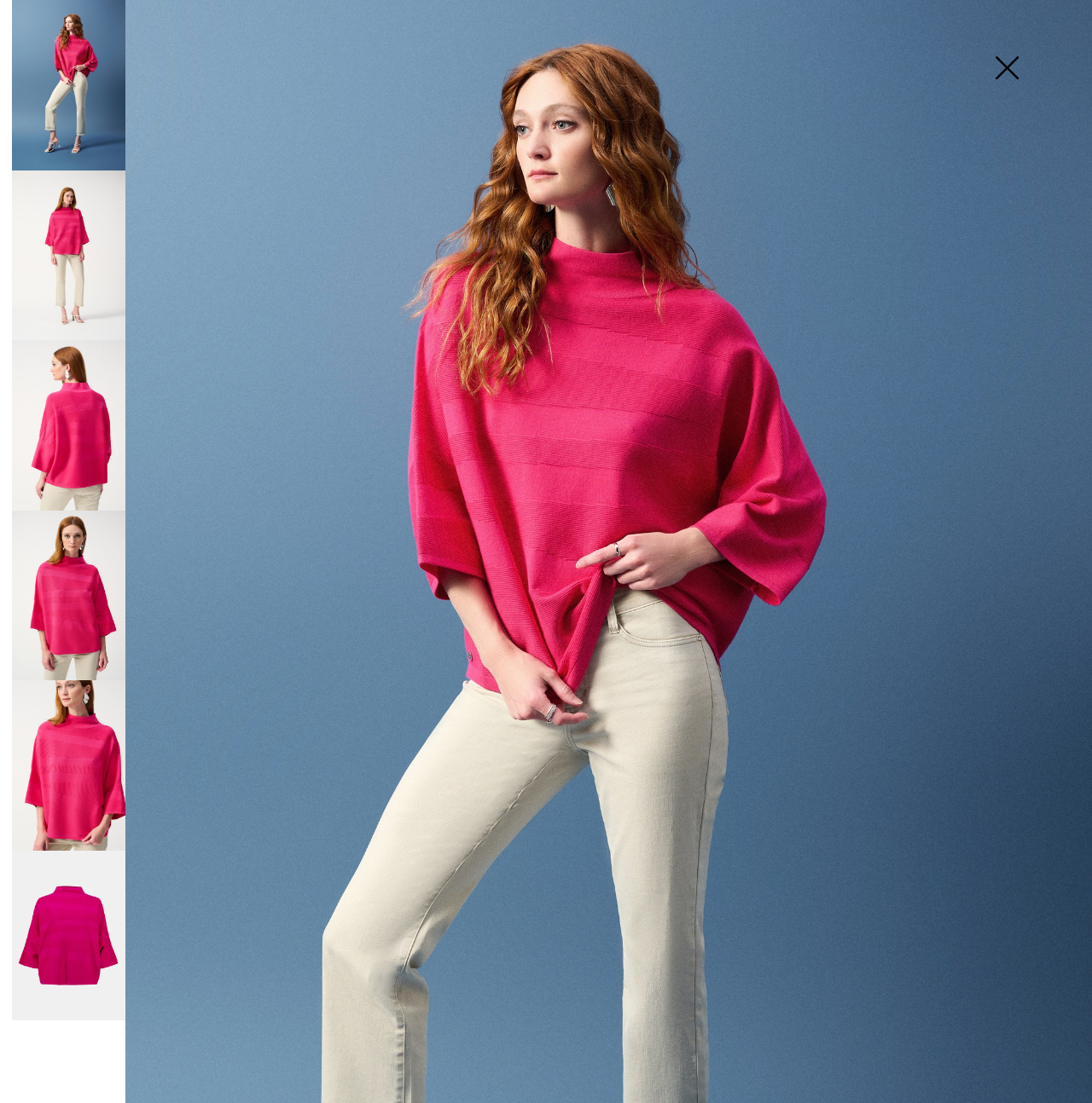
scroll to position [92, 0]
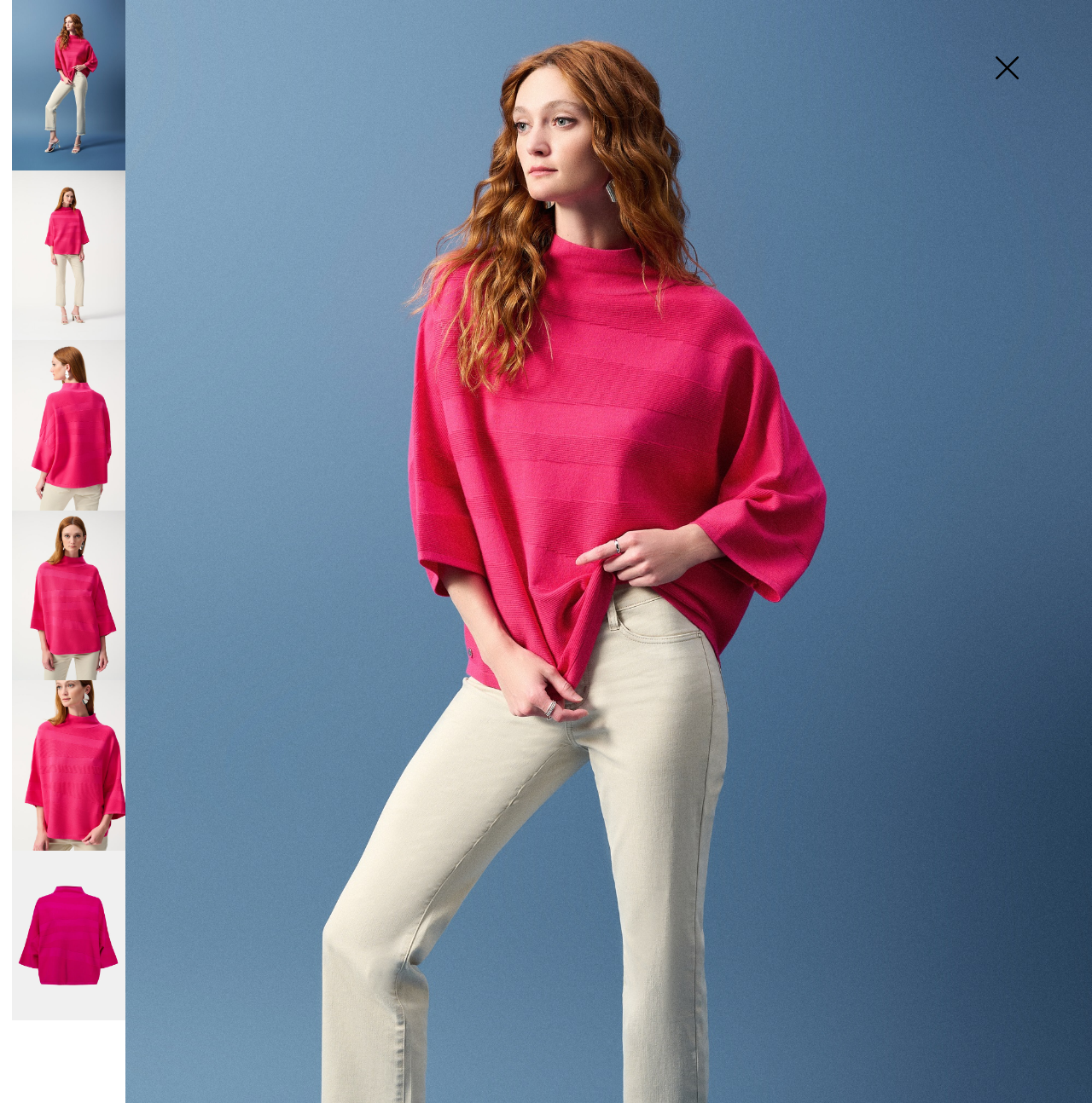
click at [83, 272] on img at bounding box center [68, 256] width 114 height 171
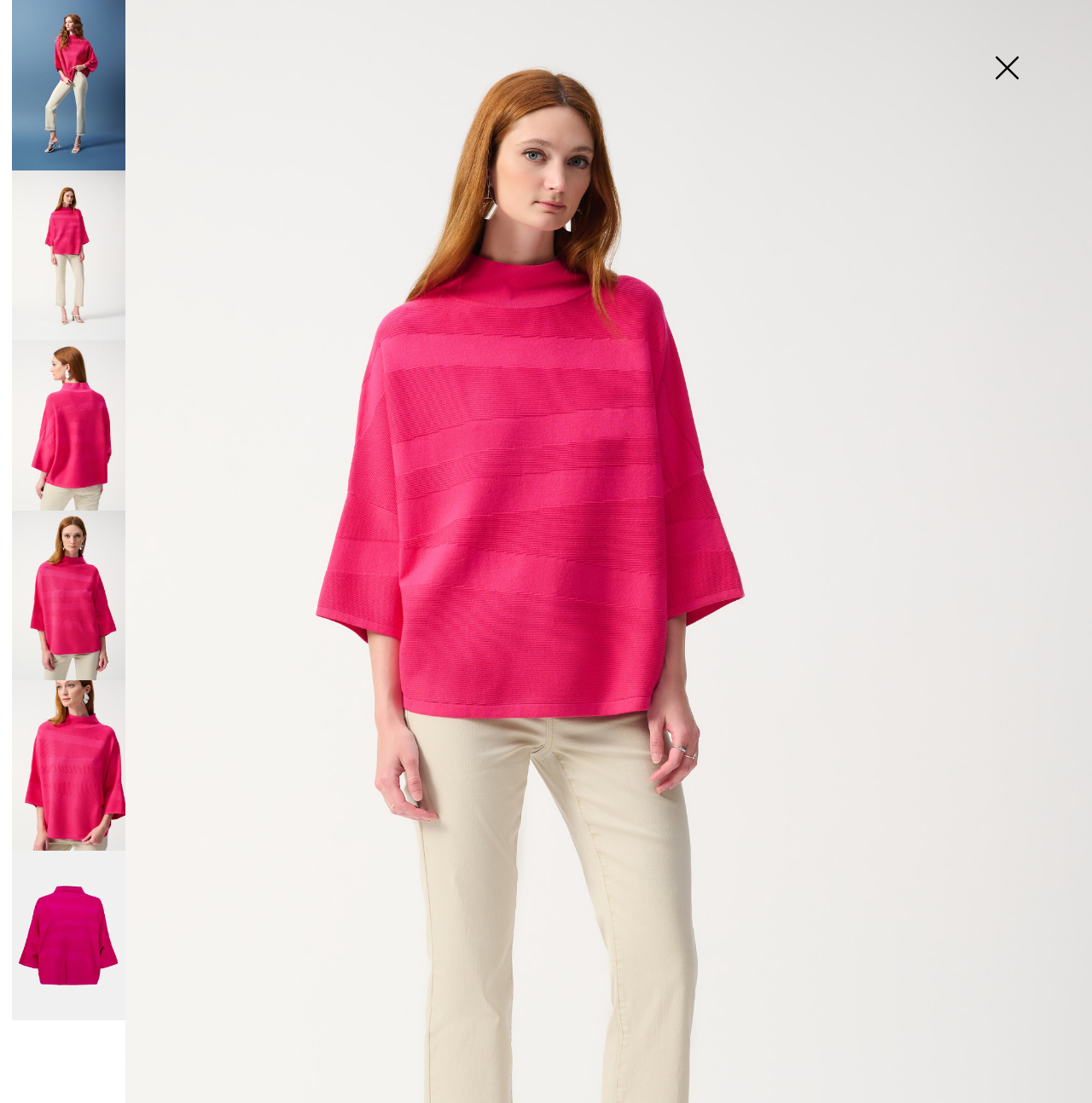
click at [66, 424] on img at bounding box center [68, 426] width 114 height 171
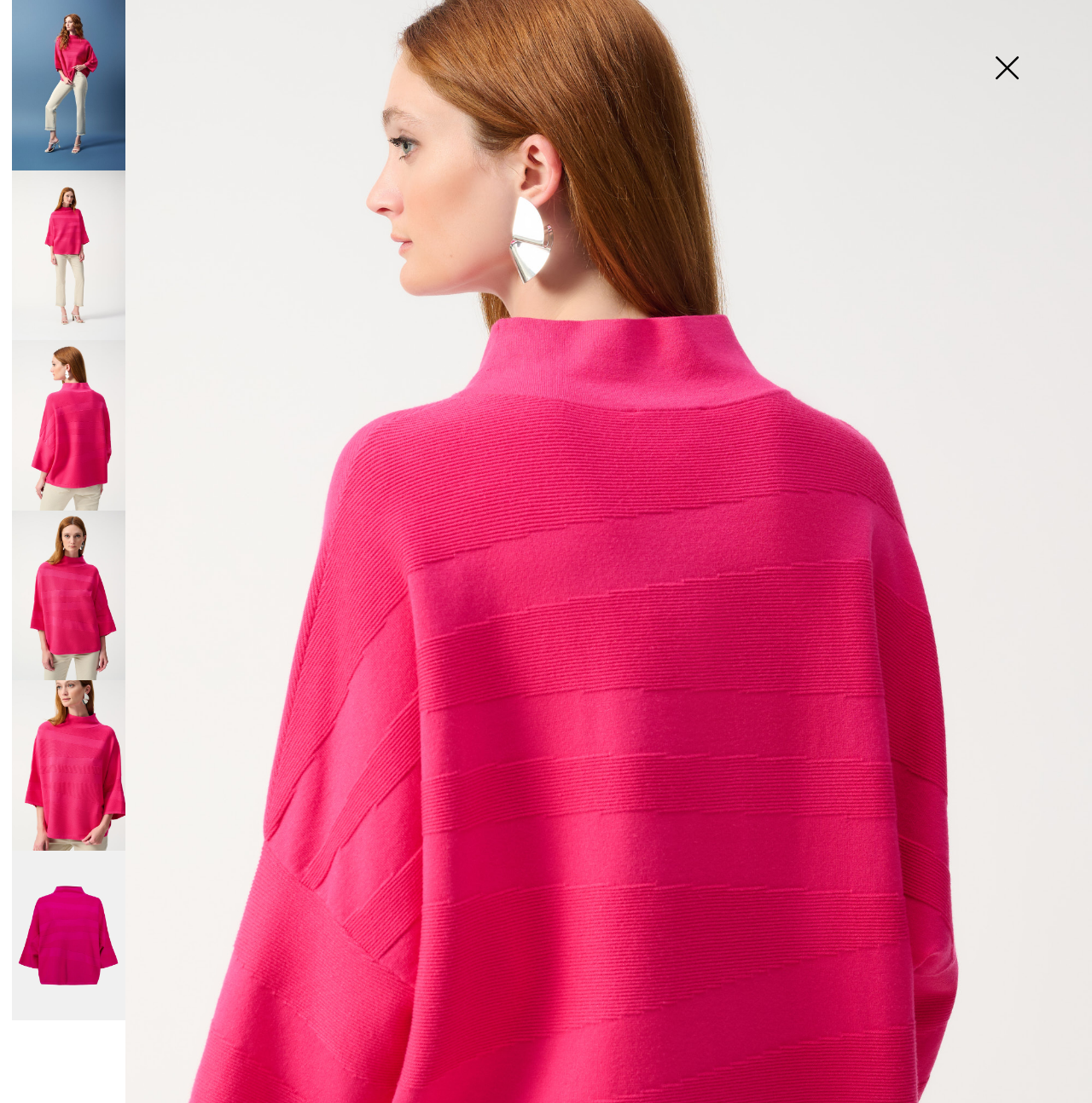
click at [60, 603] on img at bounding box center [68, 597] width 114 height 171
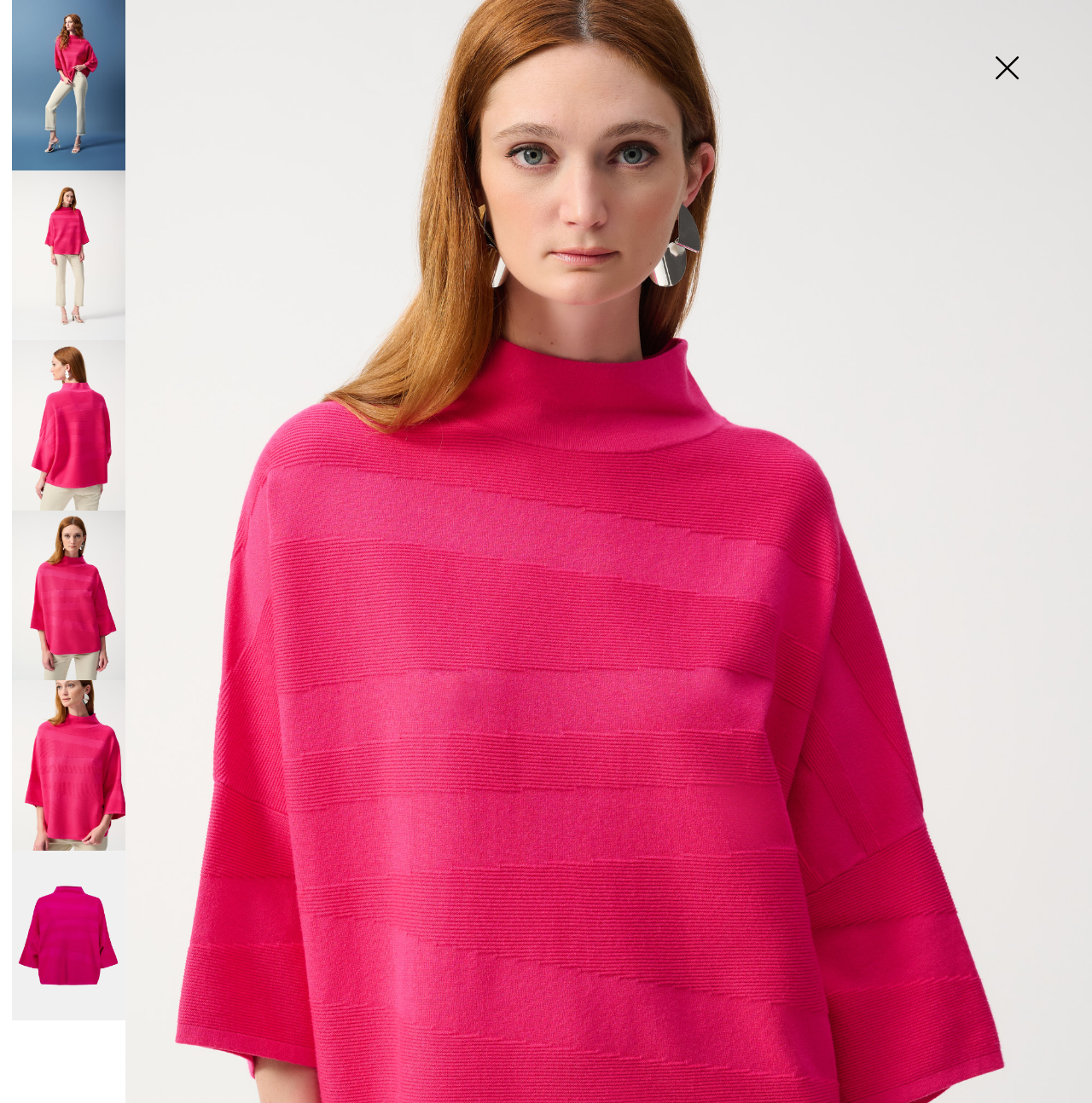
click at [67, 782] on img at bounding box center [68, 765] width 114 height 171
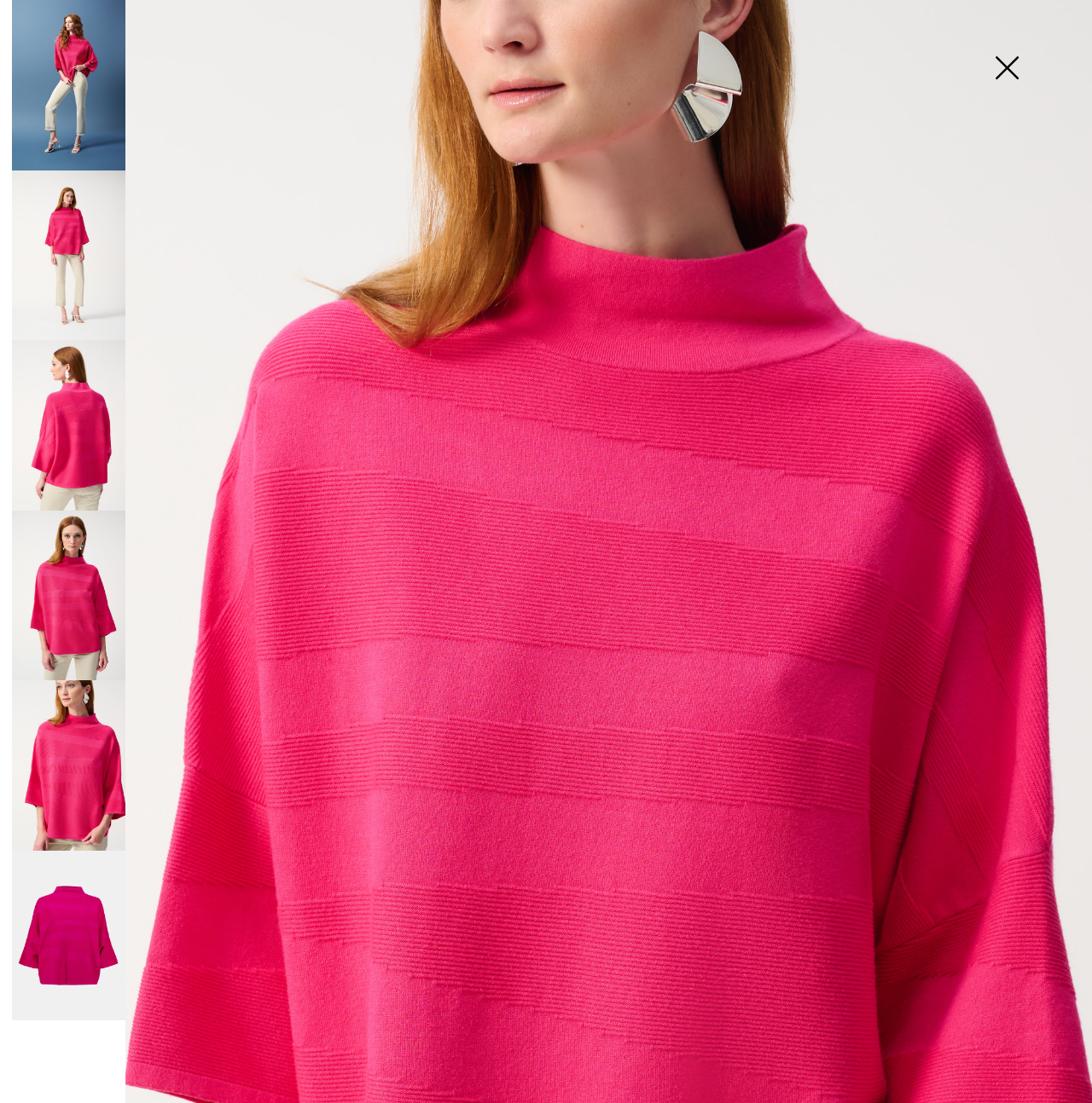
click at [55, 923] on img at bounding box center [68, 936] width 114 height 171
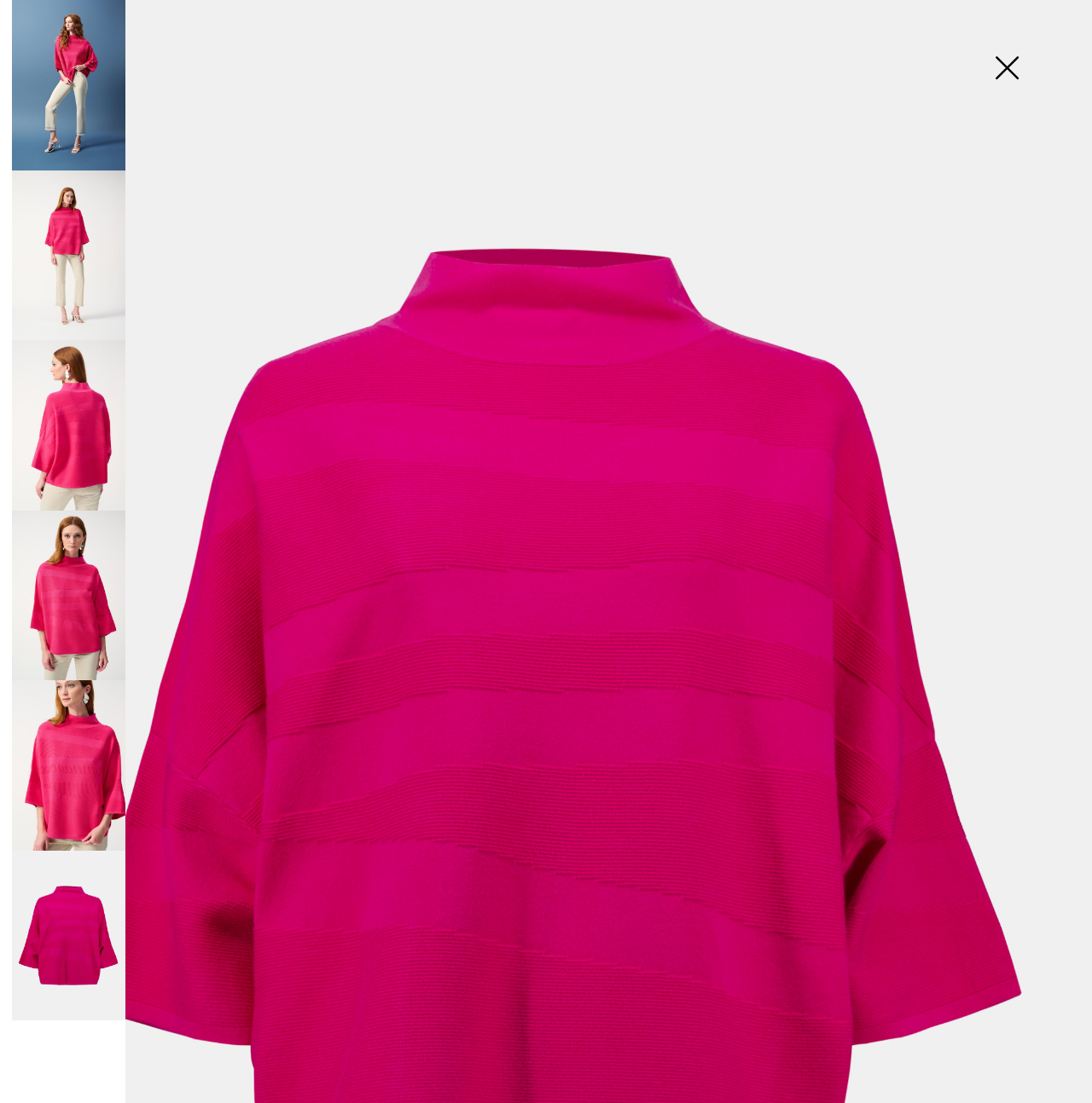
click at [1009, 70] on img at bounding box center [1006, 69] width 85 height 88
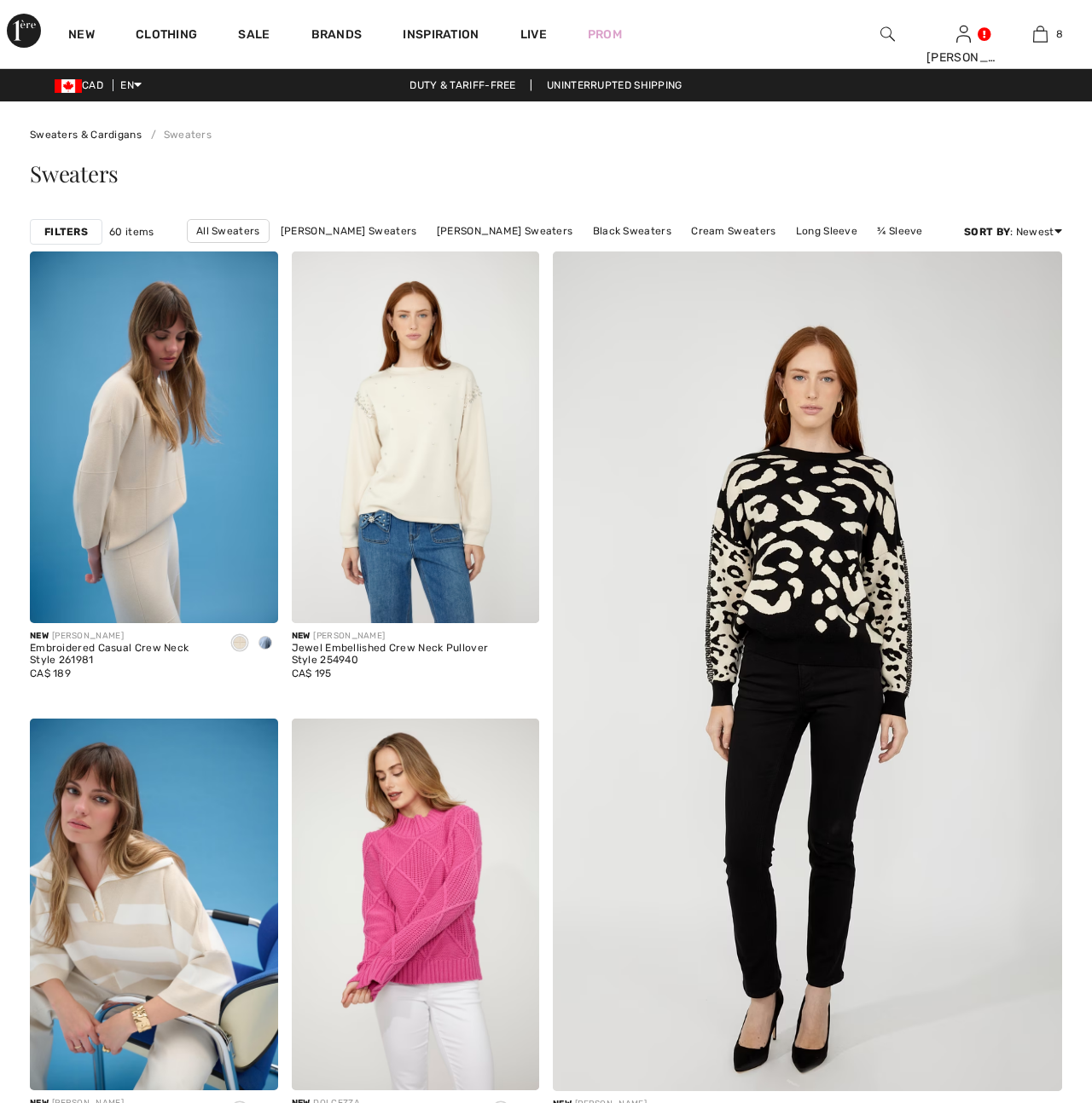
checkbox input "true"
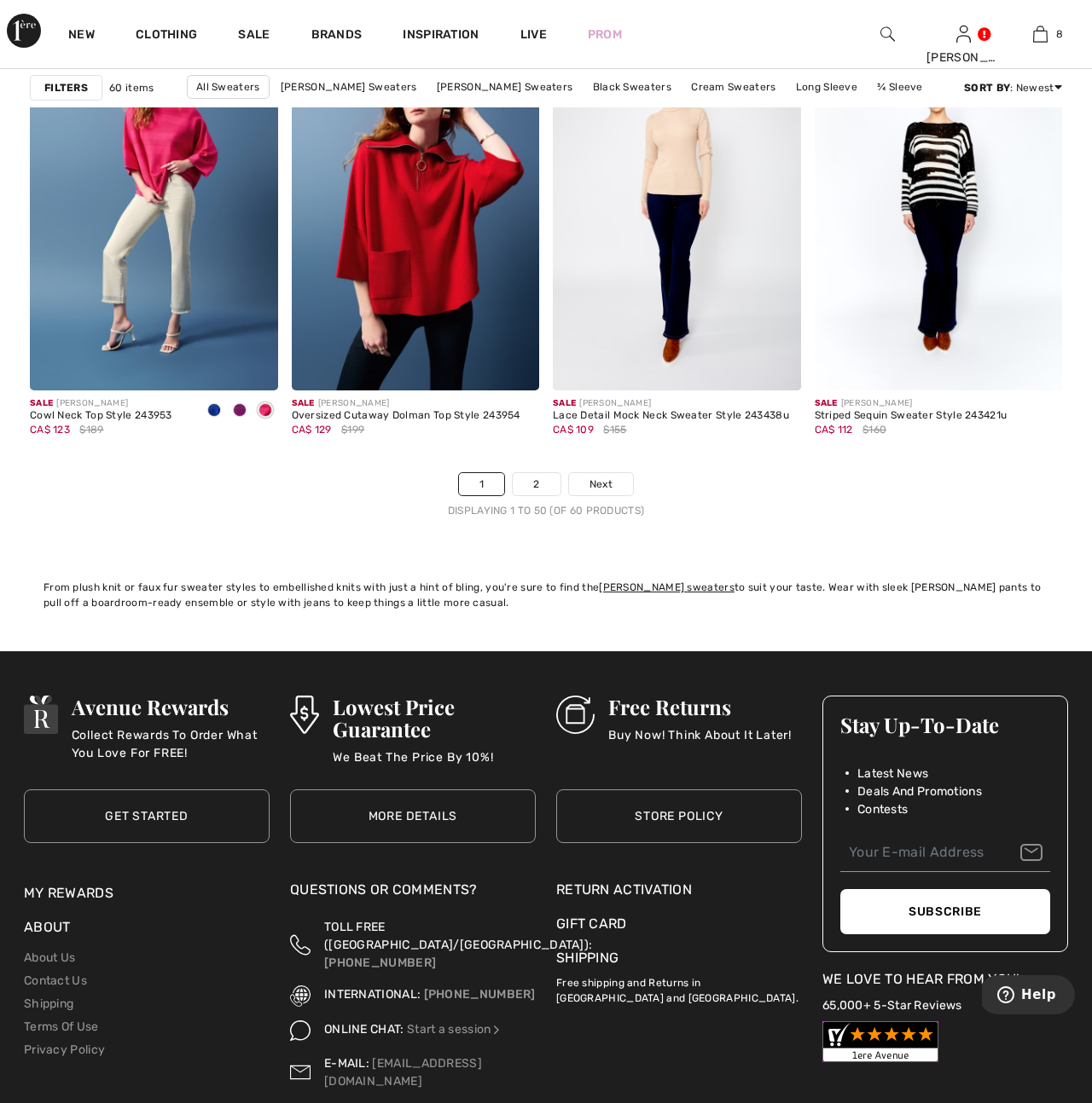
scroll to position [6882, 0]
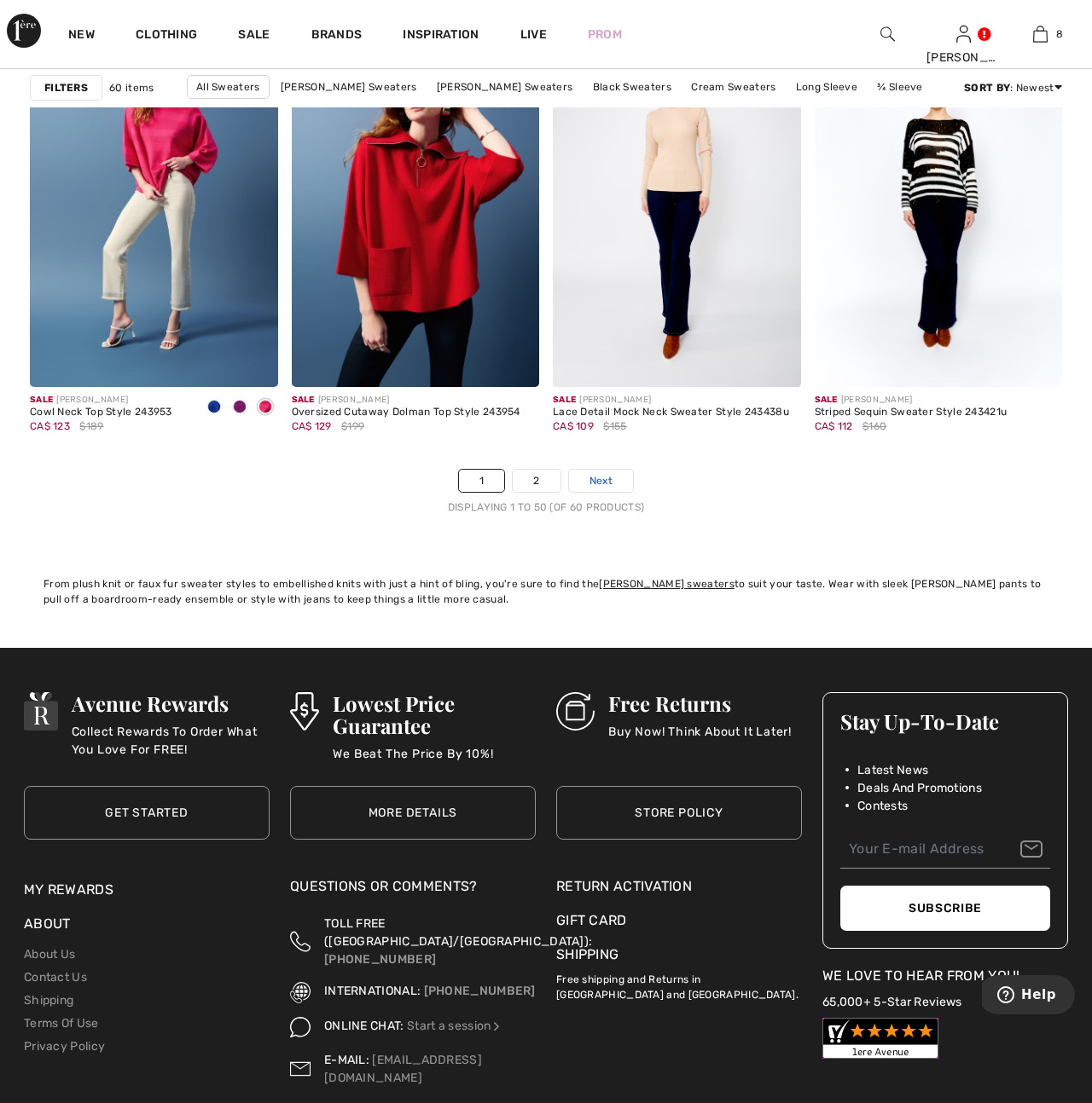
click at [592, 482] on span "Next" at bounding box center [600, 481] width 23 height 15
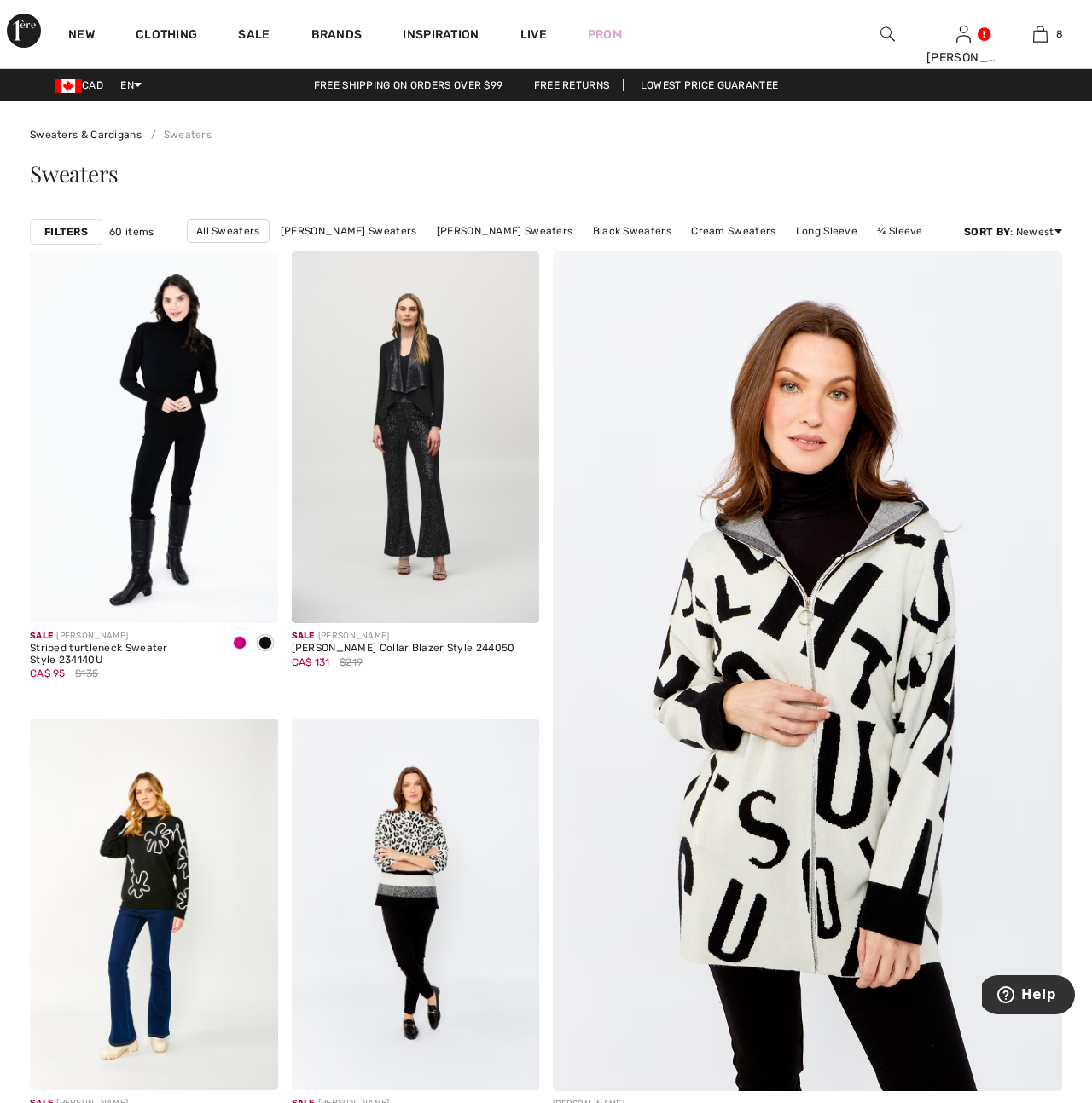
scroll to position [2, 0]
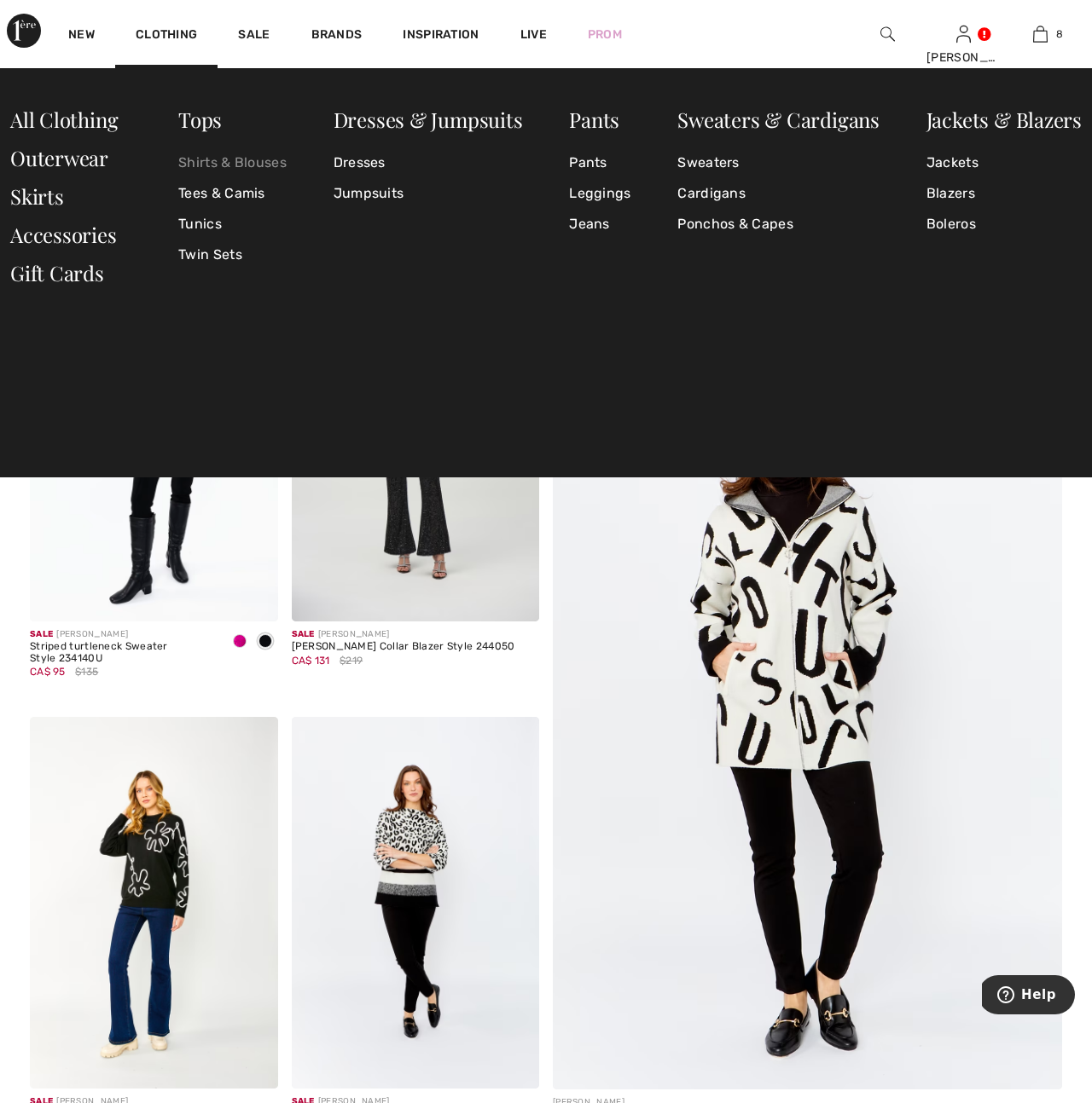
click at [255, 163] on link "Shirts & Blouses" at bounding box center [232, 162] width 108 height 31
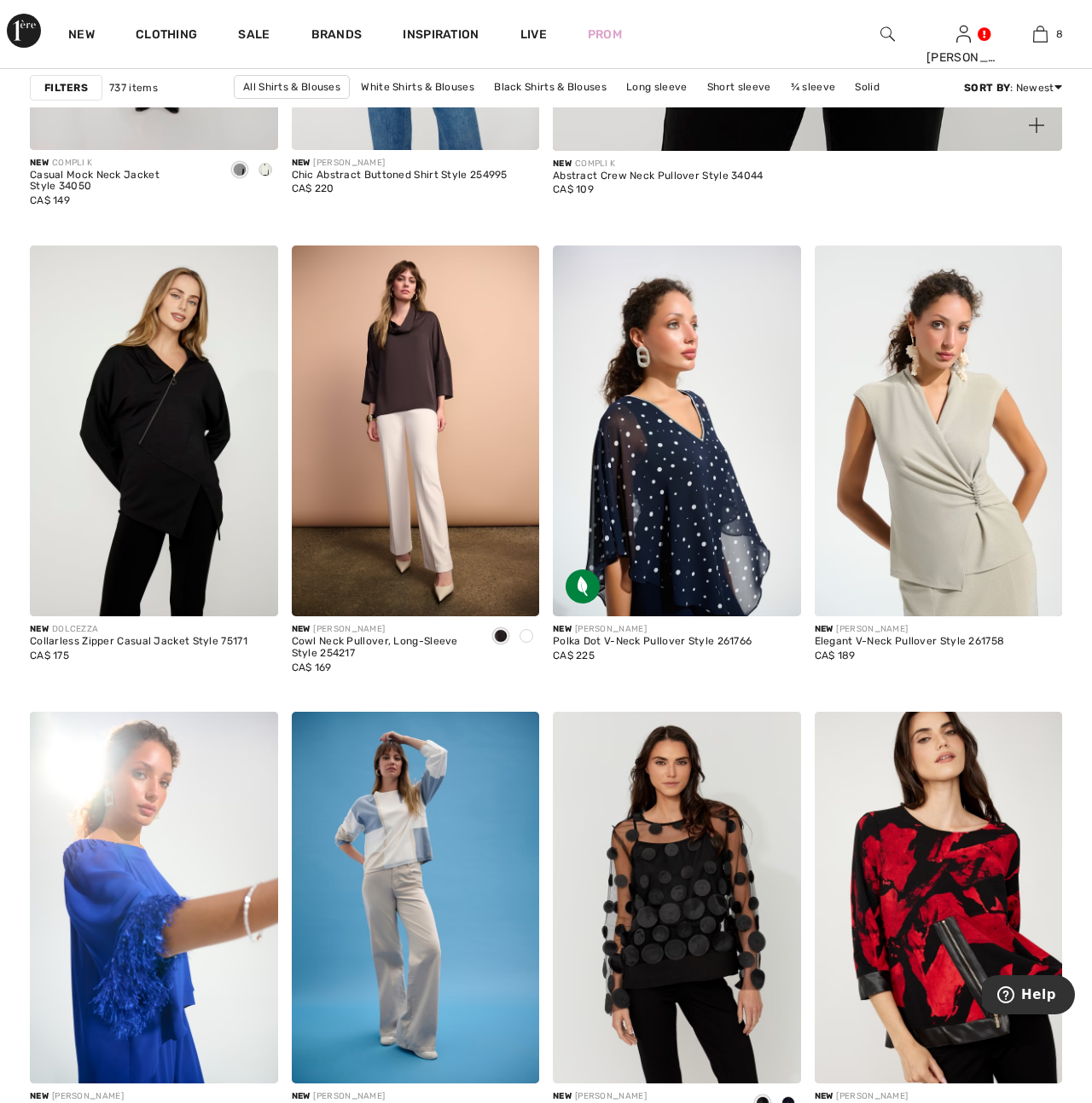
scroll to position [946, 0]
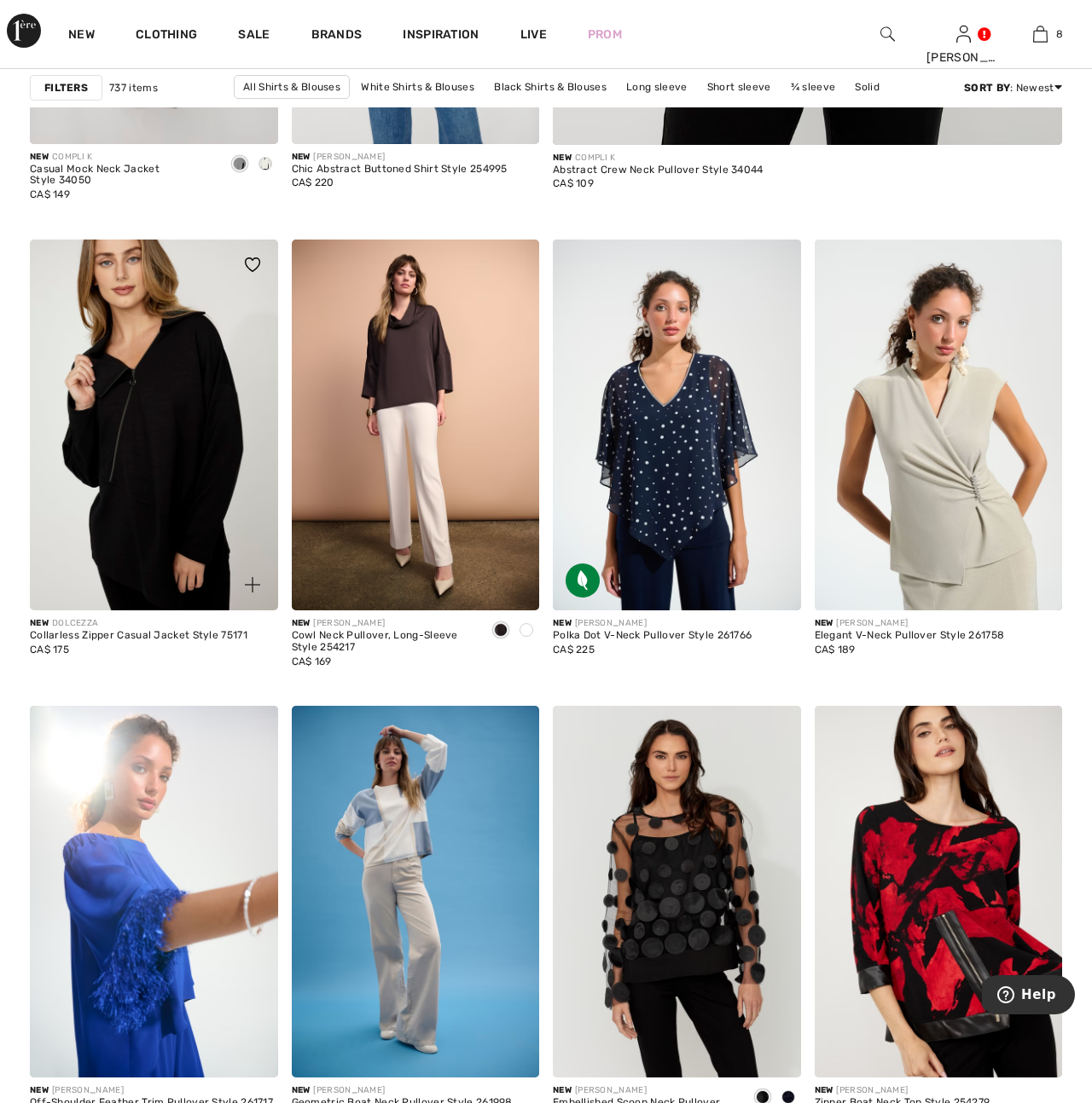
click at [167, 459] on img at bounding box center [154, 425] width 249 height 371
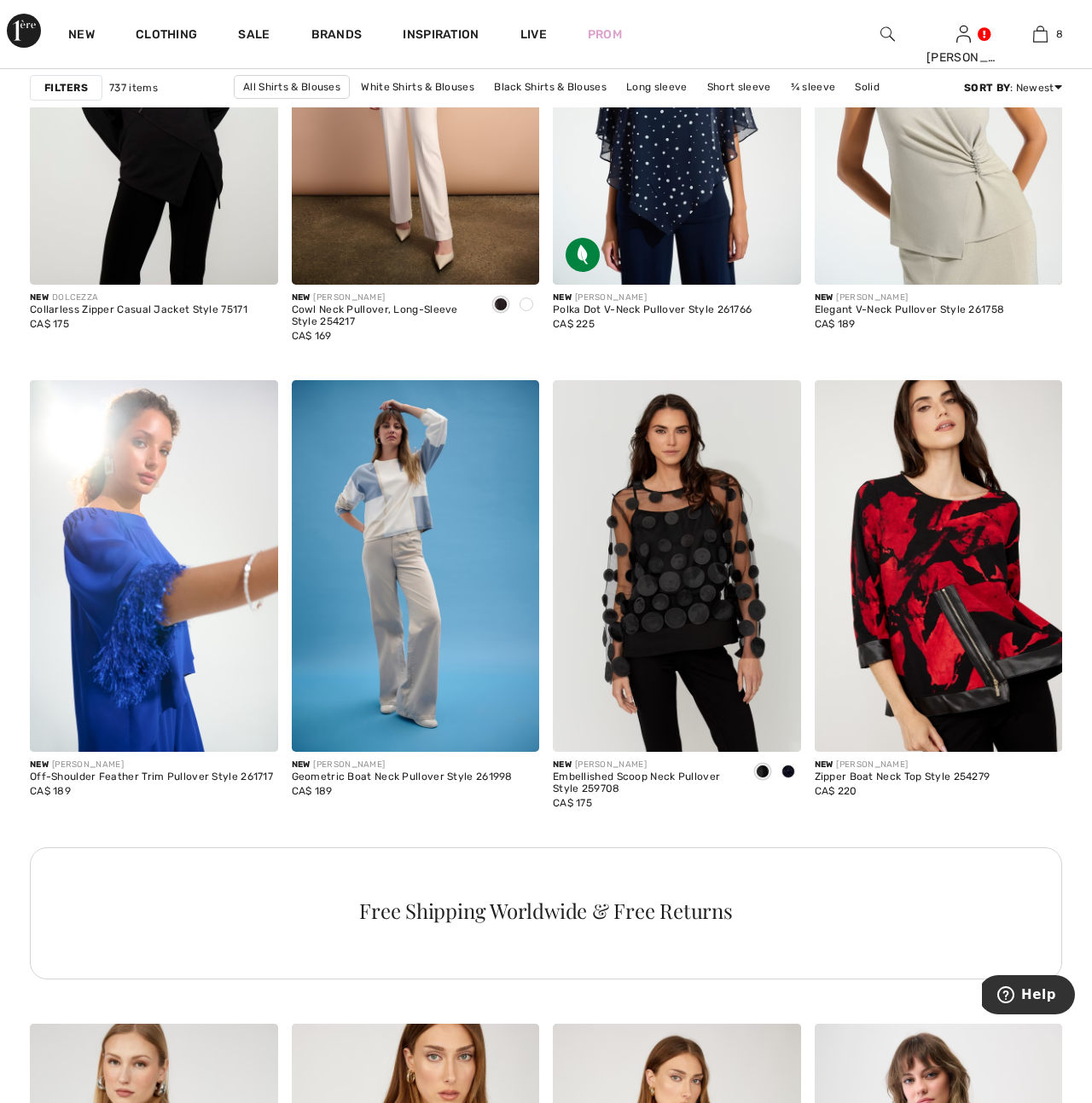
scroll to position [1274, 0]
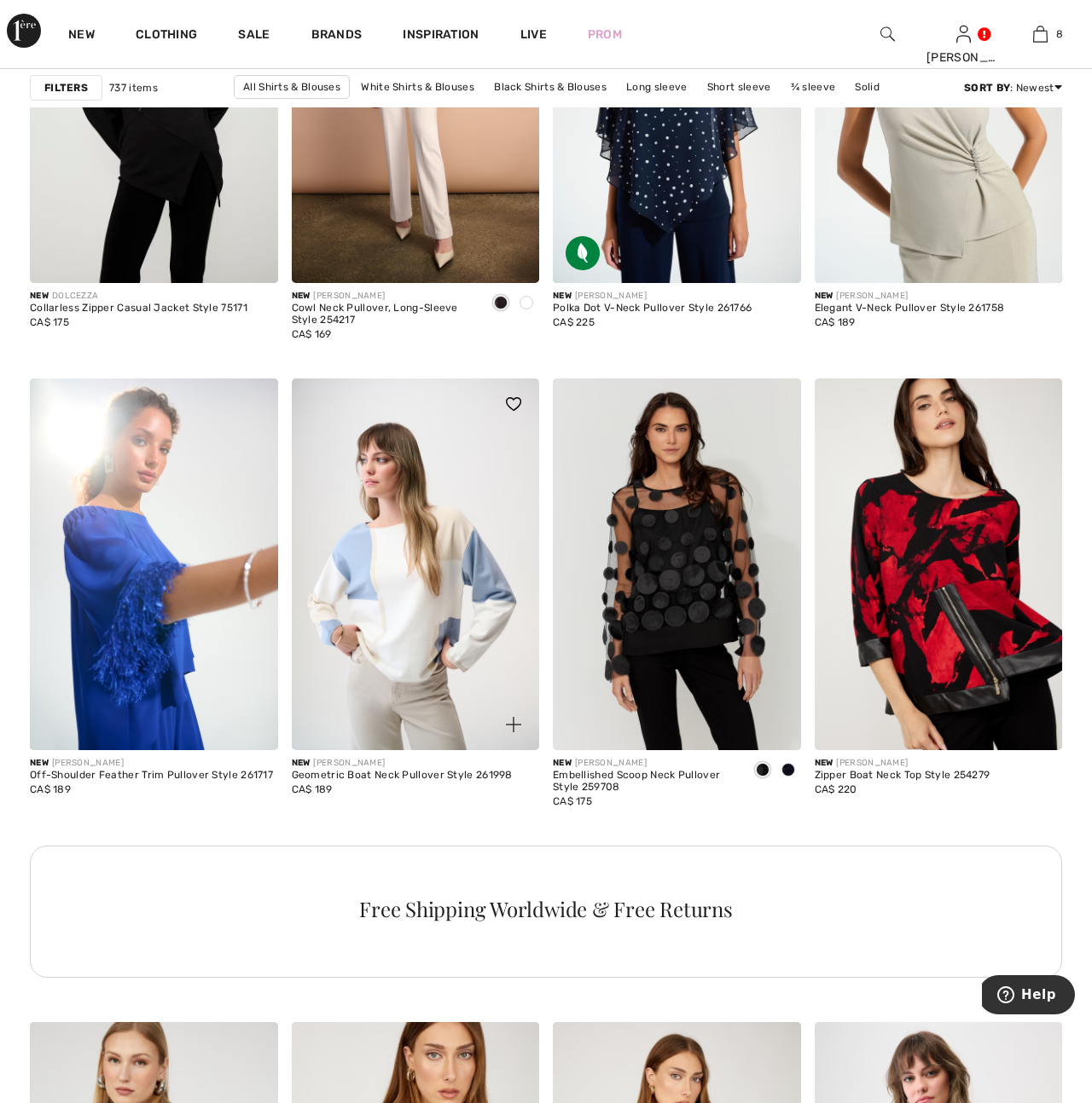
click at [432, 633] on img at bounding box center [416, 565] width 249 height 371
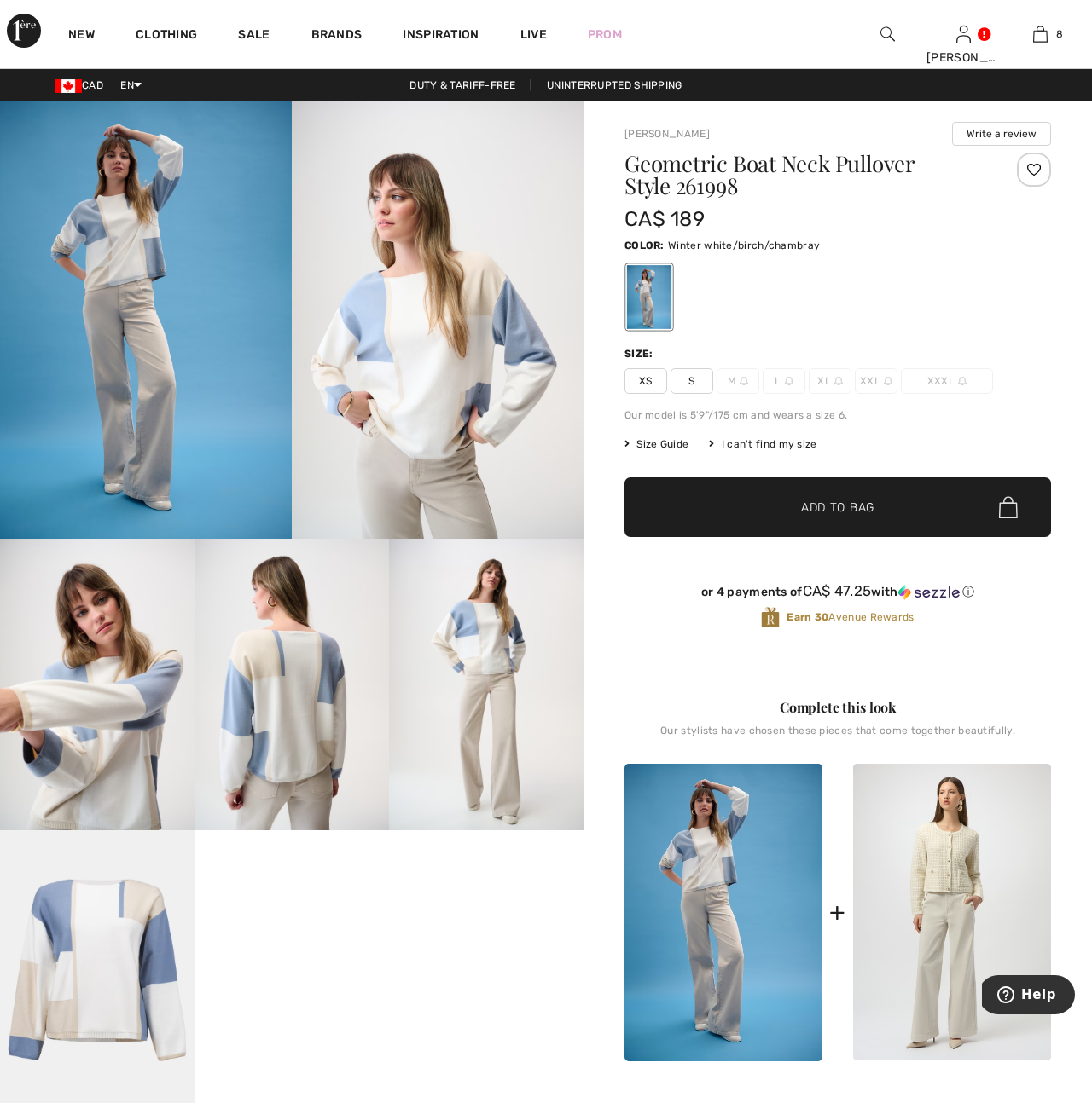
scroll to position [8, 0]
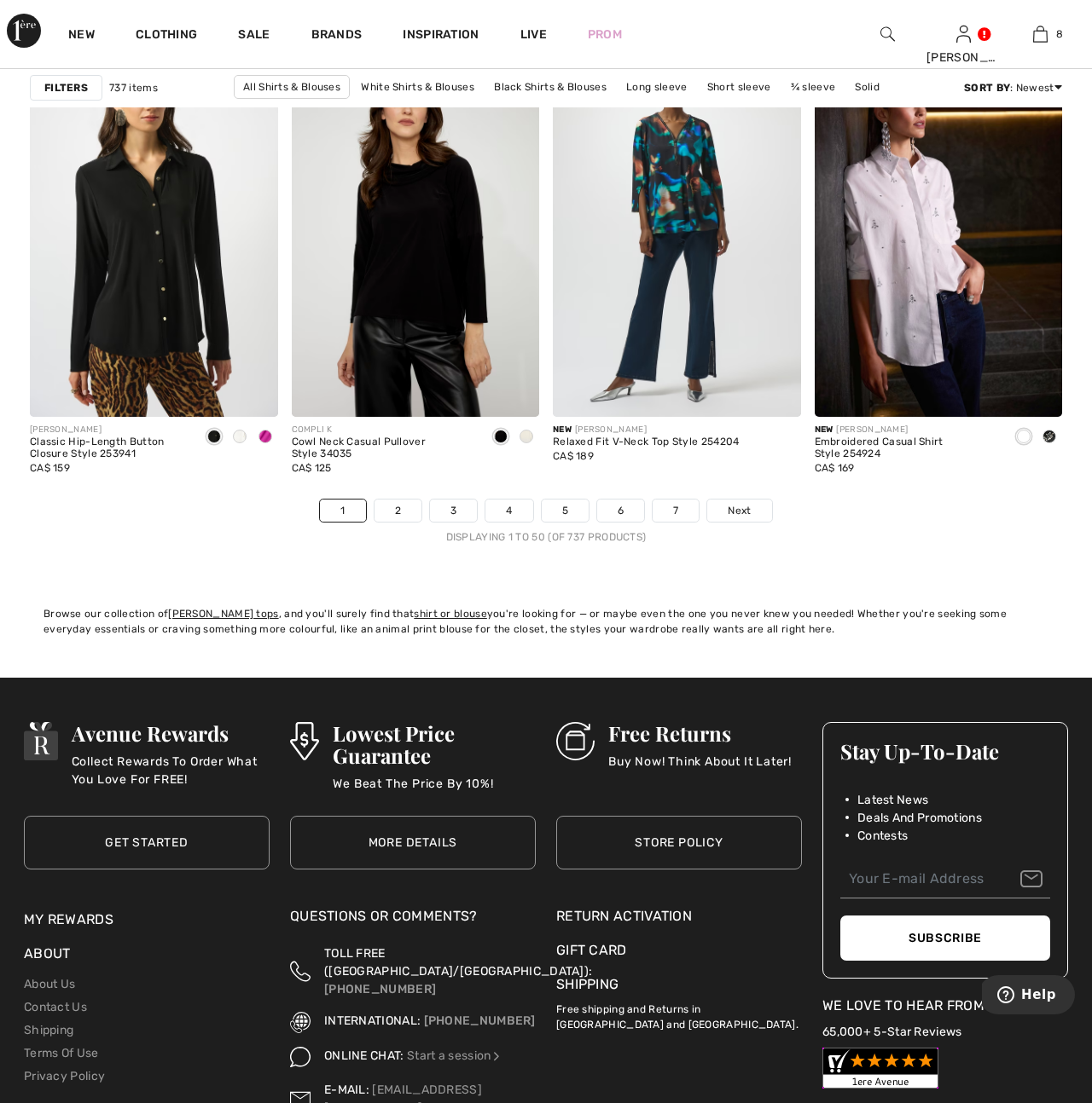
scroll to position [6855, 0]
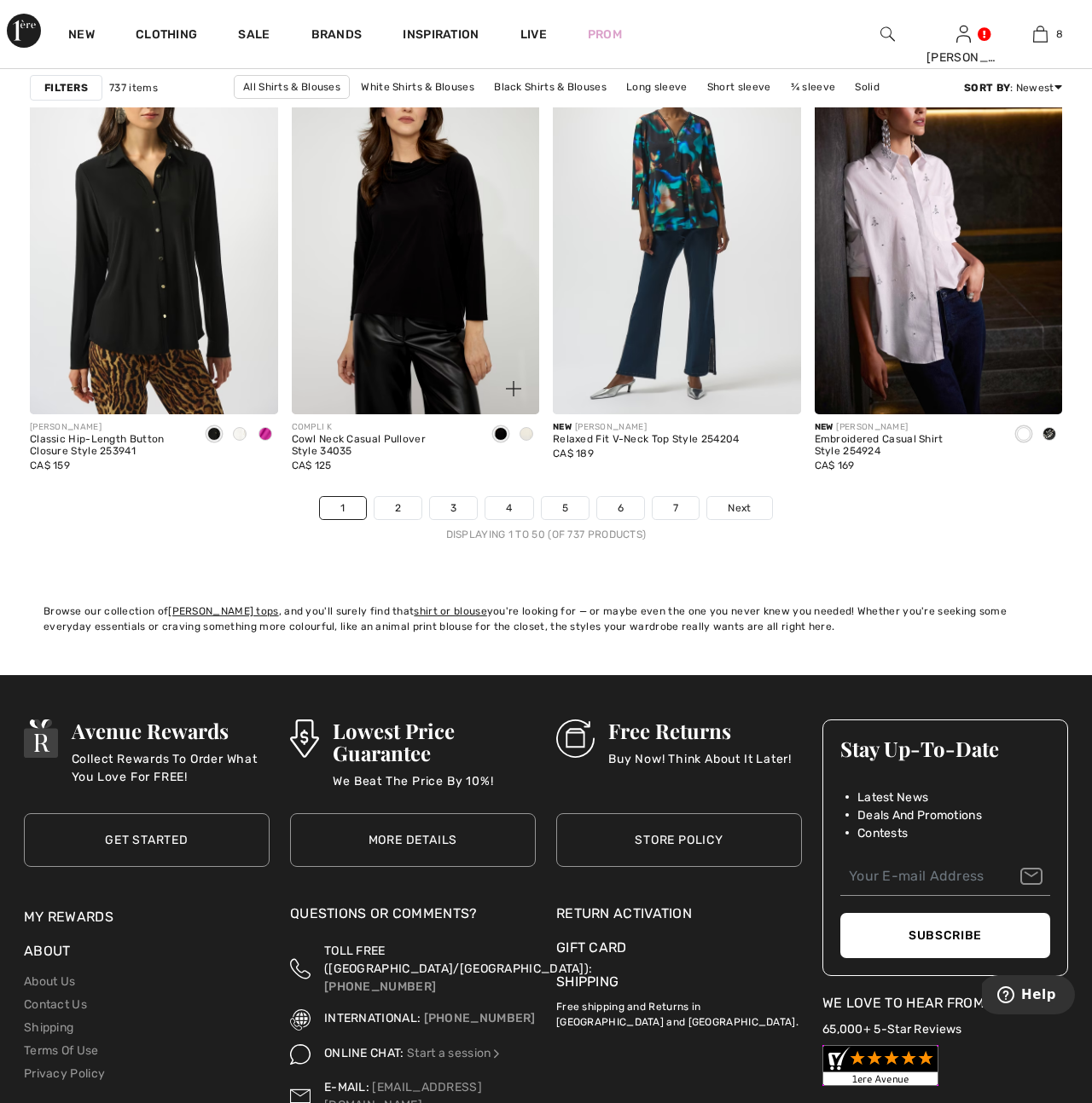
click at [524, 431] on span at bounding box center [526, 433] width 14 height 14
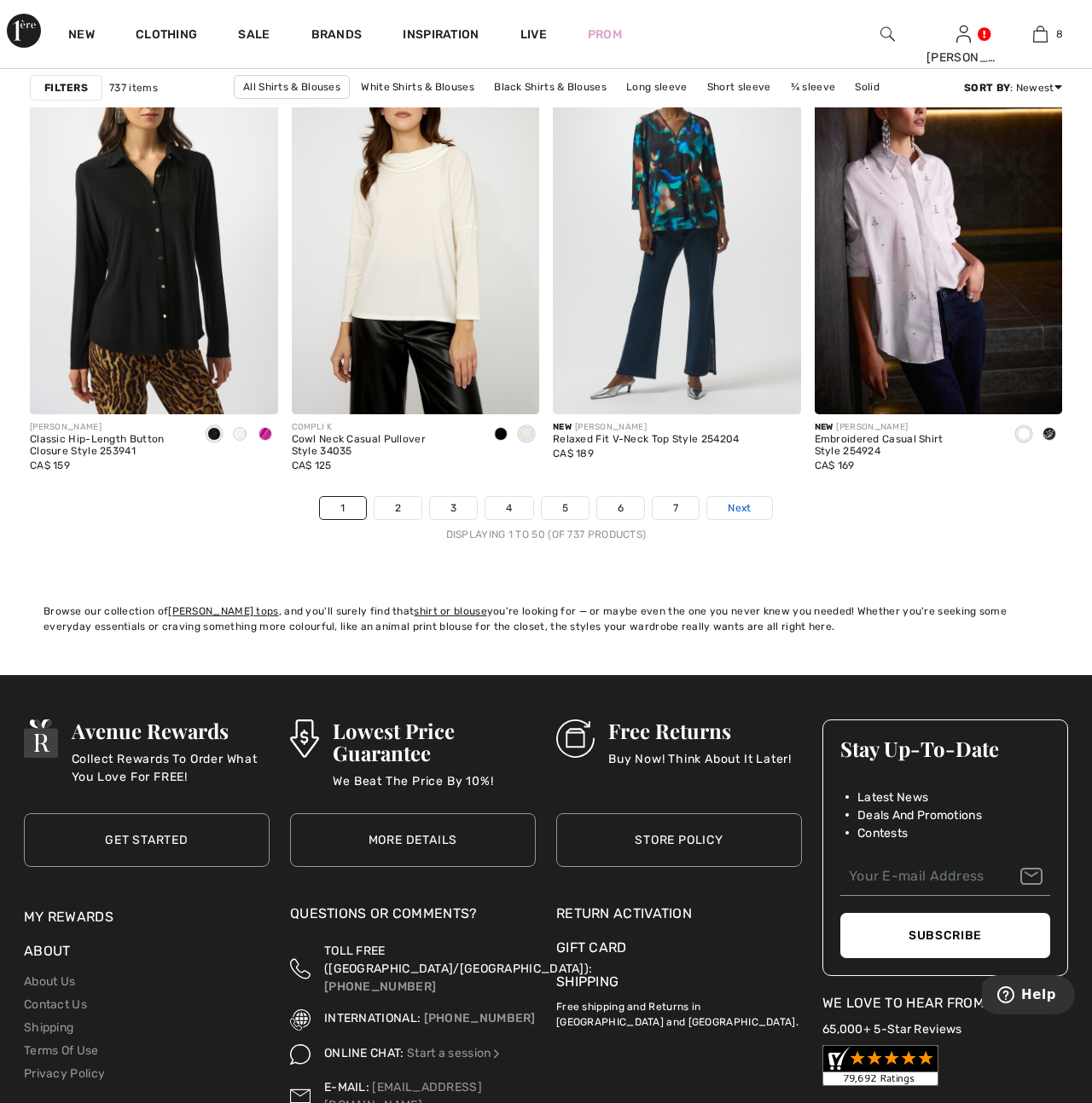
click at [743, 507] on span "Next" at bounding box center [738, 508] width 23 height 15
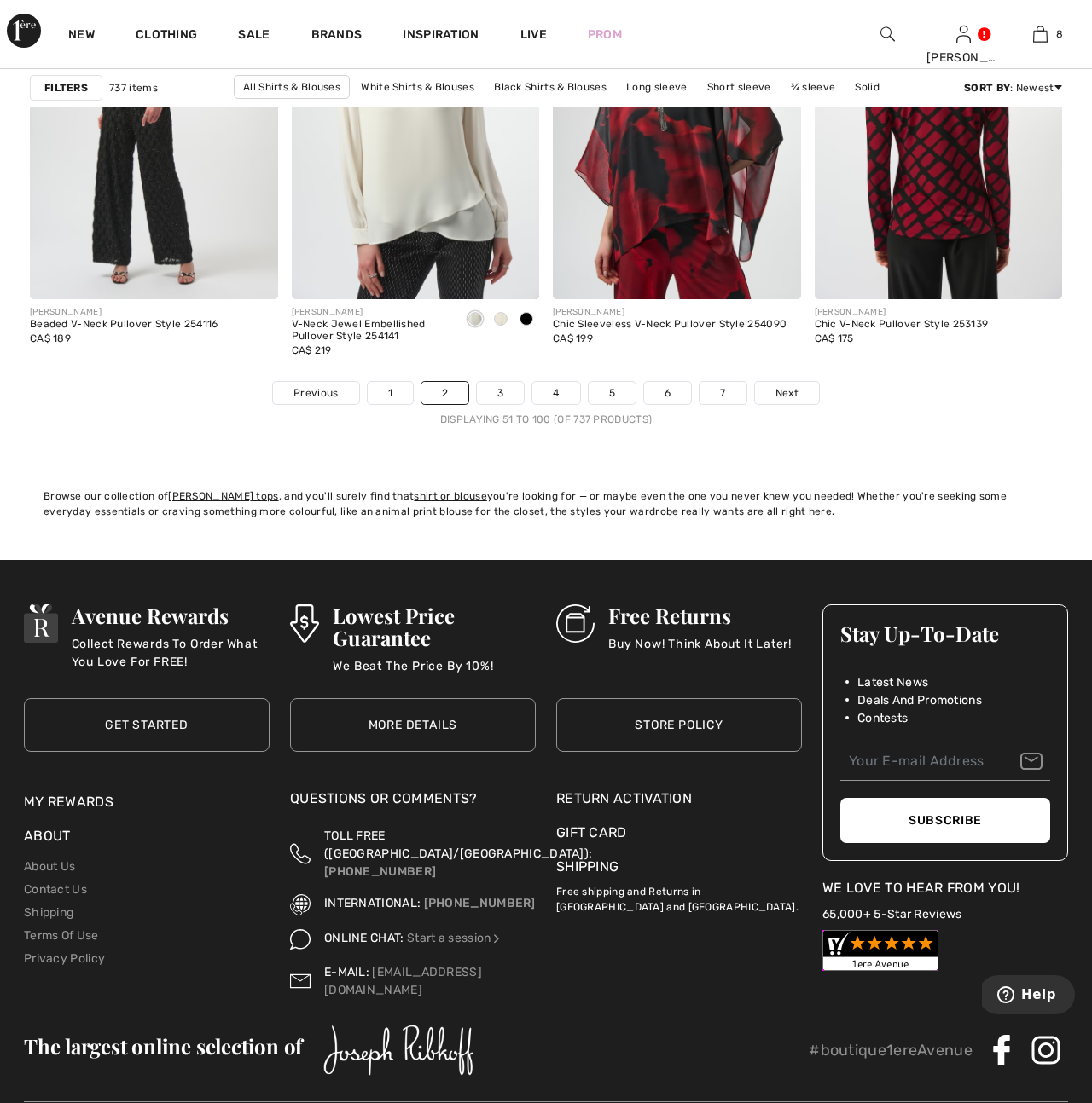
scroll to position [6971, 0]
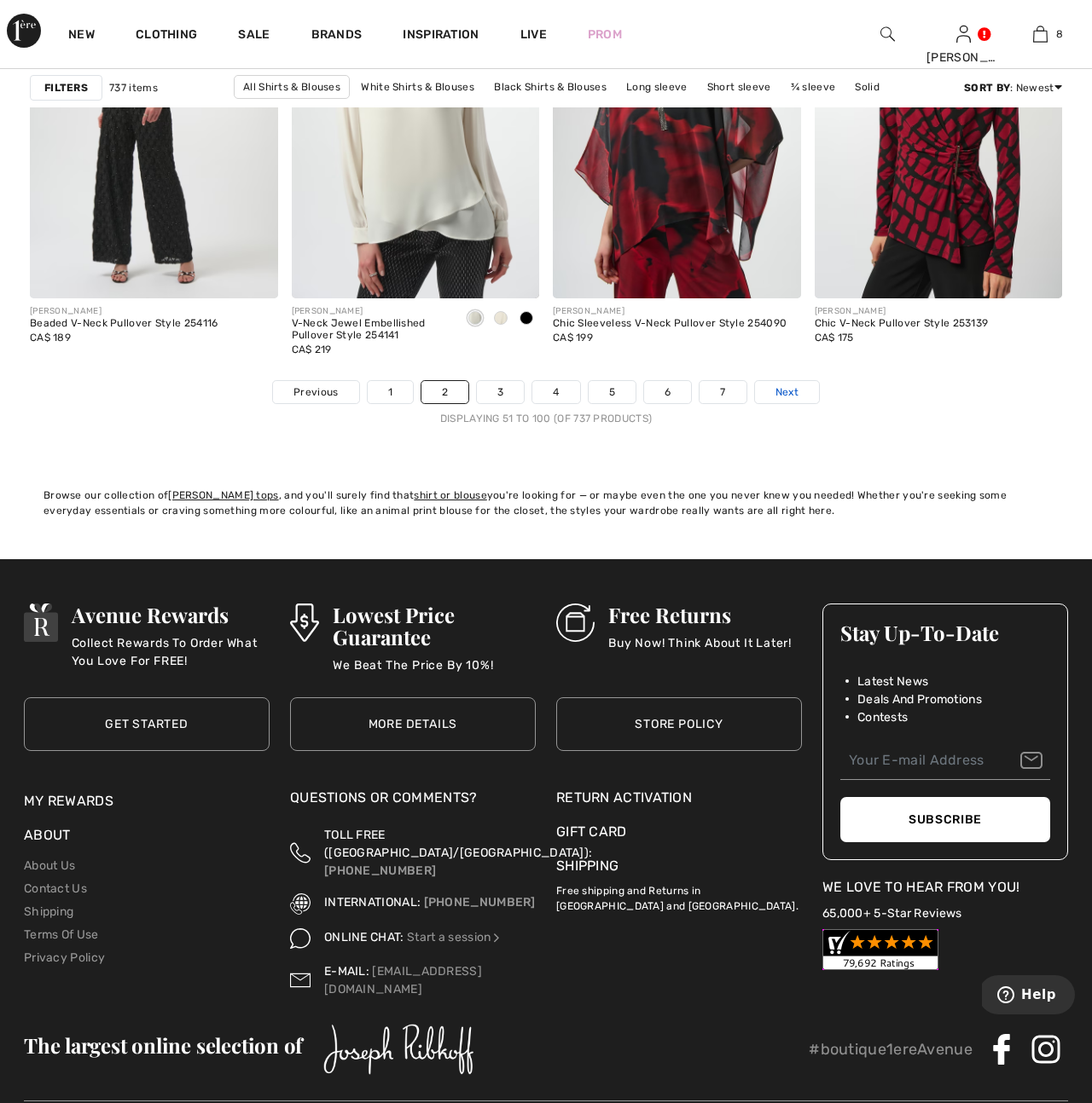
click at [786, 393] on span "Next" at bounding box center [786, 392] width 23 height 15
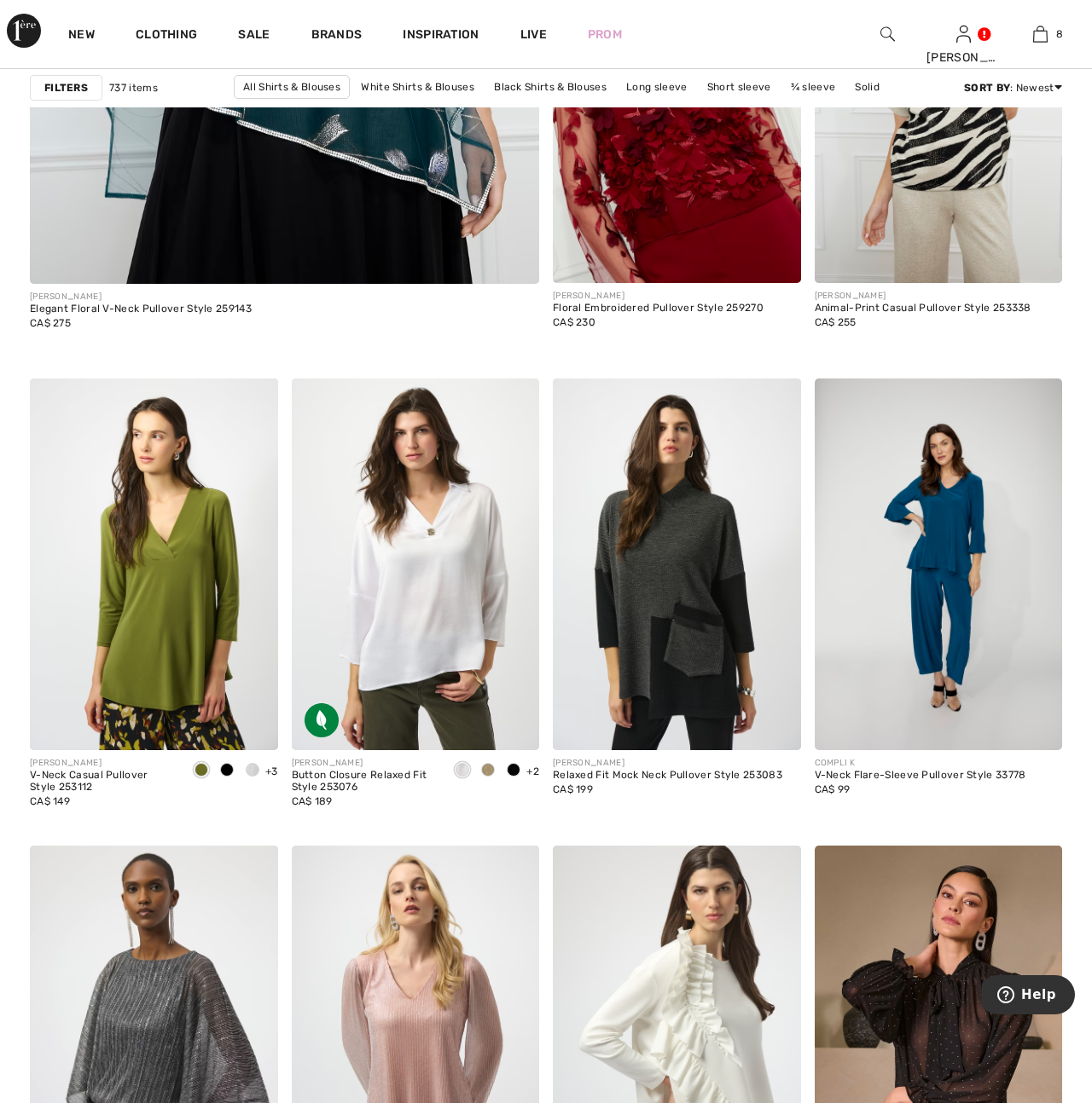
scroll to position [4480, 0]
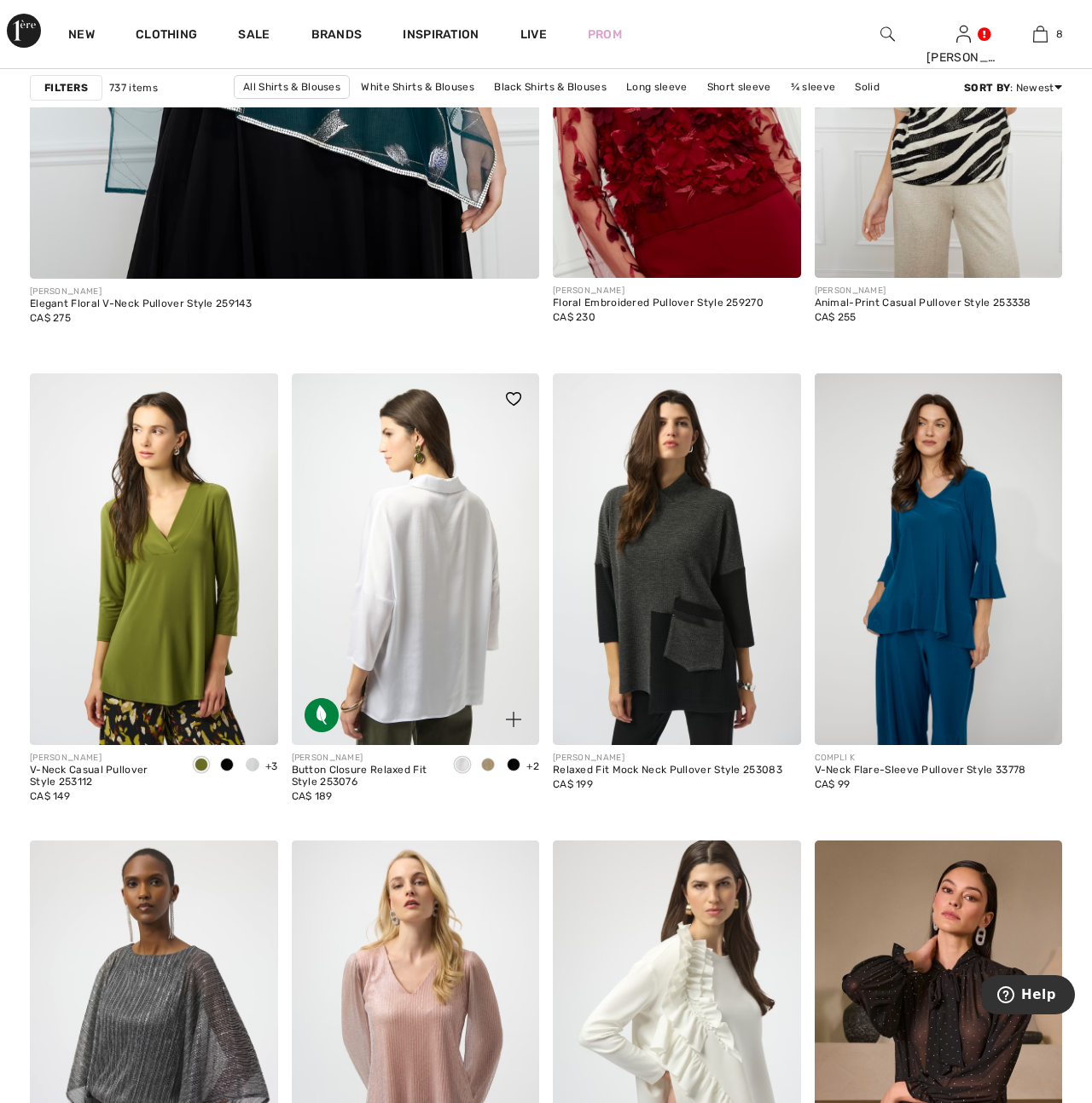
click at [452, 636] on img at bounding box center [416, 559] width 249 height 371
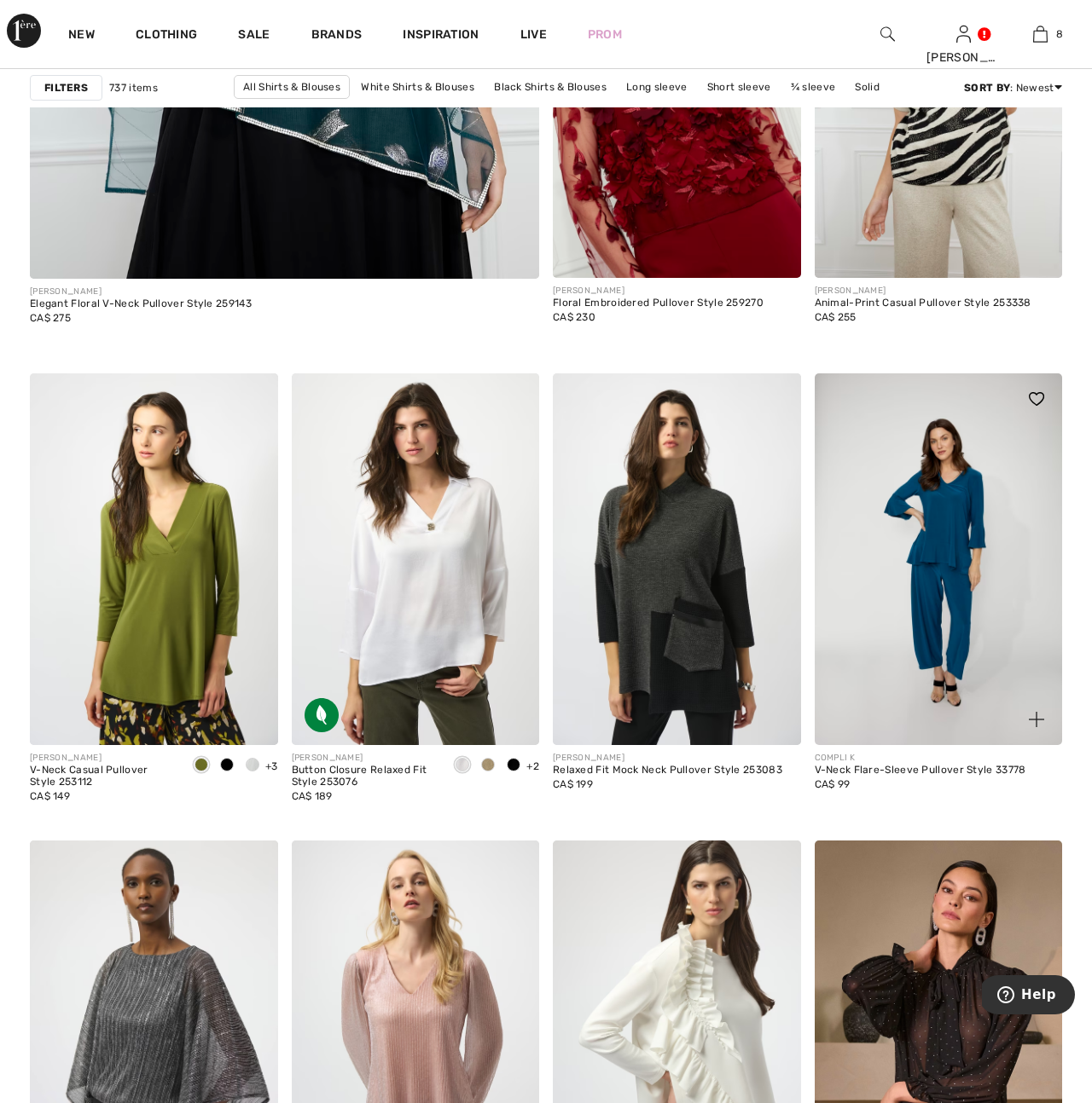
click at [943, 542] on img at bounding box center [938, 559] width 249 height 371
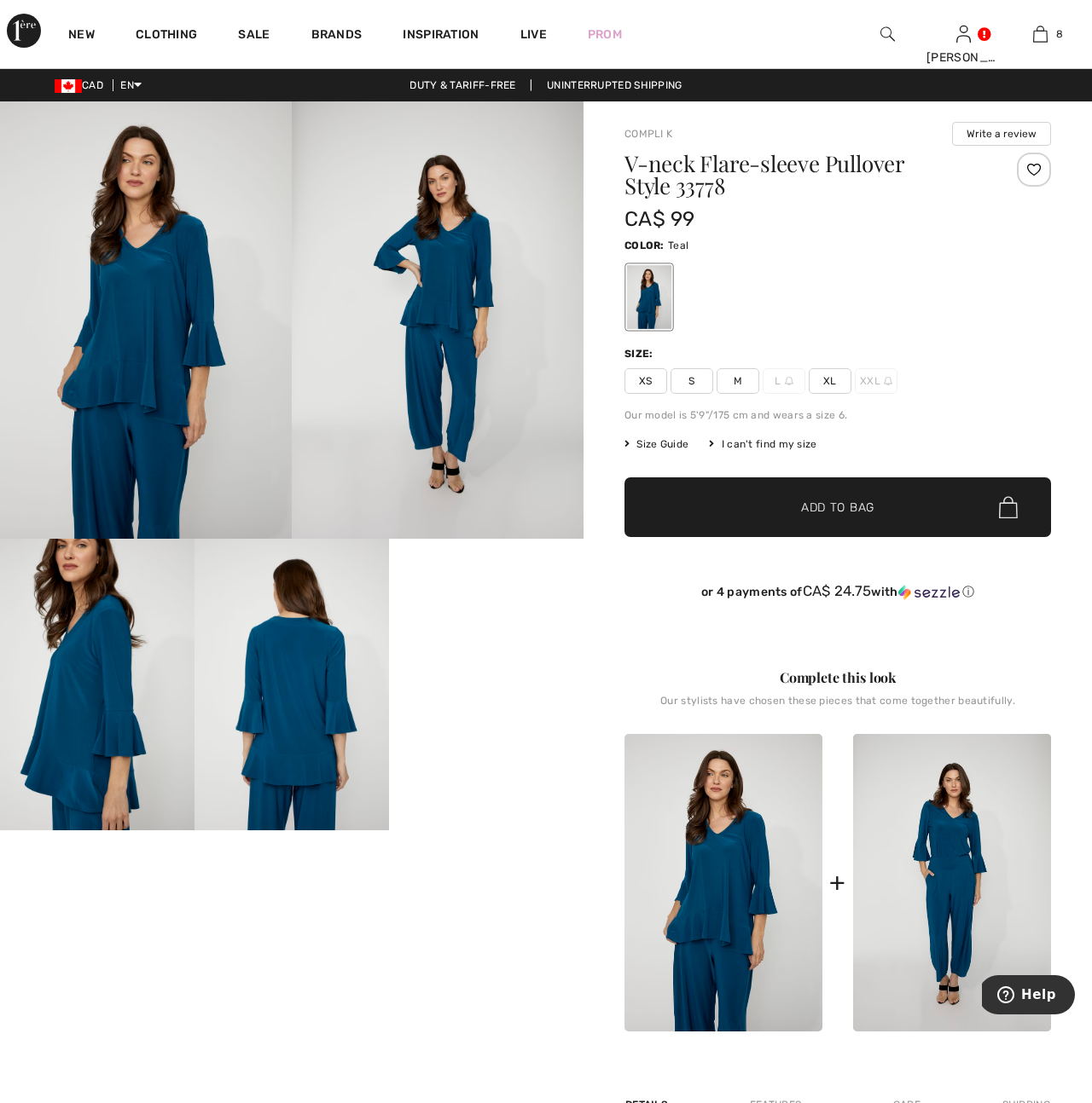
click at [102, 750] on img at bounding box center [97, 685] width 194 height 292
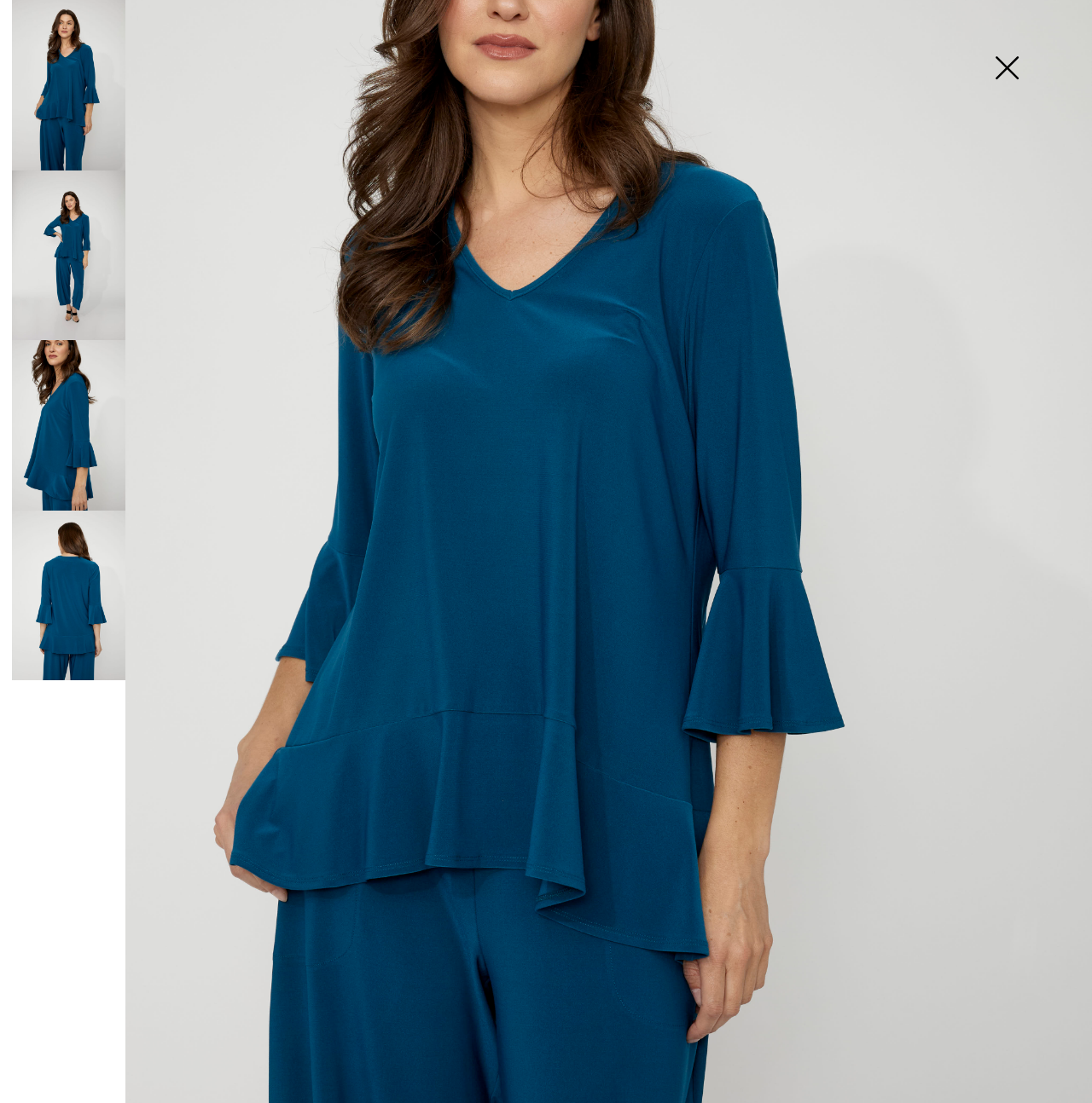
scroll to position [273, 0]
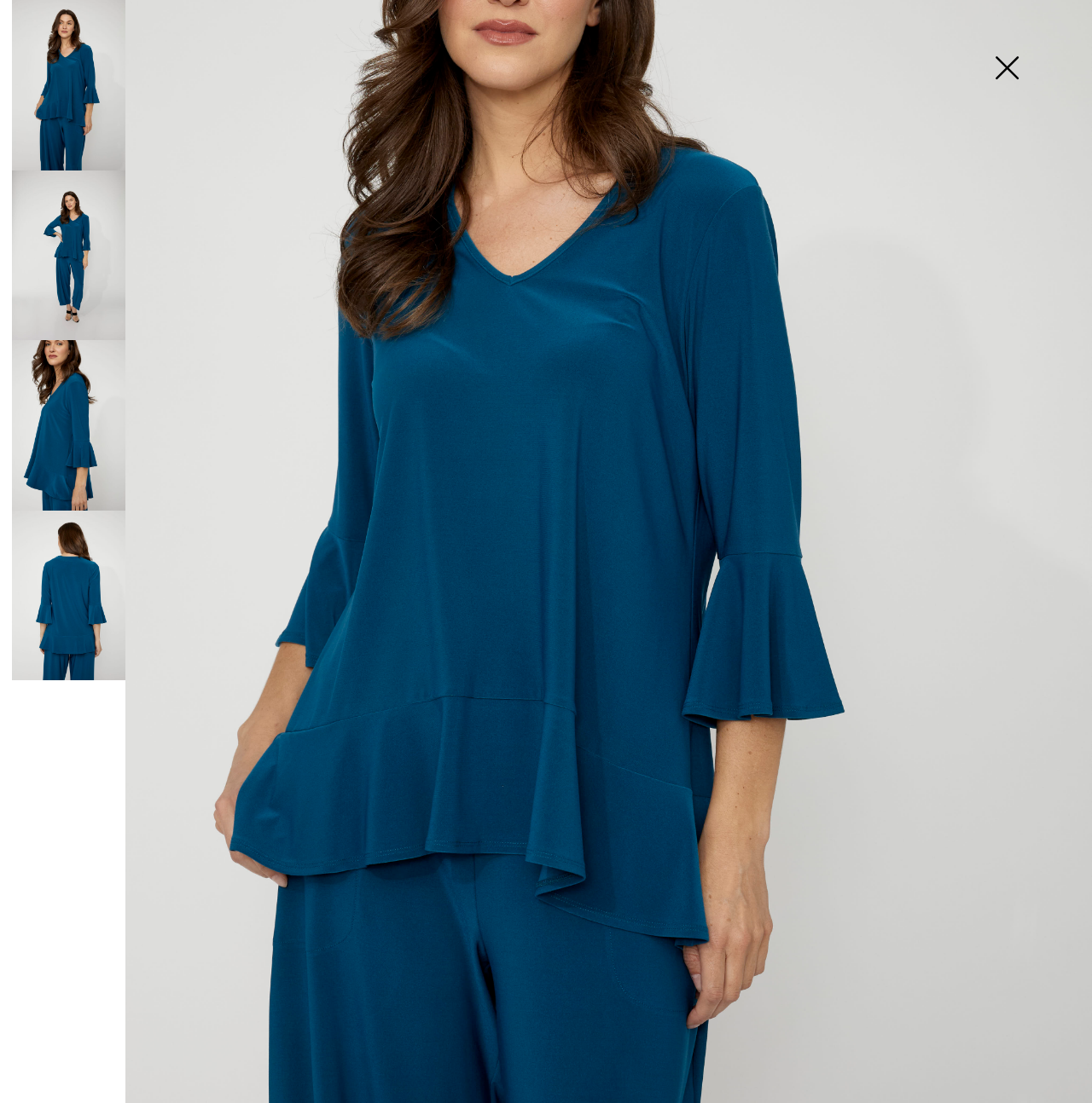
click at [1006, 79] on img at bounding box center [1006, 69] width 85 height 88
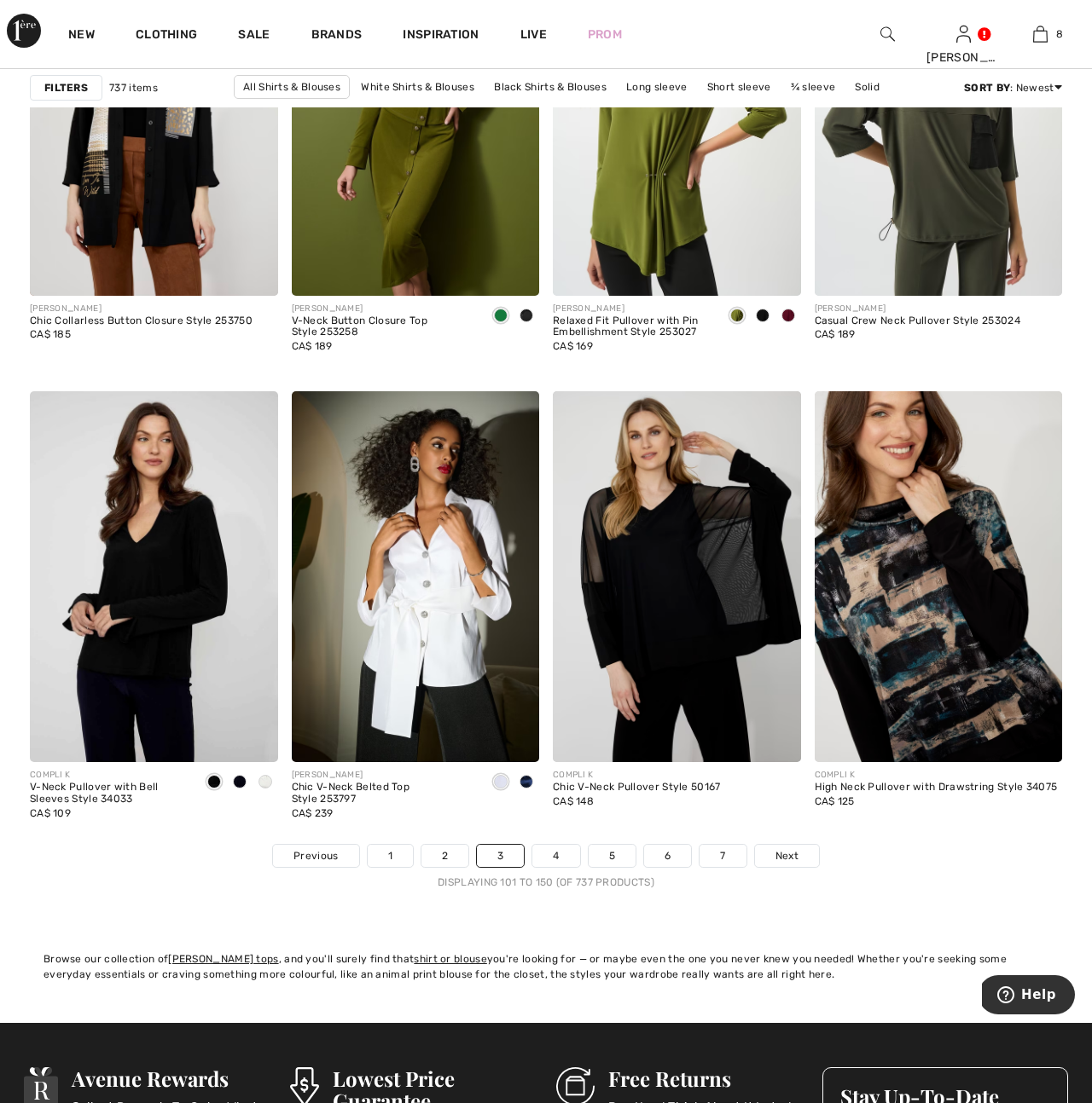
scroll to position [6508, 0]
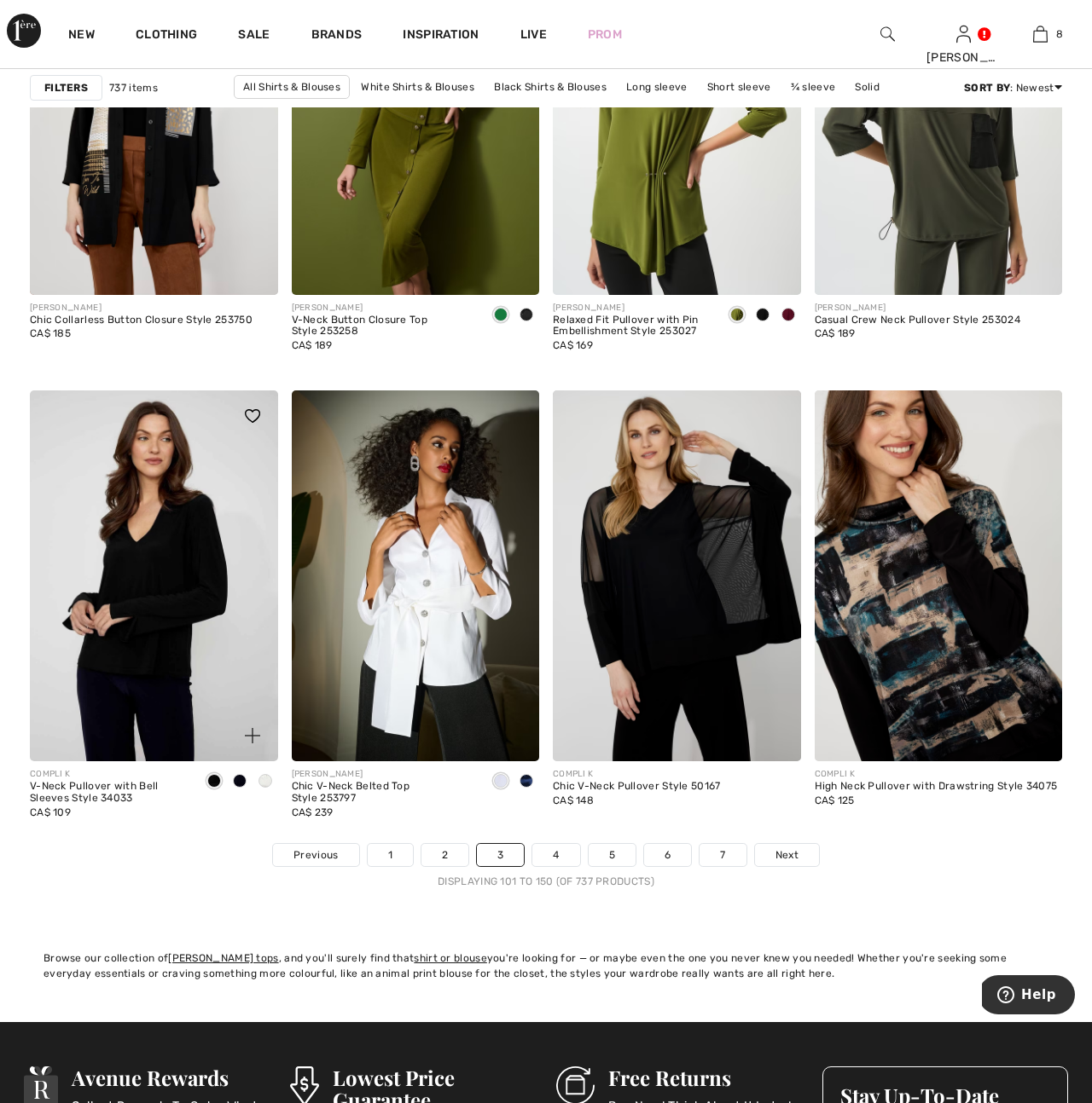
click at [122, 650] on img at bounding box center [154, 576] width 249 height 371
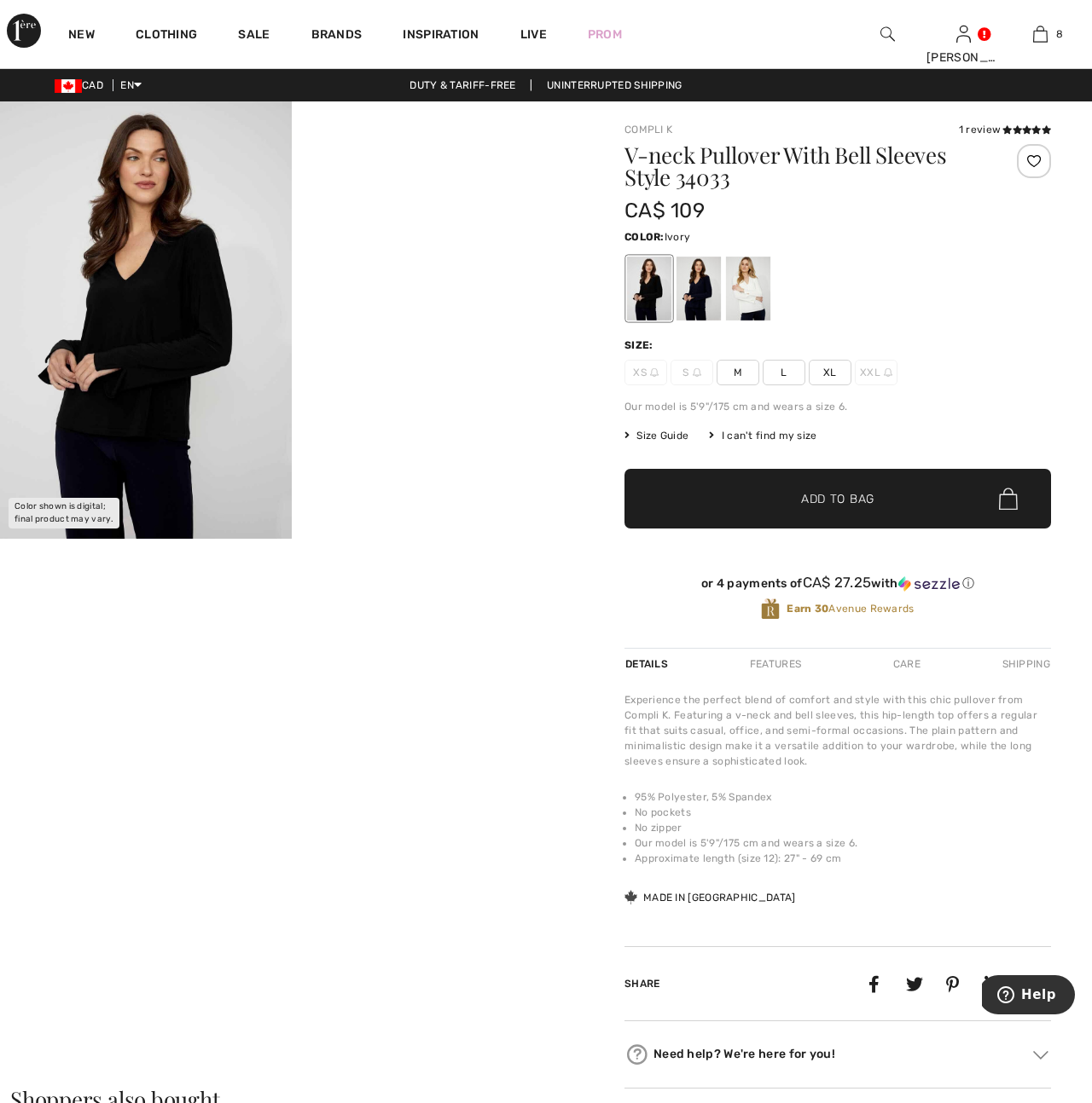
click at [741, 286] on div at bounding box center [748, 289] width 44 height 64
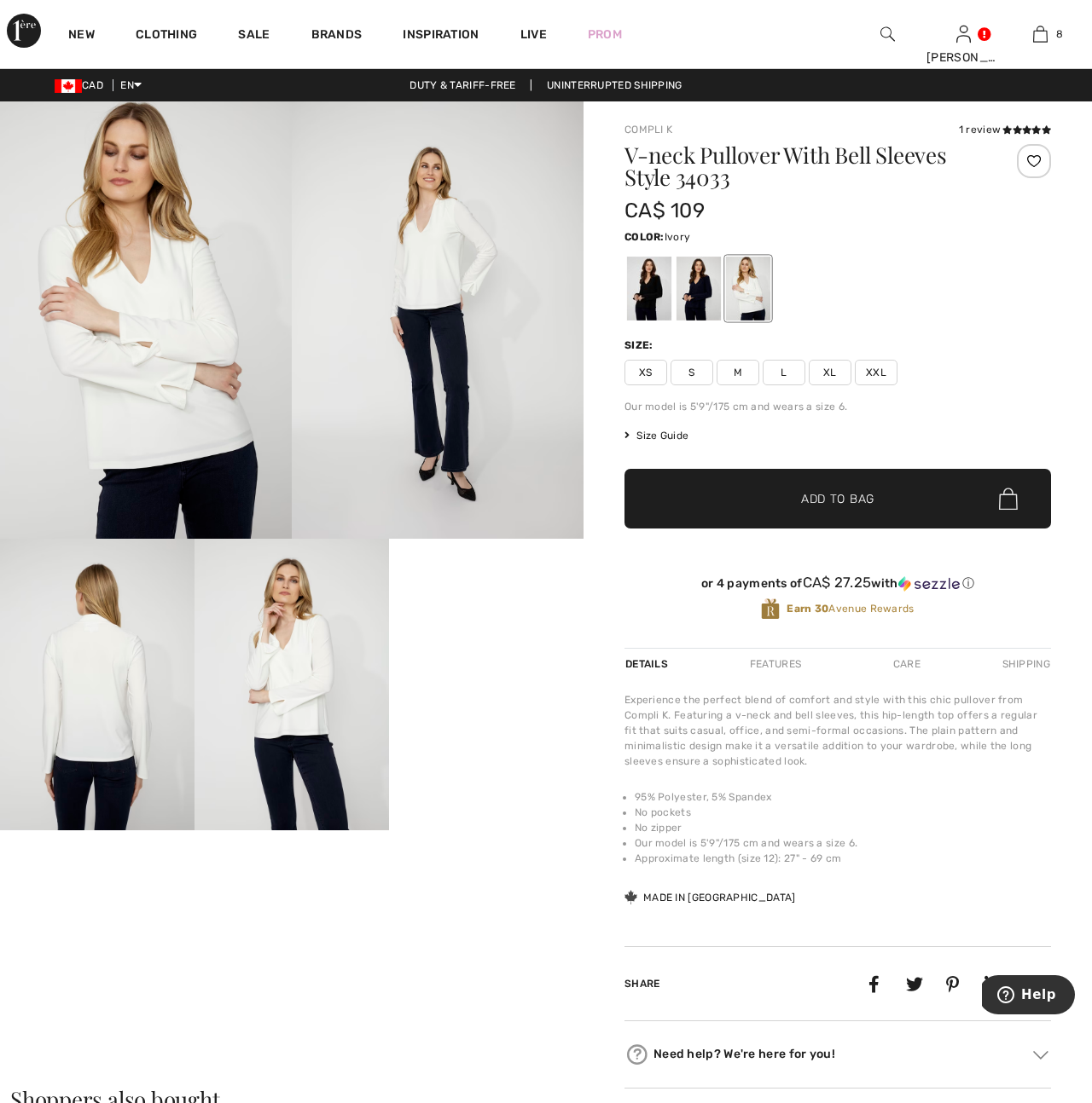
click at [130, 723] on img at bounding box center [97, 685] width 194 height 292
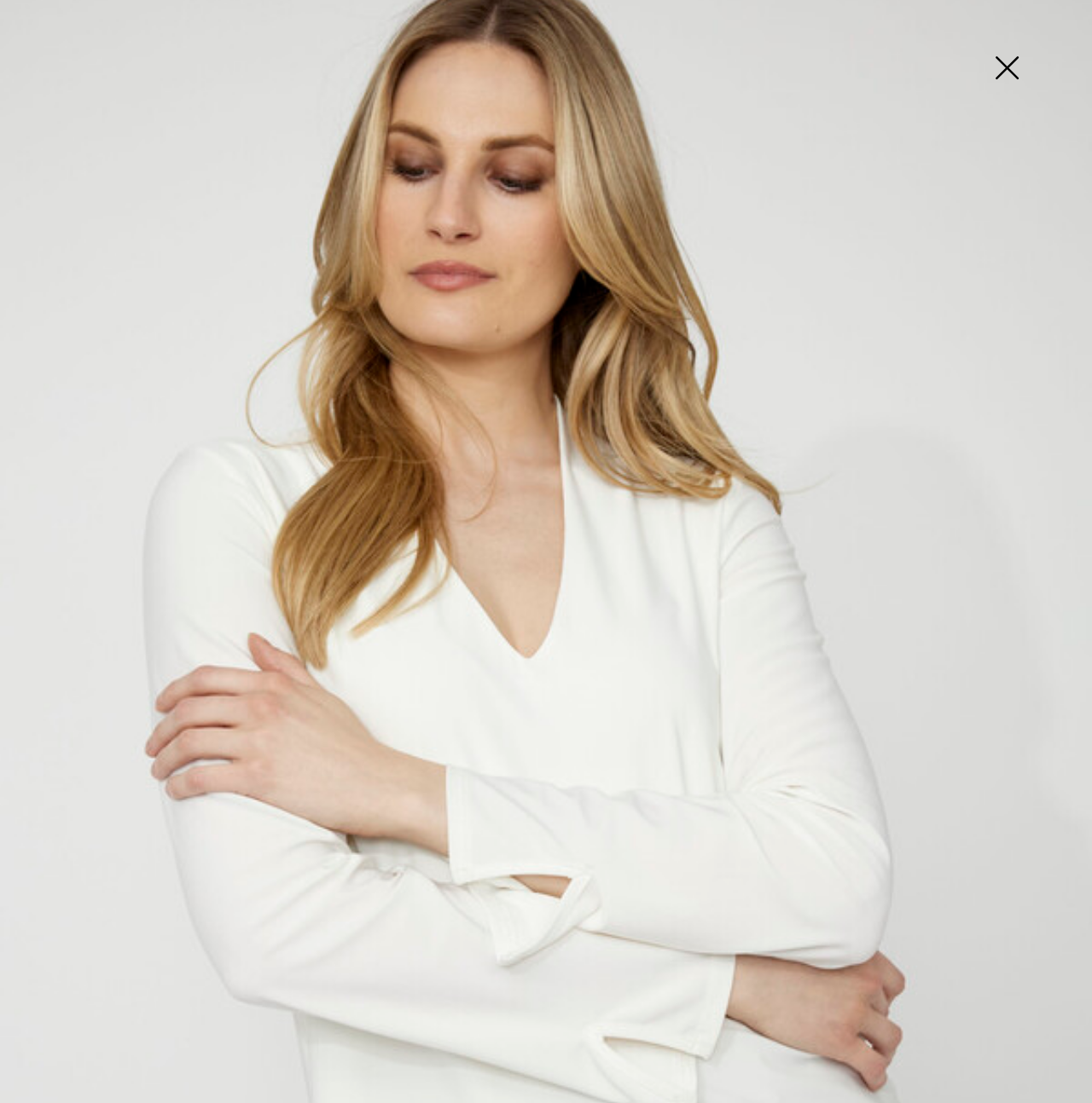
scroll to position [24, 0]
click at [996, 63] on img at bounding box center [1006, 69] width 85 height 88
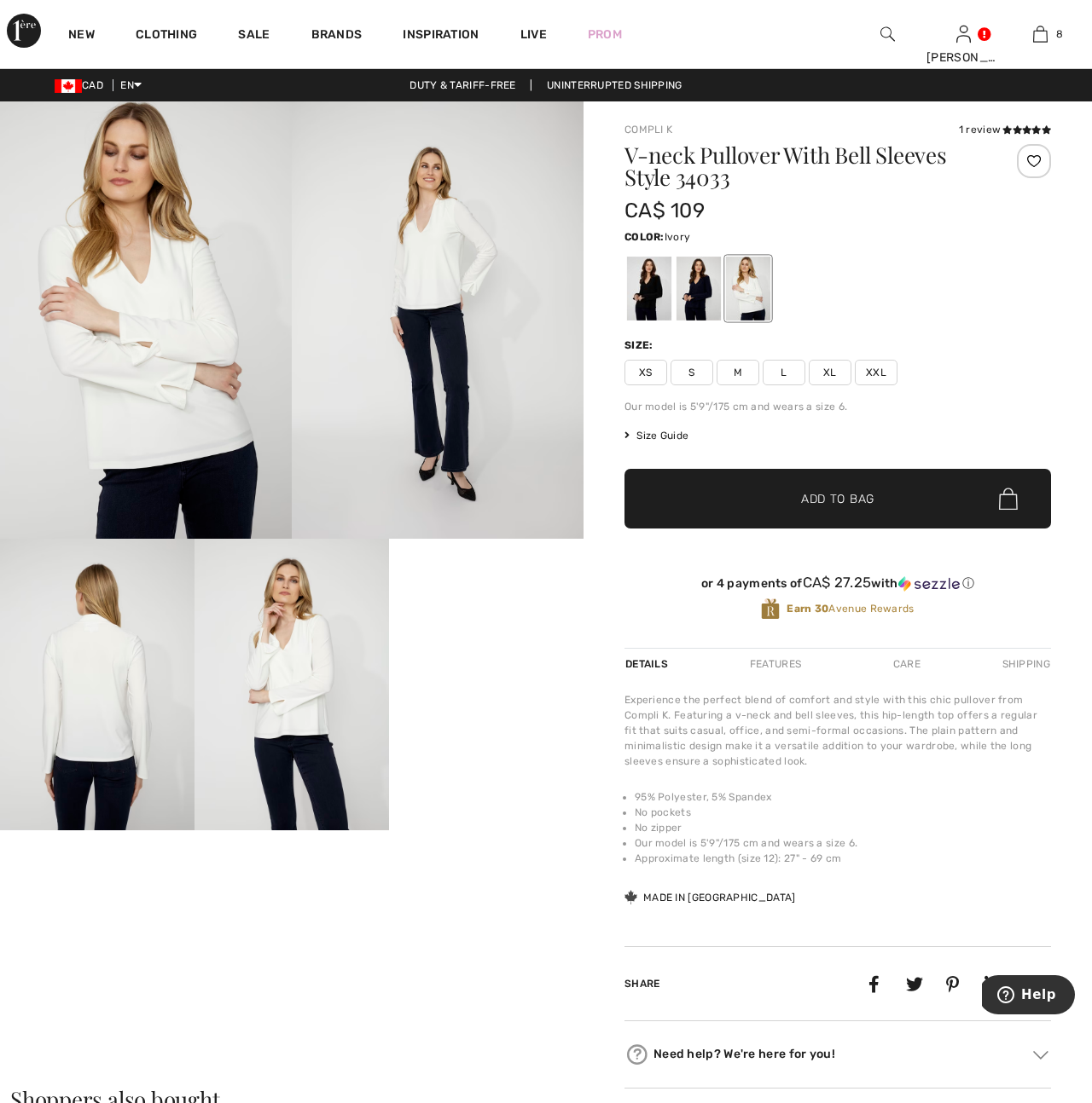
click at [443, 300] on img at bounding box center [437, 320] width 292 height 437
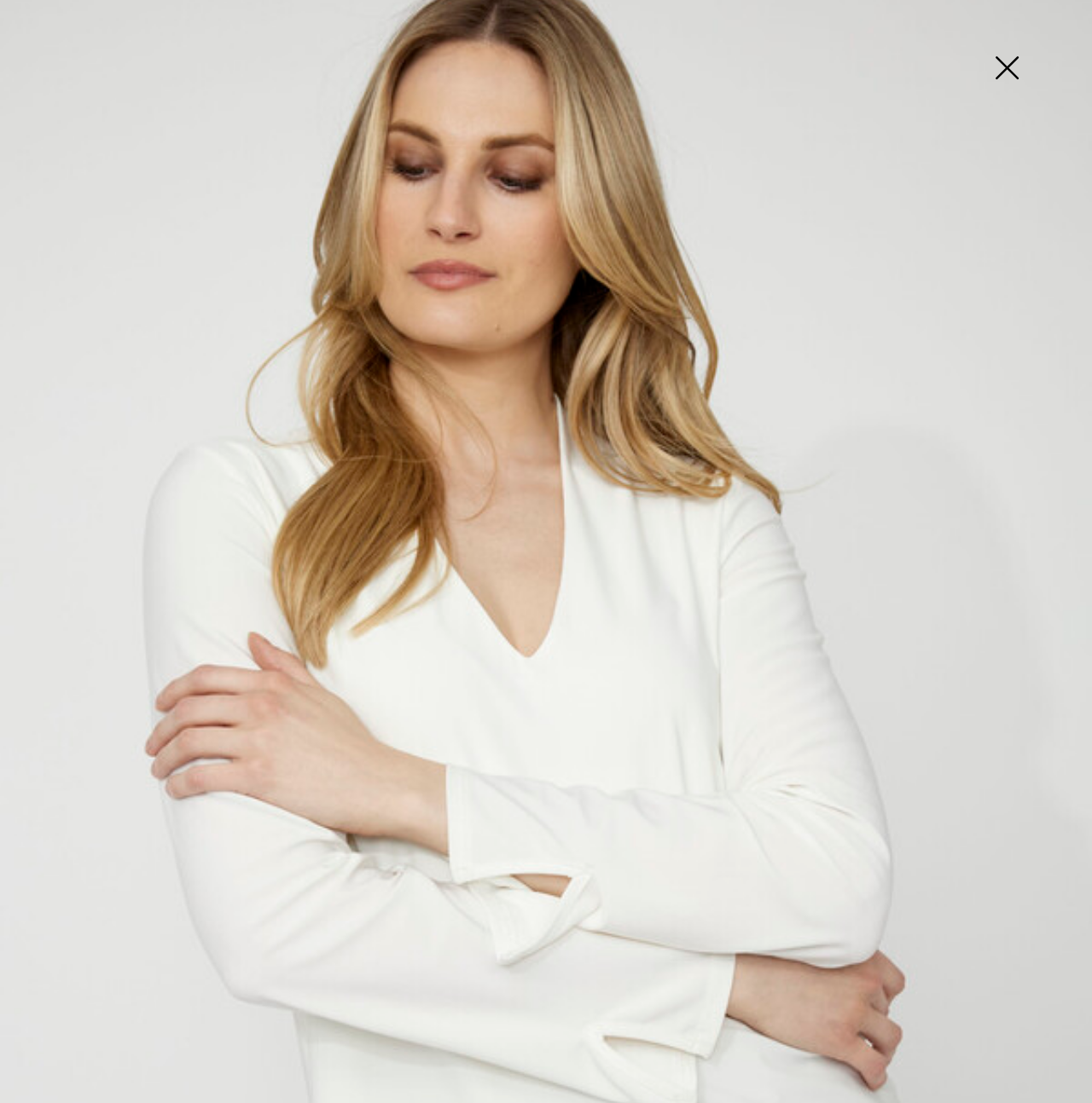
click at [995, 65] on img at bounding box center [1006, 69] width 85 height 88
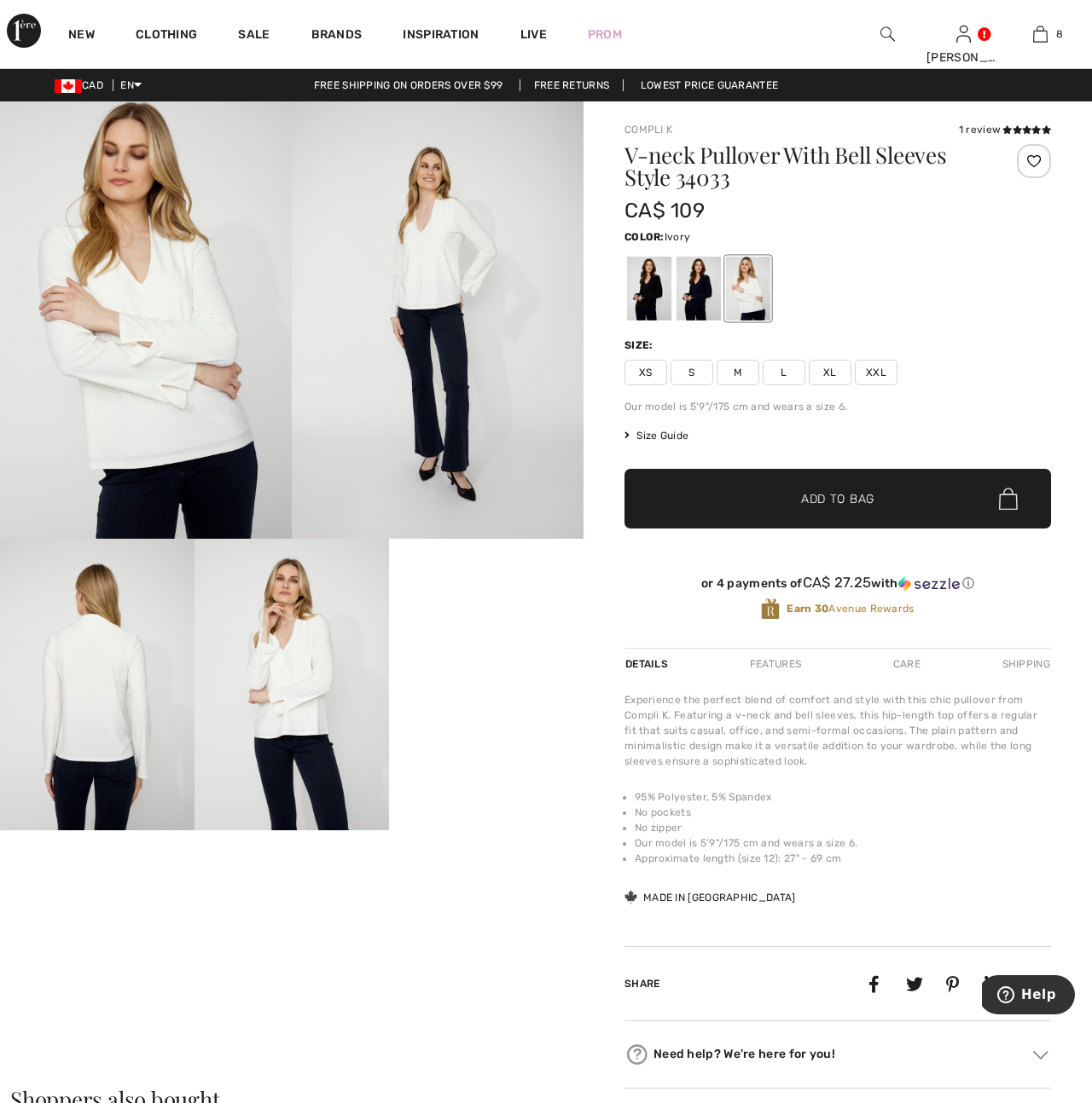
click at [92, 669] on img at bounding box center [97, 685] width 194 height 292
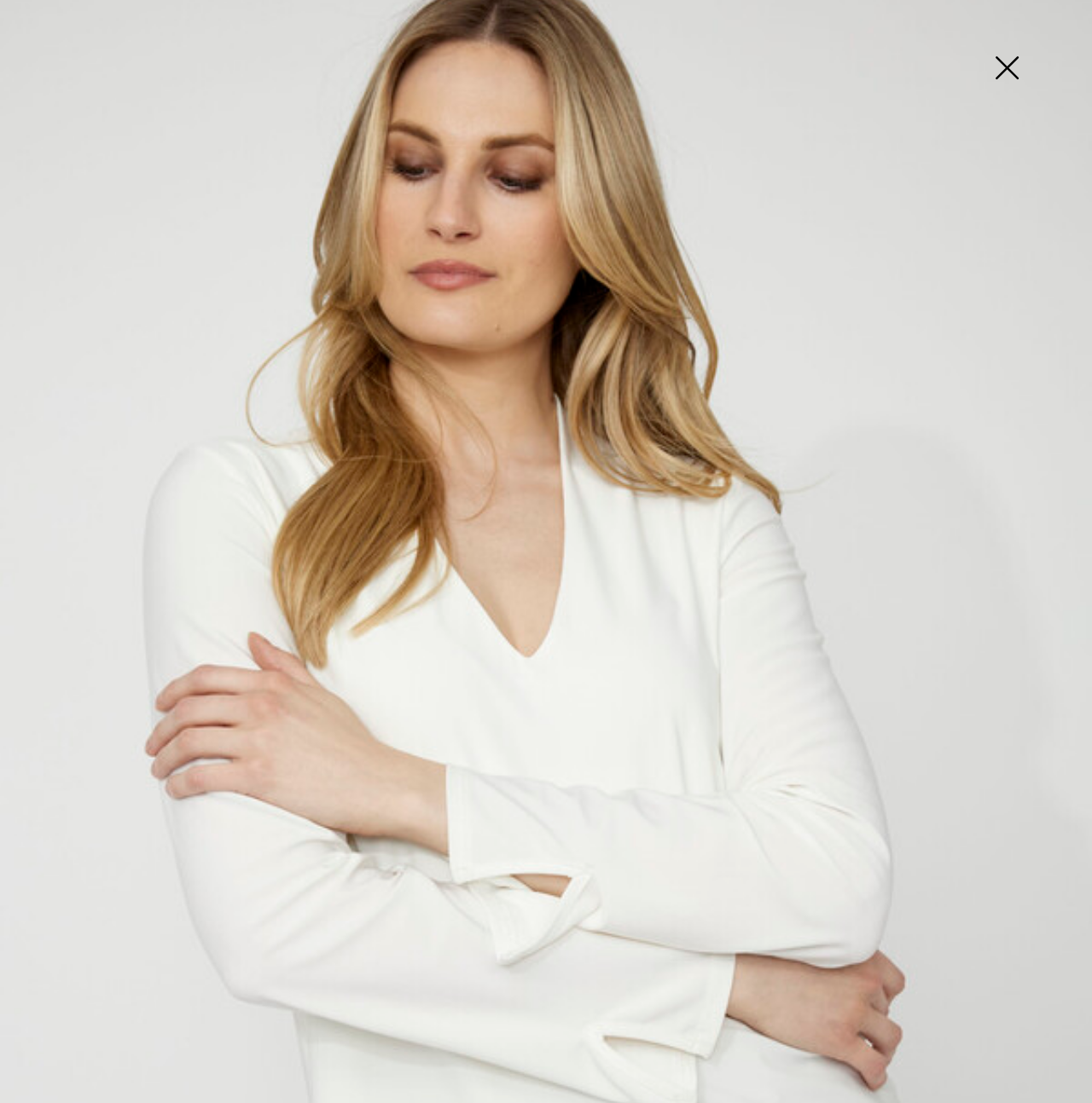
click at [1006, 68] on img at bounding box center [1006, 69] width 85 height 88
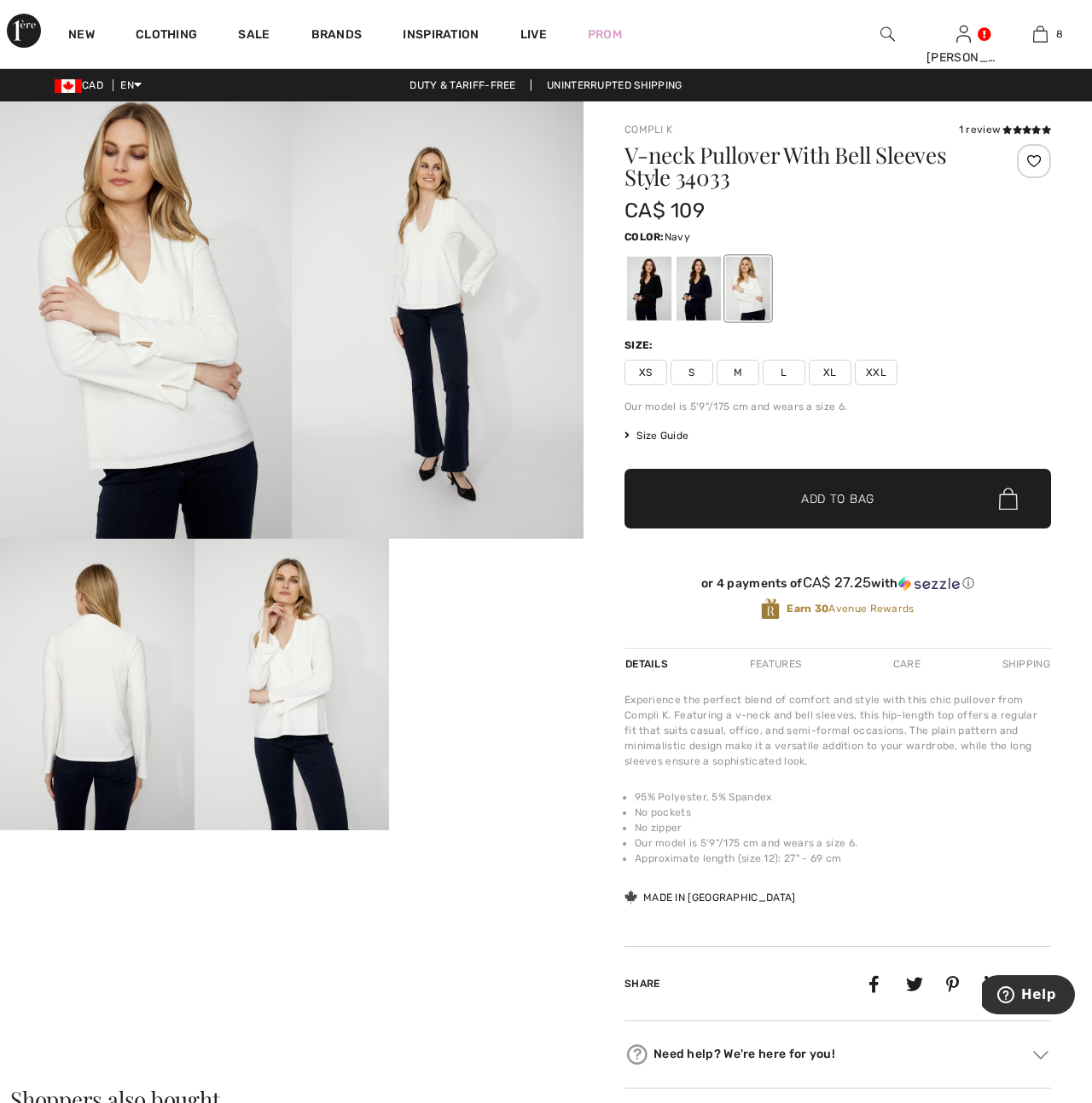
click at [695, 288] on div at bounding box center [698, 289] width 44 height 64
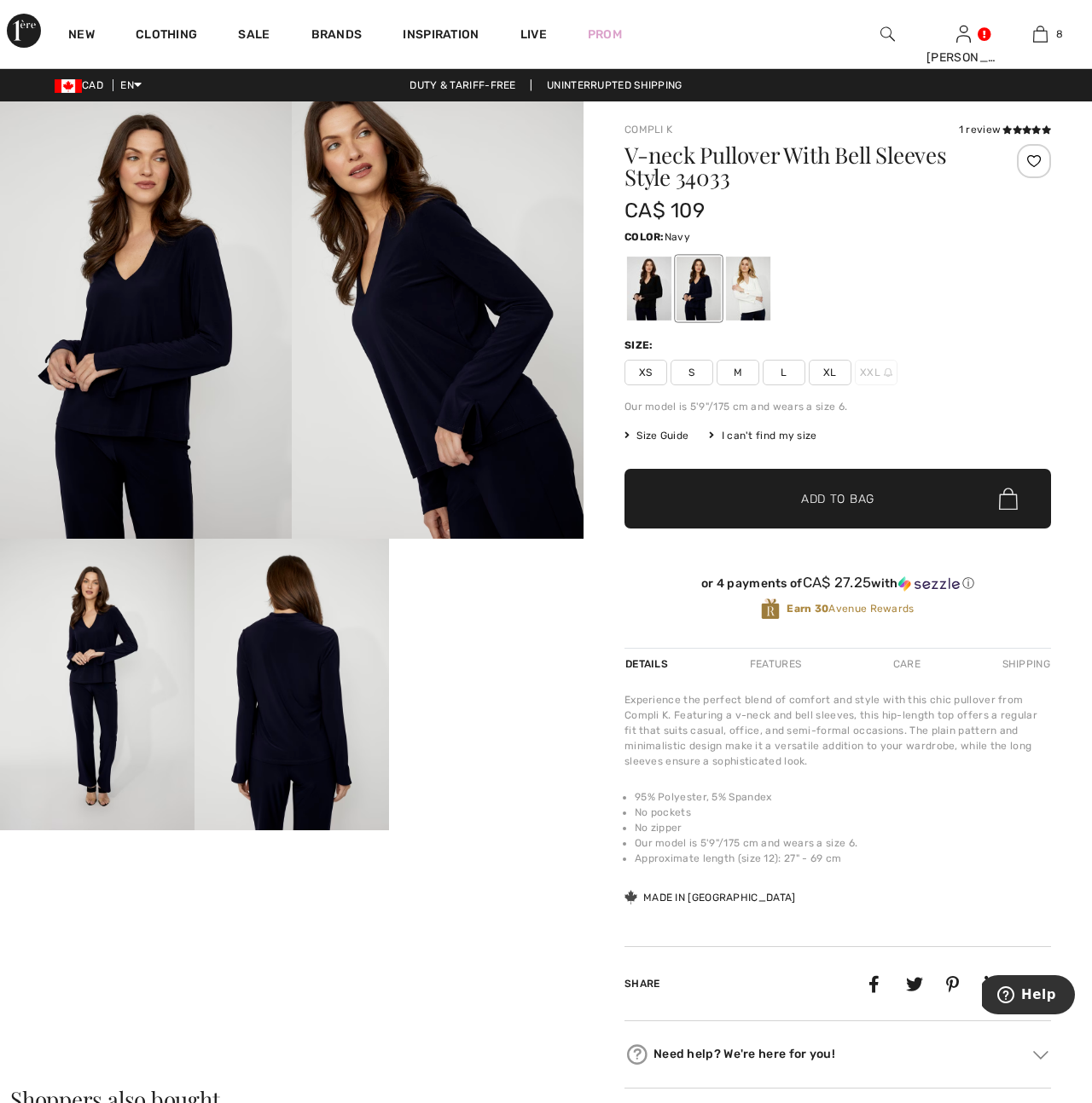
click at [288, 713] on img at bounding box center [291, 685] width 194 height 292
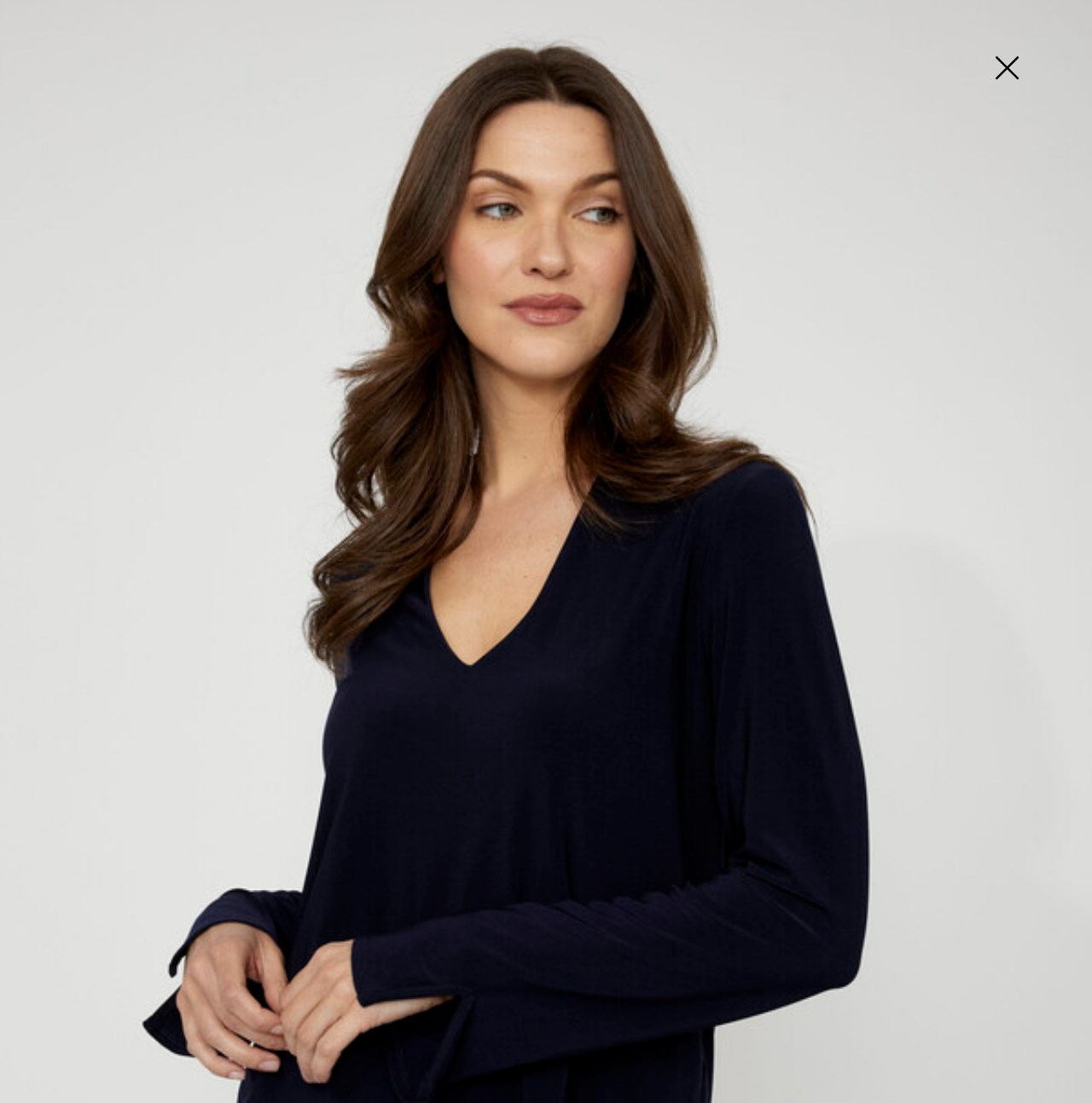
scroll to position [0, 0]
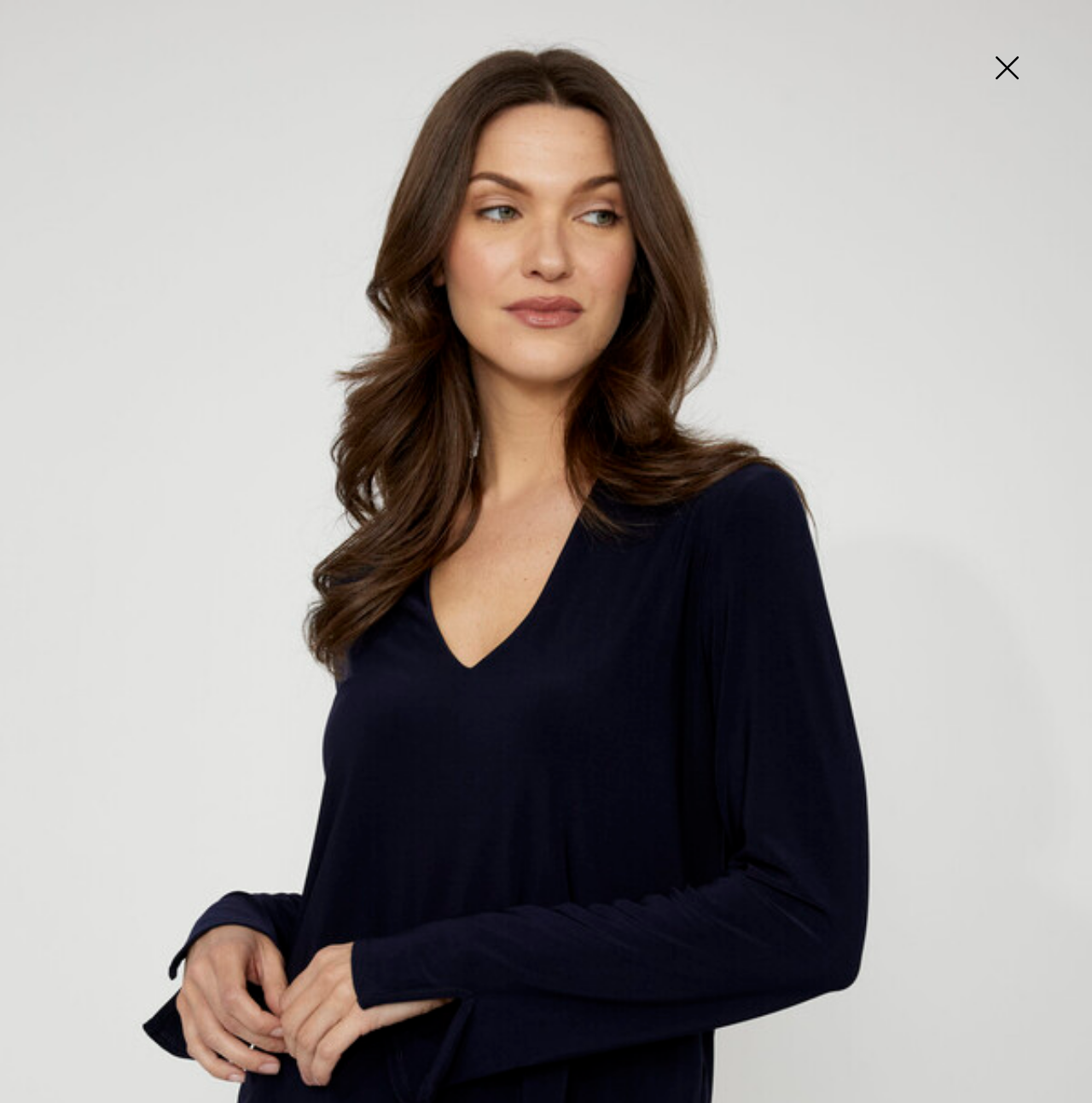
drag, startPoint x: 997, startPoint y: 66, endPoint x: 996, endPoint y: 53, distance: 13.0
click at [997, 66] on img at bounding box center [1006, 69] width 85 height 88
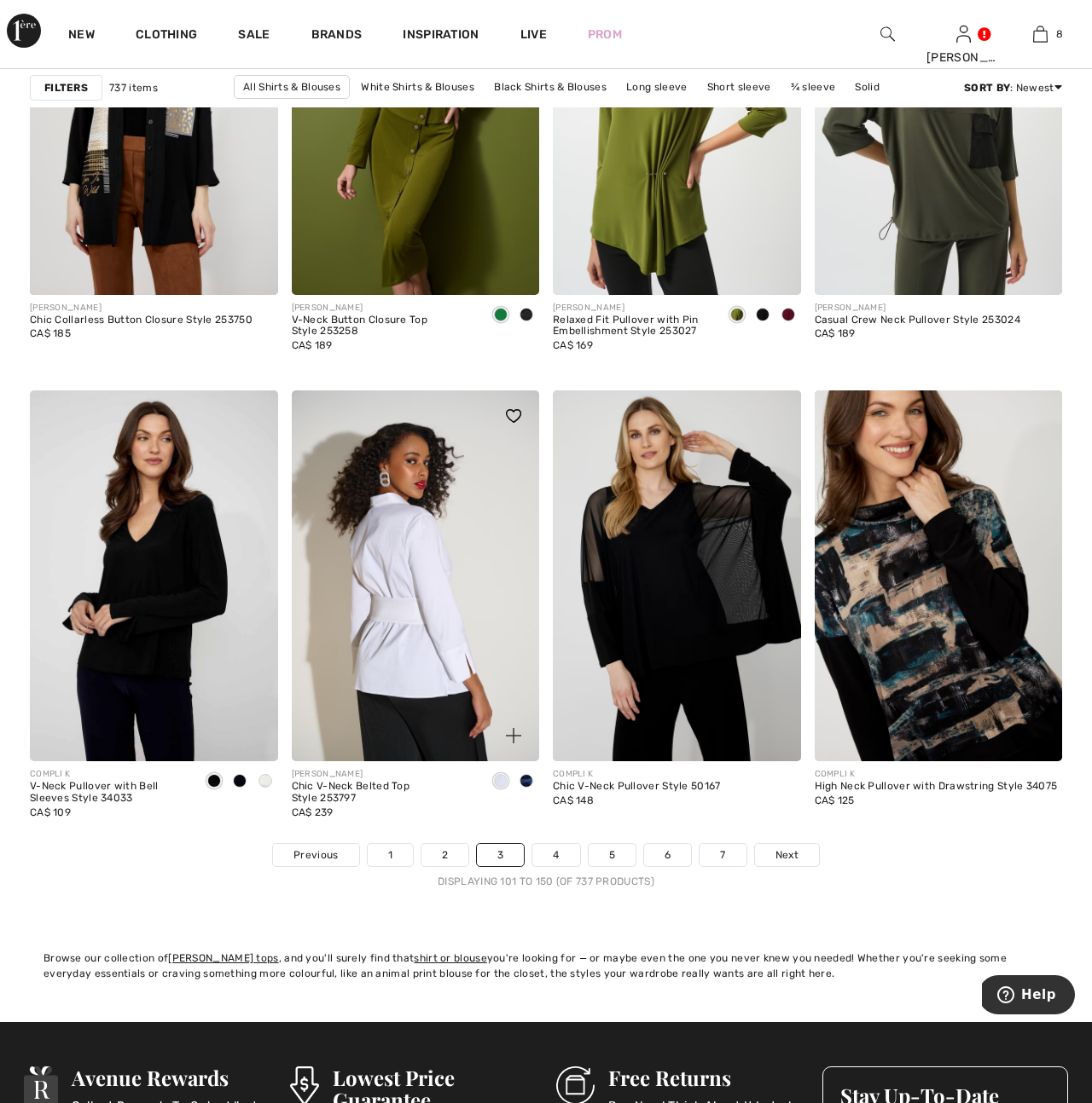
click at [417, 669] on img at bounding box center [416, 576] width 249 height 371
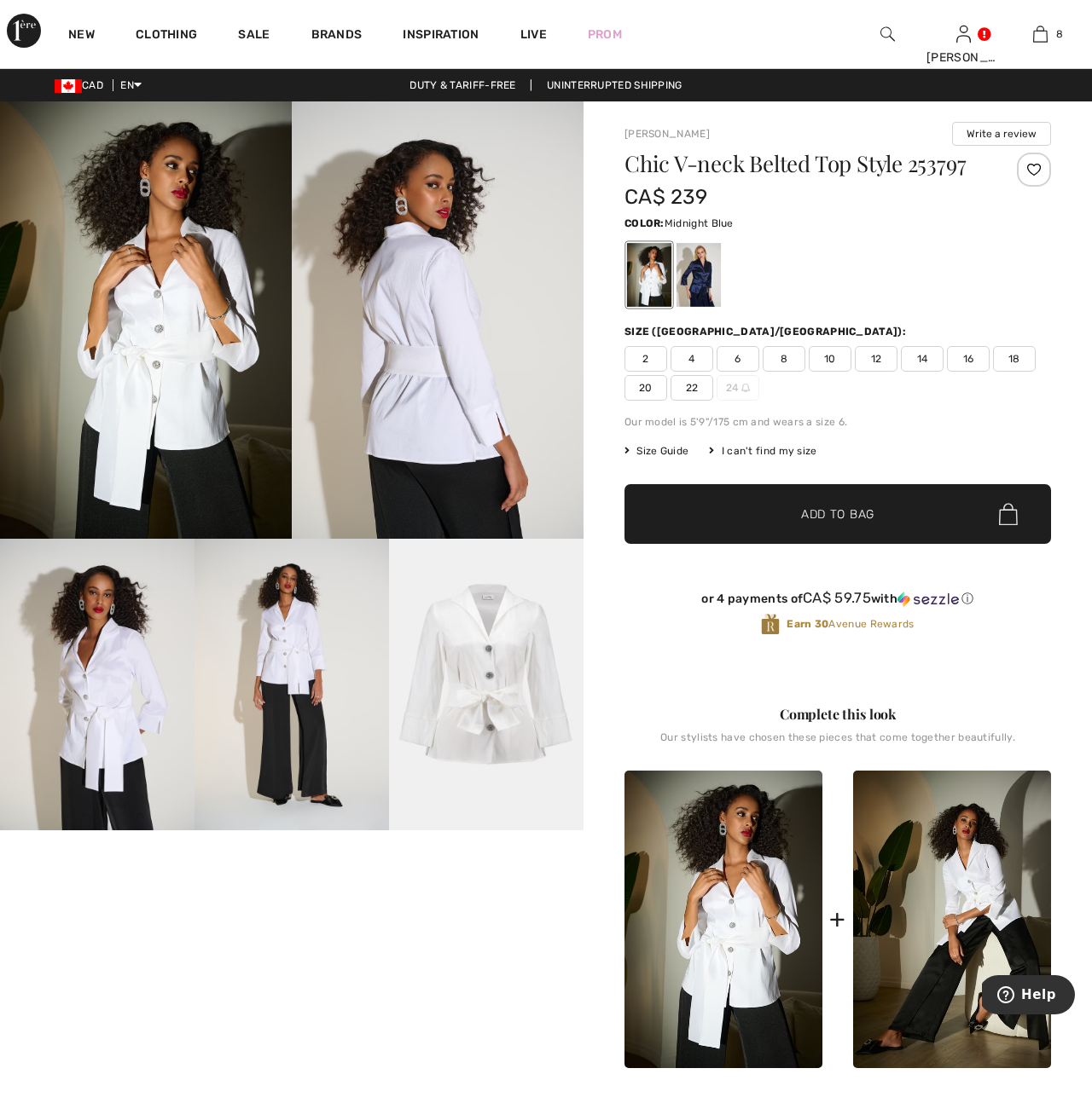
click at [692, 282] on div at bounding box center [698, 275] width 44 height 64
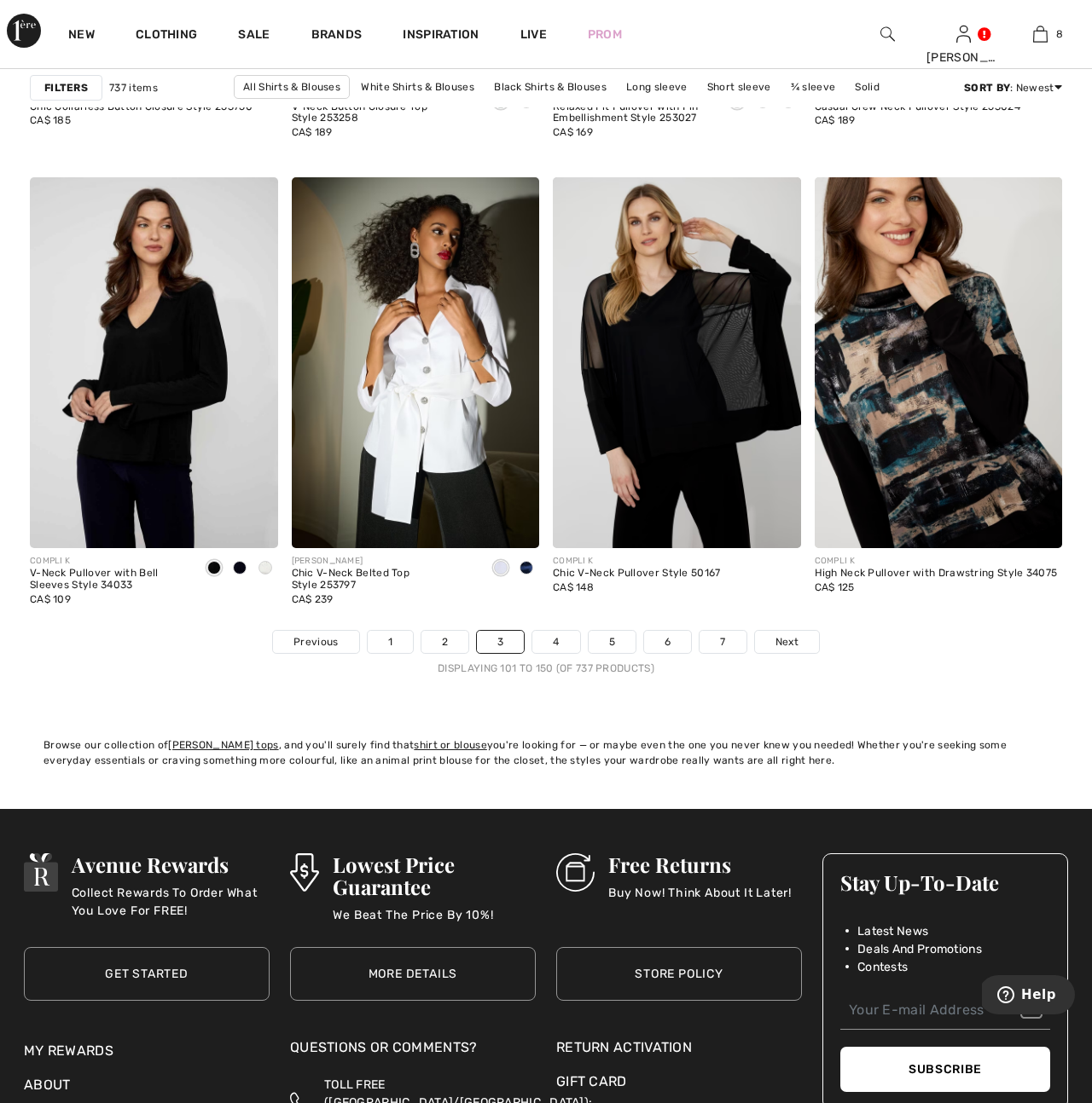
scroll to position [6723, 0]
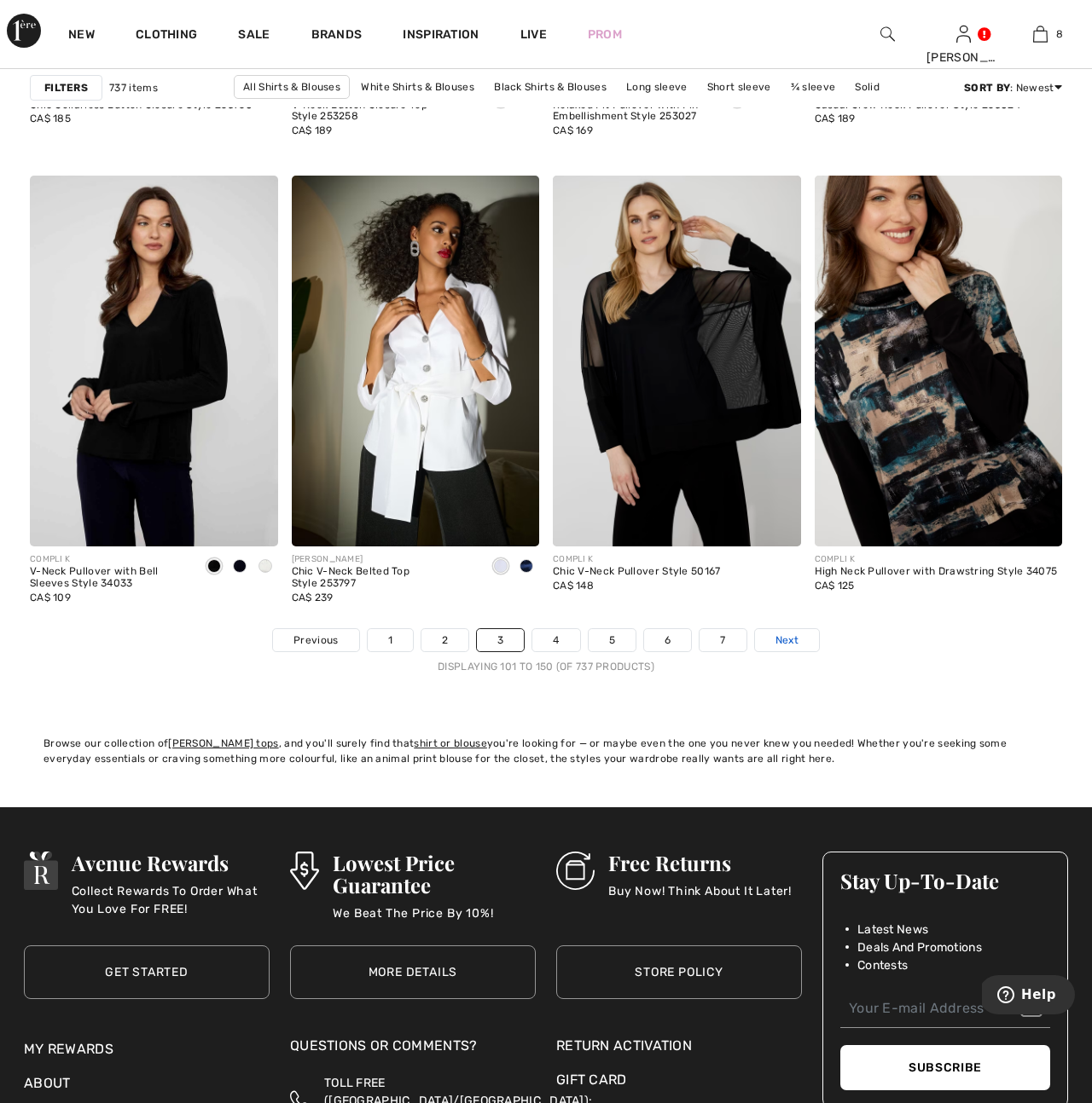
click at [784, 648] on span "Next" at bounding box center [786, 641] width 23 height 15
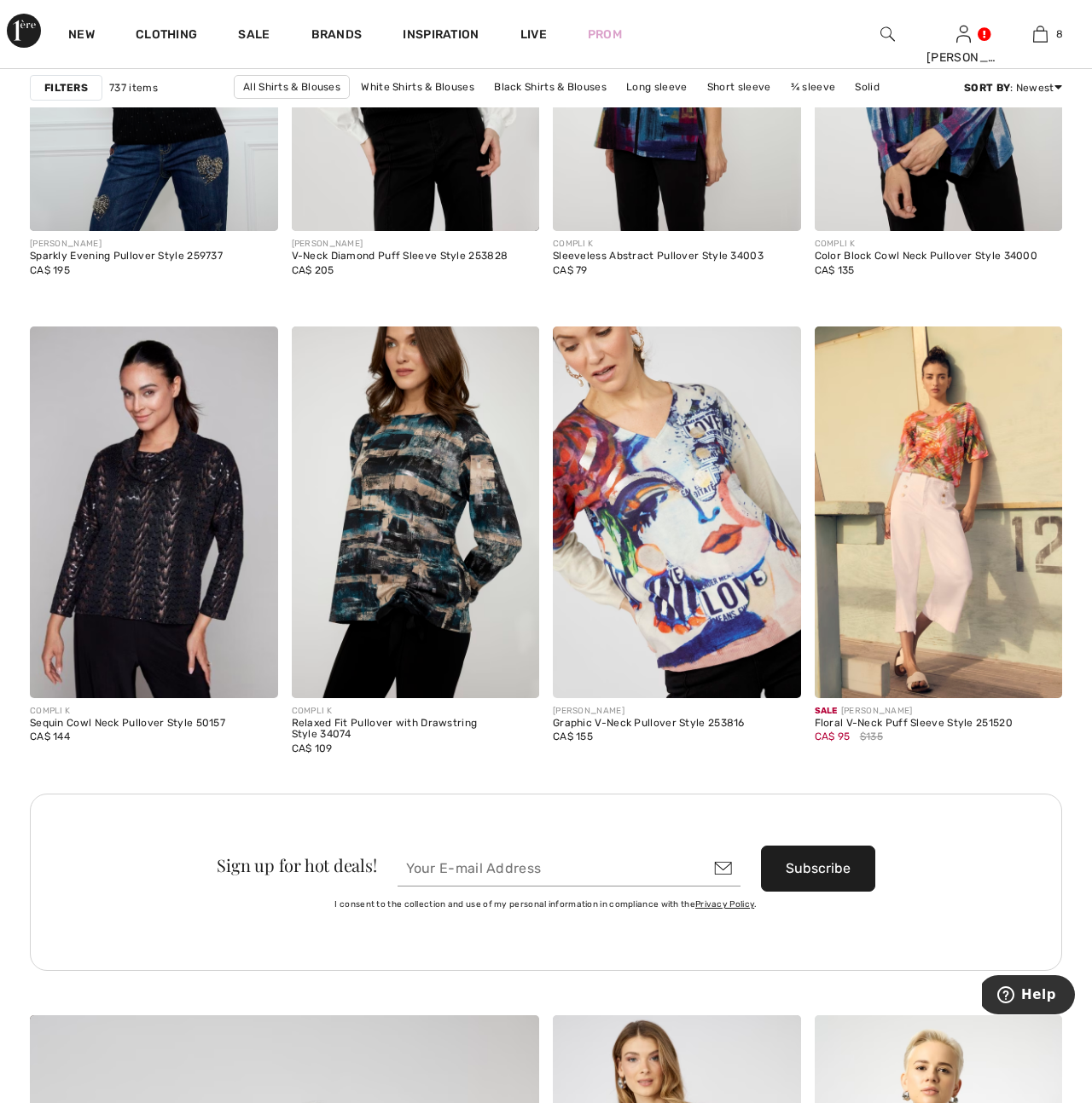
scroll to position [2909, 0]
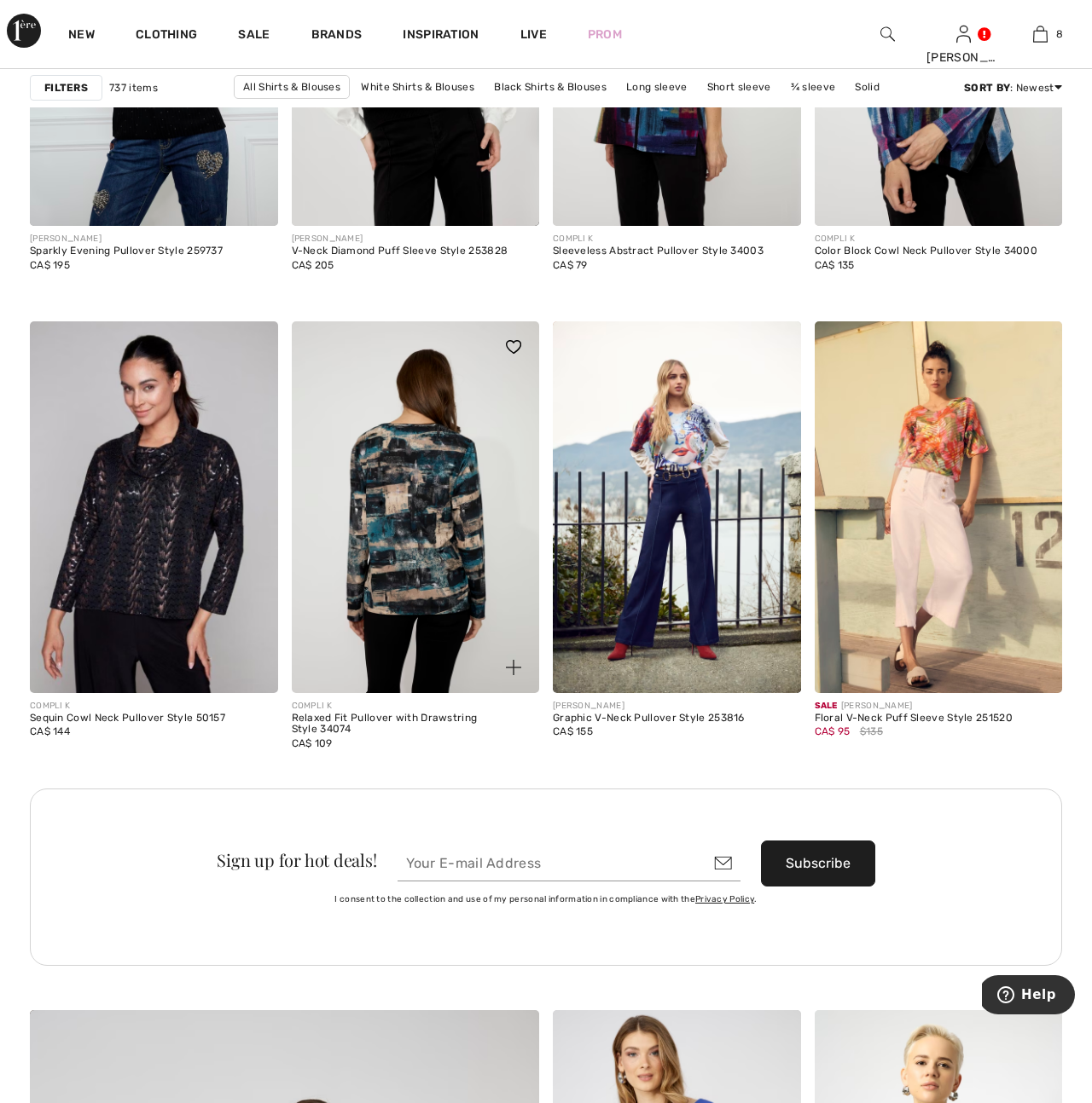
click at [446, 569] on img at bounding box center [416, 507] width 249 height 371
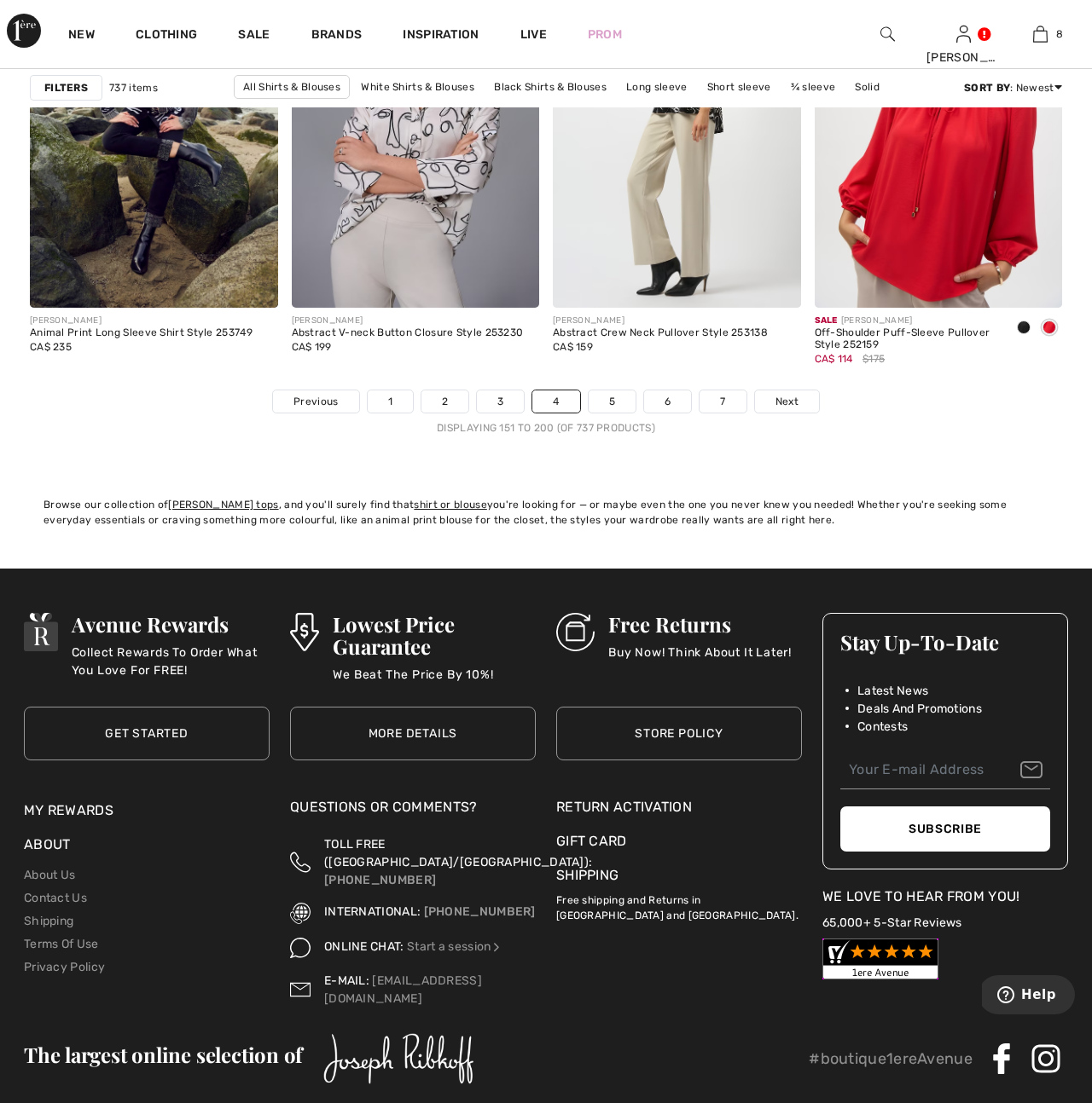
scroll to position [6967, 0]
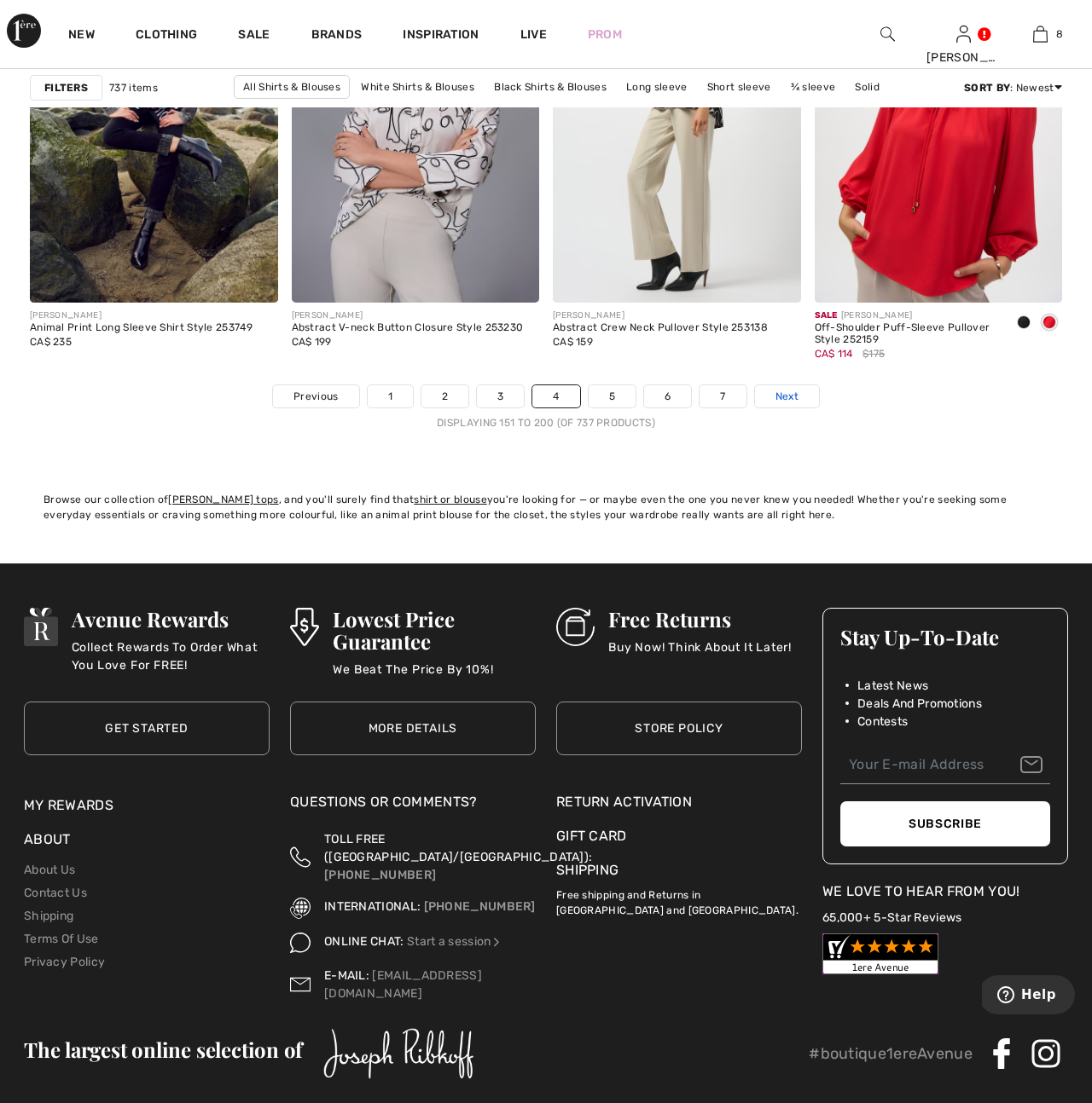
click at [787, 397] on span "Next" at bounding box center [786, 397] width 23 height 15
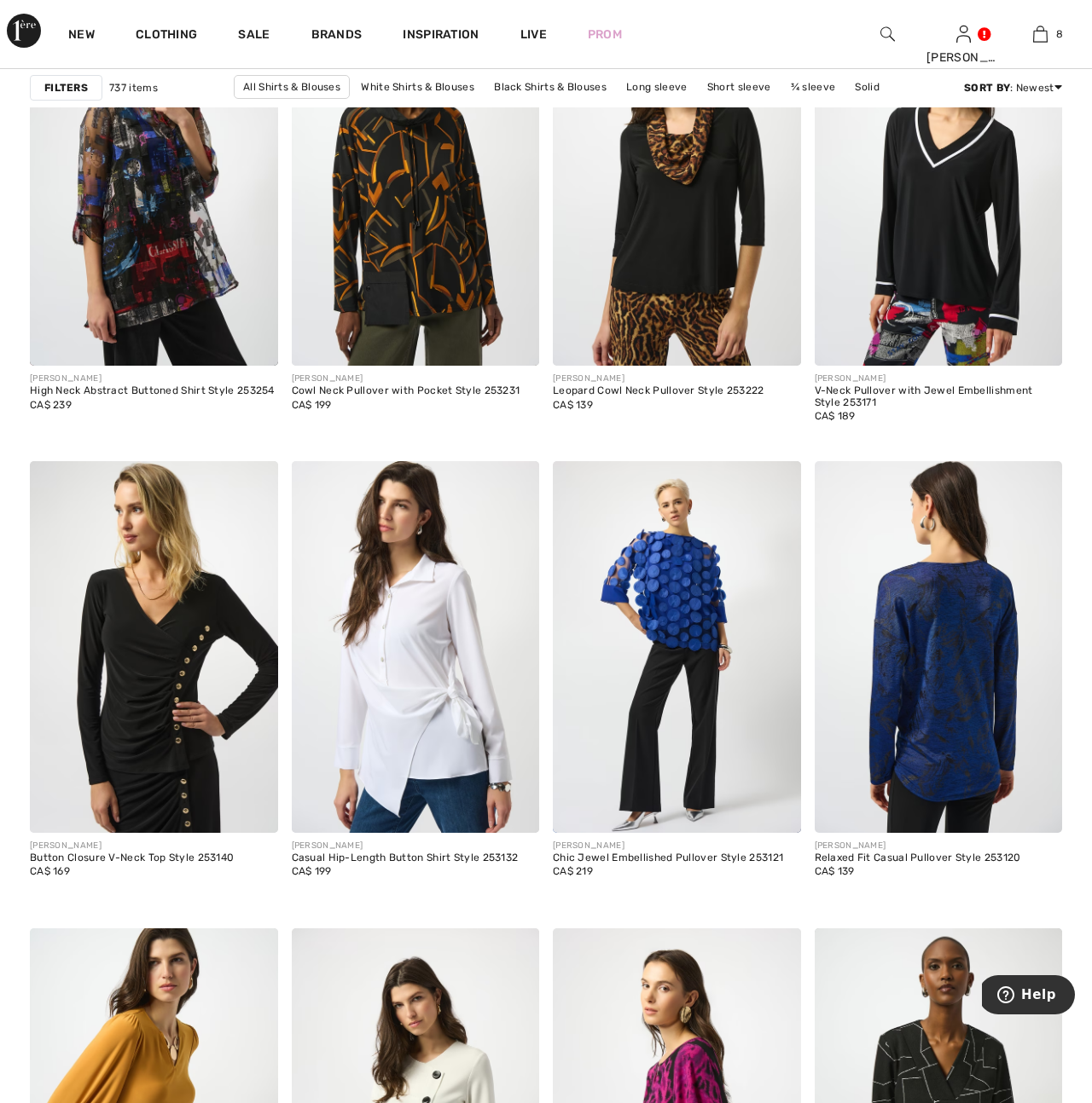
scroll to position [5971, 0]
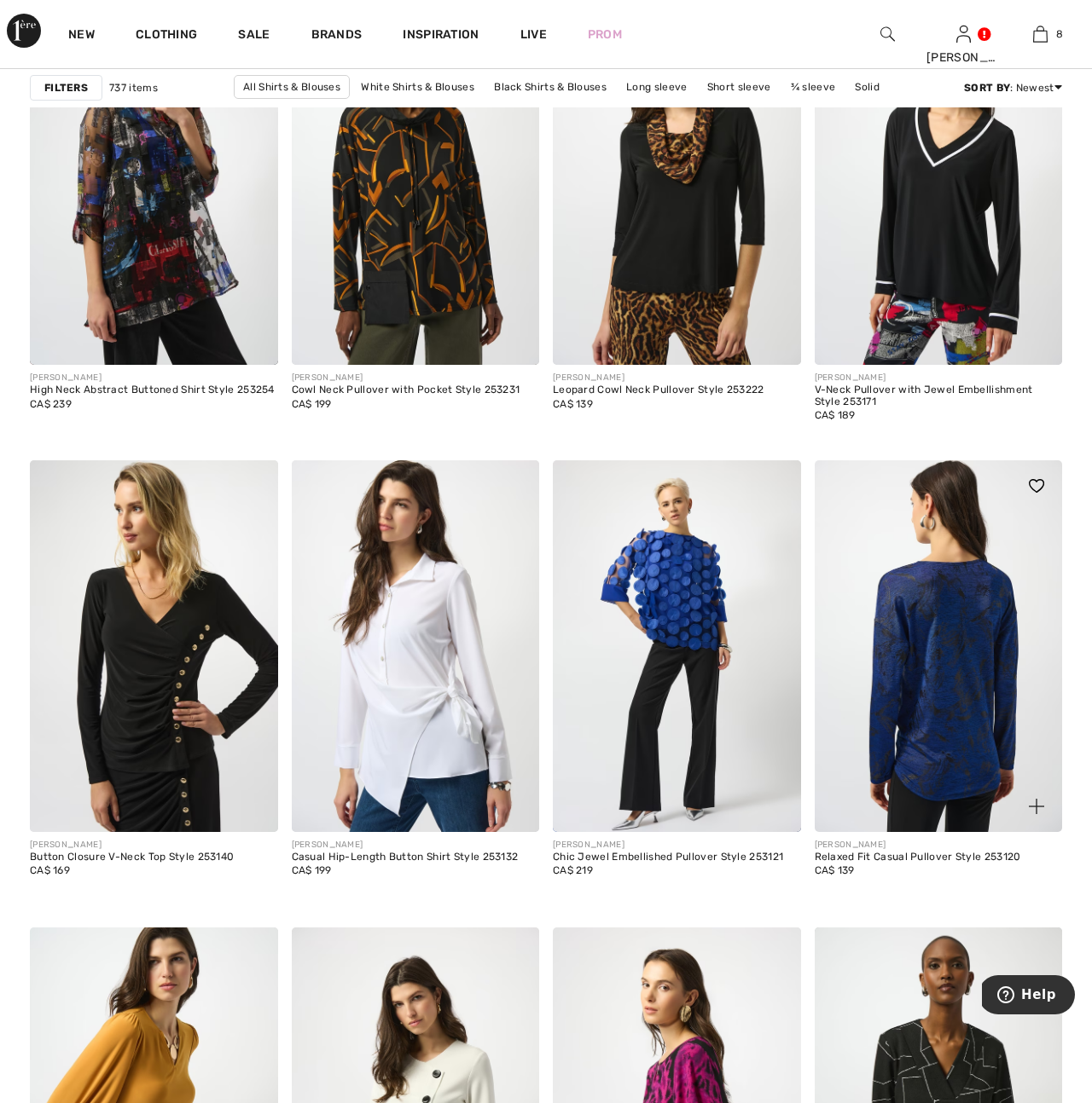
click at [951, 761] on img at bounding box center [938, 646] width 249 height 371
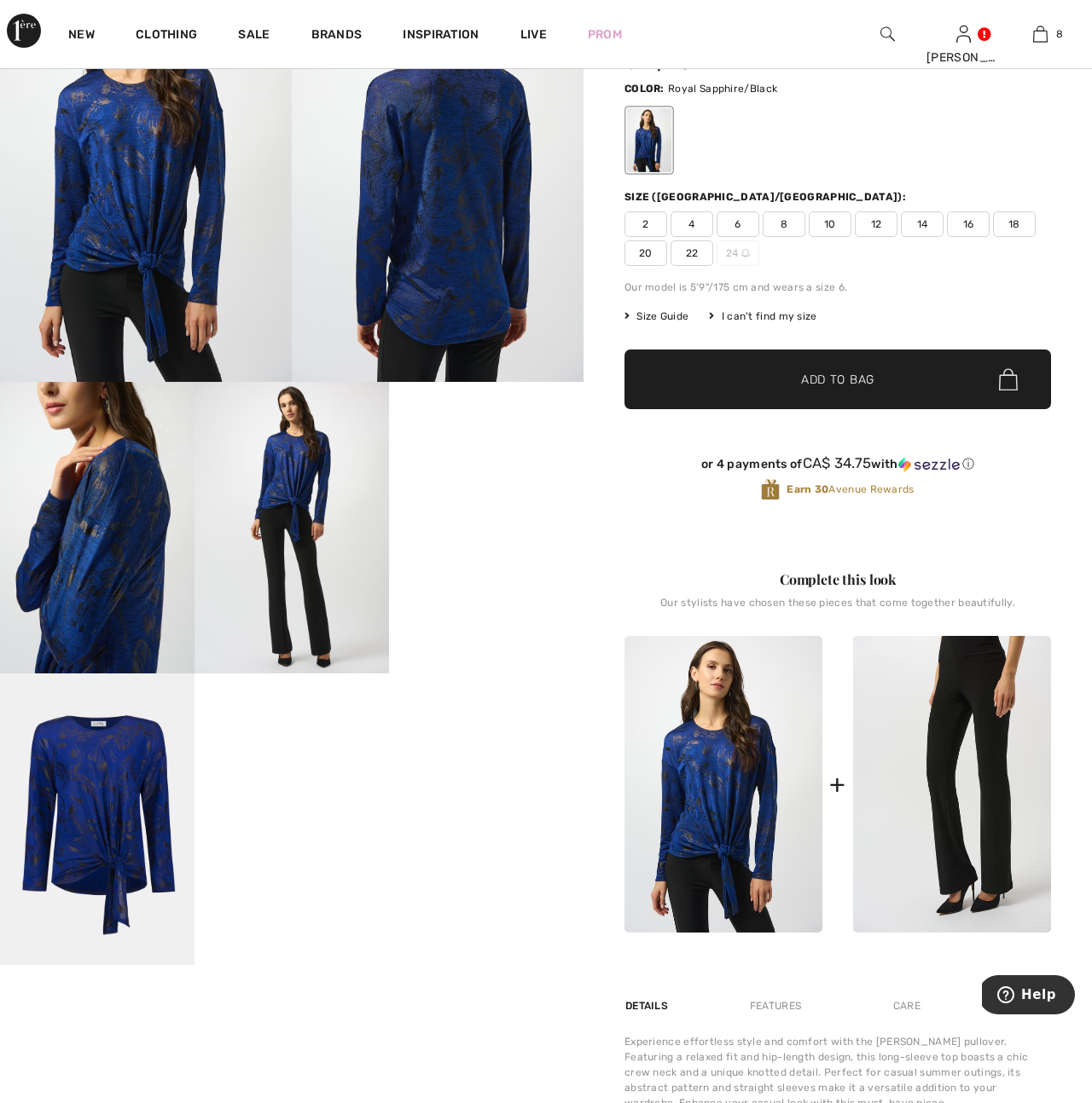
scroll to position [158, 0]
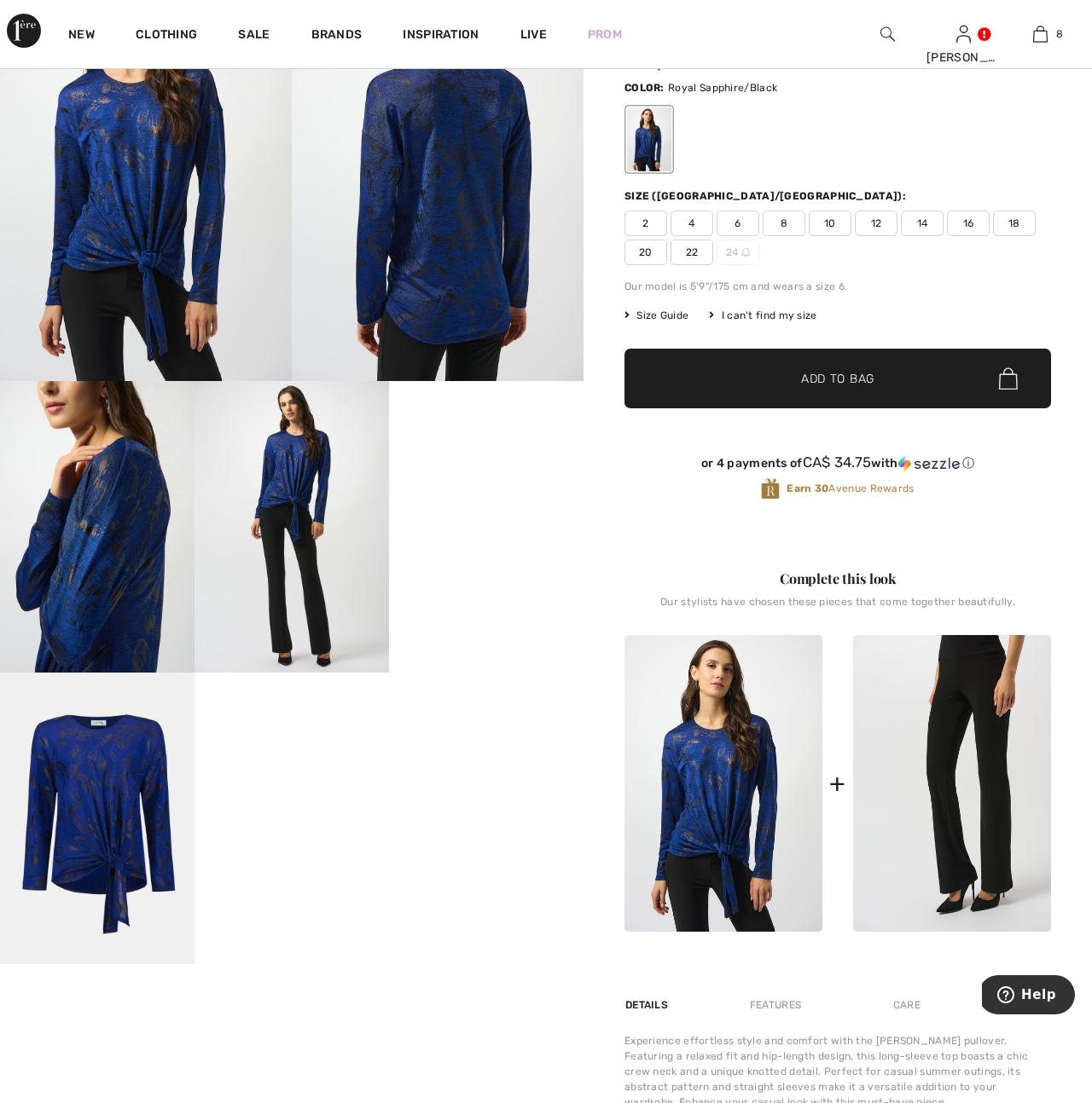
click at [114, 856] on img at bounding box center [97, 818] width 194 height 292
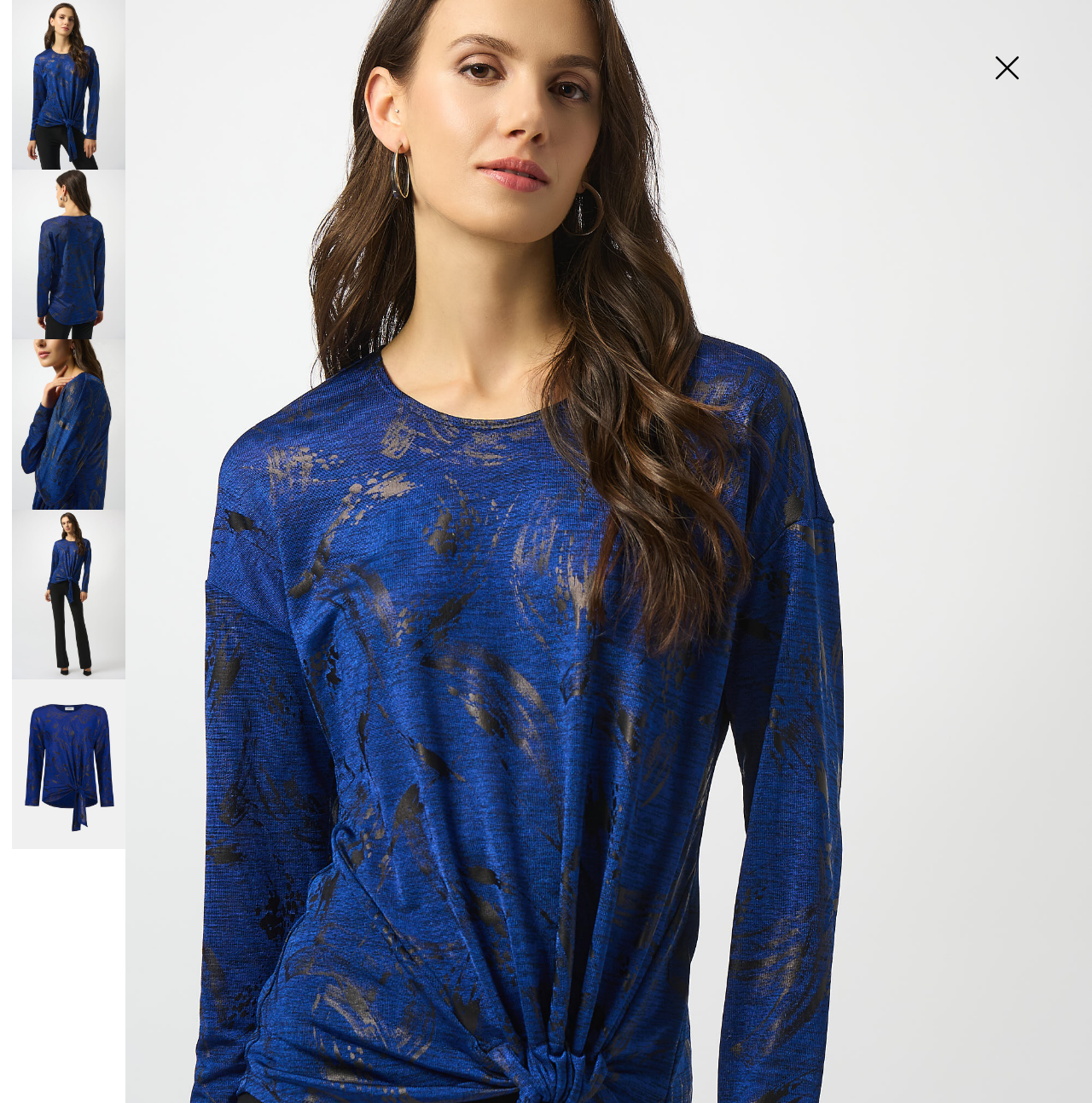
scroll to position [98, 0]
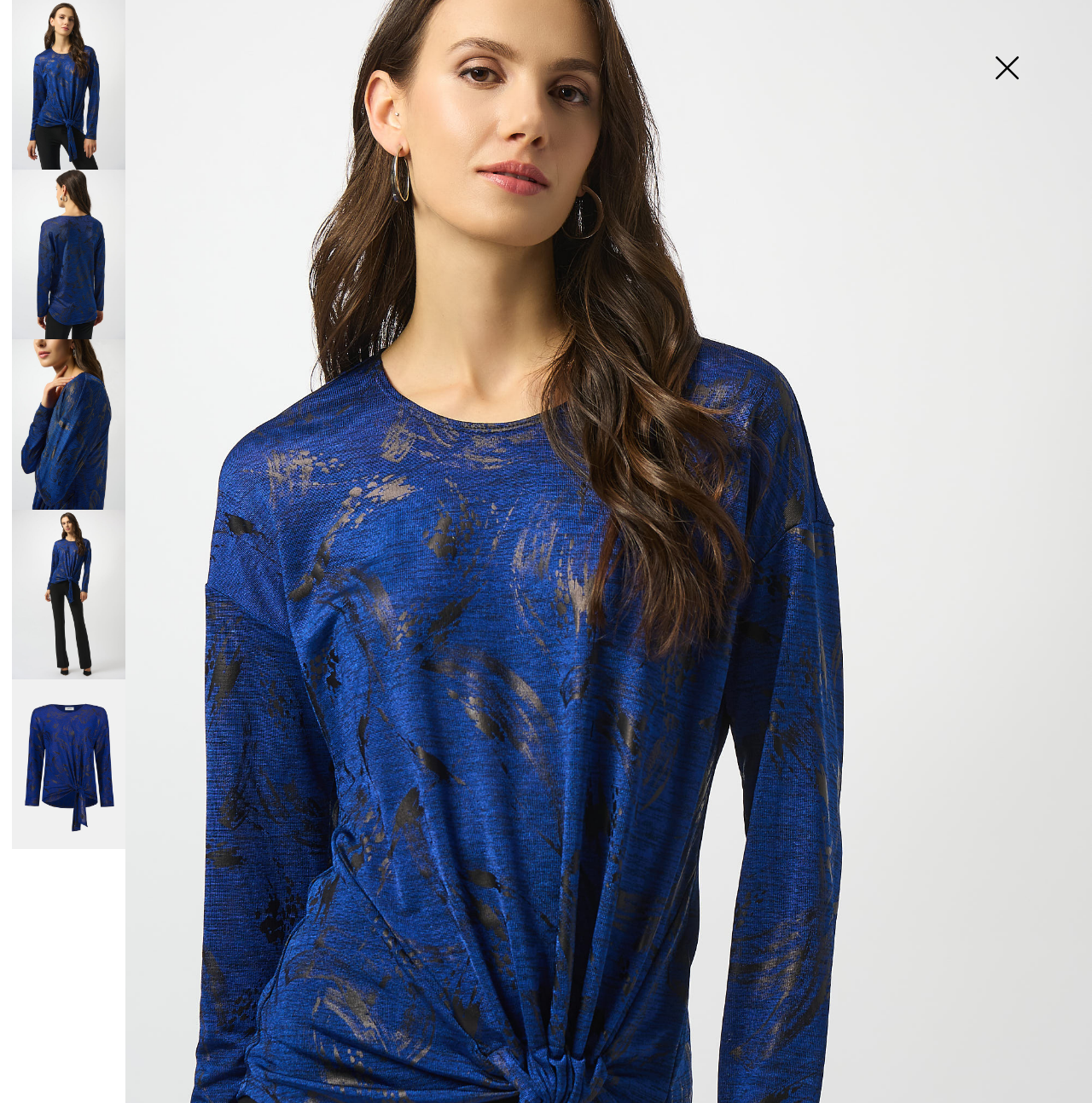
click at [67, 275] on img at bounding box center [68, 254] width 114 height 170
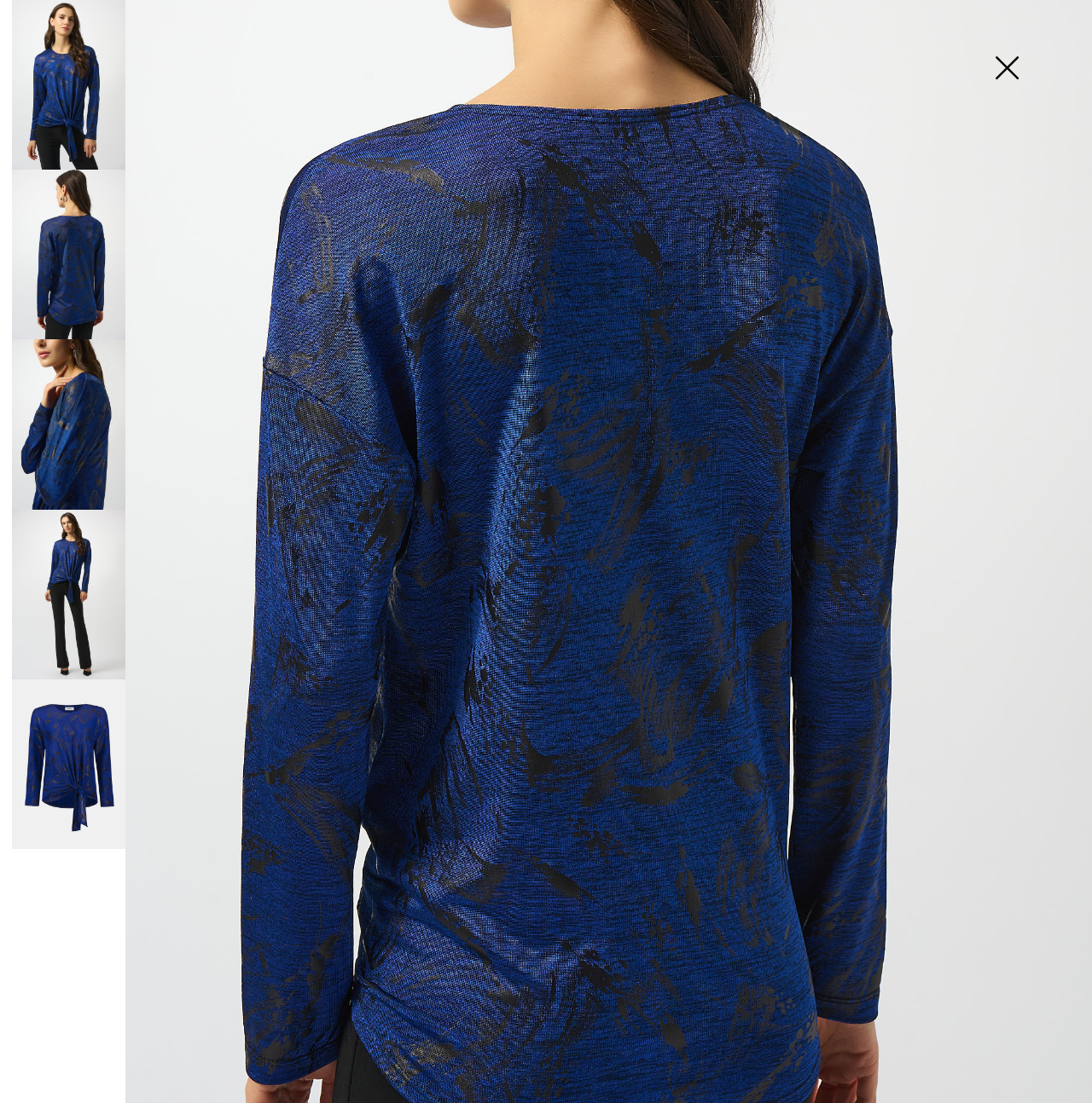
scroll to position [339, 0]
click at [1009, 63] on img at bounding box center [1006, 69] width 85 height 88
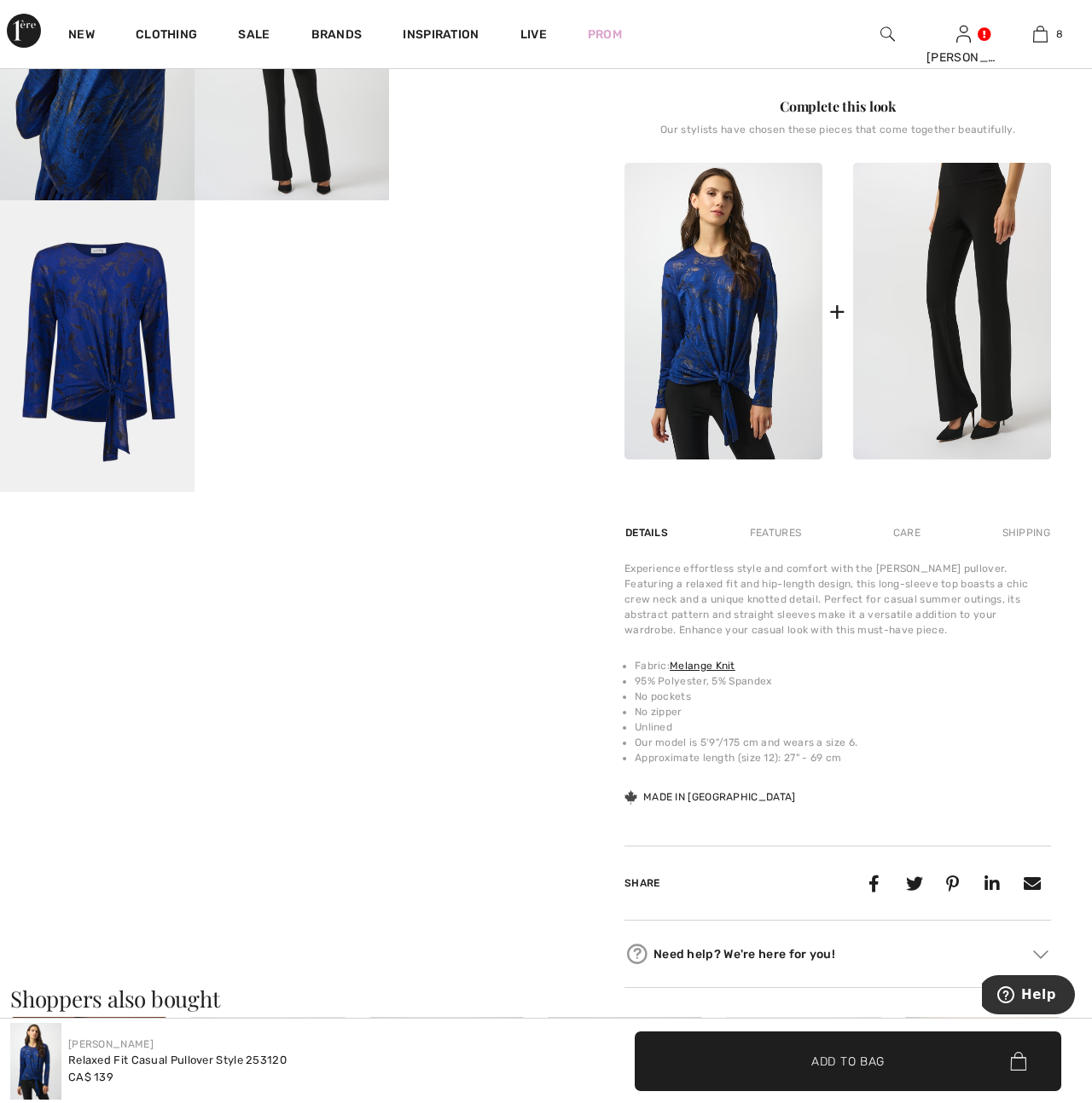
scroll to position [632, 0]
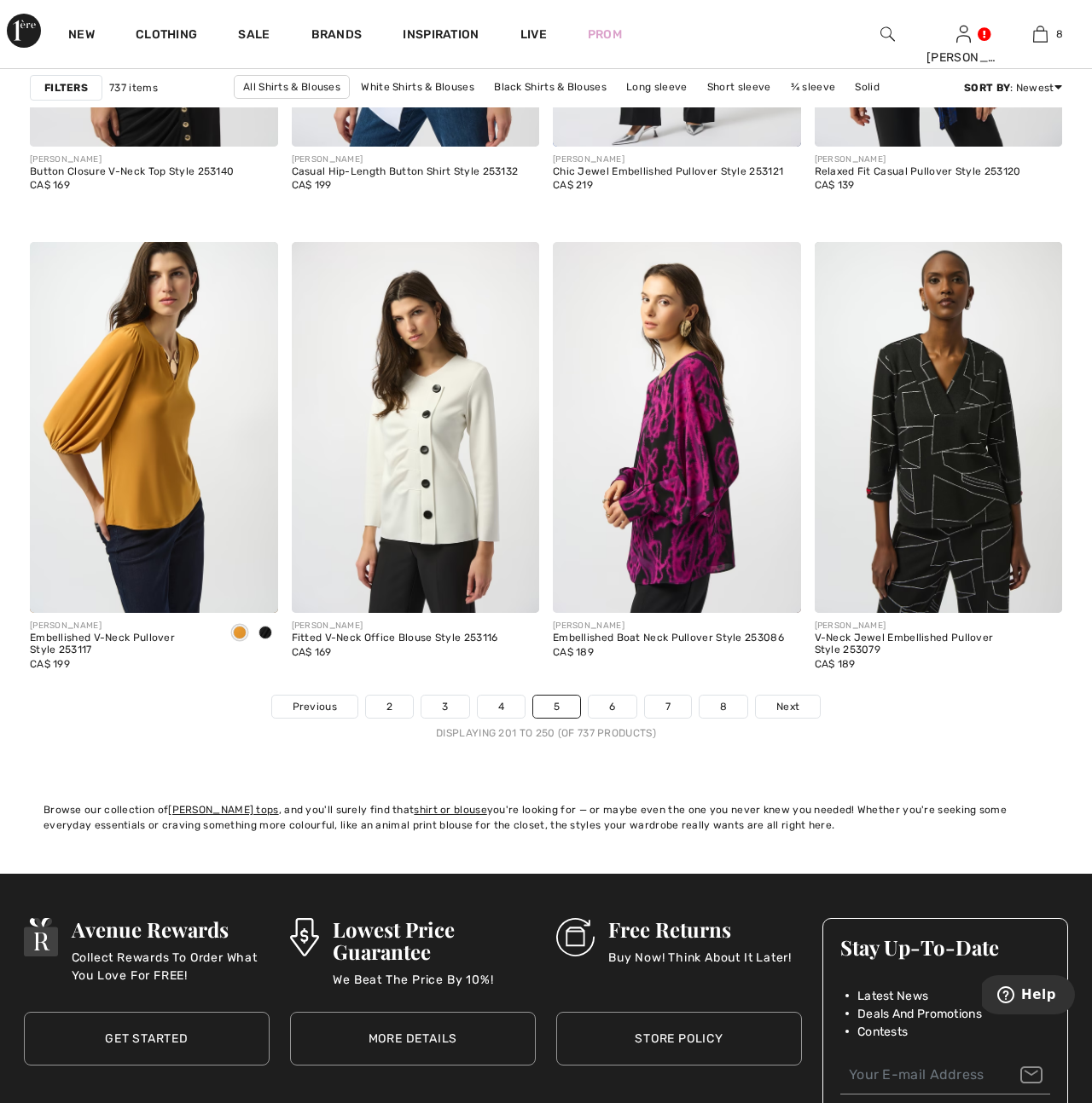
scroll to position [6658, 0]
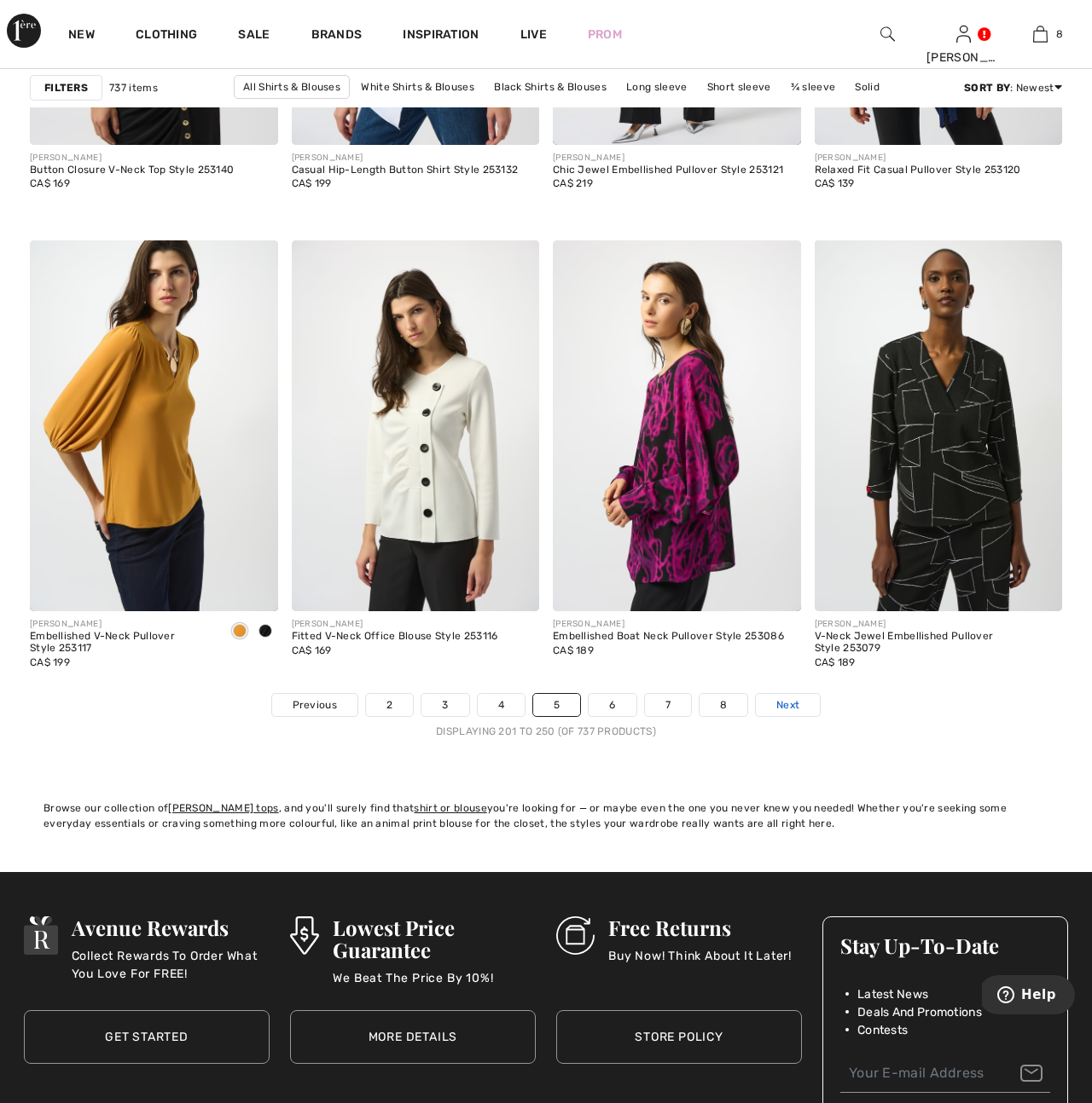
click at [789, 707] on span "Next" at bounding box center [787, 705] width 23 height 15
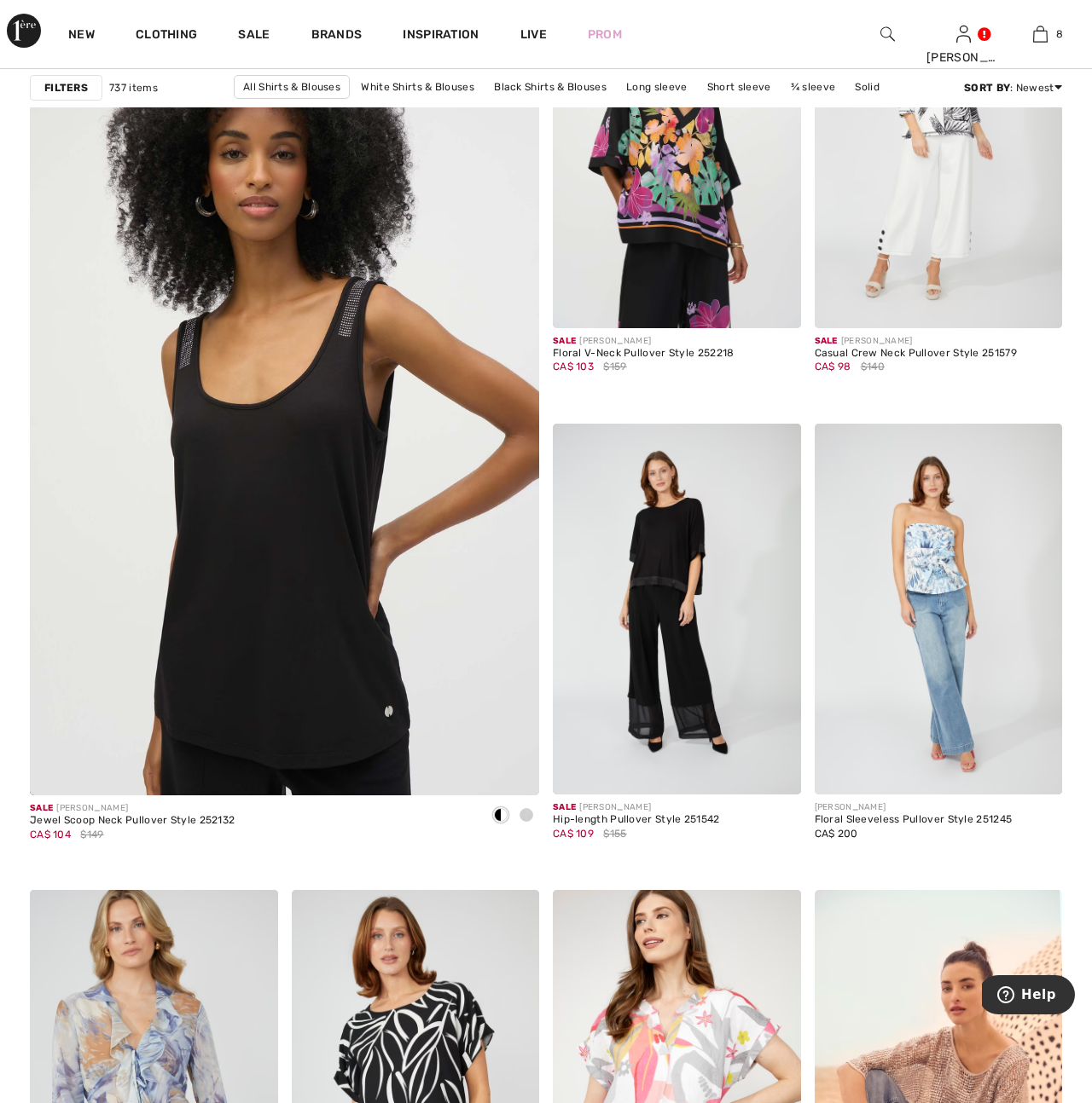
scroll to position [3965, 0]
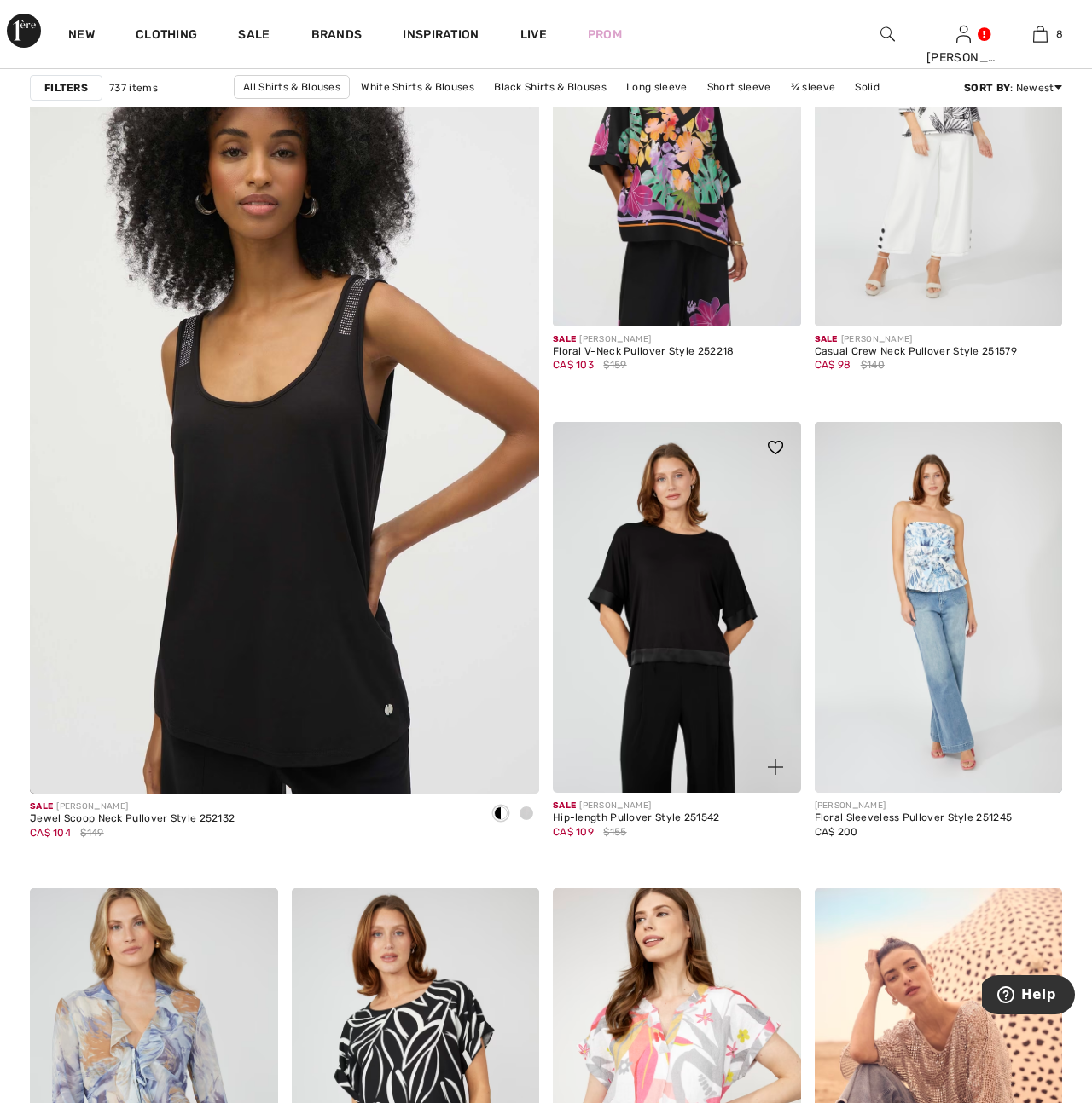
click at [718, 642] on img at bounding box center [676, 608] width 249 height 371
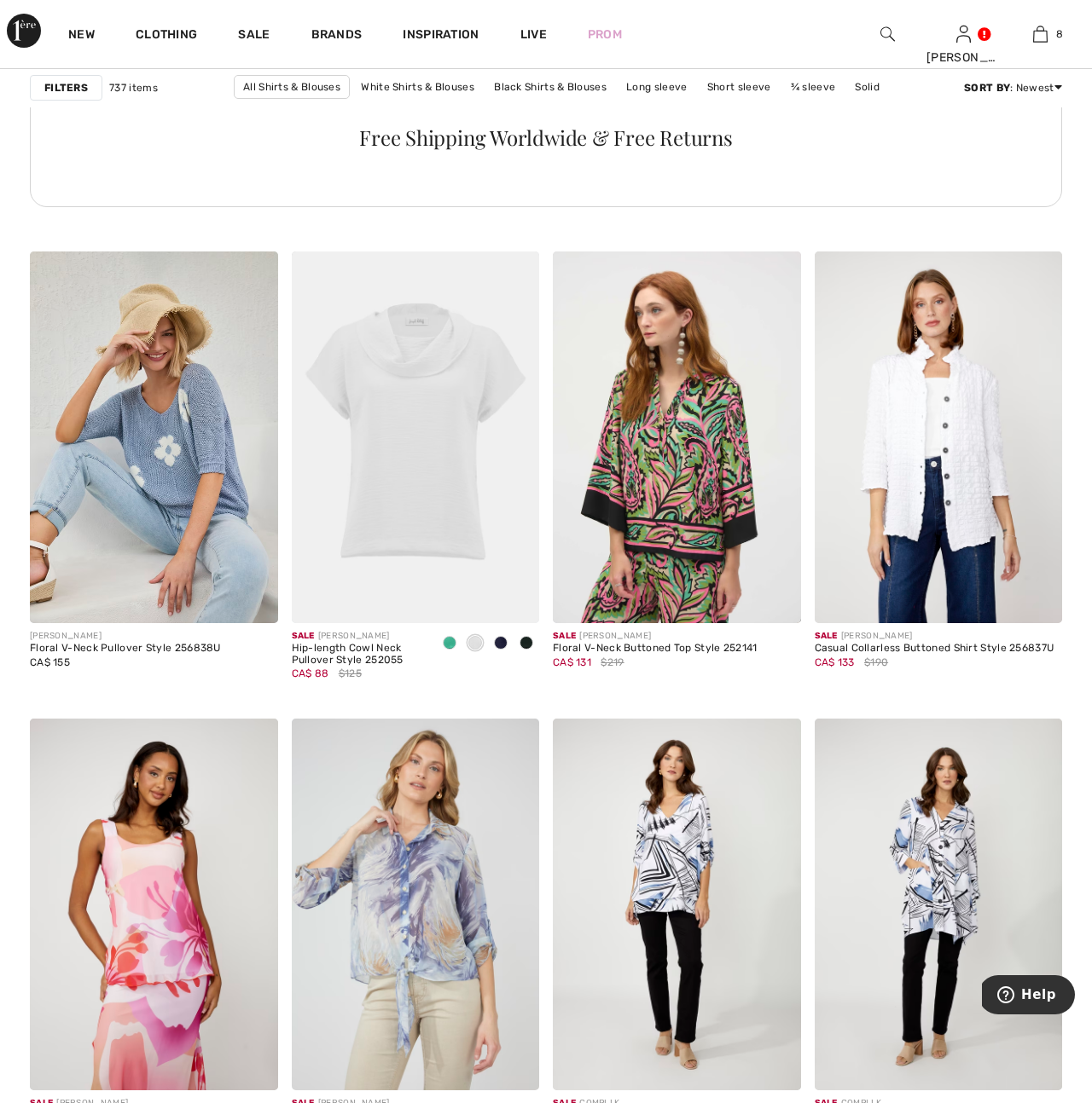
scroll to position [5720, 0]
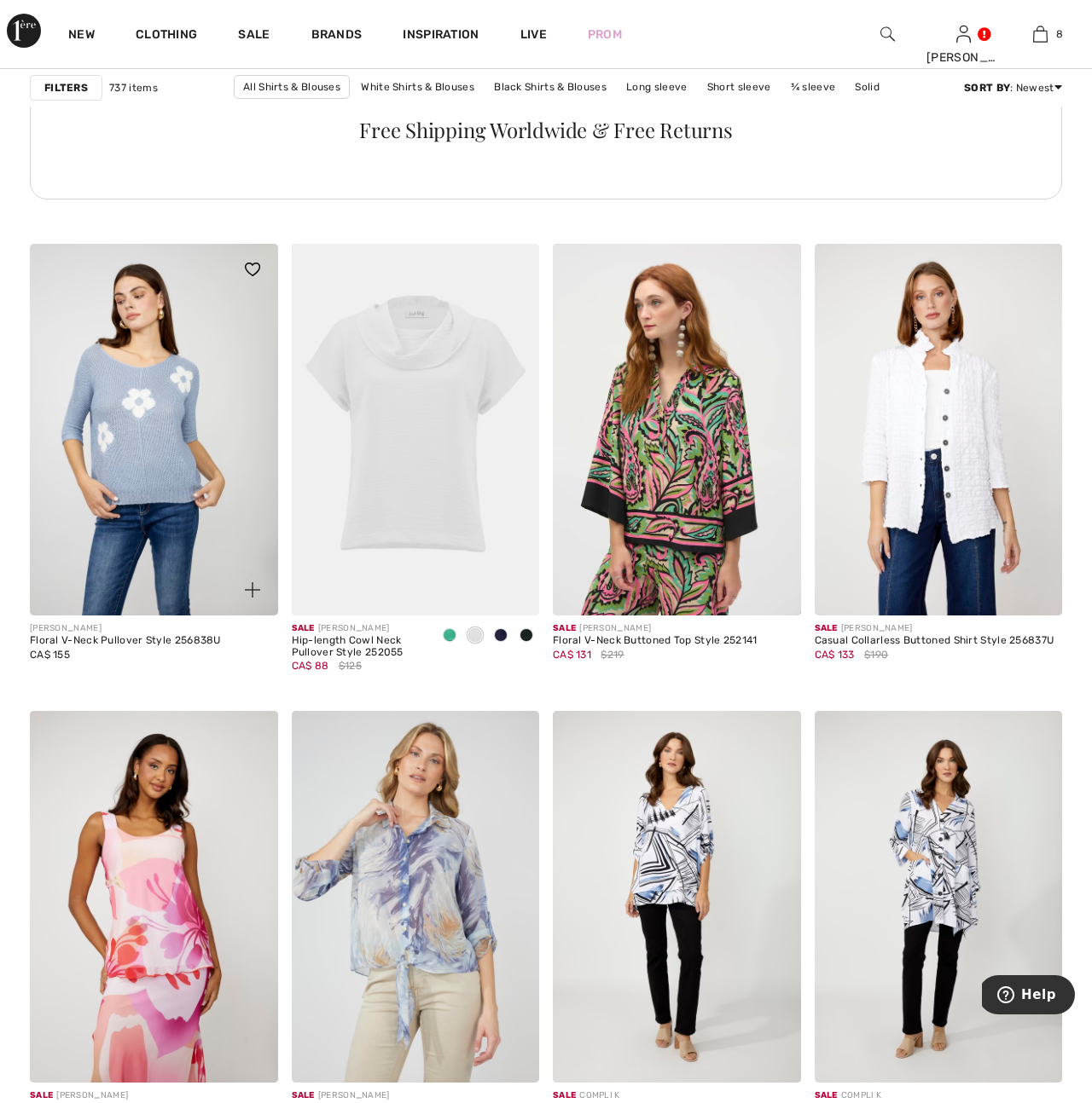
click at [162, 492] on img at bounding box center [154, 430] width 249 height 371
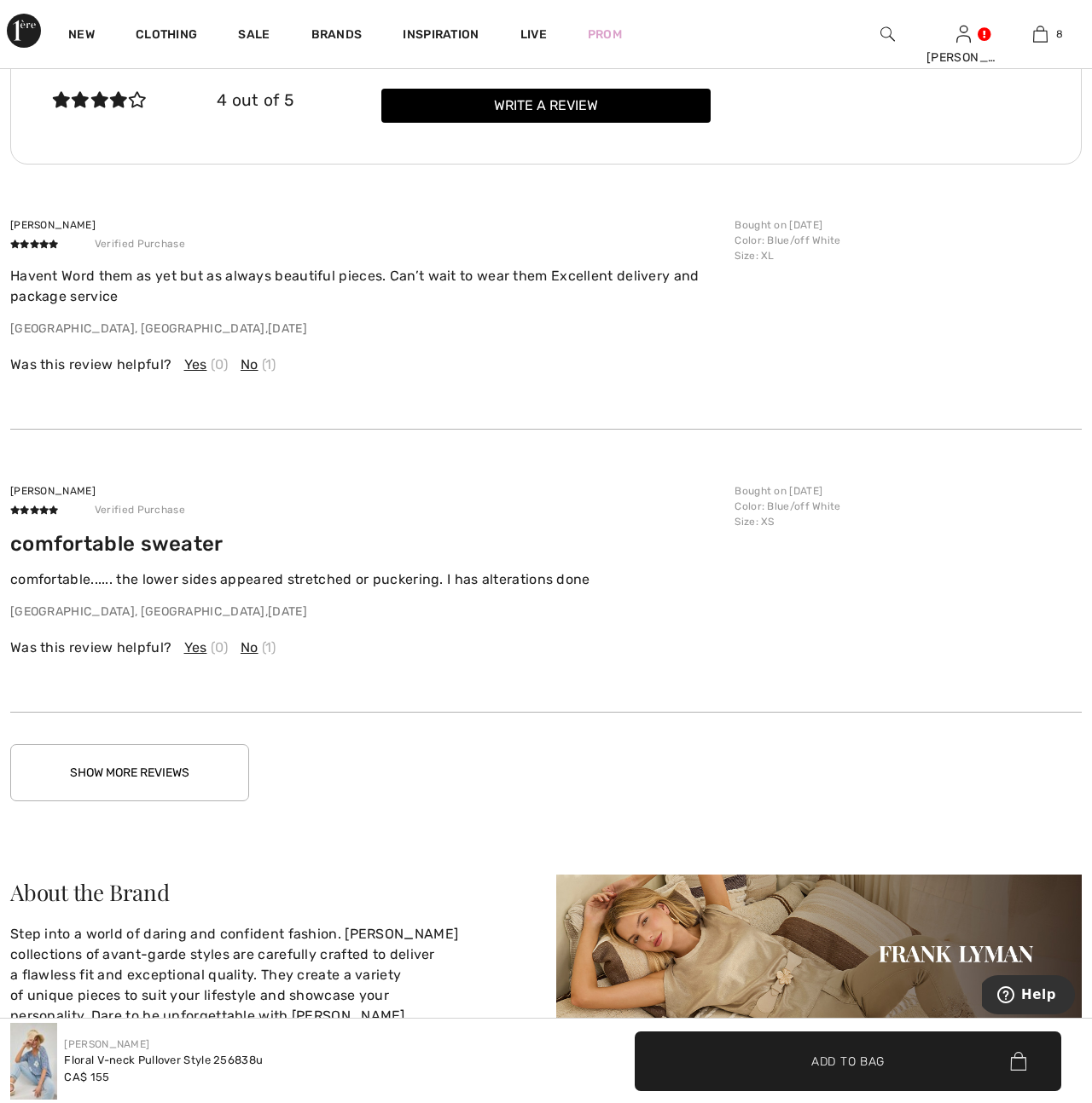
scroll to position [2219, 0]
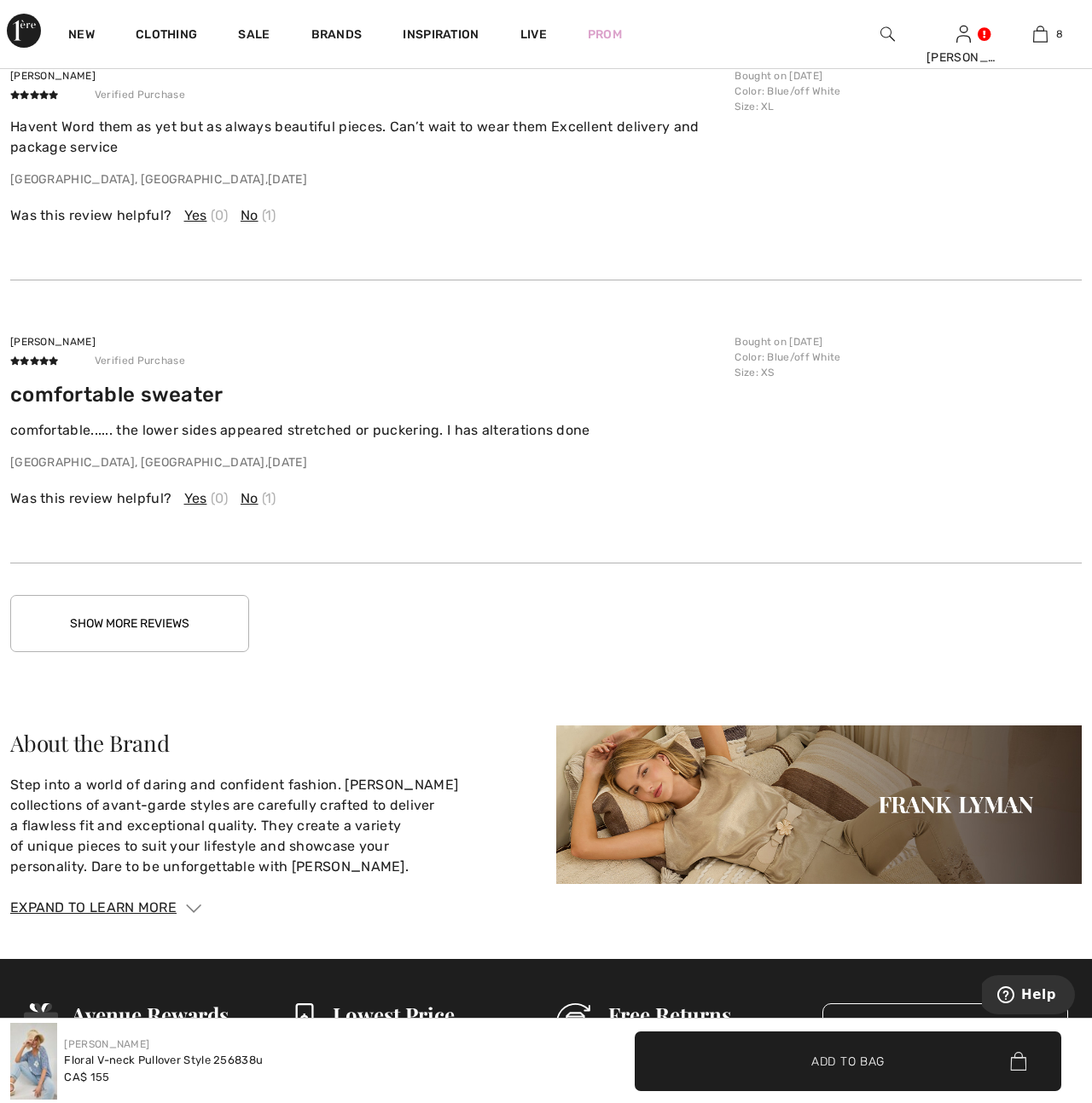
click at [148, 622] on button "Show More Reviews" at bounding box center [129, 624] width 239 height 57
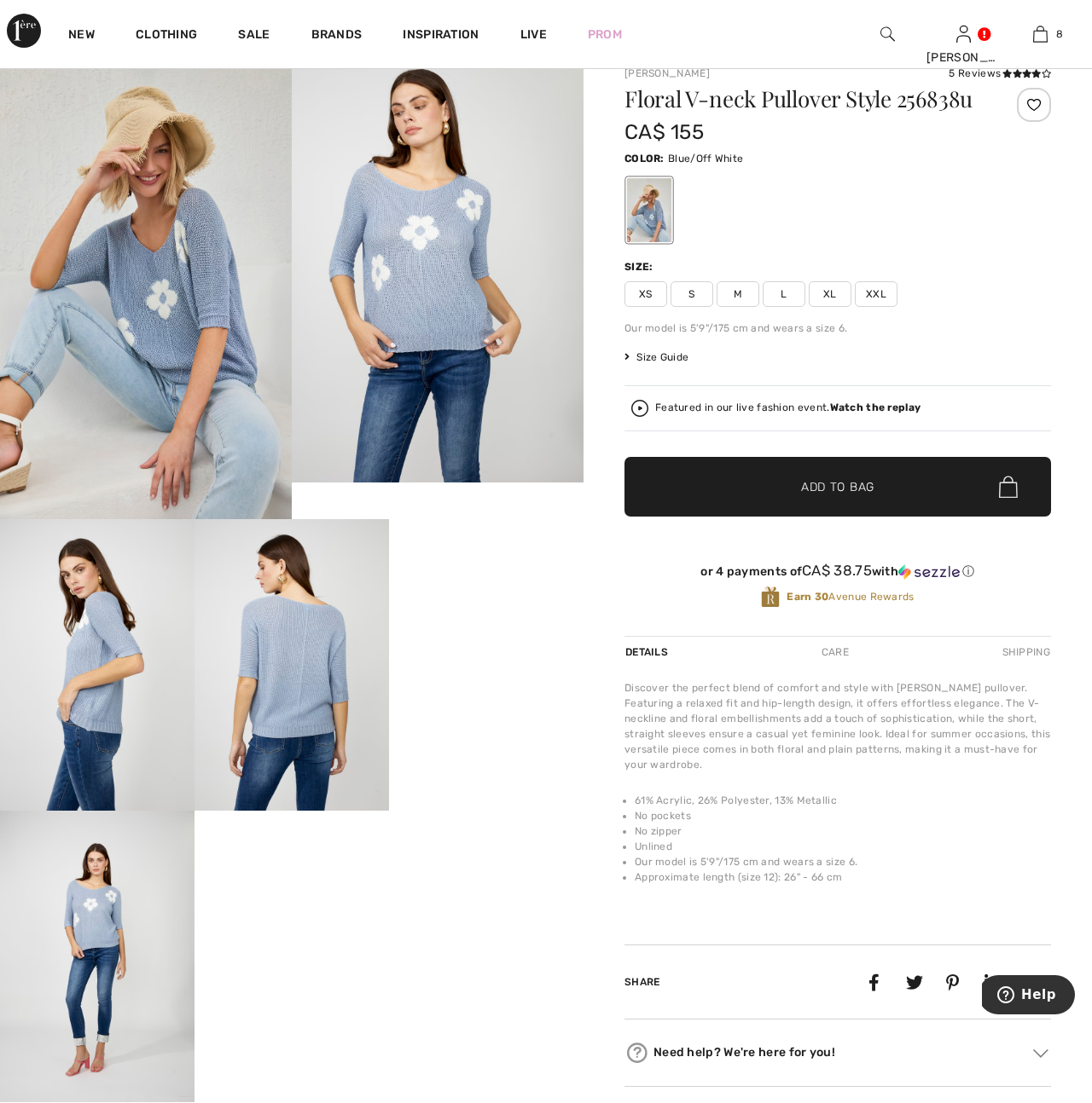
scroll to position [0, 0]
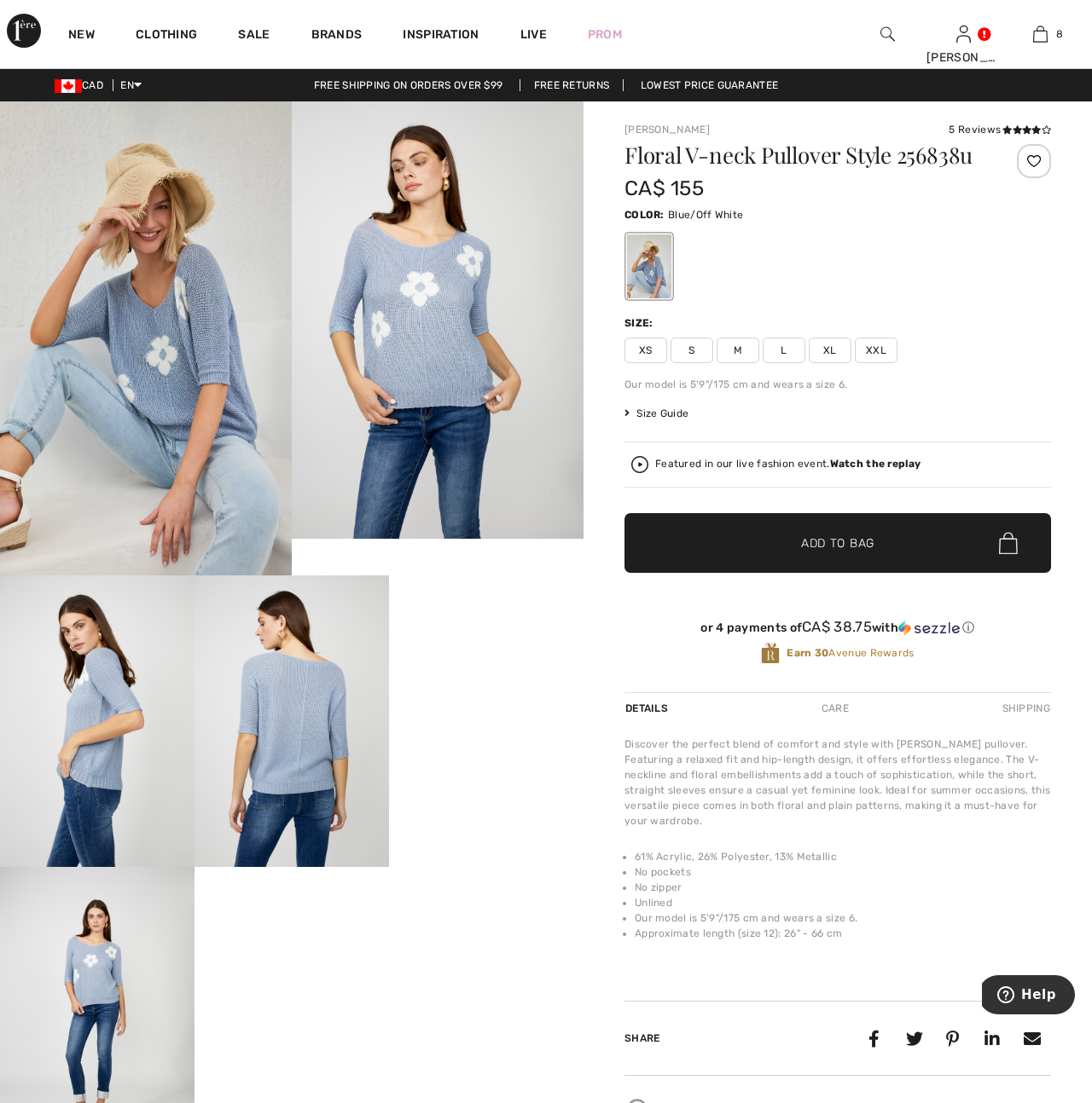
click at [186, 399] on img at bounding box center [145, 338] width 292 height 474
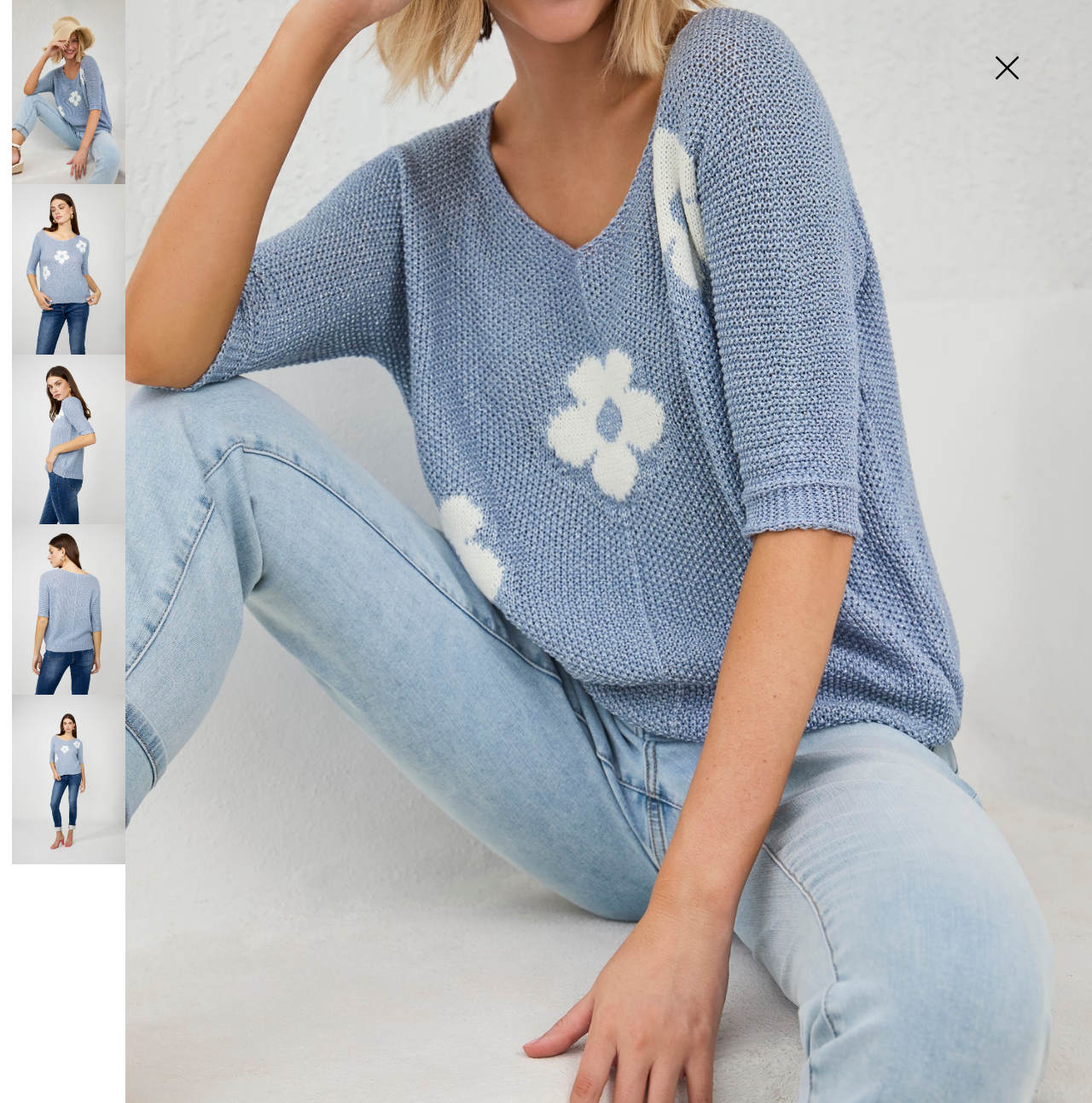
scroll to position [515, 0]
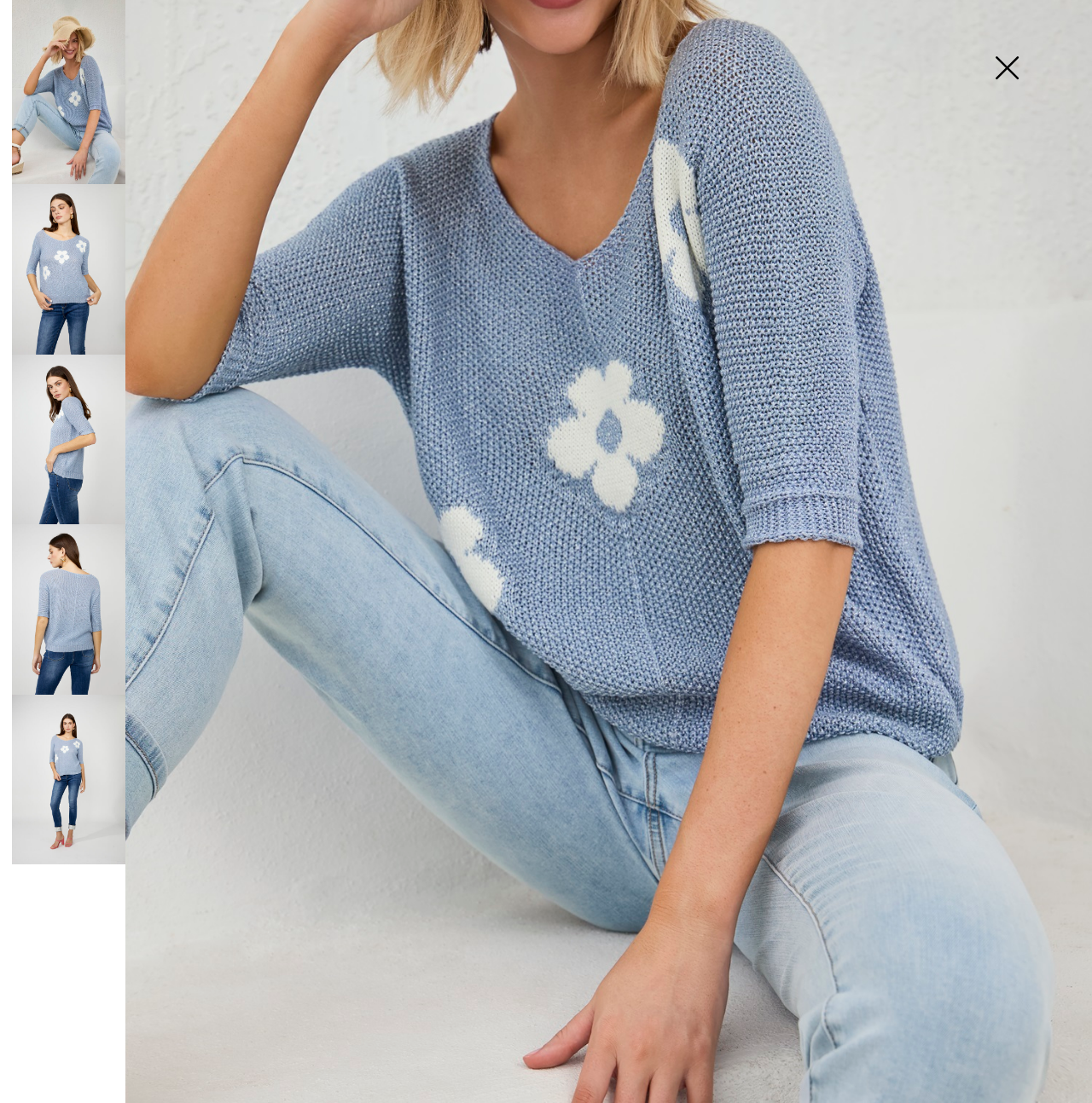
click at [68, 296] on img at bounding box center [68, 269] width 114 height 171
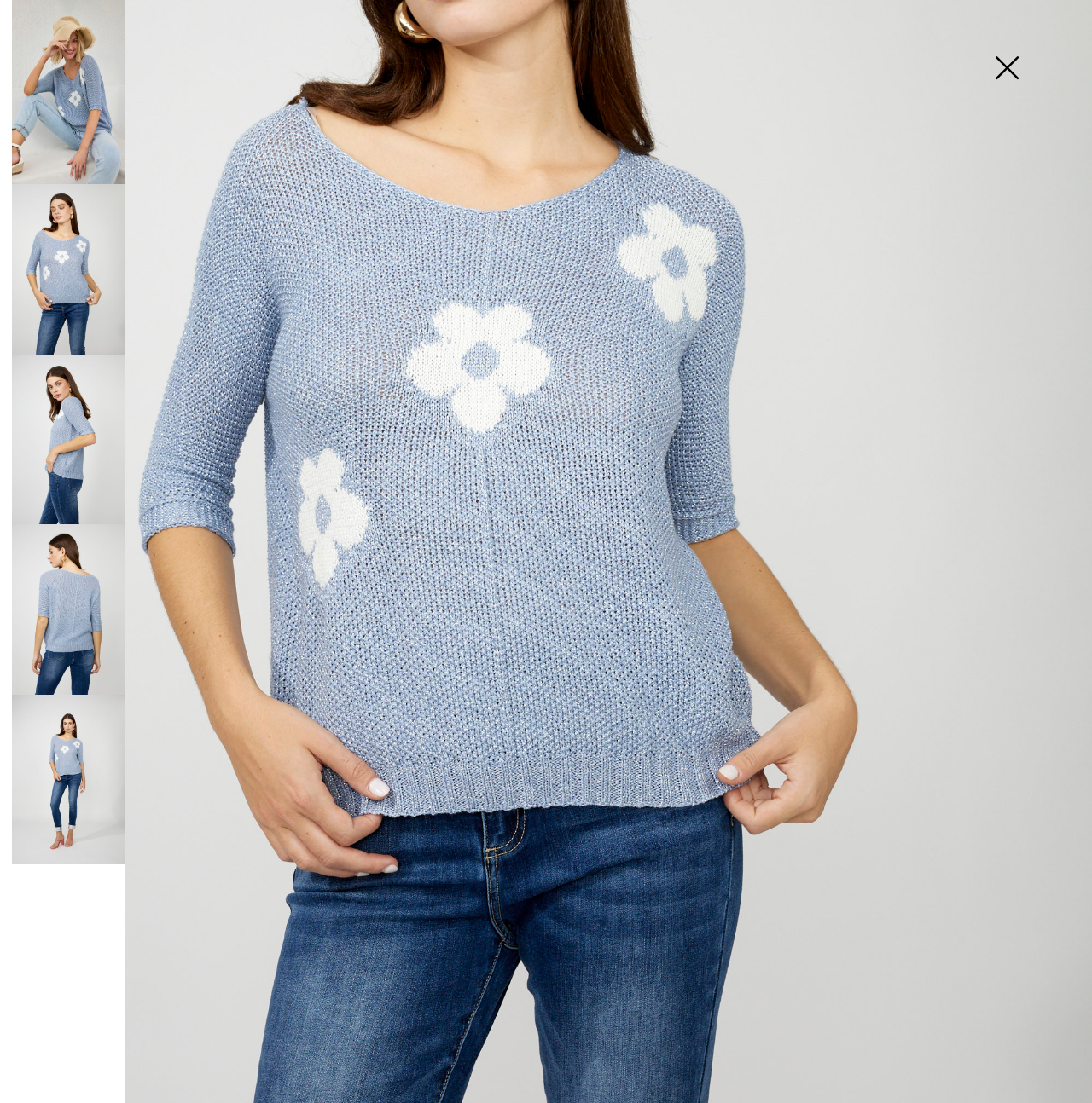
scroll to position [343, 0]
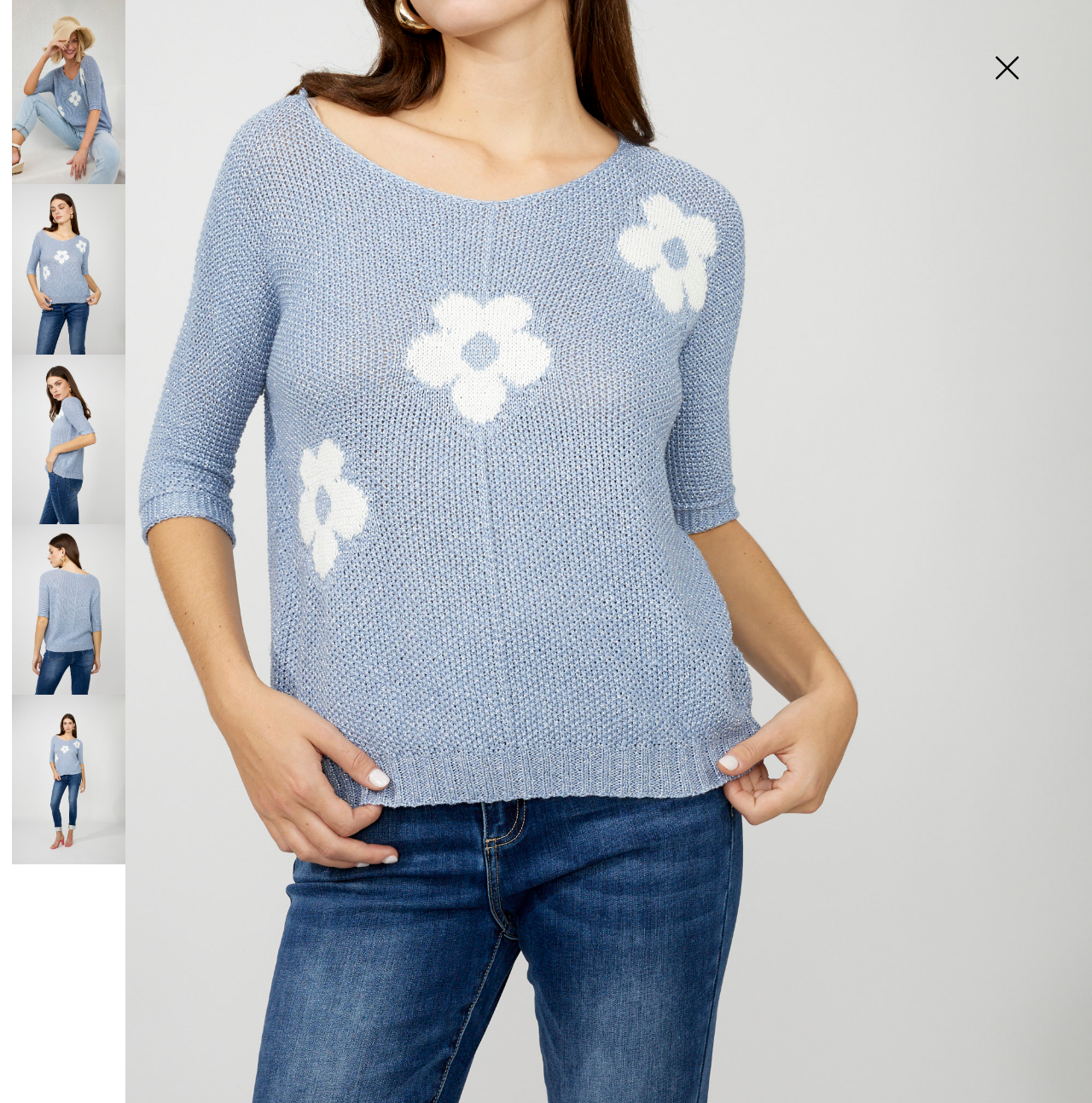
click at [1005, 74] on img at bounding box center [1006, 69] width 85 height 88
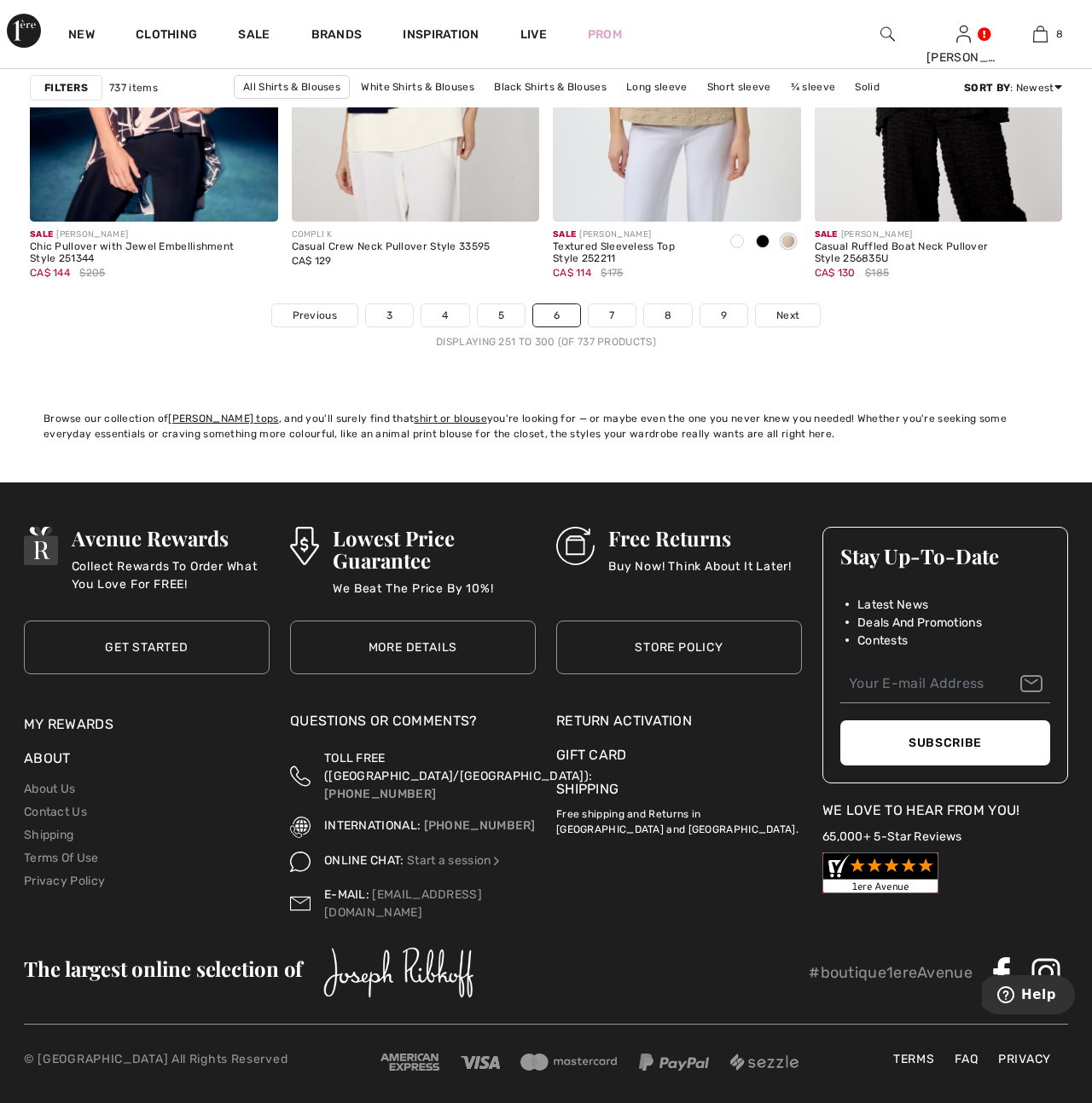
scroll to position [7050, 0]
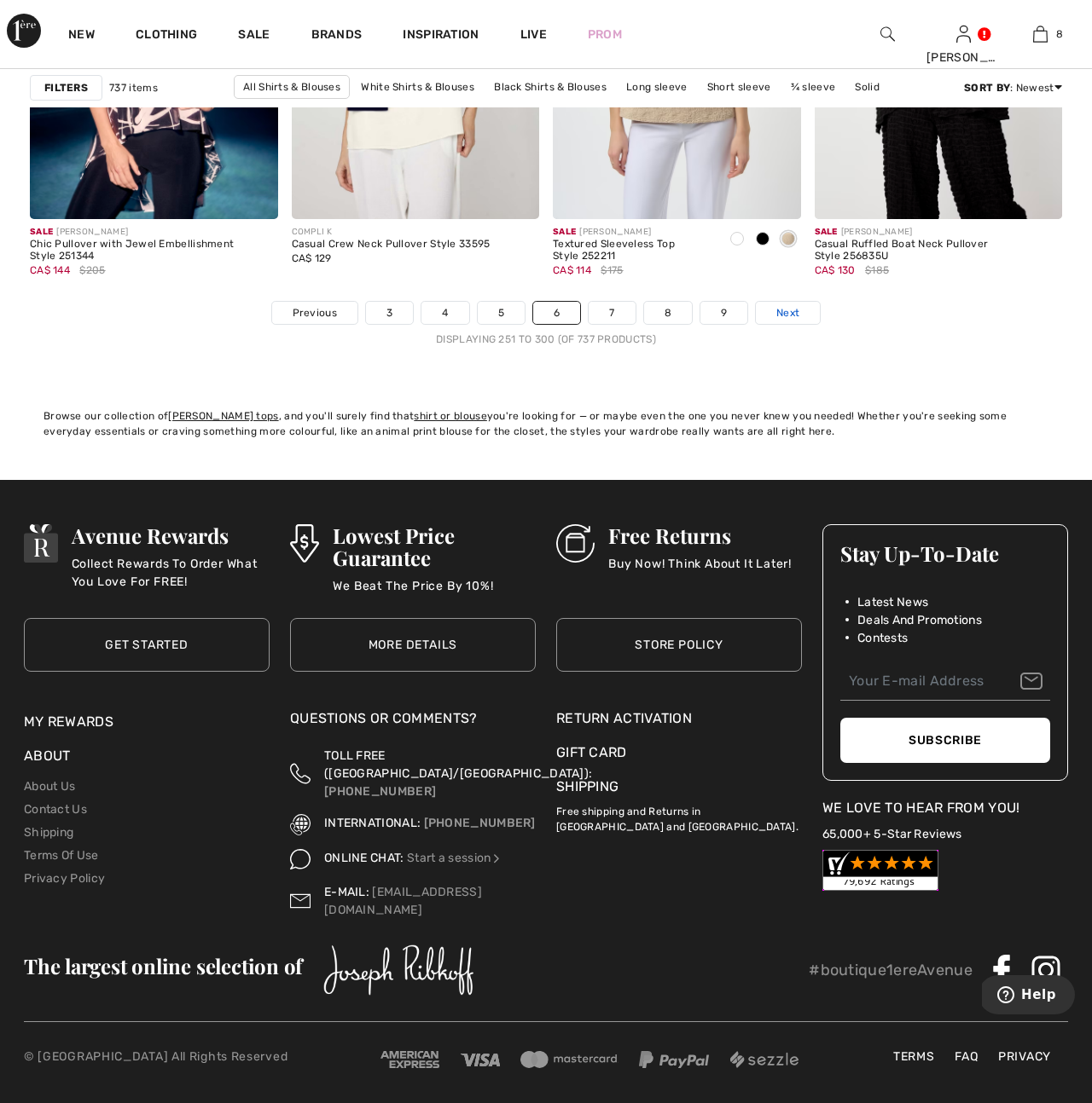
click at [781, 314] on span "Next" at bounding box center [787, 312] width 23 height 15
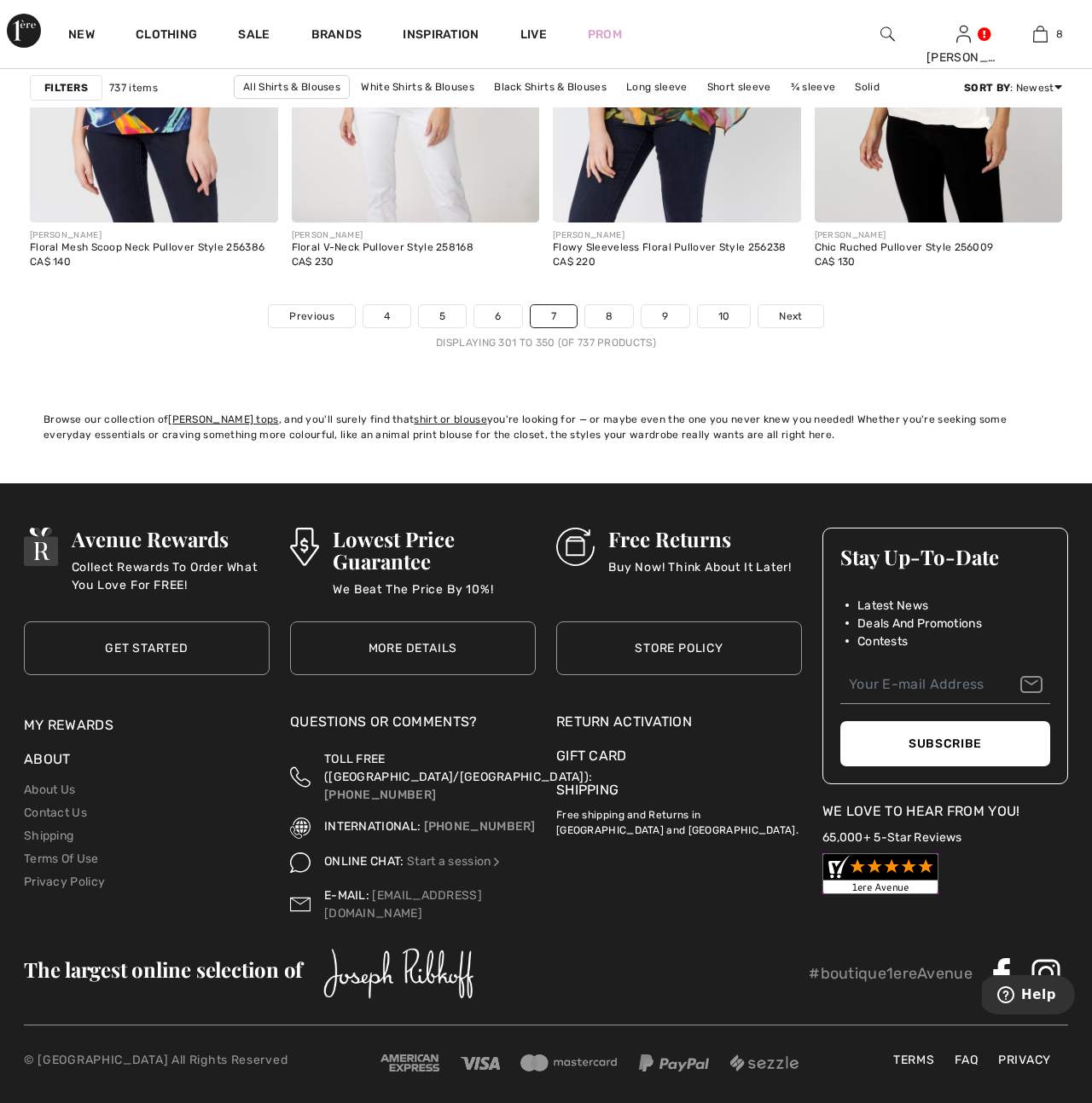
scroll to position [7054, 0]
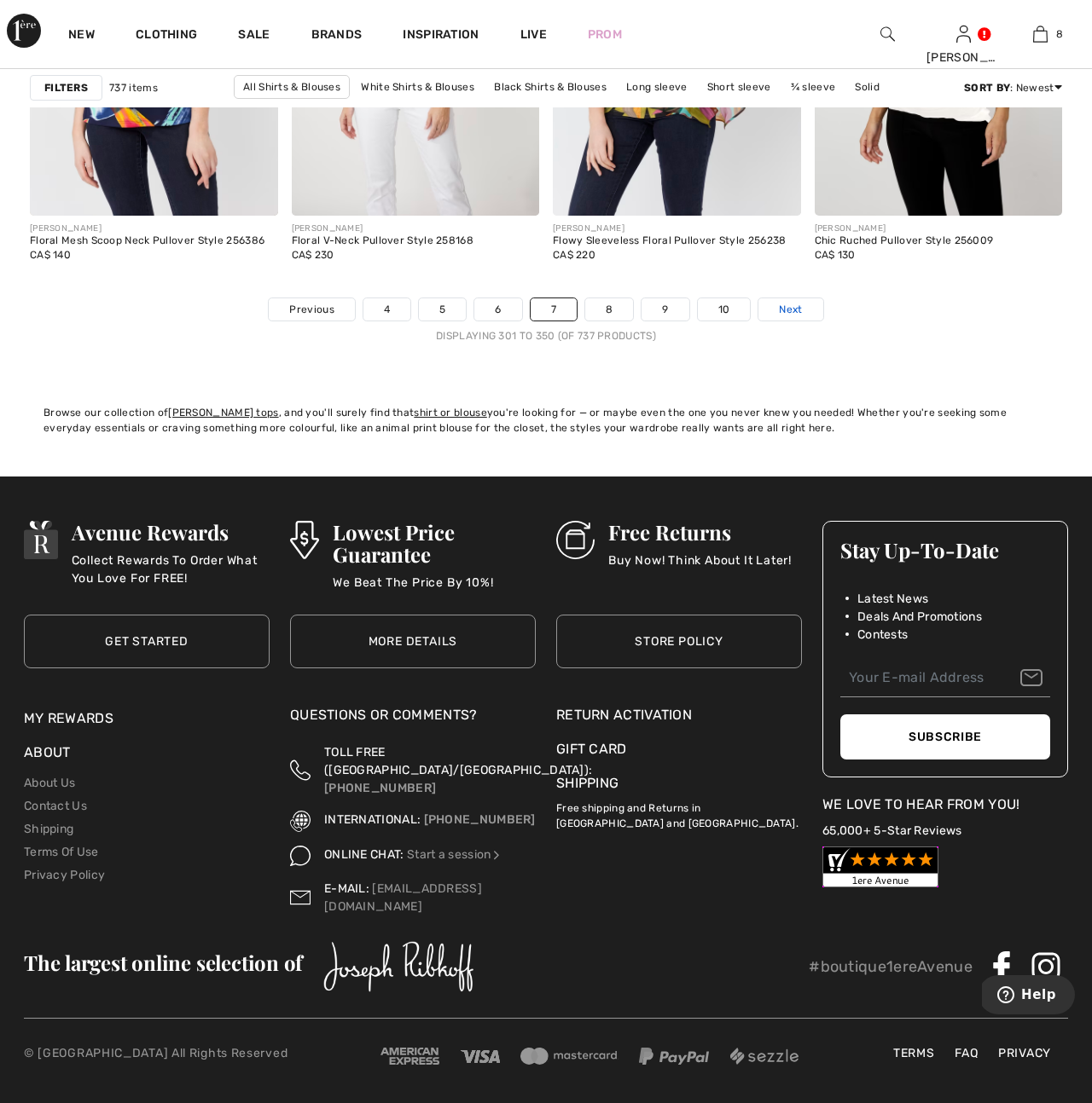
click at [792, 312] on span "Next" at bounding box center [790, 310] width 23 height 15
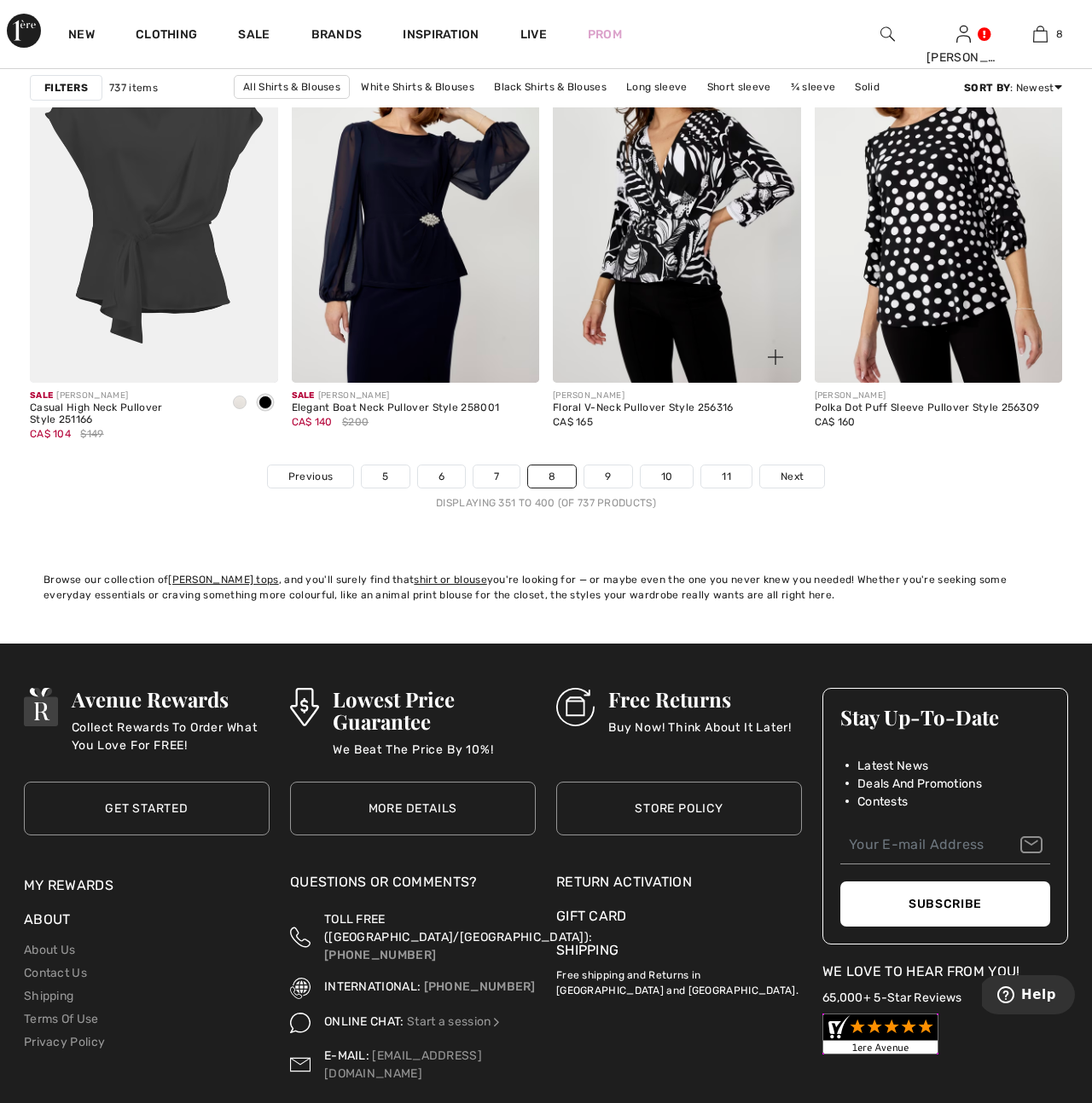
scroll to position [6889, 0]
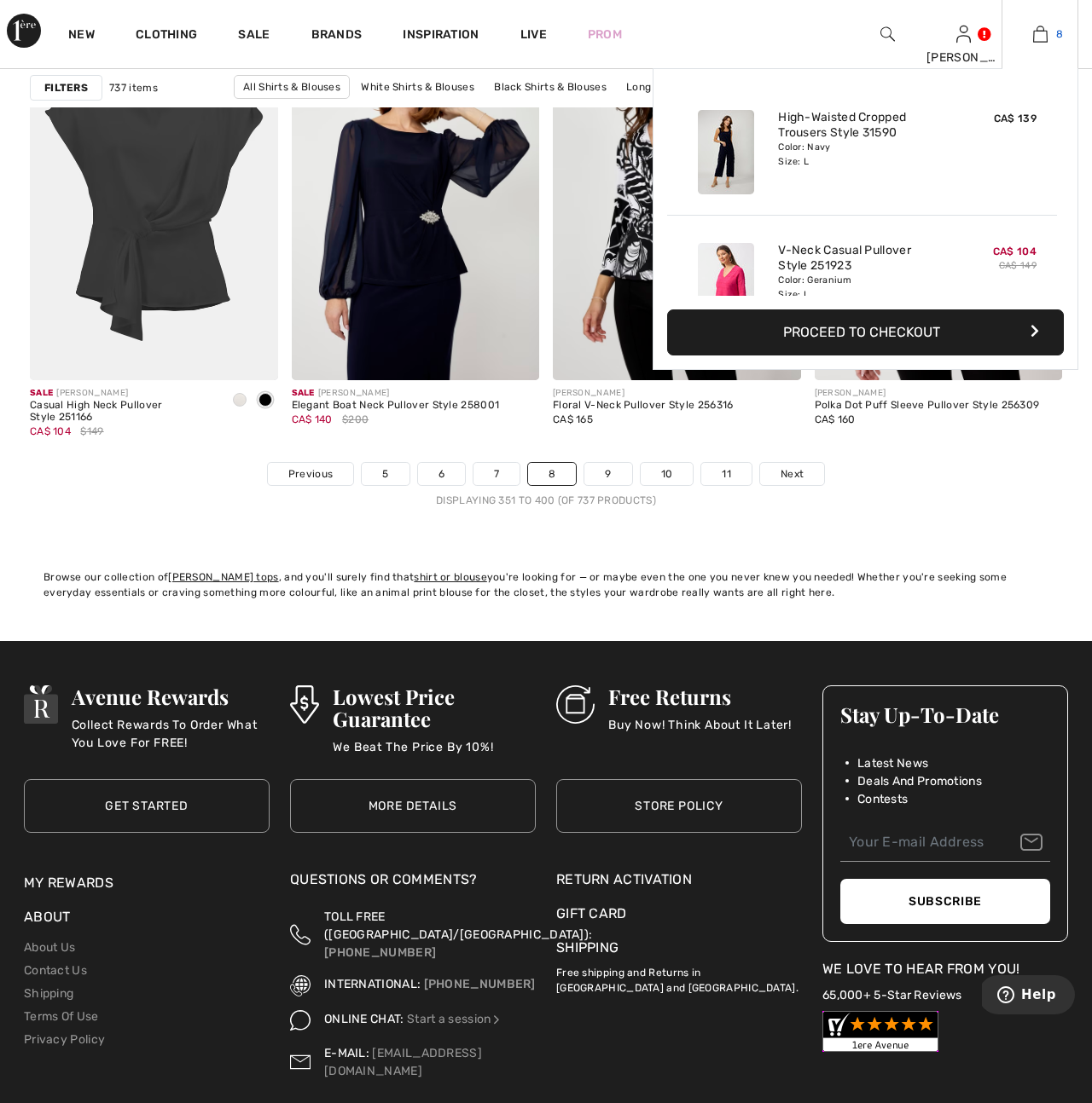
click at [1045, 37] on img at bounding box center [1039, 34] width 14 height 21
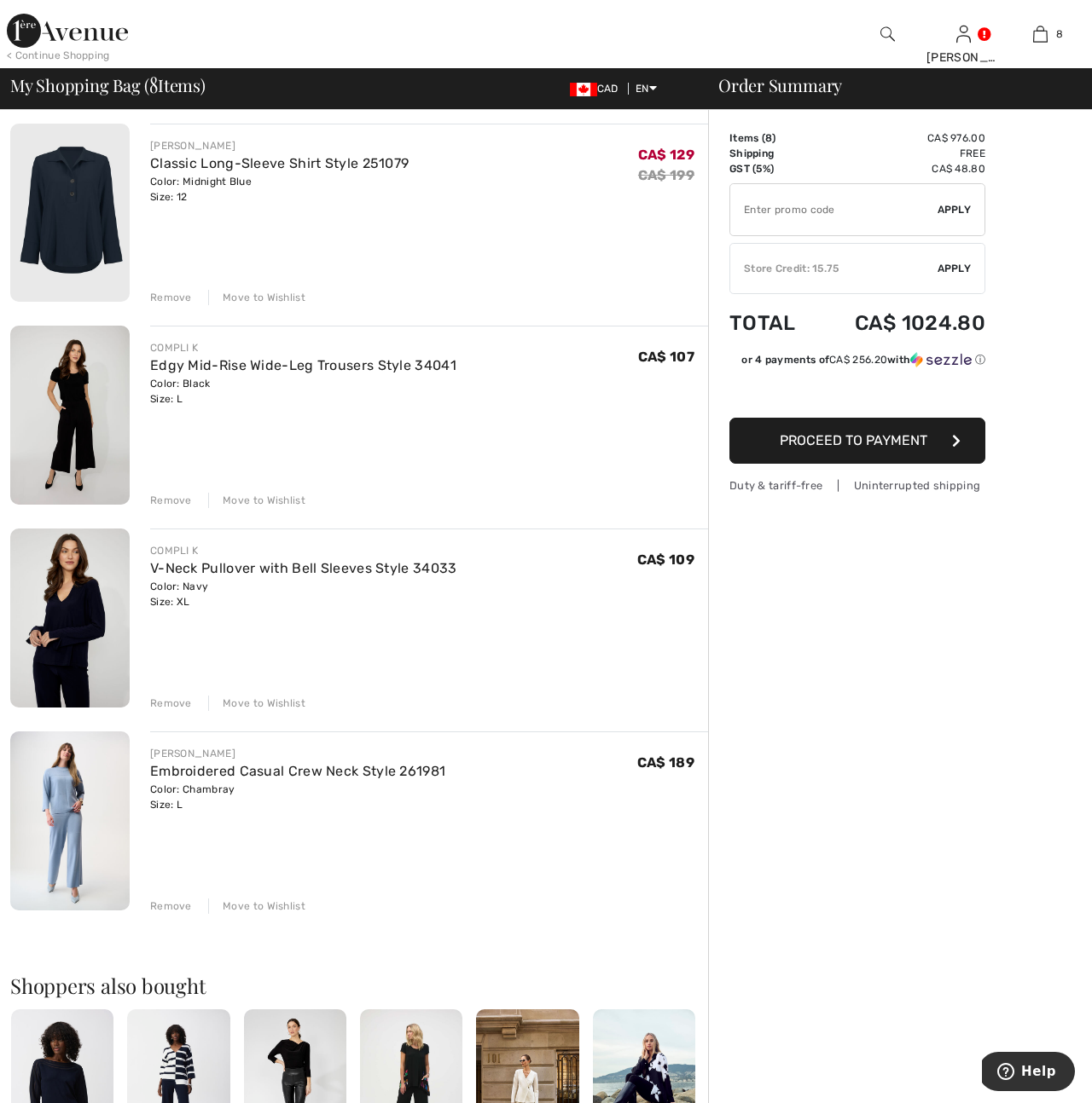
scroll to position [920, 0]
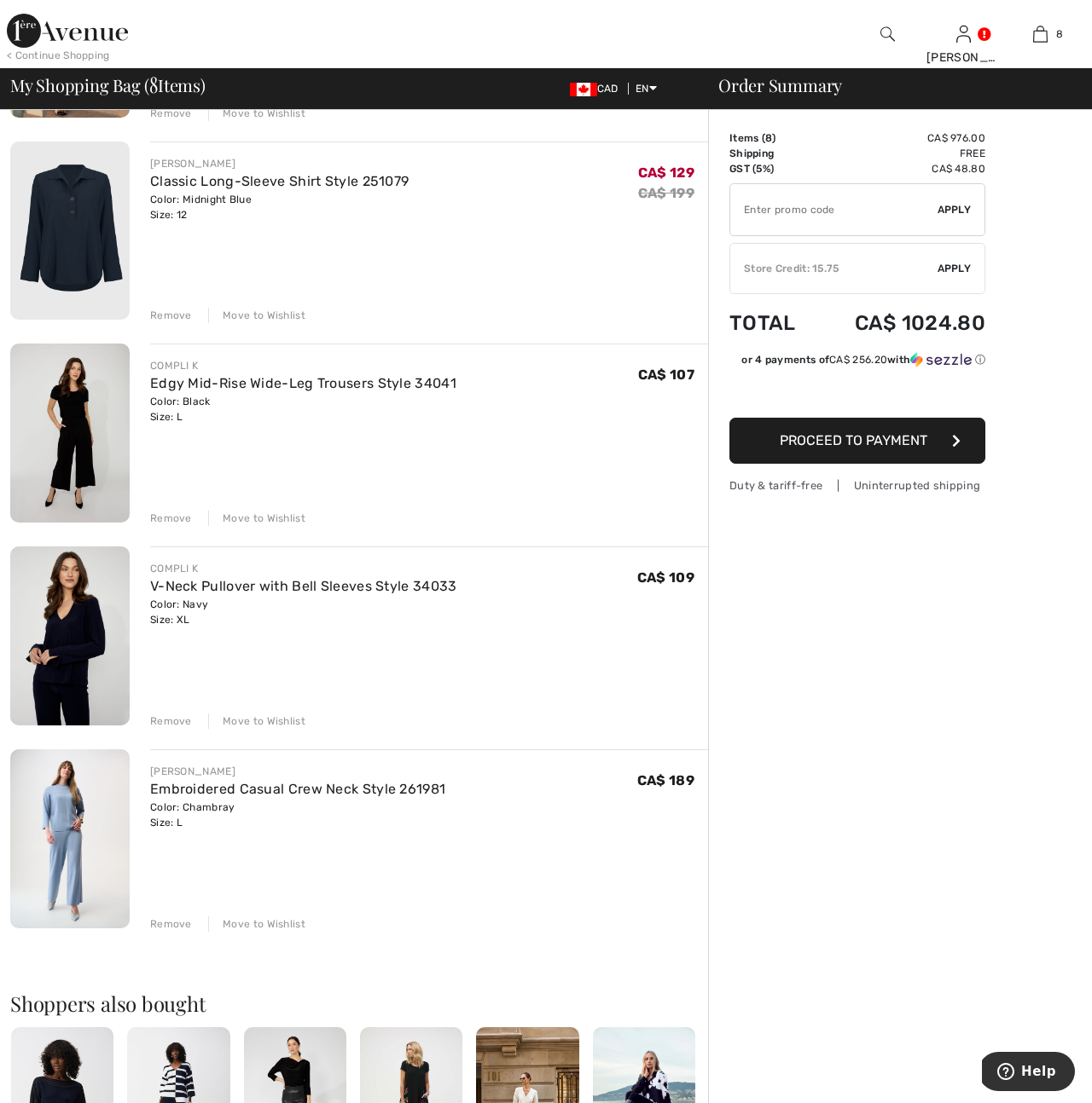
click at [152, 722] on div "Remove" at bounding box center [171, 721] width 42 height 15
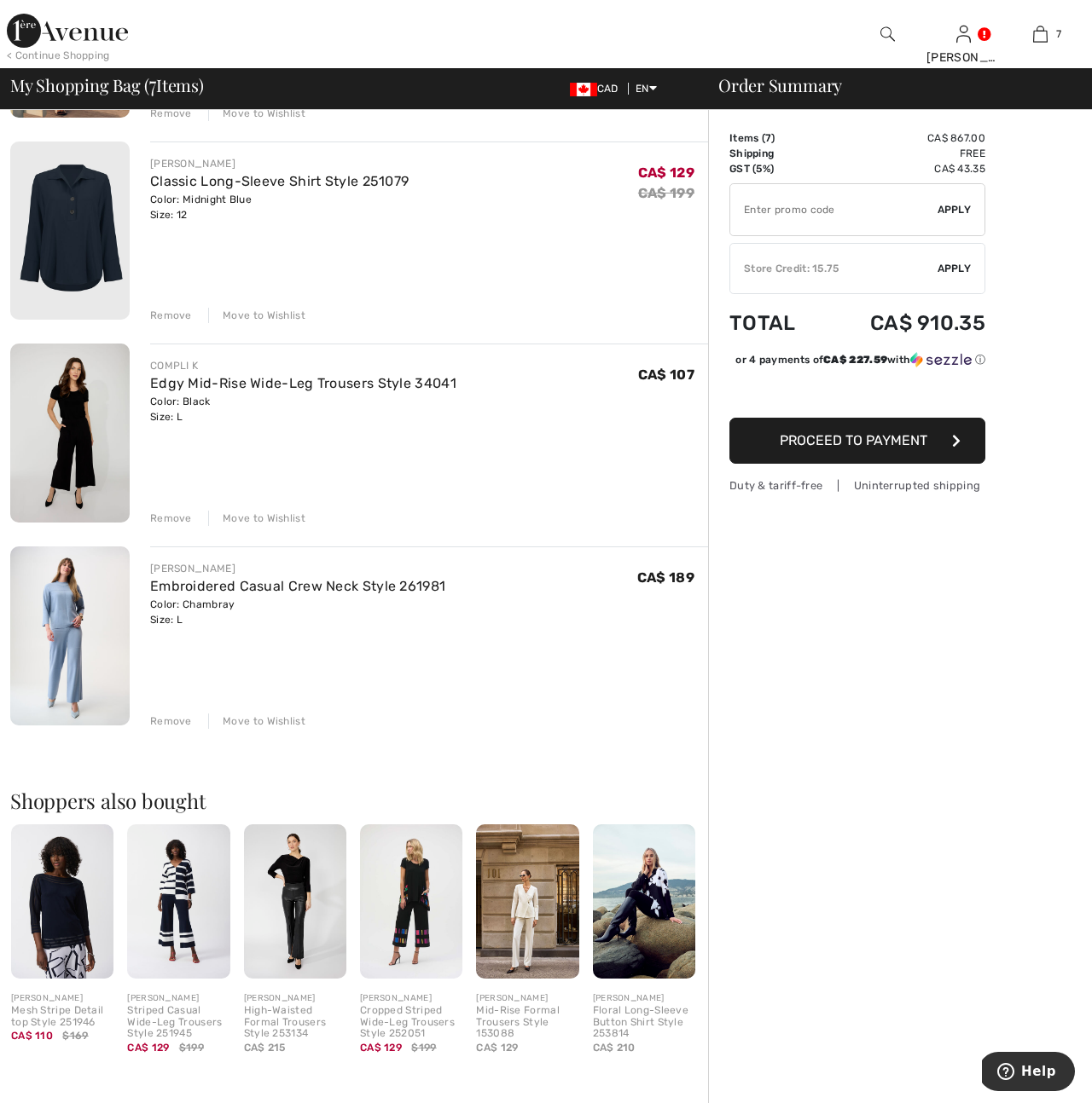
click at [164, 718] on div "Remove" at bounding box center [171, 721] width 42 height 15
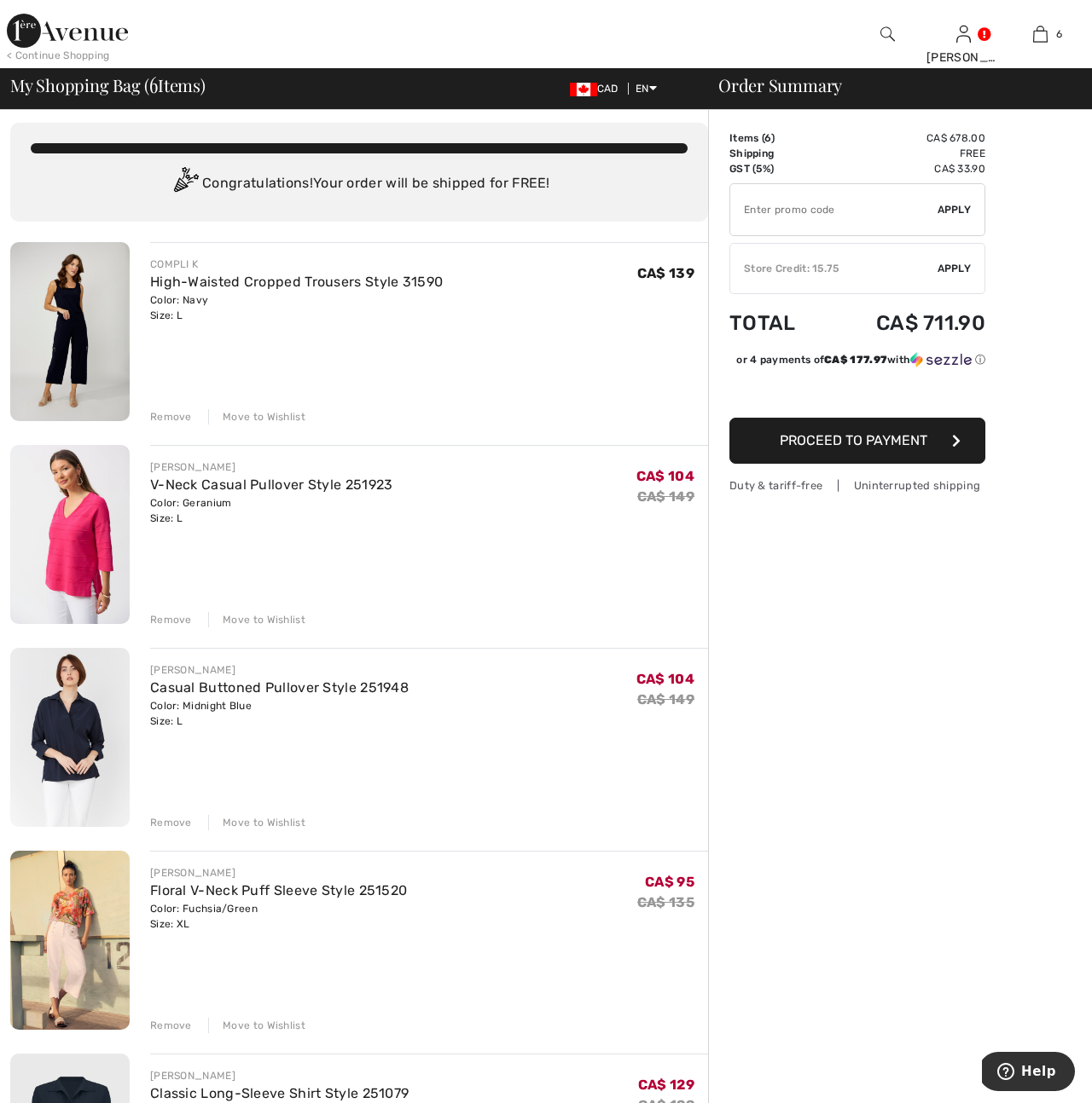
scroll to position [0, 0]
